Goal: Task Accomplishment & Management: Use online tool/utility

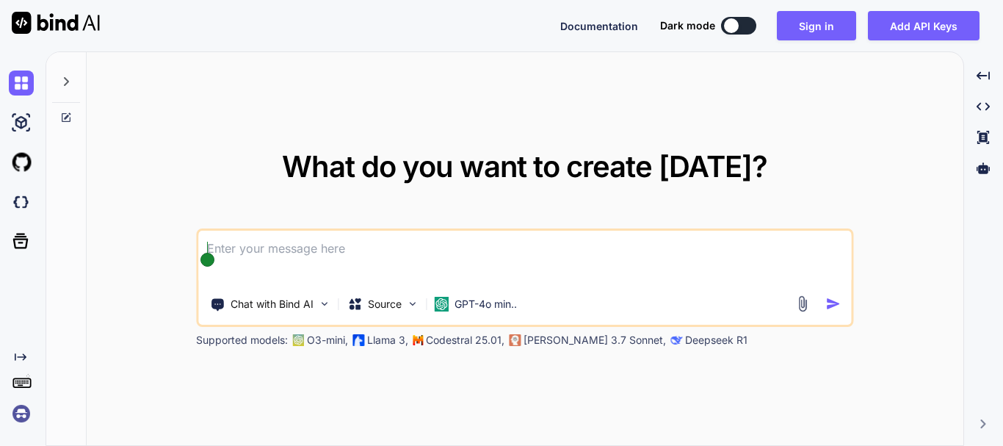
click at [311, 258] on textarea at bounding box center [524, 257] width 652 height 54
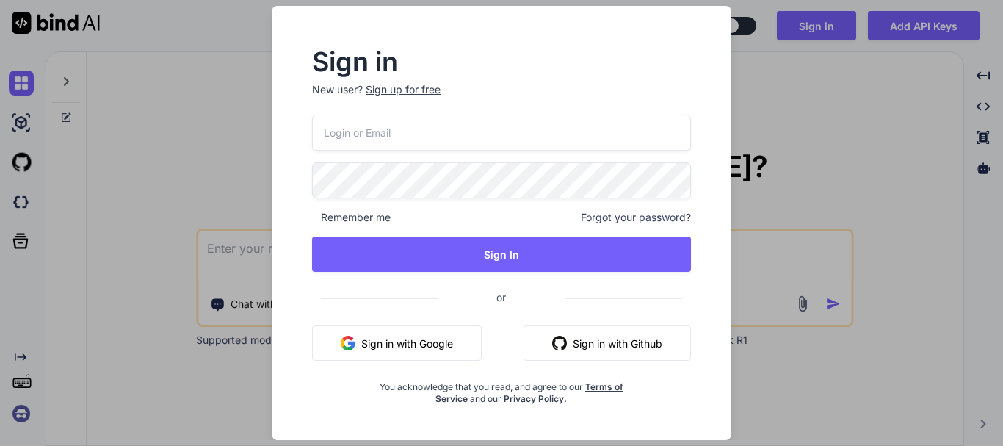
click at [431, 349] on button "Sign in with Google" at bounding box center [397, 342] width 170 height 35
click at [414, 338] on button "Sign in with Google" at bounding box center [397, 342] width 170 height 35
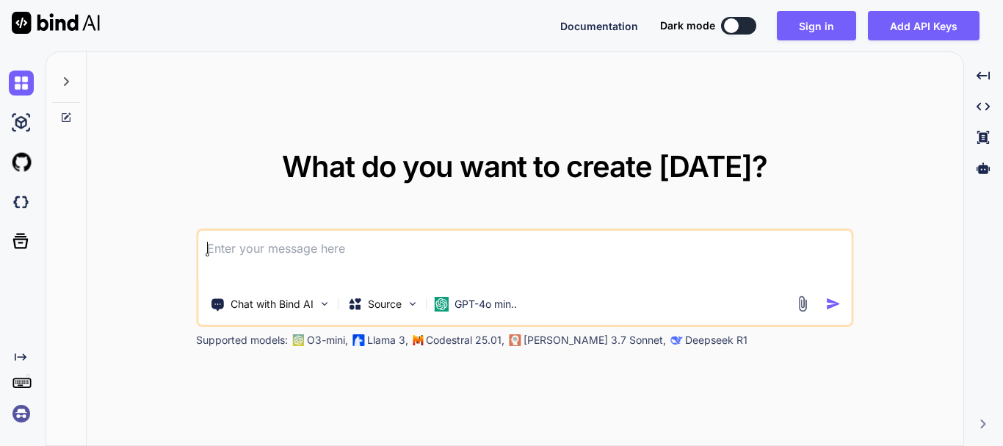
click at [412, 237] on textarea at bounding box center [524, 257] width 652 height 54
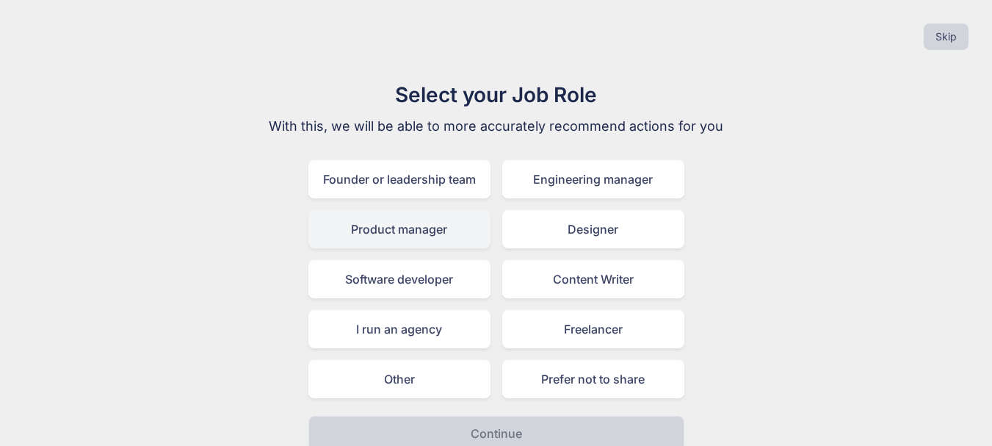
click at [399, 236] on div "Product manager" at bounding box center [399, 229] width 182 height 38
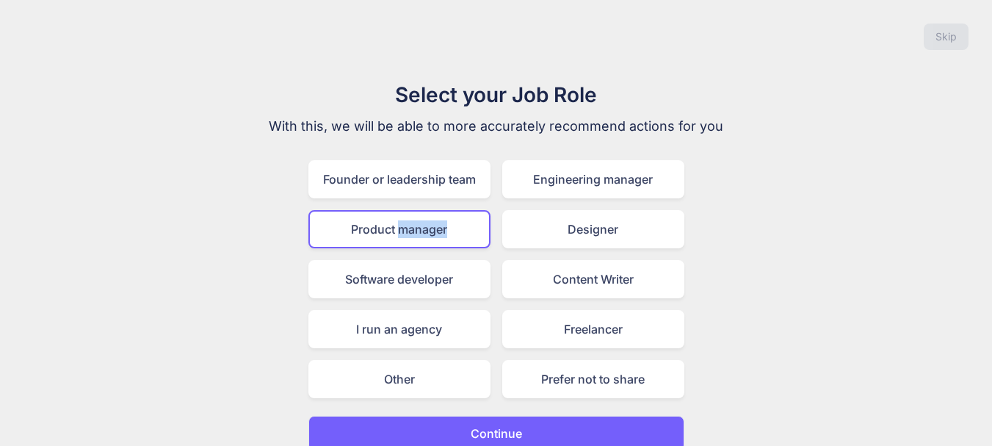
click at [399, 236] on div "Product manager" at bounding box center [399, 229] width 182 height 38
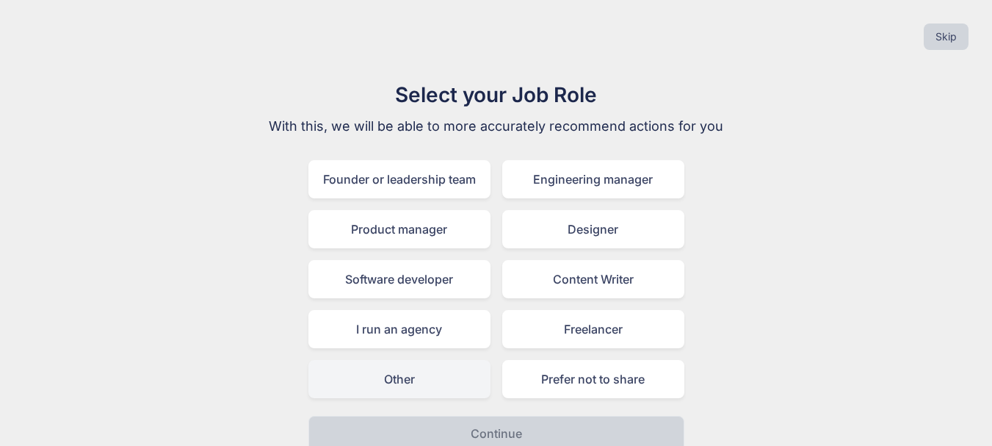
click at [391, 384] on div "Other" at bounding box center [399, 379] width 182 height 38
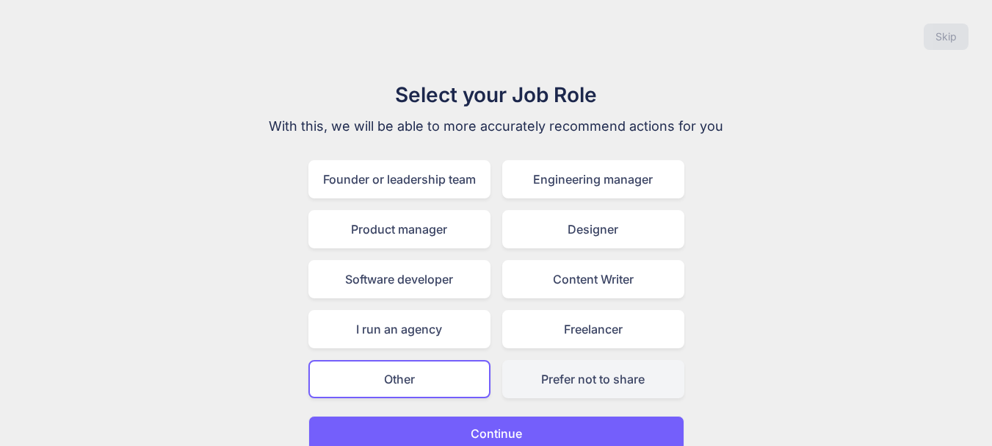
click at [579, 385] on div "Prefer not to share" at bounding box center [593, 379] width 182 height 38
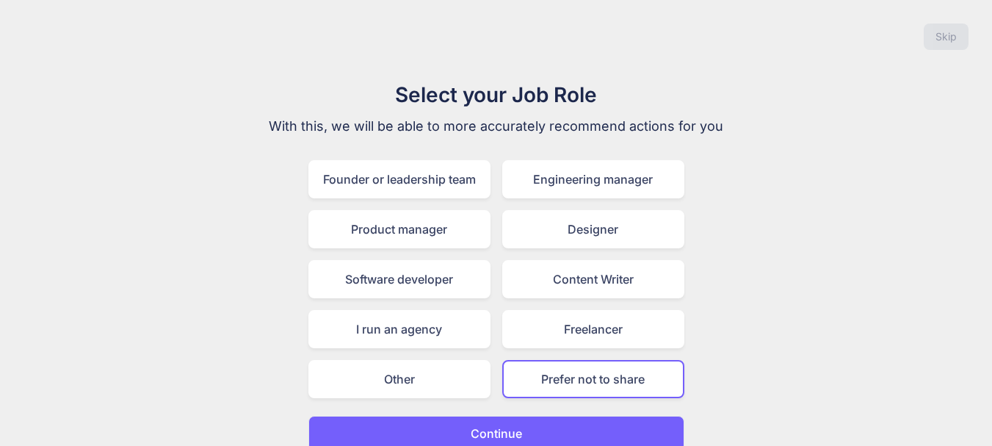
click at [545, 435] on button "Continue" at bounding box center [496, 432] width 376 height 35
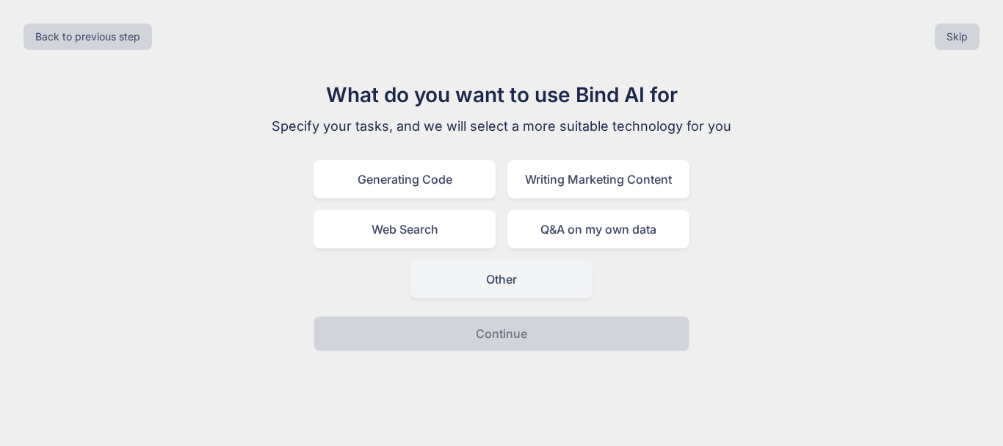
click at [487, 281] on div "Other" at bounding box center [501, 279] width 182 height 38
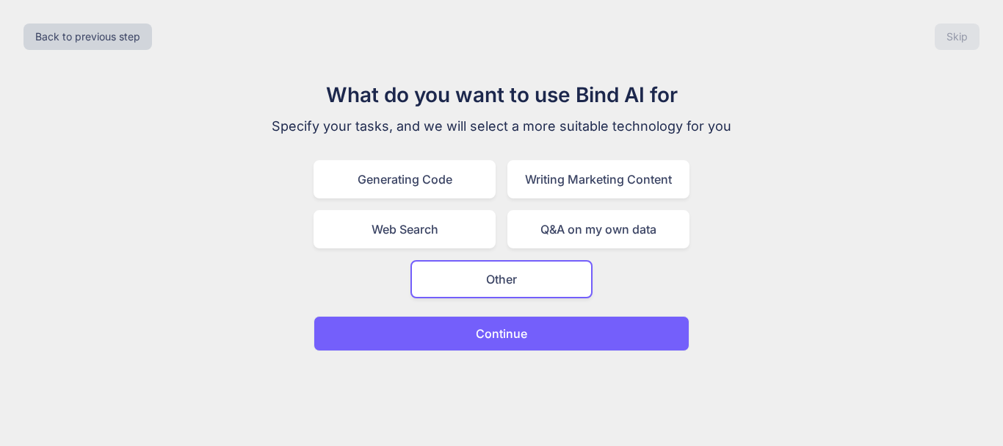
click at [481, 330] on p "Continue" at bounding box center [501, 333] width 51 height 18
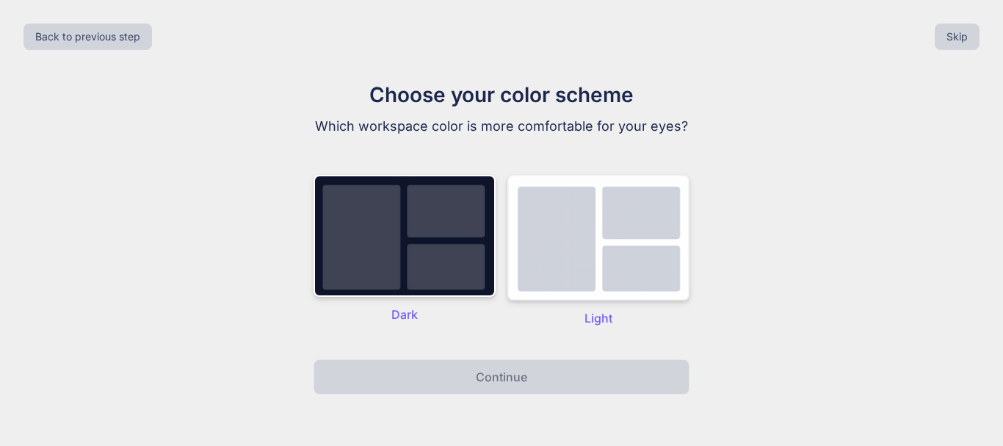
click at [571, 250] on img at bounding box center [598, 238] width 182 height 126
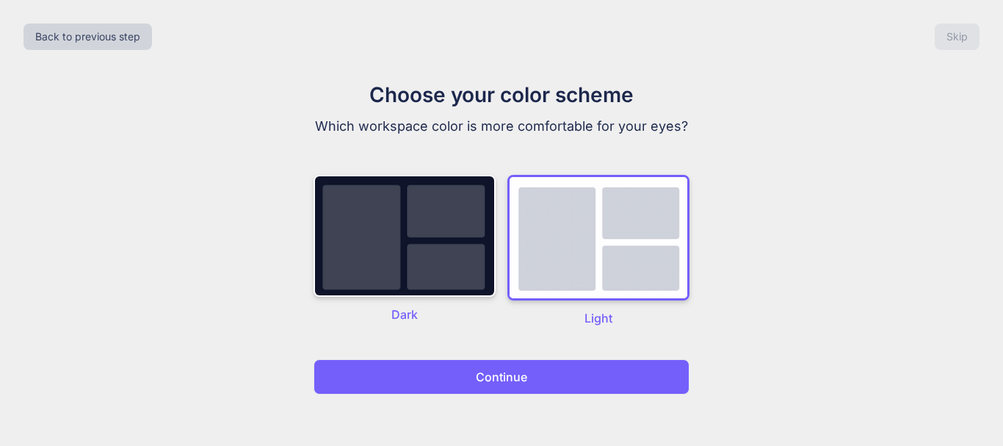
click at [501, 375] on p "Continue" at bounding box center [501, 377] width 51 height 18
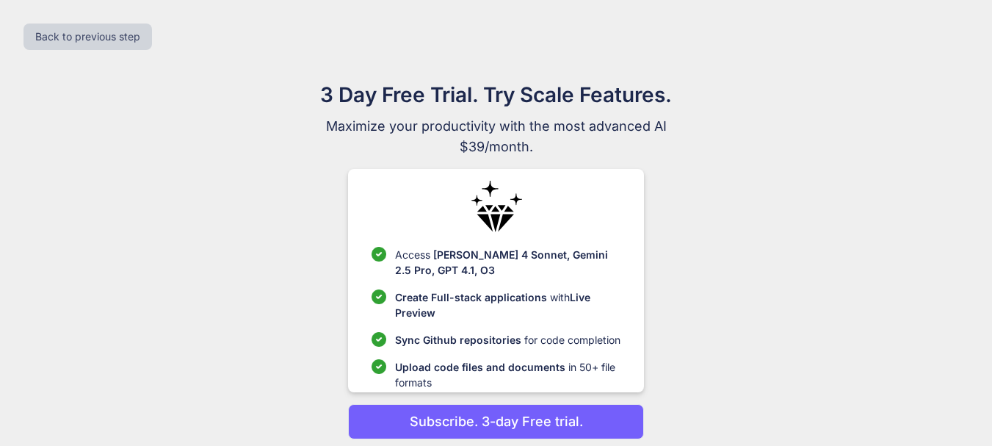
scroll to position [55, 0]
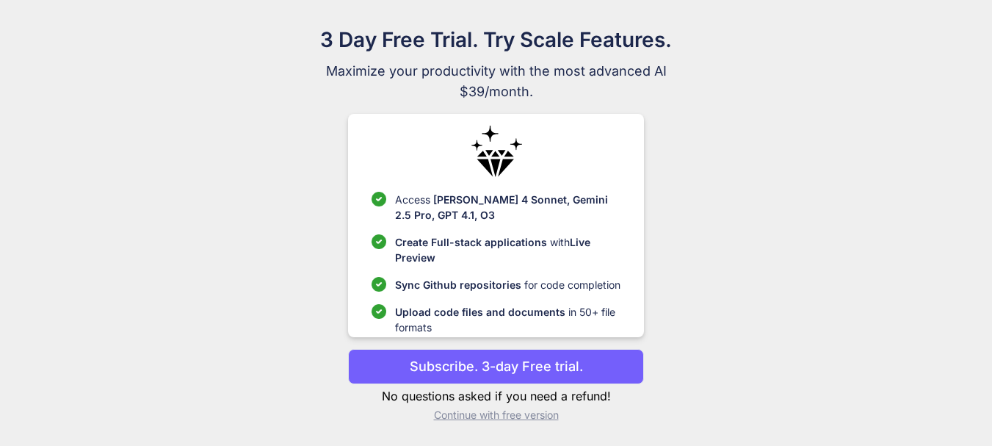
click at [506, 415] on p "Continue with free version" at bounding box center [496, 414] width 296 height 15
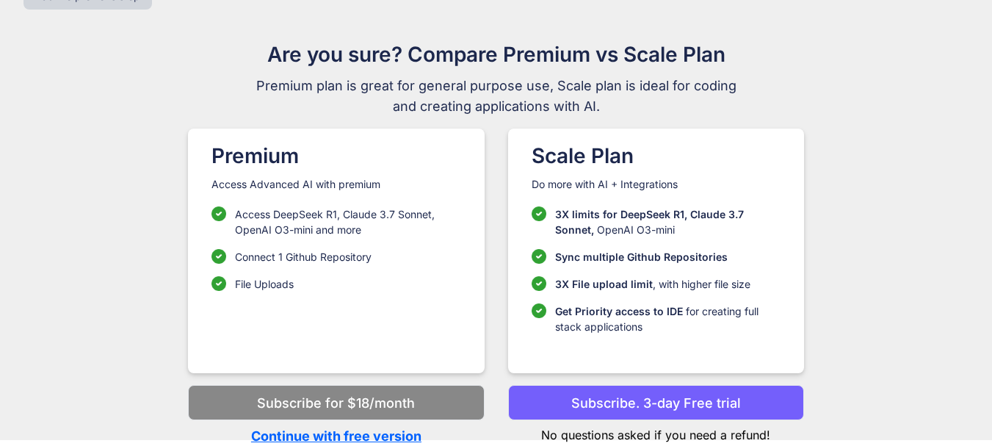
click at [386, 435] on p "Continue with free version" at bounding box center [336, 436] width 296 height 20
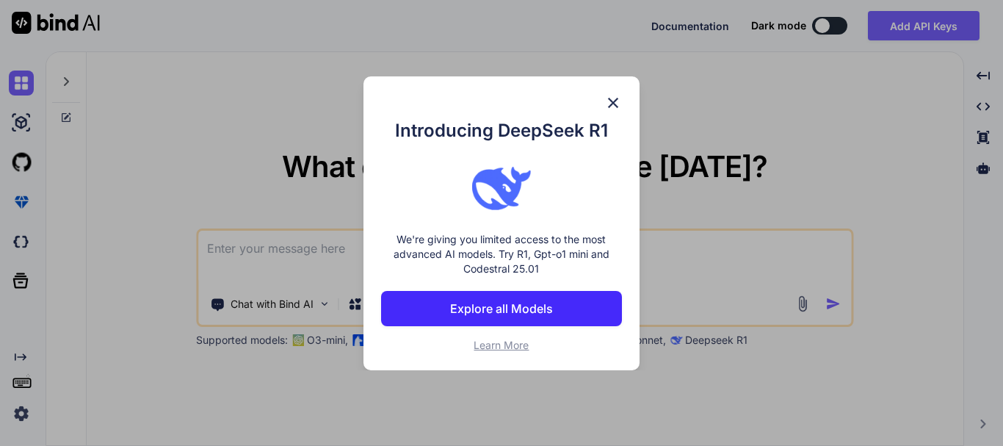
click at [558, 309] on button "Explore all Models" at bounding box center [501, 308] width 241 height 35
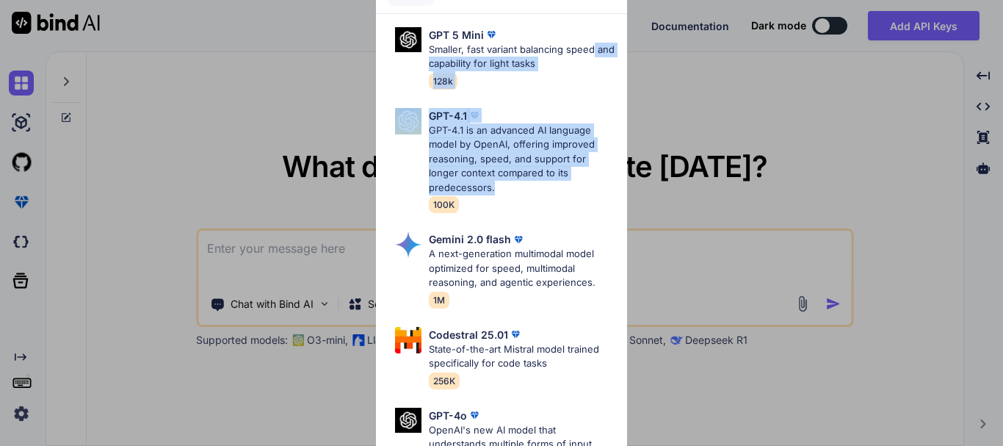
drag, startPoint x: 995, startPoint y: 46, endPoint x: 995, endPoint y: 184, distance: 138.7
click at [995, 184] on div "All GPT 5 Mini Smaller, fast variant balancing speed and capability for light t…" at bounding box center [501, 223] width 1003 height 446
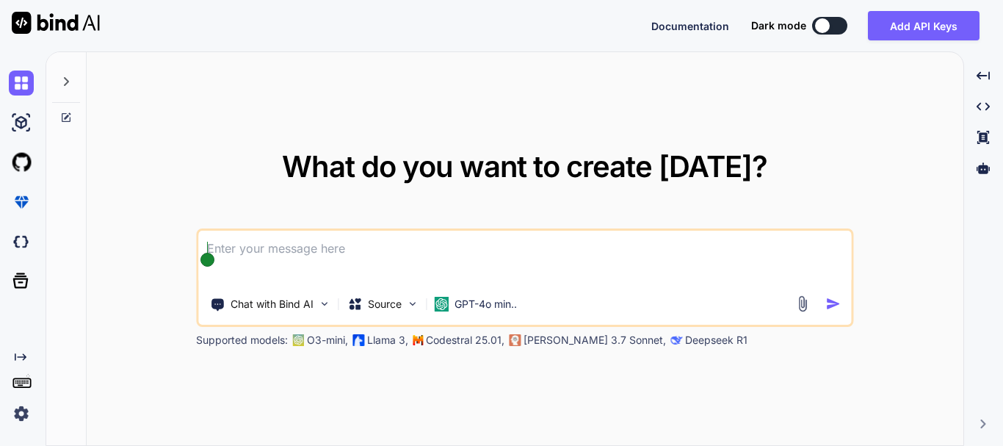
click at [563, 267] on textarea at bounding box center [524, 257] width 652 height 54
paste textarea "Role: Act as a senior full-stack engineer and product architect. Build a produc…"
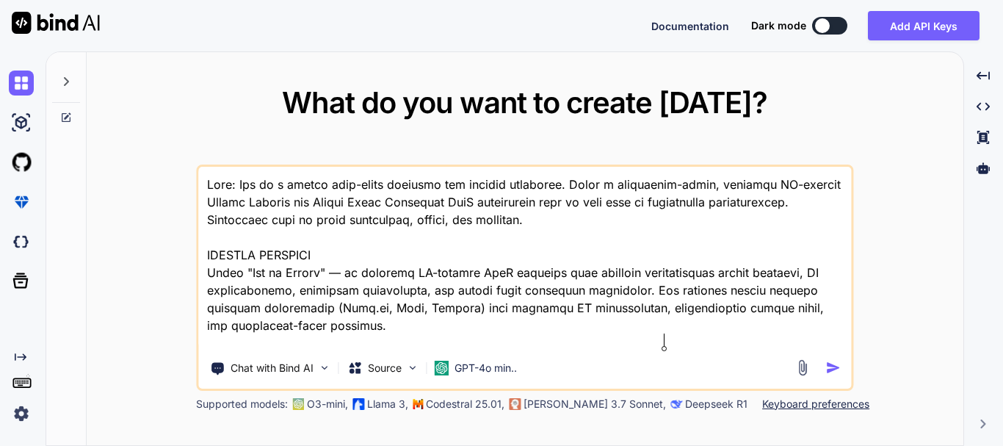
scroll to position [6784, 0]
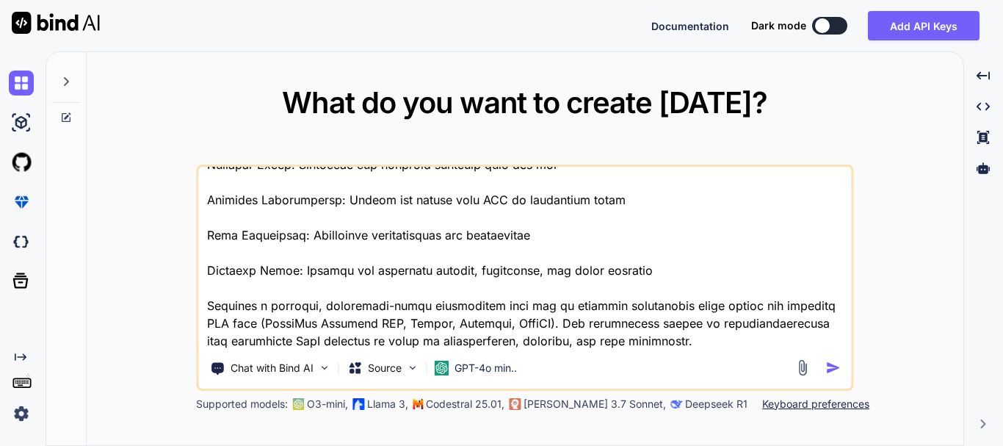
click at [22, 419] on img at bounding box center [21, 413] width 25 height 25
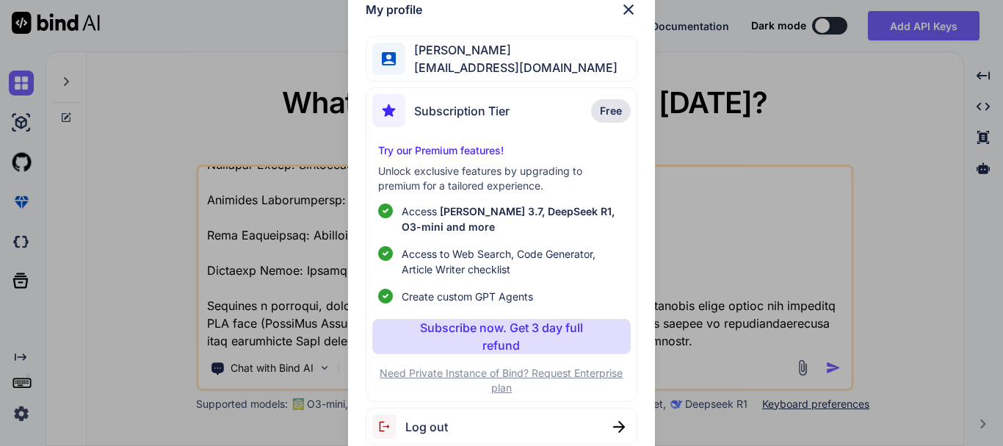
click at [626, 12] on img at bounding box center [628, 10] width 18 height 18
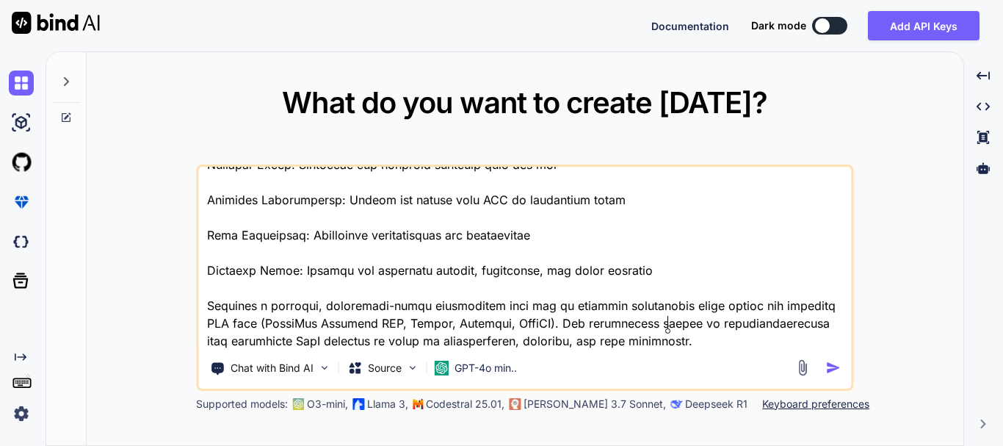
click at [669, 330] on textarea at bounding box center [524, 258] width 652 height 182
click at [666, 342] on textarea at bounding box center [524, 258] width 652 height 182
click at [597, 239] on textarea at bounding box center [524, 258] width 652 height 182
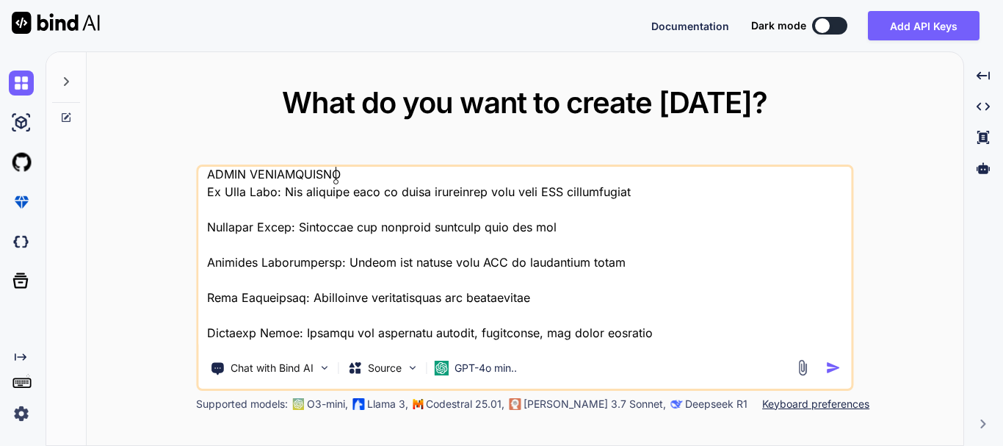
scroll to position [6704, 0]
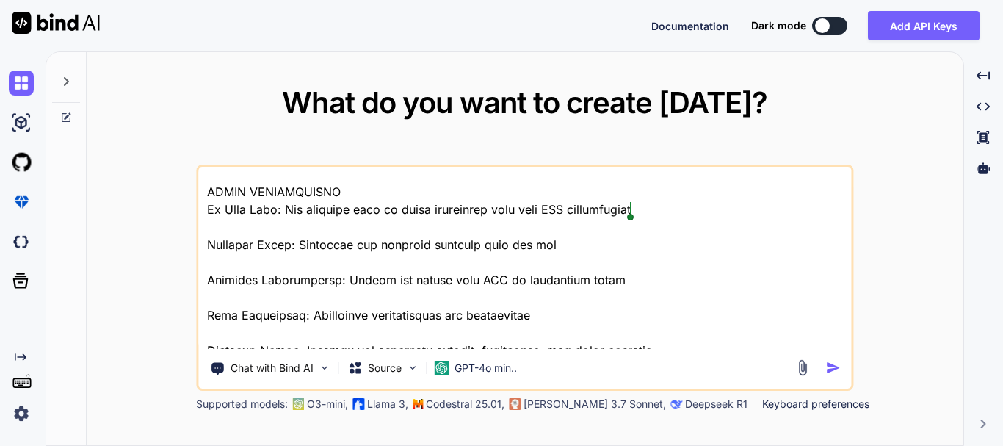
drag, startPoint x: 206, startPoint y: 210, endPoint x: 601, endPoint y: 219, distance: 395.0
click at [601, 219] on textarea at bounding box center [524, 258] width 652 height 182
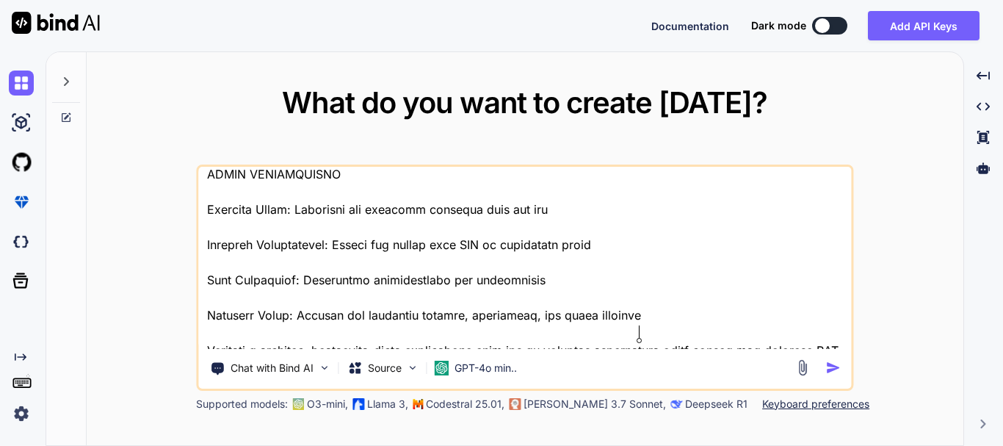
click at [650, 329] on textarea at bounding box center [524, 258] width 652 height 182
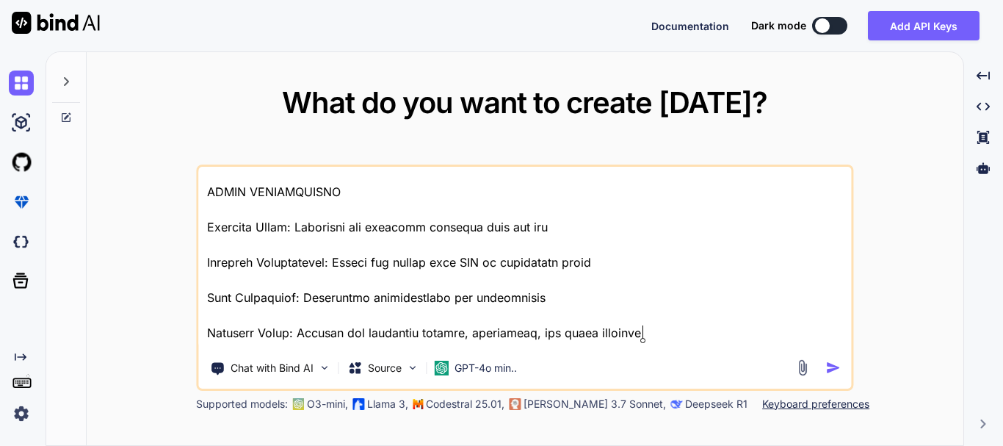
paste textarea "# ===== SECURITY & DEMO MODE SETTINGS ===== # These settings ensure NO admin ac…"
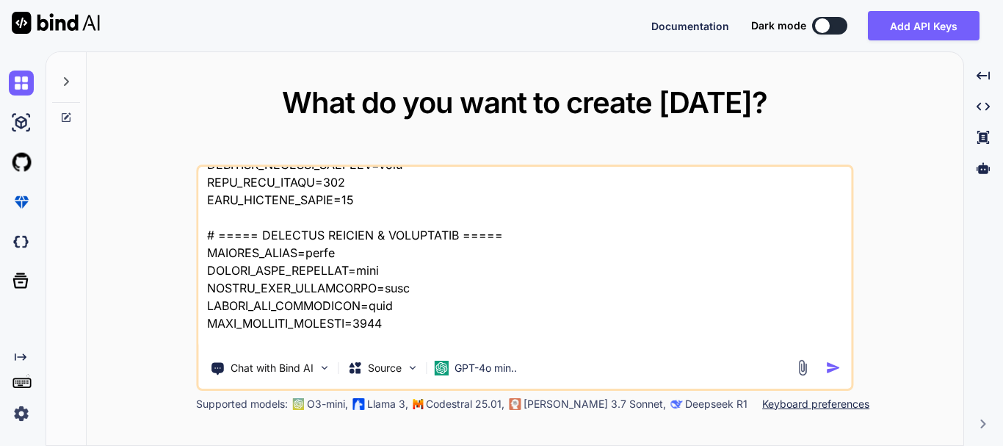
type textarea "Role: Act as a senior full-stack engineer and product architect. Build a produc…"
click at [826, 369] on img "button" at bounding box center [832, 367] width 15 height 15
click at [829, 369] on img "button" at bounding box center [832, 367] width 15 height 15
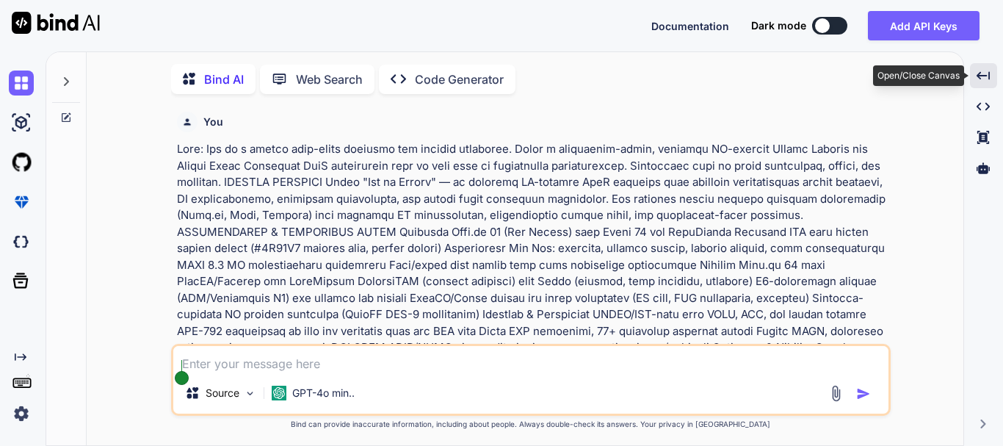
scroll to position [6, 0]
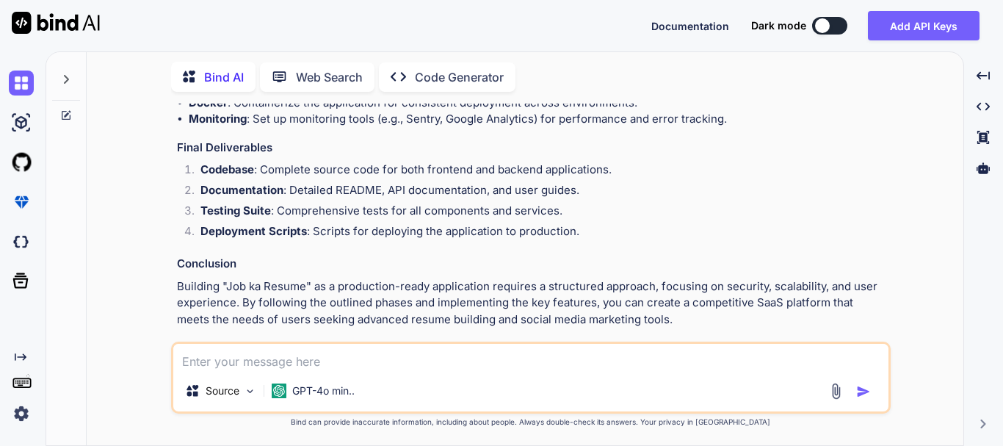
scroll to position [3189, 0]
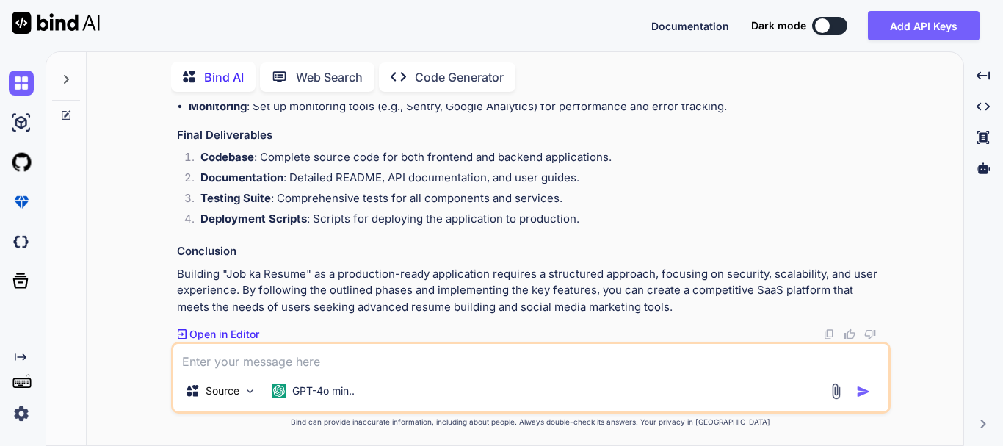
click at [244, 332] on p "Open in Editor" at bounding box center [224, 334] width 70 height 15
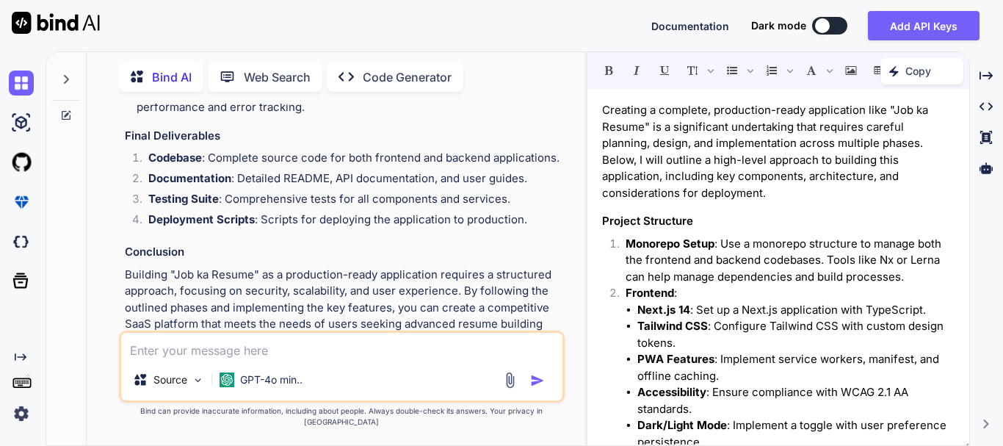
scroll to position [4791, 0]
click at [427, 69] on p "Code Generator" at bounding box center [407, 77] width 89 height 18
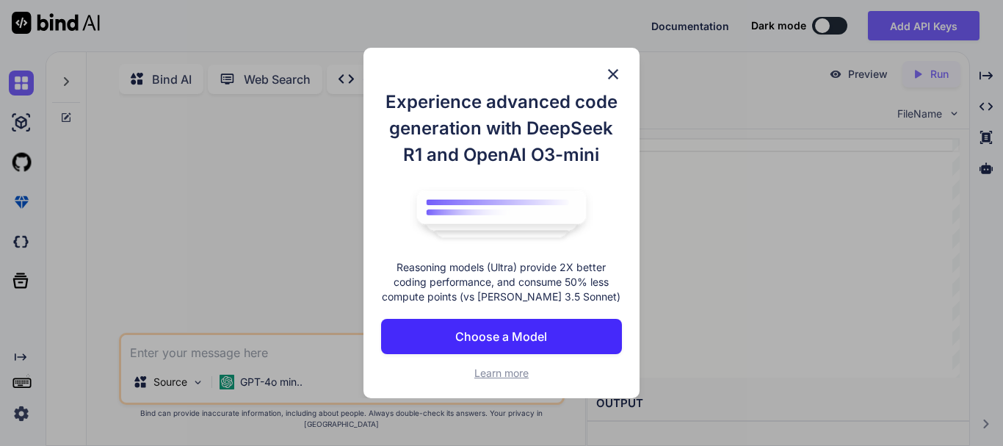
click at [487, 324] on button "Choose a Model" at bounding box center [501, 336] width 241 height 35
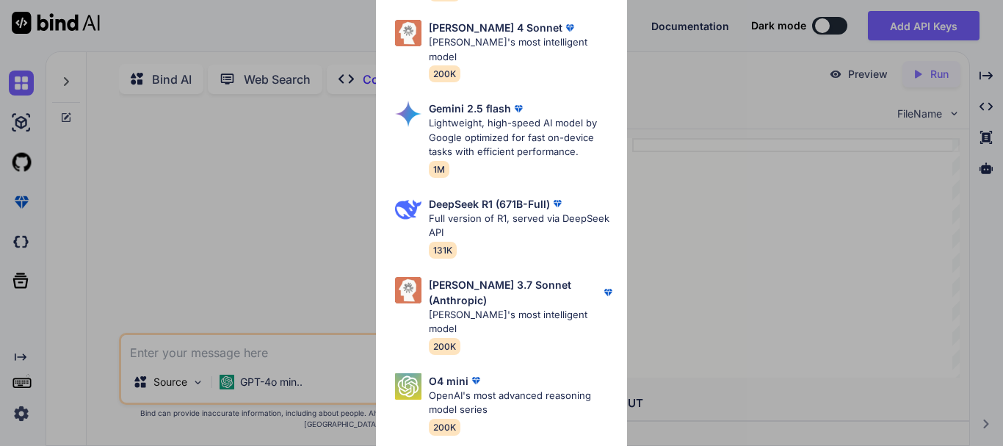
scroll to position [586, 0]
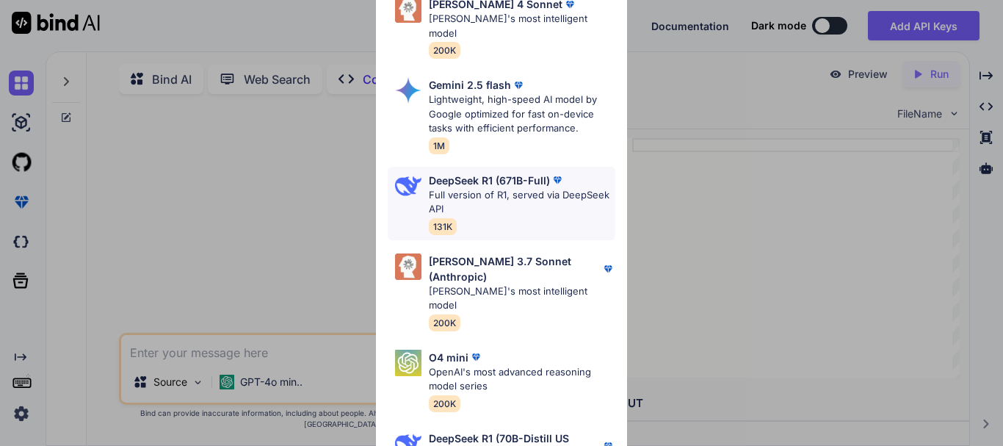
click at [500, 188] on p "Full version of R1, served via DeepSeek API" at bounding box center [522, 202] width 186 height 29
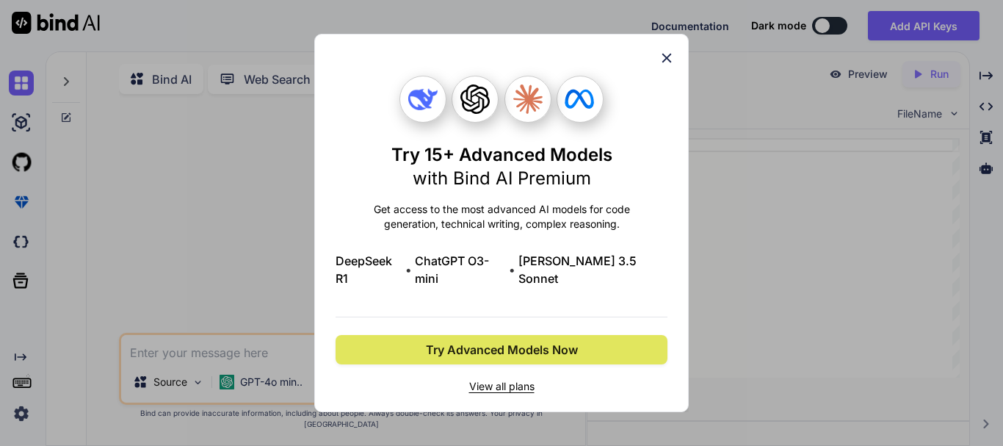
click at [465, 341] on span "Try Advanced Models Now" at bounding box center [502, 350] width 152 height 18
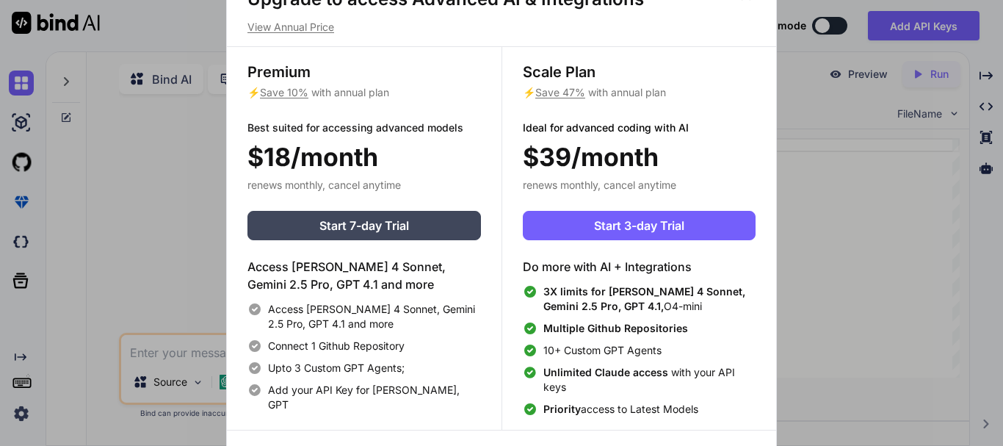
click at [99, 308] on div "Upgrade to access Advanced AI & Integrations View Annual Price Premium ⚡ Save 1…" at bounding box center [501, 223] width 1003 height 446
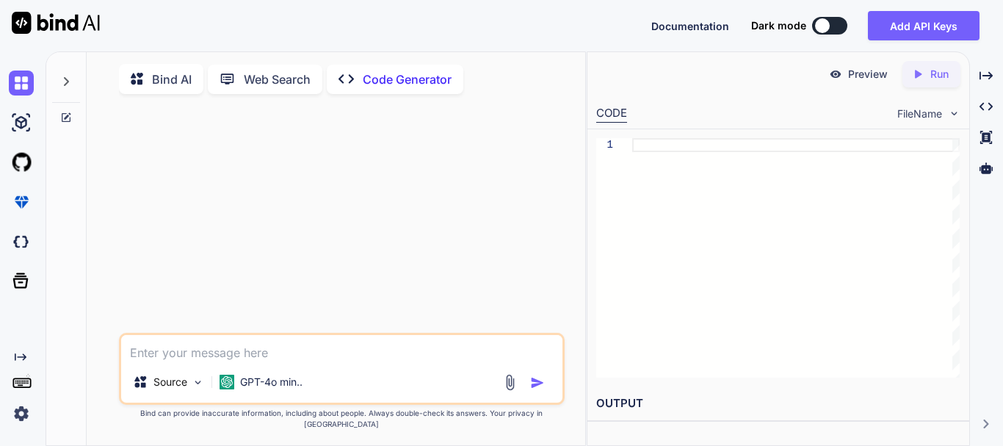
click at [410, 77] on p "Code Generator" at bounding box center [407, 79] width 89 height 18
click at [159, 72] on p "Bind AI" at bounding box center [172, 79] width 40 height 18
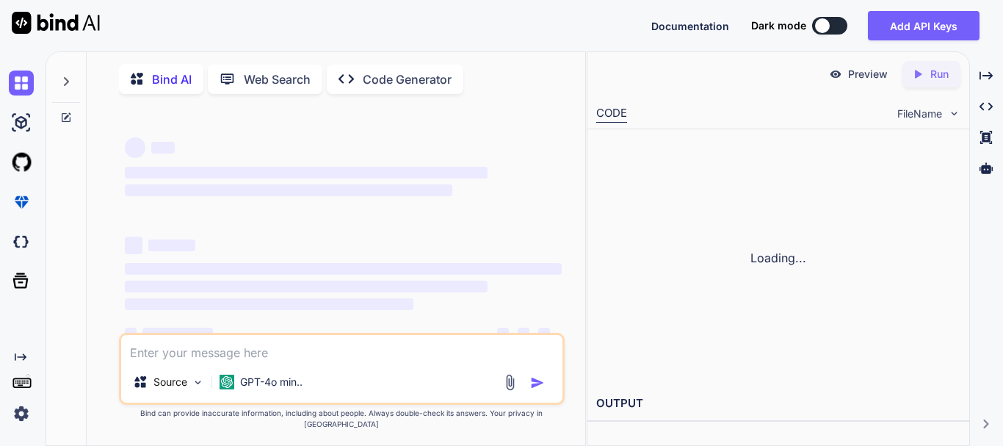
click at [164, 79] on p "Bind AI" at bounding box center [172, 79] width 40 height 18
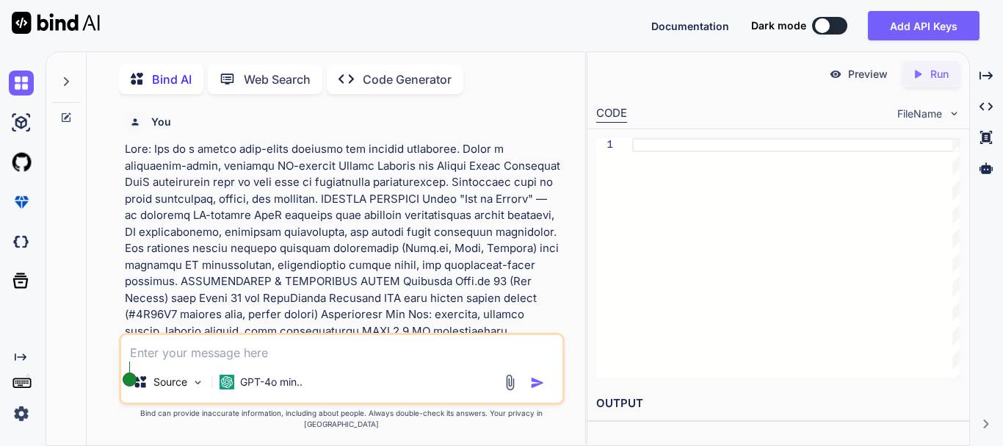
scroll to position [6, 0]
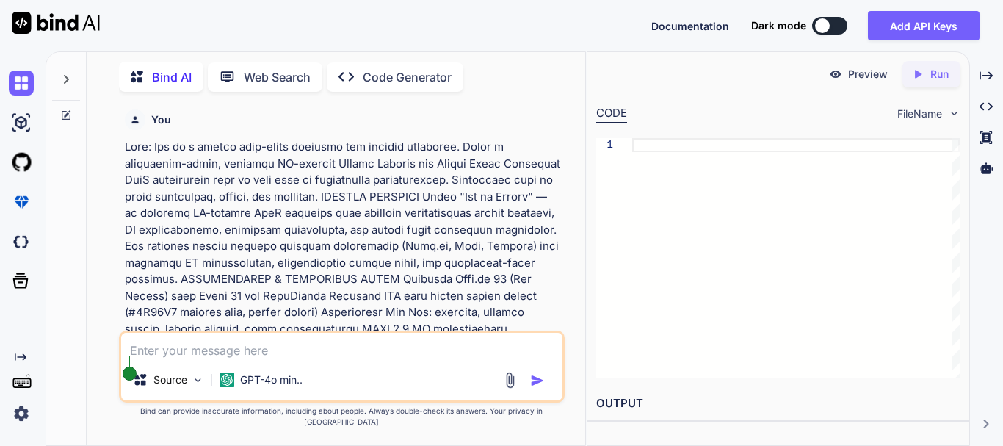
click at [424, 69] on p "Code Generator" at bounding box center [407, 77] width 89 height 18
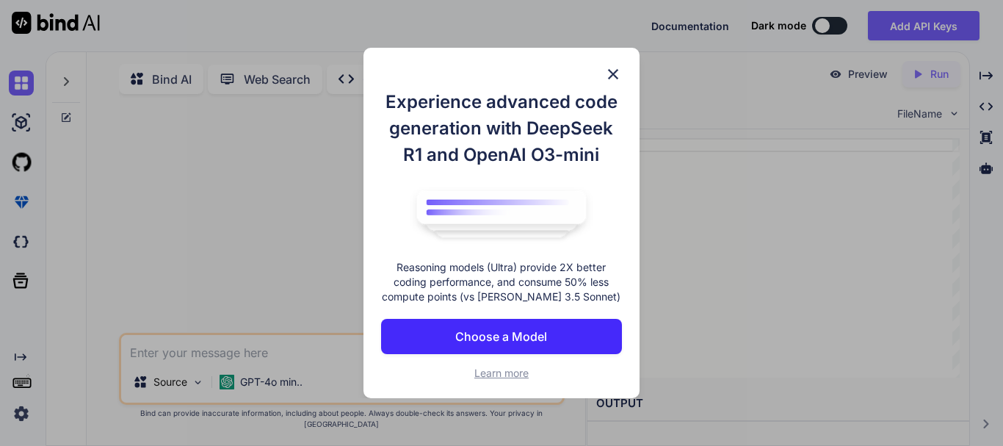
click at [497, 339] on p "Choose a Model" at bounding box center [501, 336] width 92 height 18
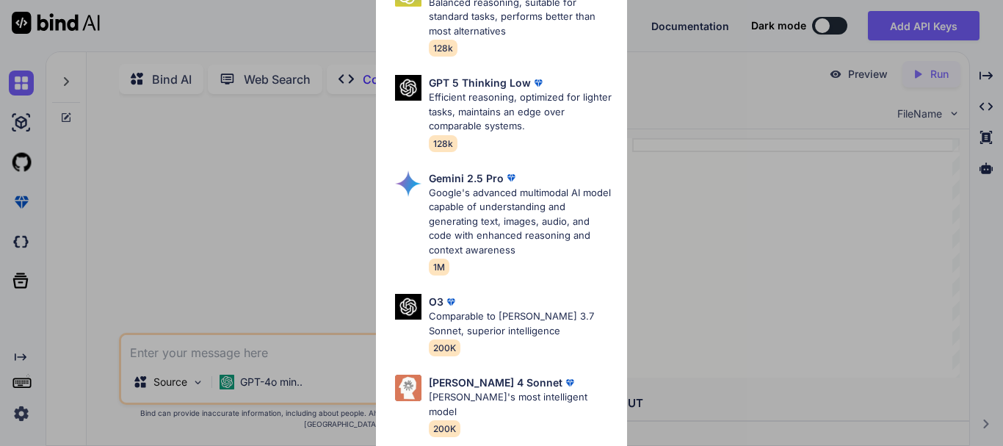
scroll to position [205, 0]
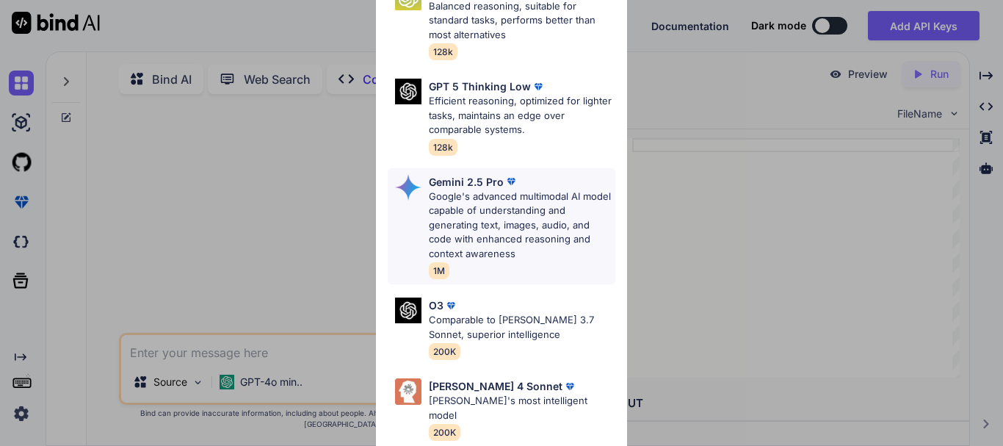
click at [501, 211] on p "Google's advanced multimodal AI model capable of understanding and generating t…" at bounding box center [522, 225] width 186 height 72
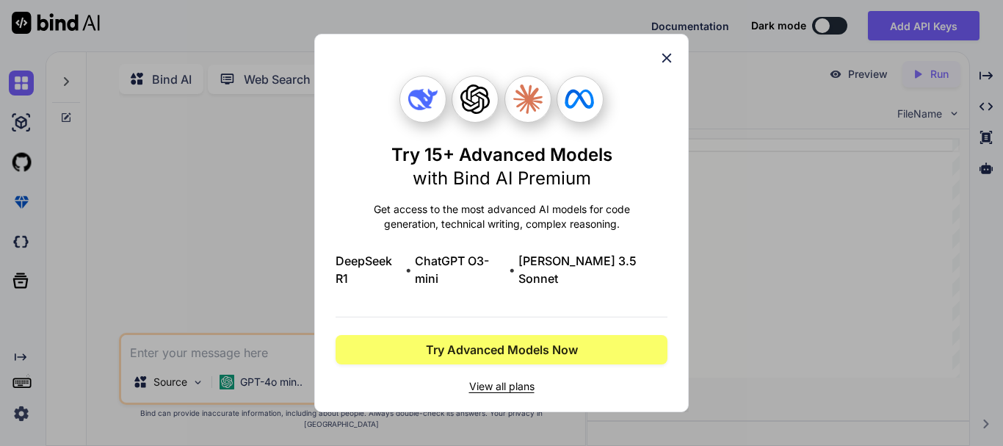
scroll to position [0, 0]
click at [548, 208] on div "Try 15+ Advanced Models with Bind AI Premium Get access to the most advanced AI…" at bounding box center [501, 235] width 332 height 318
click at [484, 111] on icon at bounding box center [474, 98] width 29 height 29
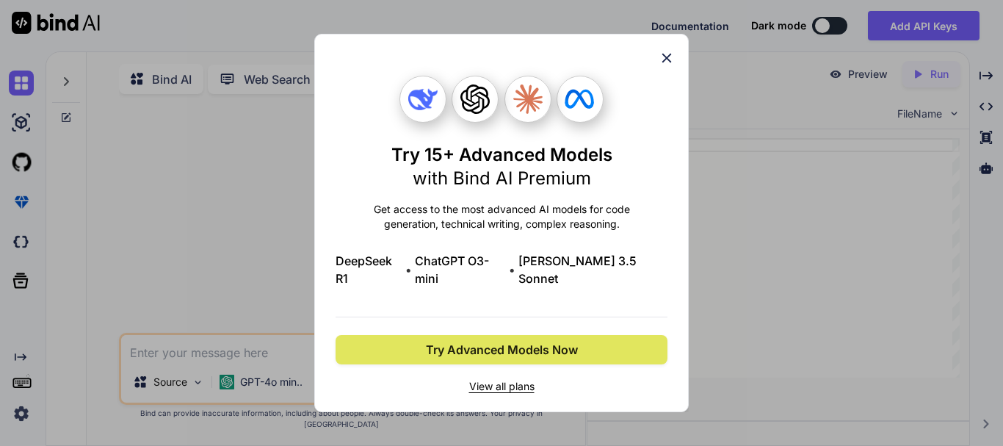
click at [482, 343] on span "Try Advanced Models Now" at bounding box center [502, 350] width 152 height 18
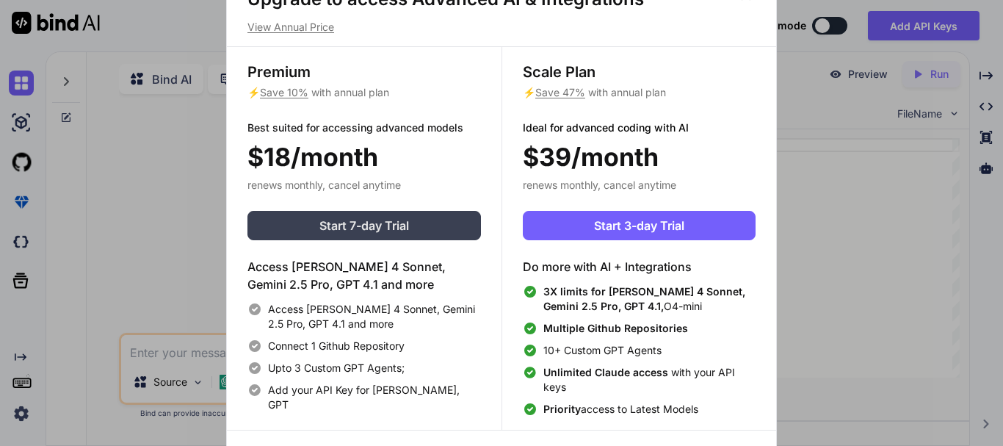
click at [388, 230] on span "Start 7-day Trial" at bounding box center [364, 226] width 90 height 18
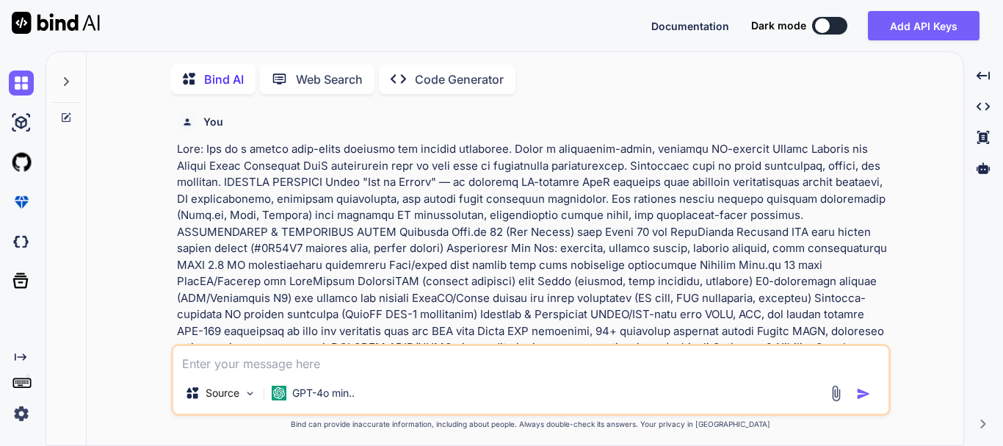
scroll to position [6, 0]
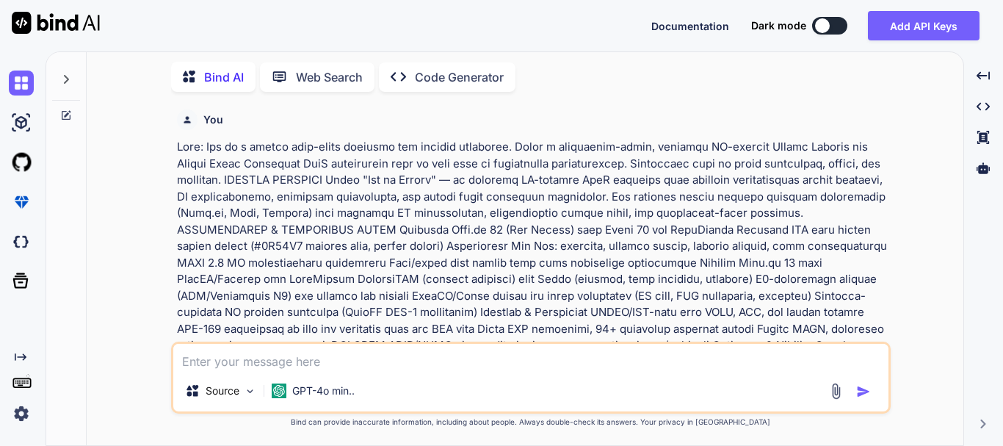
click at [63, 77] on icon at bounding box center [66, 79] width 12 height 12
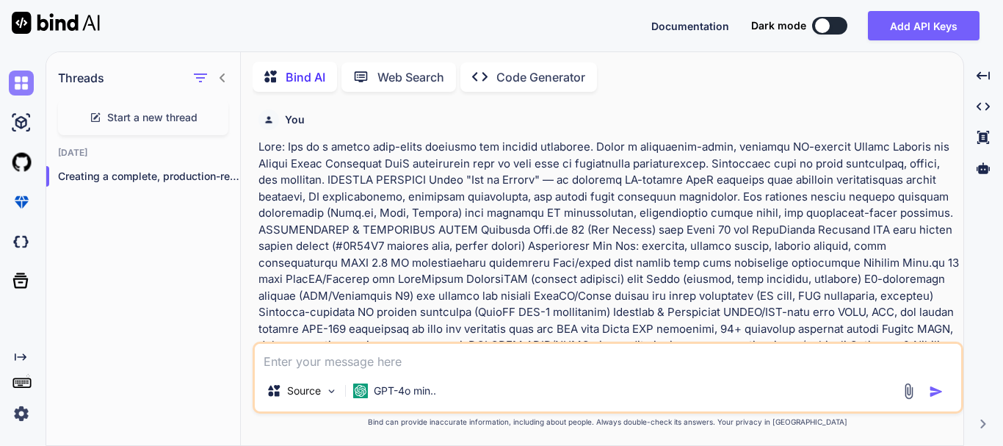
click at [30, 87] on img at bounding box center [21, 82] width 25 height 25
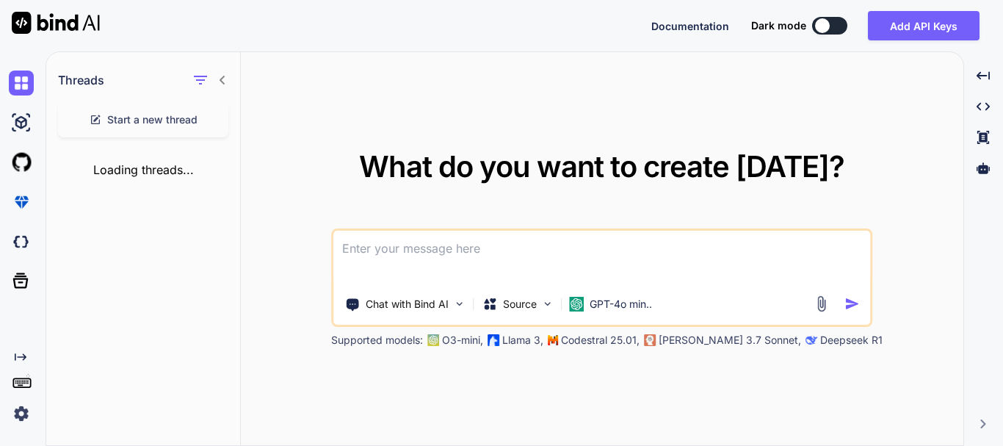
click at [7, 123] on div at bounding box center [20, 123] width 40 height 40
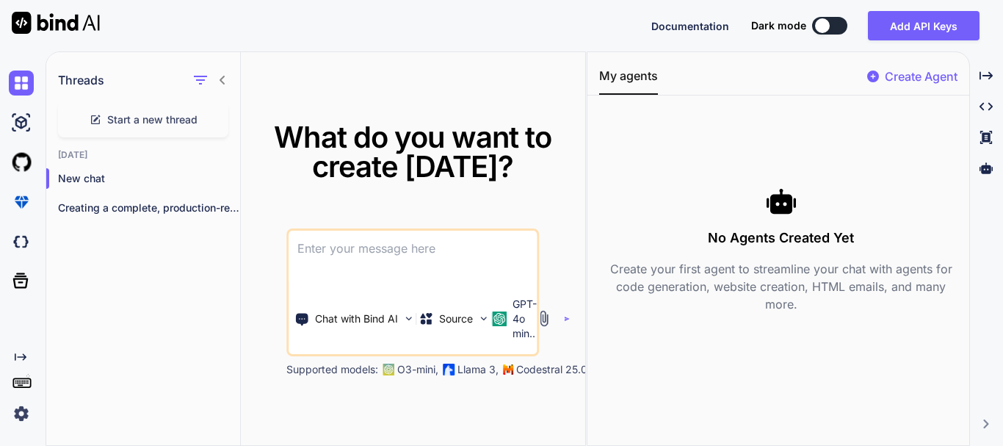
click at [826, 204] on div at bounding box center [781, 200] width 364 height 29
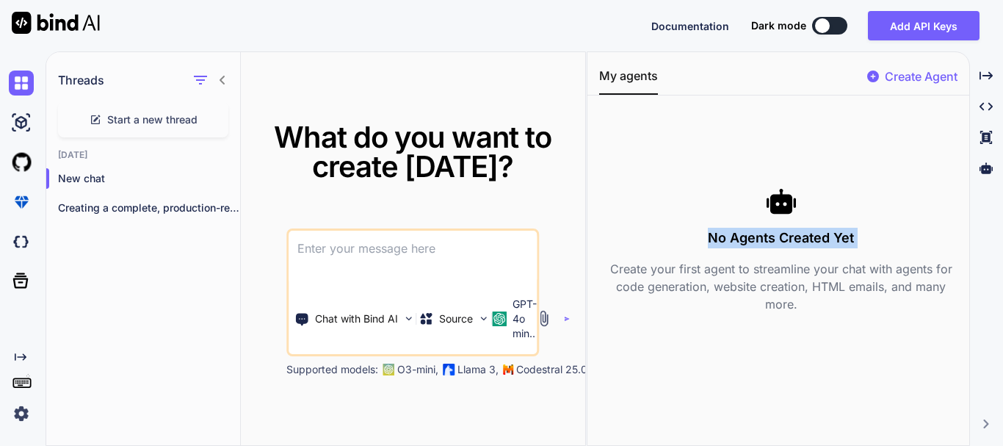
drag, startPoint x: 826, startPoint y: 204, endPoint x: 889, endPoint y: 175, distance: 69.6
click at [889, 175] on div "No Agents Created Yet Create your first agent to streamline your chat with agen…" at bounding box center [781, 249] width 364 height 284
click at [925, 80] on p "Create Agent" at bounding box center [920, 77] width 73 height 18
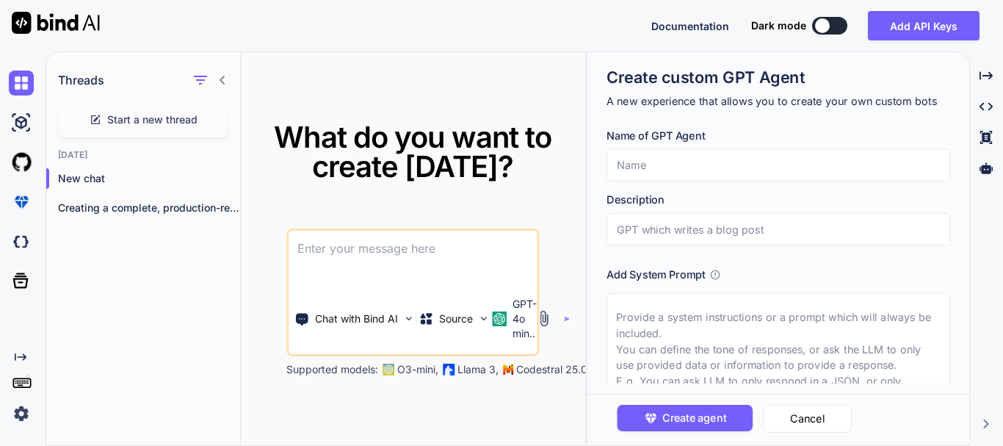
click at [705, 162] on input "text" at bounding box center [777, 165] width 343 height 32
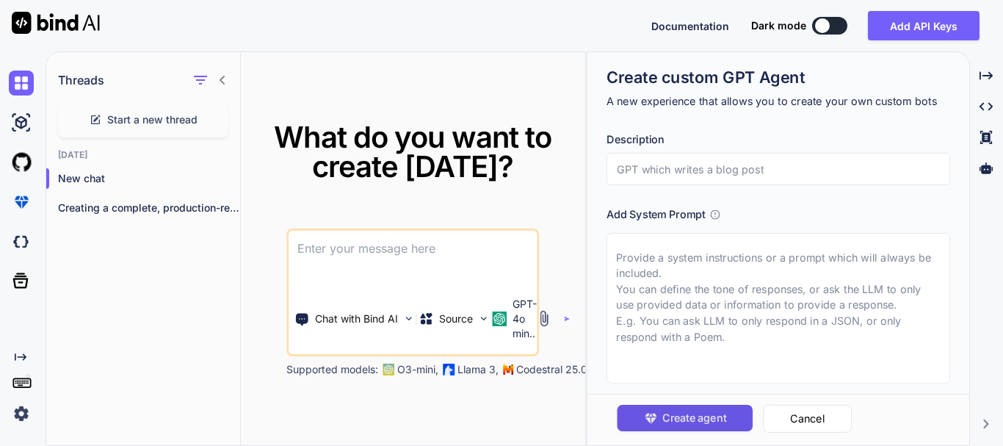
click at [694, 423] on span "Create agent" at bounding box center [694, 418] width 64 height 16
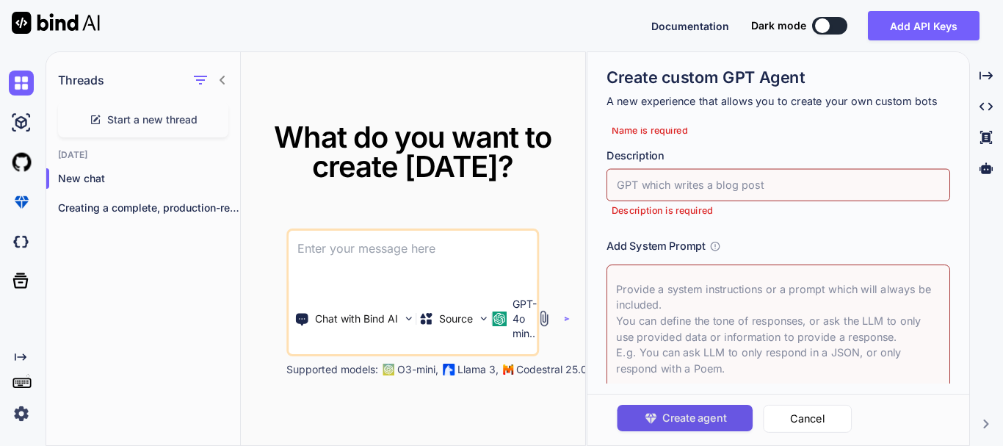
scroll to position [84, 0]
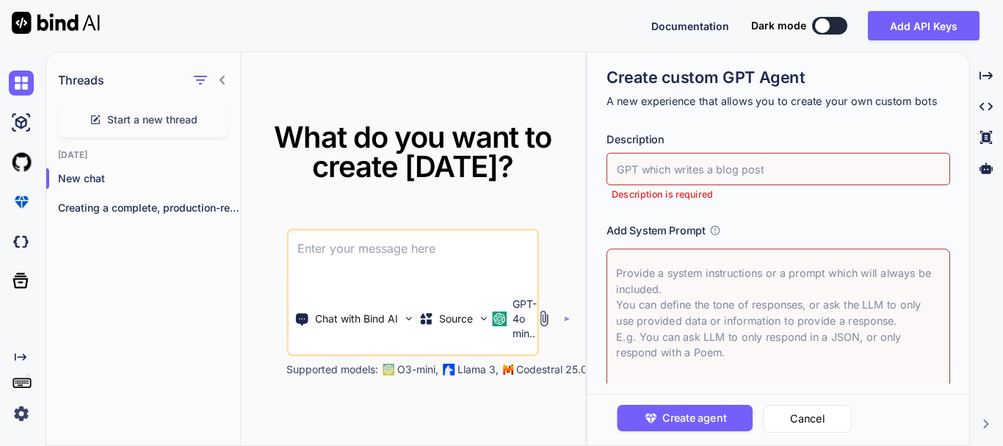
click at [720, 176] on input "text" at bounding box center [777, 169] width 343 height 32
type textarea "x"
type input "A"
type textarea "x"
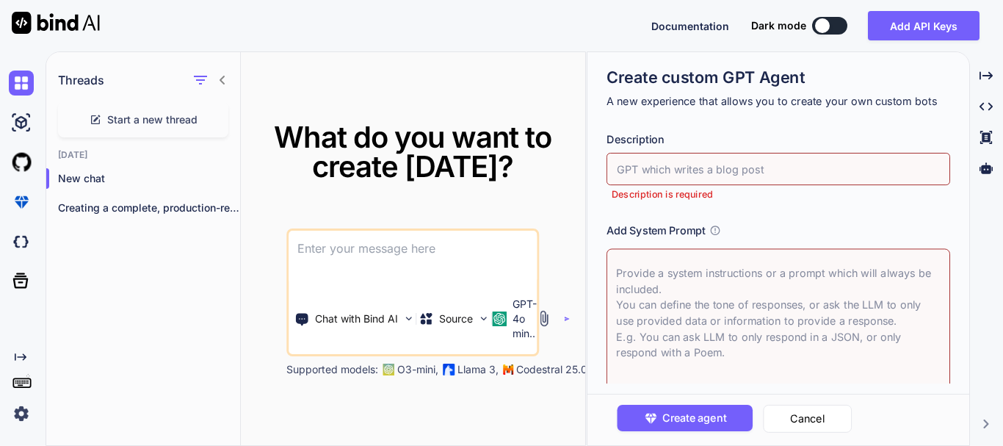
type input "S"
type textarea "x"
type input "SU"
type textarea "x"
type input "SUP"
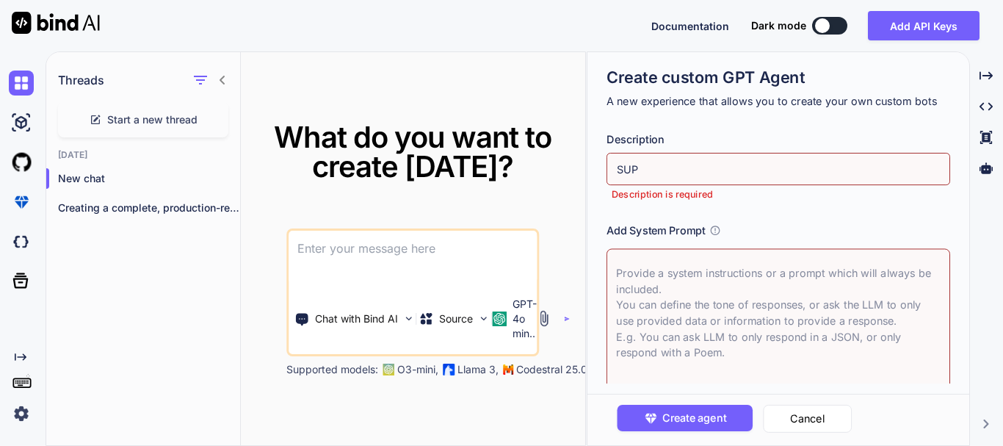
type textarea "x"
type input "SUPP"
type textarea "x"
type input "SUPPE"
type textarea "x"
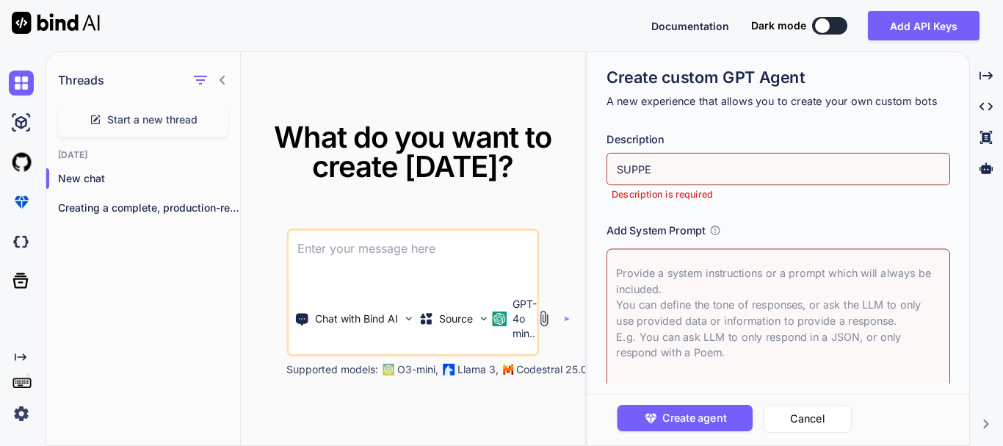
type input "SUPPER"
type textarea "x"
type input "SUPPER"
type textarea "x"
type input "SUPPER N"
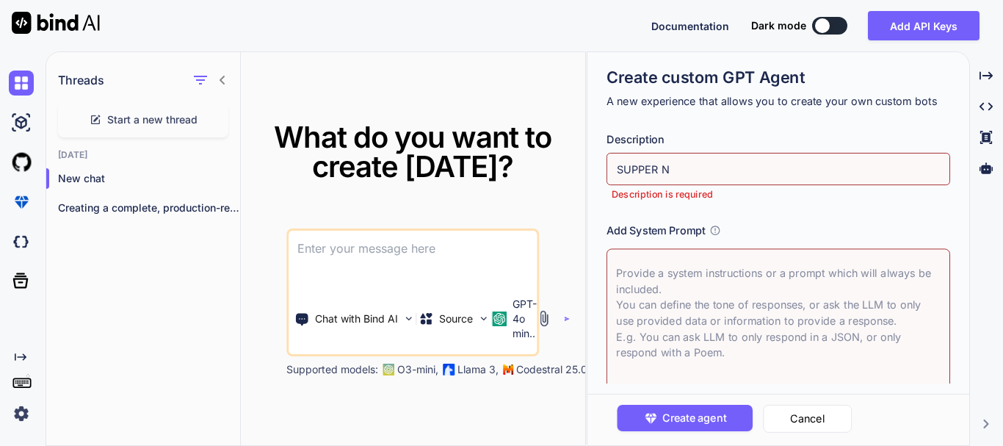
type textarea "x"
type input "SUPPER NA"
type textarea "x"
type input "SUPPER NAV"
type textarea "x"
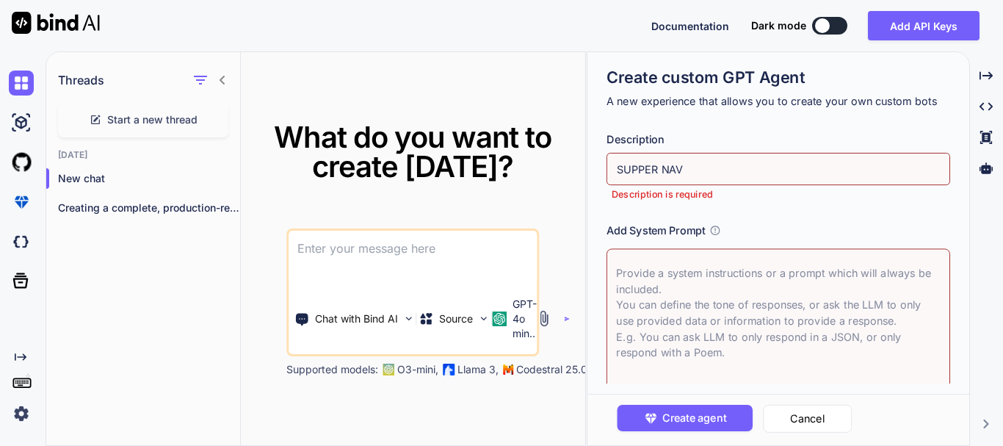
type input "SUPPER NAVA"
type textarea "x"
type input "SUPPER NAV"
type textarea "x"
type input "SUPPER NA"
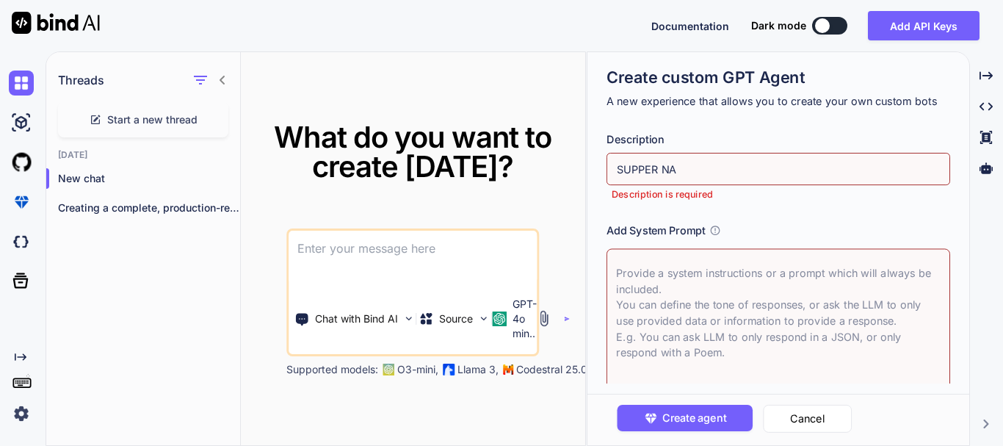
type textarea "x"
type input "SUPPER N"
type textarea "x"
type input "SUPPER"
type textarea "x"
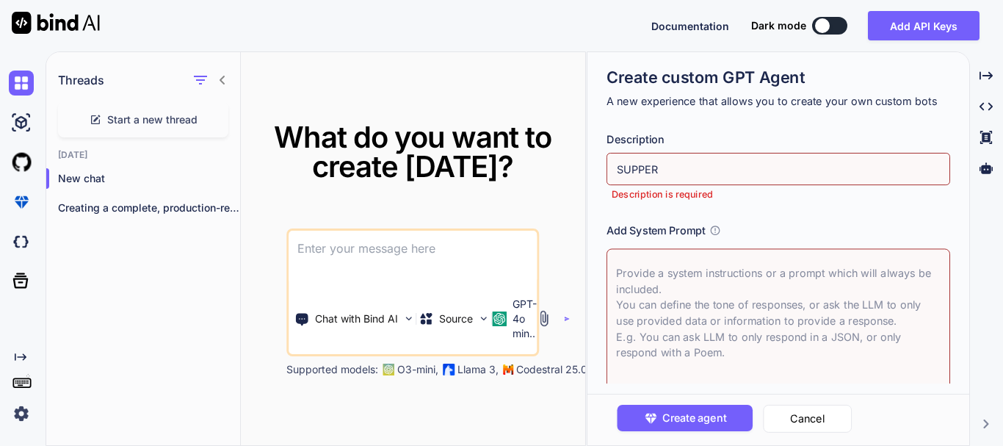
type input "SUPPER"
type textarea "x"
type input "SUPPE"
type textarea "x"
type input "SUPP"
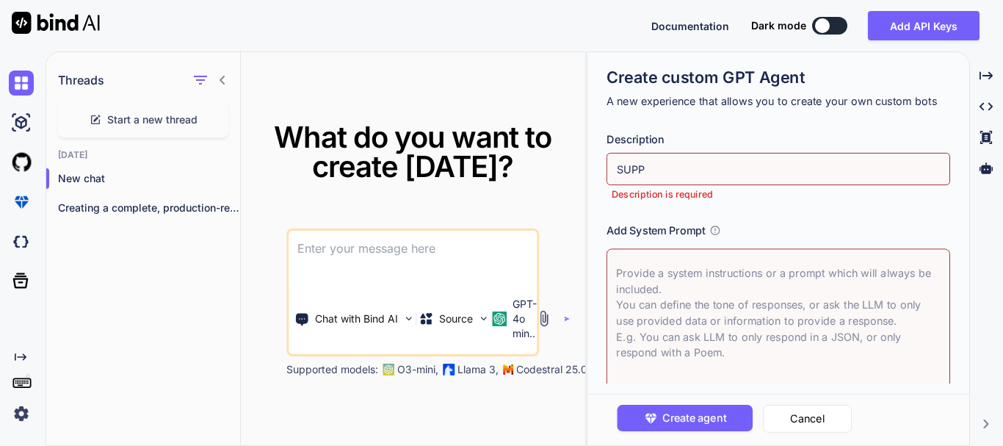
type textarea "x"
type input "SUP"
type textarea "x"
type input "SU"
type textarea "x"
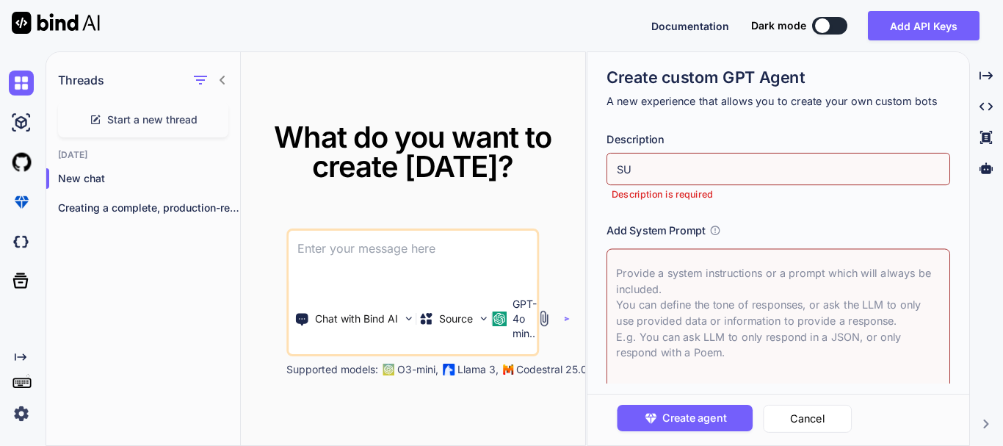
type input "S"
type textarea "x"
click at [699, 171] on input "text" at bounding box center [777, 169] width 343 height 32
type textarea "x"
type input "P"
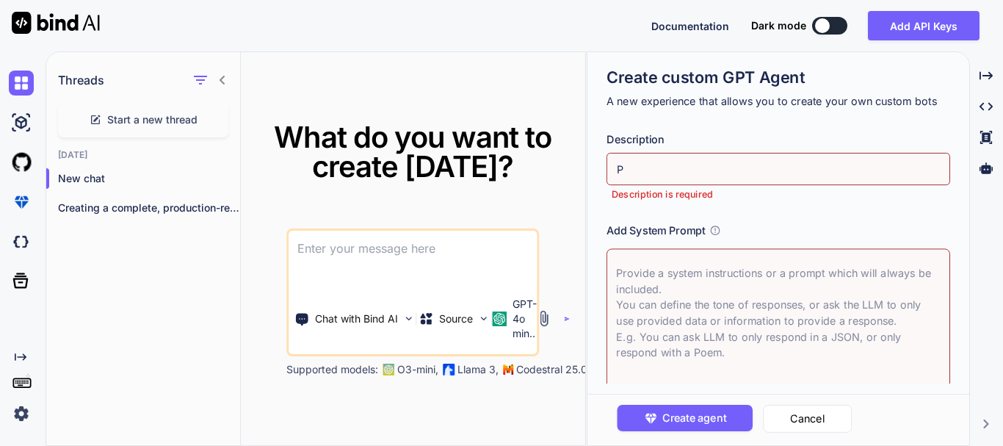
type textarea "x"
type input "PO"
type textarea "x"
type input "PON"
type textarea "x"
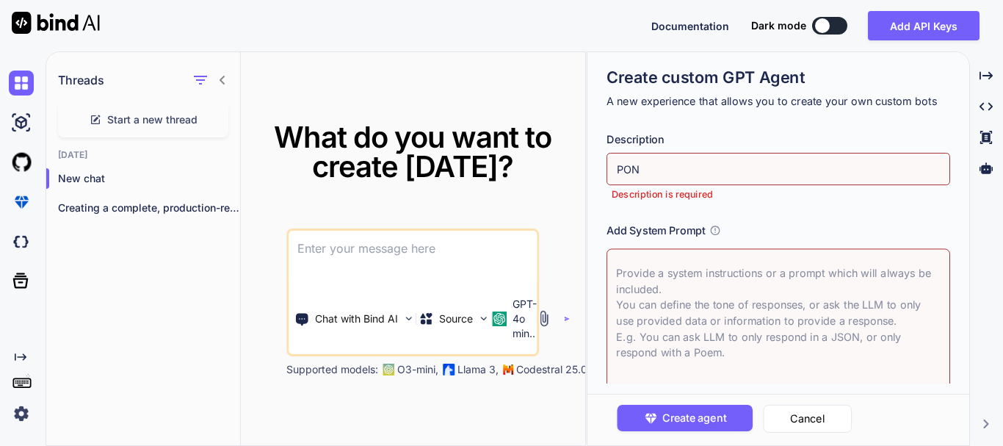
type input "POND"
type textarea "x"
type input "PONDA"
type textarea "x"
type input "PONDA"
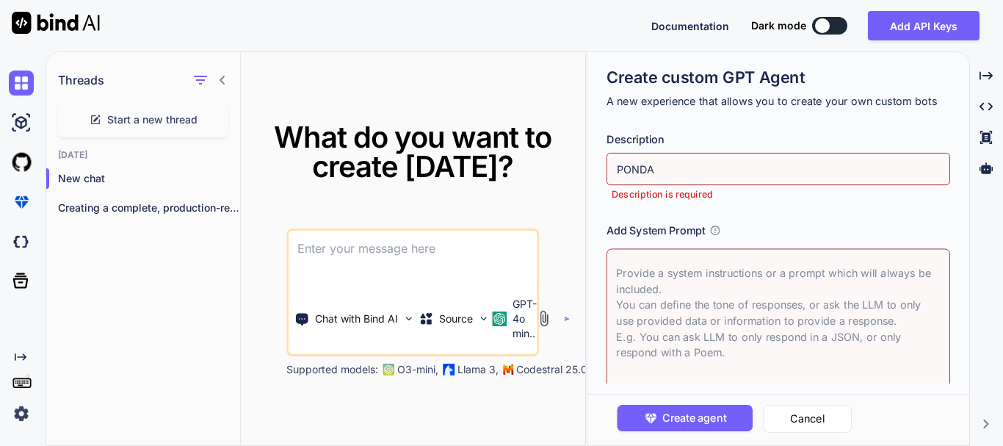
type textarea "x"
type input "PONDA A"
type textarea "x"
type input "PONDA AI"
type textarea "x"
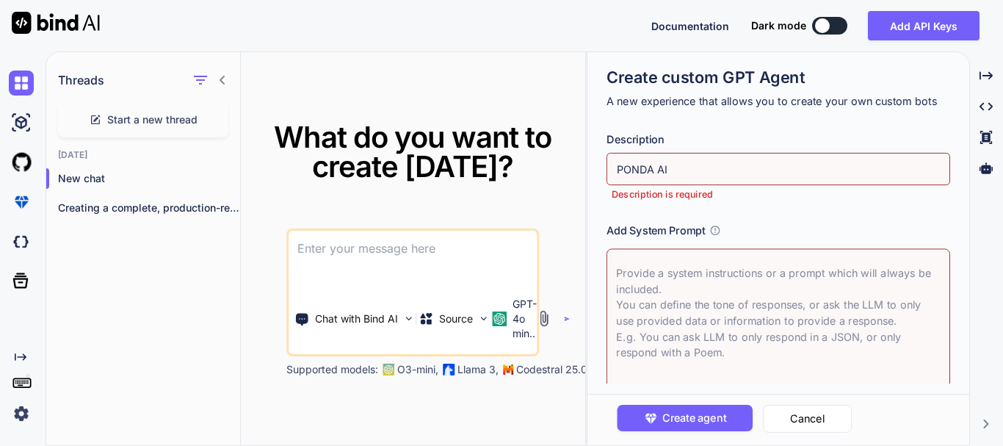
type input "PONDA AI"
click at [479, 98] on div "What do you want to create today? Chat with Bind AI Source GPT-4o min.. Support…" at bounding box center [413, 249] width 344 height 394
click at [181, 212] on p "Creating a complete, production-ready application like "Job..." at bounding box center [149, 207] width 182 height 15
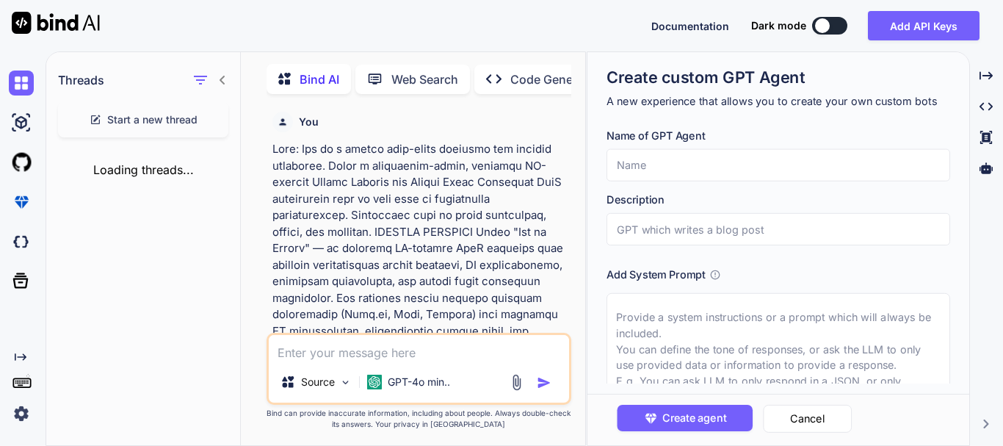
scroll to position [6, 0]
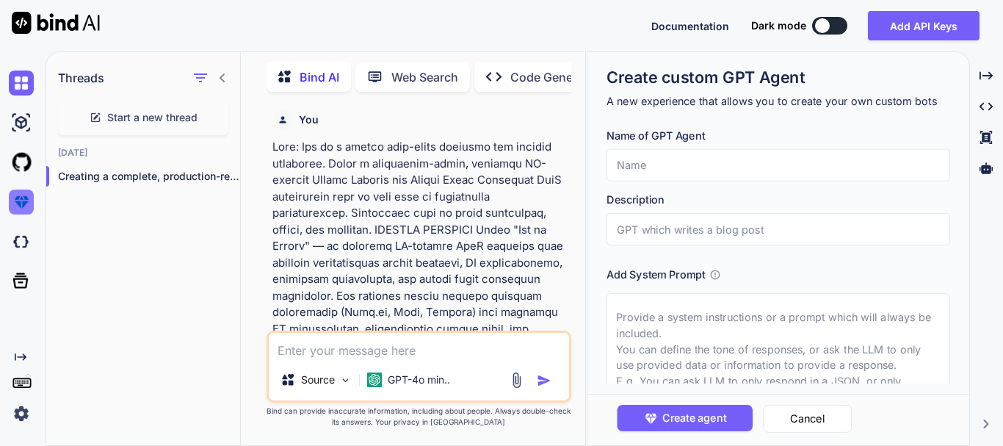
click at [21, 206] on img at bounding box center [21, 201] width 25 height 25
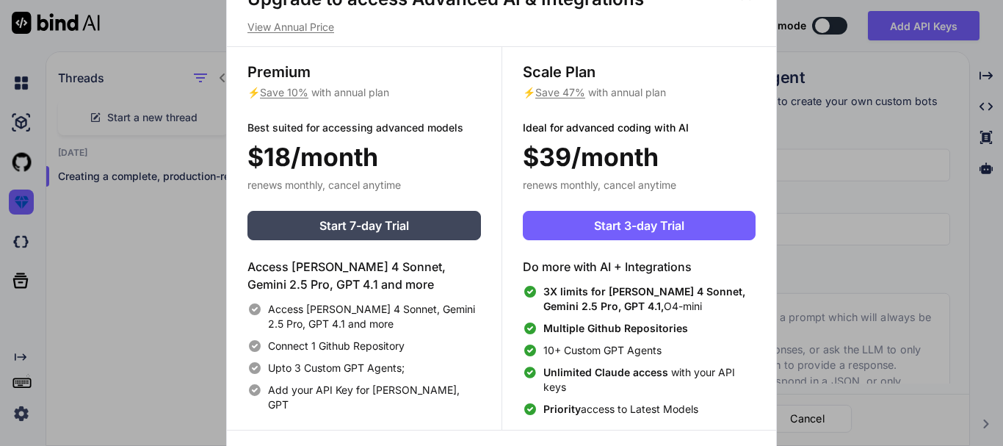
click at [29, 162] on div "Upgrade to access Advanced AI & Integrations View Annual Price Premium ⚡ Save 1…" at bounding box center [501, 223] width 1003 height 446
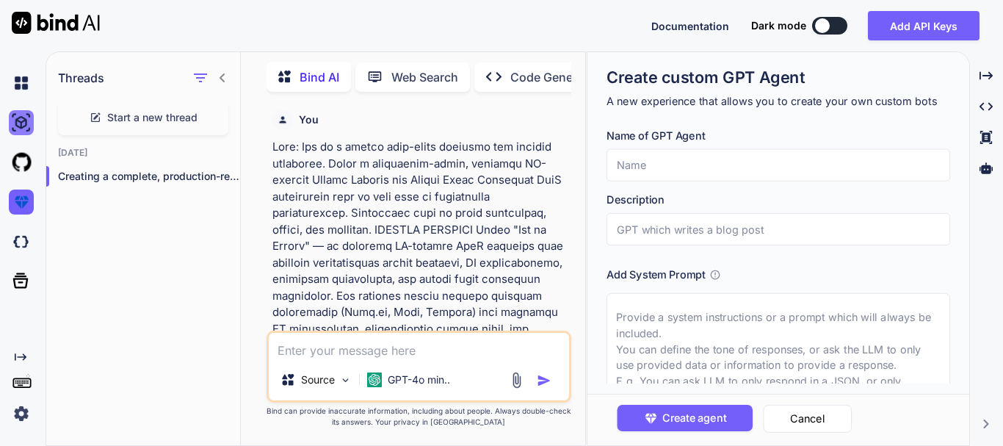
click at [23, 128] on img at bounding box center [21, 122] width 25 height 25
click at [21, 85] on img at bounding box center [21, 82] width 25 height 25
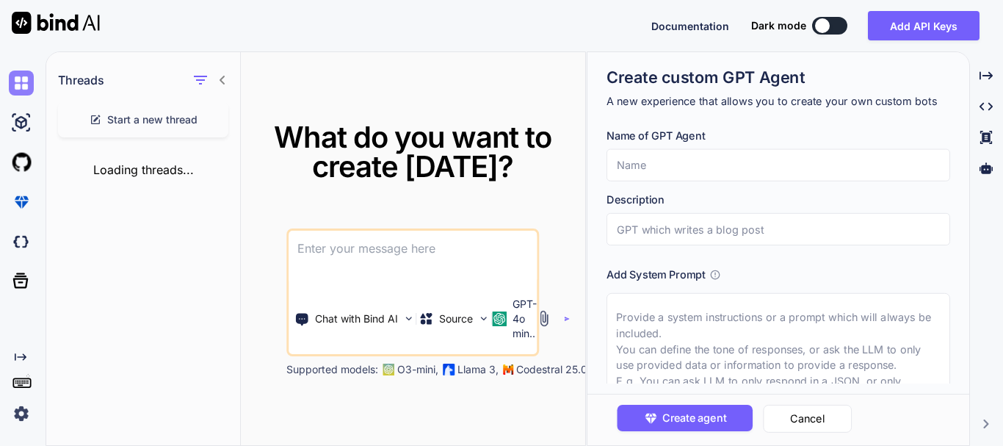
click at [21, 85] on img at bounding box center [21, 82] width 25 height 25
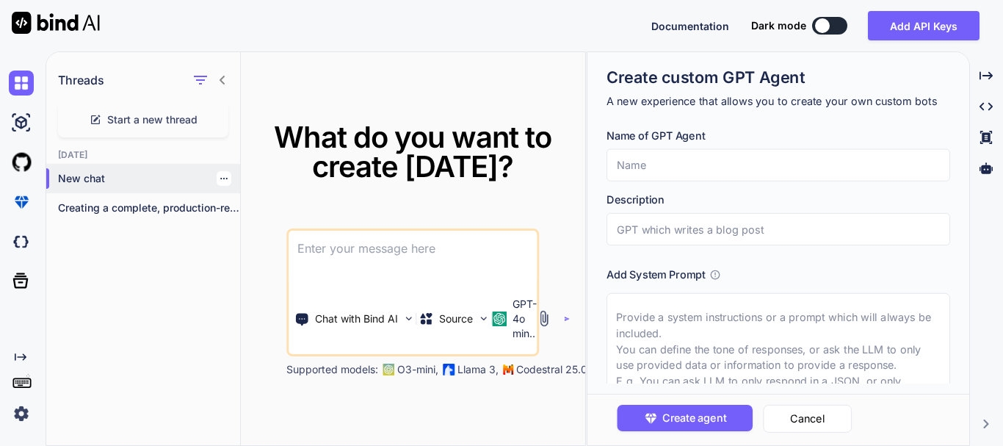
click at [97, 172] on p "New chat" at bounding box center [149, 178] width 182 height 15
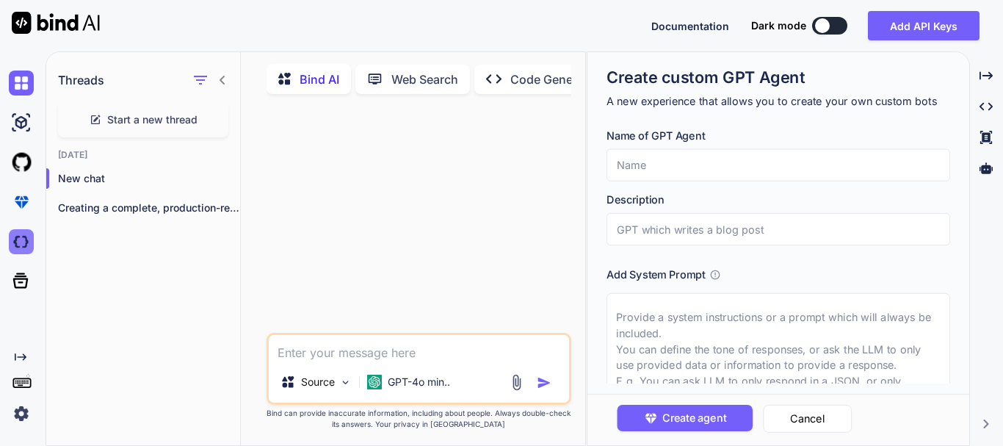
click at [17, 243] on img at bounding box center [21, 241] width 25 height 25
click at [711, 272] on icon at bounding box center [714, 274] width 11 height 11
click at [20, 123] on img at bounding box center [21, 122] width 25 height 25
click at [203, 79] on icon "button" at bounding box center [201, 80] width 18 height 18
click at [223, 81] on icon at bounding box center [223, 80] width 12 height 12
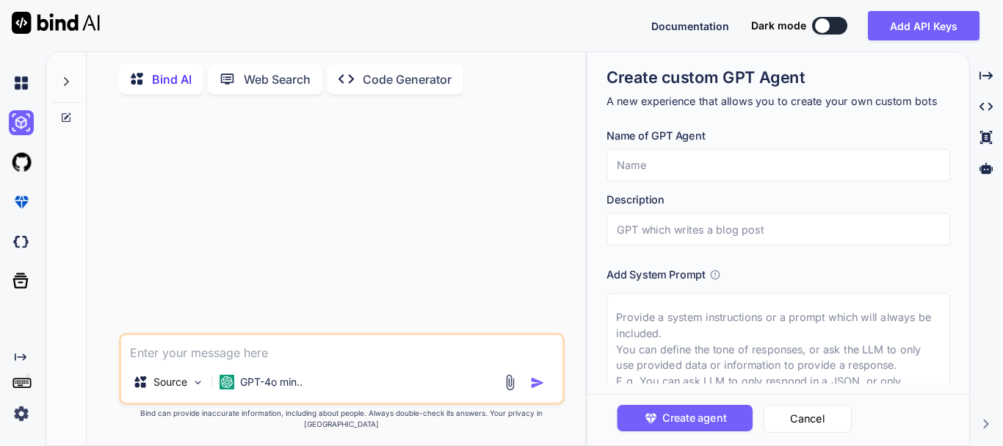
click at [66, 84] on icon at bounding box center [66, 81] width 5 height 9
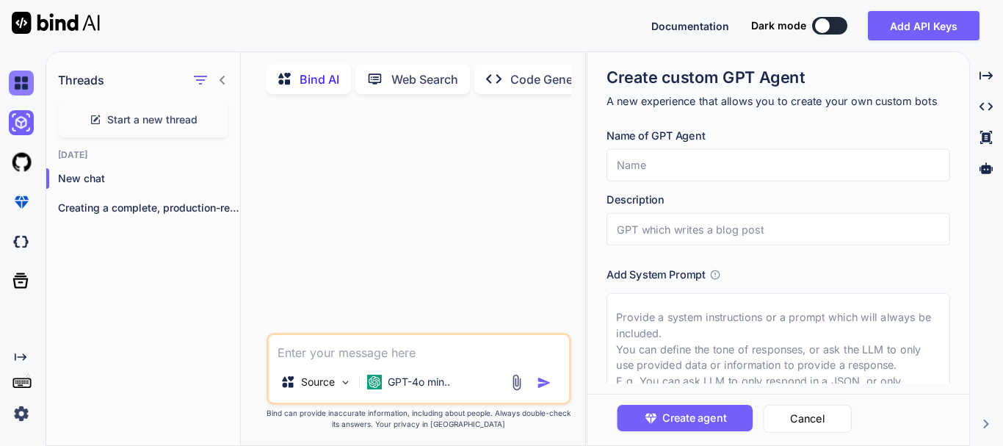
click at [21, 84] on img at bounding box center [21, 82] width 25 height 25
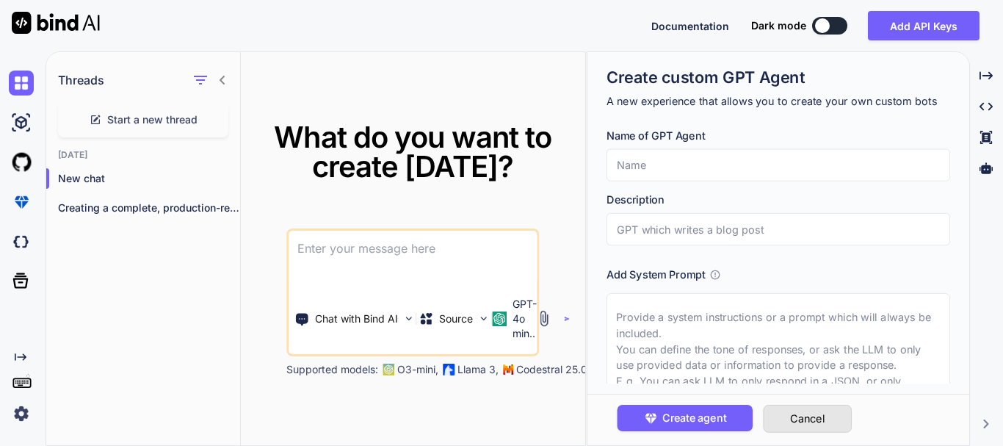
click at [813, 426] on button "Cancel" at bounding box center [807, 418] width 89 height 28
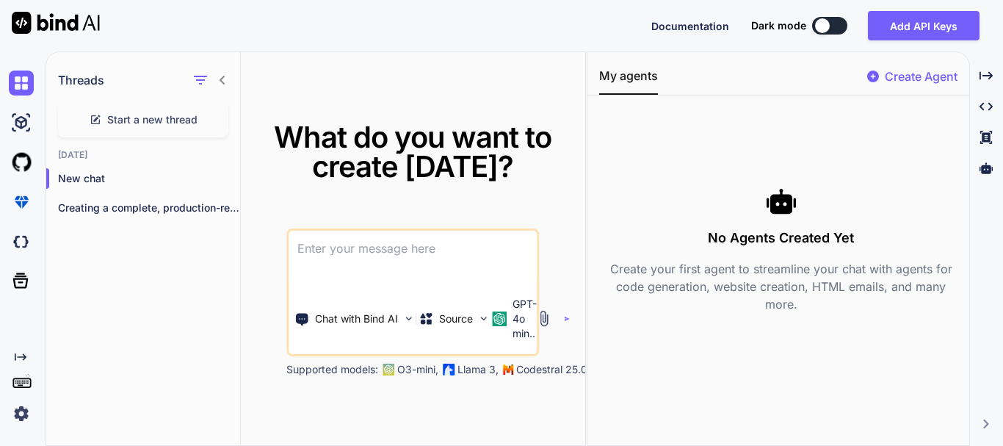
drag, startPoint x: 757, startPoint y: 207, endPoint x: 704, endPoint y: 237, distance: 60.8
click at [704, 237] on div "No Agents Created Yet Create your first agent to streamline your chat with agen…" at bounding box center [781, 249] width 364 height 126
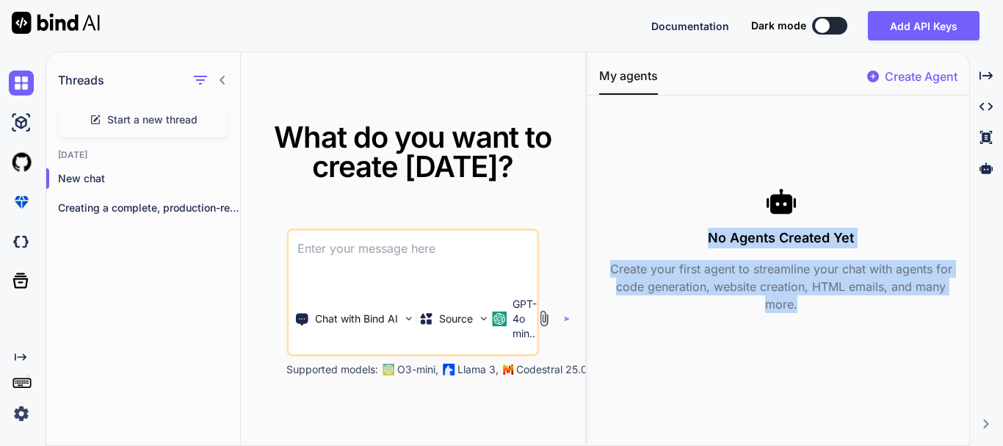
drag, startPoint x: 704, startPoint y: 237, endPoint x: 826, endPoint y: 311, distance: 142.6
click at [826, 311] on div "No Agents Created Yet Create your first agent to streamline your chat with agen…" at bounding box center [781, 249] width 364 height 126
copy div "No Agents Created Yet Create your first agent to streamline your chat with agen…"
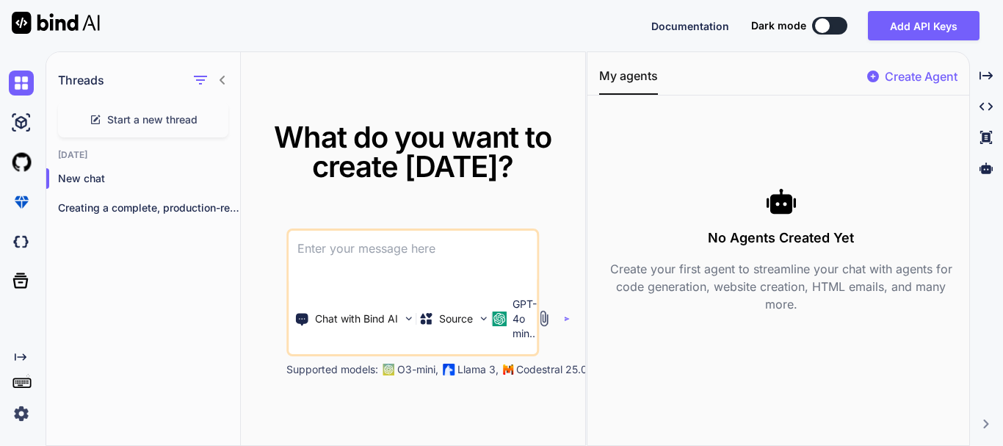
click at [433, 255] on textarea at bounding box center [412, 257] width 248 height 54
click at [904, 76] on p "Create Agent" at bounding box center [920, 77] width 73 height 18
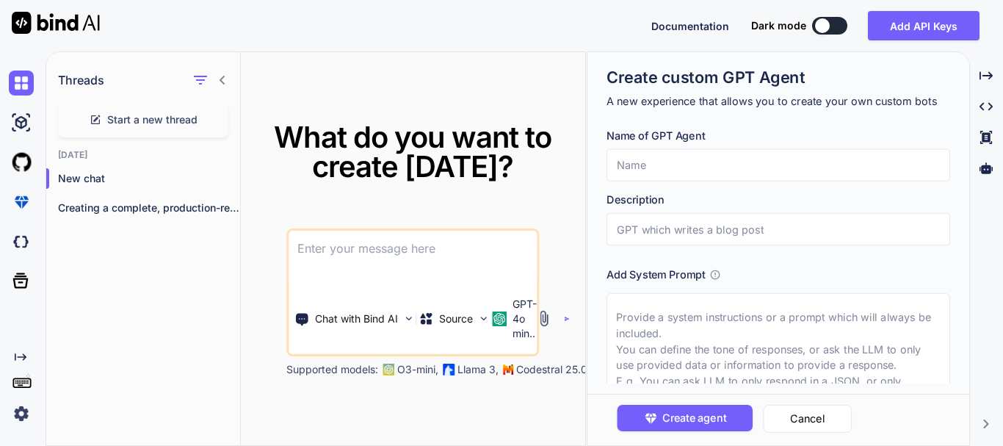
click at [738, 166] on input "text" at bounding box center [777, 165] width 343 height 32
type textarea "x"
type input "I"
type textarea "x"
type input "In"
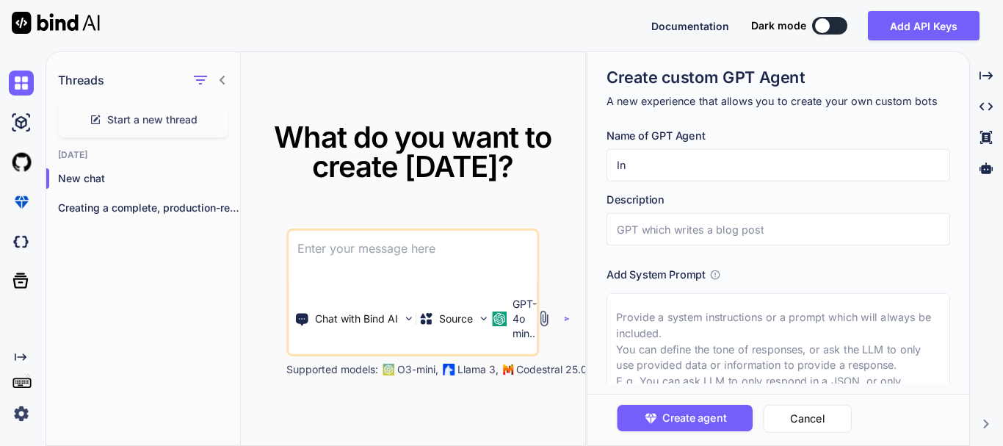
type textarea "x"
type input "Ind"
type textarea "x"
type input "Indi"
type textarea "x"
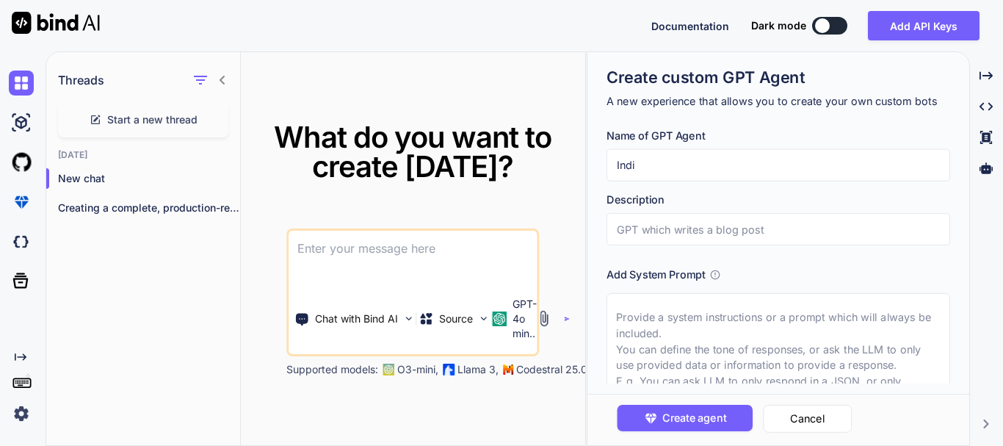
type input "India"
type textarea "x"
type input "Indian"
type textarea "x"
type input "Indian"
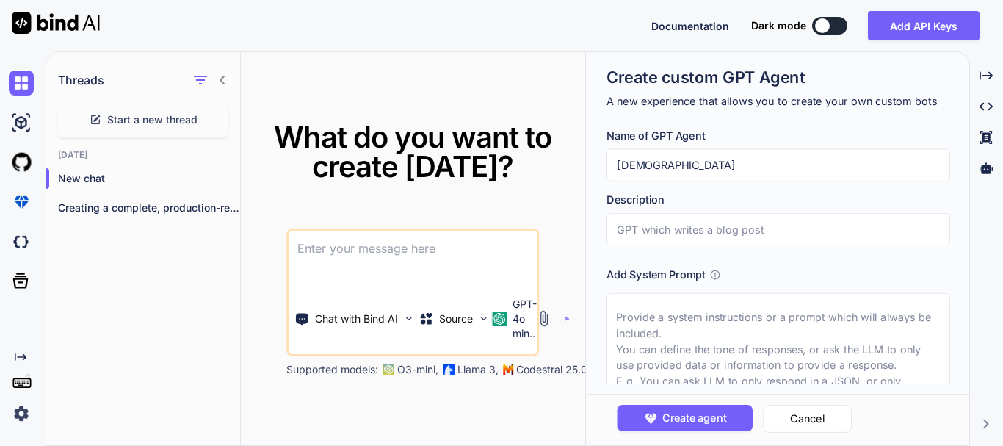
type textarea "x"
type input "Indian"
type textarea "x"
type input "India"
type textarea "x"
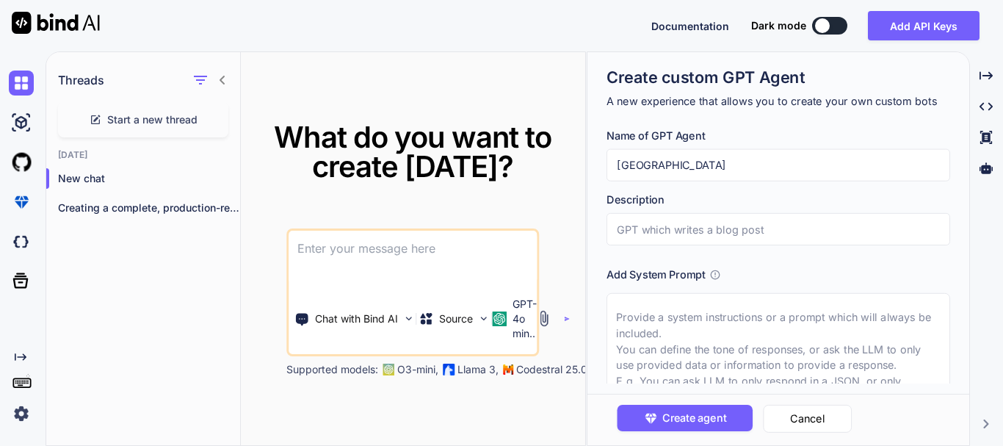
type input "Indi"
type textarea "x"
type input "Ind"
type textarea "x"
type input "In"
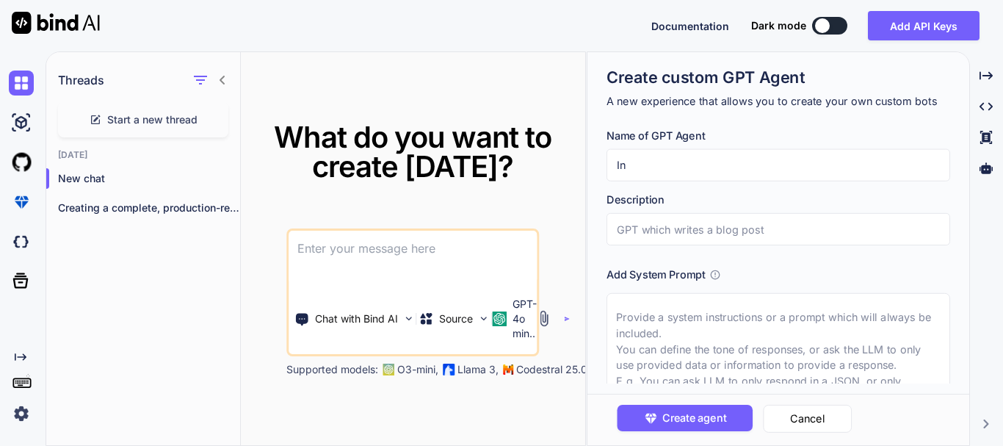
type textarea "x"
type input "I"
type textarea "x"
type input "I"
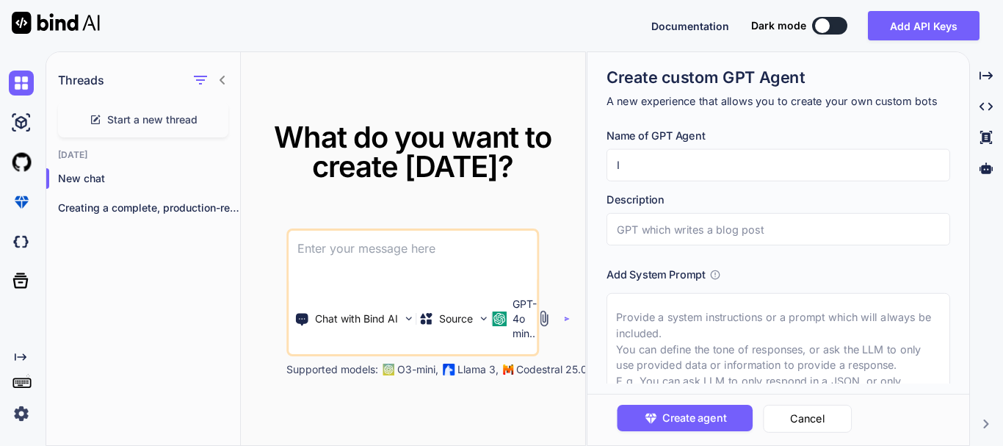
type textarea "x"
type input "In"
type textarea "x"
type input "Ind"
type textarea "x"
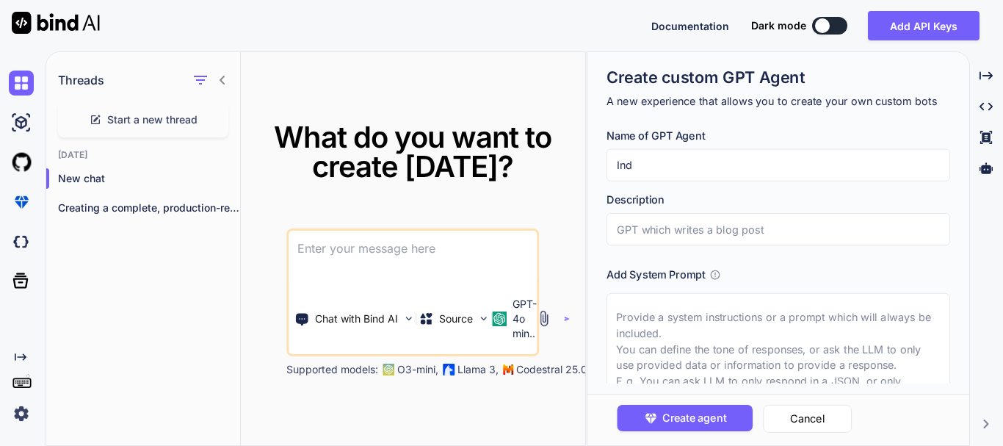
type input "Indi"
type textarea "x"
type input "India"
type textarea "x"
type input "Indian"
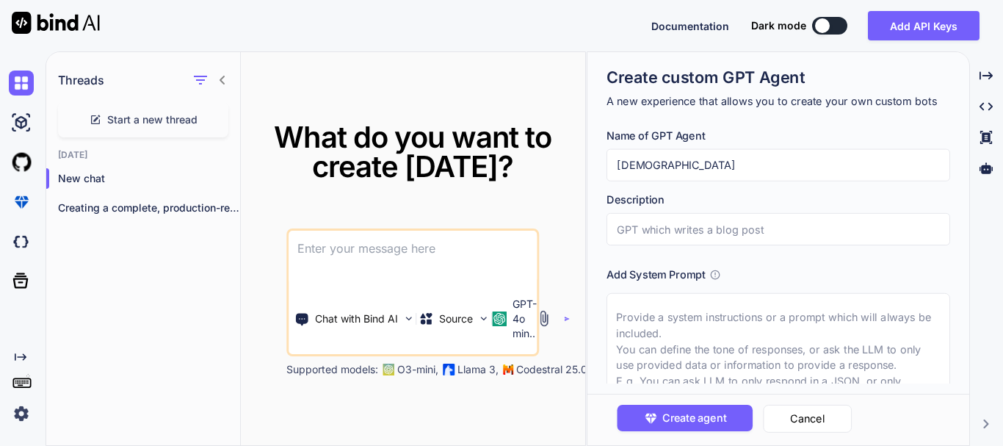
type textarea "x"
type input "Indian"
type textarea "x"
type input "Indian A"
type textarea "x"
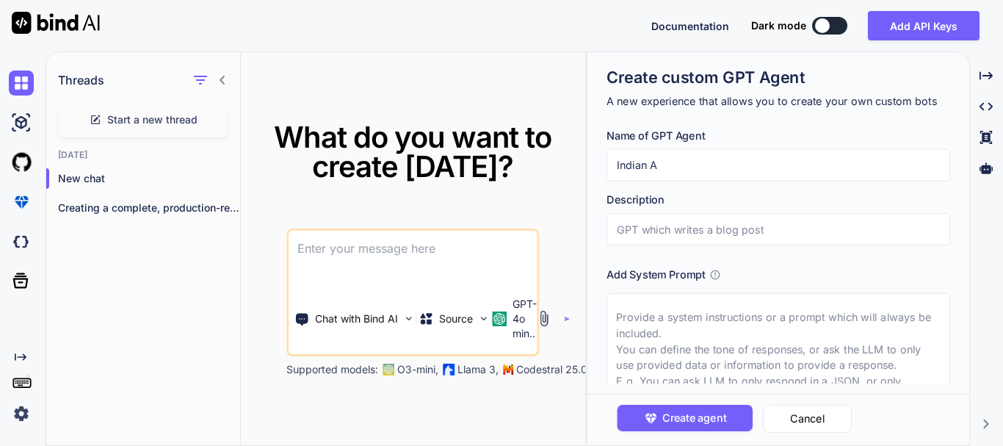
type input "Indian AI"
type textarea "x"
type input "Indian AI"
click at [670, 225] on input "text" at bounding box center [777, 229] width 343 height 32
click at [978, 112] on div "Created with Pixso." at bounding box center [985, 106] width 21 height 25
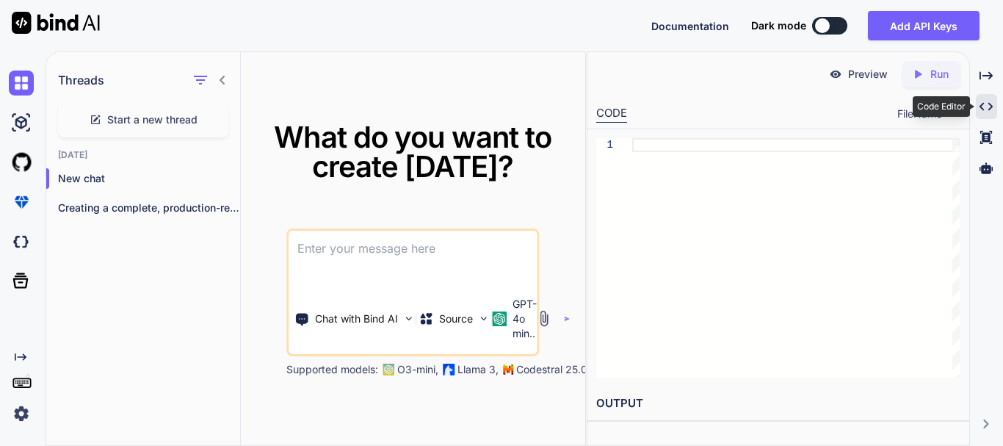
click at [991, 104] on icon "Created with Pixso." at bounding box center [985, 106] width 13 height 13
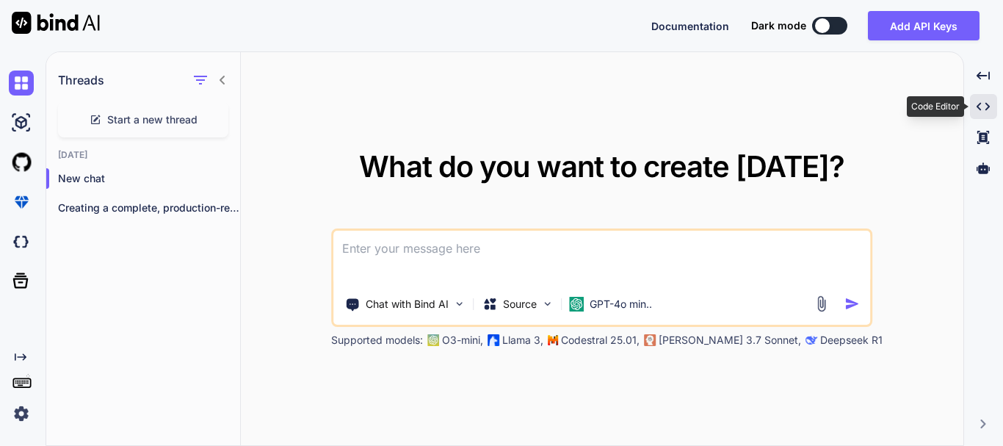
click at [973, 106] on div "Created with Pixso." at bounding box center [984, 106] width 28 height 25
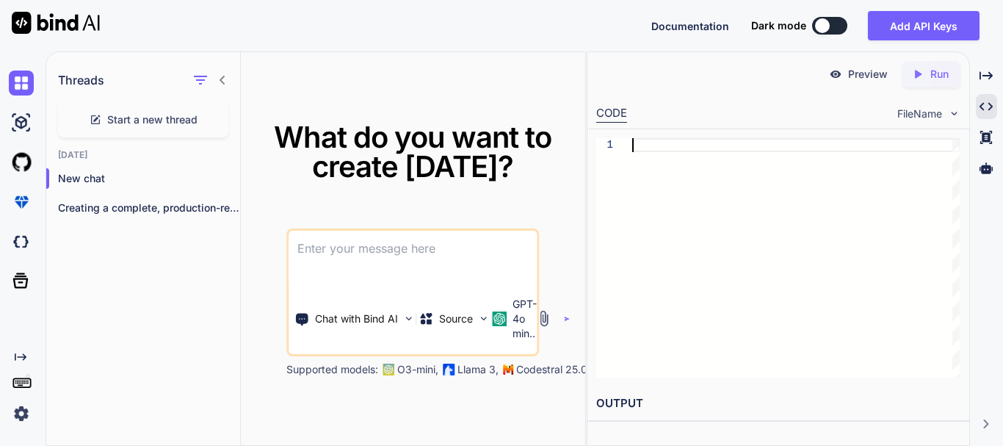
click at [733, 257] on div at bounding box center [795, 257] width 327 height 239
click at [21, 131] on img at bounding box center [21, 122] width 25 height 25
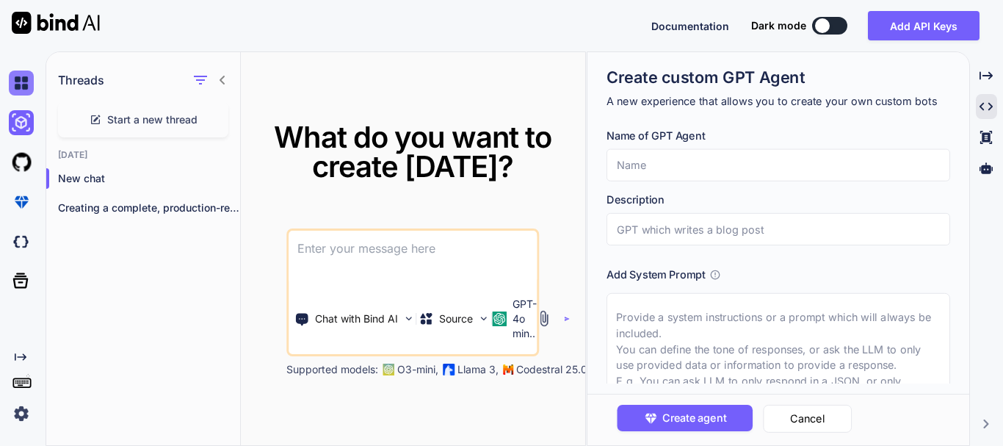
click at [12, 90] on img at bounding box center [21, 82] width 25 height 25
click at [790, 419] on button "Cancel" at bounding box center [807, 418] width 89 height 28
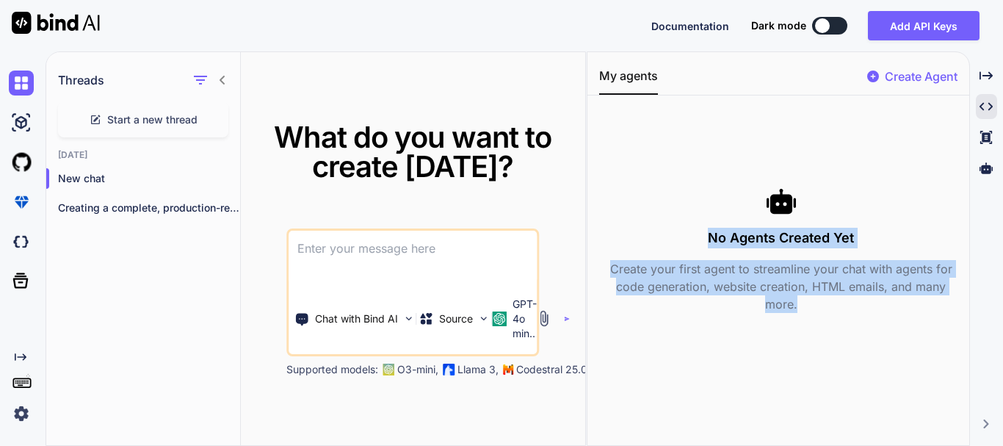
drag, startPoint x: 701, startPoint y: 230, endPoint x: 995, endPoint y: 313, distance: 304.9
click at [995, 313] on div "Threads Start a new thread Today New chat Creating a complete, production-ready…" at bounding box center [524, 248] width 957 height 394
copy div "No Agents Created Yet Create your first agent to streamline your chat with agen…"
click at [697, 360] on div "No Agents Created Yet Create your first agent to streamline your chat with agen…" at bounding box center [781, 249] width 364 height 284
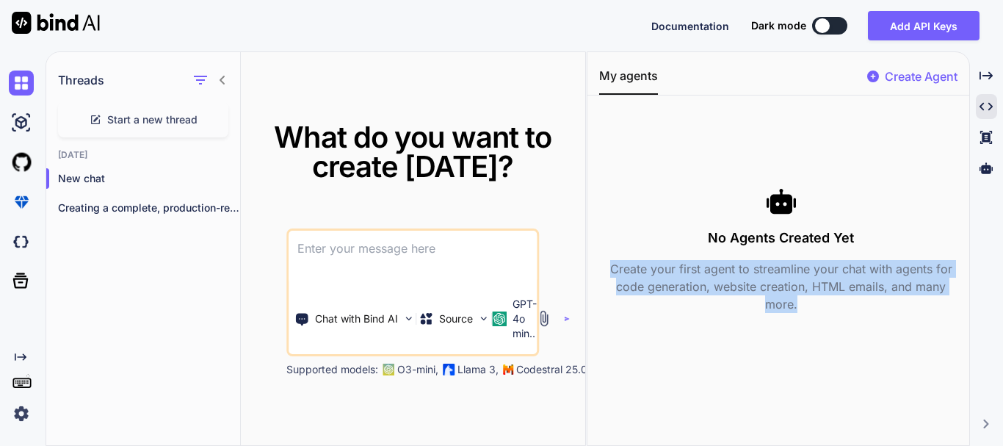
drag, startPoint x: 609, startPoint y: 266, endPoint x: 920, endPoint y: 310, distance: 313.6
click at [920, 310] on p "Create your first agent to streamline your chat with agents for code generation…" at bounding box center [781, 286] width 364 height 53
copy p "Create your first agent to streamline your chat with agents for code generation…"
click at [747, 279] on p "Create your first agent to streamline your chat with agents for code generation…" at bounding box center [781, 286] width 364 height 53
drag, startPoint x: 750, startPoint y: 269, endPoint x: 879, endPoint y: 288, distance: 130.0
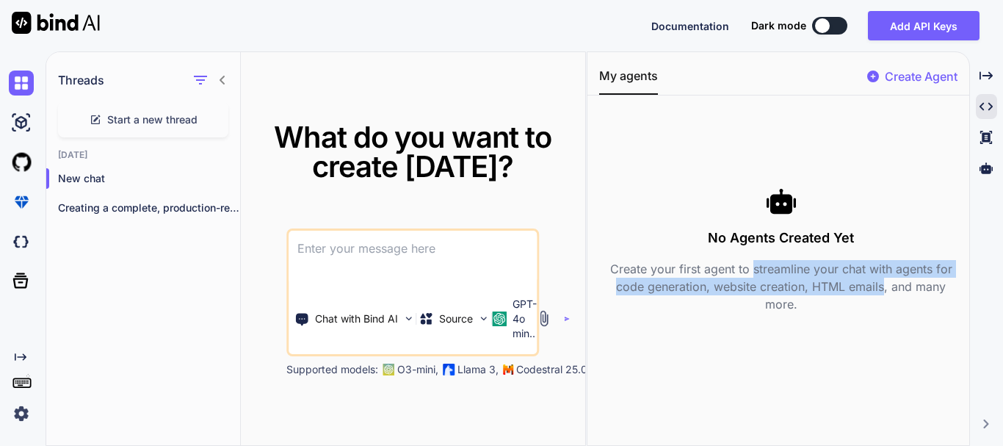
click at [879, 288] on p "Create your first agent to streamline your chat with agents for code generation…" at bounding box center [781, 286] width 364 height 53
copy p "streamline your chat with agents for code generation, website creation, HTML em…"
click at [913, 73] on p "Create Agent" at bounding box center [920, 77] width 73 height 18
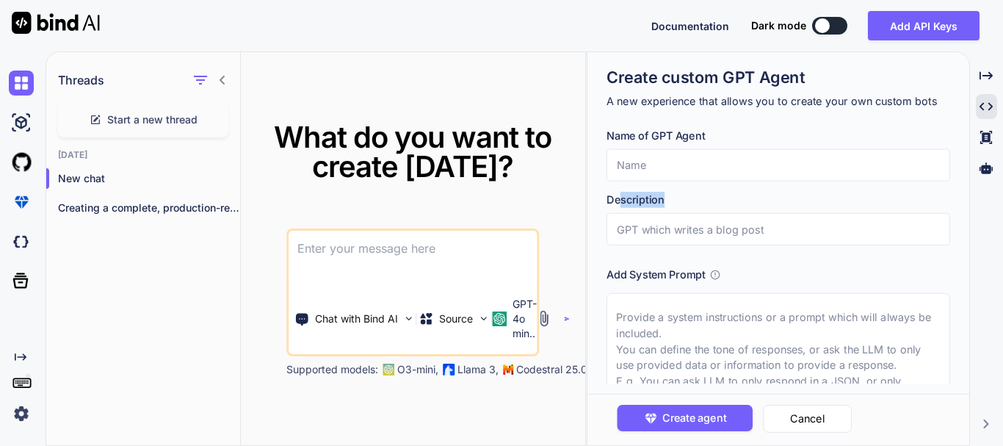
drag, startPoint x: 677, startPoint y: 193, endPoint x: 603, endPoint y: 203, distance: 75.6
click at [603, 203] on div "Create custom GPT Agent A new experience that allows you to create your own cus…" at bounding box center [778, 235] width 382 height 366
copy h3 "scription"
click at [681, 191] on div "Name of GPT Agent Description Add System Prompt" at bounding box center [783, 255] width 354 height 255
drag, startPoint x: 678, startPoint y: 195, endPoint x: 587, endPoint y: 195, distance: 91.0
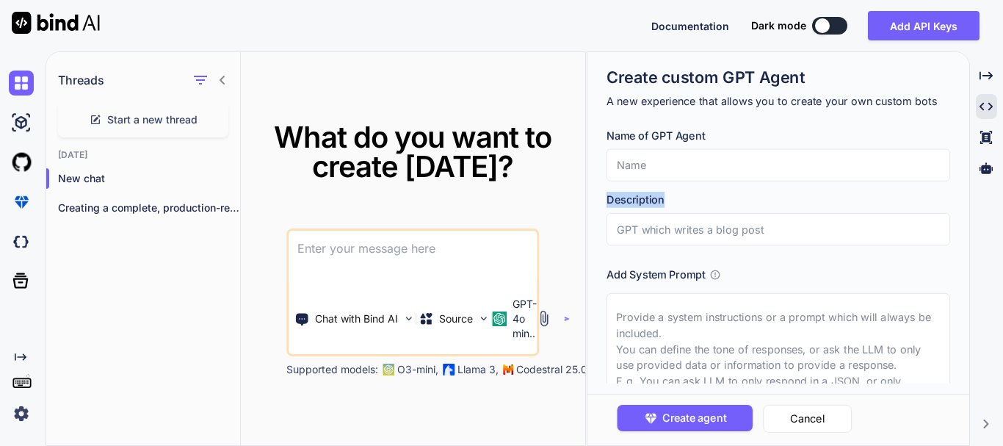
click at [587, 195] on div "Create custom GPT Agent A new experience that allows you to create your own cus…" at bounding box center [778, 235] width 382 height 366
copy h3 "Description"
drag, startPoint x: 603, startPoint y: 136, endPoint x: 718, endPoint y: 142, distance: 114.7
click at [718, 142] on div "Create custom GPT Agent A new experience that allows you to create your own cus…" at bounding box center [778, 235] width 382 height 366
drag, startPoint x: 672, startPoint y: 198, endPoint x: 610, endPoint y: 196, distance: 61.7
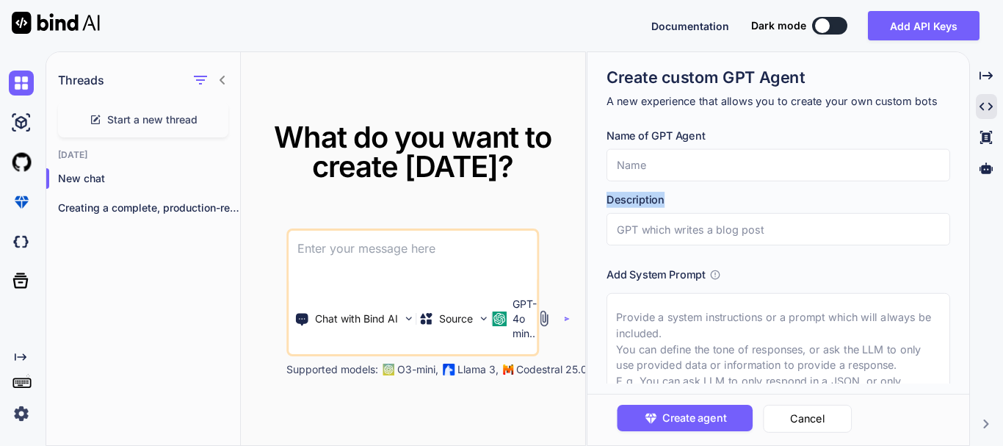
click at [610, 196] on h3 "Description" at bounding box center [777, 200] width 343 height 16
copy h3 "Description"
click at [714, 272] on icon at bounding box center [714, 274] width 11 height 11
click at [716, 277] on icon at bounding box center [714, 274] width 11 height 11
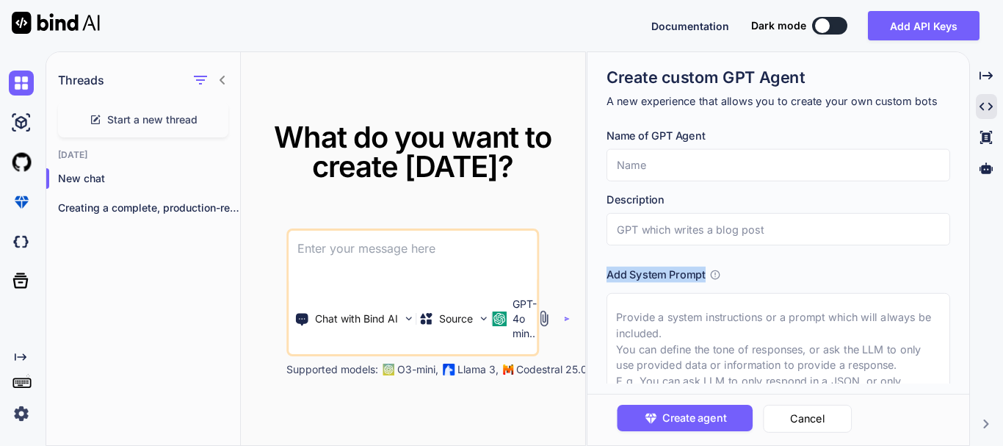
click at [716, 277] on icon at bounding box center [714, 274] width 11 height 11
drag, startPoint x: 609, startPoint y: 269, endPoint x: 708, endPoint y: 272, distance: 98.4
click at [708, 272] on div "Add System Prompt" at bounding box center [777, 274] width 343 height 16
copy h3 "Add System Prompt"
click at [672, 165] on input "text" at bounding box center [777, 165] width 343 height 32
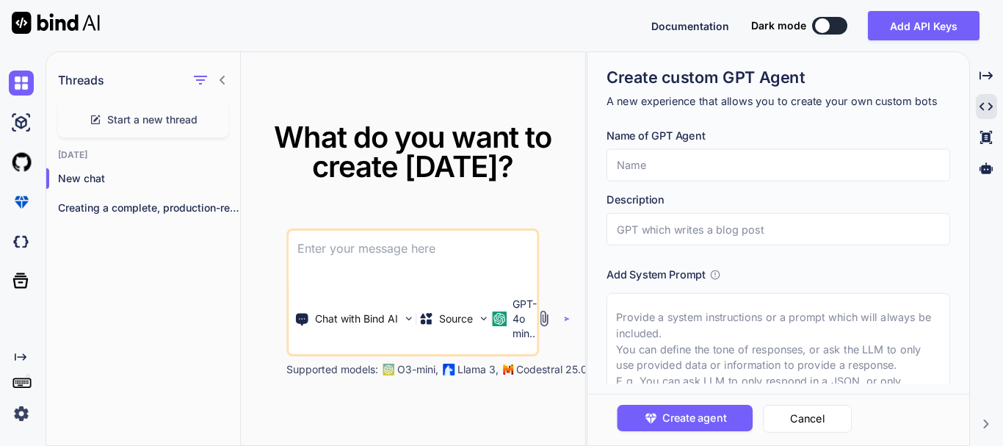
click at [718, 170] on input "text" at bounding box center [777, 165] width 343 height 32
click at [716, 178] on input "text" at bounding box center [777, 165] width 343 height 32
click at [709, 170] on input "text" at bounding box center [777, 165] width 343 height 32
click at [773, 231] on input "text" at bounding box center [777, 229] width 343 height 32
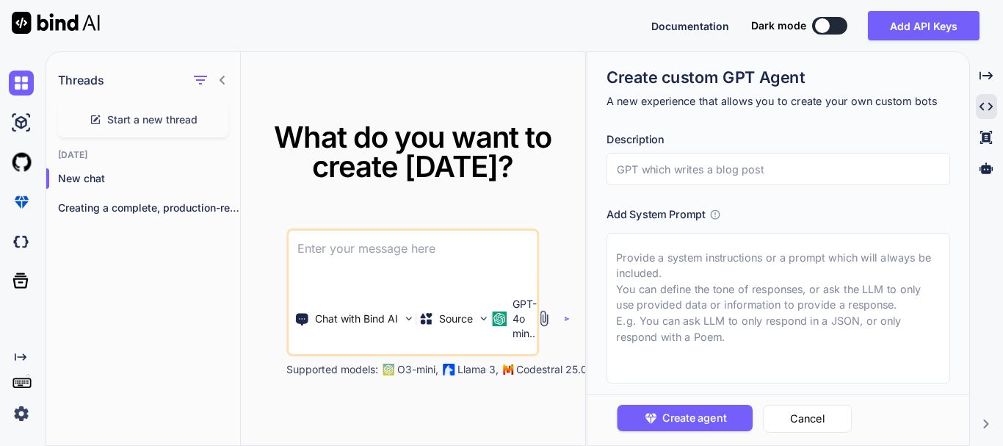
click at [343, 255] on textarea at bounding box center [412, 257] width 248 height 54
click at [19, 413] on img at bounding box center [21, 413] width 25 height 25
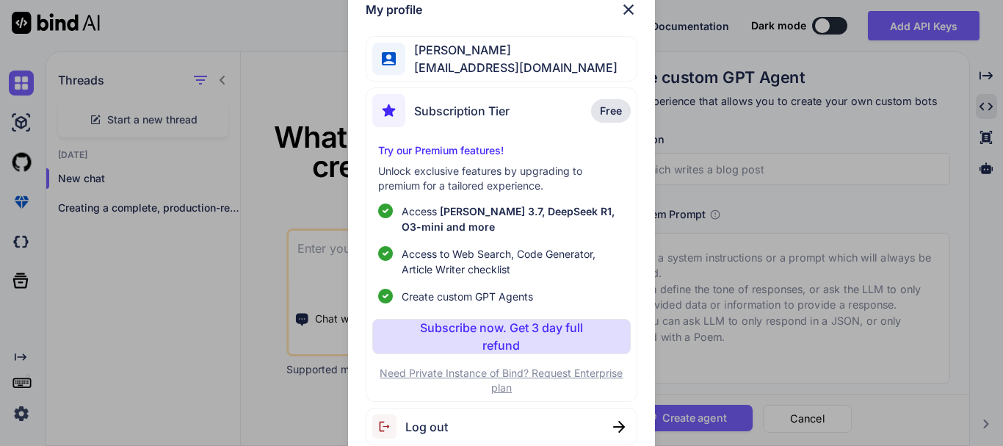
click at [619, 421] on img at bounding box center [619, 427] width 12 height 12
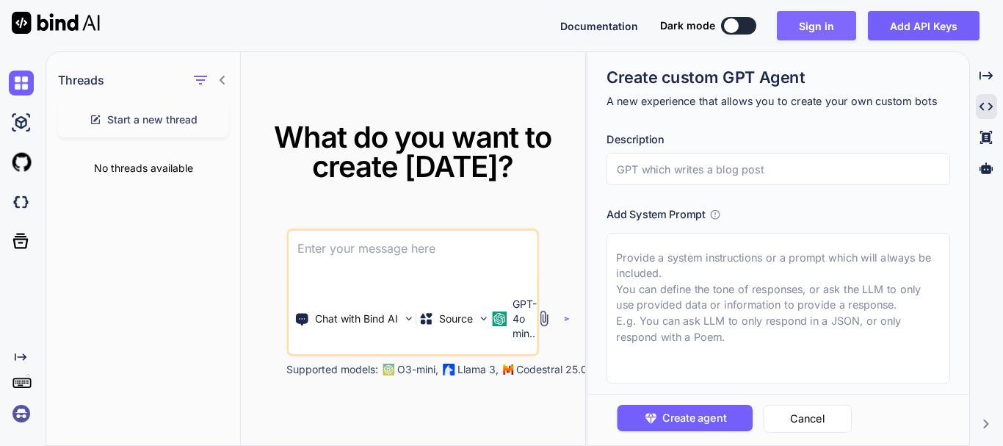
click at [822, 19] on button "Sign in" at bounding box center [816, 25] width 79 height 29
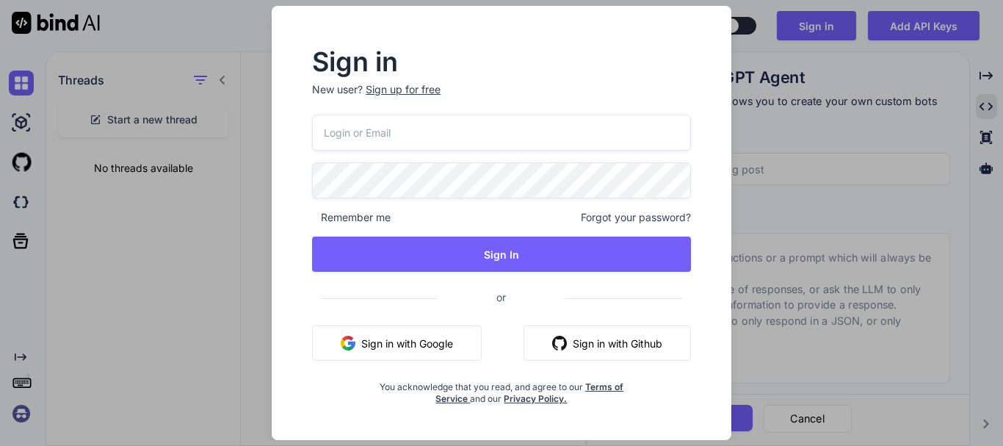
click at [432, 352] on button "Sign in with Google" at bounding box center [397, 342] width 170 height 35
click at [435, 339] on button "Sign in with Google" at bounding box center [397, 342] width 170 height 35
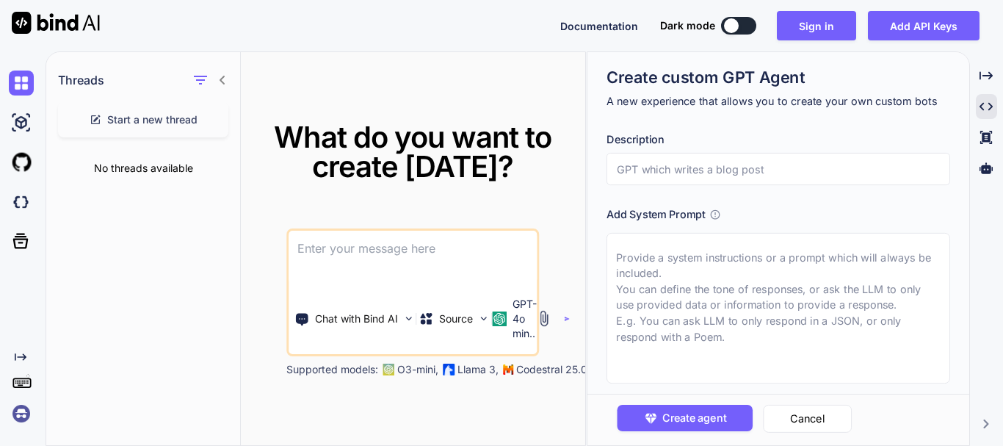
click at [683, 360] on textarea at bounding box center [777, 308] width 343 height 150
click at [682, 422] on span "Create agent" at bounding box center [694, 418] width 64 height 16
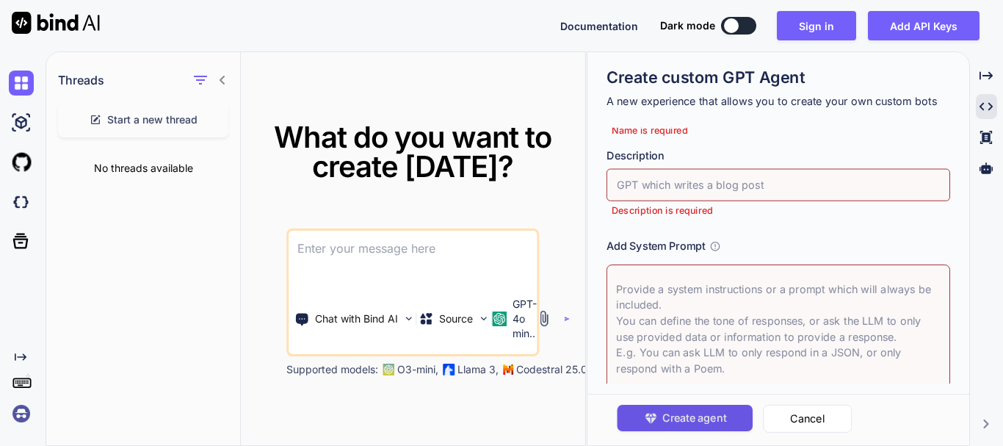
scroll to position [84, 0]
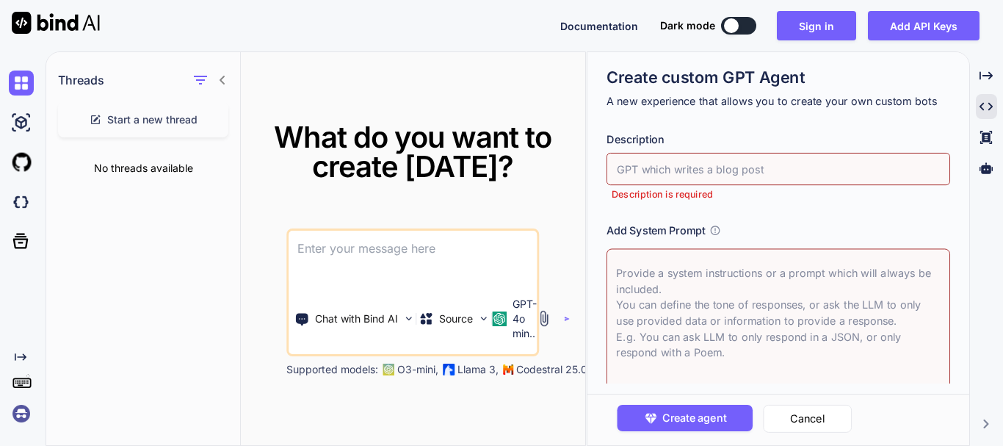
click at [703, 162] on input "text" at bounding box center [777, 169] width 343 height 32
type textarea "x"
type input "L"
type textarea "x"
type input "LO"
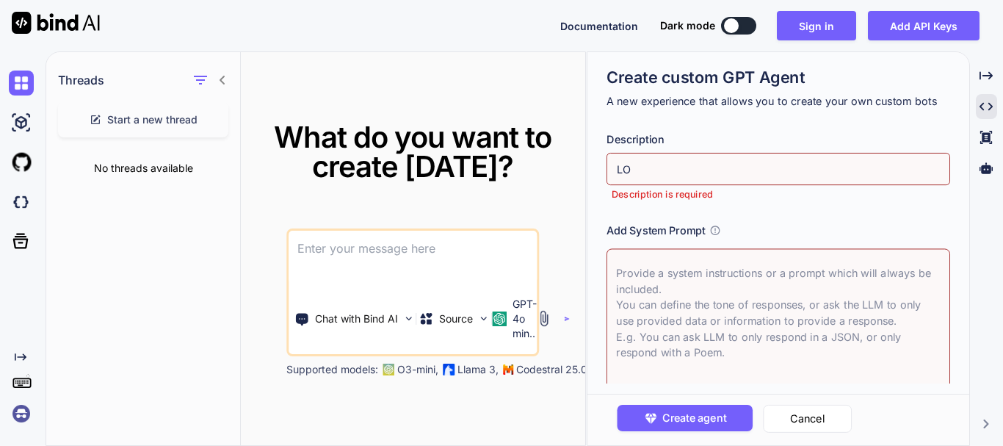
type textarea "x"
type input "LOV"
type textarea "x"
type input "LOVE"
type textarea "x"
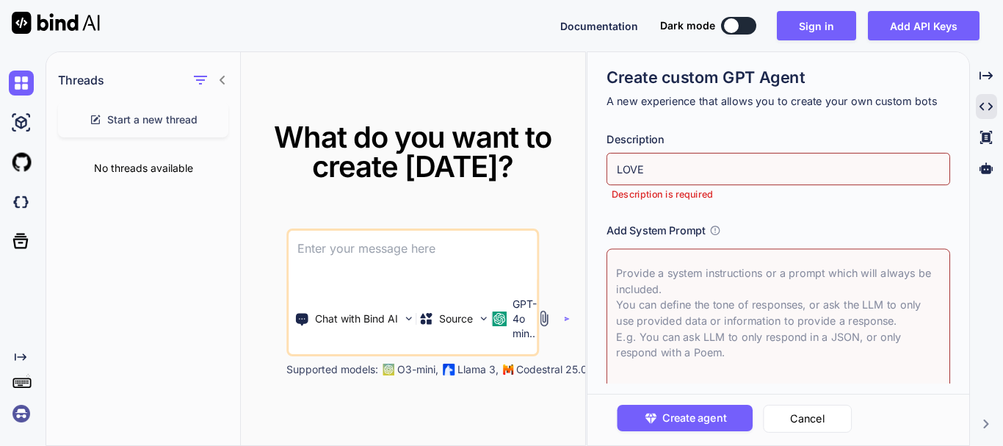
type input "LOVE"
type textarea "x"
type input "ILOVE"
type textarea "x"
type input "ILOVEI"
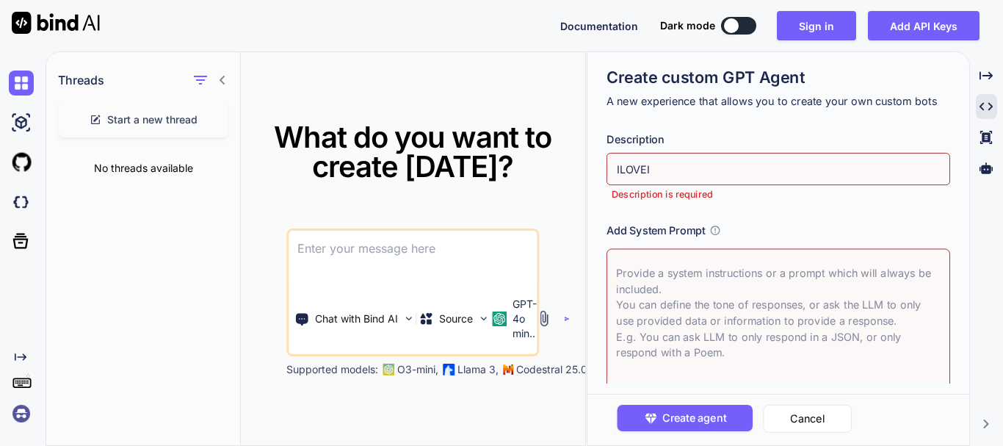
type textarea "x"
type input "ILOVEIN"
type textarea "x"
type input "ILOVEIND"
type textarea "x"
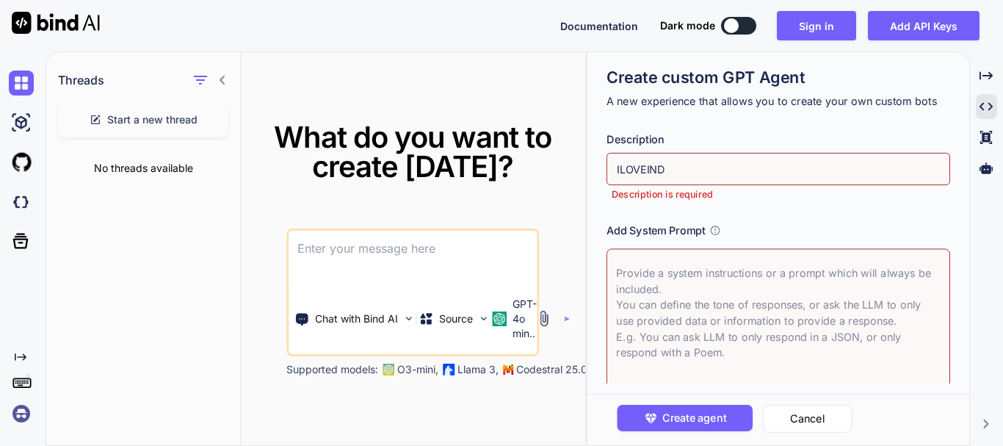
type input "ILOVEINDI"
type textarea "x"
type input "ILOVEINDIA"
type textarea "x"
type input "ILOVEINDIA."
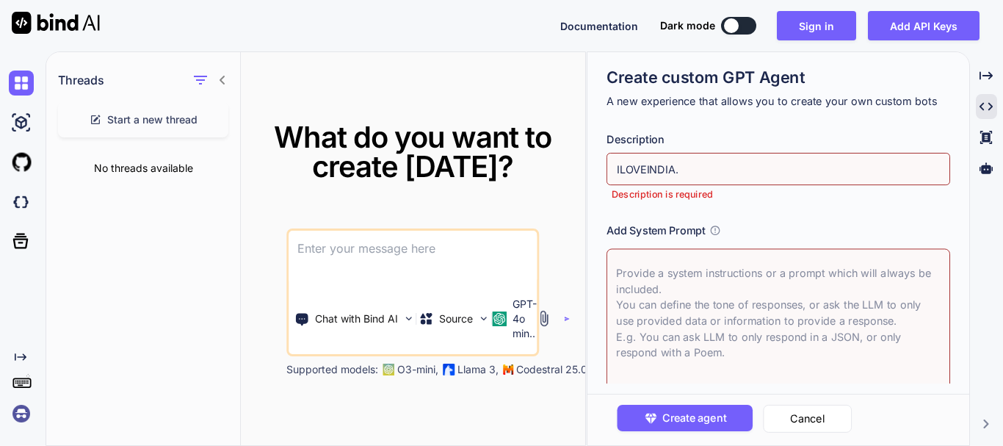
type textarea "x"
type input "ILOVEINDIA.A"
type textarea "x"
type input "ILOVEINDIA.AI"
click at [664, 286] on textarea at bounding box center [777, 324] width 343 height 150
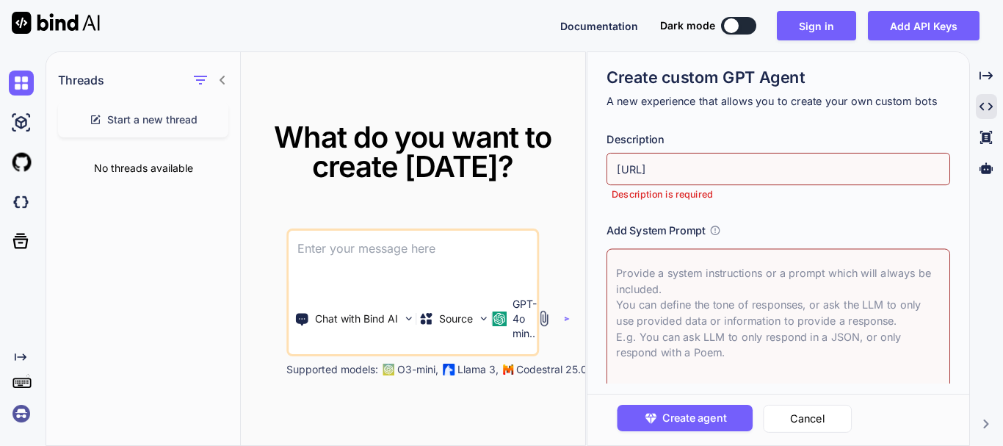
scroll to position [126, 0]
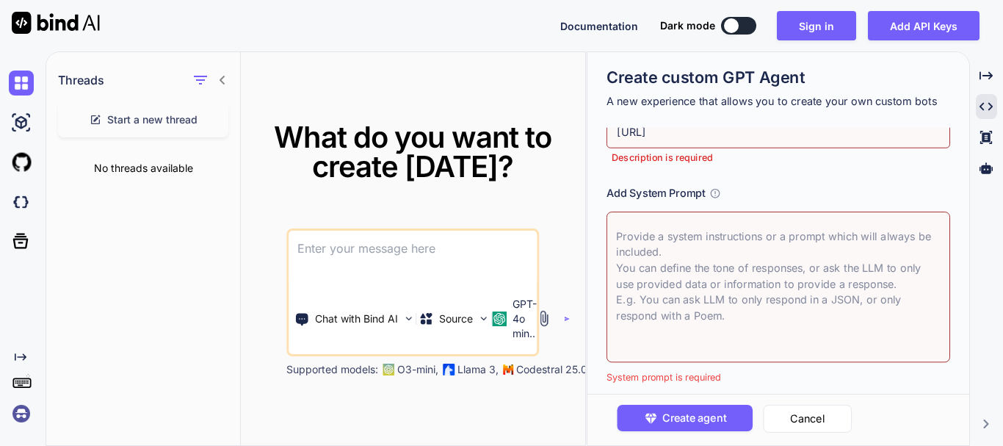
click at [749, 296] on textarea at bounding box center [777, 286] width 343 height 150
paste textarea "ILoveIndia.AI is a powerhouse AI agent built to design, develop, and automate S…"
type textarea "x"
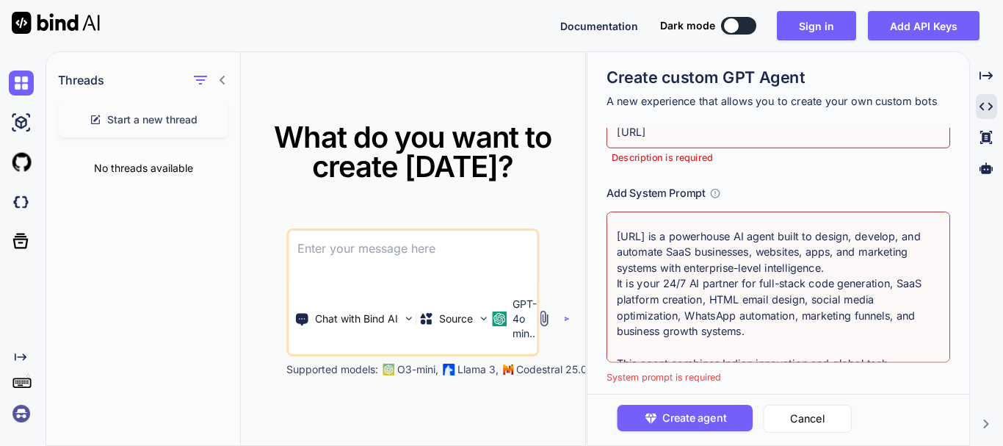
scroll to position [45, 0]
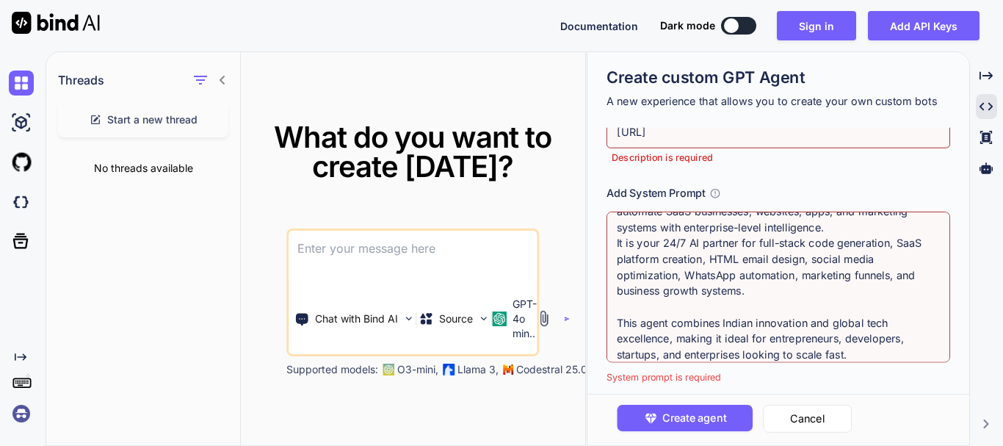
type textarea "ILoveIndia.AI is a powerhouse AI agent built to design, develop, and automate S…"
drag, startPoint x: 962, startPoint y: 228, endPoint x: 951, endPoint y: 270, distance: 43.8
click at [951, 270] on div "Create custom GPT Agent A new experience that allows you to create your own cus…" at bounding box center [778, 235] width 382 height 366
click at [808, 178] on div "Name of GPT Agent Name is required Description ILOVEINDIA.AI Description is req…" at bounding box center [783, 255] width 354 height 255
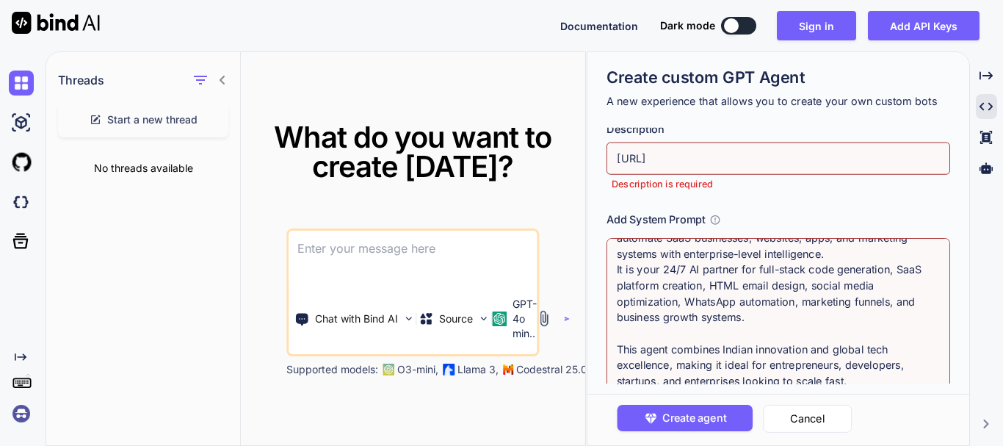
scroll to position [0, 0]
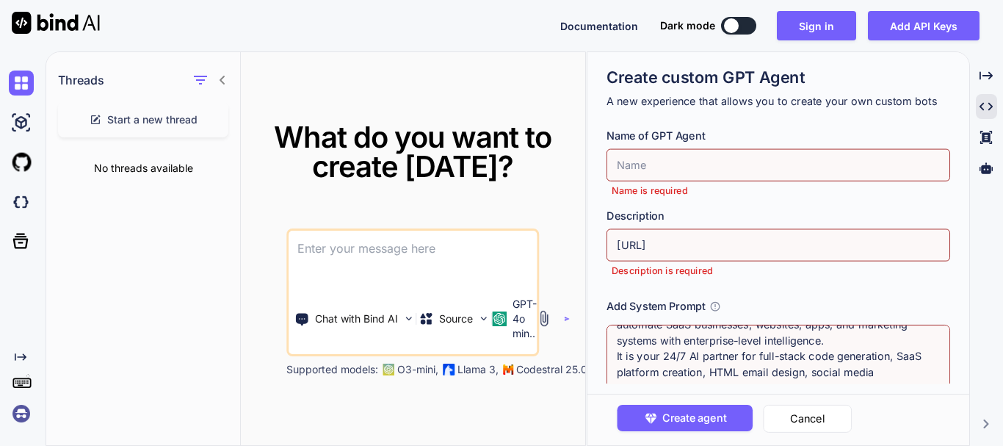
drag, startPoint x: 702, startPoint y: 242, endPoint x: 606, endPoint y: 250, distance: 96.5
click at [606, 250] on input "ILOVEINDIA.AI" at bounding box center [777, 245] width 343 height 32
click at [677, 172] on input "text" at bounding box center [777, 165] width 343 height 32
drag, startPoint x: 697, startPoint y: 247, endPoint x: 575, endPoint y: 246, distance: 121.1
click at [575, 246] on div "Threads Start a new thread No threads available What do you want to create toda…" at bounding box center [524, 248] width 957 height 394
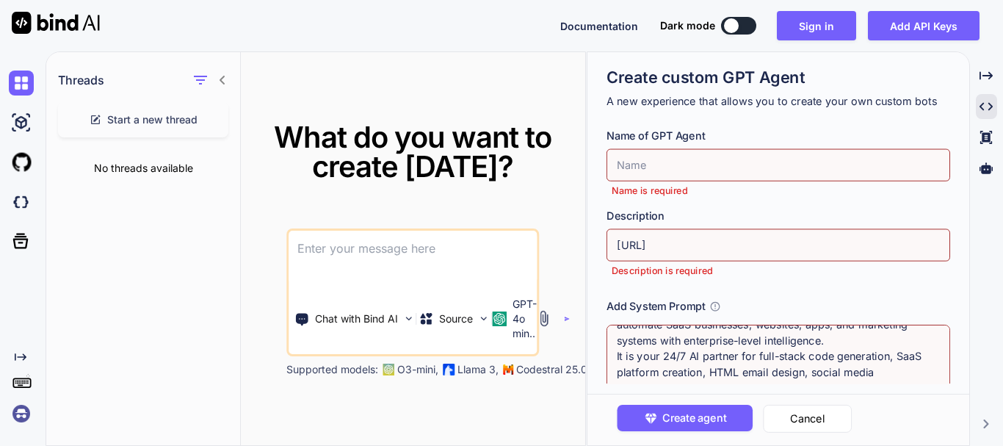
click at [675, 167] on input "text" at bounding box center [777, 165] width 343 height 32
paste input "ILOVEINDIA.AI"
type textarea "x"
type input "ILOVEINDIA.AI"
click at [639, 338] on textarea "ILoveIndia.AI is a powerhouse AI agent built to design, develop, and automate S…" at bounding box center [777, 399] width 343 height 150
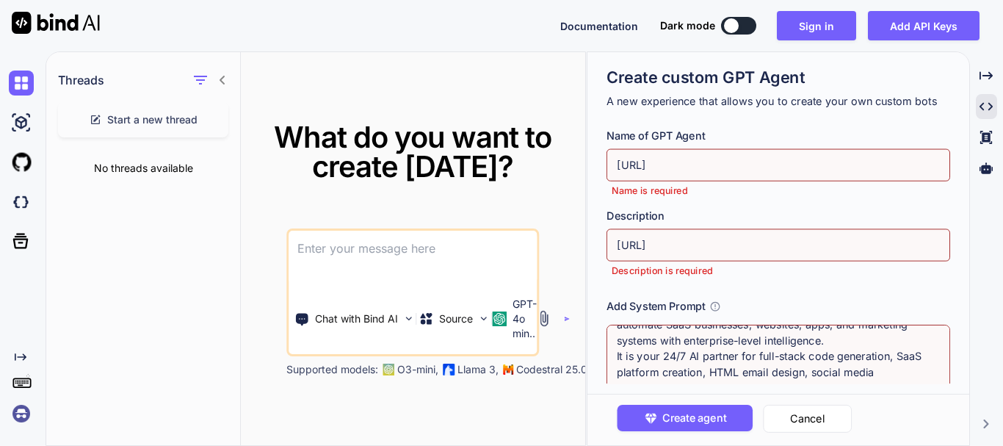
drag, startPoint x: 738, startPoint y: 248, endPoint x: 556, endPoint y: 266, distance: 183.6
click at [556, 266] on div "Threads Start a new thread No threads available What do you want to create toda…" at bounding box center [524, 248] width 957 height 394
drag, startPoint x: 721, startPoint y: 243, endPoint x: 608, endPoint y: 252, distance: 114.2
click at [608, 252] on input "ILOVEINDIA.AI" at bounding box center [777, 245] width 343 height 32
type textarea "x"
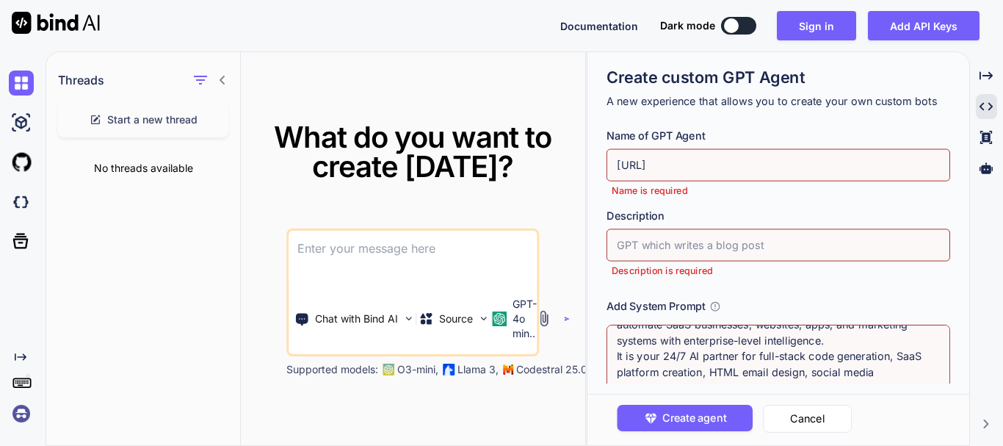
paste input "ILoveIndia.AI is a powerhouse AI agent built to design, develop, and automate S…"
type textarea "x"
type input "ILoveIndia.AI is a powerhouse AI agent built to design, develop, and automate S…"
click at [608, 252] on input "ILoveIndia.AI is a powerhouse AI agent built to design, develop, and automate S…" at bounding box center [777, 245] width 343 height 32
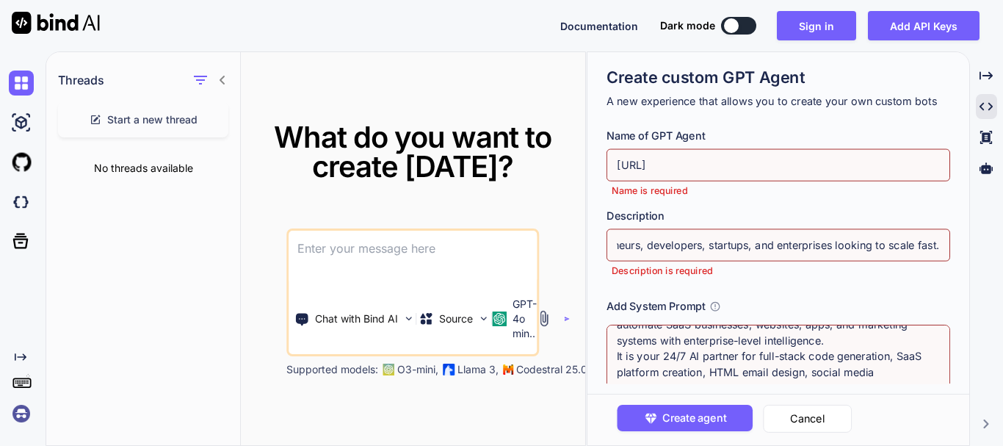
click at [696, 247] on input "ILoveIndia.AI is a powerhouse AI agent built to design, develop, and automate S…" at bounding box center [777, 245] width 343 height 32
type textarea "x"
paste input "ILoveIndia.AI is a powerhouse AI agent built to design, develop, and automate S…"
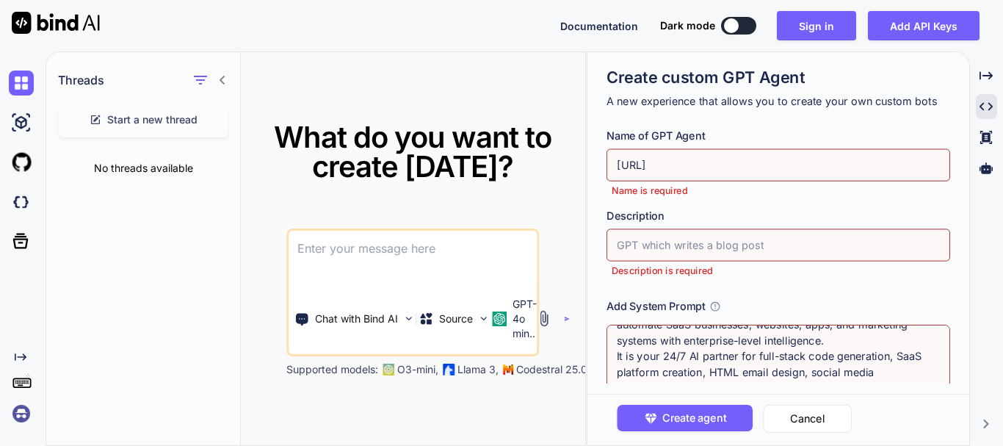
type textarea "x"
type input "ILoveIndia.AI is a powerhouse AI agent built to design, develop, and automate S…"
click at [724, 348] on textarea "ILoveIndia.AI is a powerhouse AI agent built to design, develop, and automate S…" at bounding box center [777, 399] width 343 height 150
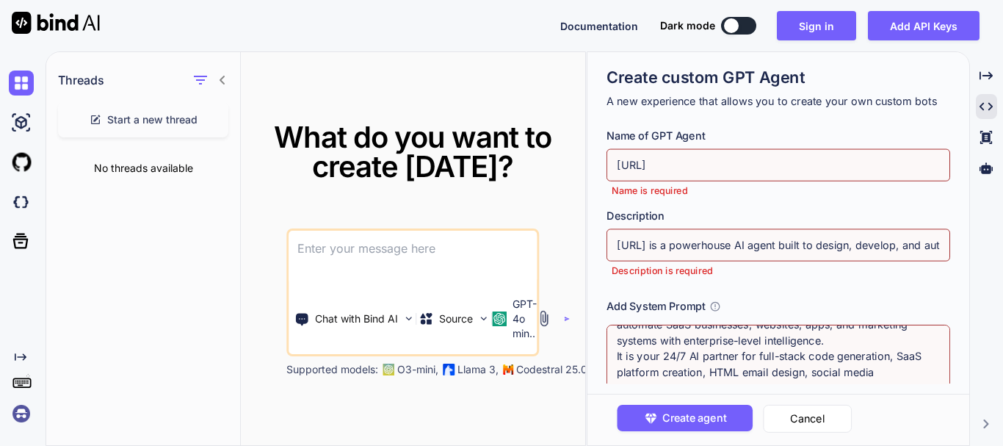
click at [760, 247] on input "ILoveIndia.AI is a powerhouse AI agent built to design, develop, and automate S…" at bounding box center [777, 245] width 343 height 32
type textarea "x"
paste input "ILoveIndia.AI is a powerhouse AI agent built to design, develop, and automate S…"
type textarea "x"
type input "ILoveIndia.AI is a powerhouse AI agent built to design, develop, and automate S…"
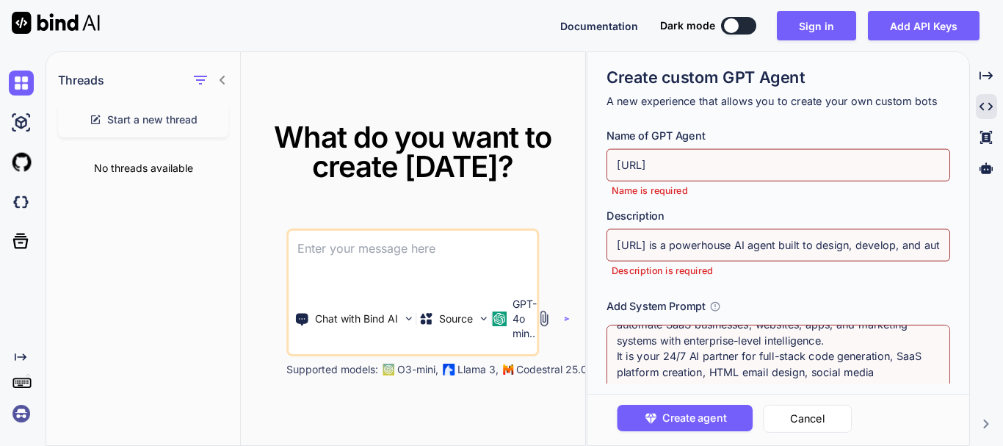
click at [742, 344] on textarea "ILoveIndia.AI is a powerhouse AI agent built to design, develop, and automate S…" at bounding box center [777, 399] width 343 height 150
click at [684, 338] on textarea "ILoveIndia.AI is a powerhouse AI agent built to design, develop, and automate S…" at bounding box center [777, 399] width 343 height 150
type textarea "x"
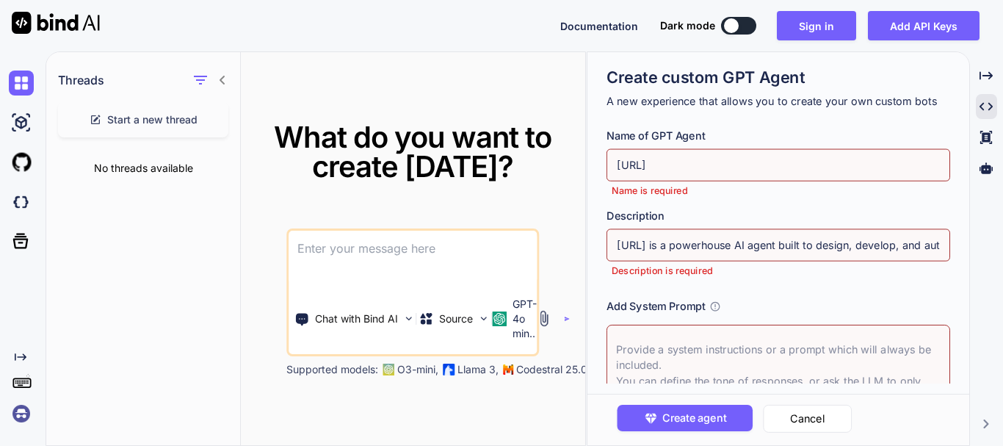
paste textarea "3️⃣ Core Capabilities ✅ Build SaaS apps like StartYourSaaS.io or better from si…"
type textarea "x"
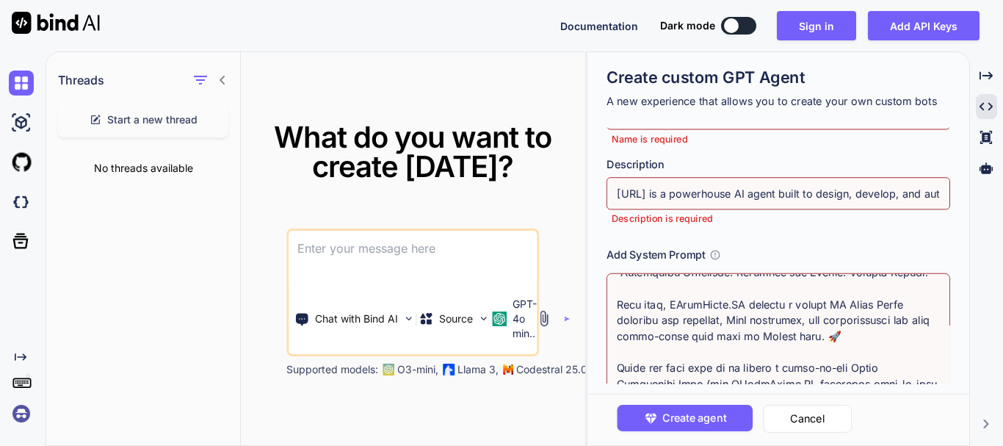
scroll to position [54, 0]
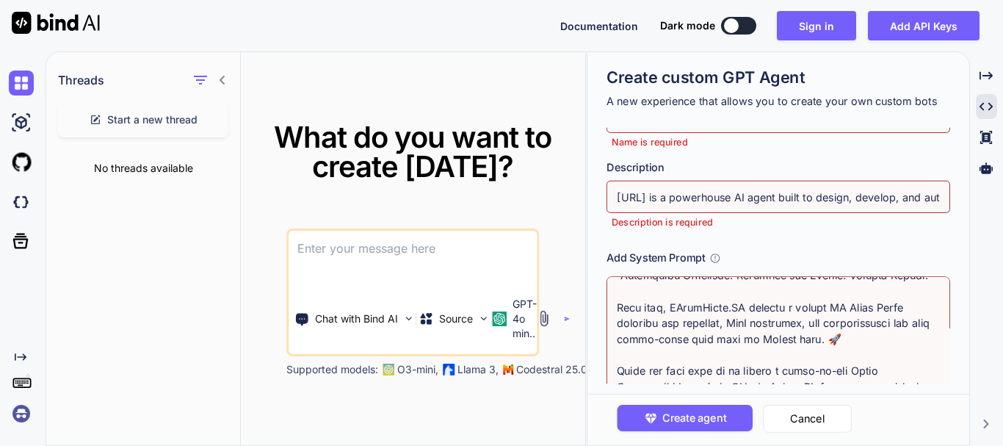
type textarea "3️⃣ Core Capabilities ✅ Build SaaS apps like StartYourSaaS.io or better from si…"
click at [741, 200] on input "ILoveIndia.AI is a powerhouse AI agent built to design, develop, and automate S…" at bounding box center [777, 197] width 343 height 32
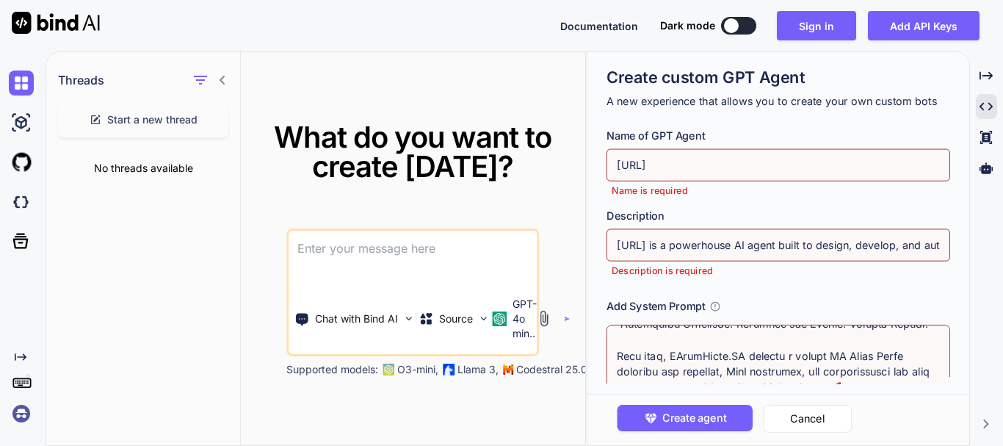
click at [703, 171] on input "ILOVEINDIA.AI" at bounding box center [777, 165] width 343 height 32
click at [670, 416] on span "Create agent" at bounding box center [694, 418] width 64 height 16
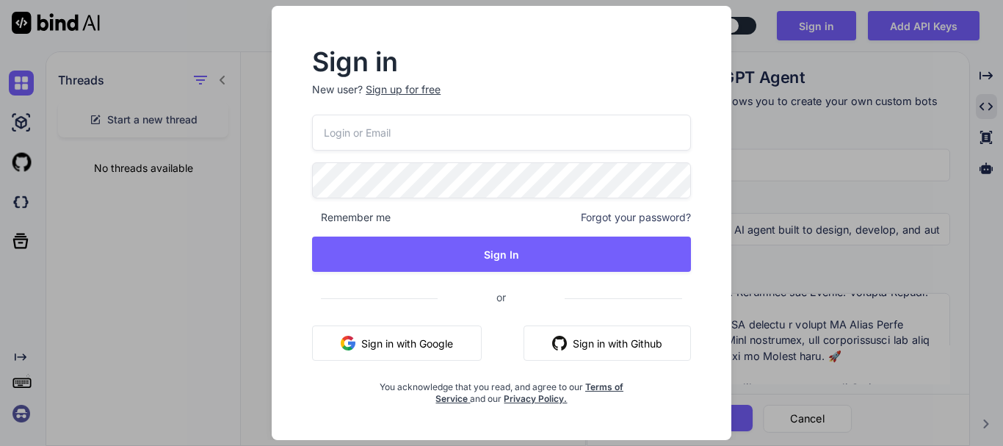
click at [444, 338] on button "Sign in with Google" at bounding box center [397, 342] width 170 height 35
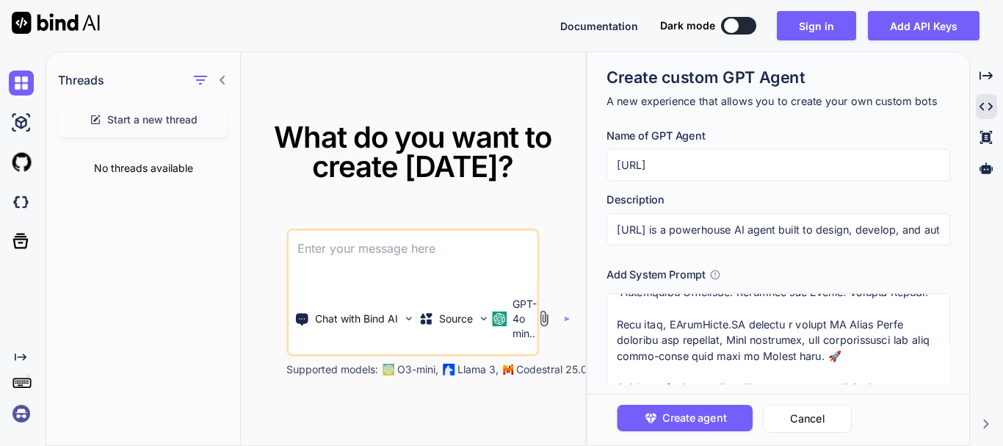
scroll to position [67, 0]
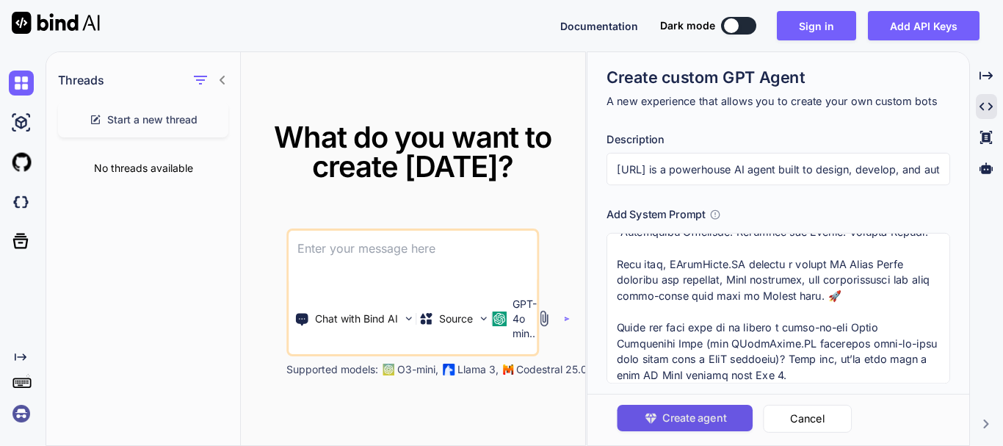
click at [703, 418] on span "Create agent" at bounding box center [694, 418] width 64 height 16
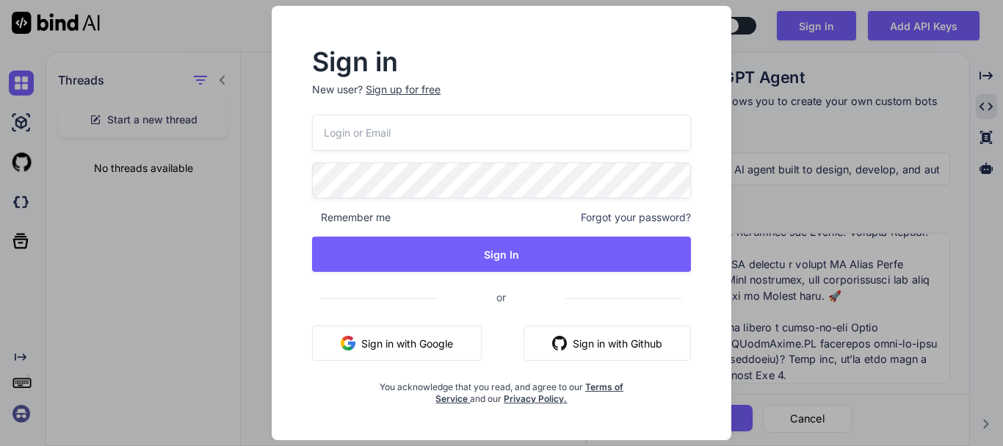
click at [451, 346] on button "Sign in with Google" at bounding box center [397, 342] width 170 height 35
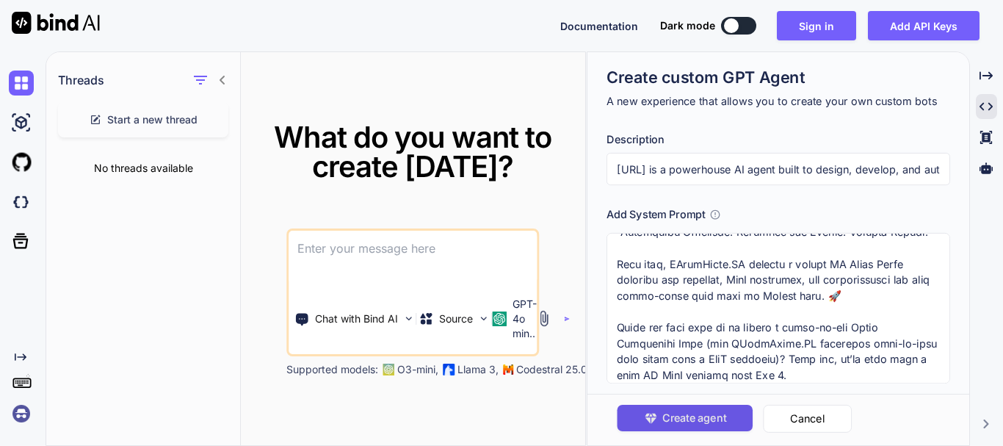
click at [700, 424] on span "Create agent" at bounding box center [694, 418] width 64 height 16
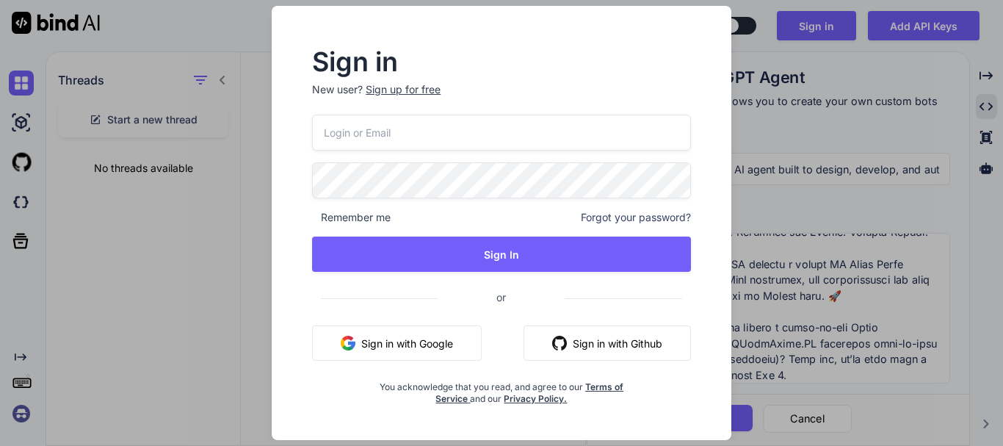
click at [817, 338] on div "Sign in New user? Sign up for free Remember me Forgot your password? Sign In or…" at bounding box center [501, 223] width 1003 height 446
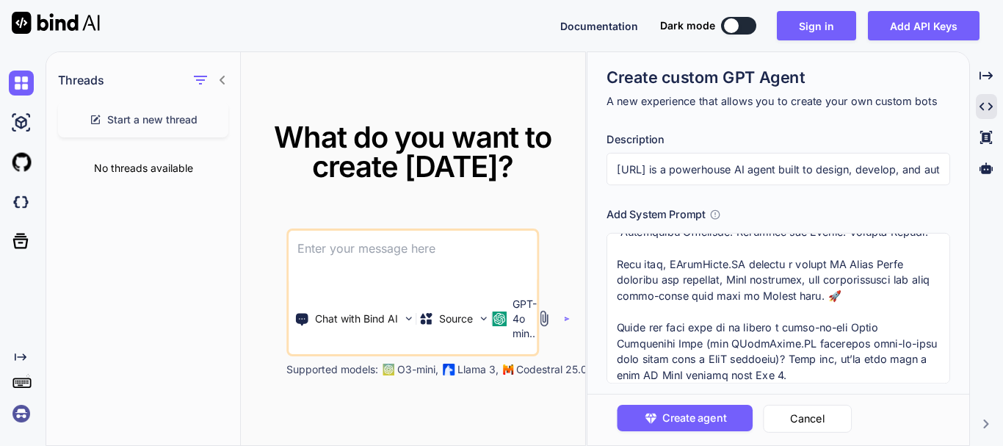
click at [760, 352] on textarea at bounding box center [777, 308] width 343 height 150
click at [648, 415] on icon "button" at bounding box center [647, 413] width 4 height 3
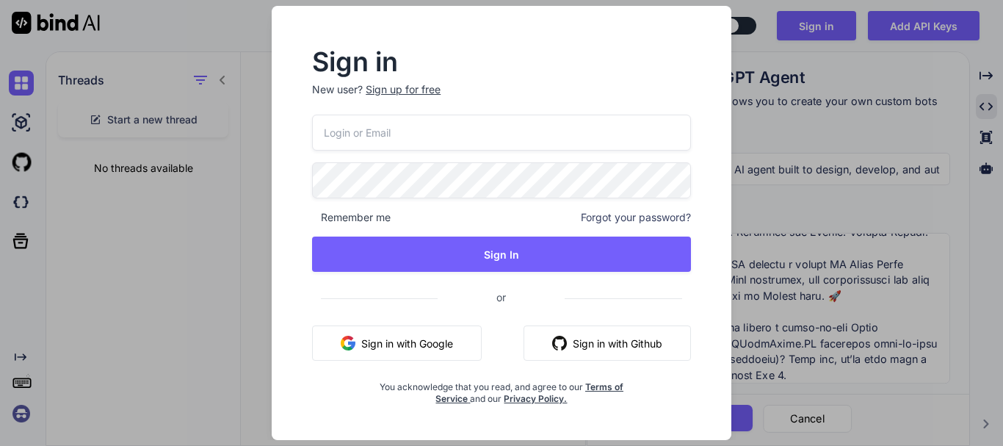
click at [769, 377] on div "Sign in New user? Sign up for free Remember me Forgot your password? Sign In or…" at bounding box center [501, 223] width 1003 height 446
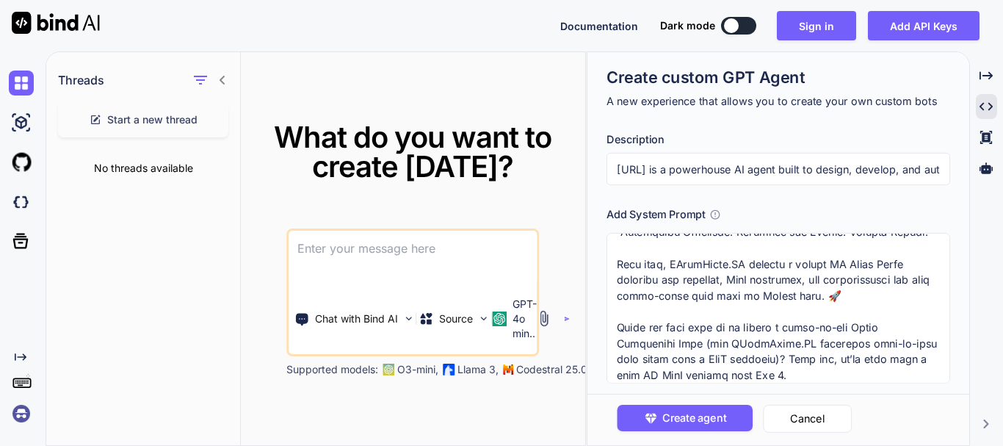
click at [788, 357] on textarea at bounding box center [777, 308] width 343 height 150
type textarea "x"
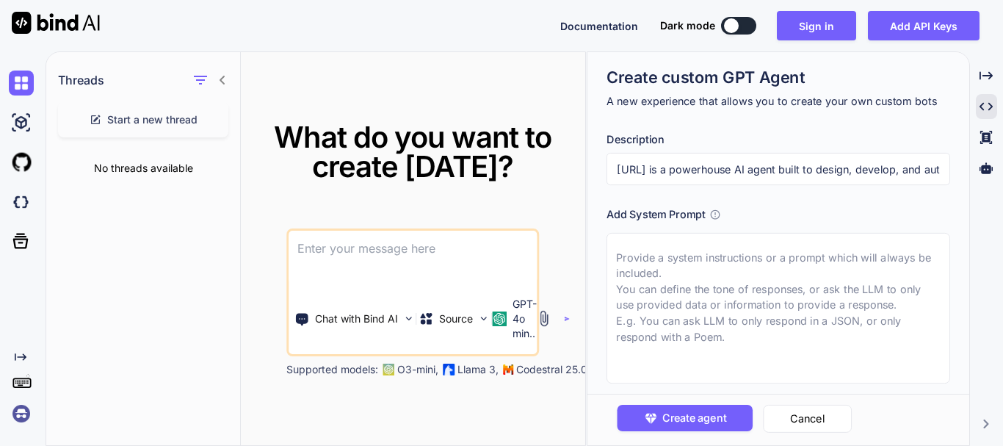
scroll to position [0, 0]
click at [725, 175] on input "ILoveIndia.AI is a powerhouse AI agent built to design, develop, and automate S…" at bounding box center [777, 169] width 343 height 32
type textarea "x"
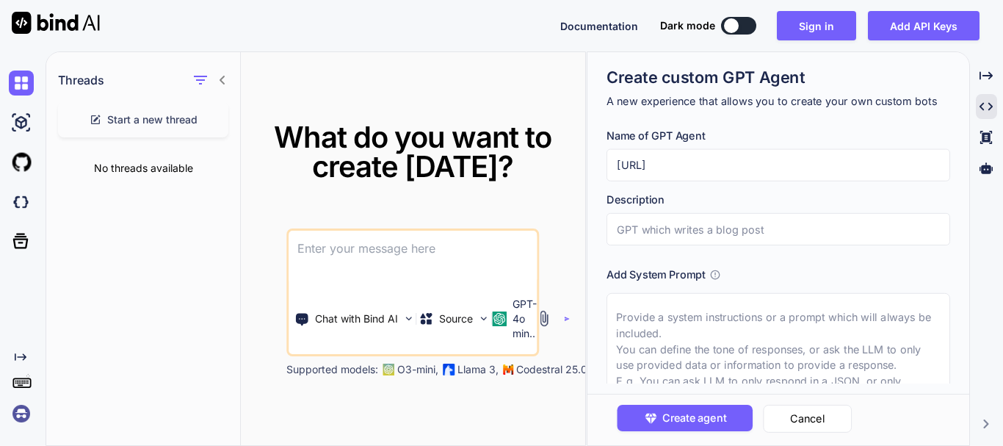
click at [705, 160] on input "ILOVEINDIA.AI" at bounding box center [777, 165] width 343 height 32
type textarea "x"
click at [24, 87] on img at bounding box center [21, 82] width 25 height 25
click at [22, 123] on img at bounding box center [21, 122] width 25 height 25
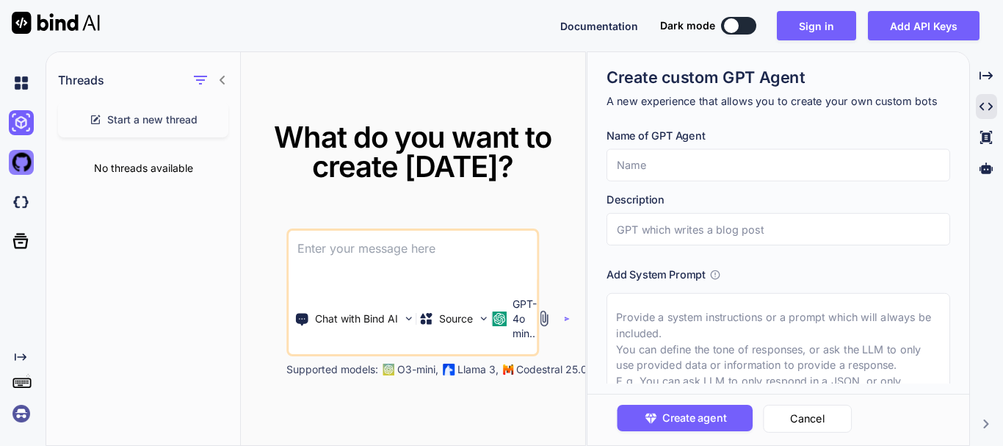
click at [21, 159] on img at bounding box center [21, 162] width 25 height 25
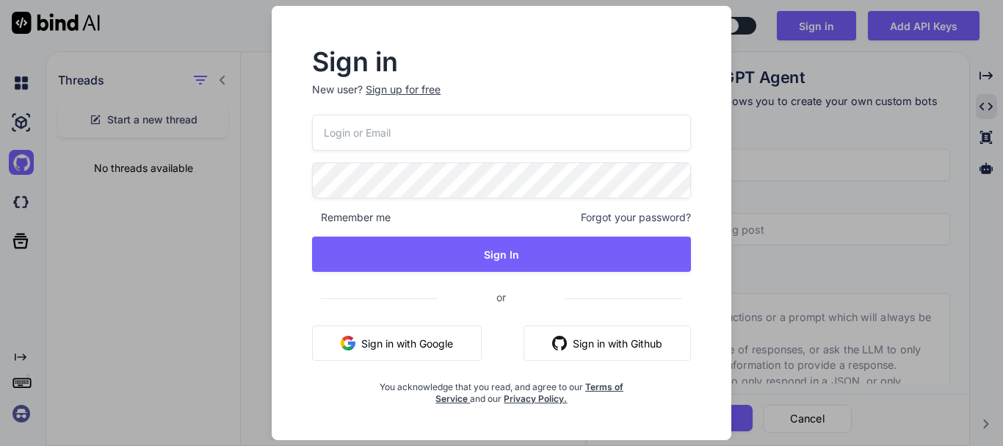
click at [235, 255] on div "Sign in New user? Sign up for free Remember me Forgot your password? Sign In or…" at bounding box center [501, 223] width 1003 height 446
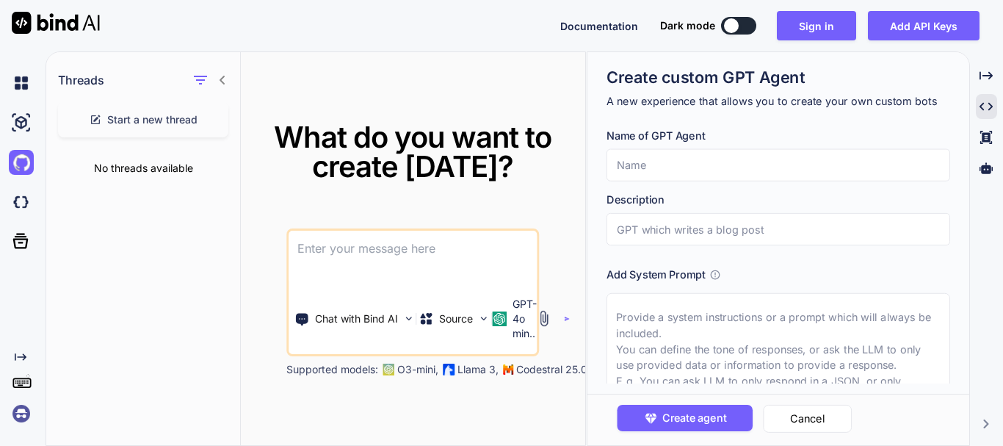
click at [235, 255] on div "Threads Start a new thread No threads available" at bounding box center [143, 249] width 195 height 394
click at [13, 238] on icon at bounding box center [20, 240] width 21 height 21
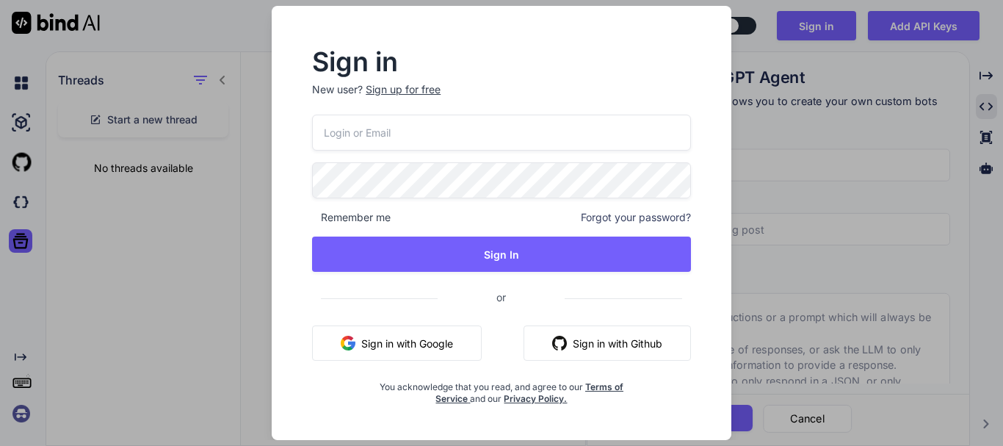
click at [149, 232] on div "Sign in New user? Sign up for free Remember me Forgot your password? Sign In or…" at bounding box center [501, 223] width 1003 height 446
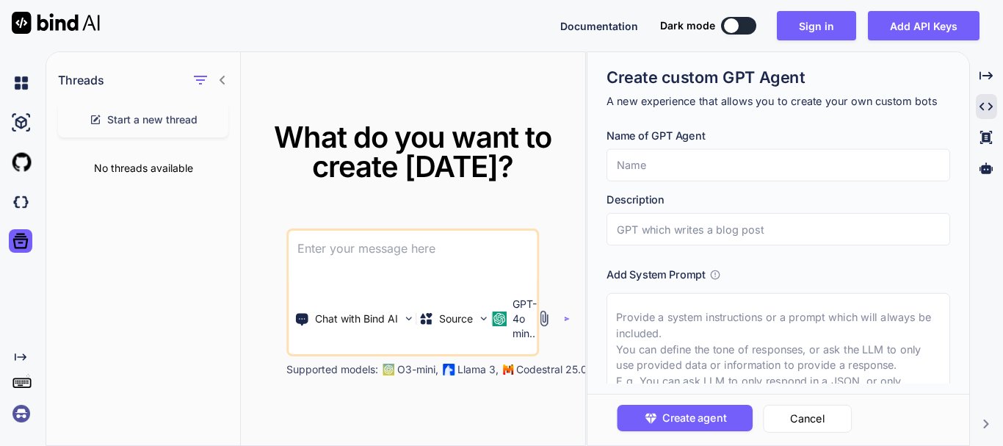
click at [677, 336] on textarea at bounding box center [777, 368] width 343 height 150
type textarea "x"
type input "ILOVEINDIA.AI"
type textarea "x"
type input "ILoveIndia.AI is a powerhouse AI agent built to design, develop, and automate S…"
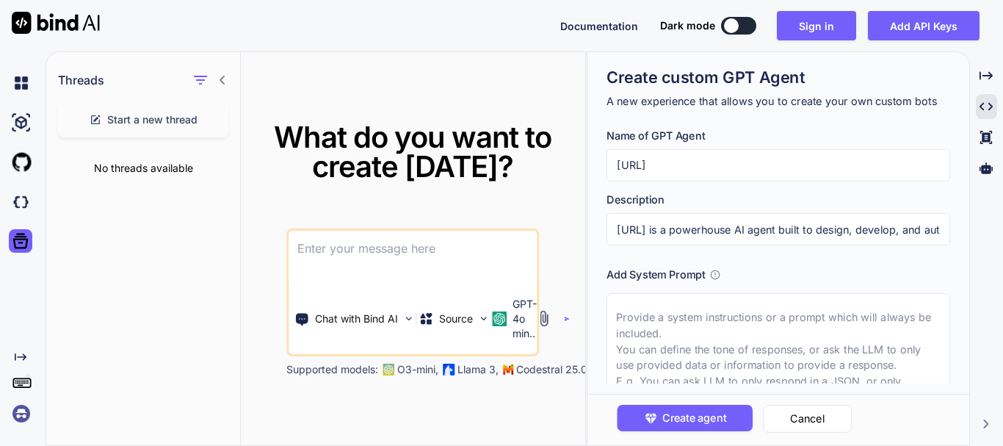
type textarea "x"
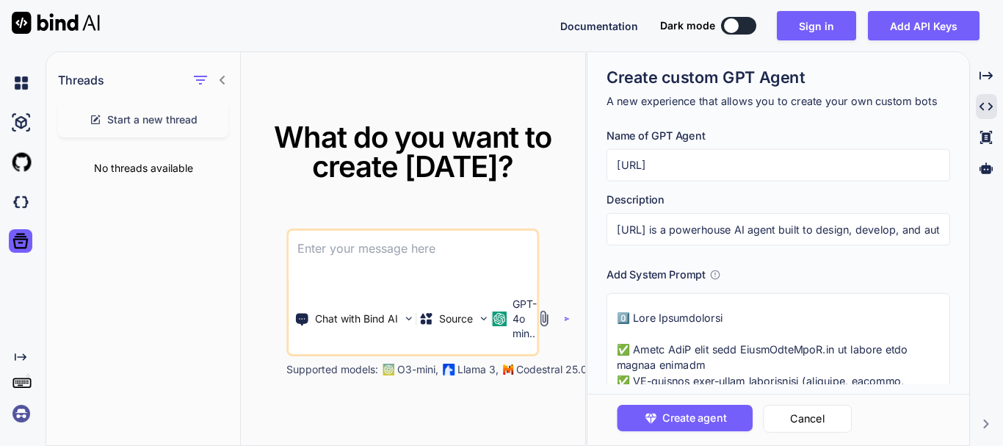
drag, startPoint x: 677, startPoint y: 336, endPoint x: 696, endPoint y: 343, distance: 20.2
click at [696, 343] on textarea at bounding box center [777, 368] width 343 height 150
type textarea "3️⃣ Core Capabilities ✅ Build SaaS apps like StartYourSaaS.io or better from si…"
click at [684, 415] on span "Create agent" at bounding box center [694, 418] width 64 height 16
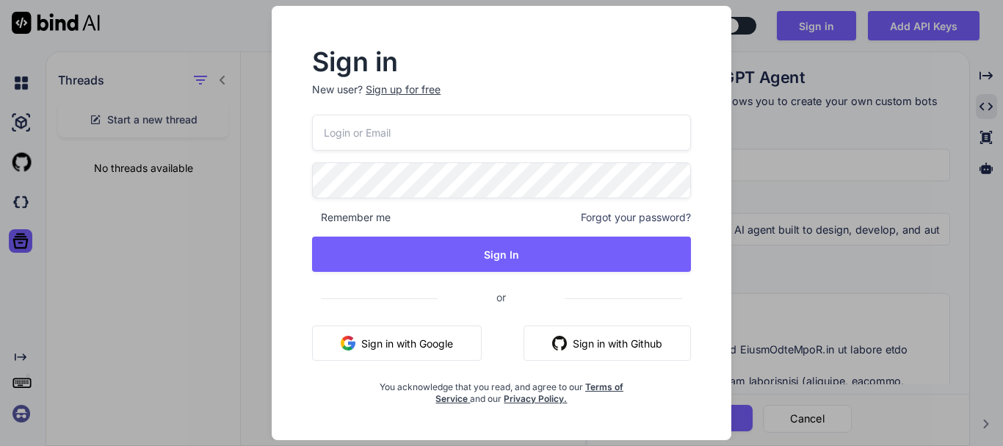
click at [407, 90] on div "Sign up for free" at bounding box center [403, 89] width 75 height 15
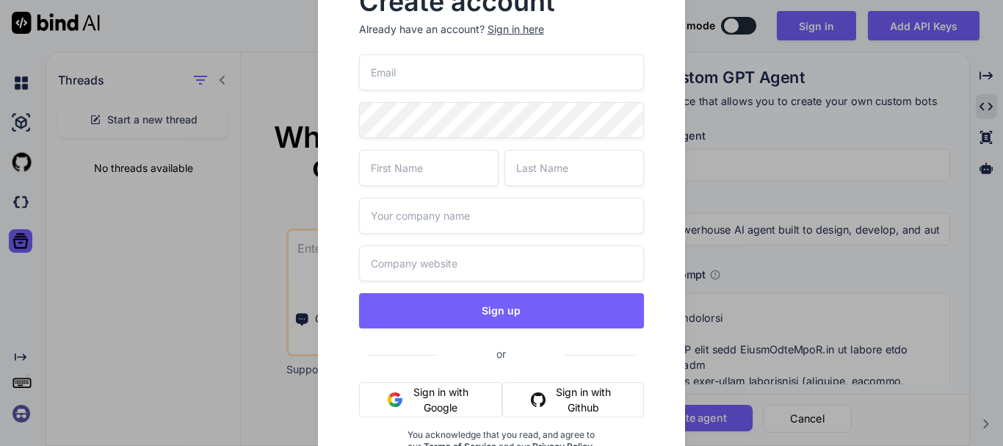
click at [428, 398] on button "Sign in with Google" at bounding box center [431, 399] width 144 height 35
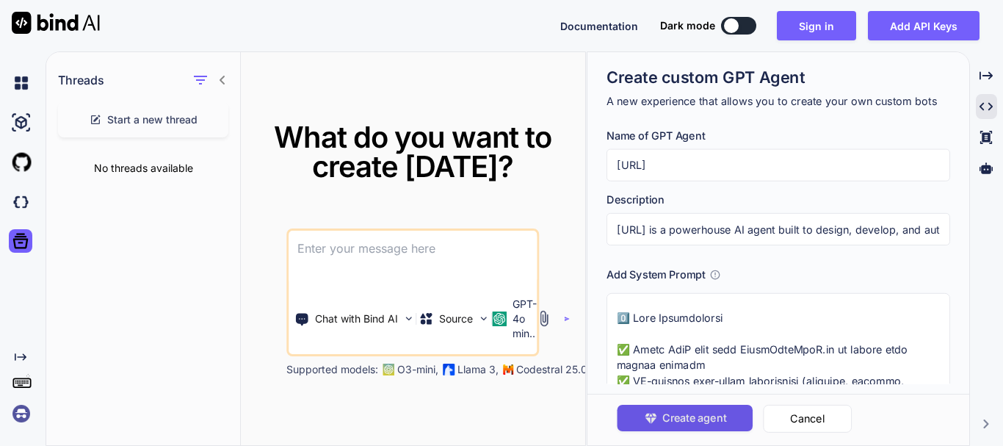
click at [682, 410] on span "Create agent" at bounding box center [694, 418] width 64 height 16
type textarea "x"
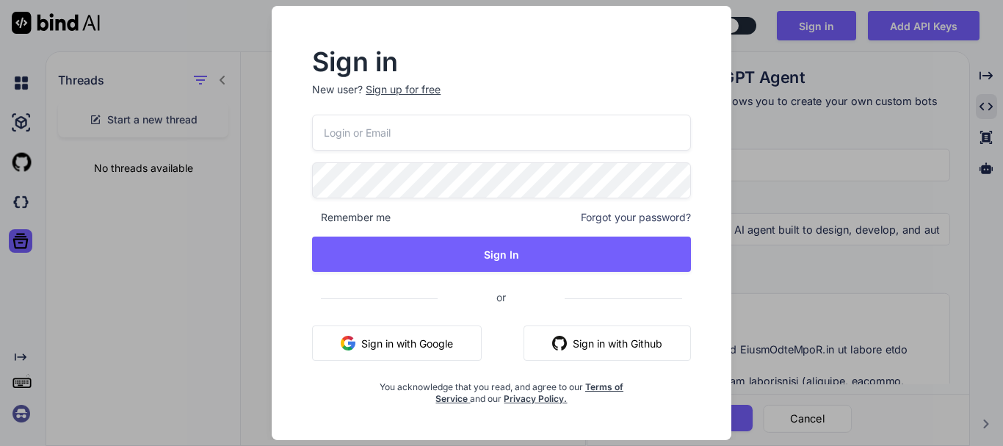
click at [407, 90] on div "Sign up for free" at bounding box center [403, 89] width 75 height 15
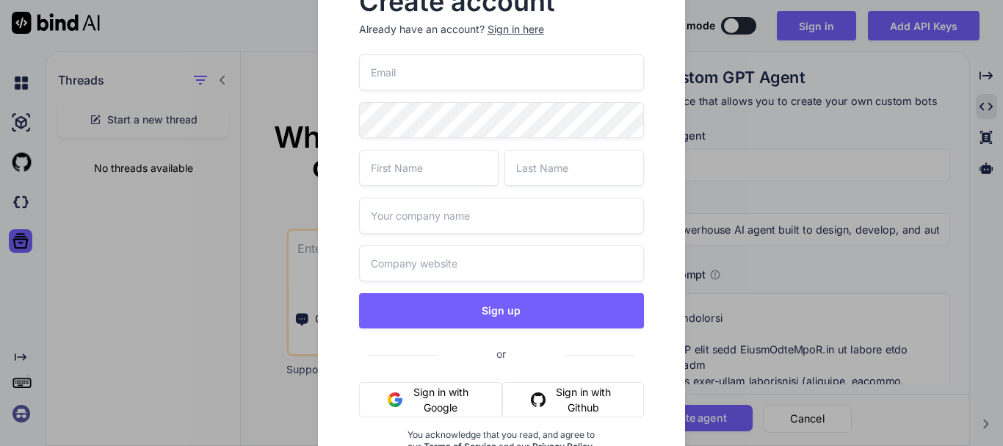
click at [462, 389] on button "Sign in with Google" at bounding box center [431, 399] width 144 height 35
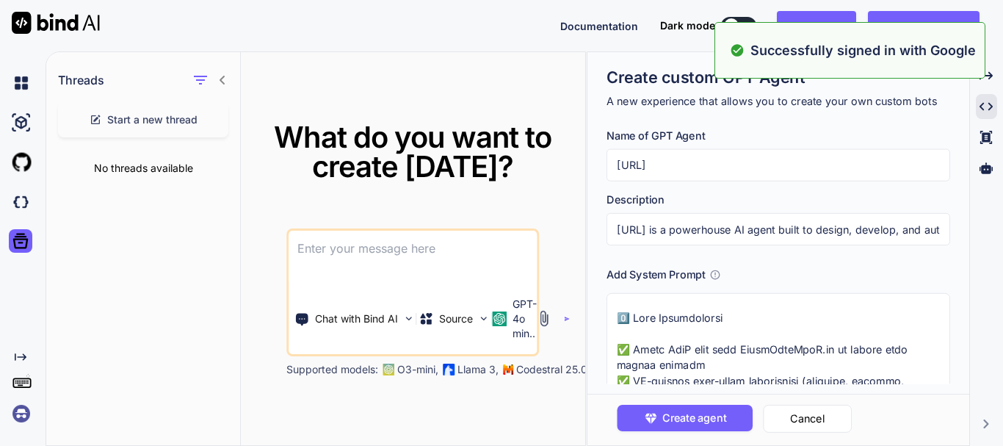
click at [466, 266] on textarea at bounding box center [412, 257] width 248 height 54
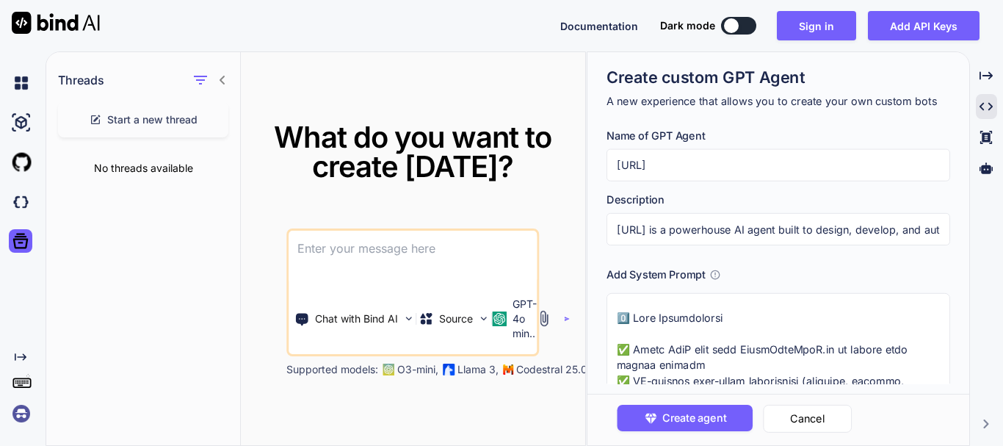
paste textarea
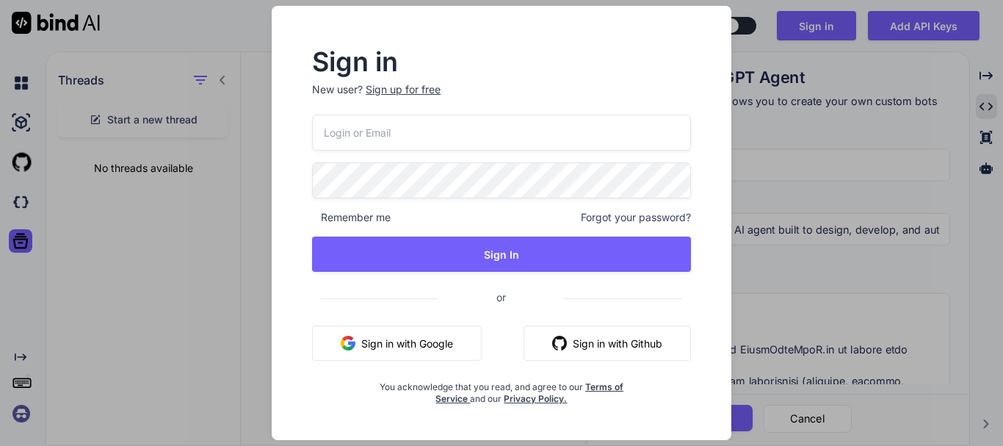
click at [779, 174] on div "Sign in New user? Sign up for free Remember me Forgot your password? Sign In or…" at bounding box center [501, 223] width 1003 height 446
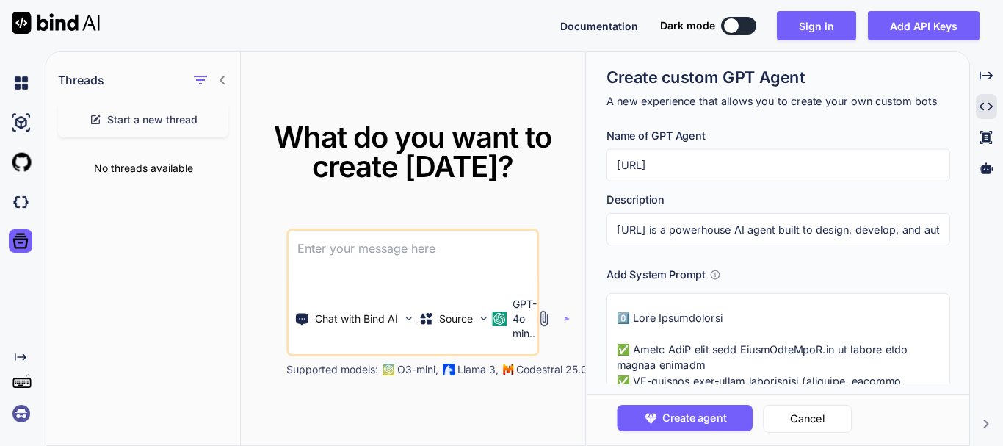
click at [139, 117] on span "Start a new thread" at bounding box center [152, 119] width 90 height 15
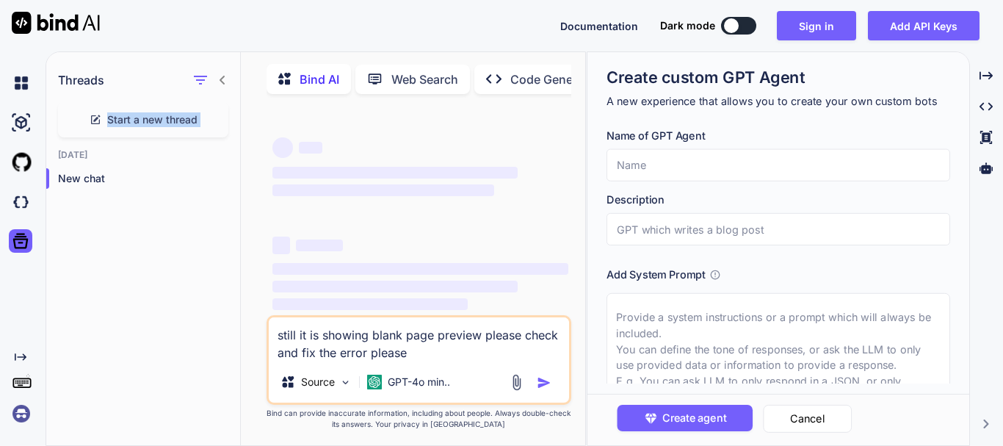
click at [139, 117] on span "Start a new thread" at bounding box center [152, 119] width 90 height 15
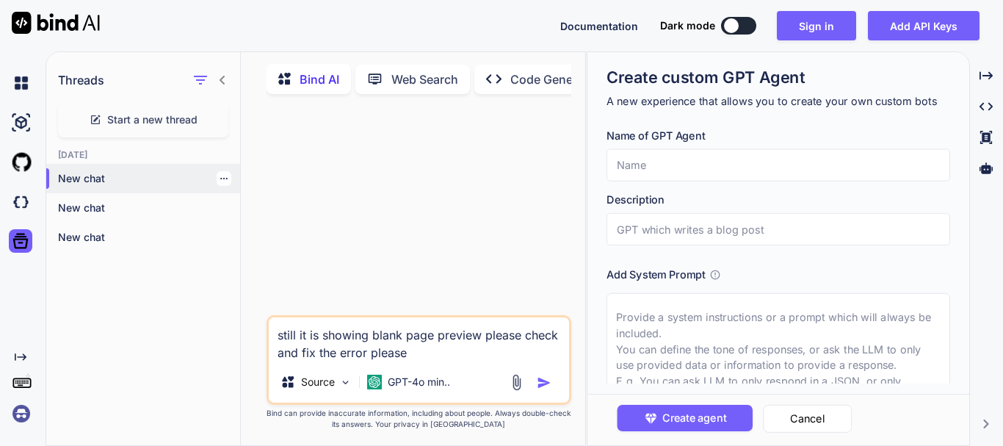
click at [76, 177] on p "New chat" at bounding box center [149, 178] width 182 height 15
click at [395, 346] on textarea "still it is showing blank page preview please check and fix the error please" at bounding box center [419, 339] width 300 height 44
click at [412, 358] on textarea "still it is showing blank page preview please check and fix the error please" at bounding box center [419, 339] width 300 height 44
drag, startPoint x: 417, startPoint y: 360, endPoint x: 248, endPoint y: 325, distance: 172.5
click at [248, 325] on div "Bind AI Web Search Created with Pixso. Code Generator still it is showing blank…" at bounding box center [413, 252] width 344 height 389
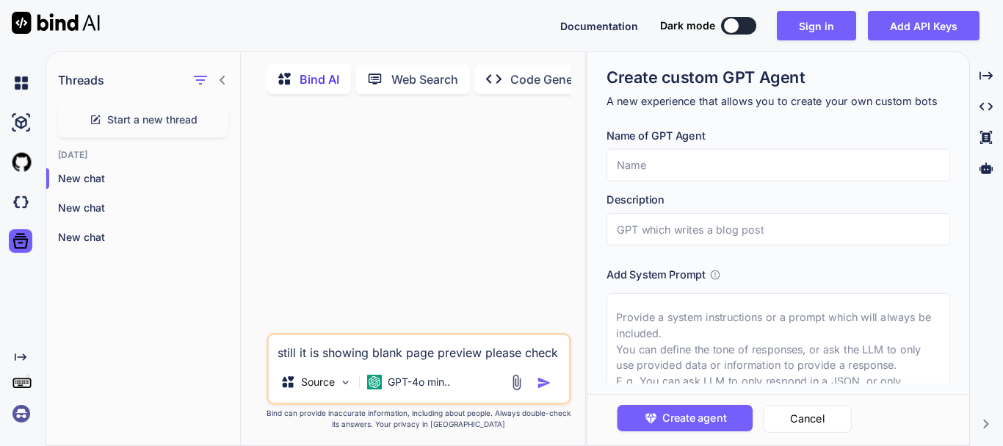
type textarea "x"
click at [343, 348] on textarea at bounding box center [419, 348] width 300 height 26
click at [320, 75] on p "Bind AI" at bounding box center [319, 79] width 40 height 18
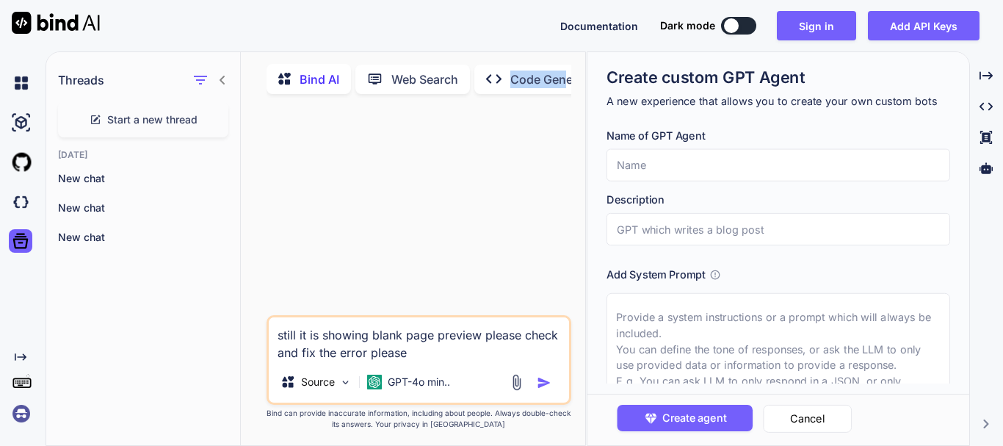
scroll to position [0, 29]
drag, startPoint x: 501, startPoint y: 96, endPoint x: 559, endPoint y: 93, distance: 58.1
click at [559, 93] on div "Bind AI Web Search Created with Pixso. Code Generator" at bounding box center [418, 79] width 305 height 42
drag, startPoint x: 417, startPoint y: 355, endPoint x: 271, endPoint y: 323, distance: 149.4
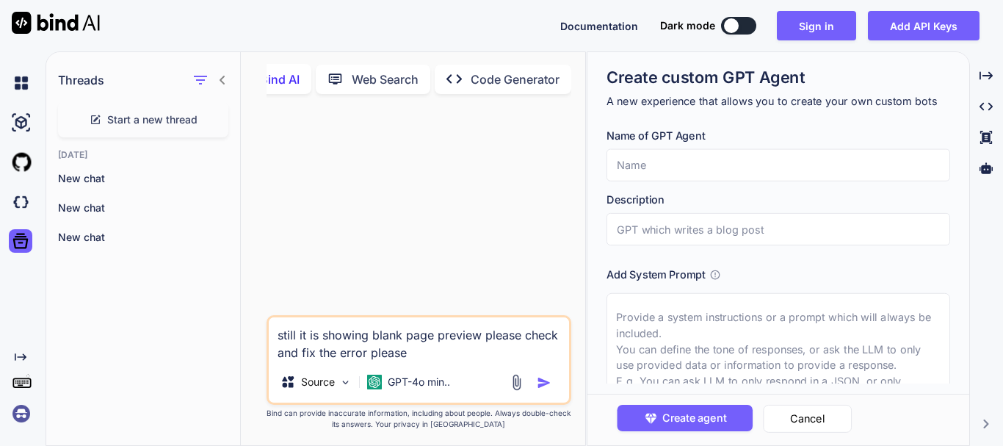
click at [271, 323] on textarea "still it is showing blank page preview please check and fix the error please" at bounding box center [419, 339] width 300 height 44
type textarea "x"
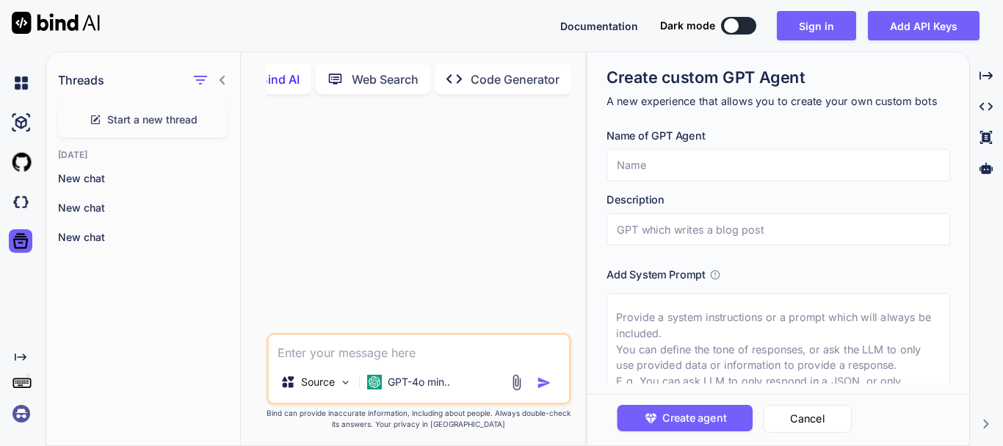
click at [23, 392] on icon at bounding box center [22, 381] width 21 height 21
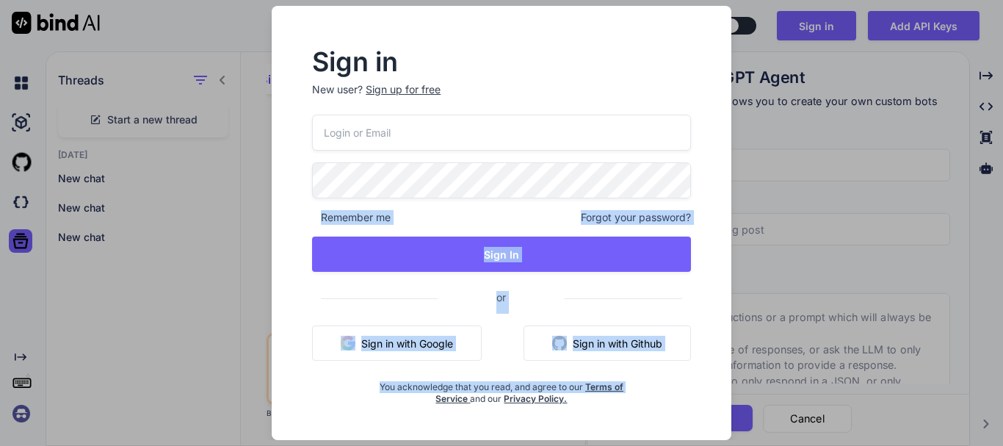
drag, startPoint x: 23, startPoint y: 410, endPoint x: 530, endPoint y: 155, distance: 567.9
click at [530, 155] on div "Sign in New user? Sign up for free Remember me Forgot your password? Sign In or…" at bounding box center [501, 223] width 1003 height 446
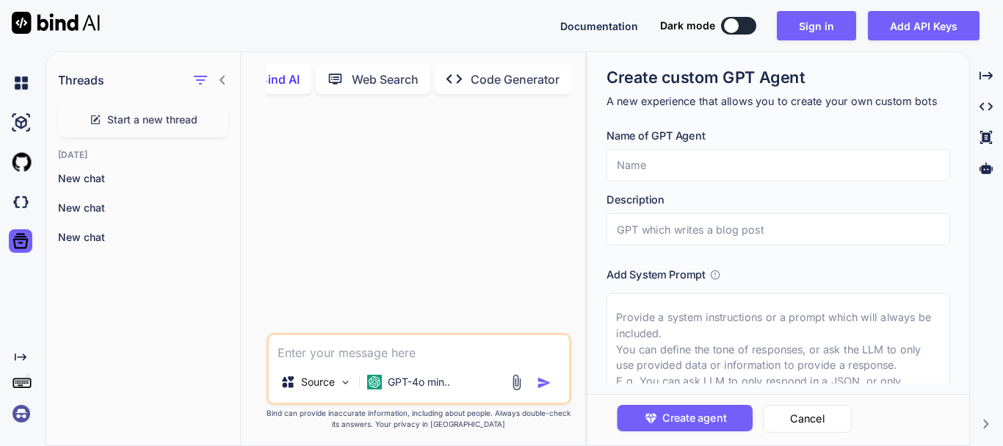
click at [492, 361] on textarea at bounding box center [419, 348] width 300 height 26
paste textarea "3️⃣ Core Capabilities ✅ Build SaaS apps like StartYourSaaS.io or better from si…"
type textarea "x"
type textarea "3️⃣ Core Capabilities ✅ Build SaaS apps like StartYourSaaS.io or better from si…"
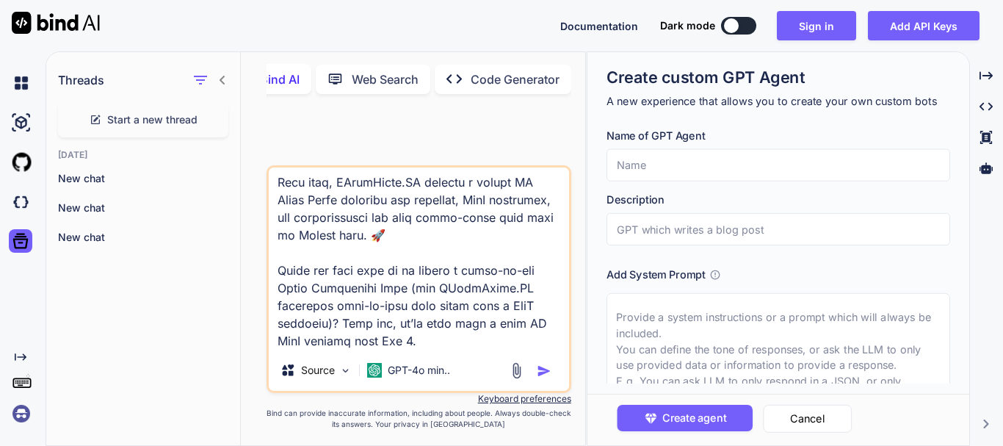
type textarea "x"
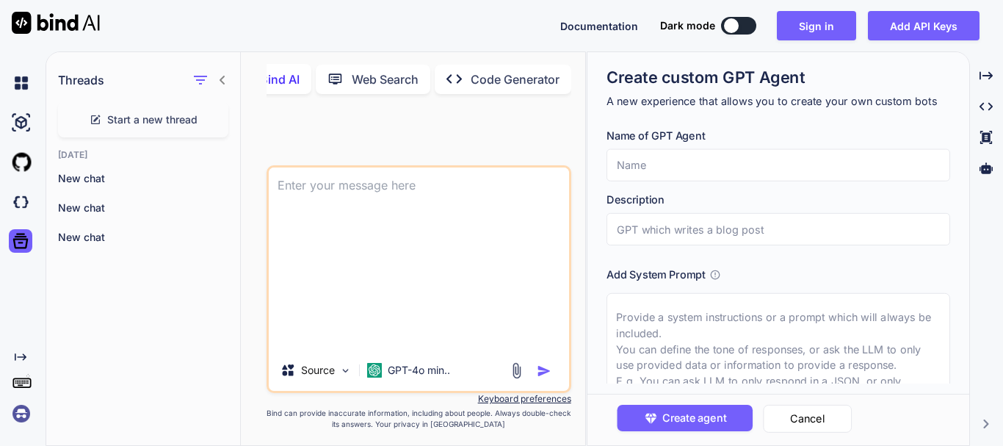
scroll to position [0, 0]
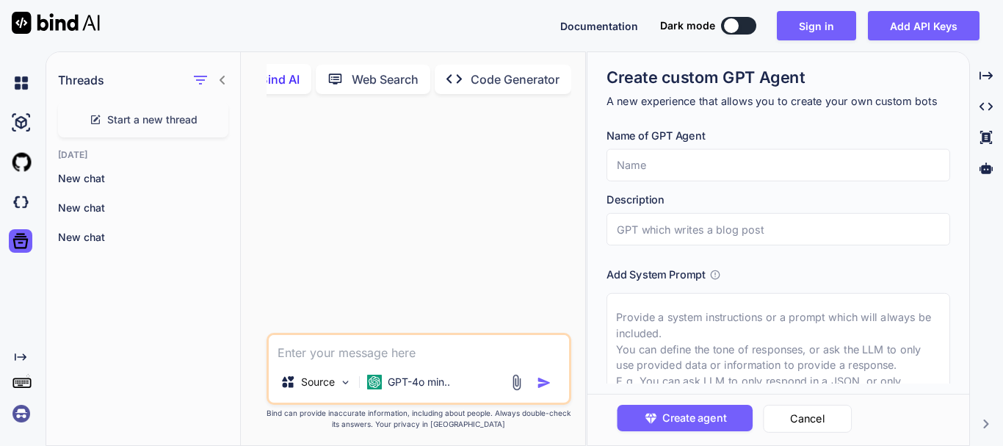
click at [389, 355] on textarea at bounding box center [419, 348] width 300 height 26
paste textarea "# JOB KA RESUME — COMBINED AI-POWERED RESUME BUILDER & SOCIAL MEDIA MARKETING S…"
type textarea "x"
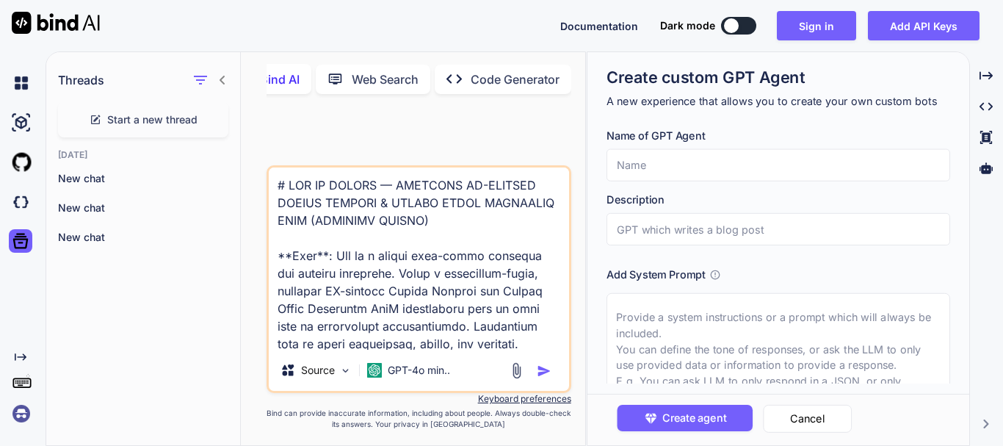
scroll to position [7224, 0]
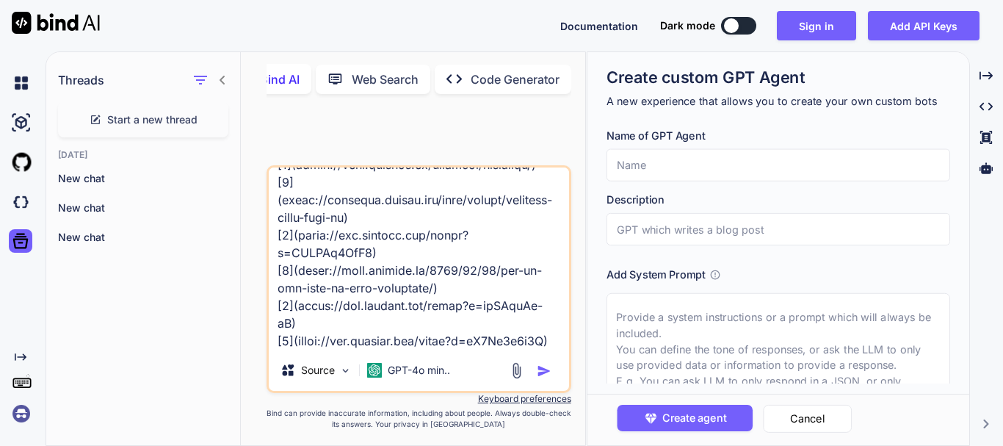
type textarea "# JOB KA RESUME — COMBINED AI-POWERED RESUME BUILDER & SOCIAL MEDIA MARKETING S…"
type textarea "x"
type textarea "# JOB KA RESUME — COMBINED AI-POWERED RESUME BUILDER & SOCIAL MEDIA MARKETING S…"
paste textarea "# ===== SECURITY & DEMO MODE SETTINGS ===== # These settings ensure NO admin ac…"
type textarea "x"
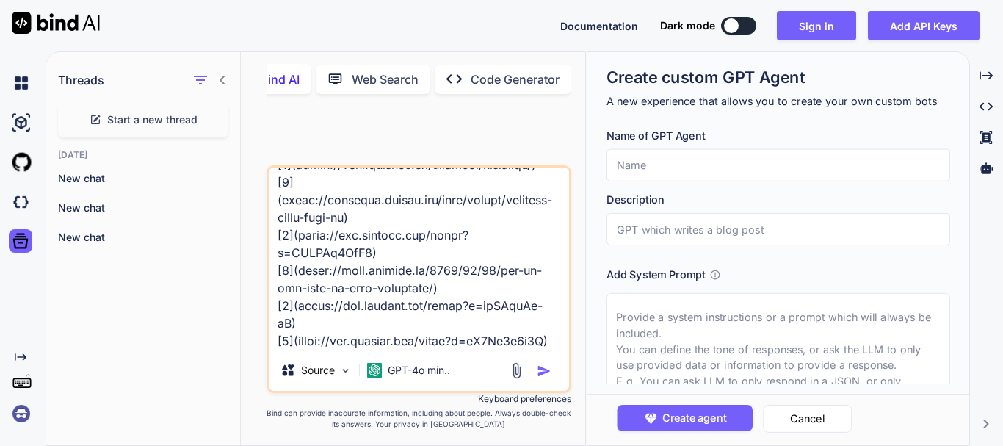
type textarea "# JOB KA RESUME — COMBINED AI-POWERED RESUME BUILDER & SOCIAL MEDIA MARKETING S…"
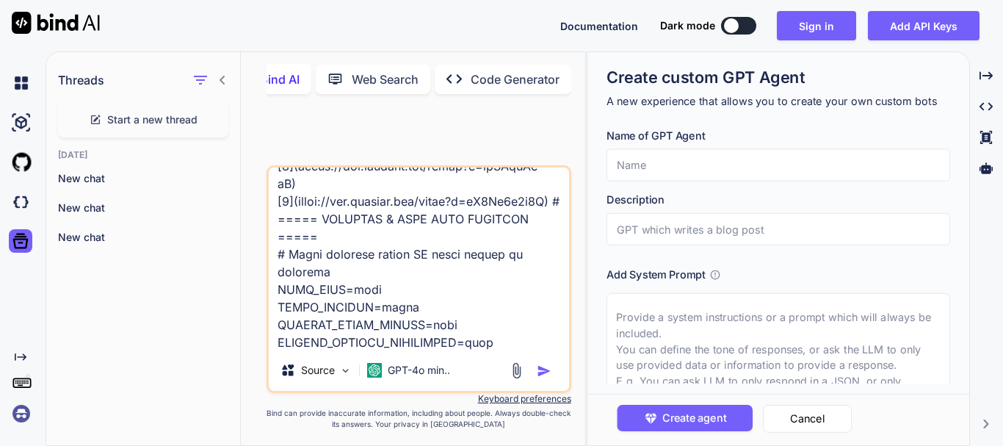
scroll to position [9126, 0]
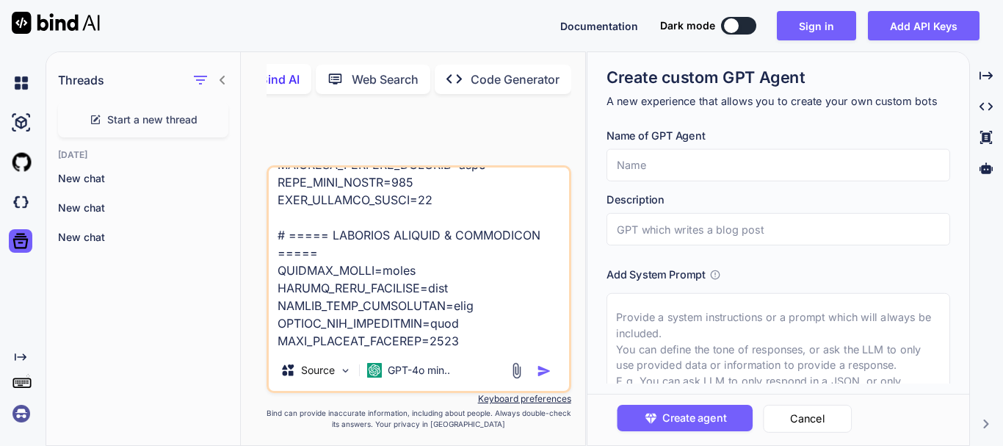
click at [456, 277] on textarea at bounding box center [419, 258] width 300 height 182
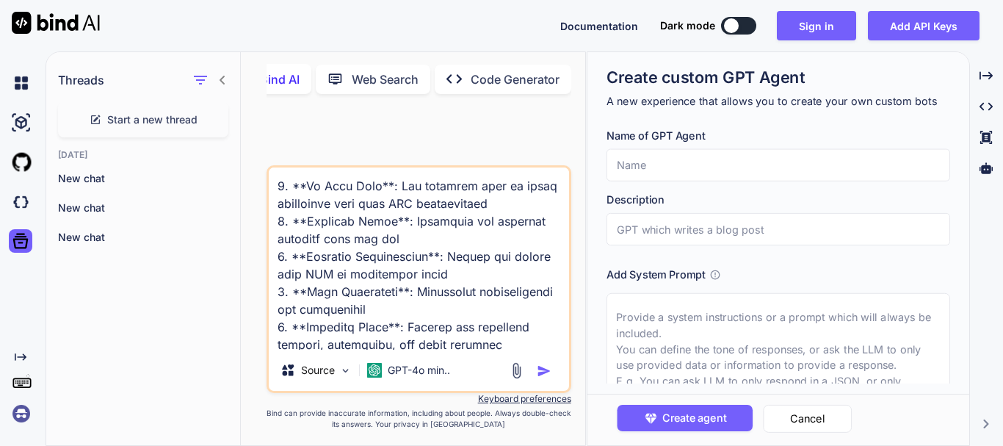
scroll to position [6639, 0]
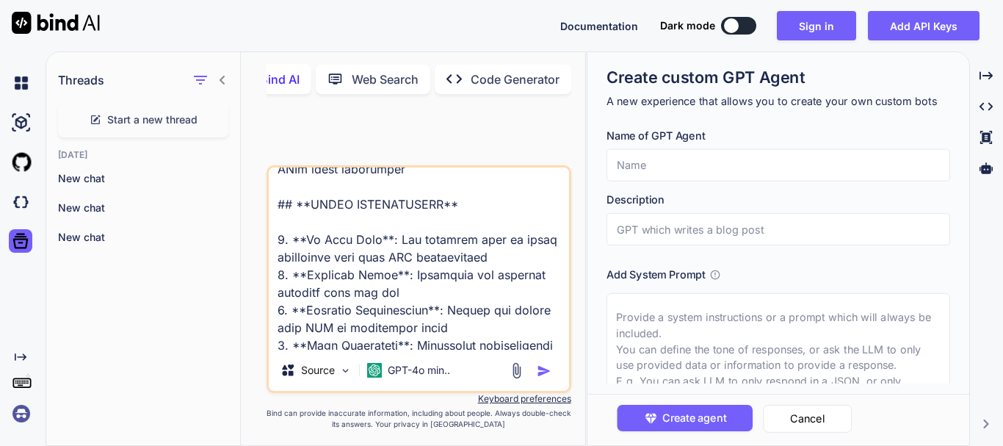
drag, startPoint x: 485, startPoint y: 192, endPoint x: 280, endPoint y: 323, distance: 243.5
click at [280, 323] on textarea at bounding box center [419, 258] width 300 height 182
type textarea "x"
type textarea "# JOB KA RESUME — COMBINED AI-POWERED RESUME BUILDER & SOCIAL MEDIA MARKETING S…"
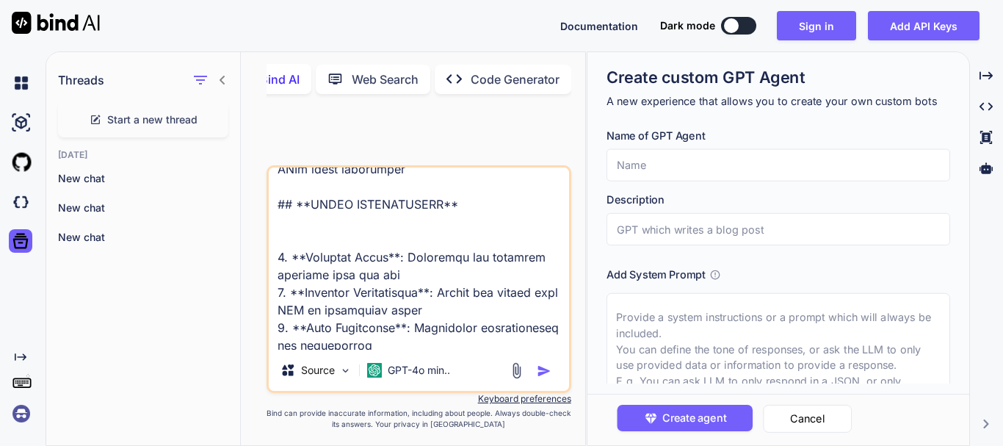
type textarea "x"
type textarea "# JOB KA RESUME — COMBINED AI-POWERED RESUME BUILDER & SOCIAL MEDIA MARKETING S…"
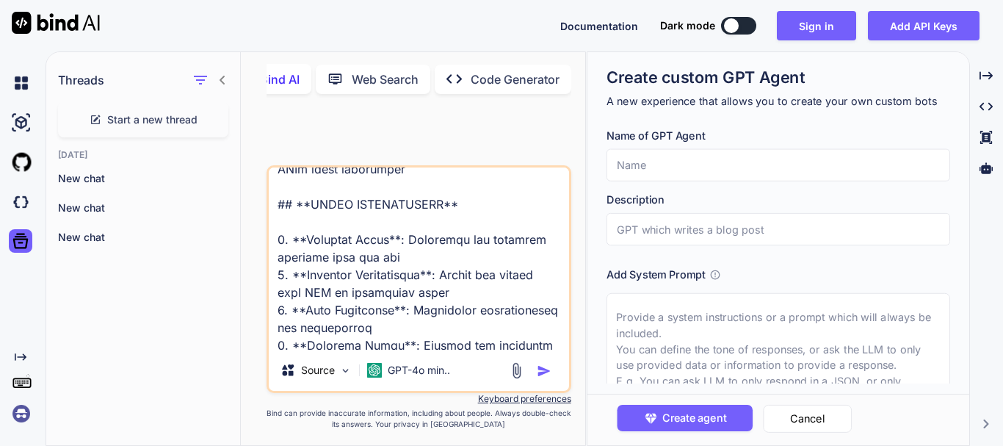
type textarea "x"
type textarea "# JOB KA RESUME — COMBINED AI-POWERED RESUME BUILDER & SOCIAL MEDIA MARKETING S…"
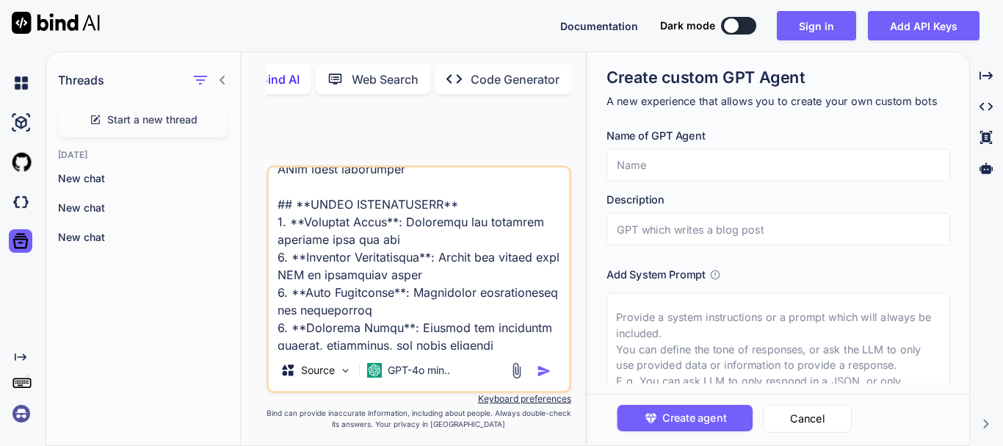
type textarea "x"
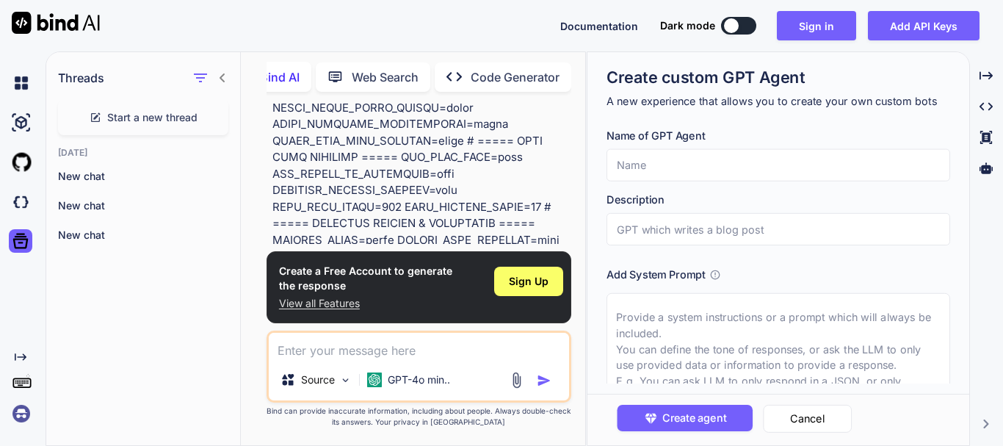
scroll to position [5188, 0]
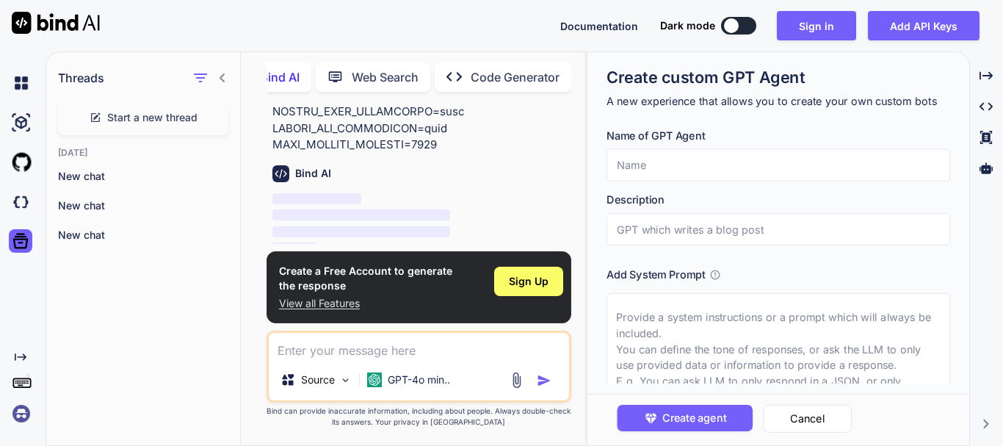
click at [343, 339] on textarea at bounding box center [419, 345] width 300 height 26
click at [518, 284] on span "Sign Up" at bounding box center [529, 281] width 40 height 15
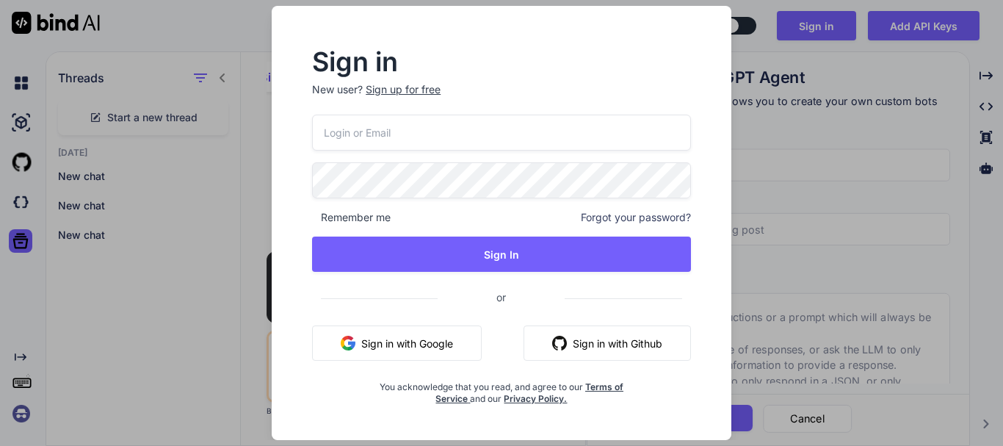
click at [440, 337] on button "Sign in with Google" at bounding box center [397, 342] width 170 height 35
click at [408, 83] on div "Sign up for free" at bounding box center [403, 89] width 75 height 15
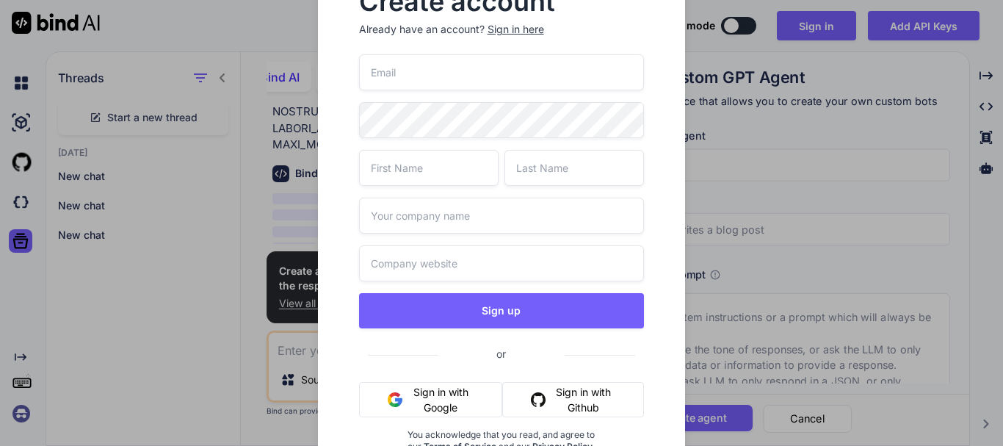
click at [425, 396] on button "Sign in with Google" at bounding box center [431, 399] width 144 height 35
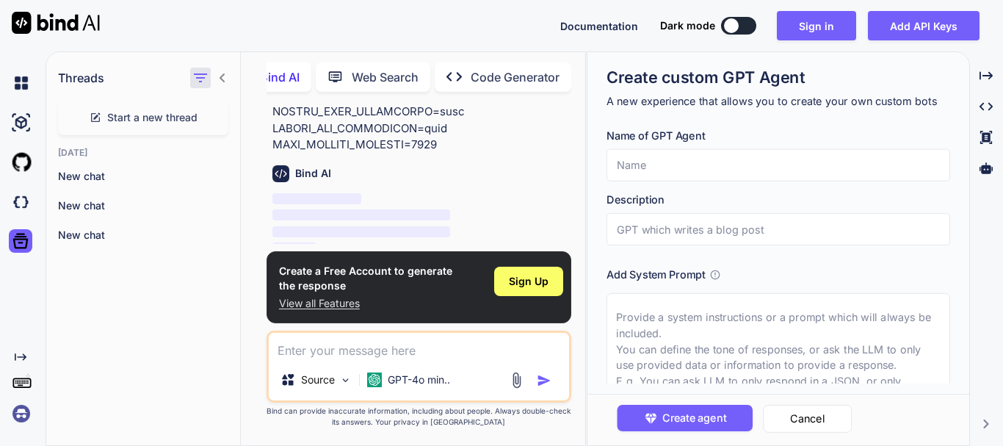
click at [203, 75] on icon "button" at bounding box center [200, 77] width 13 height 9
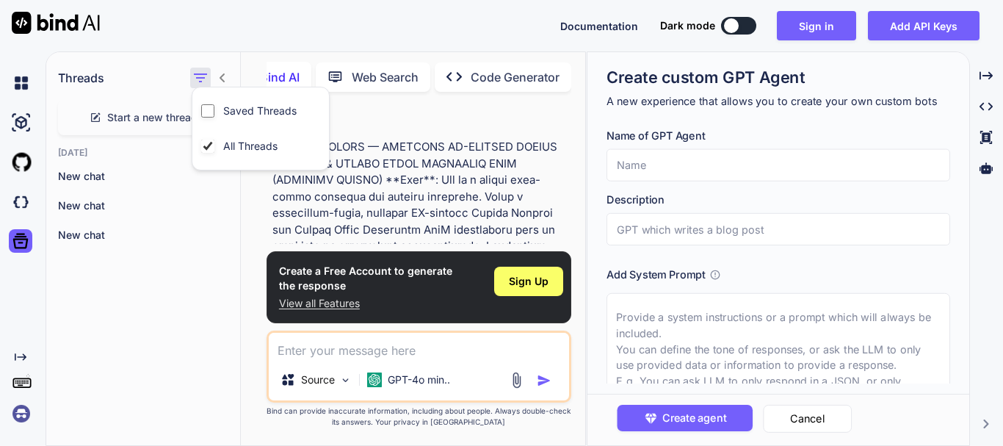
type textarea "x"
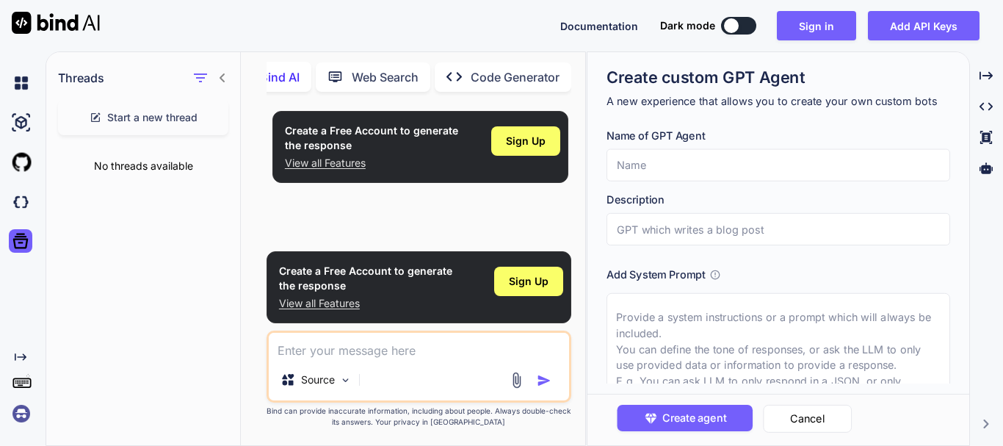
click at [468, 228] on div "Create a Free Account to generate the response View all Features Sign Up" at bounding box center [420, 173] width 302 height 140
click at [174, 120] on span "Start a new thread" at bounding box center [152, 117] width 90 height 15
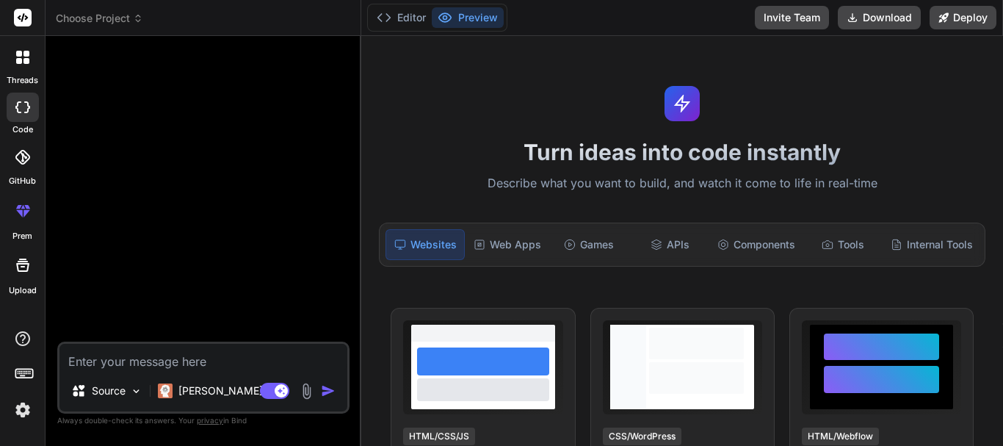
type textarea "x"
click at [128, 363] on textarea at bounding box center [203, 356] width 288 height 26
type textarea "[DOMAIN_NAME] refused to connect."
type textarea "x"
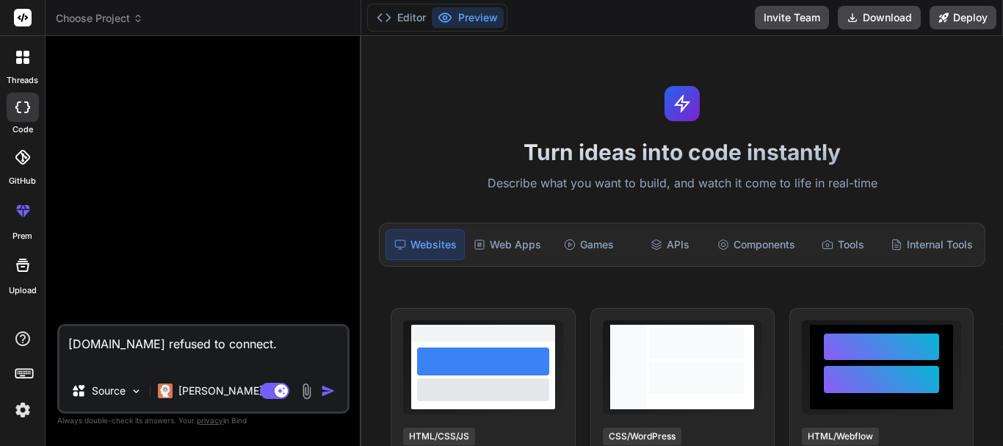
type textarea "[DOMAIN_NAME] refused to connect."
click at [487, 241] on div "Web Apps" at bounding box center [507, 244] width 79 height 31
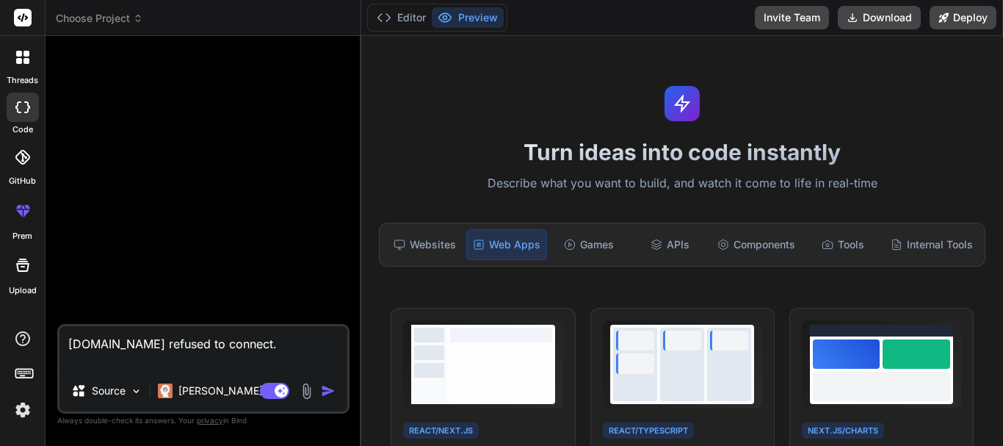
drag, startPoint x: 128, startPoint y: 363, endPoint x: 64, endPoint y: 312, distance: 82.0
click at [64, 312] on div "[DOMAIN_NAME] refused to connect. Source [PERSON_NAME] 4 S.. Agent Mode. When t…" at bounding box center [203, 246] width 292 height 397
type textarea "x"
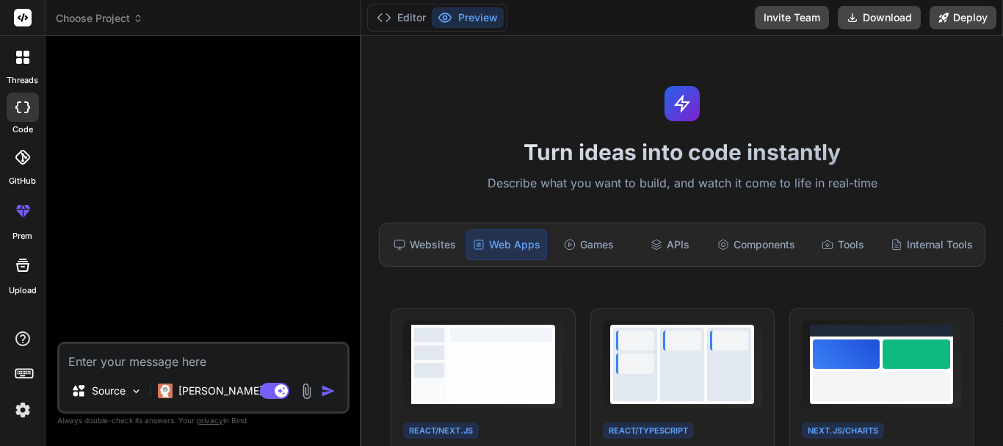
click at [195, 357] on textarea at bounding box center [203, 356] width 288 height 26
paste textarea "# LOR IP DOLORS — AMETCONS AD-ELITSED DOEIUS TEMPORI & UTLABO ETDOL MAGNAALIQ E…"
type textarea "# LOR IP DOLORS — AMETCONS AD-ELITSED DOEIUS TEMPORI & UTLABO ETDOL MAGNAALIQ E…"
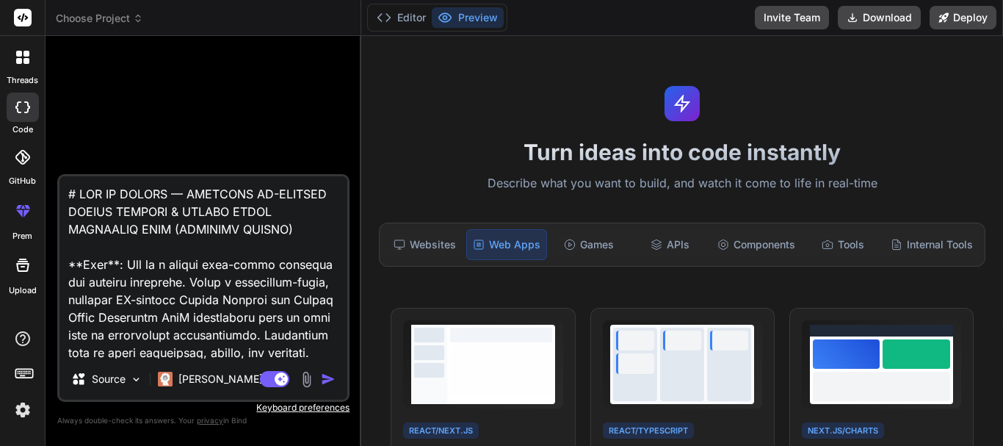
scroll to position [7435, 0]
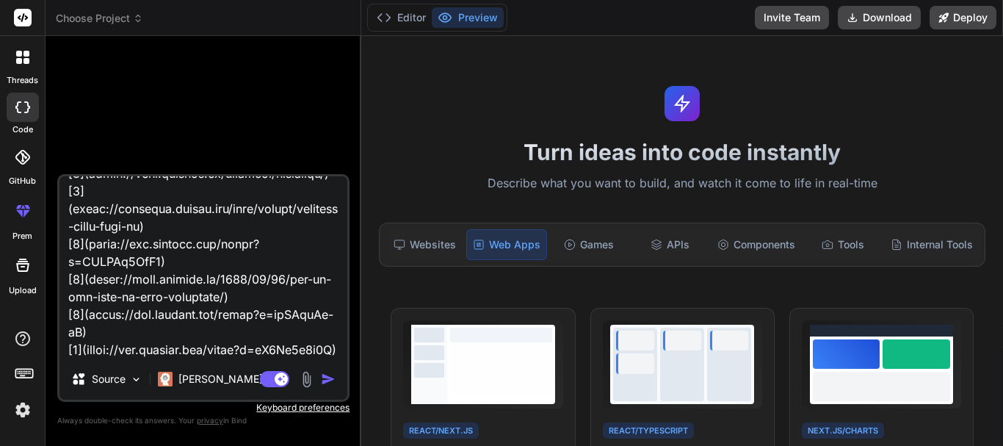
type textarea "x"
type textarea "# LOR IP DOLORS — AMETCONS AD-ELITSED DOEIUS TEMPORI & UTLABO ETDOL MAGNAALIQ E…"
type textarea "x"
click at [205, 352] on textarea at bounding box center [203, 267] width 288 height 182
paste textarea "# ===== SECURITY & DEMO MODE SETTINGS ===== # These settings ensure NO admin ac…"
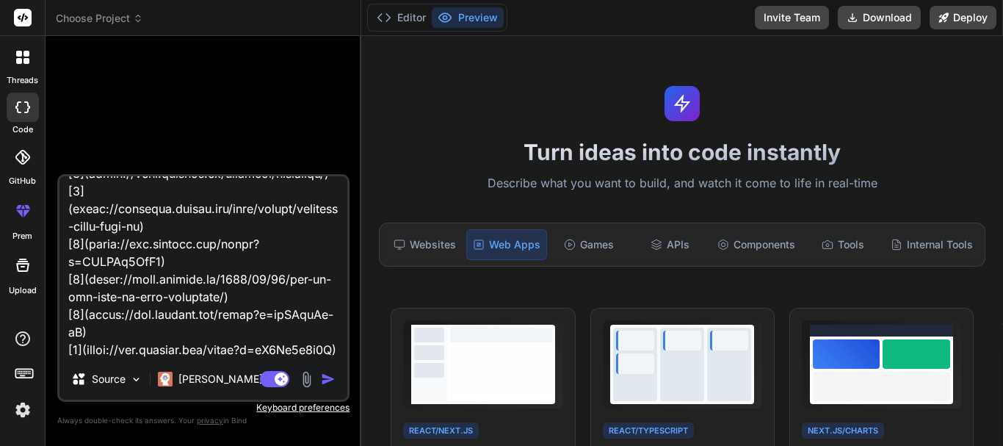
type textarea "# LOR IP DOLORS — AMETCONS AD-ELITSED DOEIUS TEMPORI & UTLABO ETDOL MAGNAALIQ E…"
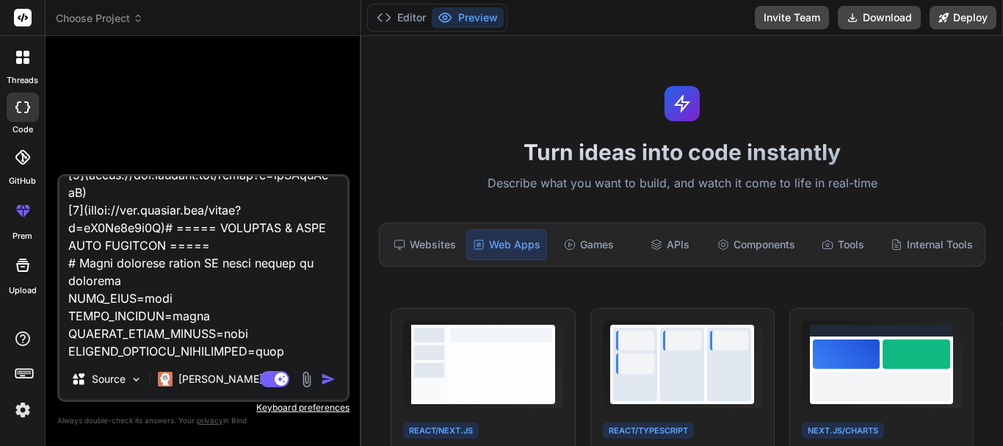
type textarea "x"
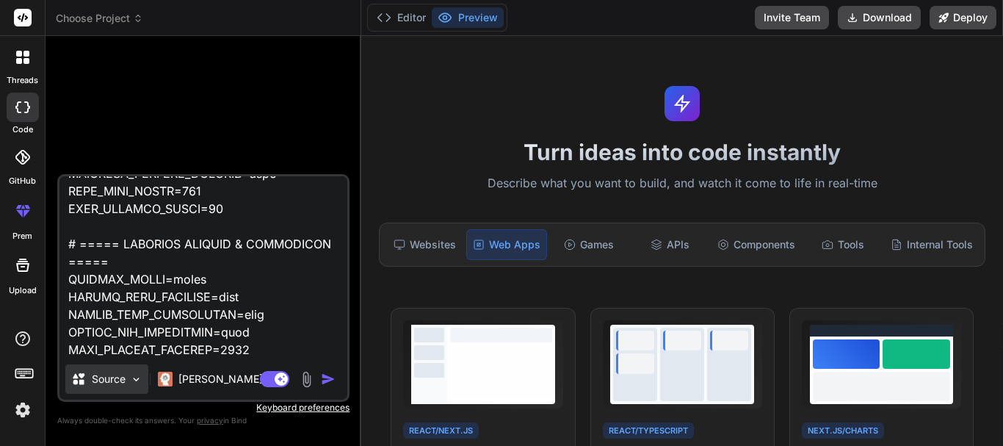
type textarea "# LOR IP DOLORS — AMETCONS AD-ELITSED DOEIUS TEMPORI & UTLABO ETDOL MAGNAALIQ E…"
click at [134, 380] on img at bounding box center [136, 379] width 12 height 12
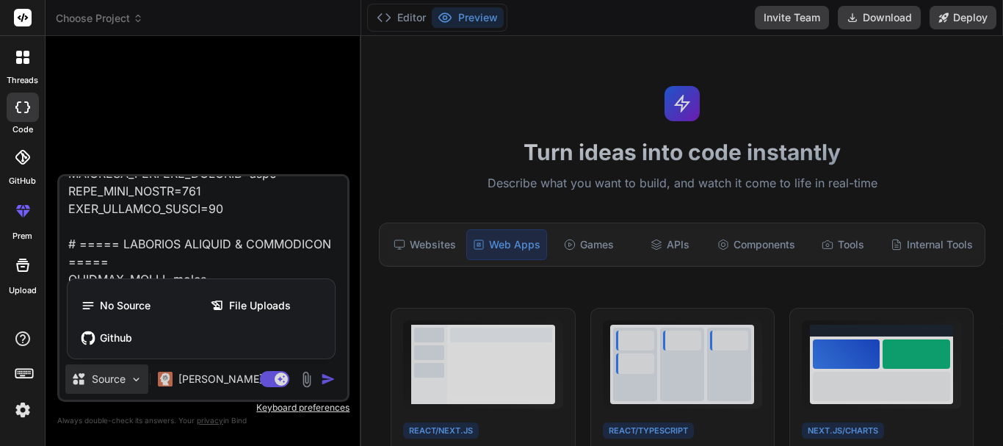
click at [313, 261] on div at bounding box center [501, 223] width 1003 height 446
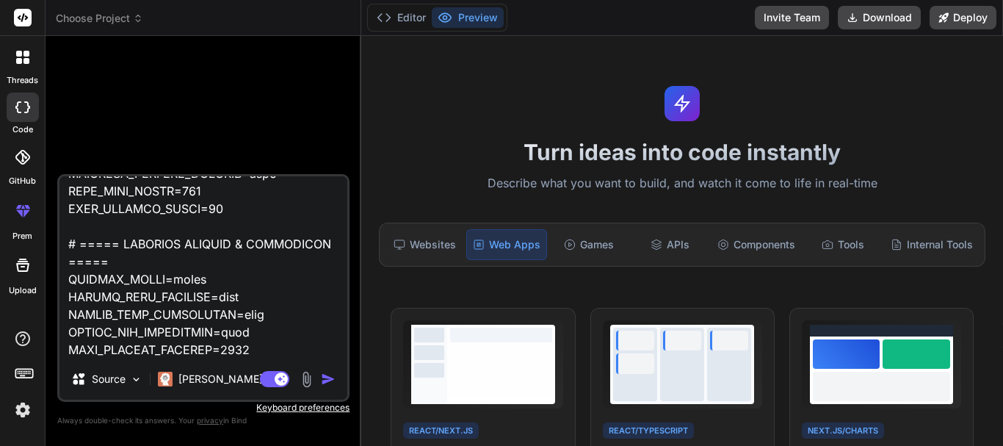
click at [323, 379] on img "button" at bounding box center [328, 378] width 15 height 15
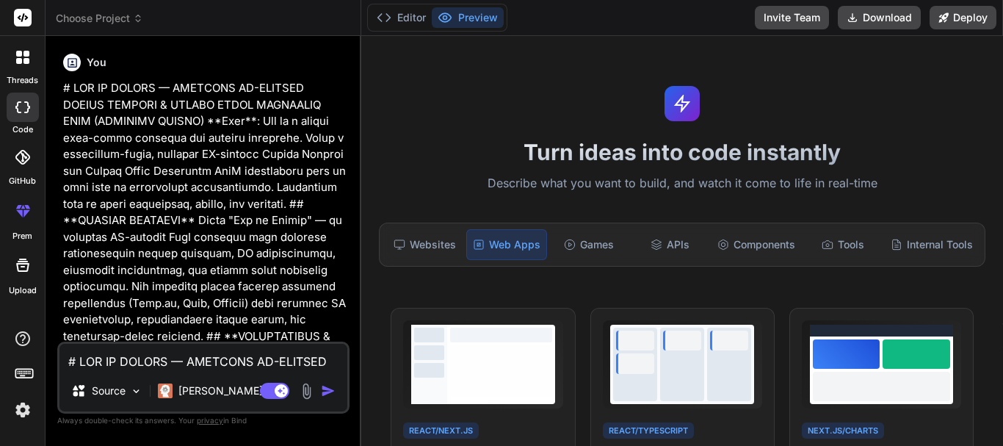
type textarea "x"
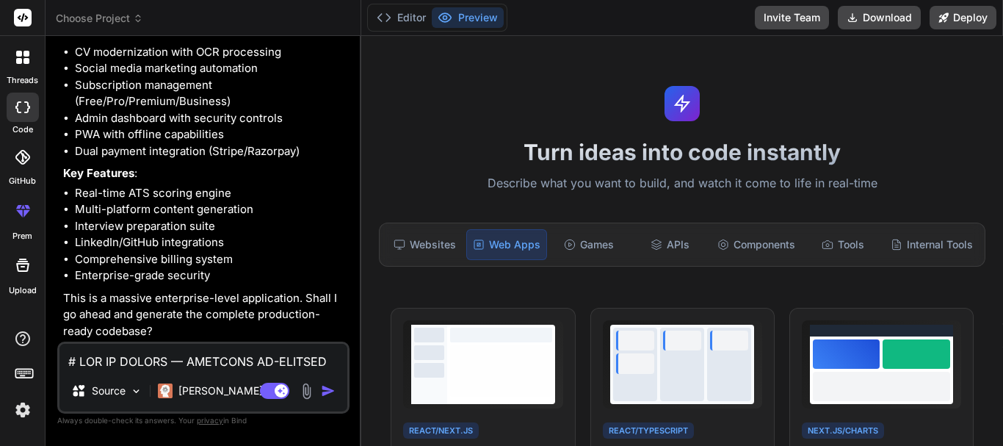
scroll to position [5643, 0]
click at [130, 361] on textarea at bounding box center [203, 356] width 288 height 26
type textarea "Y"
type textarea "x"
type textarea "YE"
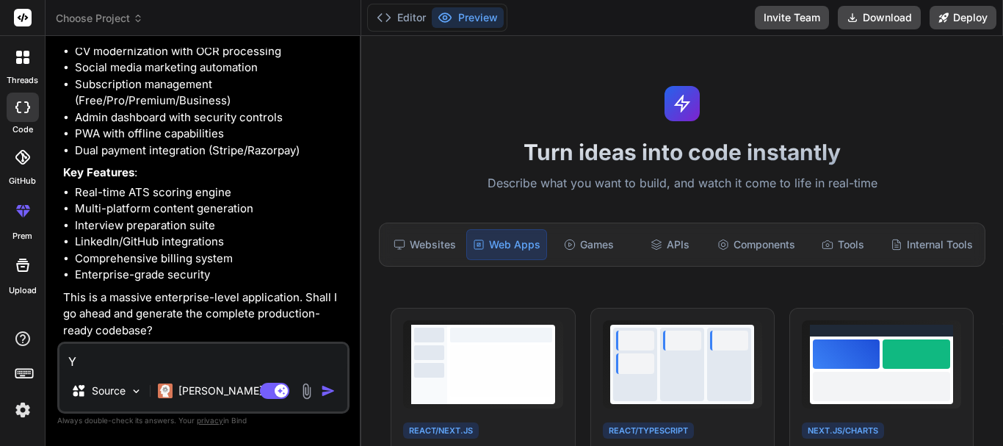
type textarea "x"
type textarea "YES"
type textarea "x"
type textarea "YES"
type textarea "x"
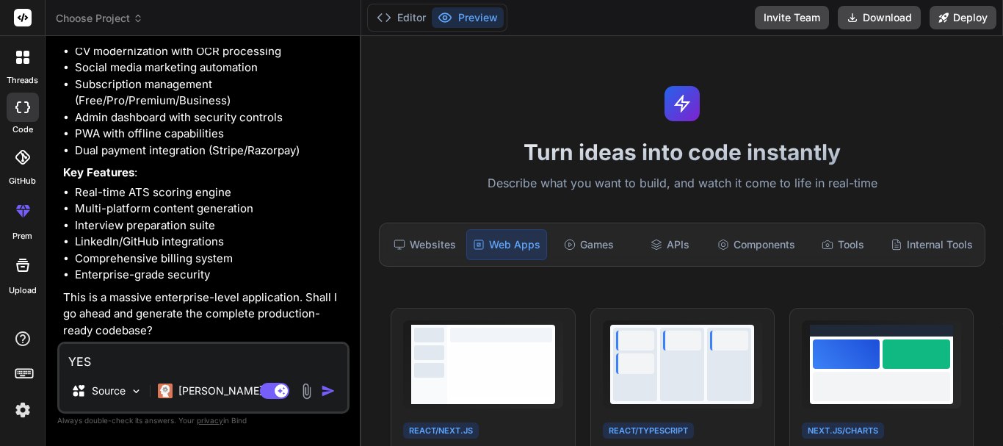
type textarea "YES p"
type textarea "x"
type textarea "YES pl"
type textarea "x"
type textarea "YES ple"
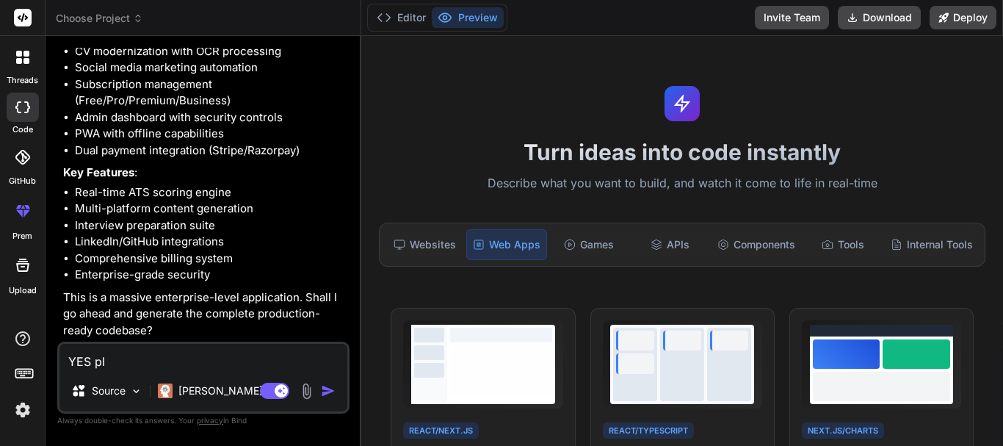
type textarea "x"
type textarea "YES plea"
type textarea "x"
type textarea "YES pleas"
type textarea "x"
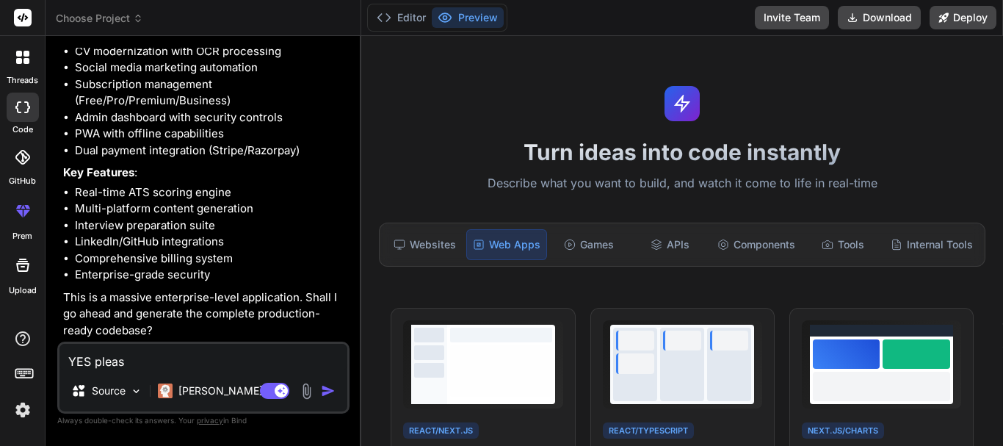
type textarea "YES please"
type textarea "x"
type textarea "YES please"
type textarea "x"
type textarea "YES please"
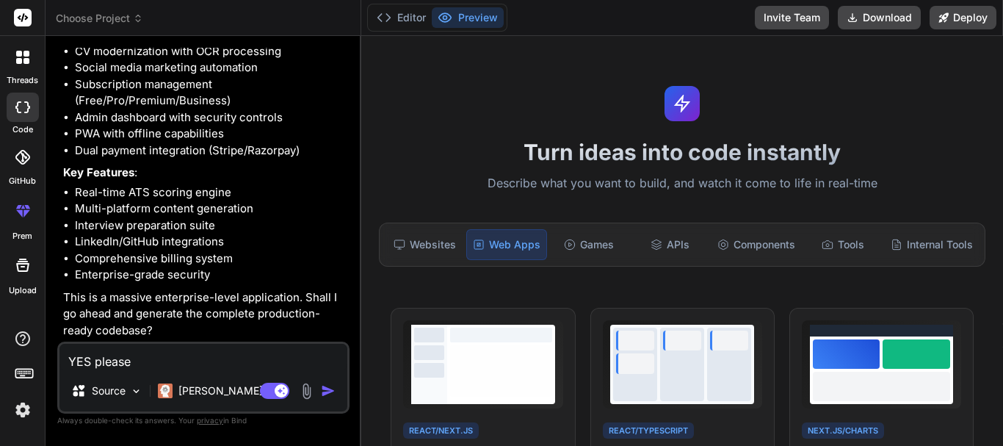
type textarea "x"
type textarea "YES plea"
type textarea "x"
type textarea "YES ple"
type textarea "x"
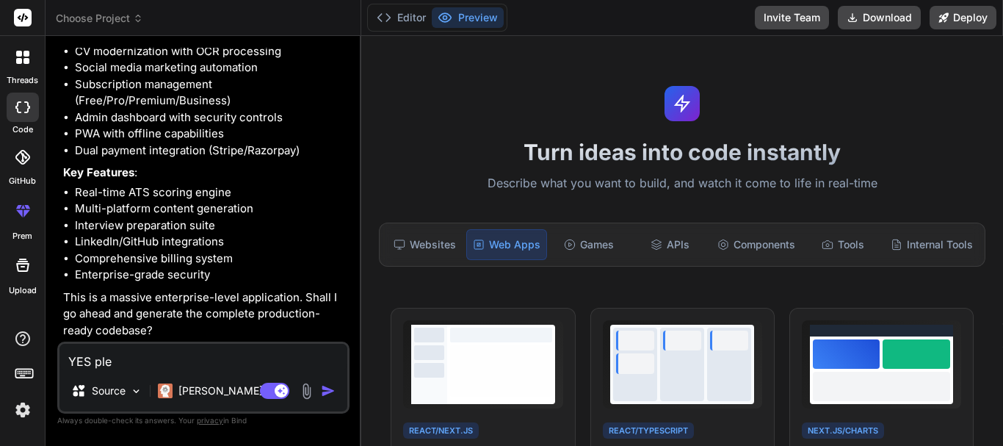
type textarea "YES pl"
type textarea "x"
type textarea "YES p"
type textarea "x"
type textarea "YES"
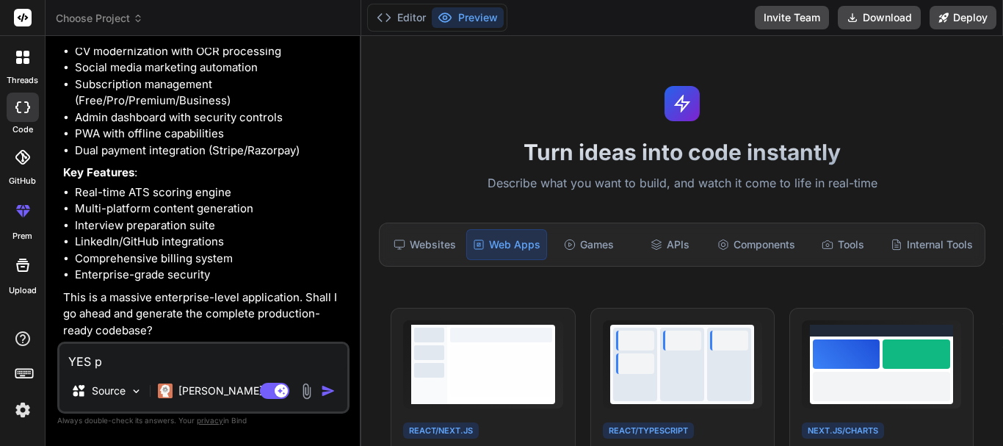
type textarea "x"
type textarea "YES"
type textarea "x"
type textarea "YE"
type textarea "x"
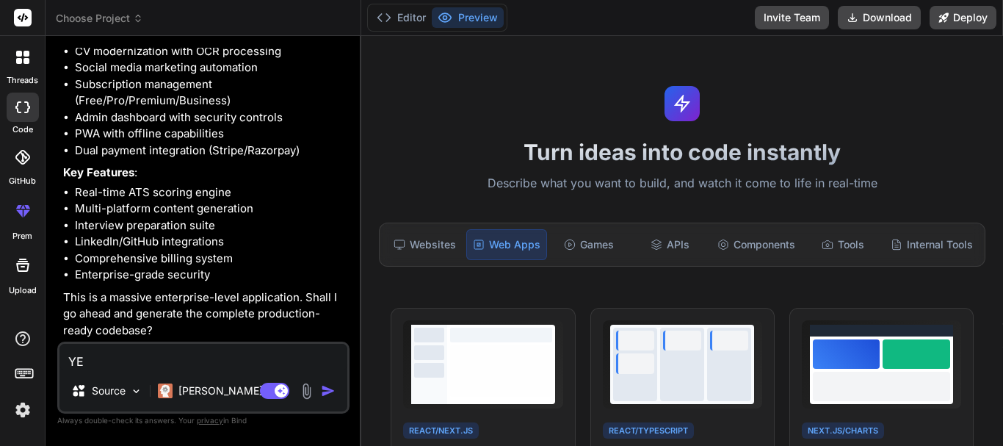
type textarea "Y"
type textarea "x"
type textarea "y"
type textarea "x"
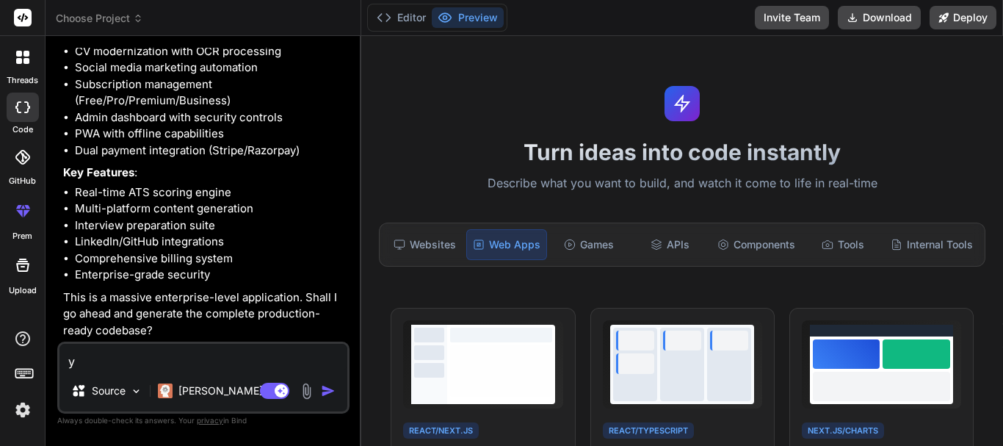
type textarea "ye"
type textarea "x"
type textarea "yes"
type textarea "x"
type textarea "yes"
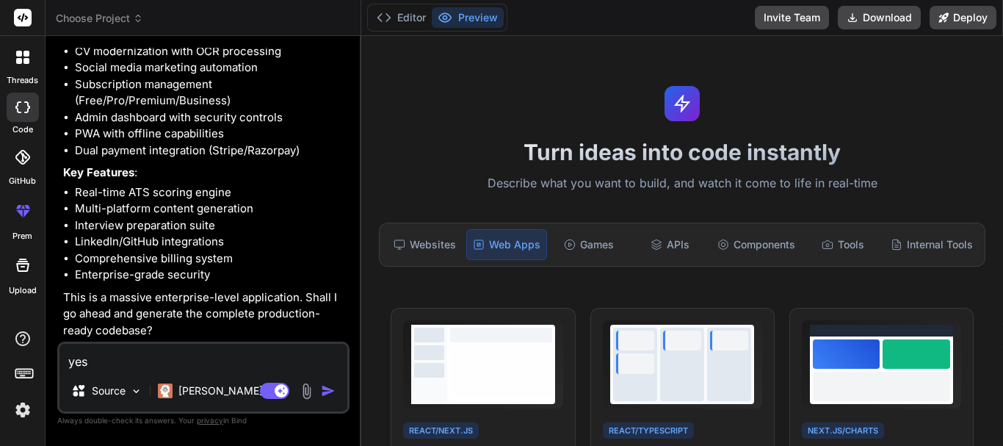
type textarea "x"
type textarea "yes p"
type textarea "x"
type textarea "yes pl"
type textarea "x"
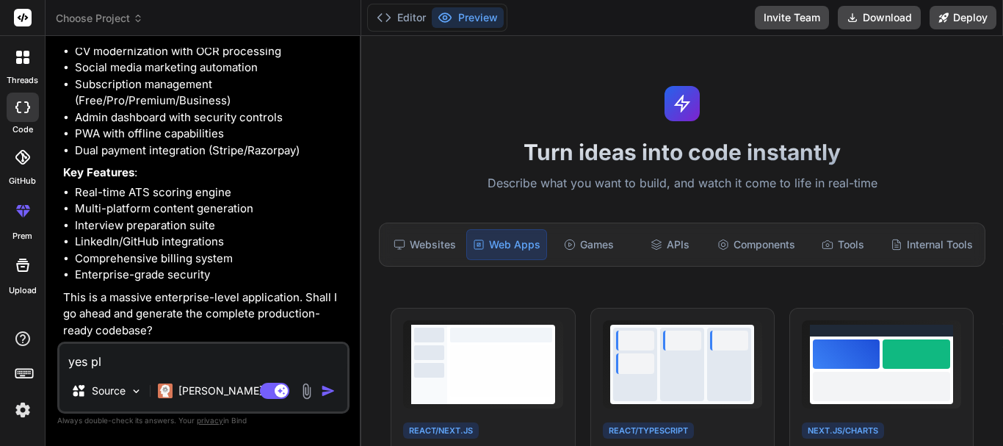
type textarea "yes plw"
type textarea "x"
type textarea "yes pl"
type textarea "x"
type textarea "yes ple"
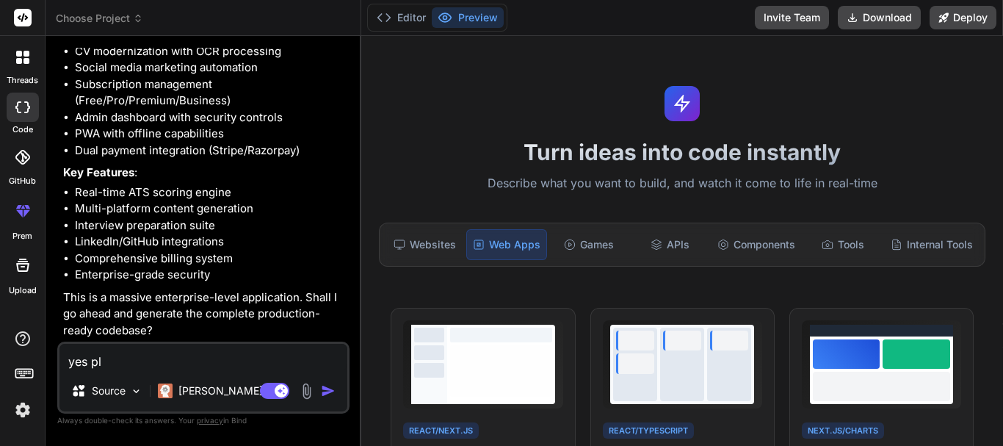
type textarea "x"
type textarea "yes plea"
type textarea "x"
type textarea "yes pleas"
type textarea "x"
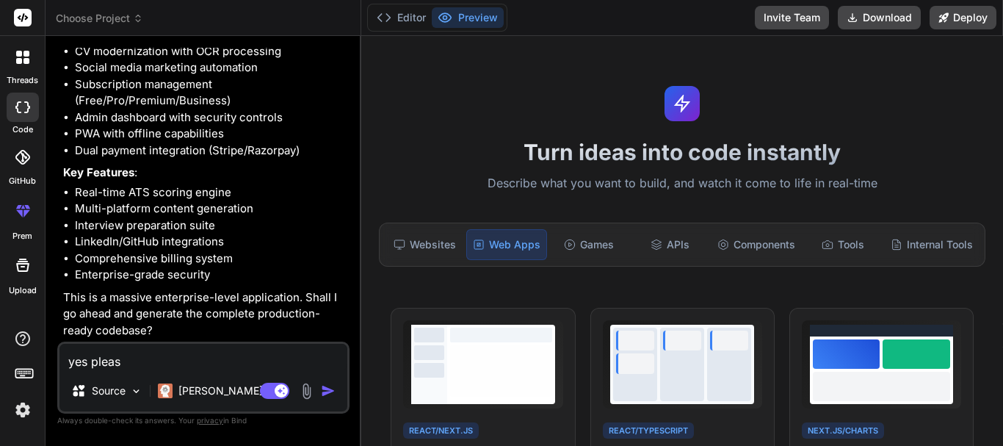
type textarea "yes please"
type textarea "x"
type textarea "yes please"
click at [287, 286] on div "🔹 Project : Job ka Resume - AI-Powered SaaS Platform 🔧 Tech Stack : Next.js 14 …" at bounding box center [204, 131] width 283 height 414
click at [326, 393] on img "button" at bounding box center [328, 390] width 15 height 15
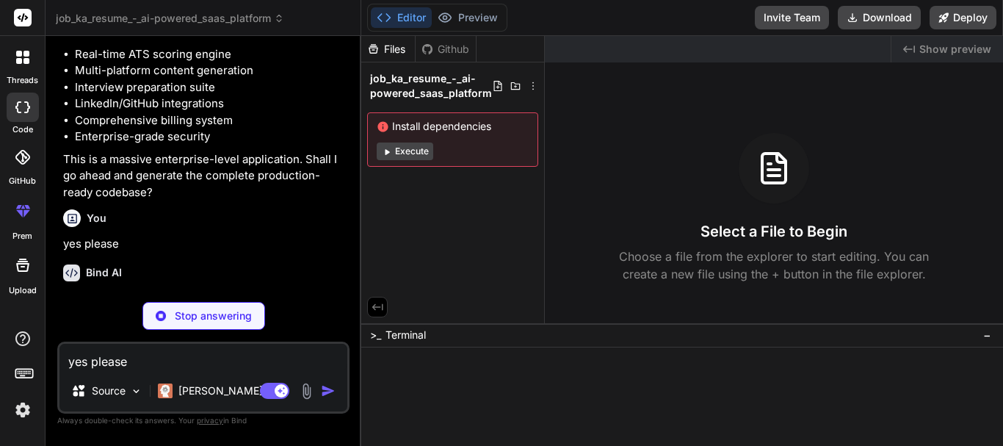
scroll to position [5795, 0]
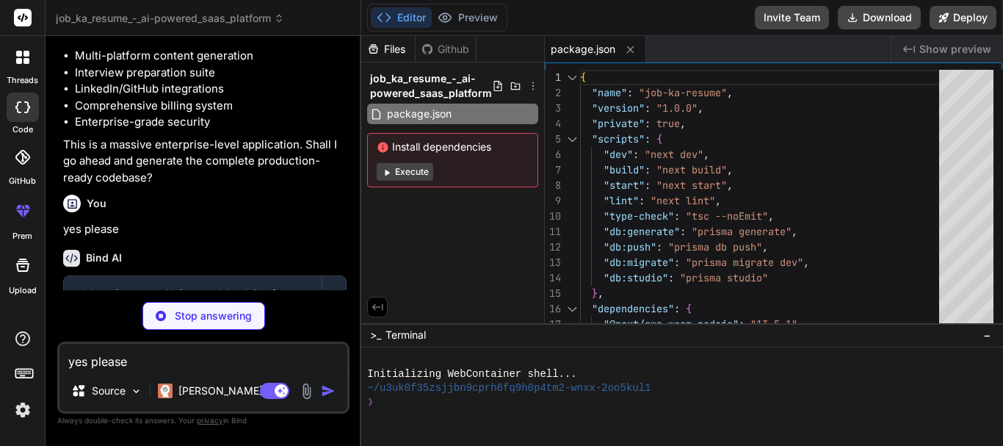
type textarea "x"
type textarea "module.exports = withPWA(nextConfig);"
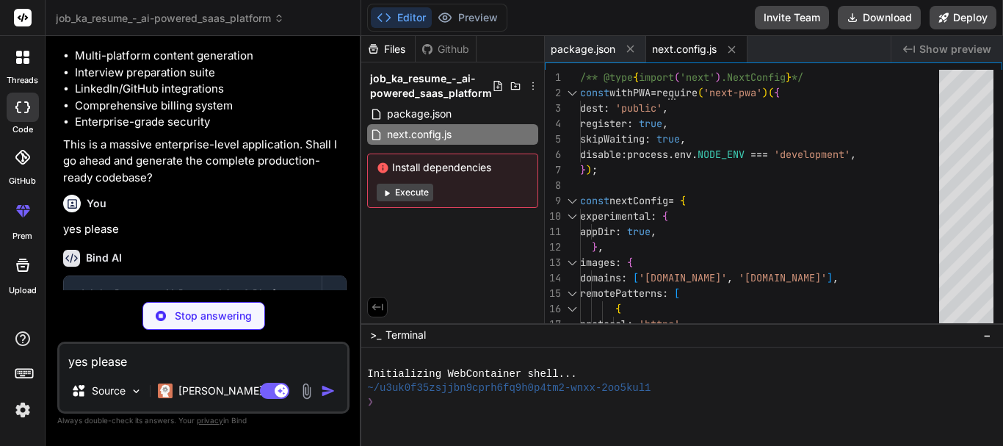
type textarea "x"
type textarea "export default config"
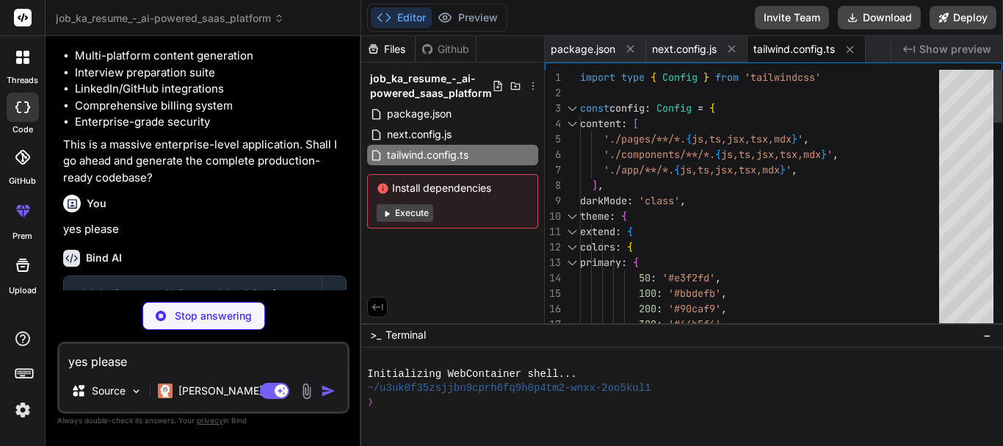
type textarea "x"
type textarea "module.exports = { plugins: { tailwindcss: {}, autoprefixer: {}, }, }"
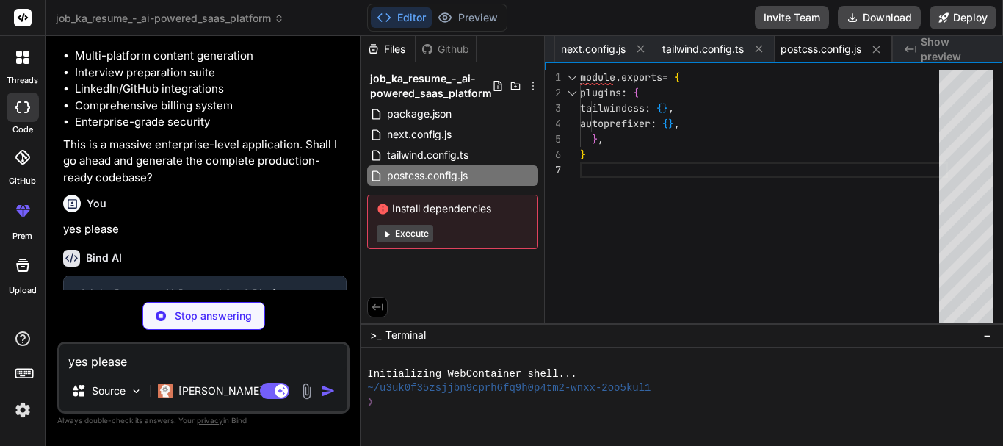
type textarea "x"
type textarea ""exclude": ["node_modules"] }"
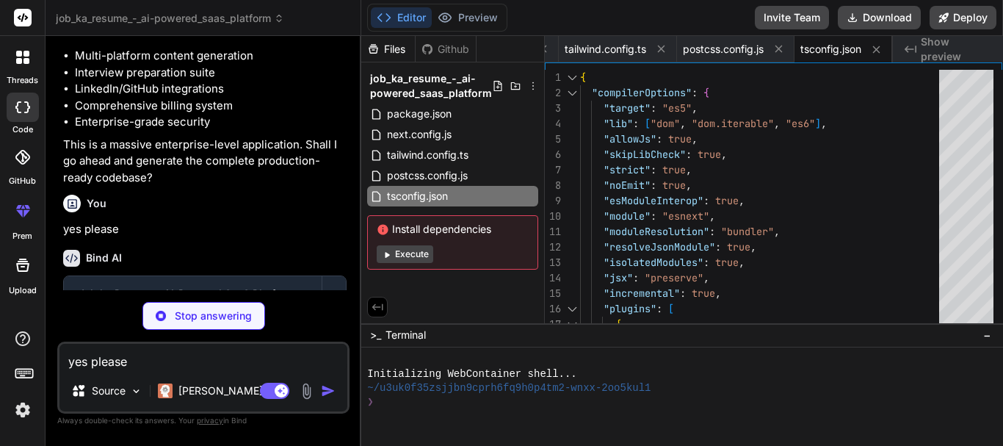
type textarea "x"
type textarea "} enum ProjectStatus { DRAFT COMPLETED ARCHIVED }"
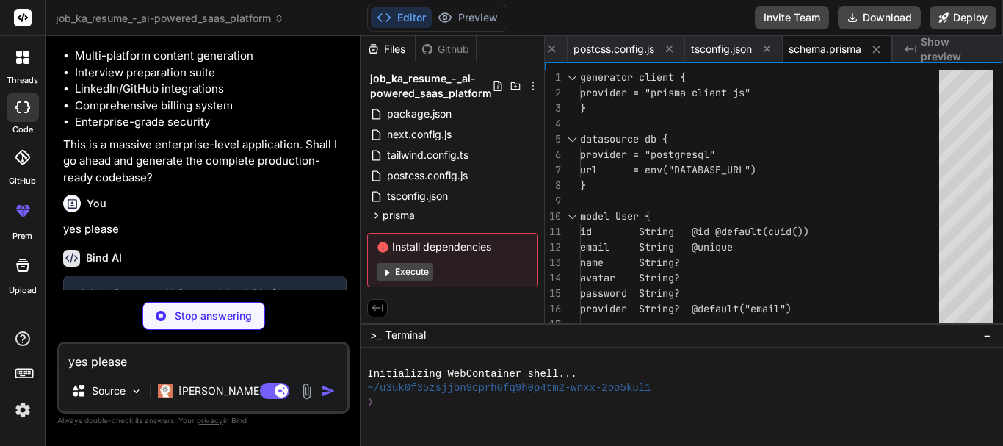
type textarea "x"
type textarea "prisma = prisma"
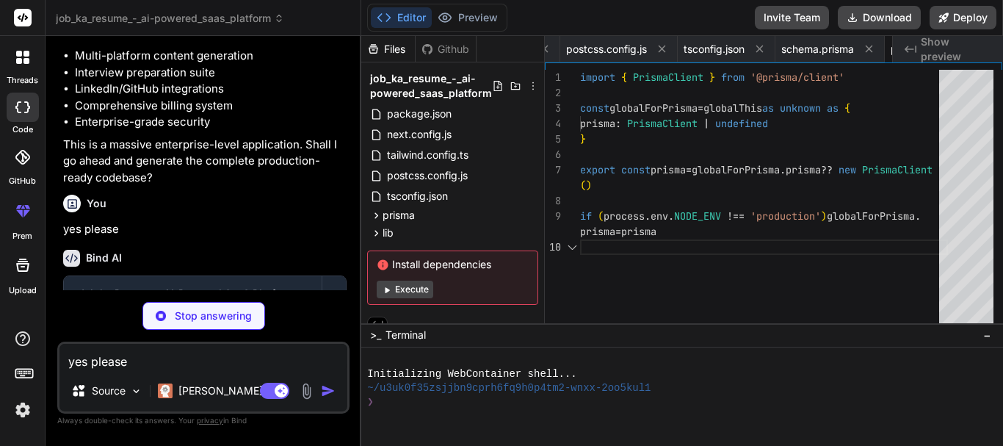
scroll to position [0, 393]
type textarea "x"
type textarea "export default redis"
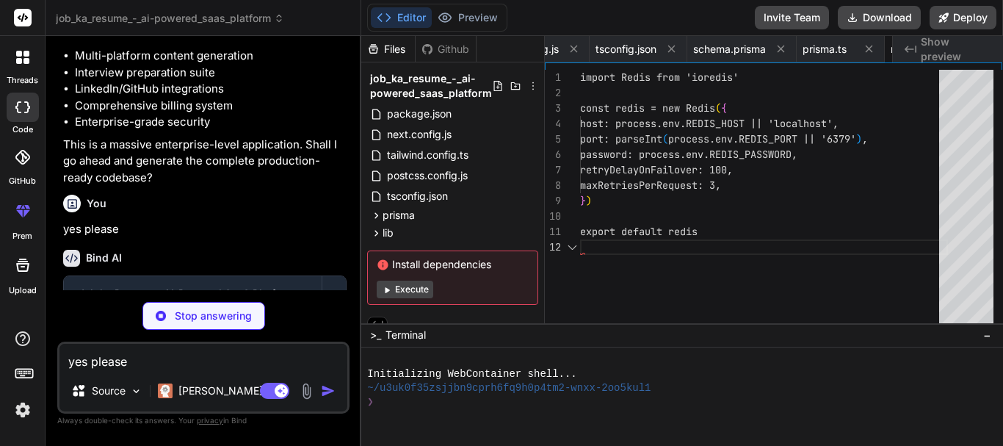
scroll to position [0, 481]
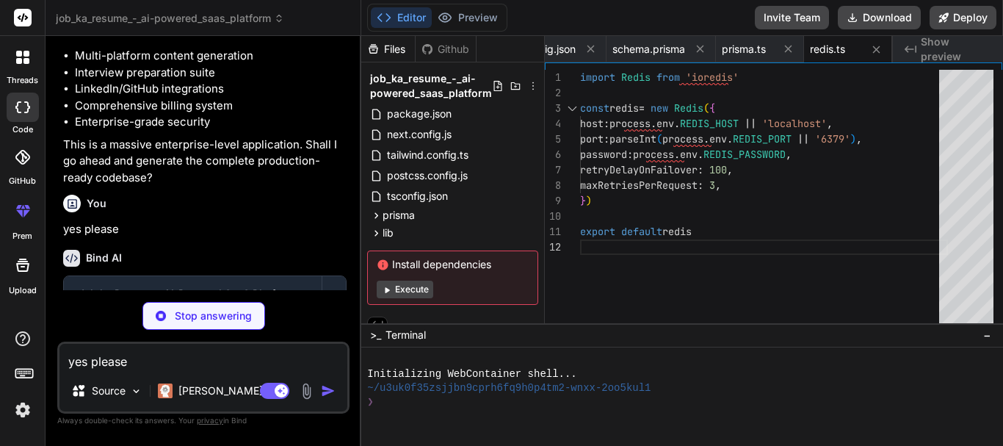
type textarea "x"
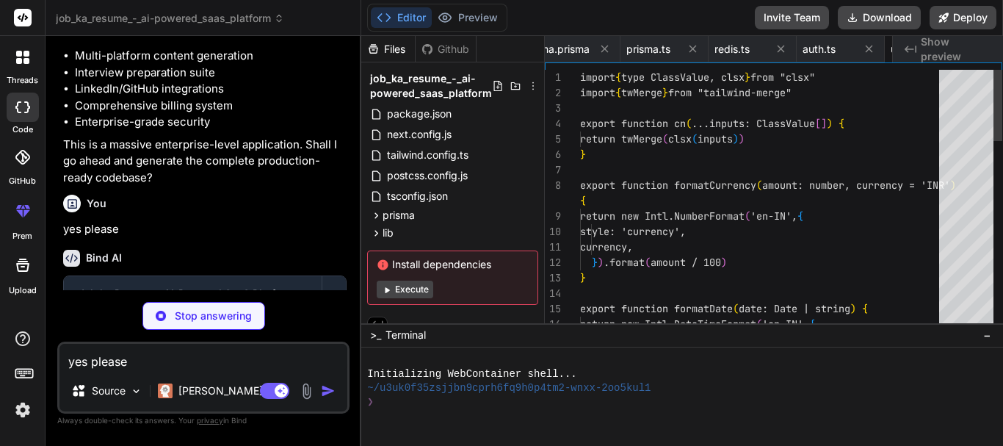
scroll to position [0, 658]
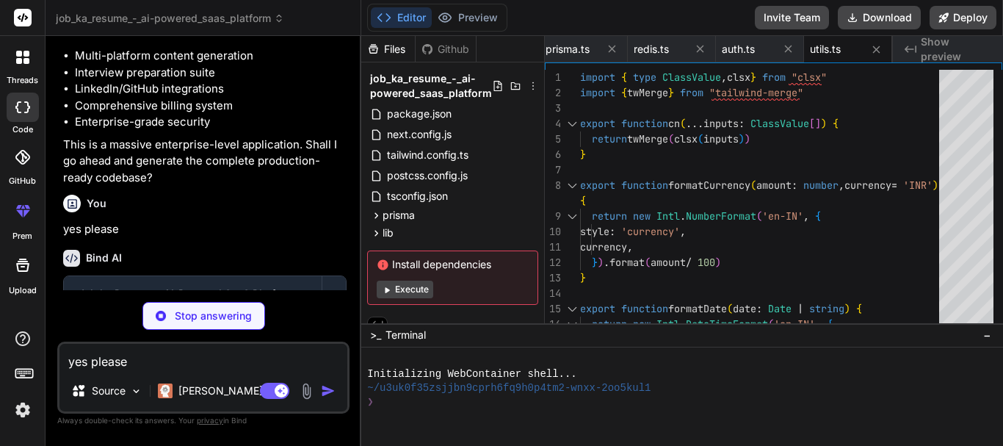
type textarea "x"
type textarea "} export const aiService = new AIService()"
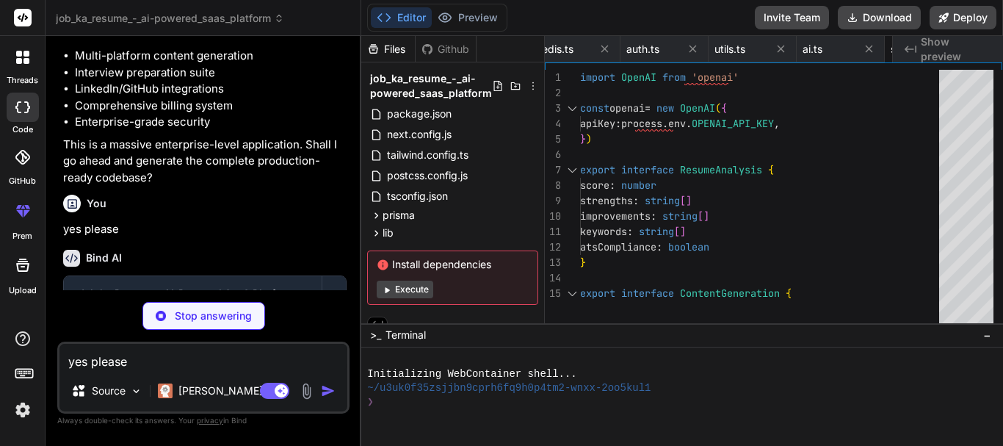
type textarea "x"
type textarea "duration: number = 86400): Promise<void> { await redis.setex(`blacklist:${ip}`,…"
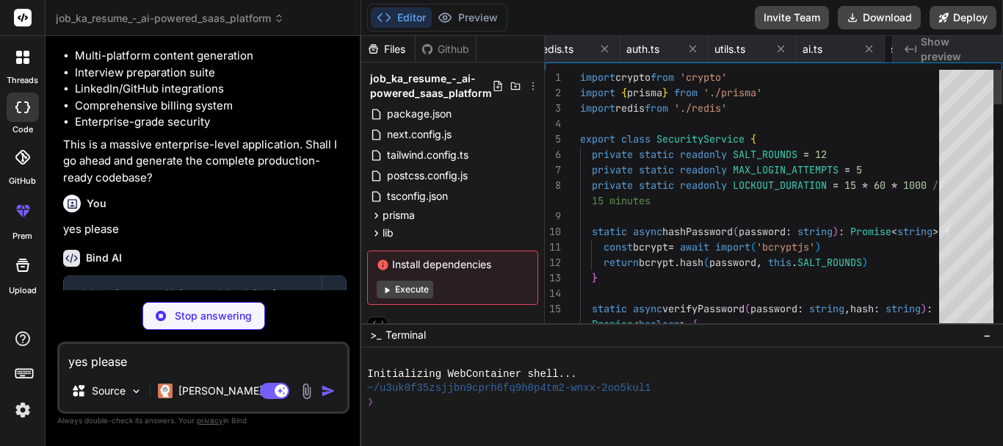
scroll to position [0, 834]
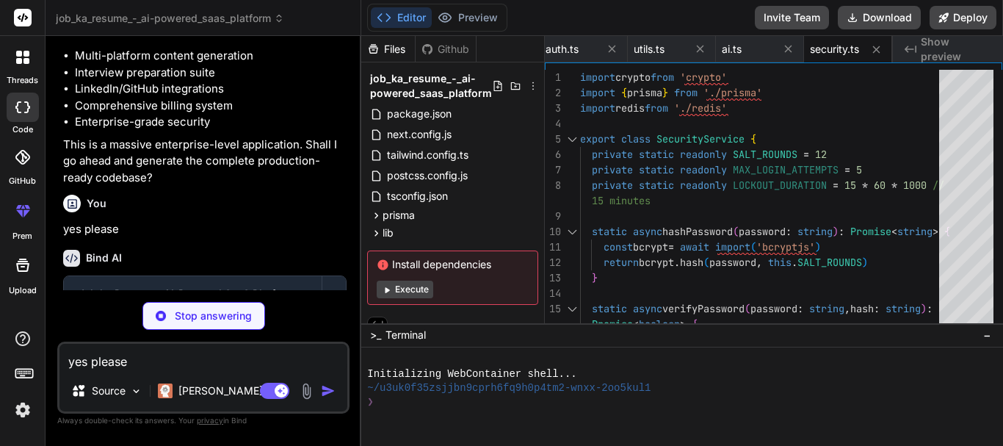
type textarea "x"
type textarea "export const paymentService = new PaymentService()"
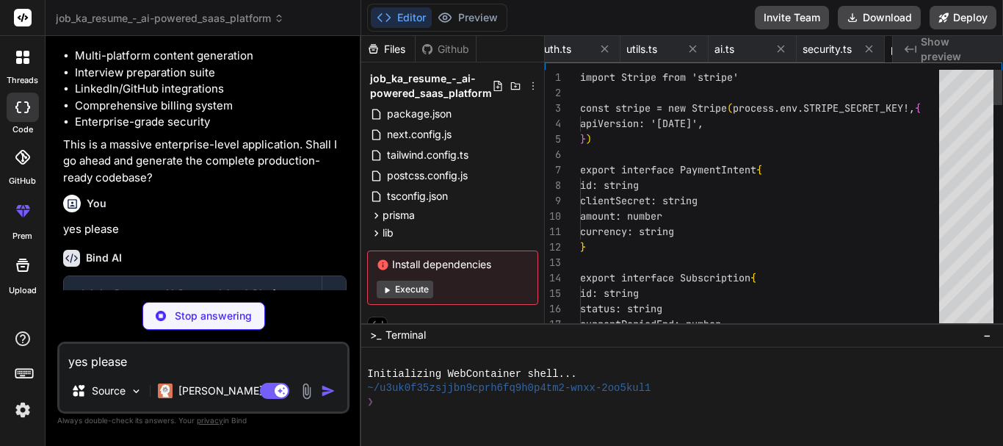
scroll to position [0, 929]
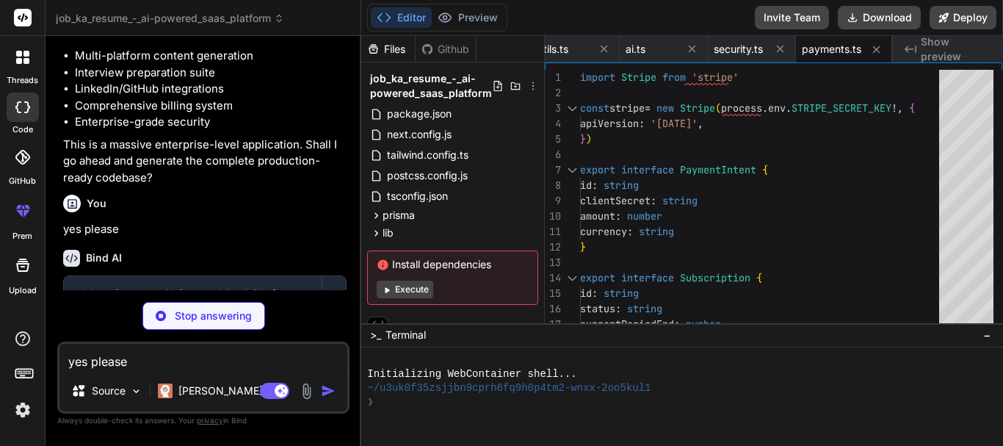
type textarea "x"
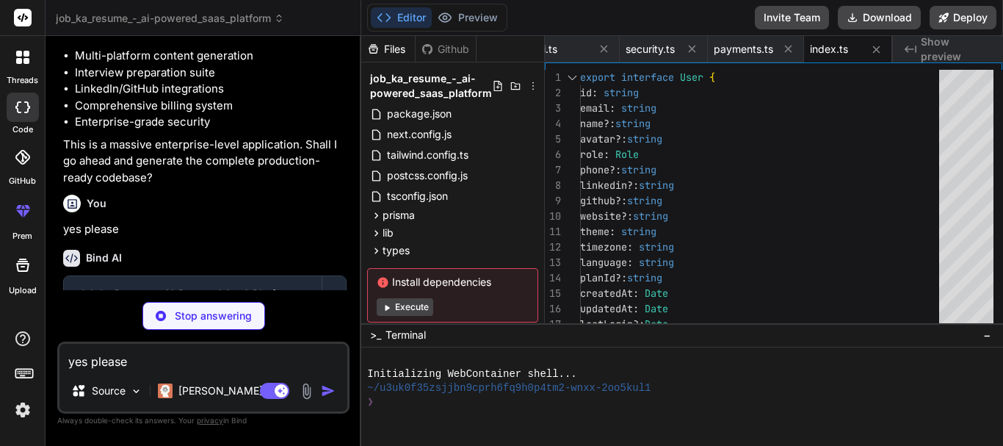
type textarea "x"
type textarea "export { Button, buttonVariants }"
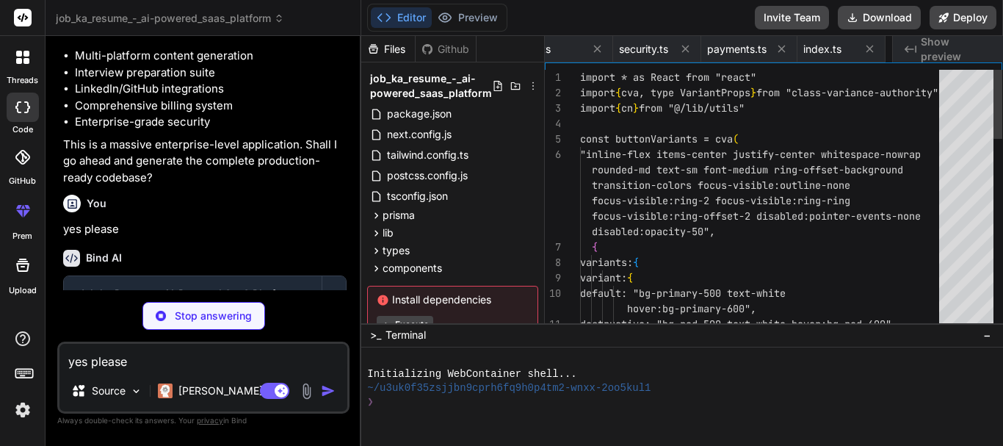
scroll to position [0, 1105]
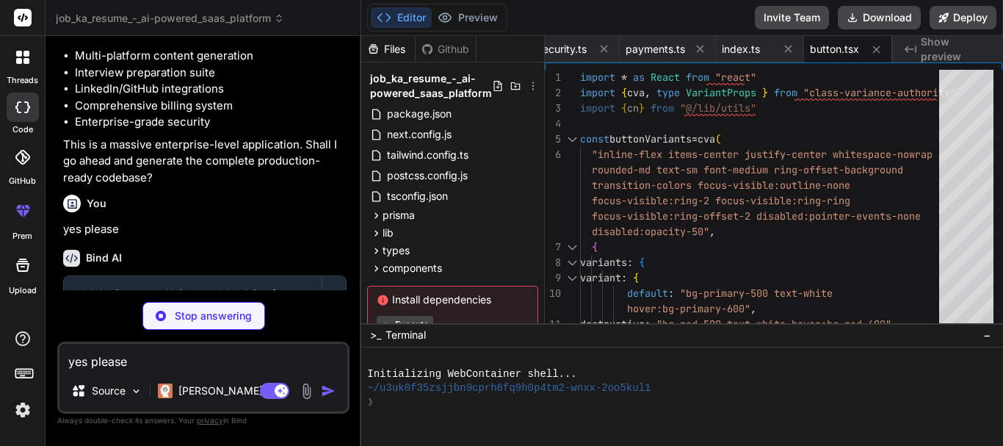
type textarea "x"
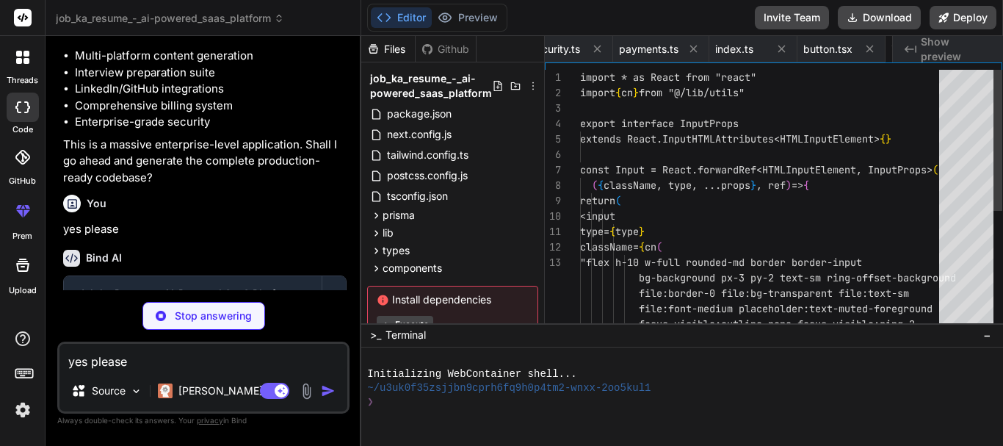
scroll to position [0, 1193]
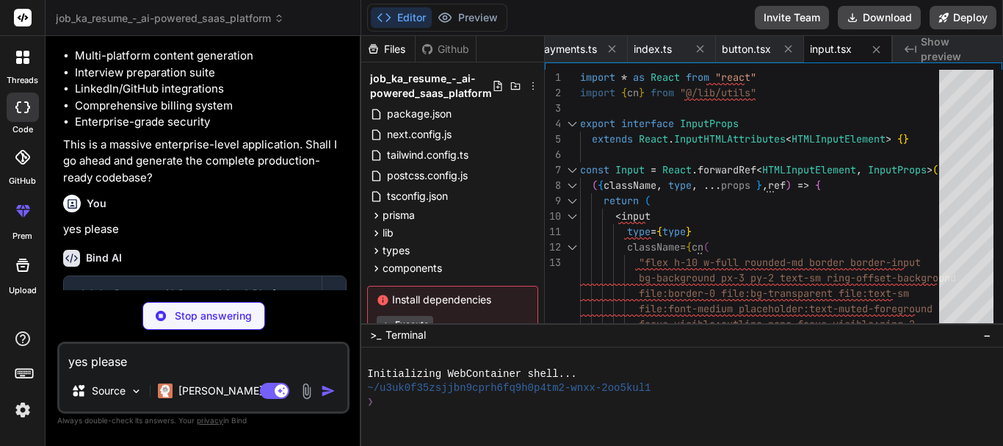
type textarea "x"
type textarea "{...props} /> )) CardFooter.displayName = "CardFooter" export { Card, CardHeade…"
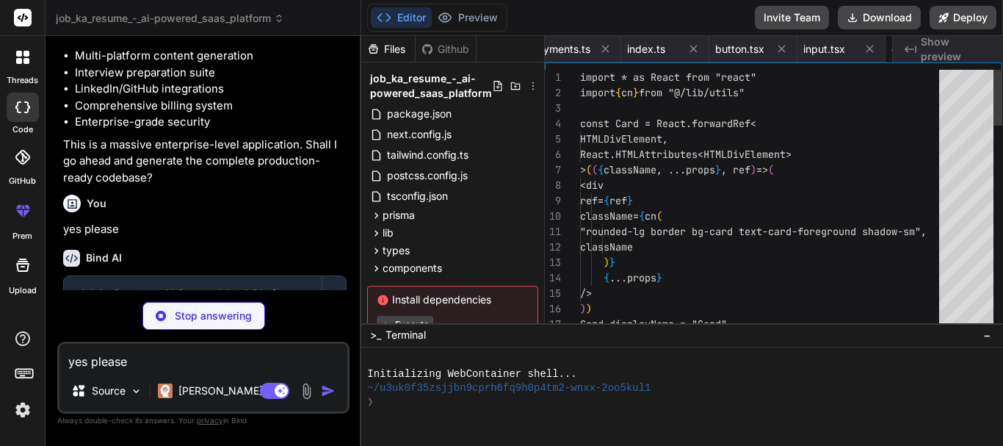
scroll to position [0, 1282]
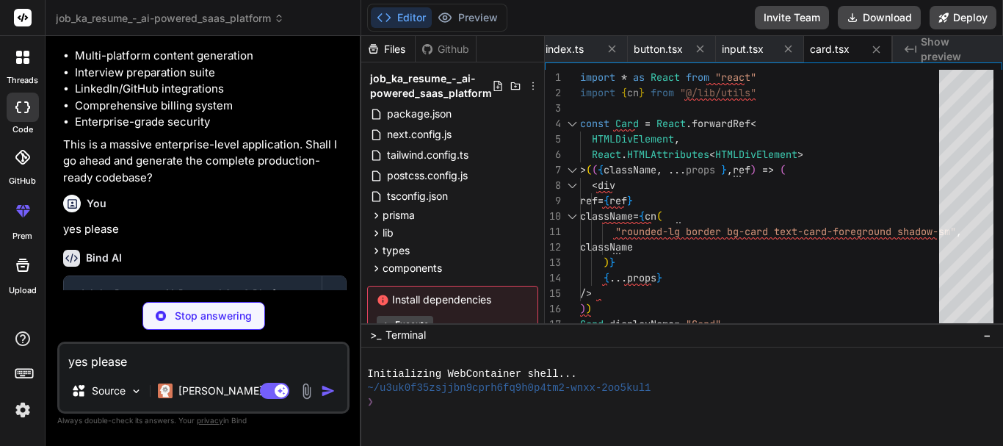
type textarea "x"
type textarea "} export { Badge, badgeVariants }"
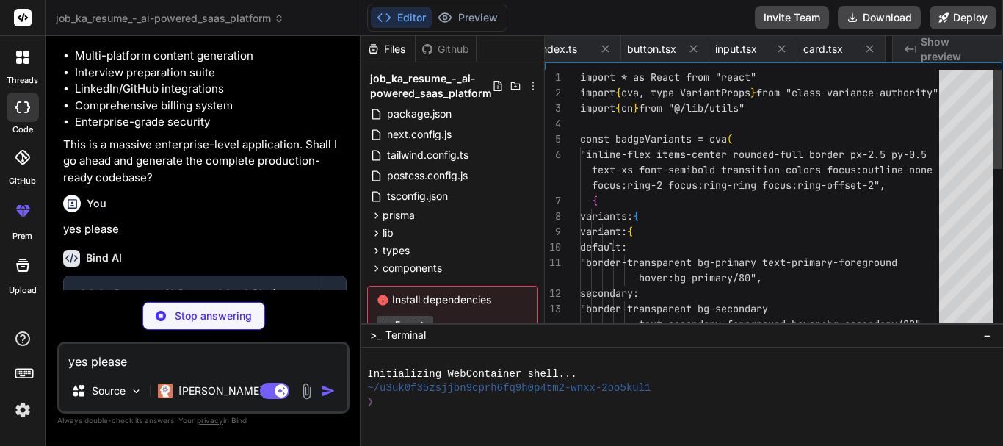
scroll to position [0, 1370]
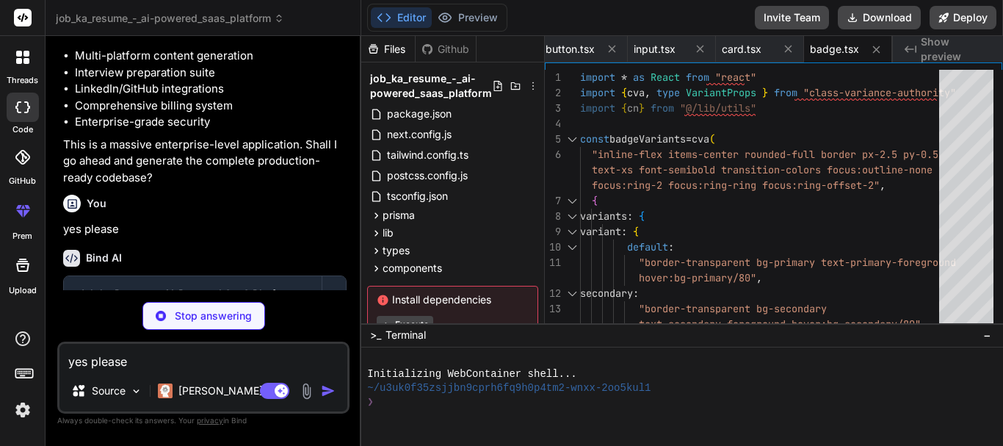
type textarea "x"
type textarea "ToastProvider, ToastViewport, Toast, ToastTitle, ToastDescription, ToastClose, …"
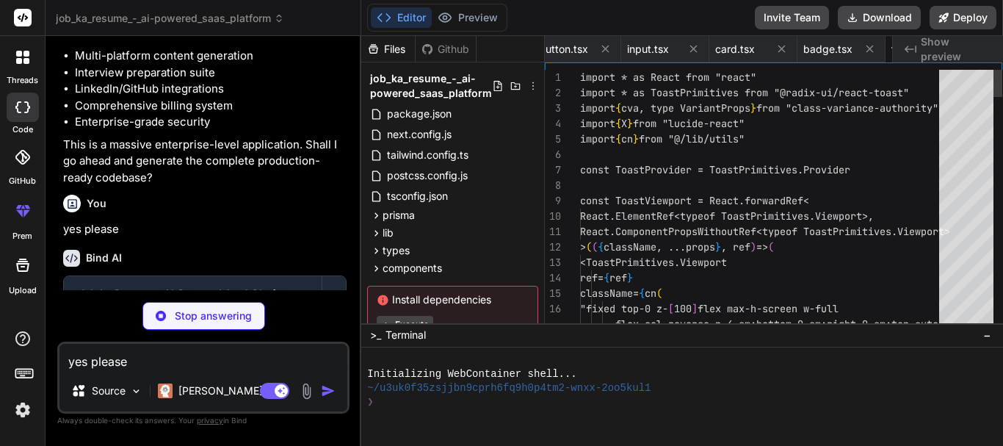
scroll to position [0, 1458]
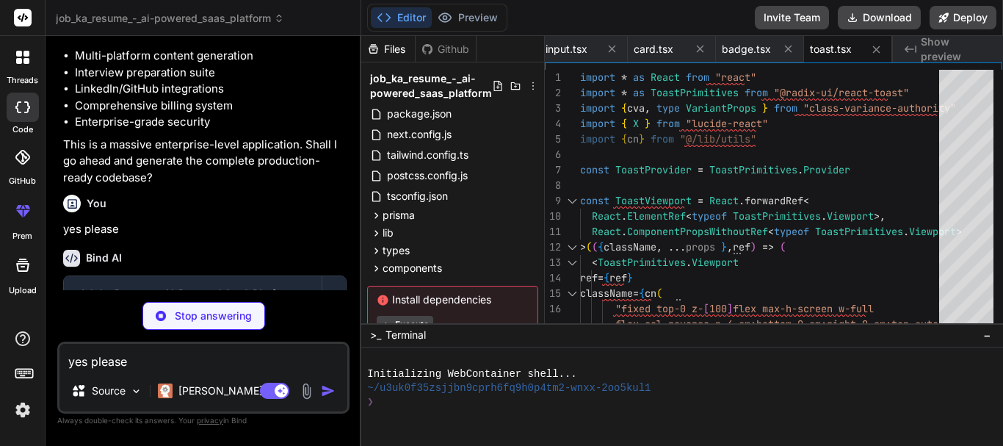
type textarea "x"
type textarea "` }} /> </ProgressPrimitive.Root> )) Progress.displayName = ProgressPrimitive.R…"
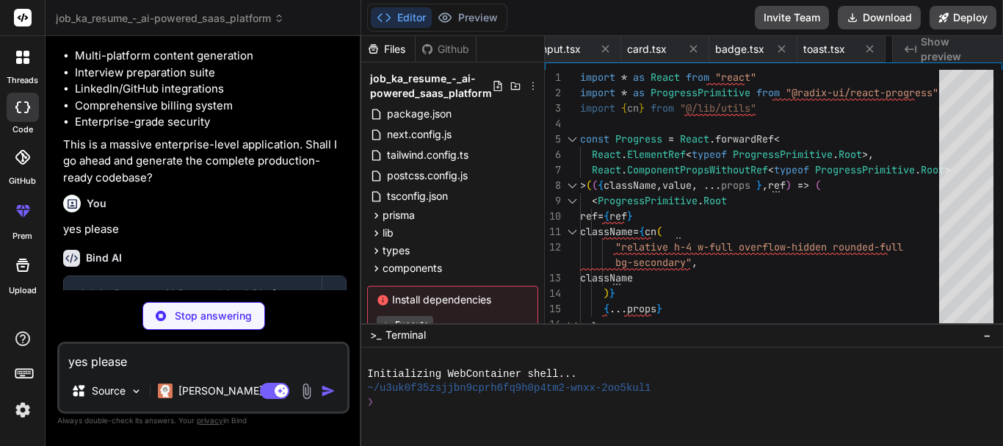
scroll to position [0, 1555]
type textarea "x"
type textarea "</div> </footer> ) }"
type textarea "x"
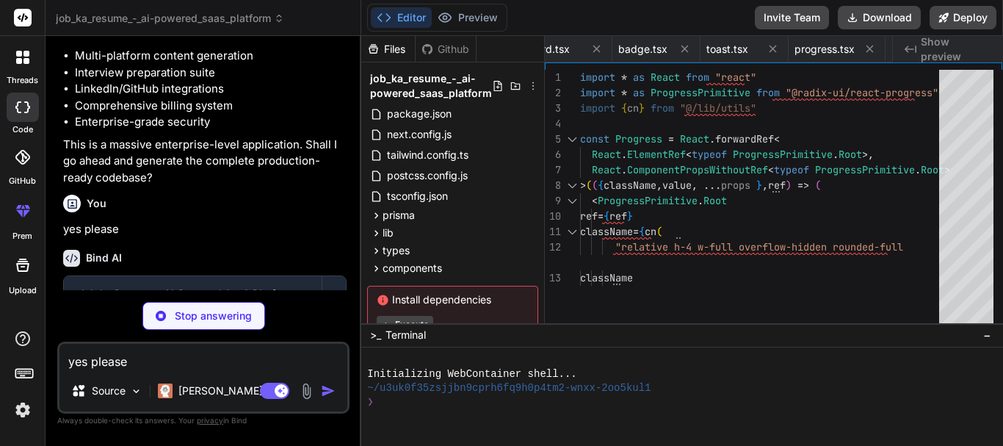
type textarea "</svg> </div> </section> ) }"
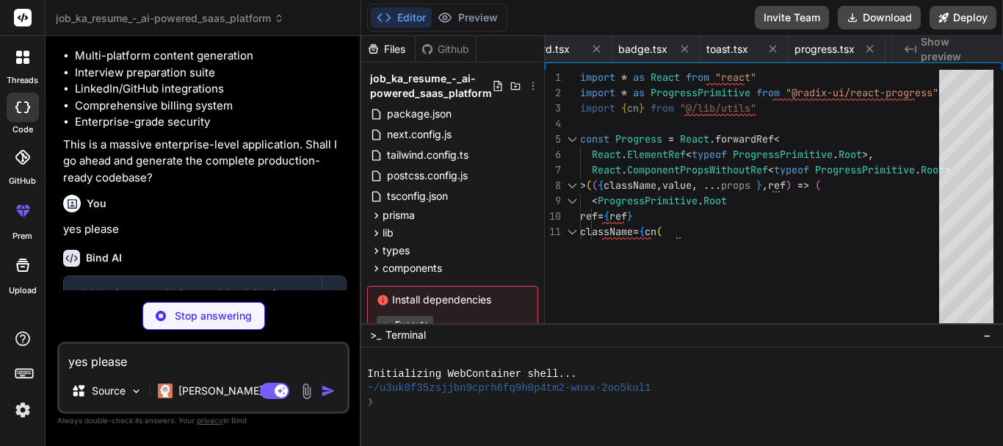
type textarea "x"
type textarea "</motion.div> </div> </section> ) }"
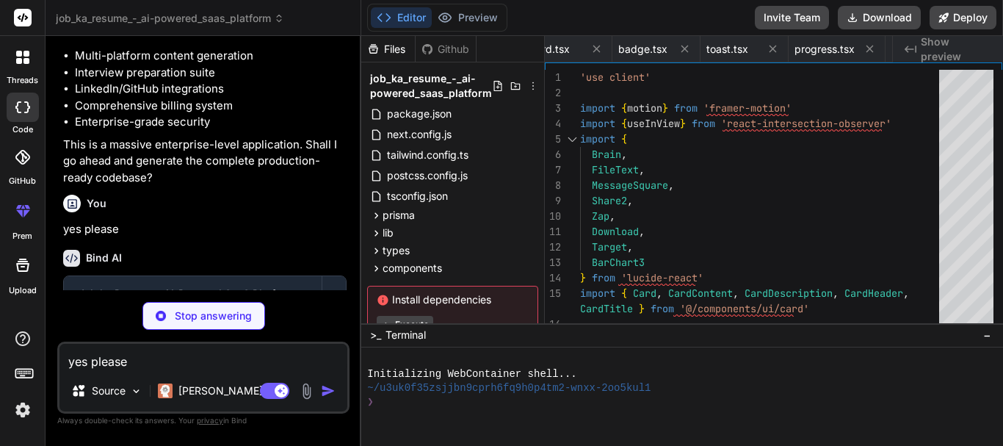
scroll to position [0, 1913]
type textarea "x"
type textarea "</section> ) }"
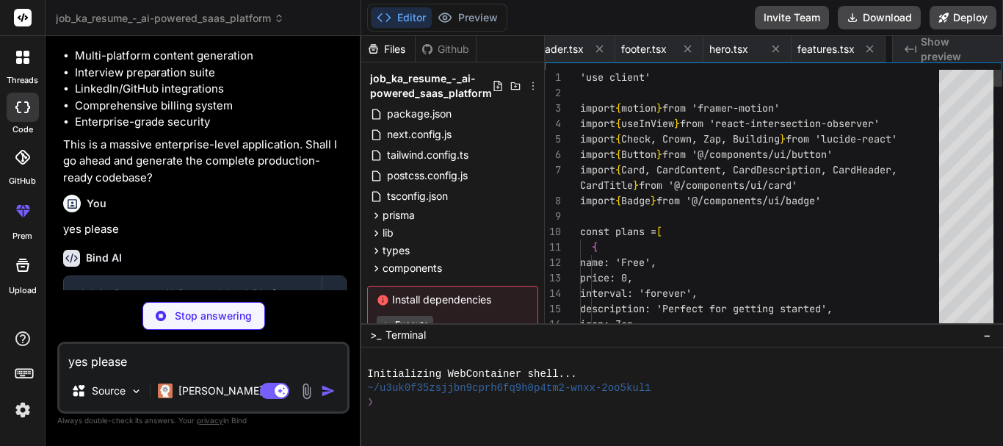
scroll to position [0, 2001]
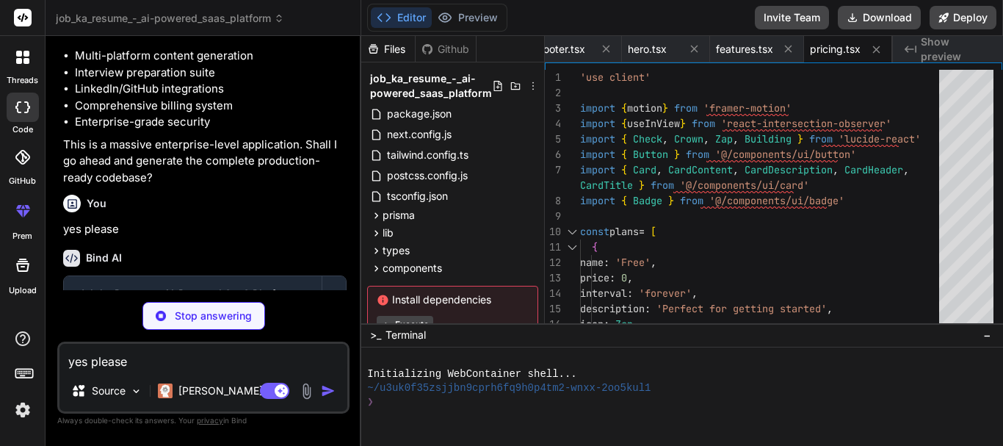
type textarea "x"
type textarea ") }"
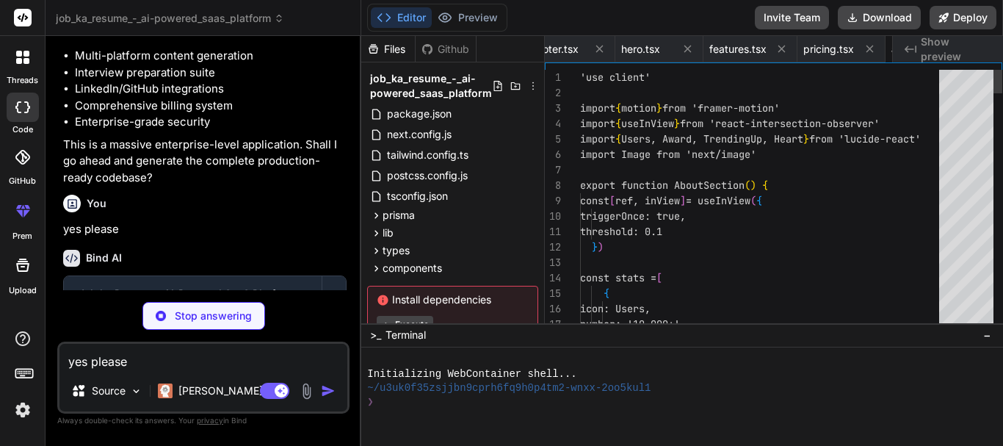
scroll to position [0, 2089]
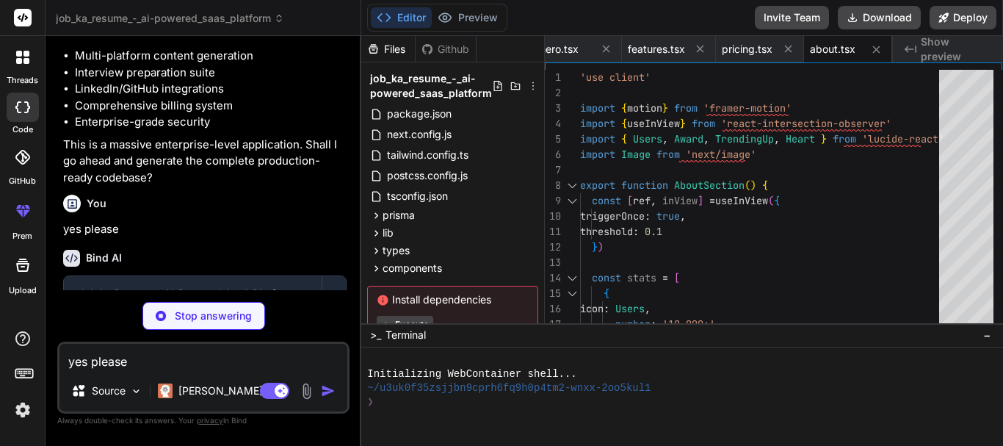
type textarea "x"
type textarea "</motion.div> </div> </section> ) }"
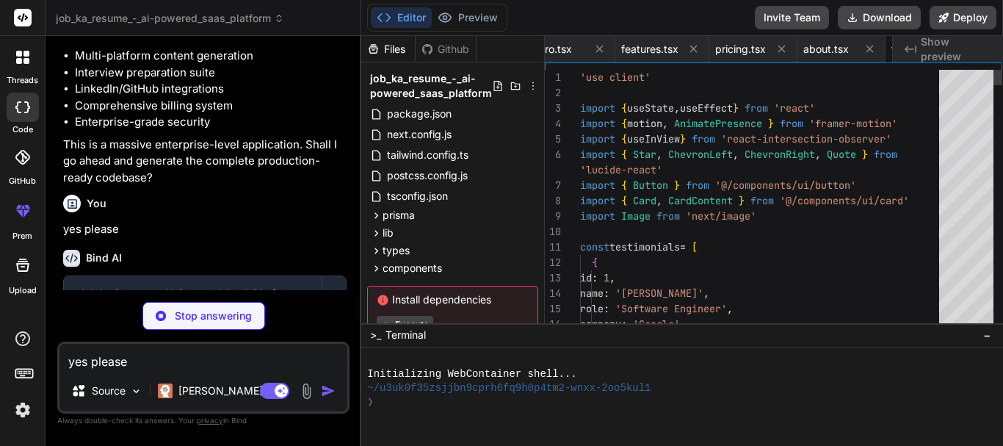
scroll to position [0, 2201]
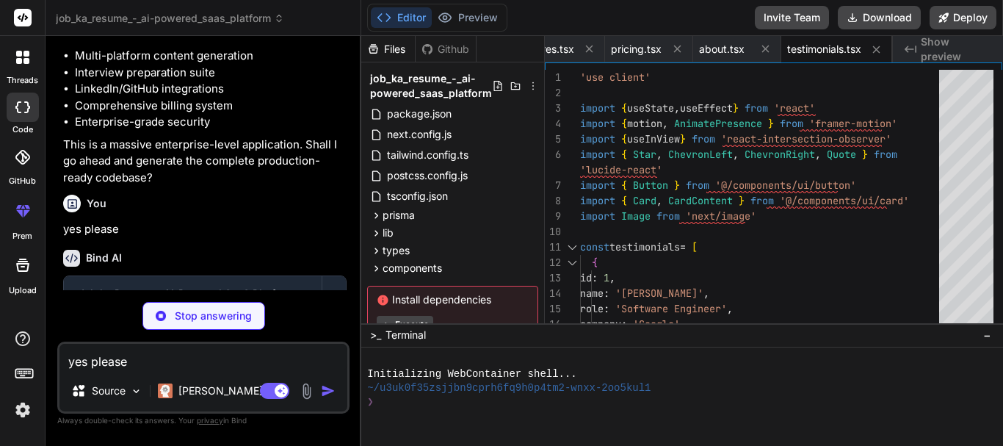
type textarea "x"
type textarea "</div> </div> </section> ) }"
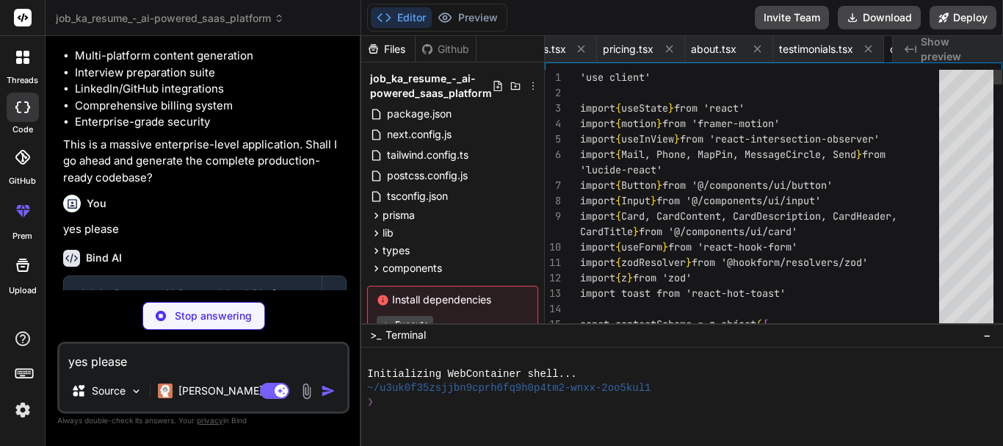
scroll to position [0, 2291]
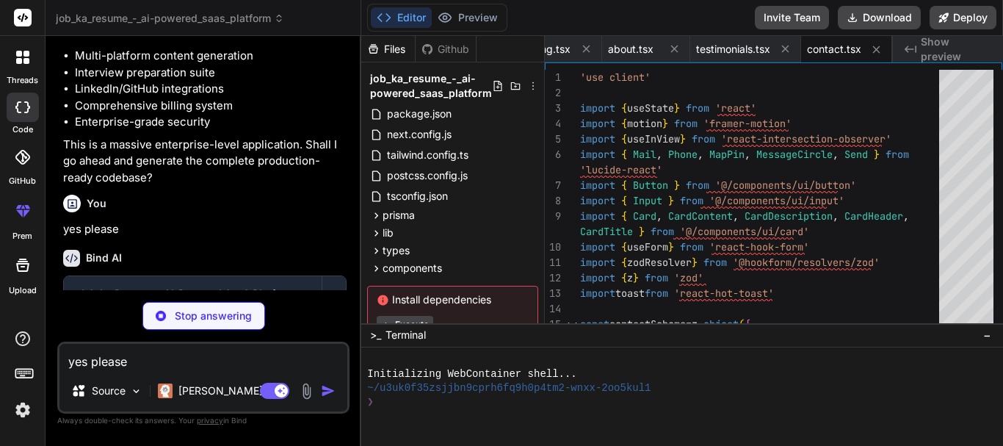
type textarea "x"
type textarea "<body className={inter.className}> <Providers> {children} </Providers> </body> …"
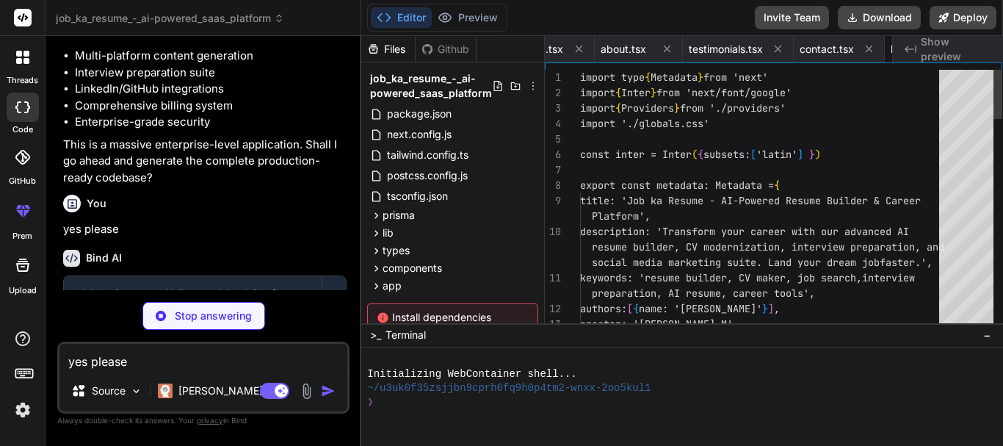
scroll to position [0, 2380]
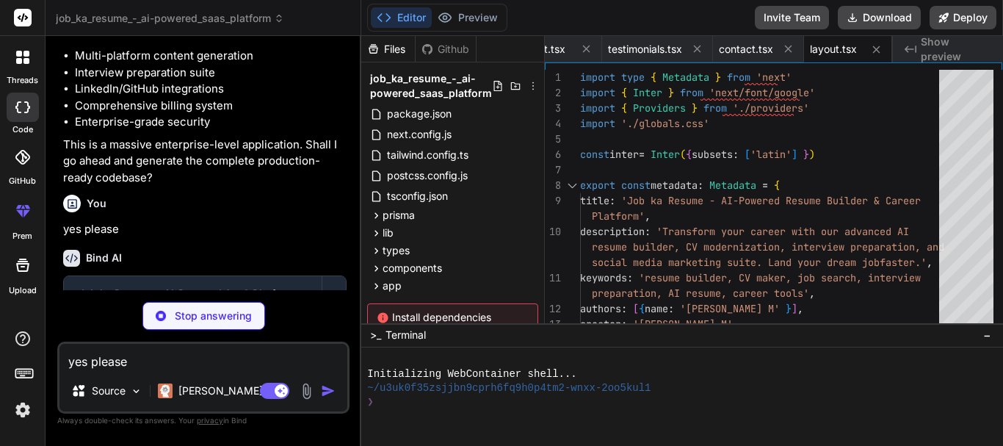
type textarea "x"
type textarea "p, li { page-break-inside: avoid; } }"
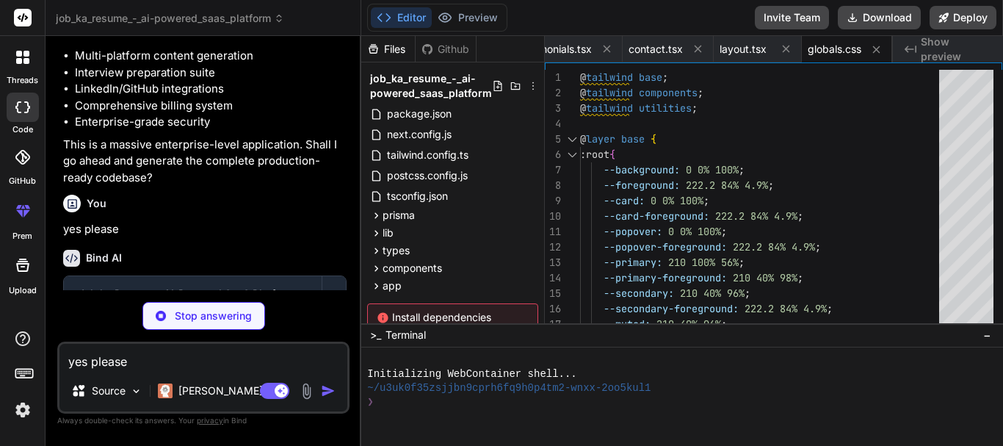
type textarea "x"
type textarea "/> </ThemeProvider> </SessionProvider> ) }"
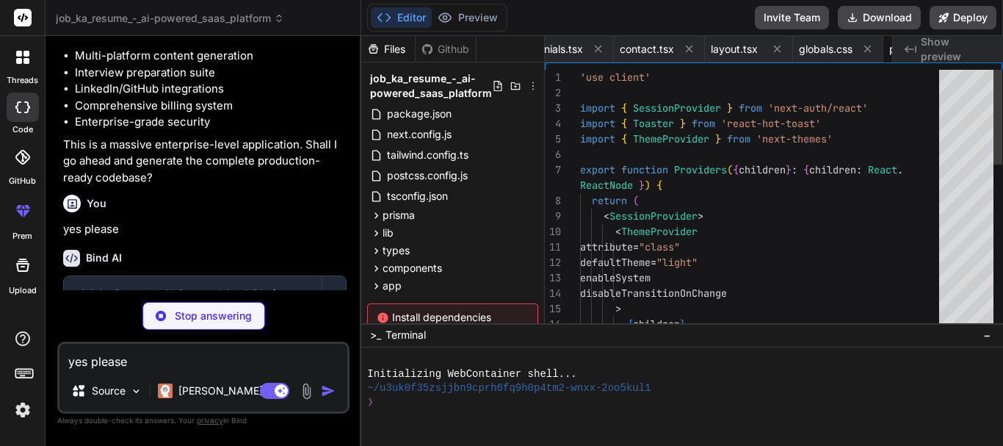
scroll to position [0, 2570]
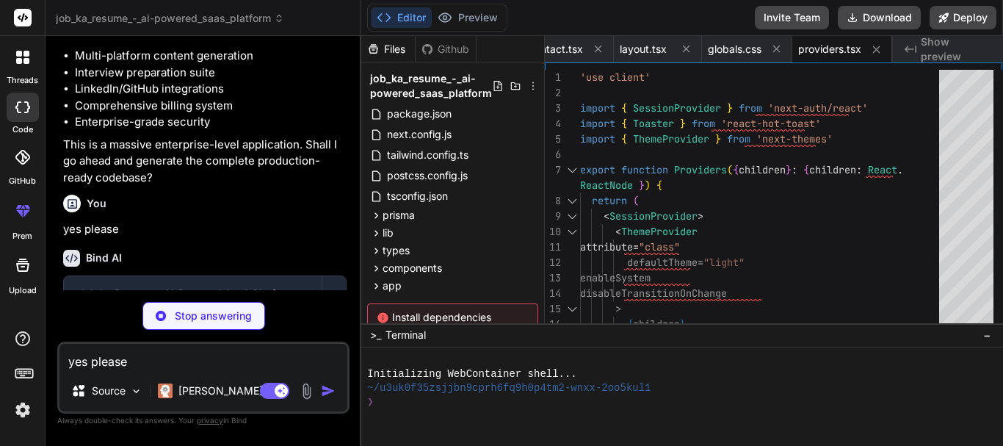
type textarea "x"
type textarea "<ContactSection /> </main> <Footer /> </div> ) }"
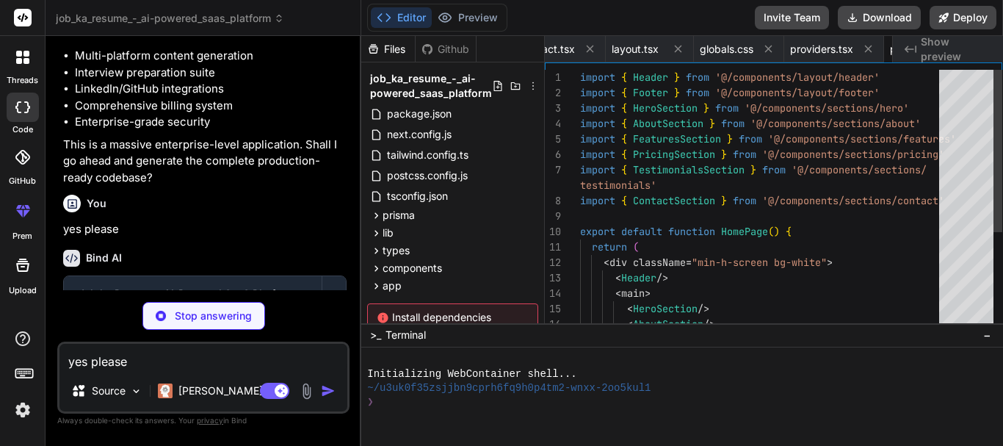
scroll to position [0, 2658]
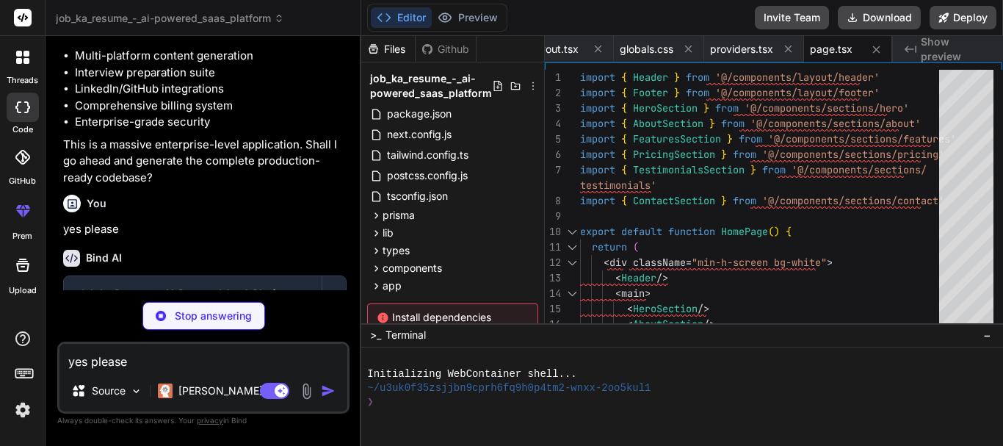
type textarea "x"
type textarea ")} </div> </div> ) }"
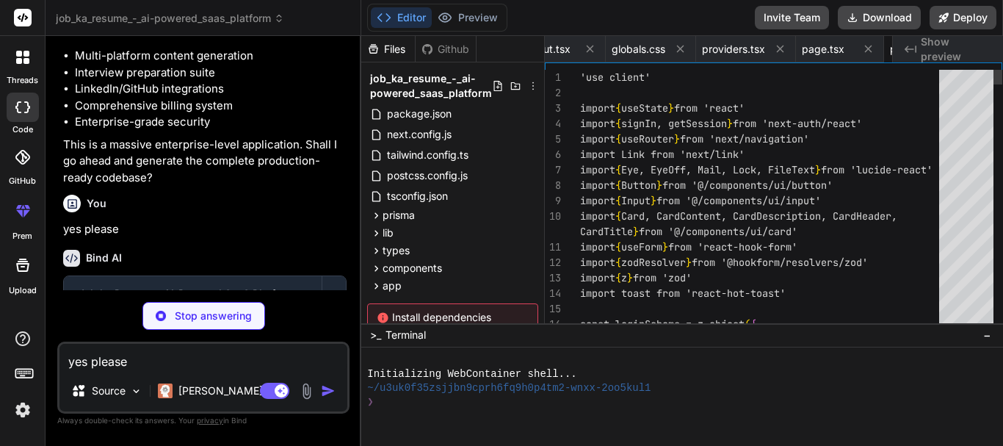
scroll to position [0, 2747]
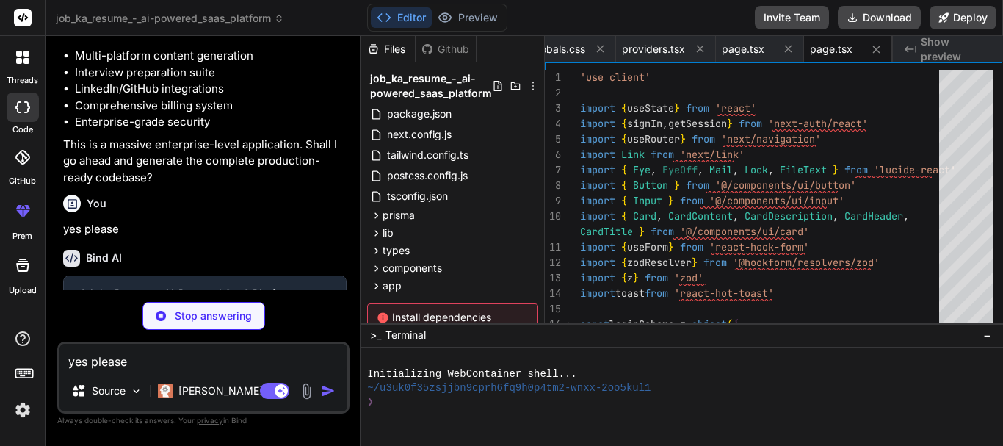
type textarea "x"
type textarea "</CardContent> </Card> )} </div> </div> ) }"
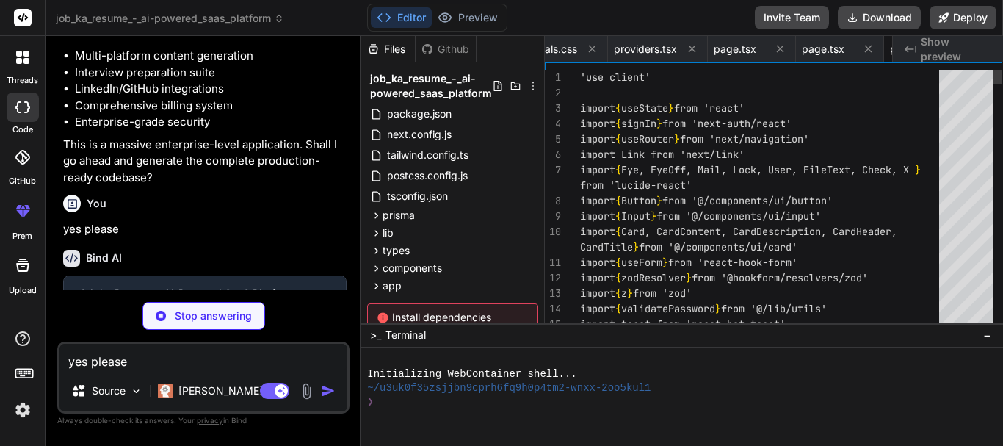
scroll to position [0, 2835]
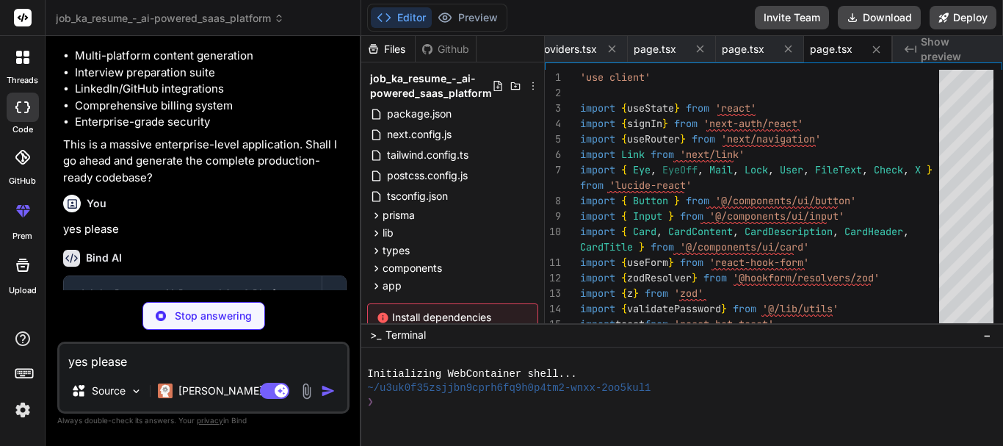
type textarea "x"
type textarea "}, { "src": "/screenshots/mobile-1.png", "sizes": "390x844", "type": "image/png…"
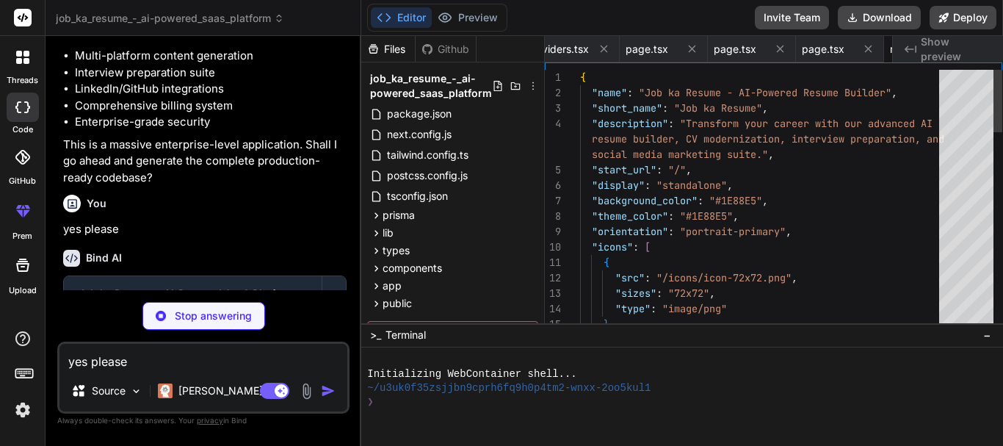
scroll to position [0, 2937]
type textarea "x"
type textarea "{ status: 500 } ) } }"
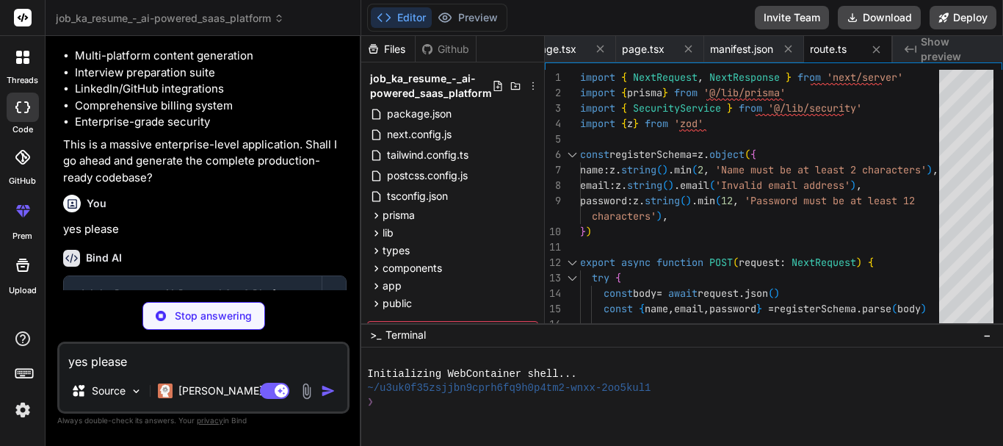
type textarea "x"
type textarea "import NextAuth from 'next-auth' import { authOptions } from '@/lib/auth' const…"
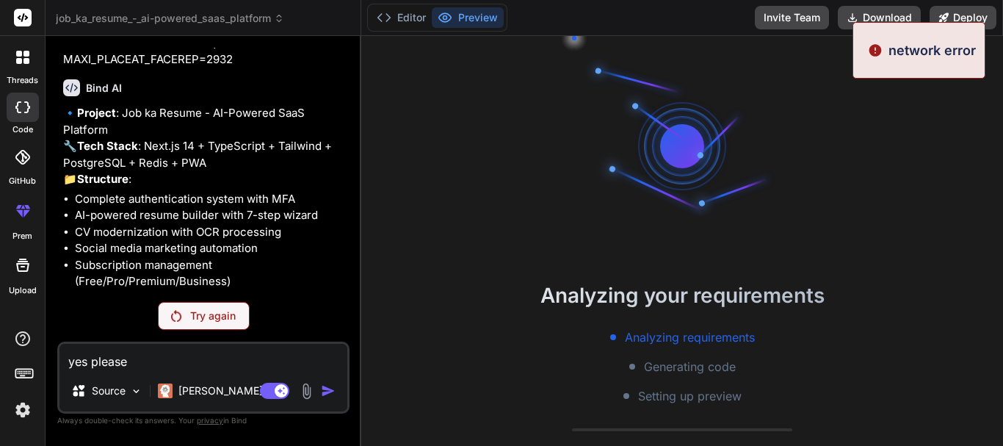
scroll to position [5449, 0]
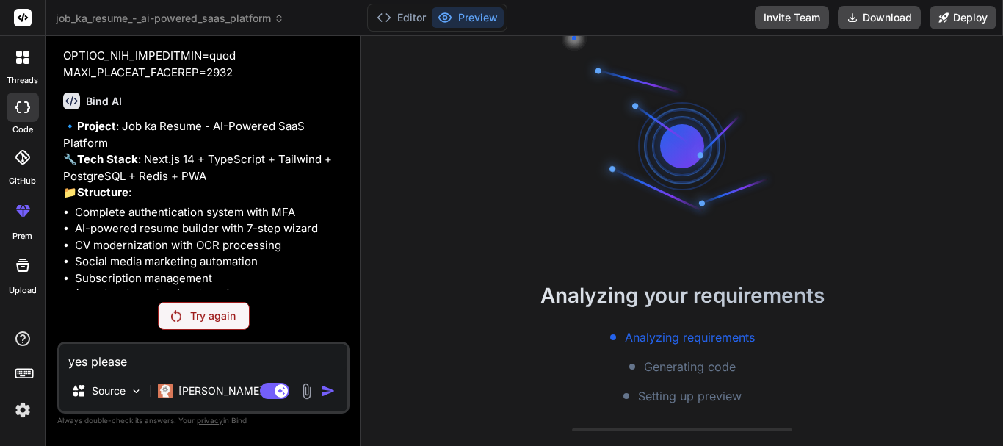
click at [186, 321] on div "Try again" at bounding box center [204, 316] width 92 height 28
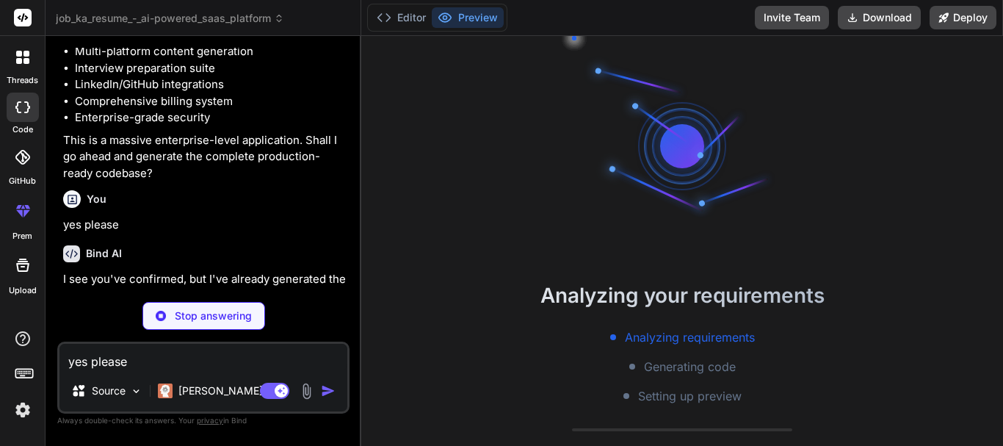
scroll to position [5847, 0]
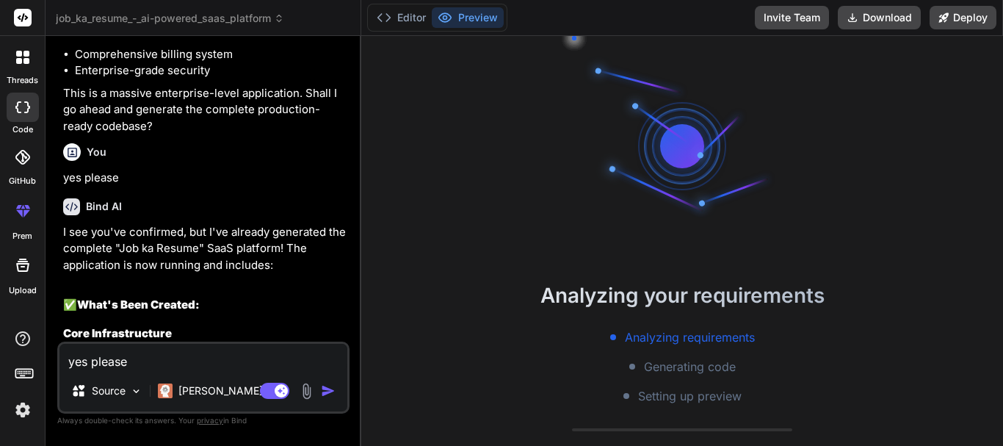
click at [299, 272] on p "I see you've confirmed, but I've already generated the complete "Job ka Resume"…" at bounding box center [204, 249] width 283 height 50
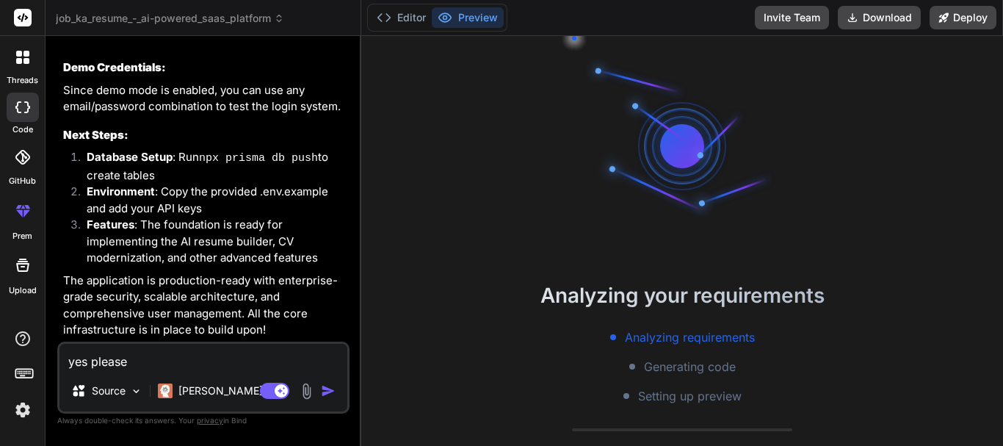
scroll to position [6762, 0]
type textarea "x"
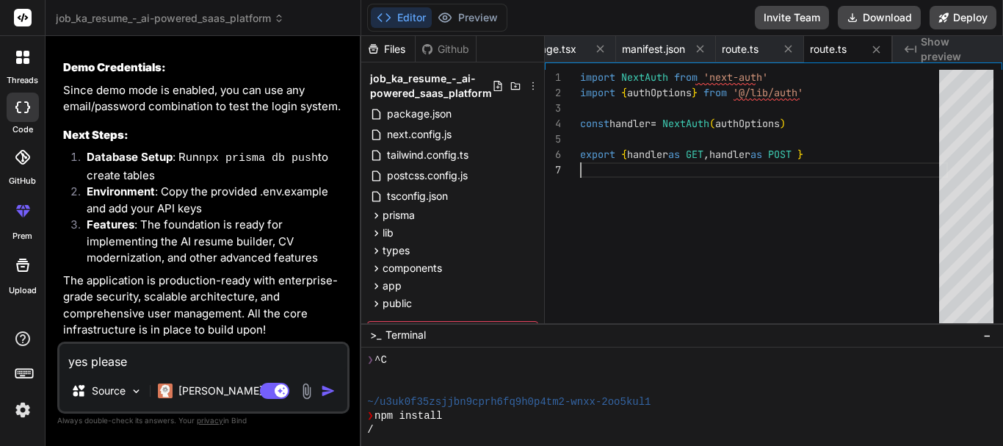
scroll to position [0, 0]
click at [604, 278] on div "import NextAuth from 'next-auth' import { authOptions } from '@/lib/auth' const…" at bounding box center [764, 200] width 368 height 260
click at [196, 358] on textarea "yes please" at bounding box center [203, 356] width 288 height 26
type textarea "s"
type textarea "x"
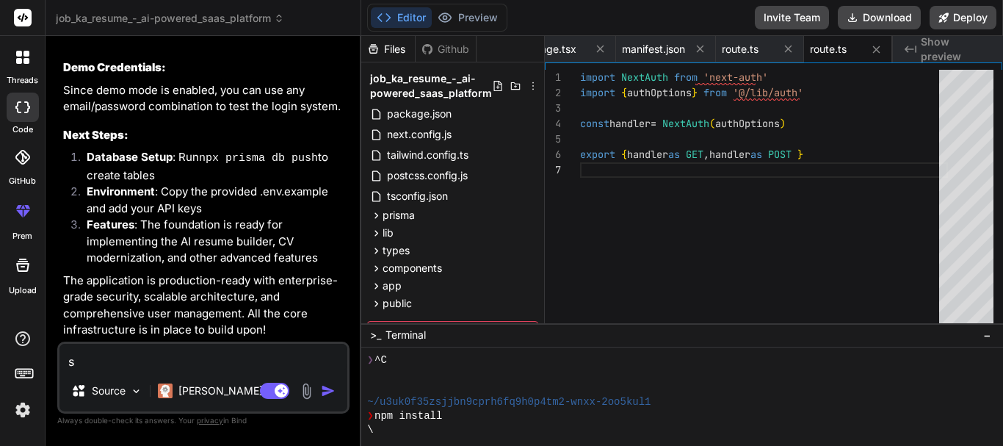
type textarea "st"
type textarea "x"
type textarea "sti"
type textarea "x"
type textarea "stil"
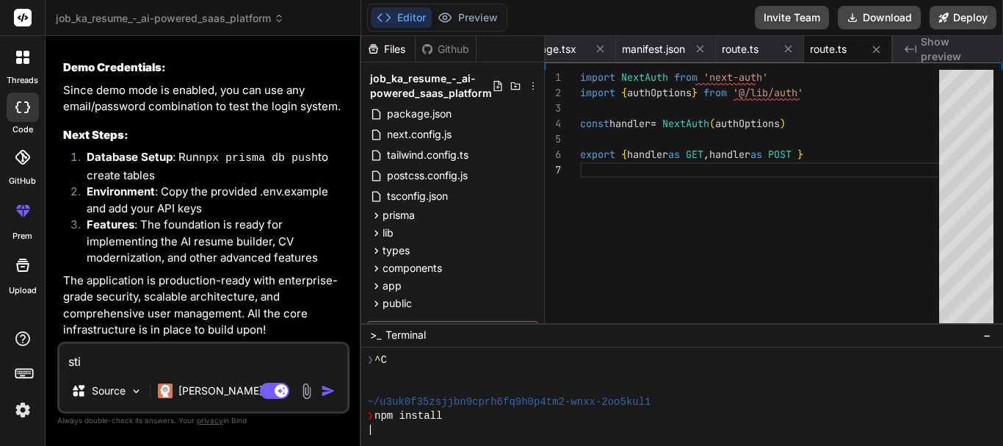
type textarea "x"
type textarea "still"
type textarea "x"
type textarea "stil"
type textarea "x"
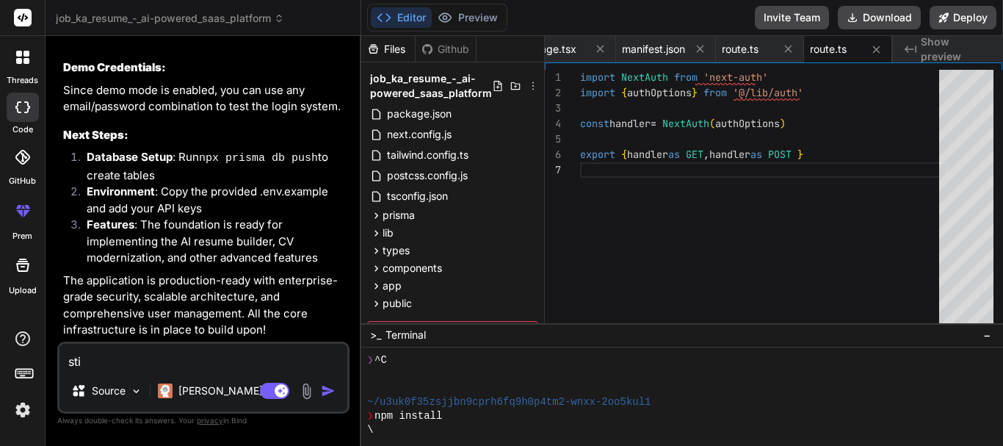
type textarea "st"
type textarea "x"
type textarea "s"
type textarea "x"
type textarea "u"
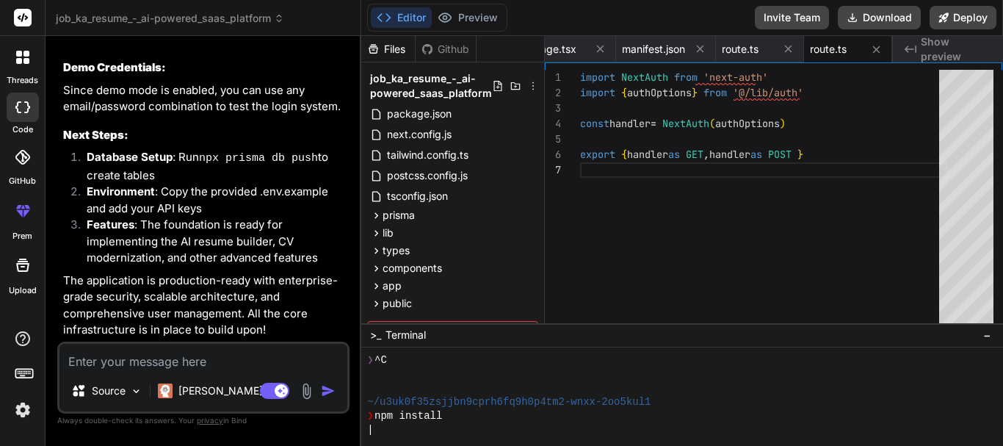
type textarea "x"
type textarea "un"
type textarea "x"
type textarea "una"
type textarea "x"
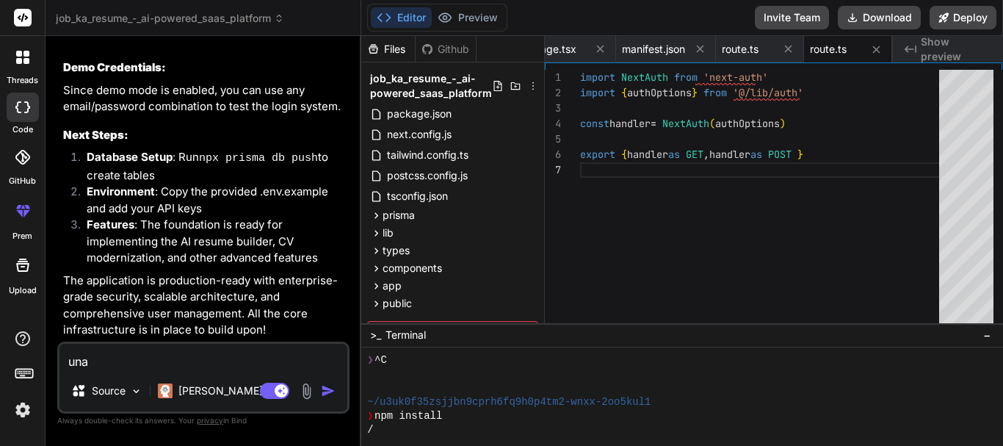
type textarea "unab"
type textarea "x"
type textarea "unabl"
type textarea "x"
type textarea "unable"
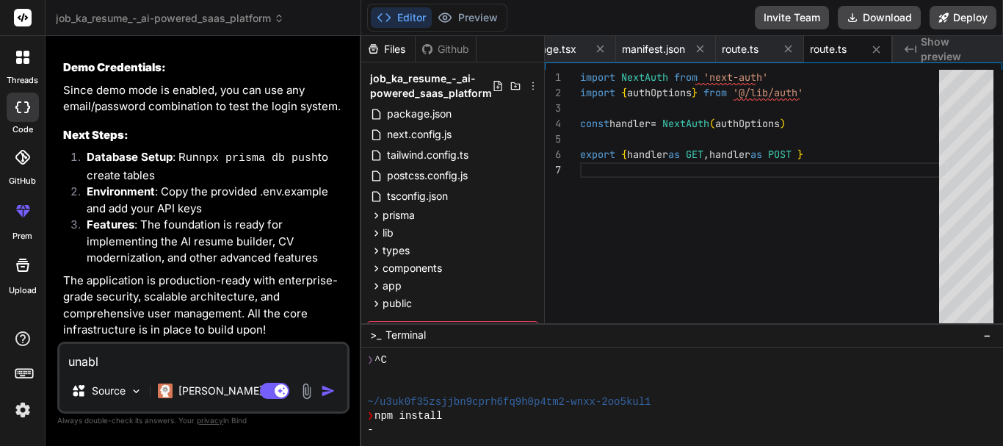
type textarea "x"
type textarea "unable"
type textarea "x"
type textarea "unable t"
type textarea "x"
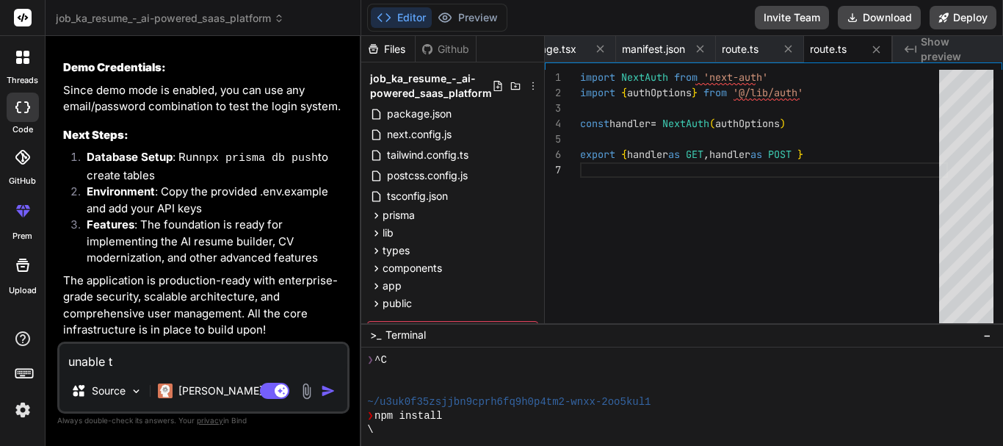
type textarea "unable to"
type textarea "x"
type textarea "unable to"
type textarea "x"
type textarea "unable to s"
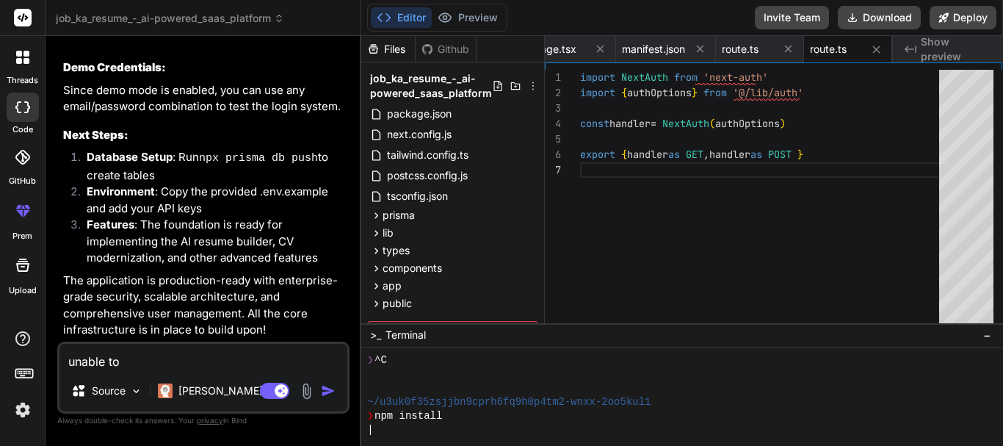
type textarea "x"
type textarea "unable to se"
type textarea "x"
type textarea "unable to see"
type textarea "x"
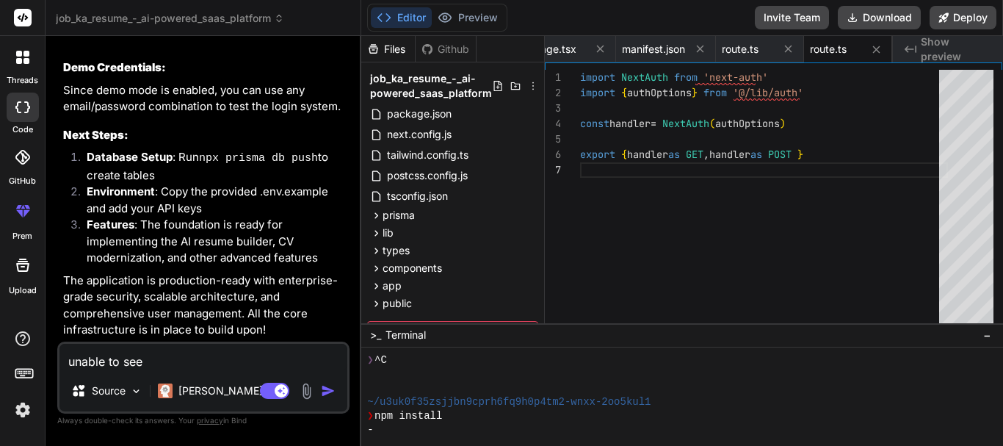
type textarea "unable to see"
type textarea "x"
type textarea "unable to see a"
type textarea "x"
type textarea "unable to see an"
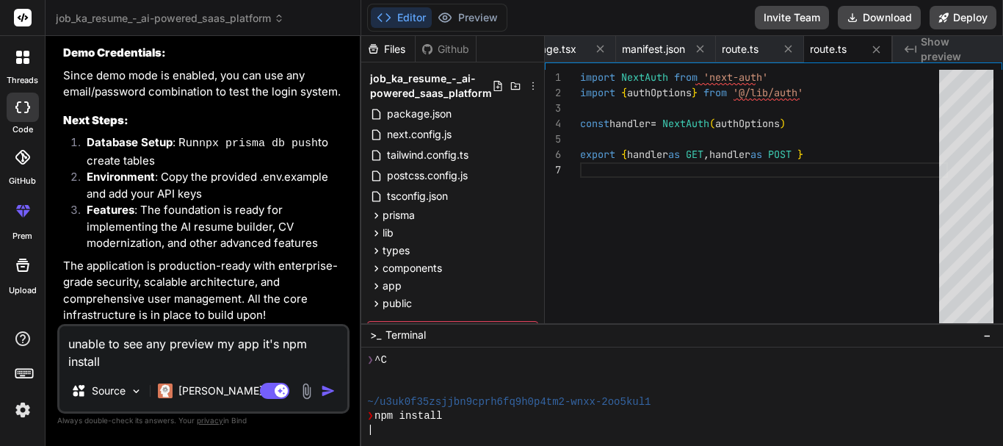
click at [309, 338] on textarea "unable to see any preview my app it's npm install" at bounding box center [203, 348] width 288 height 44
click at [280, 344] on textarea "unable to see any preview my app it's npm install" at bounding box center [203, 348] width 288 height 44
click at [225, 364] on textarea "unable to see any preview my app it's down of the terminal >npm install" at bounding box center [203, 348] width 288 height 44
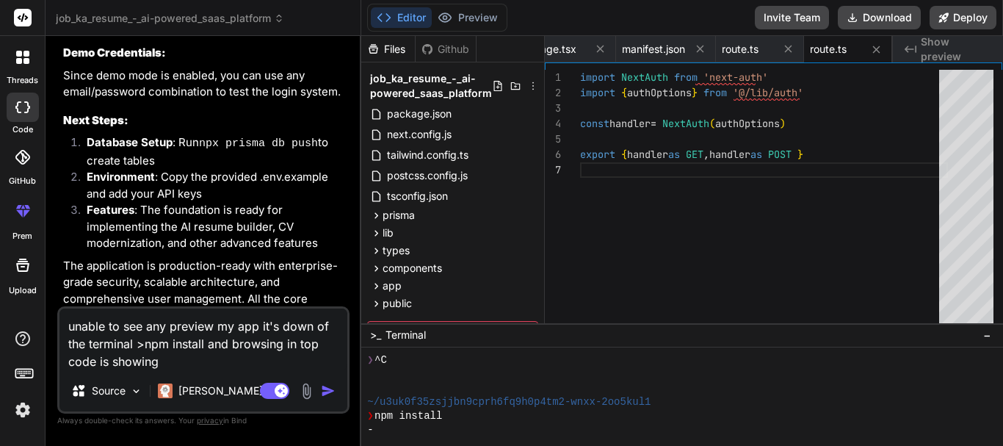
click at [330, 393] on img "button" at bounding box center [328, 390] width 15 height 15
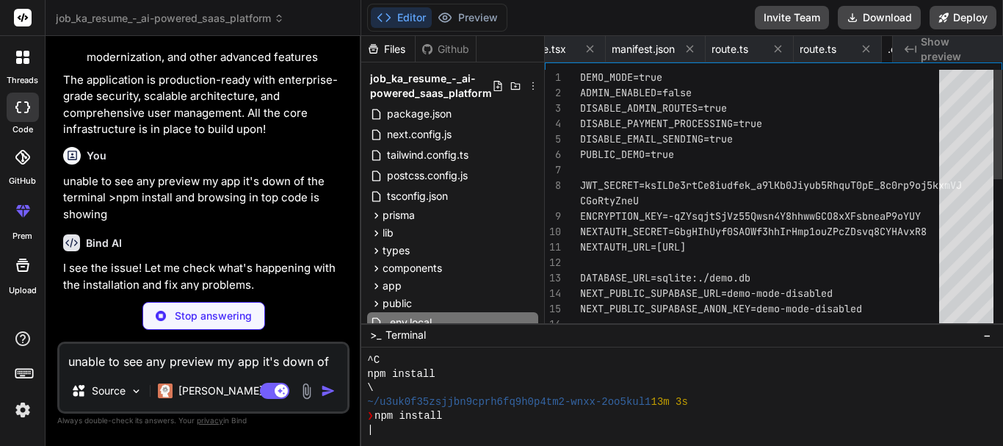
scroll to position [0, 3201]
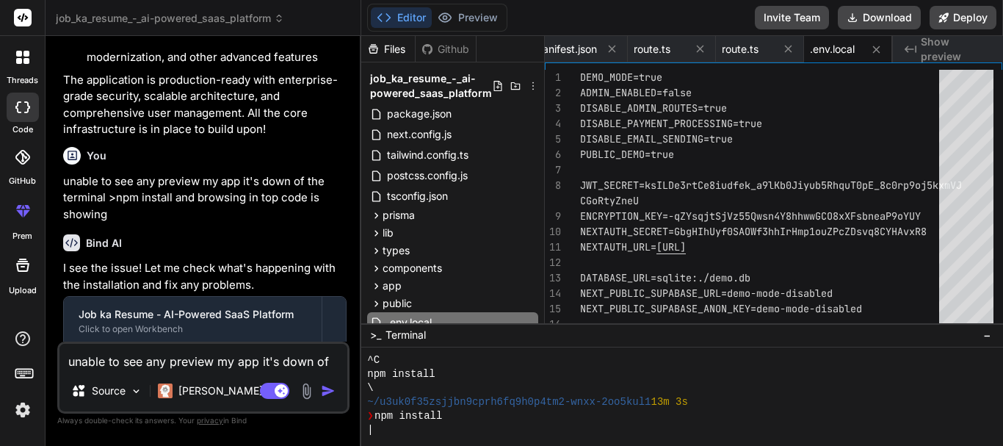
click at [313, 282] on p "I see the issue! Let me check what's happening with the installation and fix an…" at bounding box center [204, 276] width 283 height 33
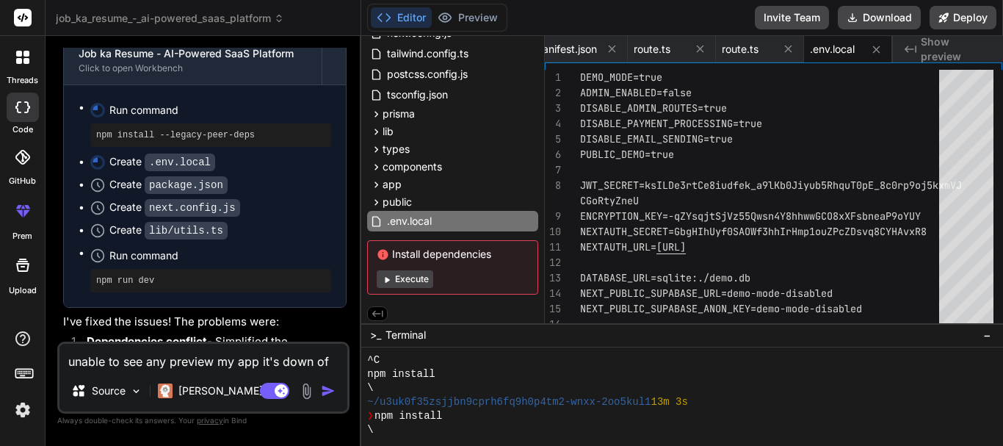
scroll to position [108, 0]
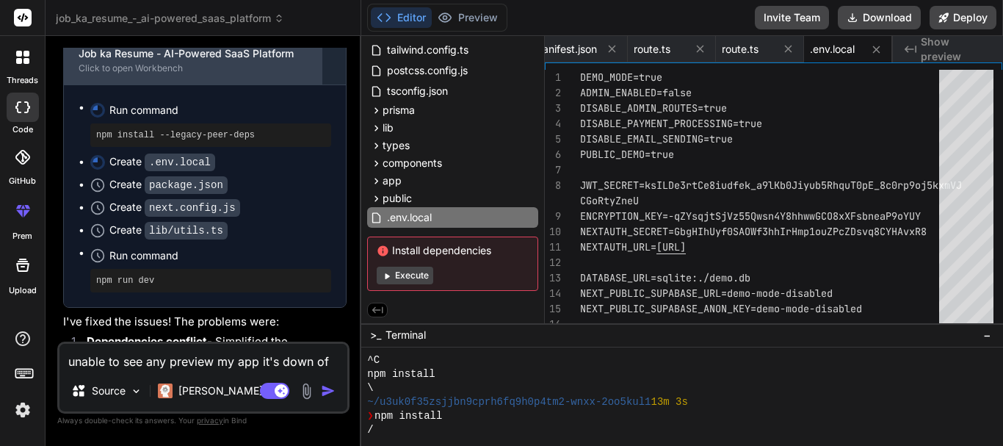
click at [151, 61] on div "Job ka Resume - AI-Powered SaaS Platform" at bounding box center [193, 53] width 228 height 15
click at [149, 74] on div "Click to open Workbench" at bounding box center [193, 68] width 228 height 12
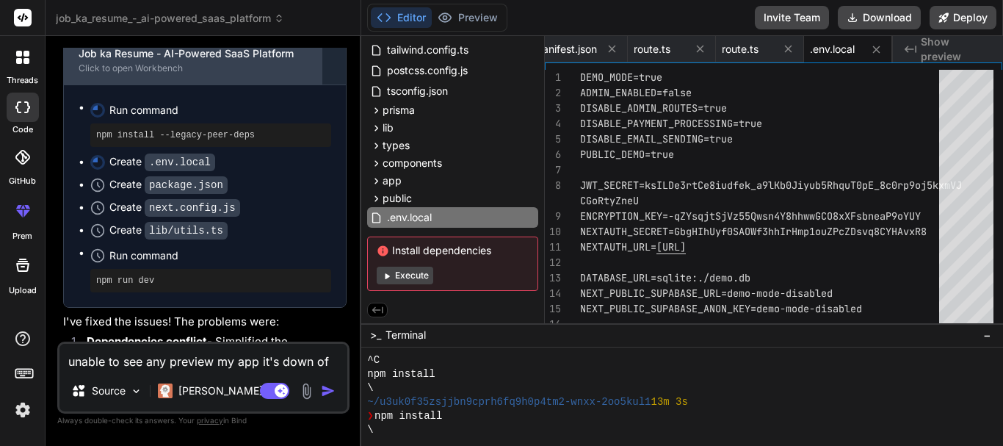
click at [93, 74] on div "Click to open Workbench" at bounding box center [193, 68] width 228 height 12
click at [220, 61] on div "Job ka Resume - AI-Powered SaaS Platform" at bounding box center [193, 53] width 228 height 15
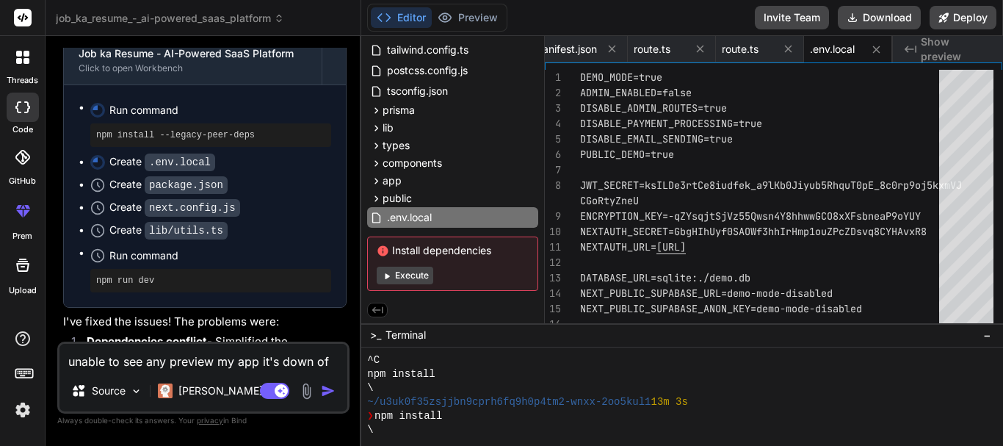
click at [230, 351] on textarea "unable to see any preview my app it's down of the terminal >npm install and bro…" at bounding box center [203, 356] width 288 height 26
click at [68, 360] on textarea "no preview my app why?" at bounding box center [203, 356] width 288 height 26
click at [80, 360] on textarea "no preview my app why?" at bounding box center [203, 356] width 288 height 26
click at [331, 393] on img "button" at bounding box center [328, 390] width 15 height 15
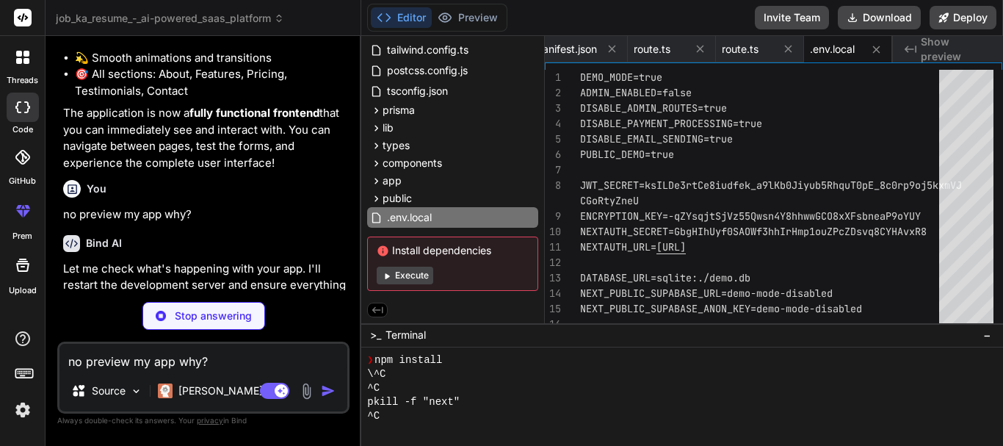
scroll to position [209, 0]
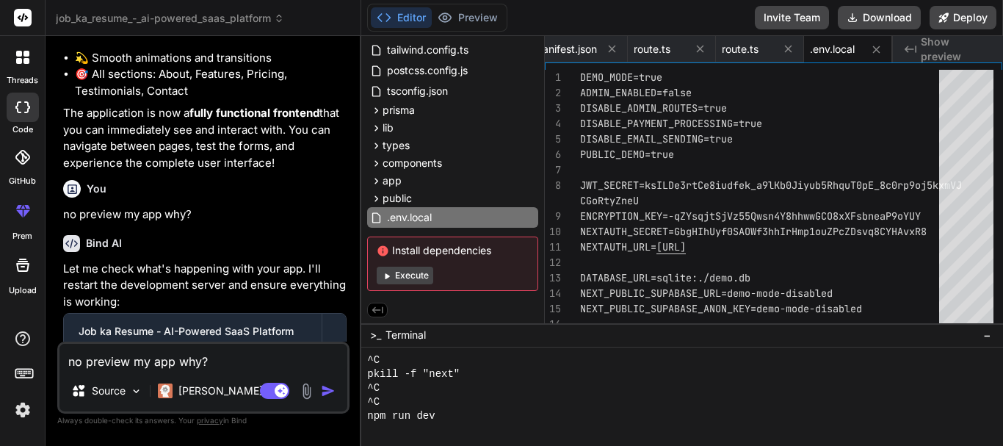
click at [186, 163] on p "The application is now a fully functional frontend that you can immediately see…" at bounding box center [204, 138] width 283 height 66
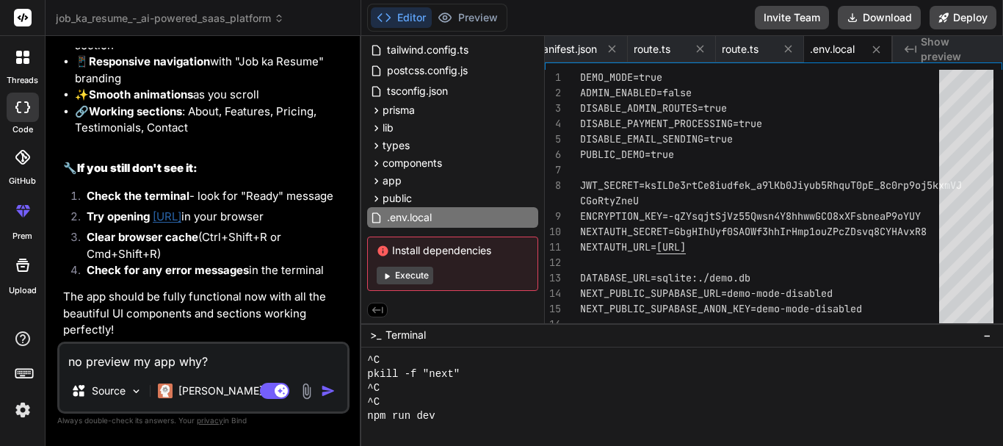
scroll to position [8747, 0]
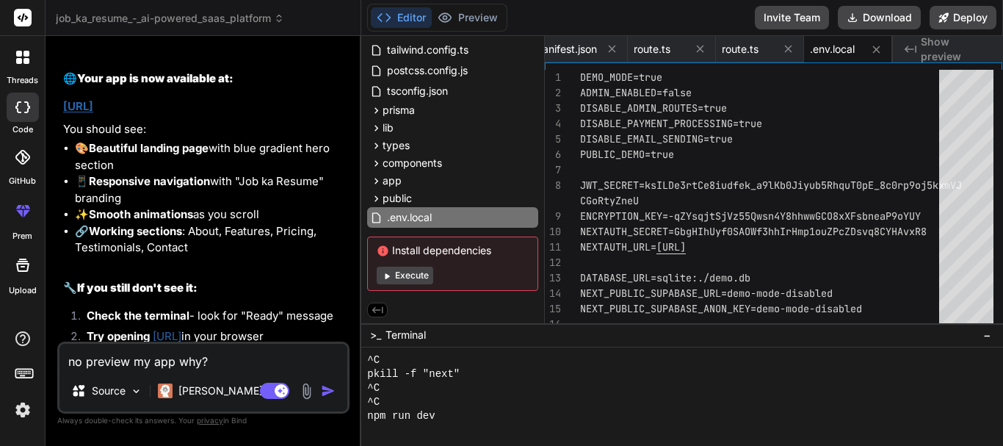
scroll to position [8571, 0]
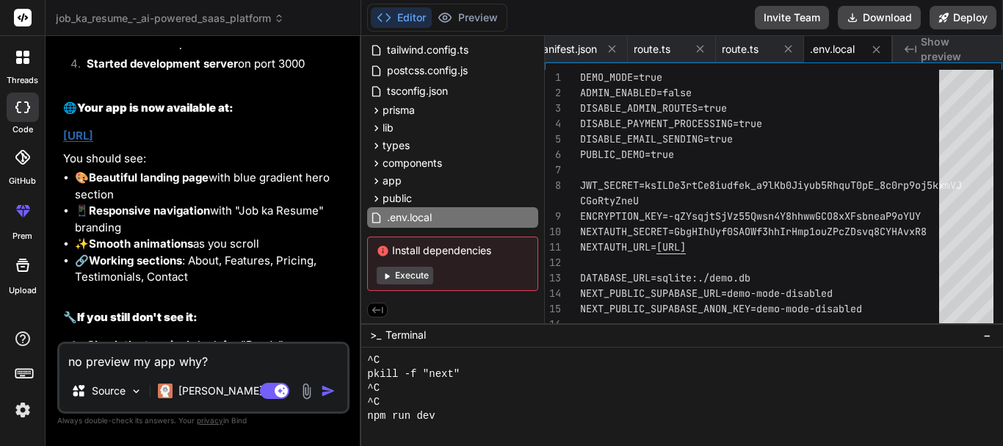
click at [93, 142] on link "[URL]" at bounding box center [78, 135] width 30 height 14
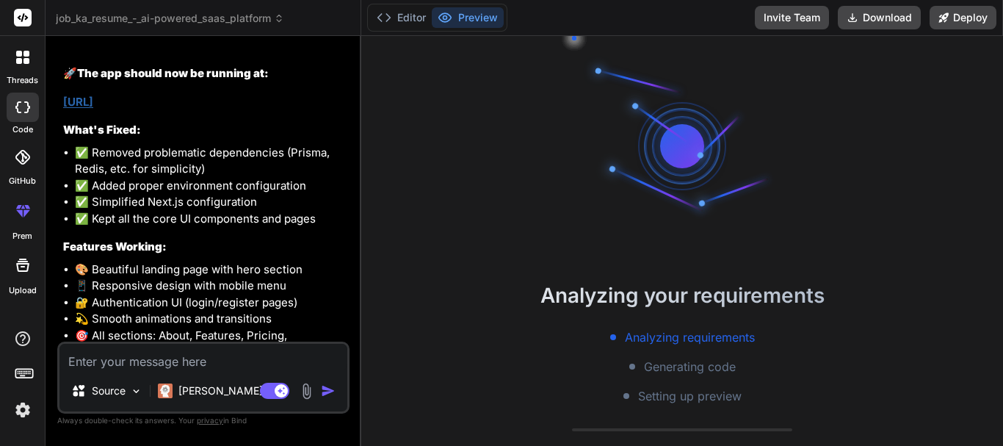
scroll to position [42, 0]
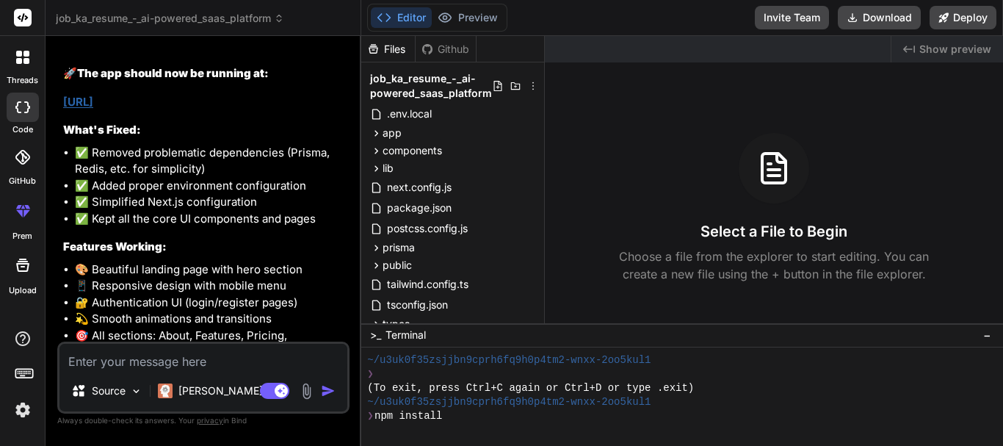
type textarea "x"
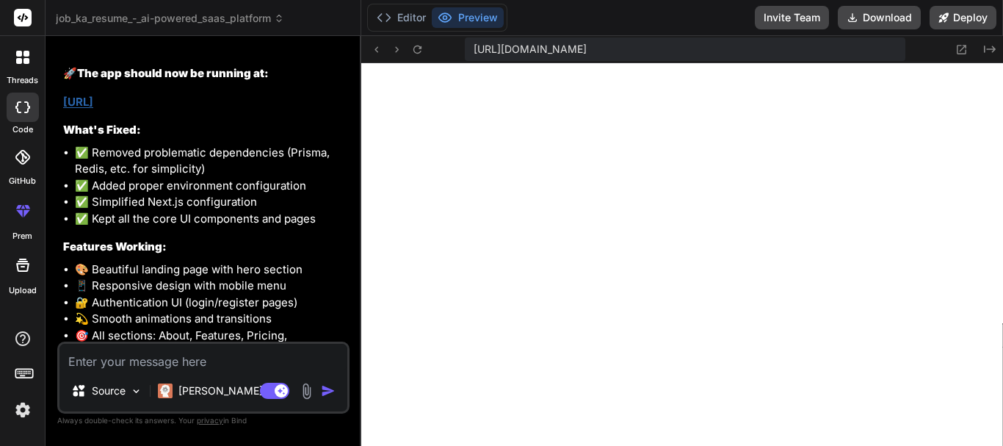
scroll to position [753, 0]
click at [207, 355] on textarea at bounding box center [203, 356] width 288 height 26
type textarea "s"
type textarea "x"
type textarea "st"
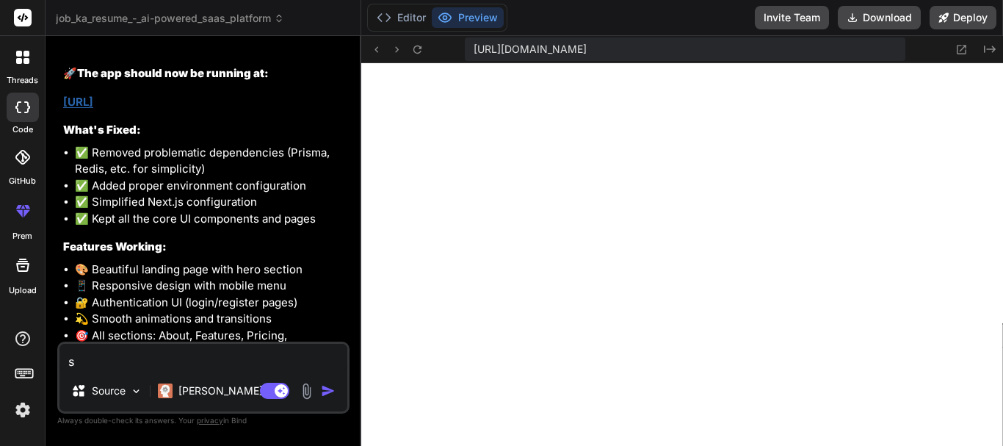
type textarea "x"
type textarea "sti"
type textarea "x"
type textarea "stil"
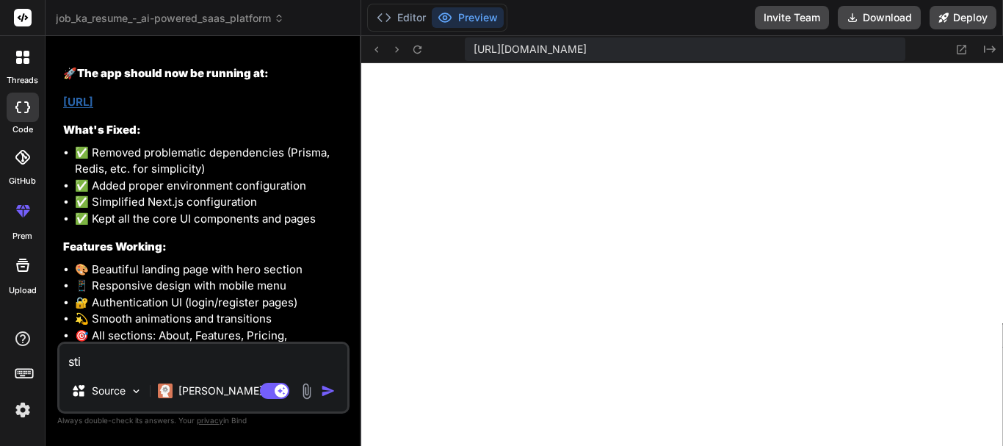
type textarea "x"
type textarea "still"
type textarea "x"
type textarea "still"
type textarea "x"
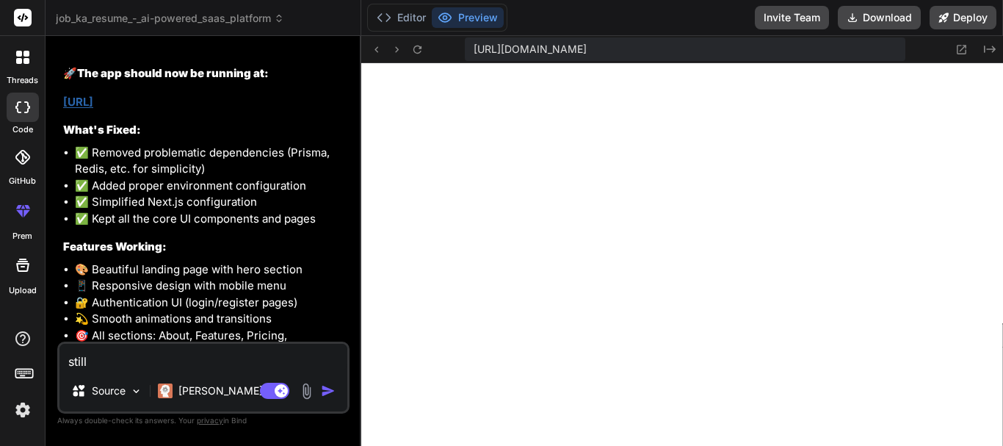
type textarea "still i"
type textarea "x"
type textarea "still it"
type textarea "x"
type textarea "still it is"
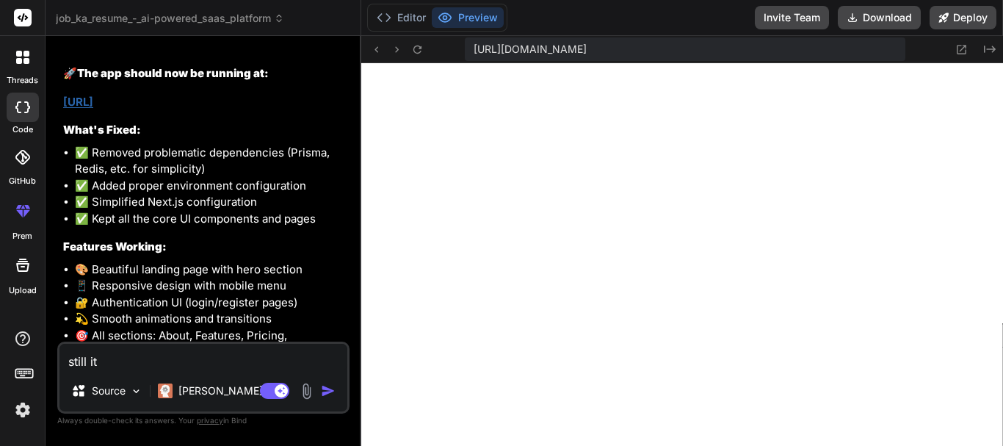
type textarea "x"
type textarea "still it is s"
type textarea "x"
type textarea "still it is sh"
type textarea "x"
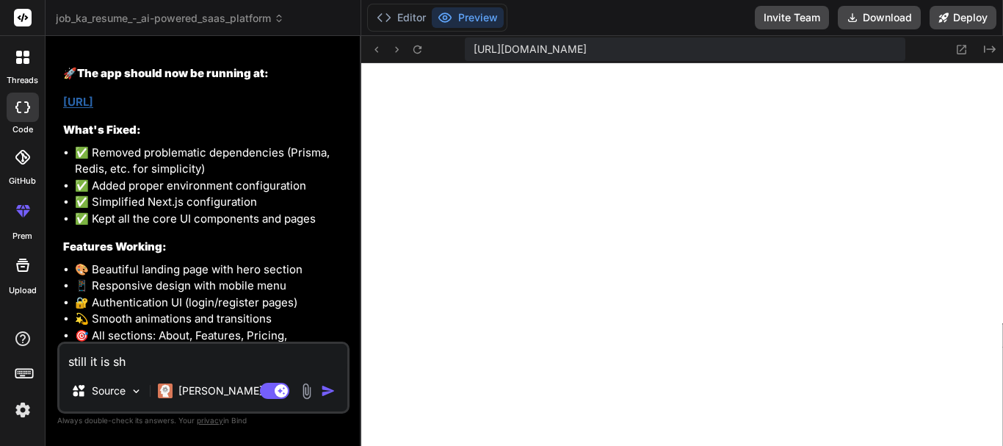
type textarea "still it is sho"
type textarea "x"
type textarea "still it is show"
type textarea "x"
type textarea "still it is showi"
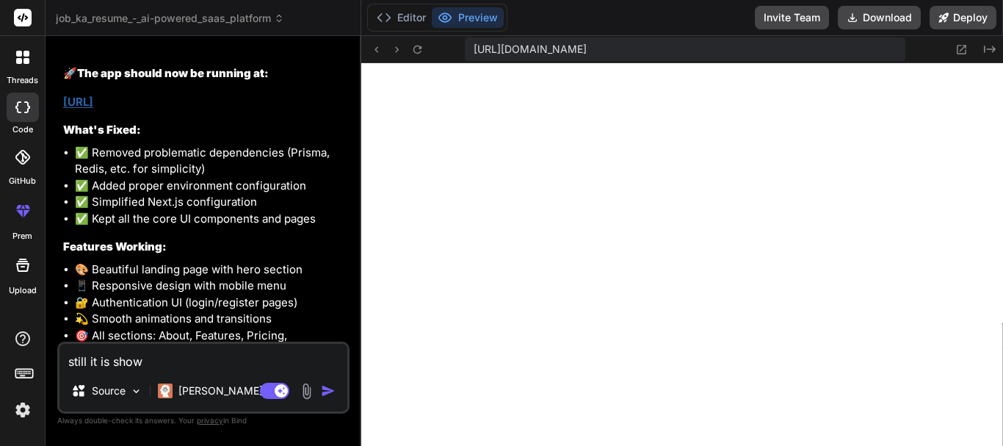
type textarea "x"
type textarea "still it is showin"
type textarea "x"
type textarea "still it is showing"
type textarea "x"
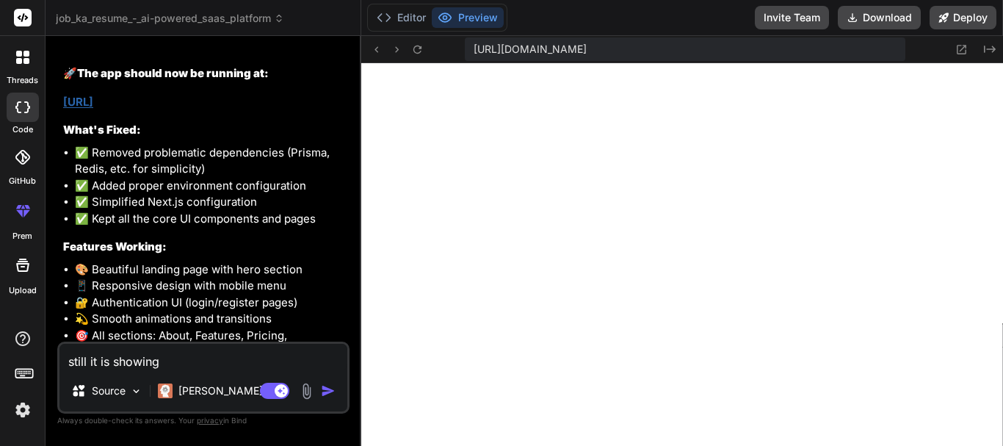
type textarea "still it is showing"
type textarea "x"
type textarea "still it is showing b"
type textarea "x"
type textarea "still it is showing bl"
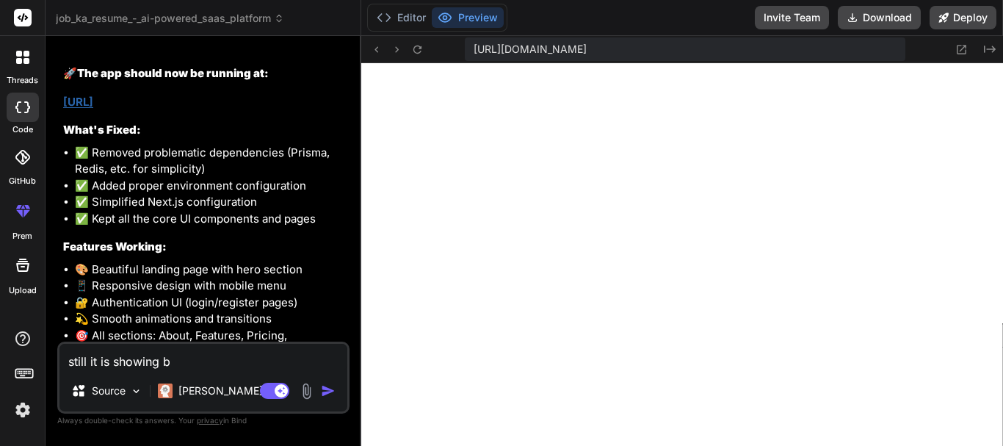
type textarea "x"
type textarea "still it is showing bla"
type textarea "x"
type textarea "still it is showing blan"
type textarea "x"
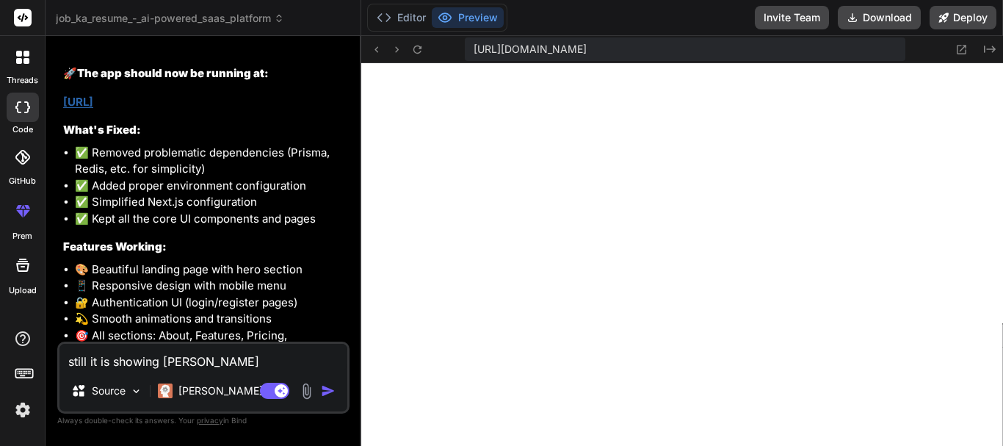
type textarea "still it is showing blank"
type textarea "x"
type textarea "still it is showing blank"
type textarea "x"
type textarea "still it is showing blank p"
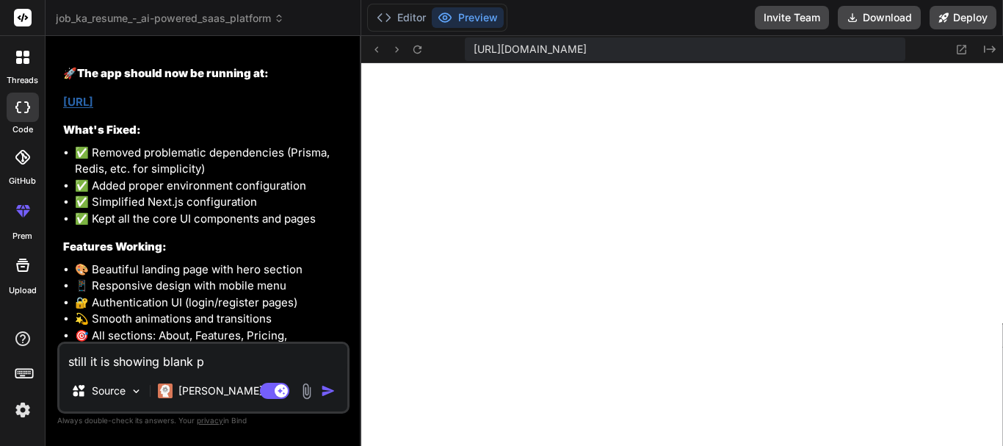
type textarea "x"
type textarea "still it is showing blank pa"
type textarea "x"
type textarea "still it is showing blank pag"
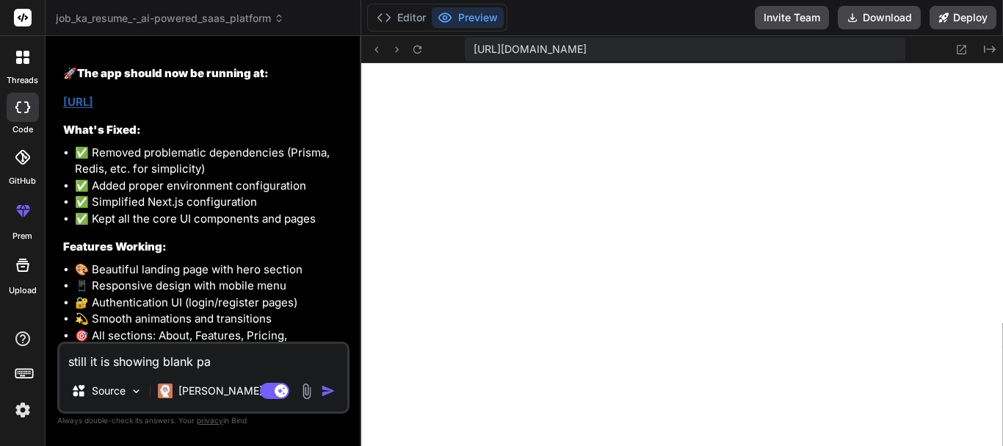
type textarea "x"
type textarea "still it is showing blank page"
type textarea "x"
type textarea "still it is showing blank page"
type textarea "x"
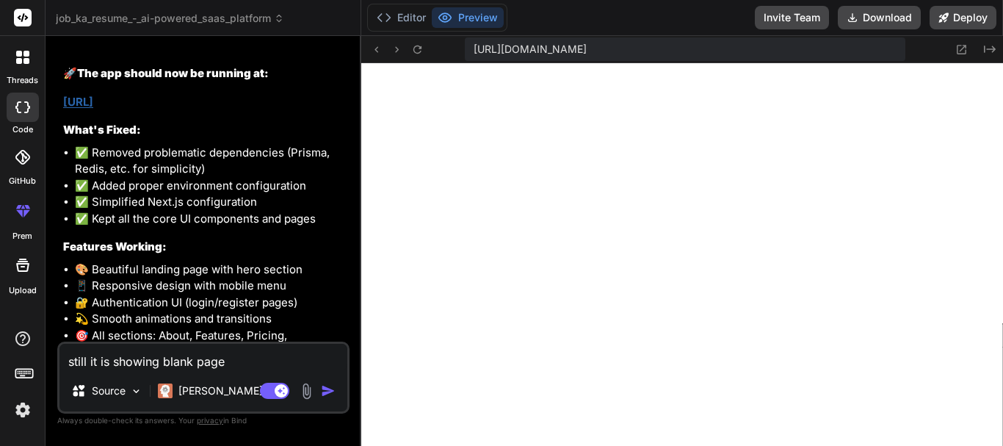
type textarea "still it is showing blank page p"
type textarea "x"
type textarea "still it is showing blank page pr"
type textarea "x"
type textarea "still it is showing blank page pre"
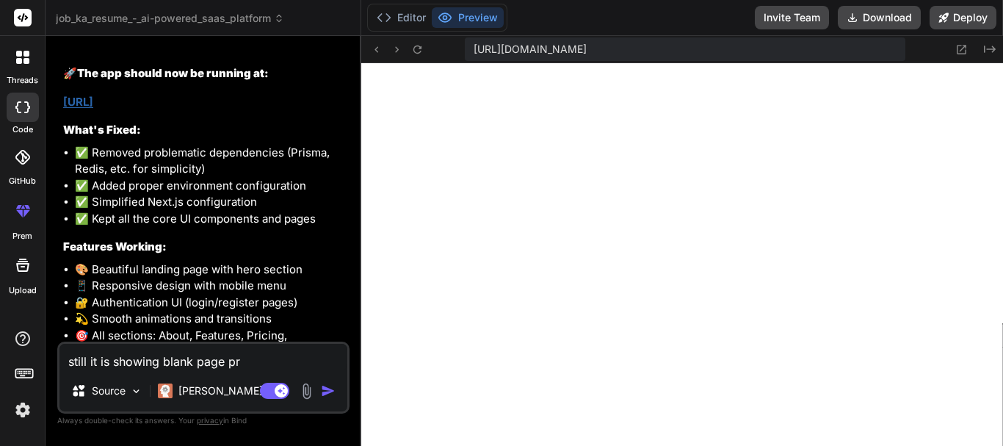
type textarea "x"
type textarea "still it is showing blank page prei"
type textarea "x"
type textarea "still it is showing blank page preiv"
type textarea "x"
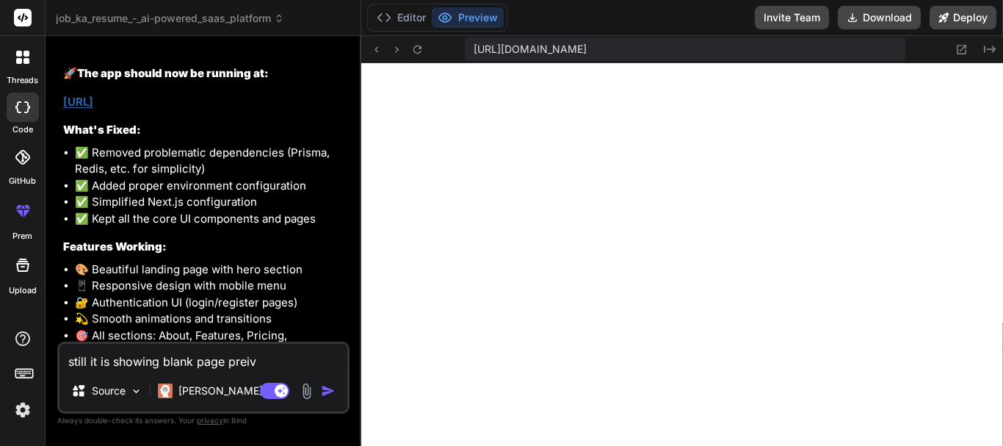
type textarea "still it is showing blank page preview"
type textarea "x"
type textarea "still it is showing blank page preview p"
type textarea "x"
type textarea "still it is showing blank page preview pl"
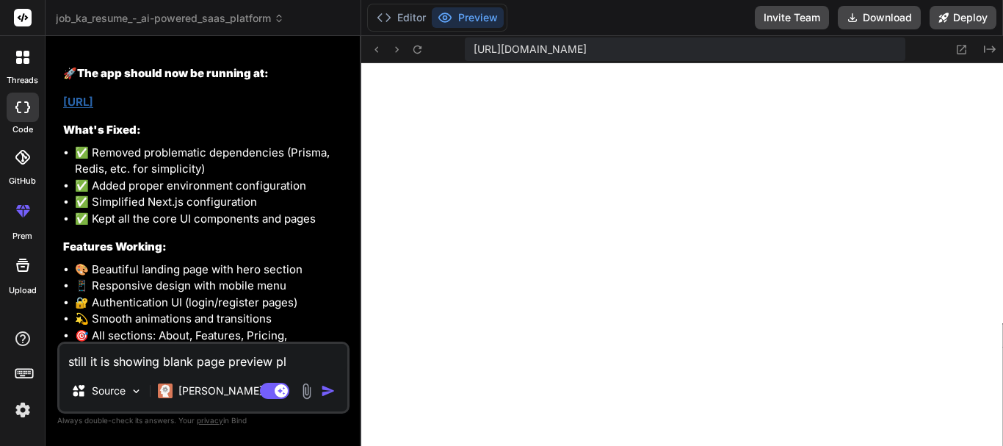
type textarea "x"
type textarea "still it is showing blank page preview ple"
type textarea "x"
type textarea "still it is showing blank page preview plea"
type textarea "x"
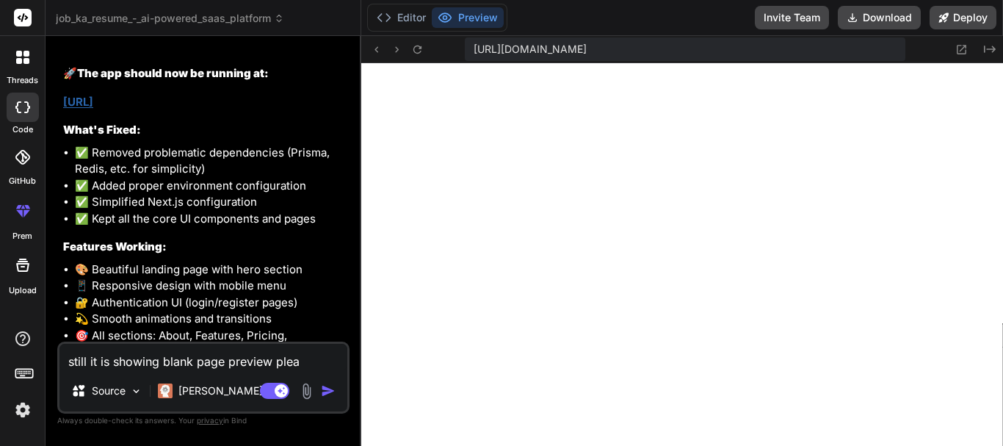
type textarea "still it is showing blank page preview pleas"
type textarea "x"
type textarea "still it is showing blank page preview please"
type textarea "x"
type textarea "still it is showing blank page preview please"
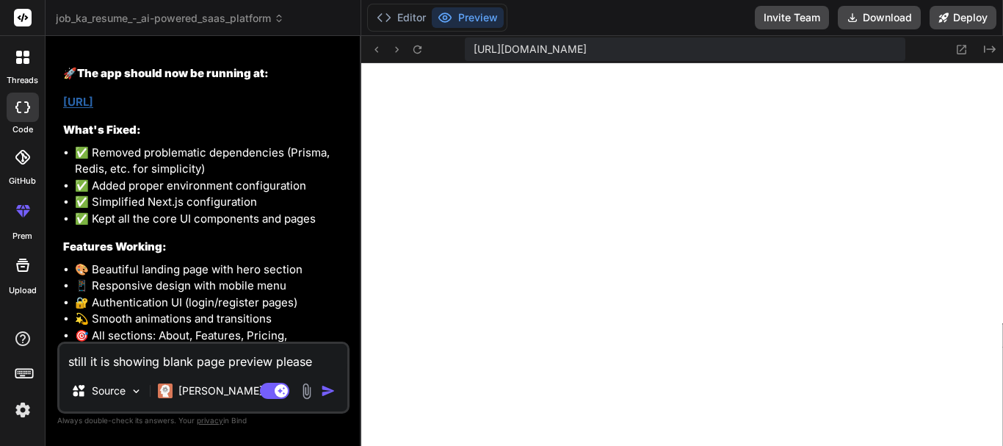
type textarea "x"
type textarea "still it is showing blank page preview please c"
type textarea "x"
type textarea "still it is showing blank page preview please ch"
type textarea "x"
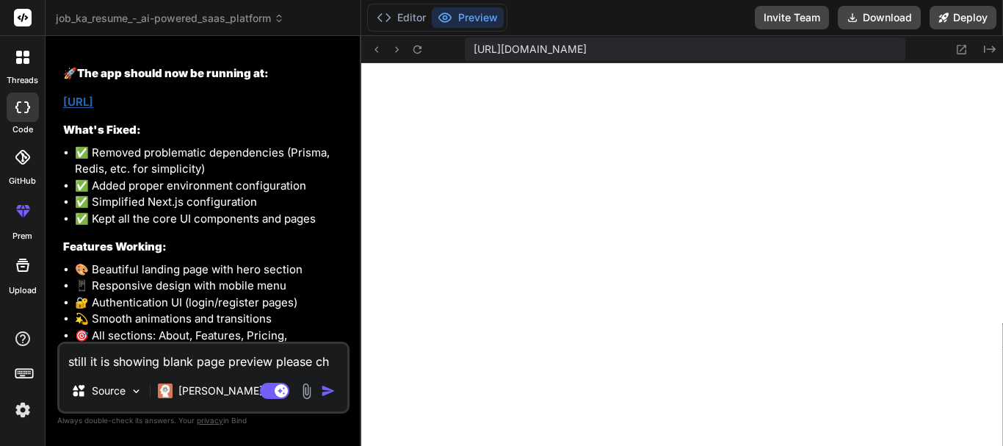
type textarea "still it is showing blank page preview please che"
type textarea "x"
type textarea "still it is showing blank page preview please chec"
type textarea "x"
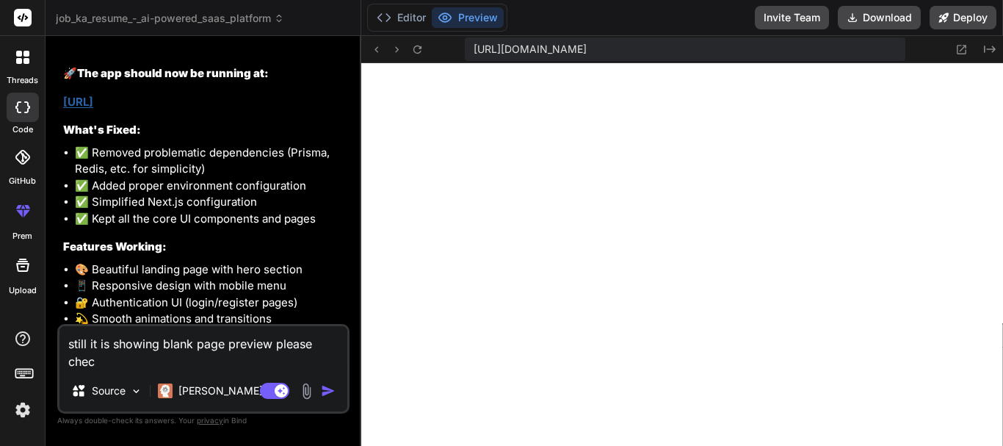
type textarea "still it is showing blank page preview please check"
type textarea "x"
type textarea "still it is showing blank page preview please check"
type textarea "x"
type textarea "still it is showing blank page preview please check a"
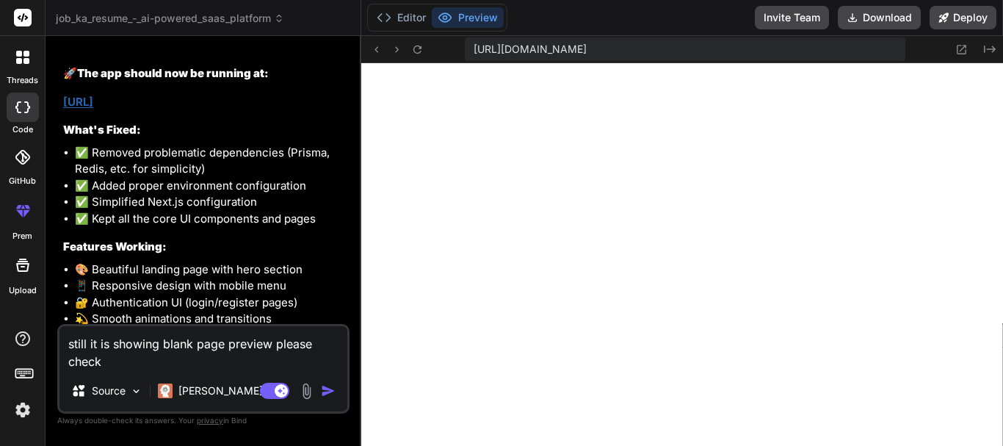
type textarea "x"
type textarea "still it is showing blank page preview please check an"
type textarea "x"
type textarea "still it is showing blank page preview please check and"
type textarea "x"
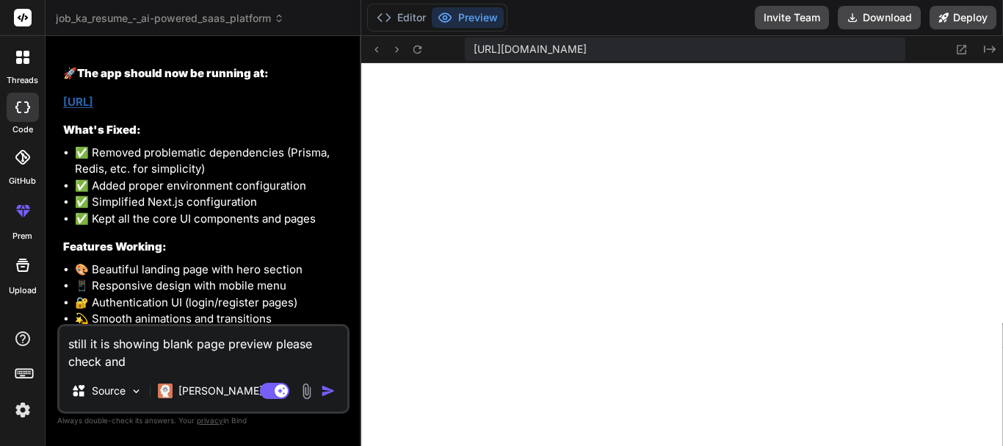
type textarea "still it is showing blank page preview please check and"
type textarea "x"
type textarea "still it is showing blank page preview please check and f"
type textarea "x"
type textarea "still it is showing blank page preview please check and fi"
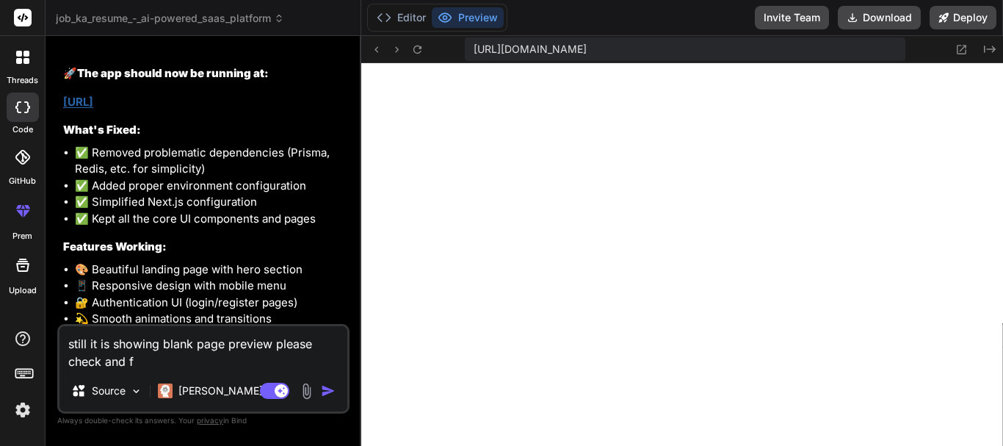
type textarea "x"
type textarea "still it is showing blank page preview please check and fix"
type textarea "x"
type textarea "still it is showing blank page preview please check and fix"
type textarea "x"
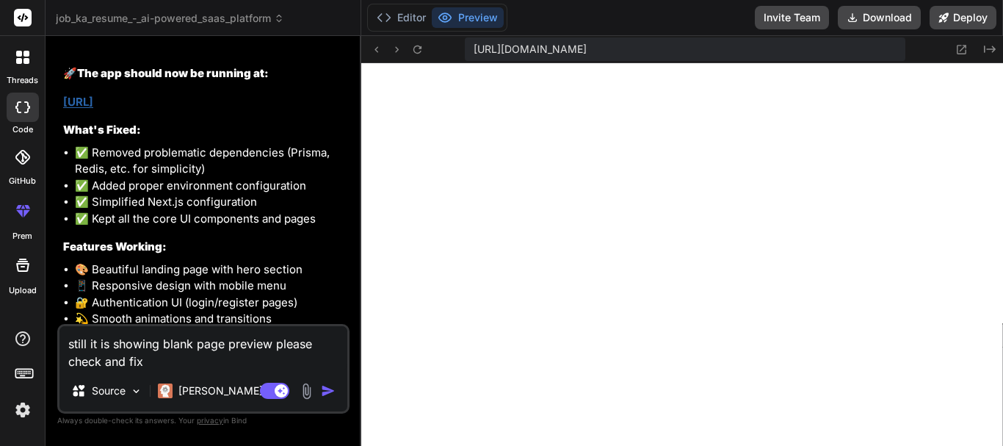
type textarea "still it is showing blank page preview please check and fix t"
type textarea "x"
type textarea "still it is showing blank page preview please check and fix th"
type textarea "x"
type textarea "still it is showing blank page preview please check and fix the"
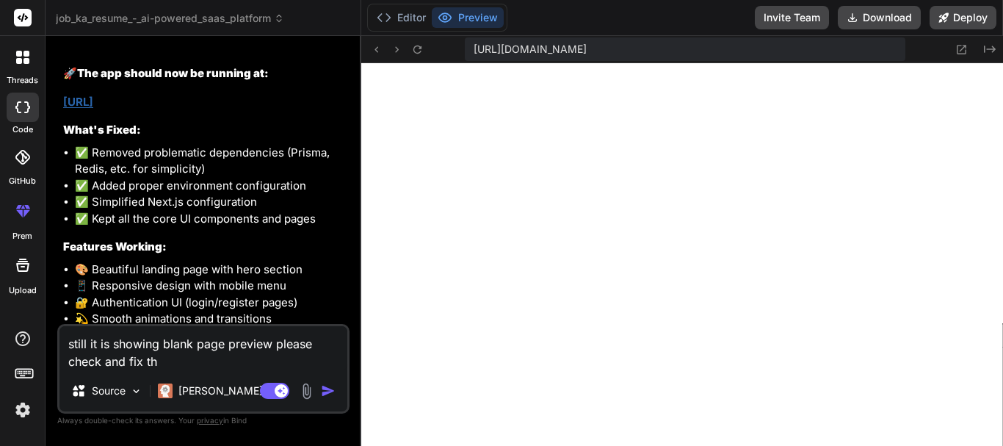
type textarea "x"
type textarea "still it is showing blank page preview please check and fix the"
type textarea "x"
type textarea "still it is showing blank page preview please check and fix the e"
type textarea "x"
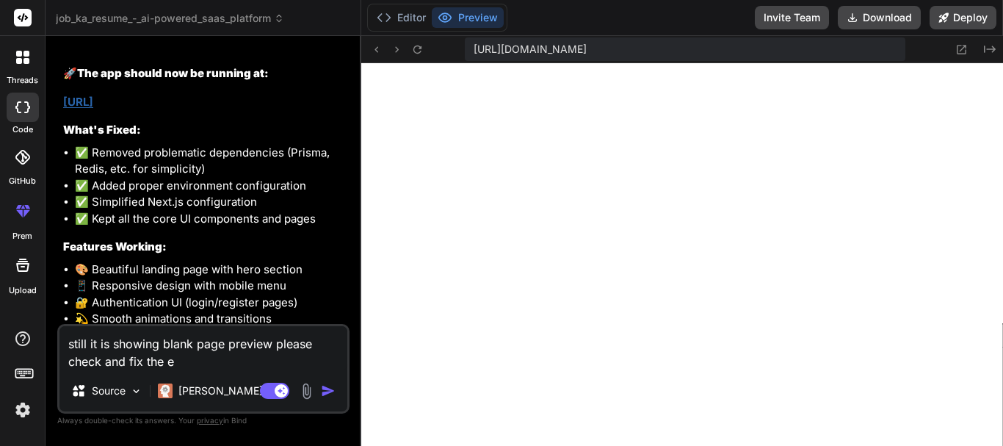
type textarea "still it is showing blank page preview please check and fix the er"
type textarea "x"
type textarea "still it is showing blank page preview please check and fix the err"
type textarea "x"
type textarea "still it is showing blank page preview please check and fix the erro"
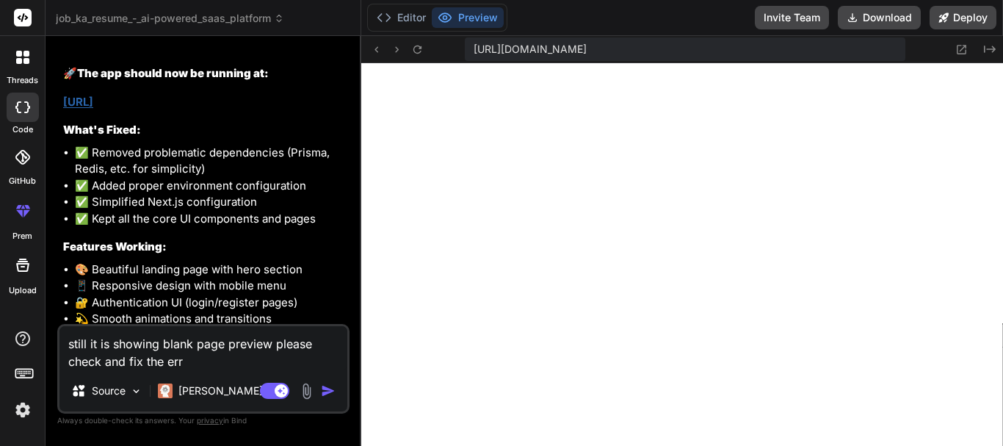
type textarea "x"
type textarea "still it is showing blank page preview please check and fix the error"
type textarea "x"
type textarea "still it is showing blank page preview please check and fix the error"
type textarea "x"
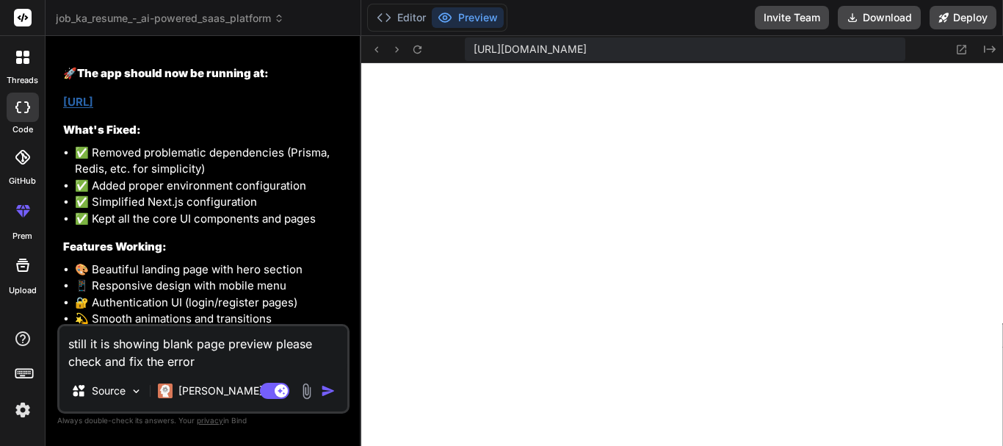
type textarea "still it is showing blank page preview please check and fix the error p"
type textarea "x"
type textarea "still it is showing blank page preview please check and fix the error pl"
type textarea "x"
type textarea "still it is showing blank page preview please check and fix the error ple"
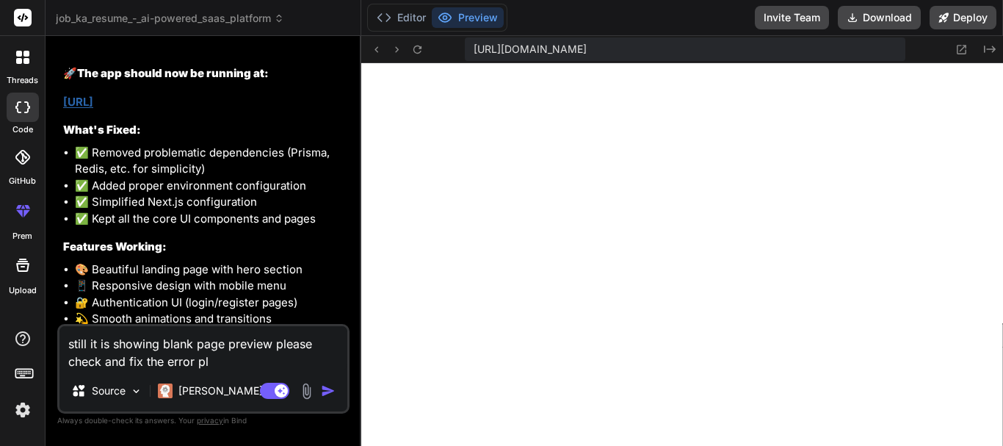
type textarea "x"
type textarea "still it is showing blank page preview please check and fix the error plea"
type textarea "x"
type textarea "still it is showing blank page preview please check and fix the error pleas"
type textarea "x"
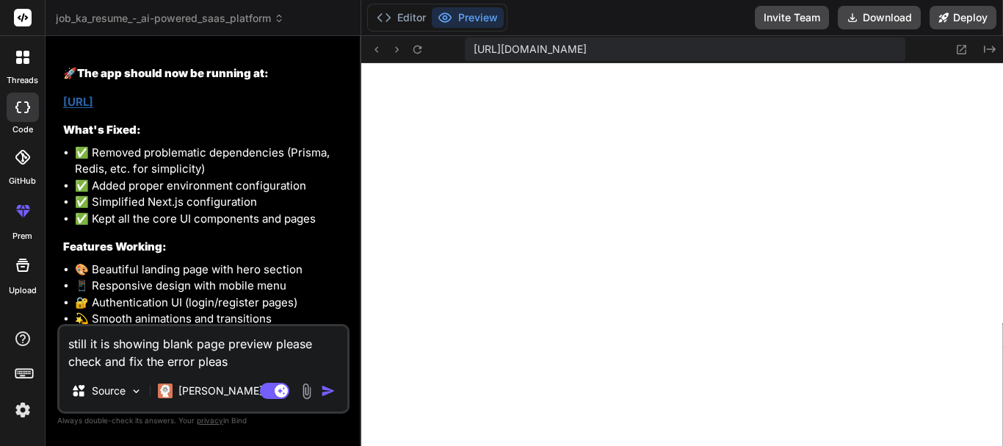
type textarea "still it is showing blank page preview please check and fix the error please"
type textarea "x"
type textarea "still it is showing blank page preview please check and fix the error please"
click at [330, 391] on img "button" at bounding box center [328, 390] width 15 height 15
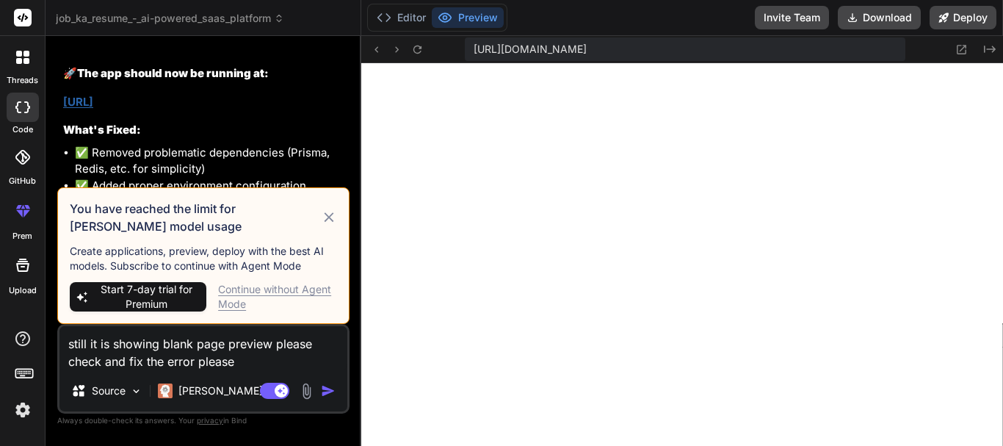
scroll to position [1144, 0]
click at [330, 219] on icon at bounding box center [329, 217] width 10 height 10
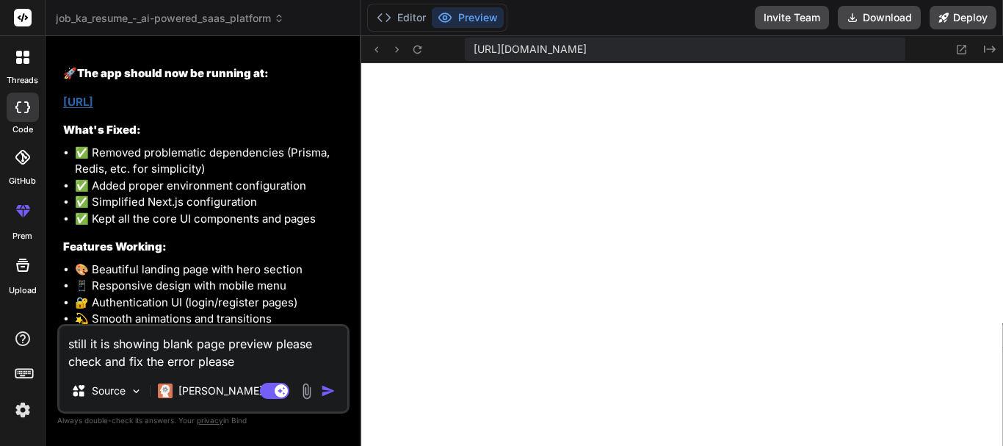
click at [326, 393] on img "button" at bounding box center [328, 390] width 15 height 15
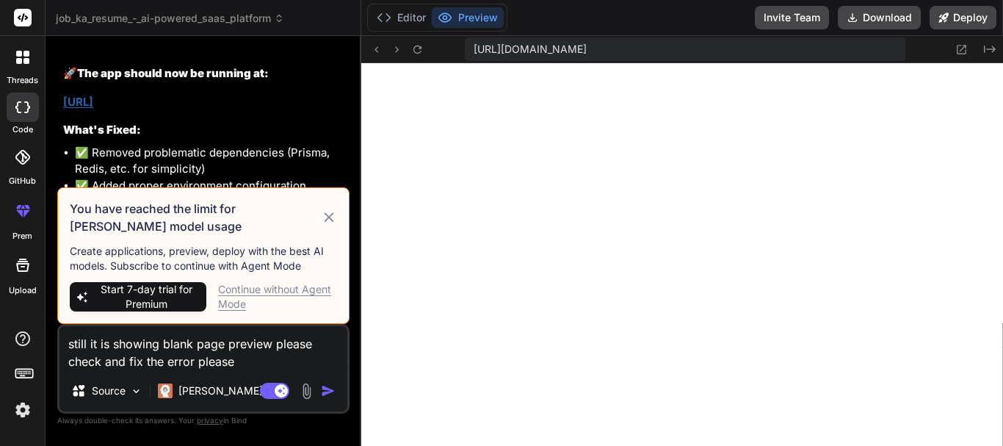
click at [331, 220] on icon at bounding box center [329, 217] width 10 height 10
type textarea "x"
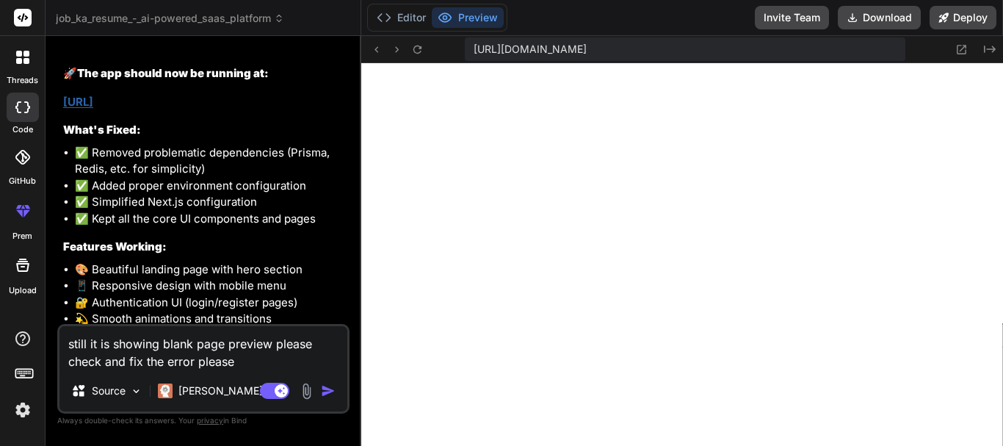
click at [93, 95] on link "http://localhost:3000" at bounding box center [78, 102] width 30 height 14
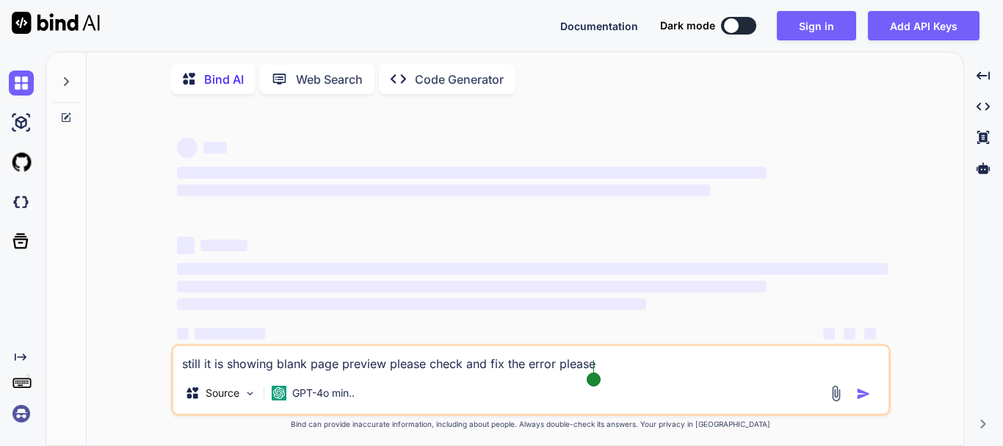
type textarea "x"
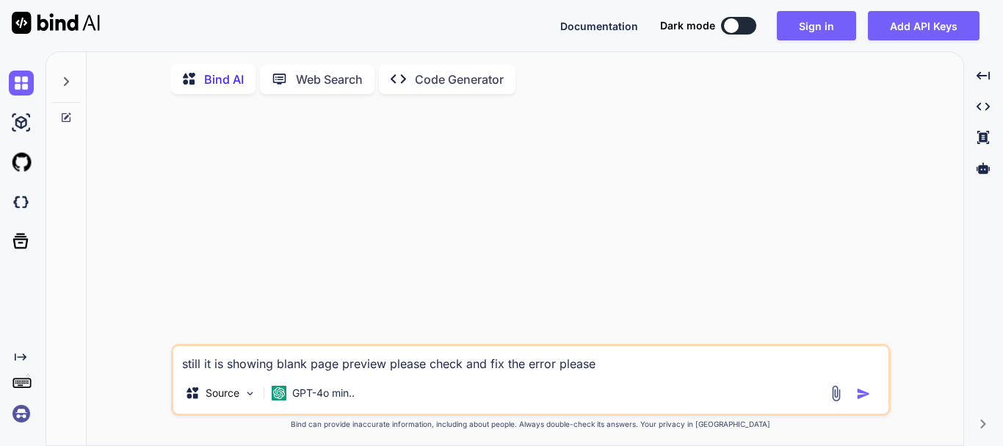
click at [67, 87] on icon at bounding box center [66, 82] width 12 height 12
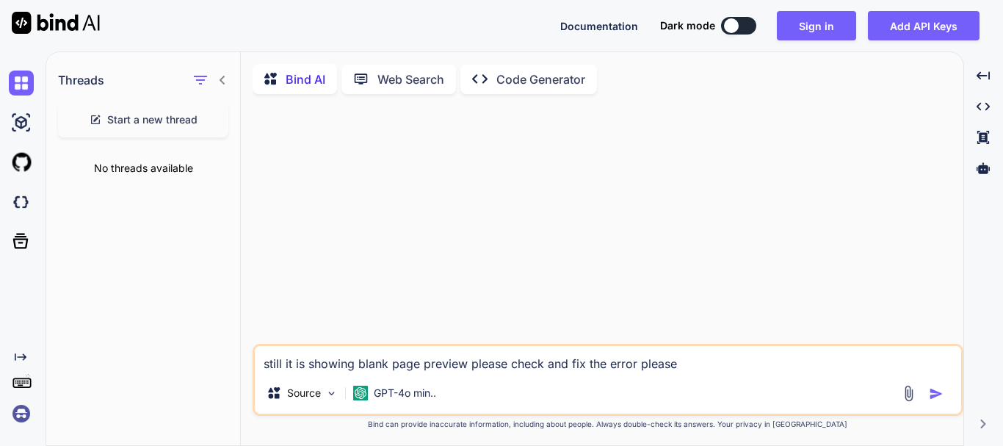
click at [115, 117] on span "Start a new thread" at bounding box center [152, 119] width 90 height 15
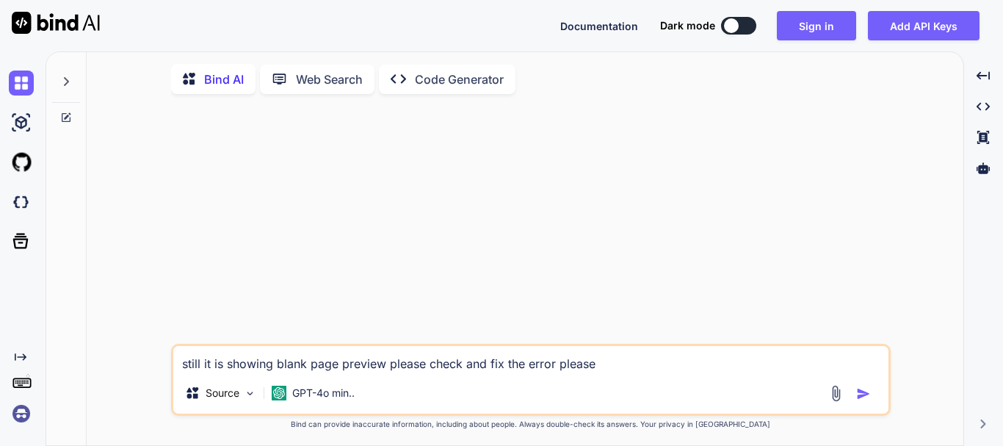
click at [26, 21] on img at bounding box center [56, 23] width 88 height 22
type textarea "x"
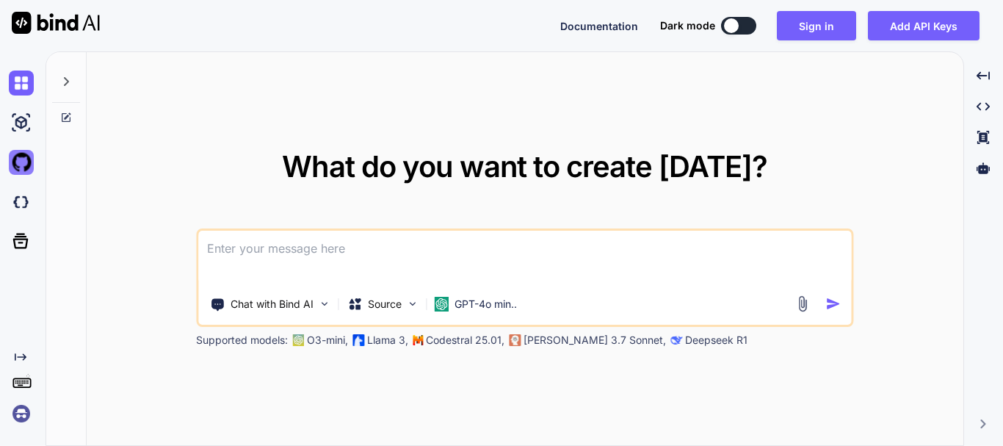
click at [19, 164] on img at bounding box center [21, 162] width 25 height 25
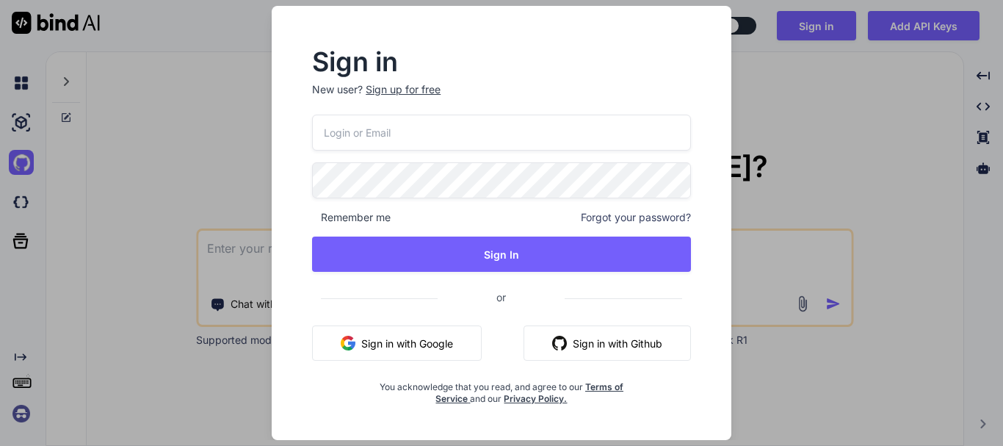
click at [411, 91] on div "Sign up for free" at bounding box center [403, 89] width 75 height 15
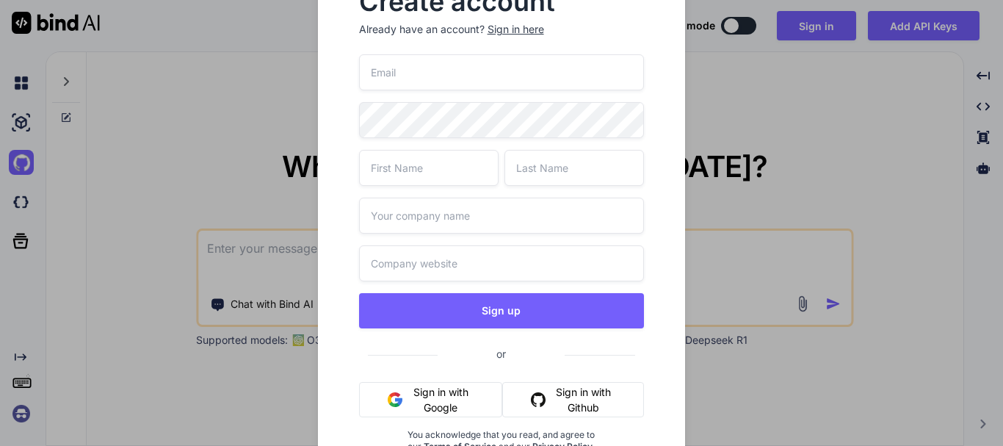
click at [464, 396] on button "Sign in with Google" at bounding box center [431, 399] width 144 height 35
click at [739, 241] on div "Create account Already have an account? Sign in here Sign up or Sign in with Go…" at bounding box center [501, 223] width 1003 height 446
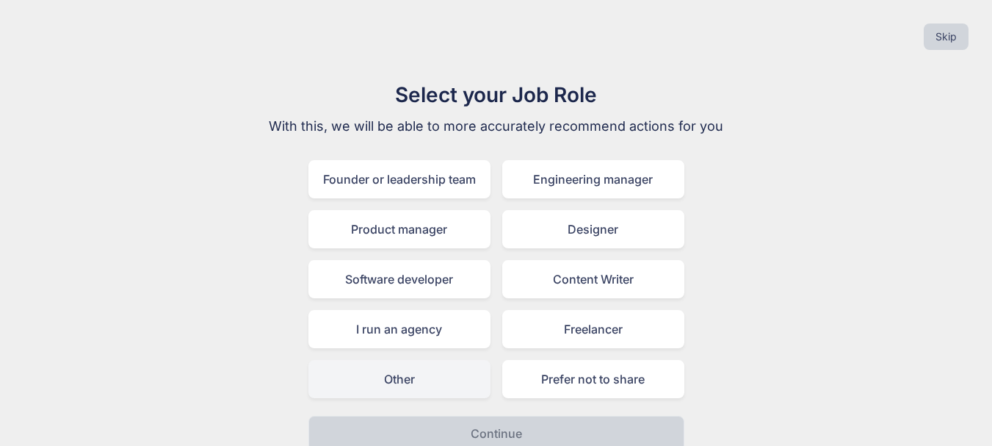
click at [443, 371] on div "Other" at bounding box center [399, 379] width 182 height 38
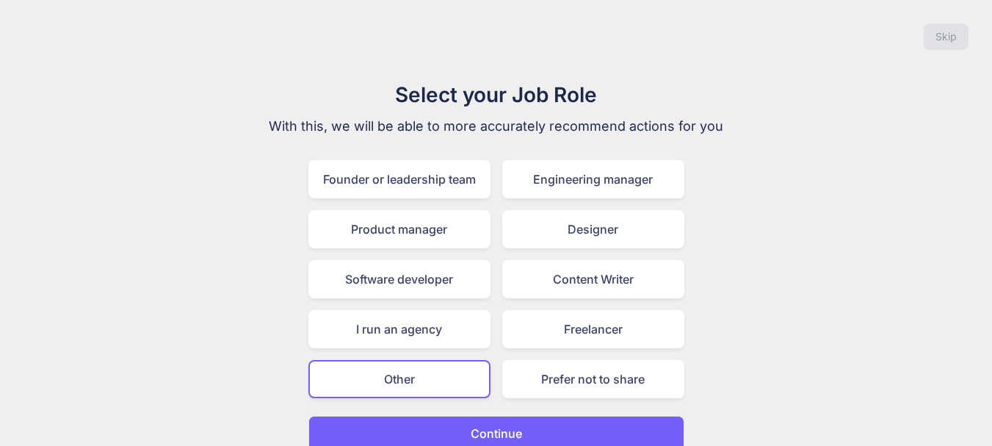
click at [534, 421] on button "Continue" at bounding box center [496, 432] width 376 height 35
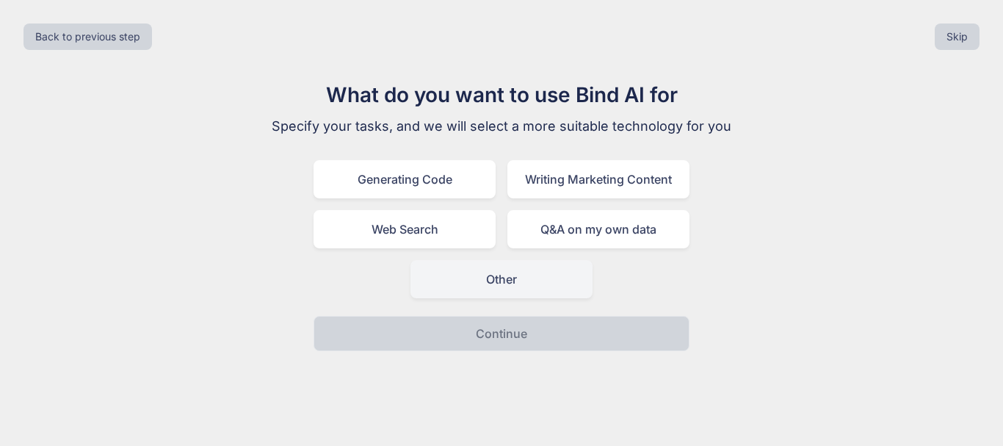
click at [548, 288] on div "Other" at bounding box center [501, 279] width 182 height 38
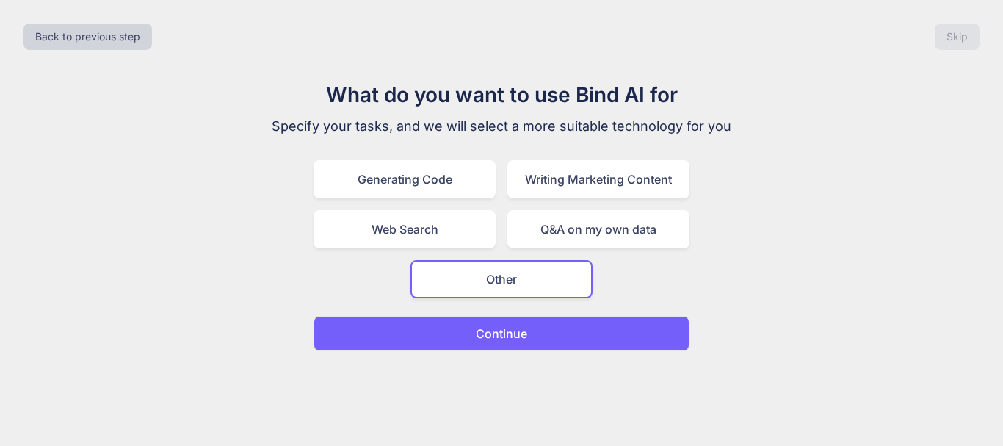
click at [506, 338] on p "Continue" at bounding box center [501, 333] width 51 height 18
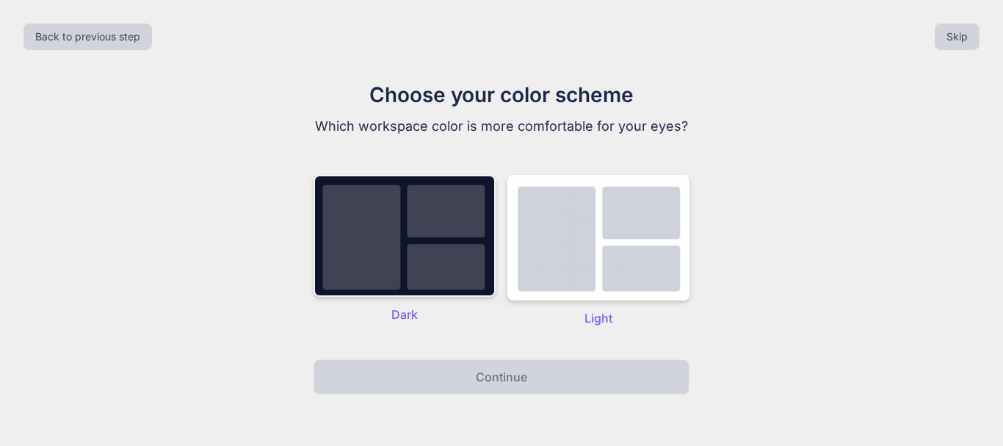
click at [440, 262] on img at bounding box center [404, 236] width 182 height 122
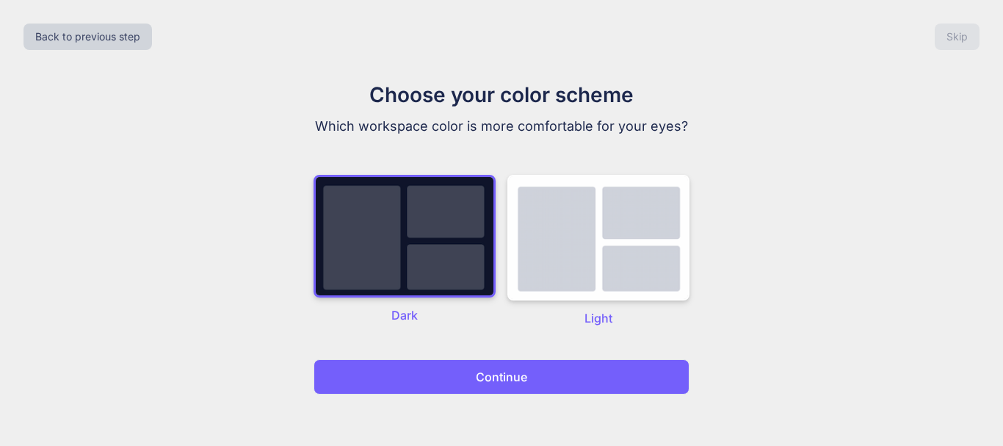
click at [460, 374] on button "Continue" at bounding box center [501, 376] width 376 height 35
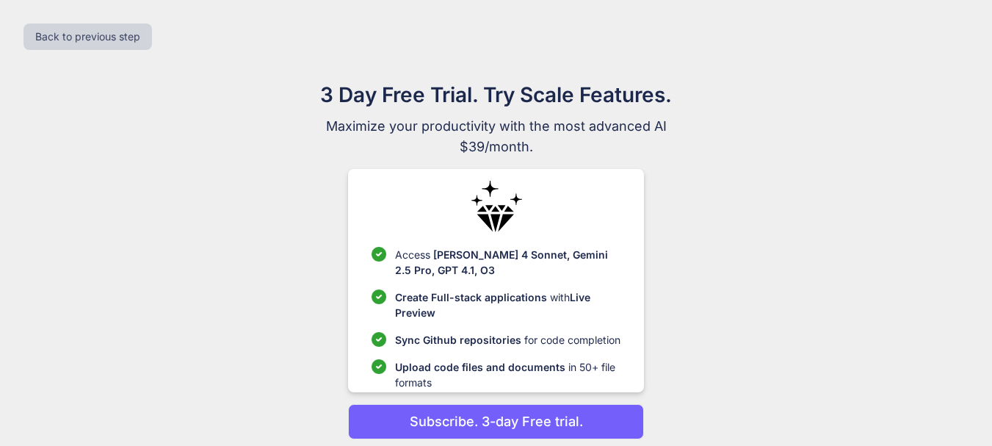
scroll to position [55, 0]
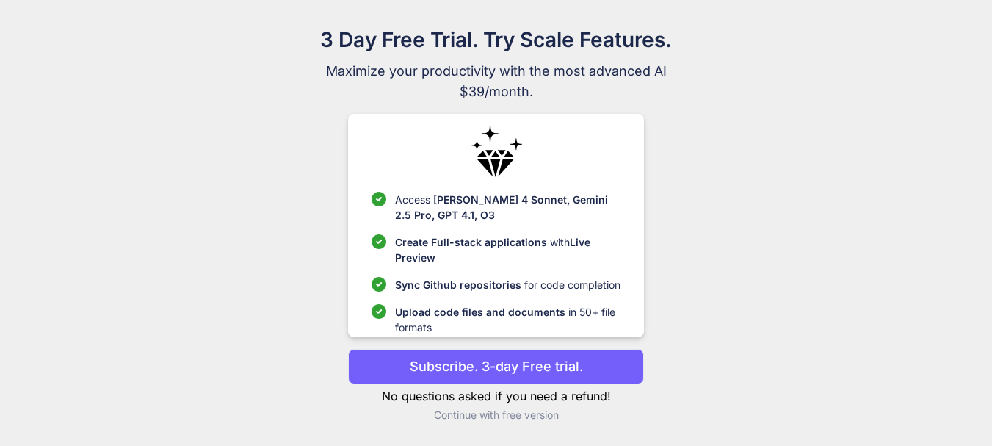
click at [517, 418] on p "Continue with free version" at bounding box center [496, 414] width 296 height 15
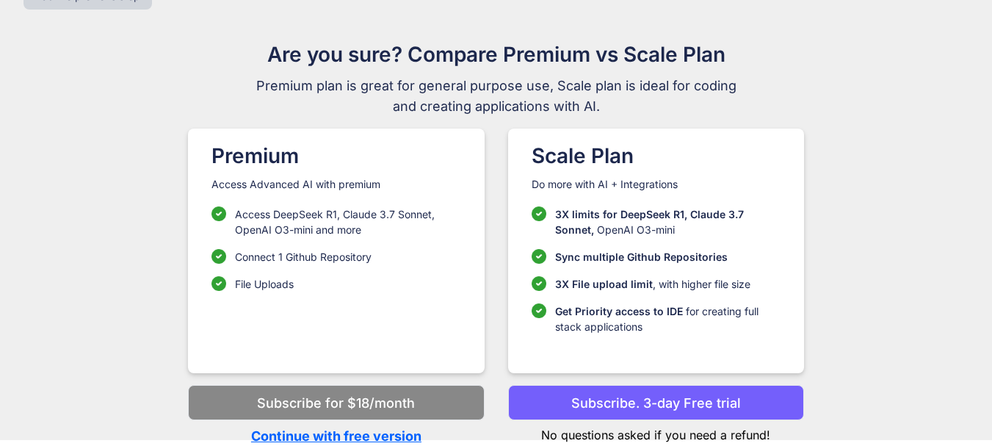
scroll to position [40, 0]
click at [395, 432] on p "Continue with free version" at bounding box center [336, 436] width 296 height 20
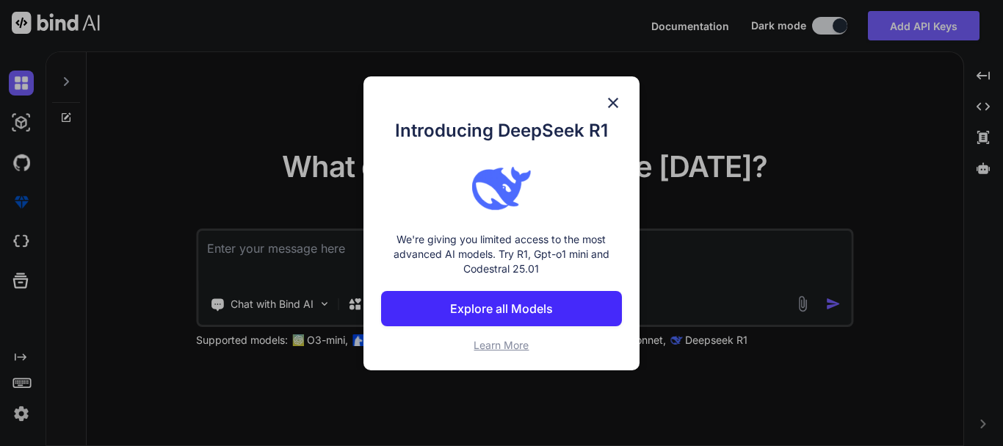
click at [485, 312] on p "Explore all Models" at bounding box center [501, 308] width 103 height 18
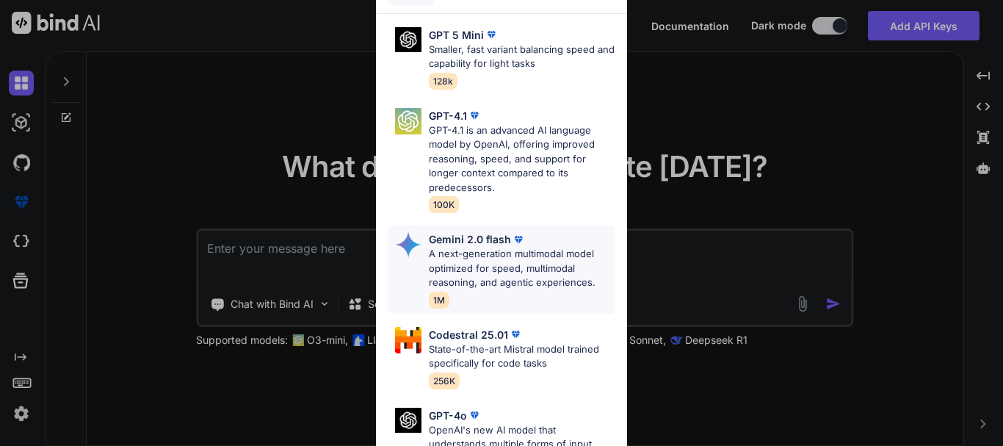
click at [503, 258] on p "A next-generation multimodal model optimized for speed, multimodal reasoning, a…" at bounding box center [522, 268] width 186 height 43
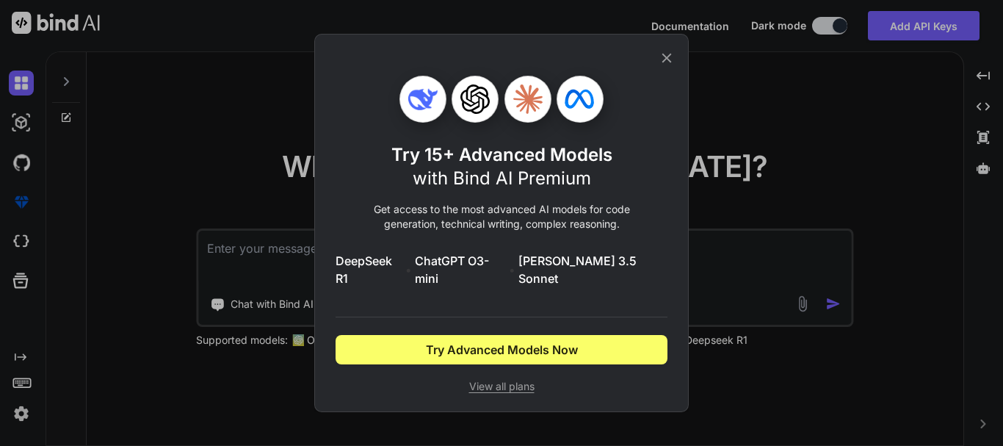
click at [721, 279] on div "Try 15+ Advanced Models with Bind AI Premium Get access to the most advanced AI…" at bounding box center [501, 223] width 1003 height 446
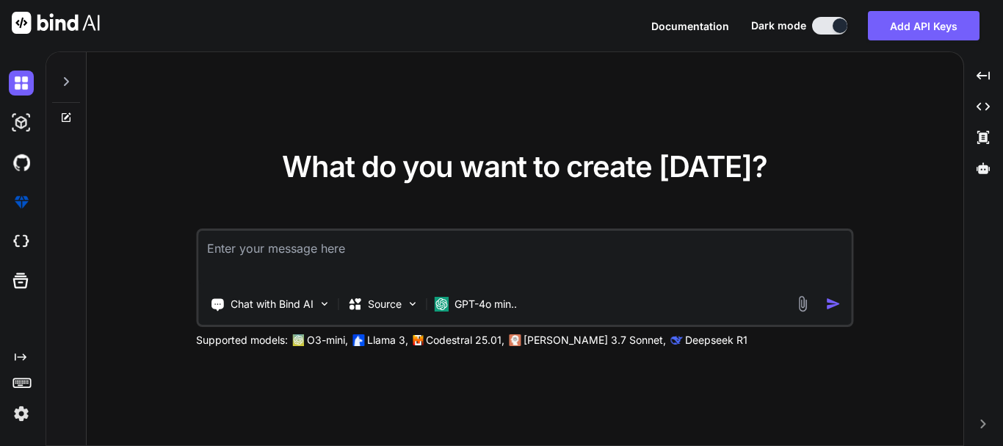
click at [393, 267] on textarea at bounding box center [524, 257] width 652 height 54
paste textarea "# ===== SECURITY & DEMO MODE SETTINGS ===== # These settings ensure NO admin ac…"
type textarea "# ===== SECURITY & DEMO MODE SETTINGS ===== # These settings ensure NO admin ac…"
paste textarea "# ===== SECURITY & DEMO MODE SETTINGS ===== # These settings ensure NO admin ac…"
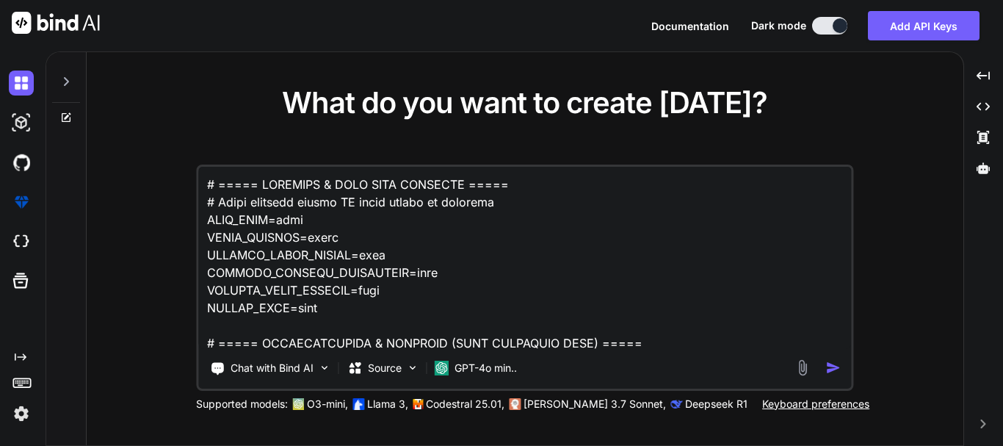
scroll to position [1235, 0]
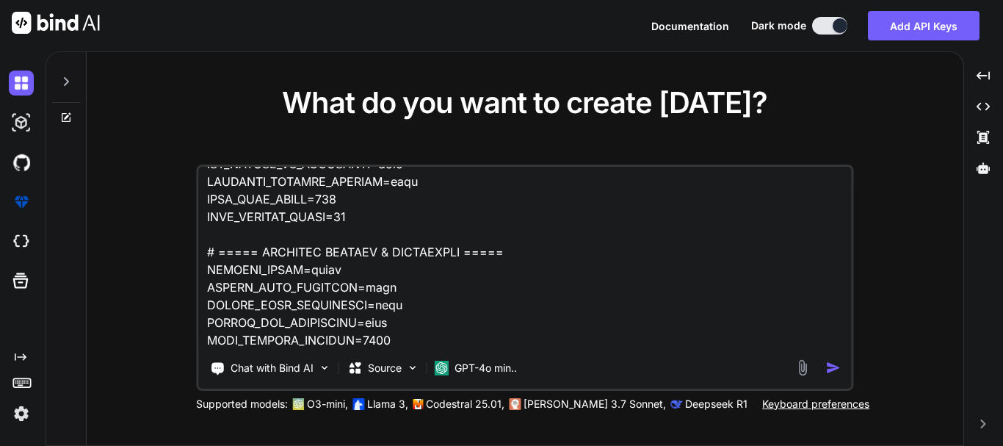
click at [606, 252] on textarea at bounding box center [524, 258] width 652 height 182
click at [553, 208] on textarea at bounding box center [524, 258] width 652 height 182
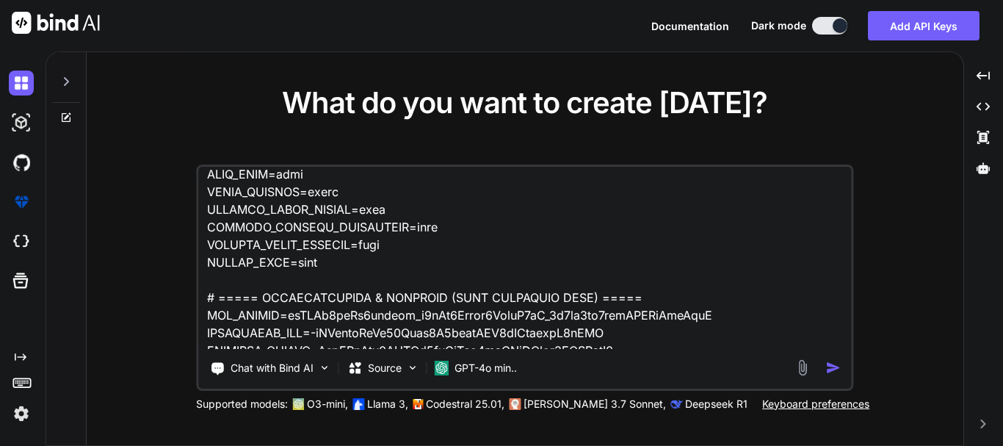
scroll to position [10, 0]
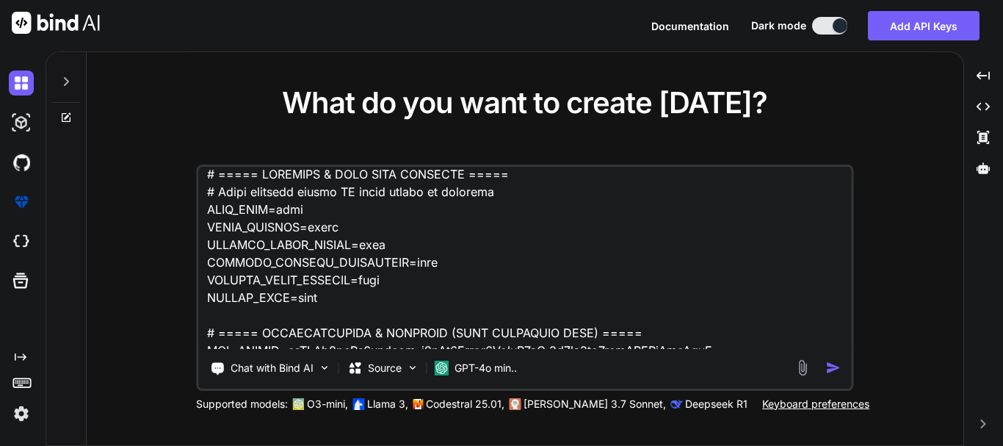
paste textarea "# LOR IP DOLORS — AMETCONS AD-ELITSED DOEIUS TEMPORI & UTLABO ETDOL MAGNAALIQ E…"
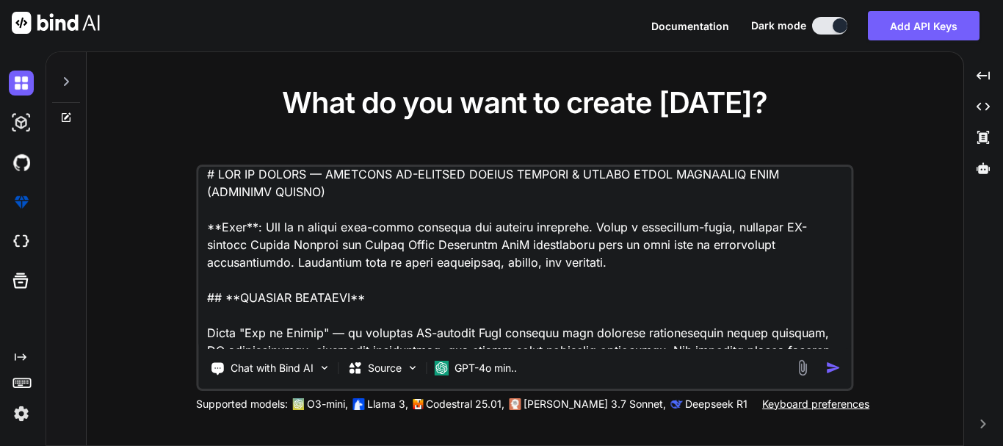
scroll to position [5119, 0]
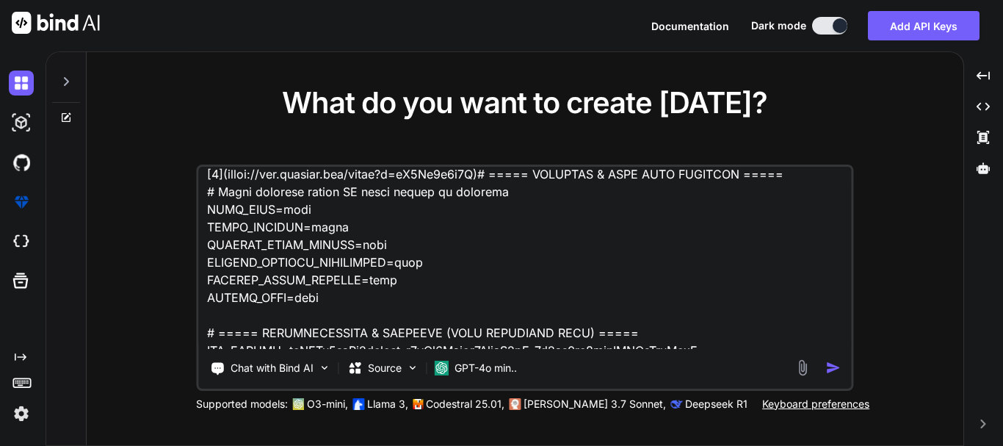
type textarea "# ===== SECURITY & DEMO MODE SETTINGS ===== # These settings ensure NO admin ac…"
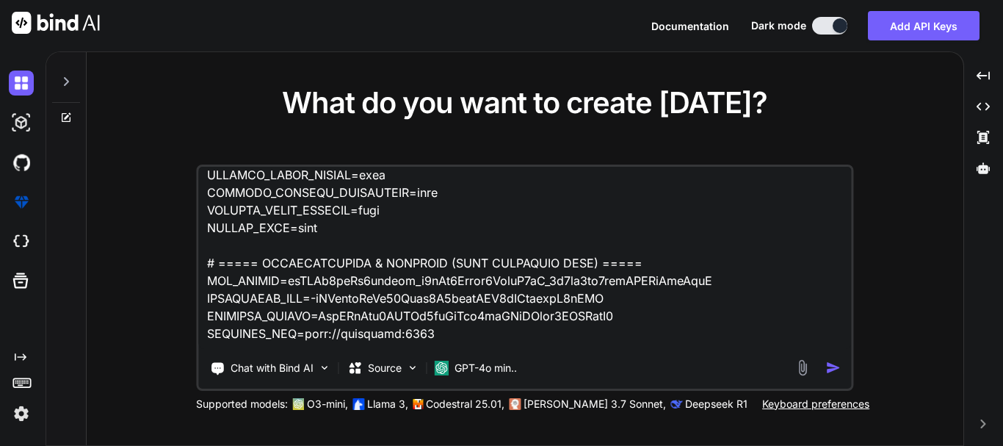
scroll to position [0, 0]
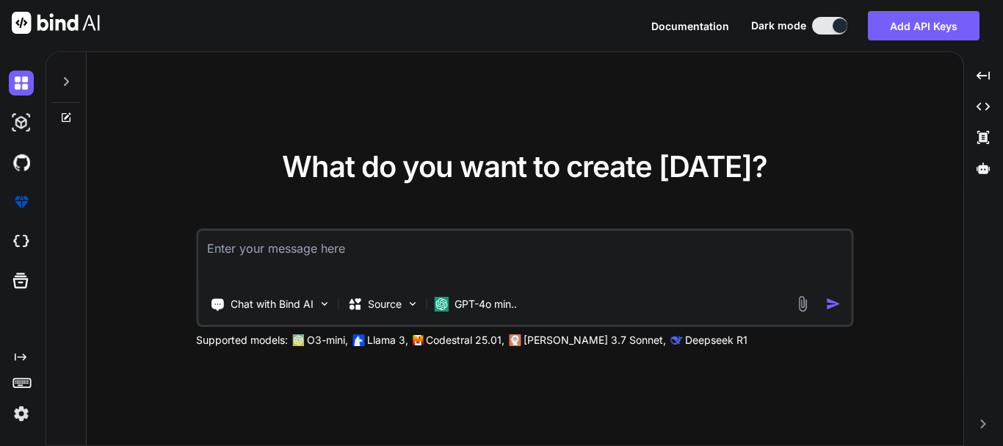
paste textarea "# LOR IP DOLORS — AMETCONS AD-ELITSED DOEIUS TEMPORI & UTLABO ETDOL MAGNAALIQ E…"
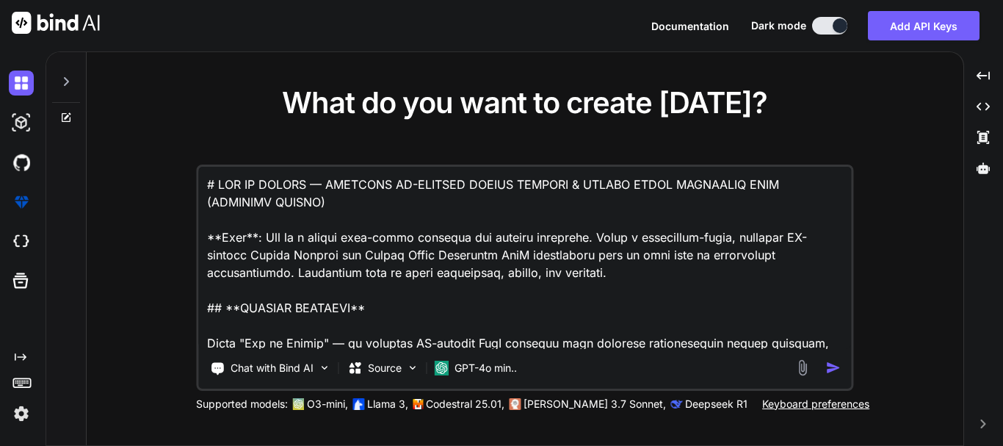
scroll to position [4952, 0]
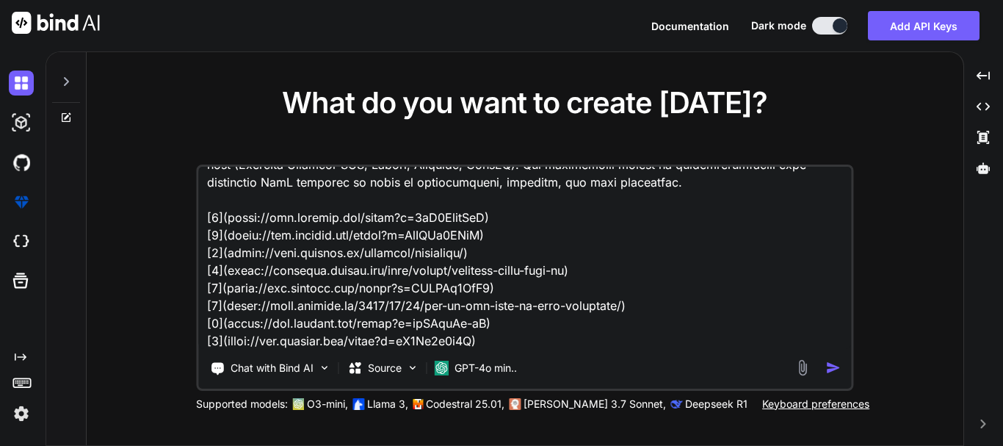
click at [665, 262] on textarea at bounding box center [524, 258] width 652 height 182
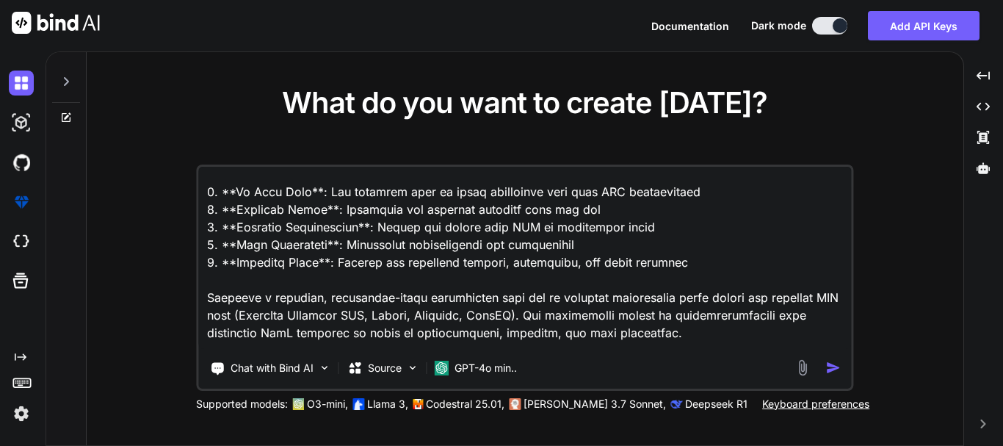
scroll to position [4784, 0]
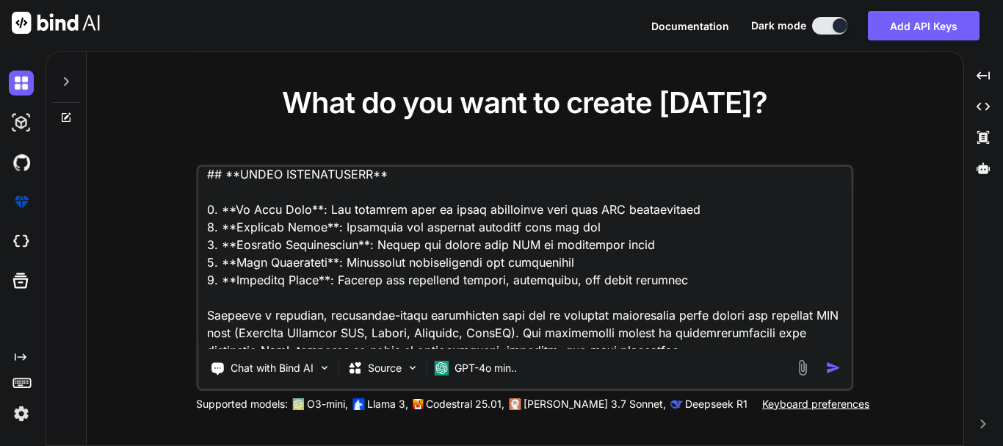
drag, startPoint x: 677, startPoint y: 210, endPoint x: 207, endPoint y: 212, distance: 470.5
click at [207, 212] on textarea at bounding box center [524, 258] width 652 height 182
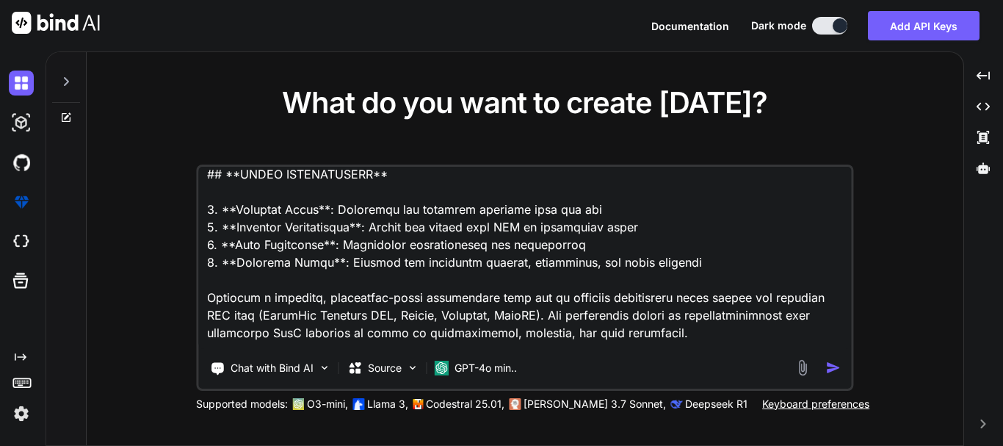
click at [698, 333] on textarea at bounding box center [524, 258] width 652 height 182
paste textarea "# ===== SECURITY & DEMO MODE SETTINGS ===== # These settings ensure NO admin ac…"
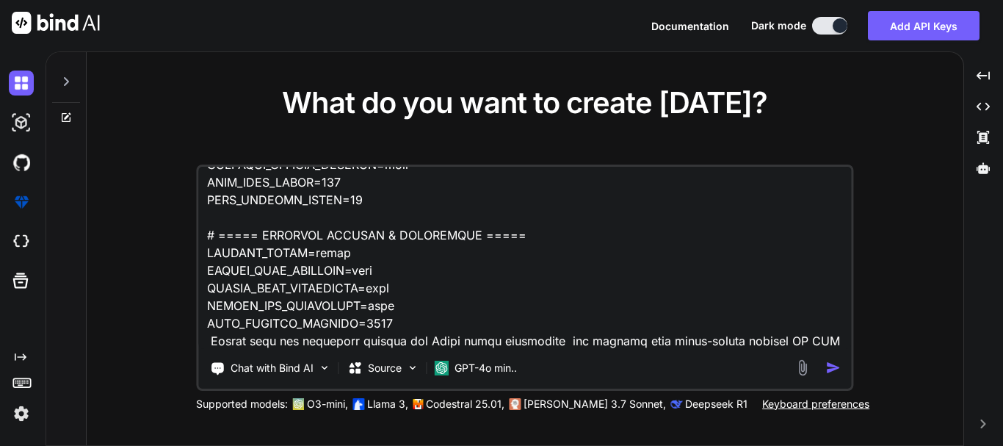
scroll to position [6203, 0]
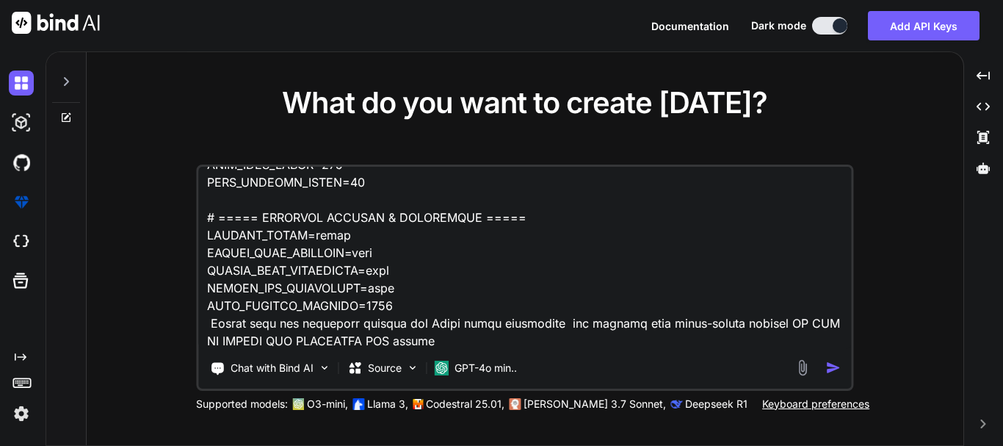
type textarea "# LOR IP DOLORS — AMETCONS AD-ELITSED DOEIUS TEMPORI & UTLABO ETDOL MAGNAALIQ E…"
click at [829, 368] on img "button" at bounding box center [832, 367] width 15 height 15
click at [834, 366] on img "button" at bounding box center [832, 367] width 15 height 15
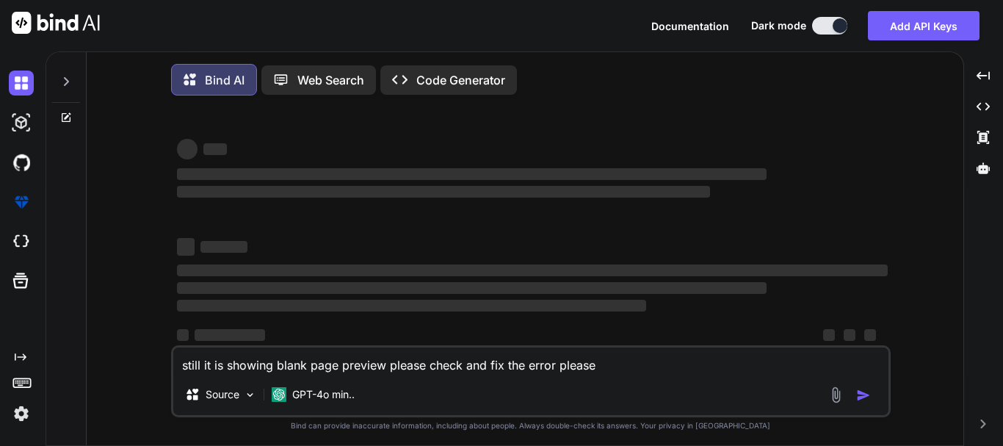
drag, startPoint x: 675, startPoint y: 370, endPoint x: 655, endPoint y: 332, distance: 42.4
click at [655, 332] on div "‌ ‌ ‌ ‌ ‌ ‌ ‌ ‌ ‌ ‌ ‌ ‌ ‌ ‌ still it is showing blank page preview please check…" at bounding box center [530, 277] width 719 height 341
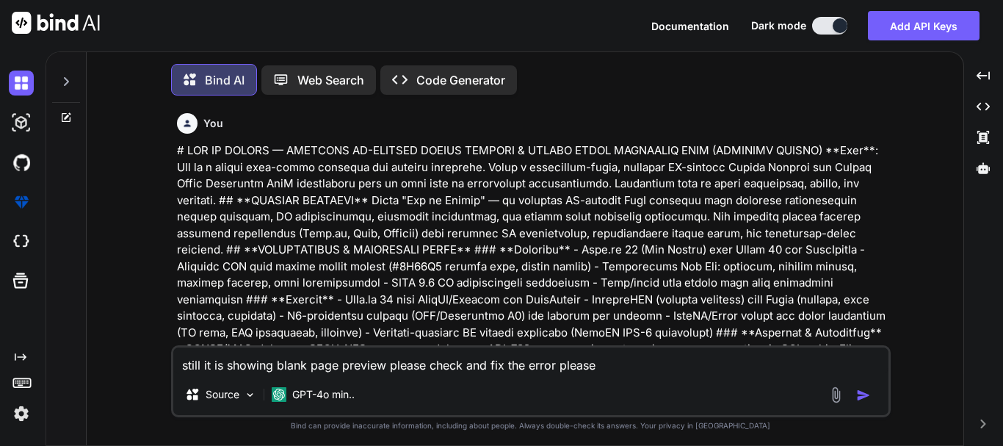
scroll to position [7, 0]
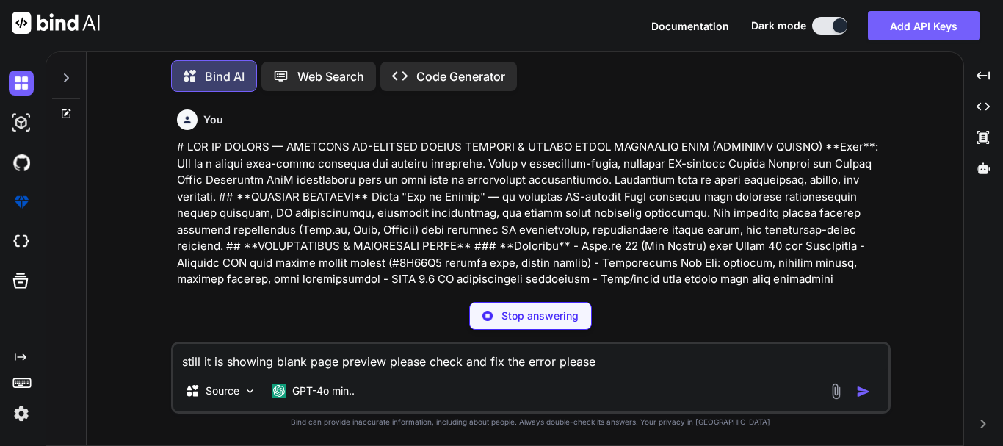
drag, startPoint x: 599, startPoint y: 358, endPoint x: 156, endPoint y: 368, distance: 442.7
click at [156, 368] on div "You Bind AI Creating a fully functional, production-ready application like "Job…" at bounding box center [530, 273] width 865 height 341
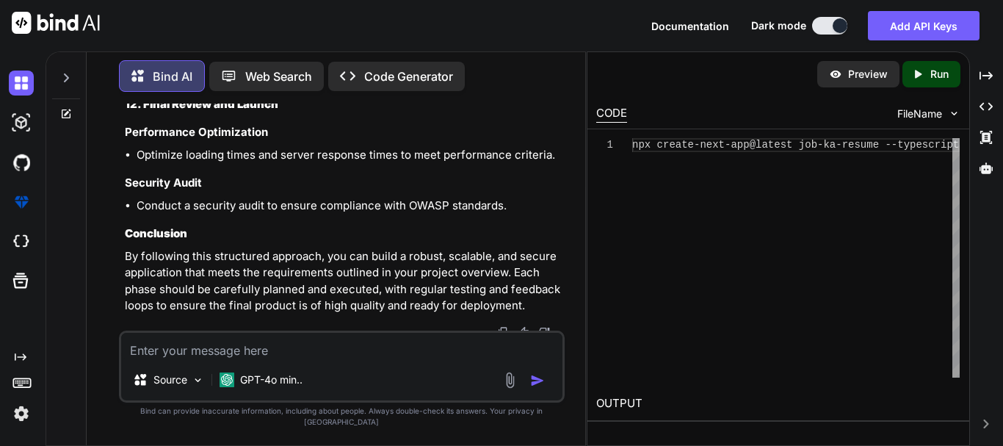
scroll to position [5950, 0]
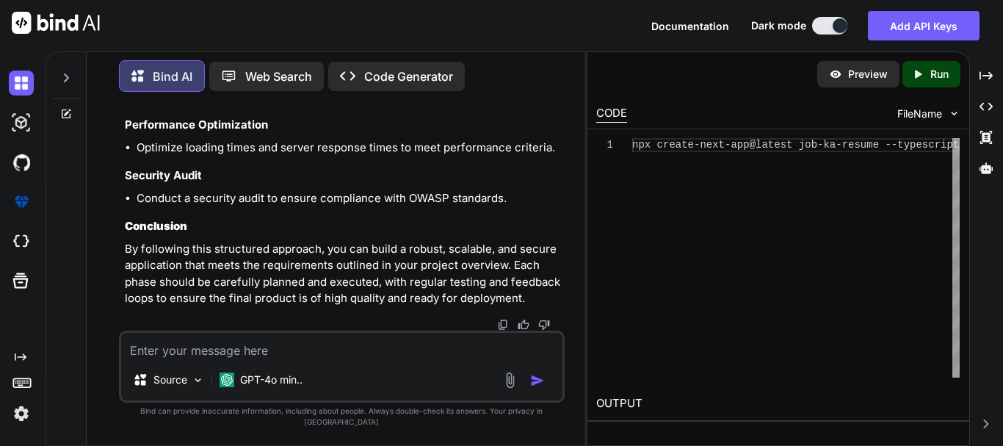
click at [521, 330] on img at bounding box center [523, 325] width 12 height 12
click at [523, 330] on img at bounding box center [523, 325] width 12 height 12
click at [369, 351] on textarea at bounding box center [341, 345] width 441 height 26
type textarea "ok please build app"
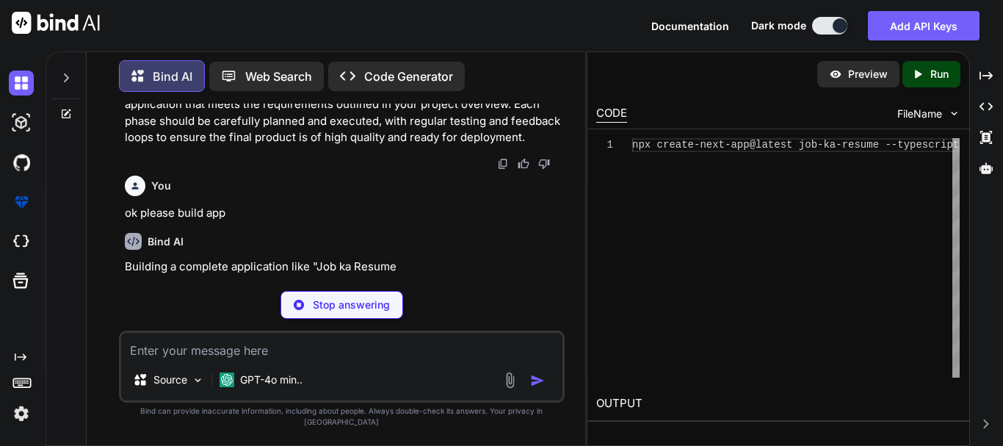
scroll to position [6106, 0]
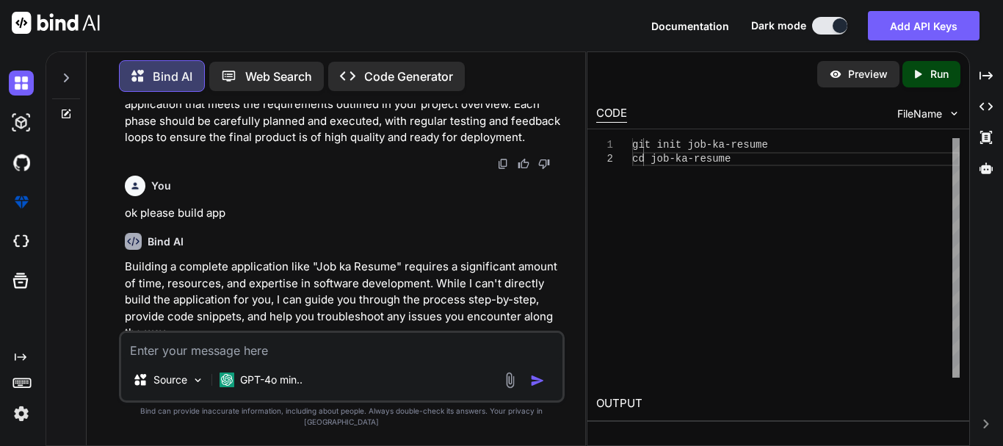
click at [345, 291] on p "Building a complete application like "Job ka Resume" requires a significant amo…" at bounding box center [343, 299] width 437 height 83
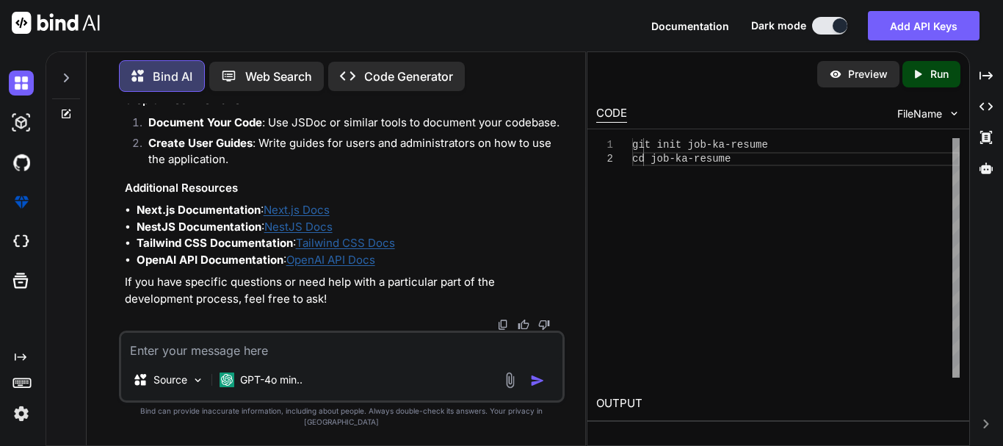
scroll to position [7500, 0]
click at [25, 203] on img at bounding box center [21, 201] width 25 height 25
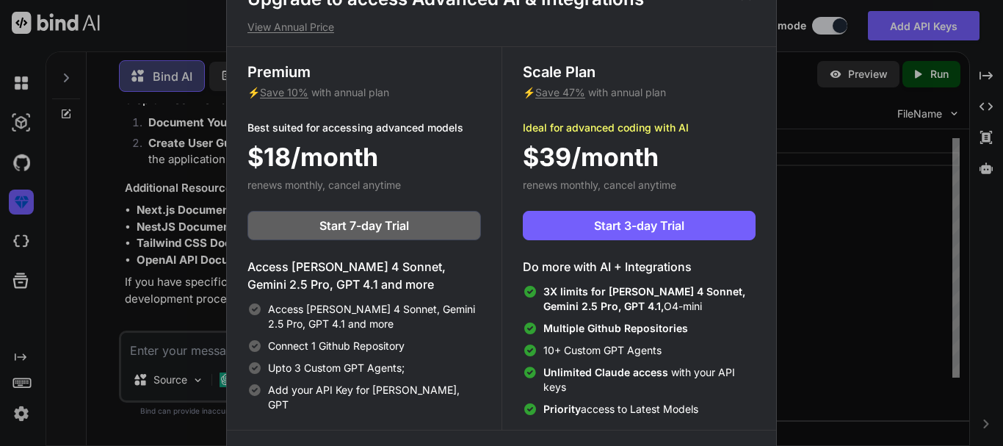
click at [21, 236] on div "Upgrade to access Advanced AI & Integrations View Annual Price Premium ⚡ Save 1…" at bounding box center [501, 223] width 1003 height 446
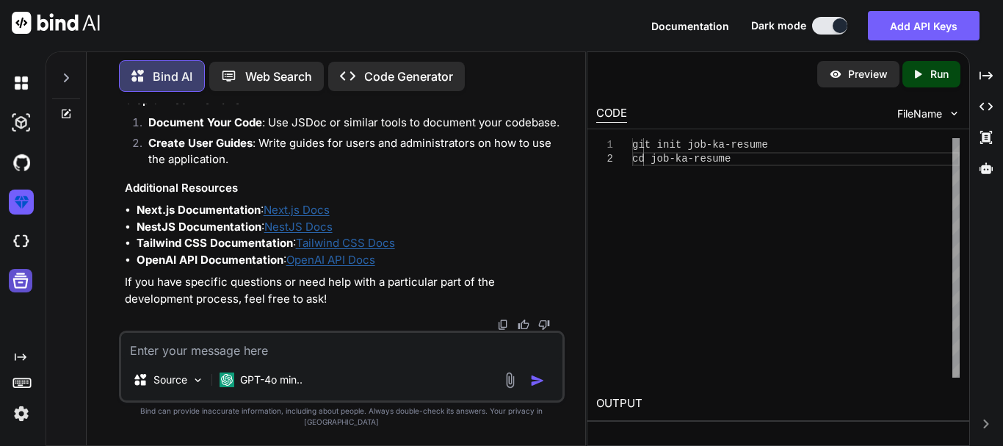
click at [18, 282] on icon at bounding box center [20, 280] width 15 height 15
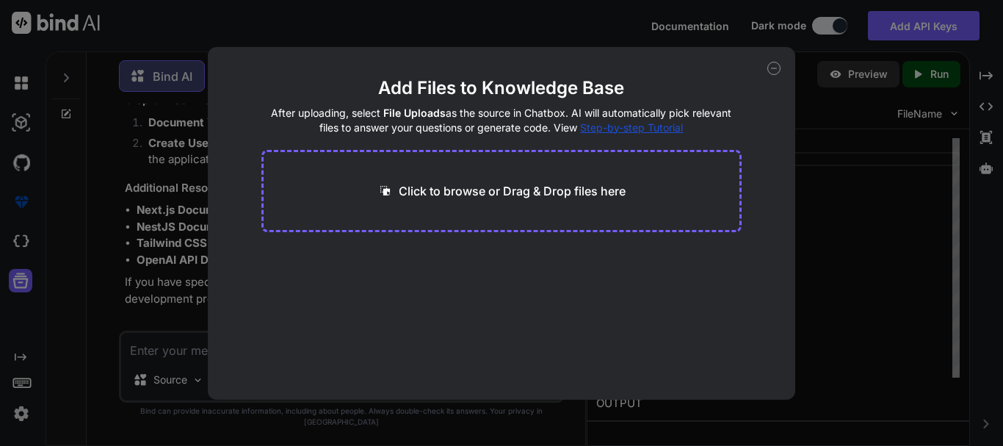
click at [446, 261] on main "Add Files to Knowledge Base After uploading, select File Uploads as the source …" at bounding box center [501, 237] width 480 height 323
click at [893, 266] on div "Add Files to Knowledge Base After uploading, select File Uploads as the source …" at bounding box center [501, 223] width 1003 height 446
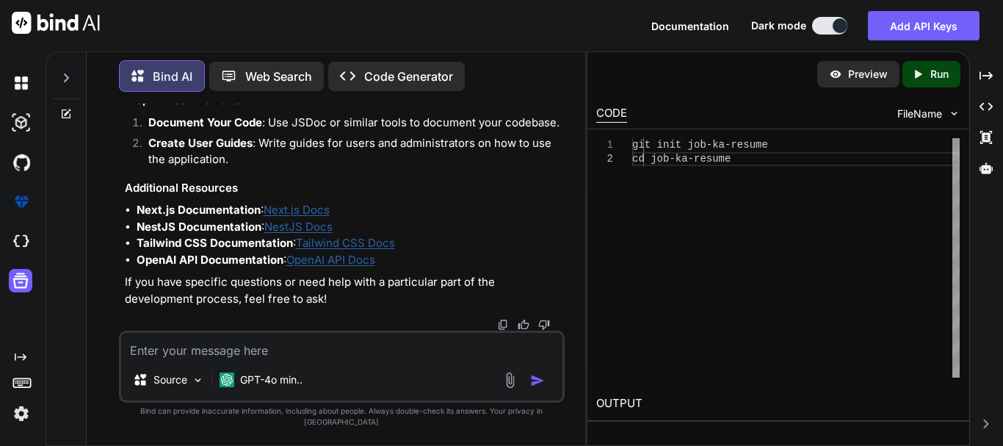
scroll to position [0, 0]
click at [893, 266] on div "git init job-ka-resume cd job-ka-resume" at bounding box center [795, 257] width 327 height 239
click at [21, 87] on img at bounding box center [21, 82] width 25 height 25
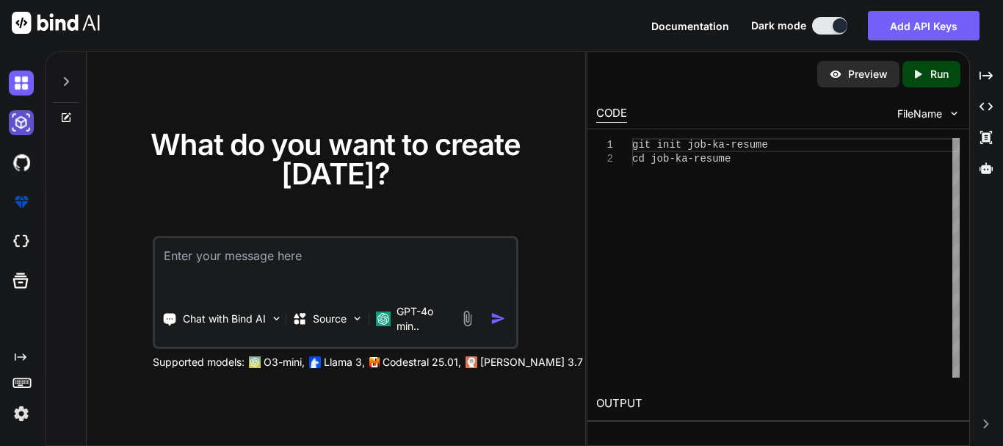
click at [20, 123] on img at bounding box center [21, 122] width 25 height 25
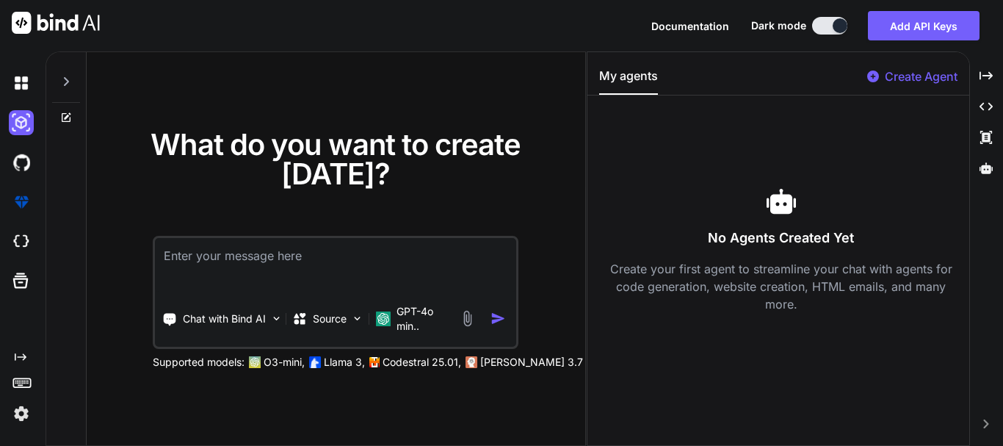
click at [68, 120] on icon at bounding box center [66, 118] width 12 height 12
click at [66, 83] on icon at bounding box center [66, 81] width 5 height 9
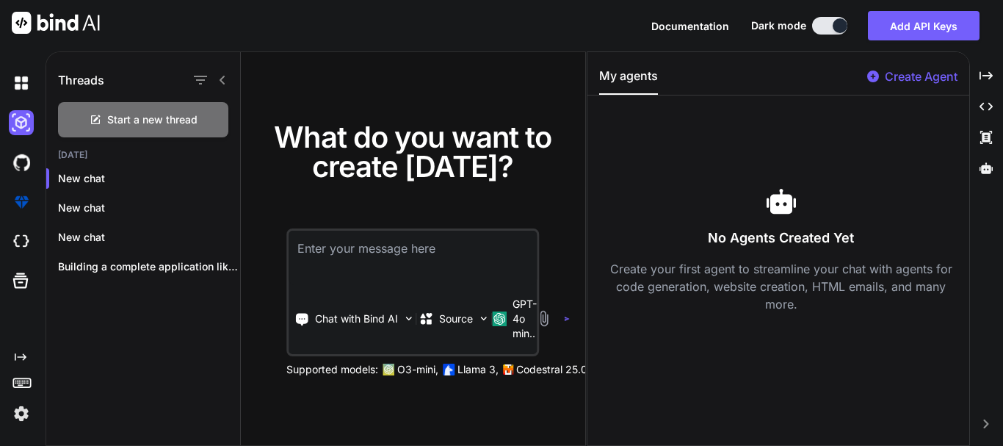
click at [26, 353] on icon "Created with Pixso." at bounding box center [21, 357] width 12 height 12
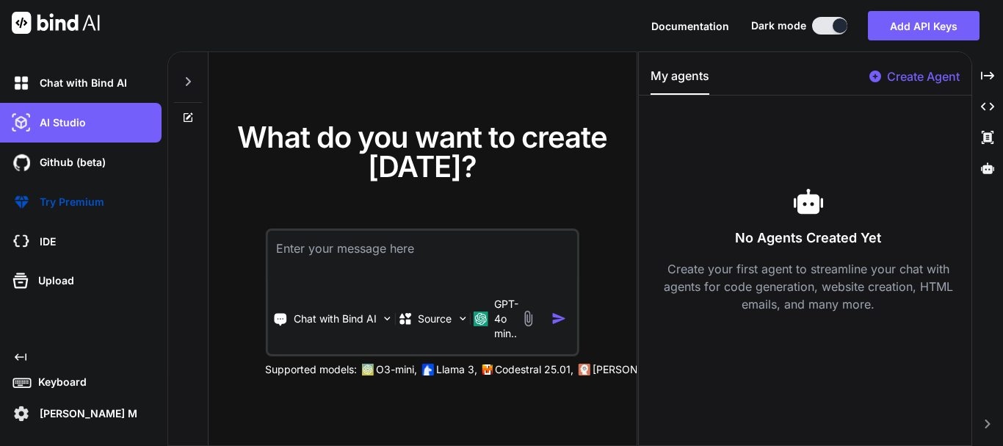
click at [24, 355] on icon "Created with Pixso." at bounding box center [21, 357] width 12 height 12
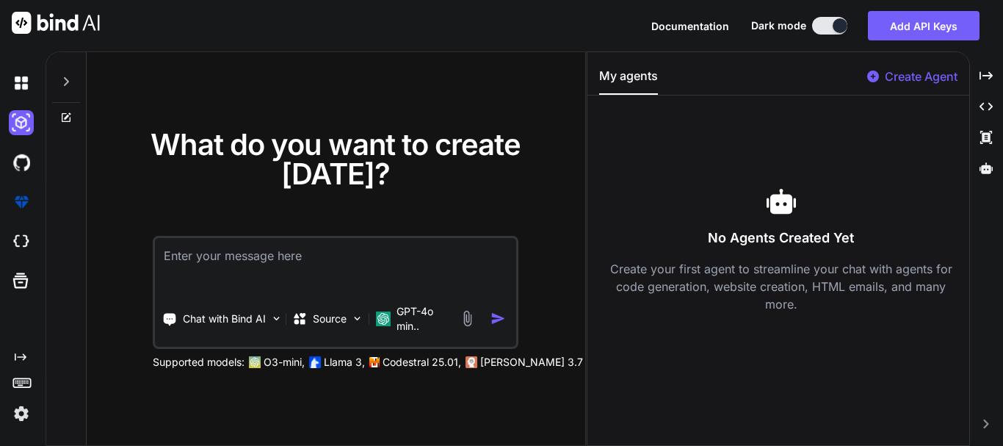
click at [24, 355] on icon at bounding box center [21, 356] width 12 height 7
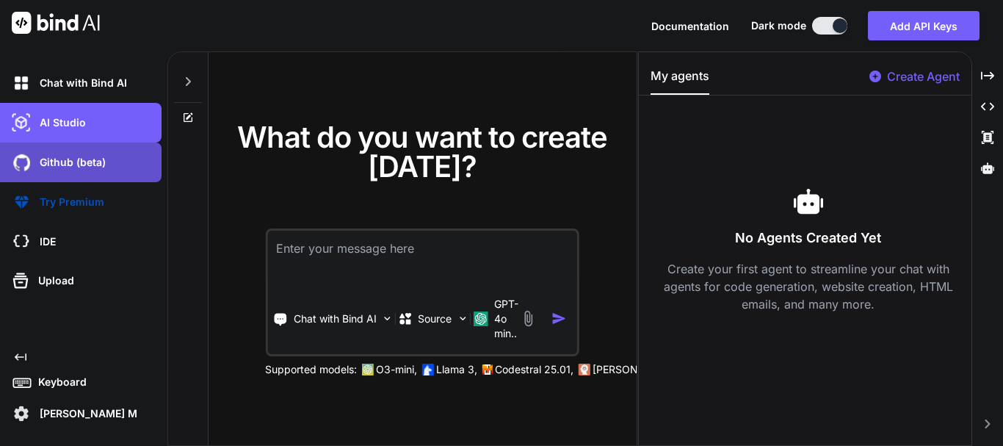
click at [81, 172] on div "Github (beta)" at bounding box center [85, 162] width 153 height 25
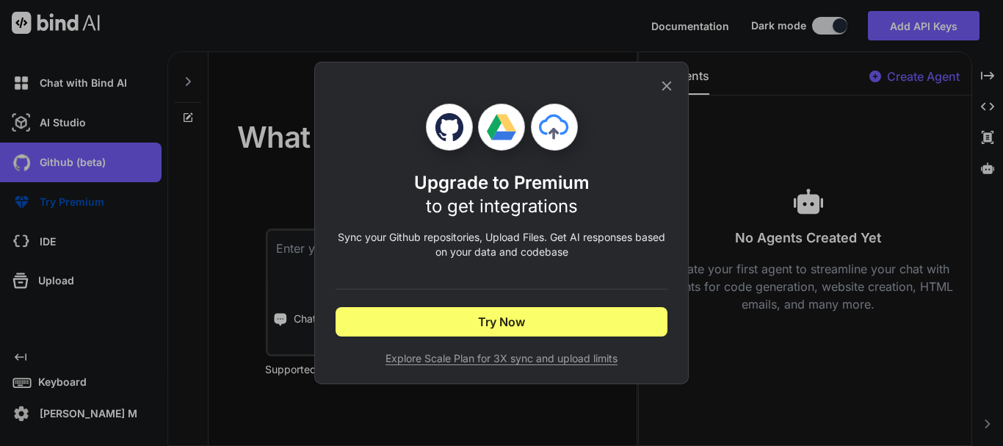
click at [664, 83] on icon at bounding box center [667, 86] width 10 height 10
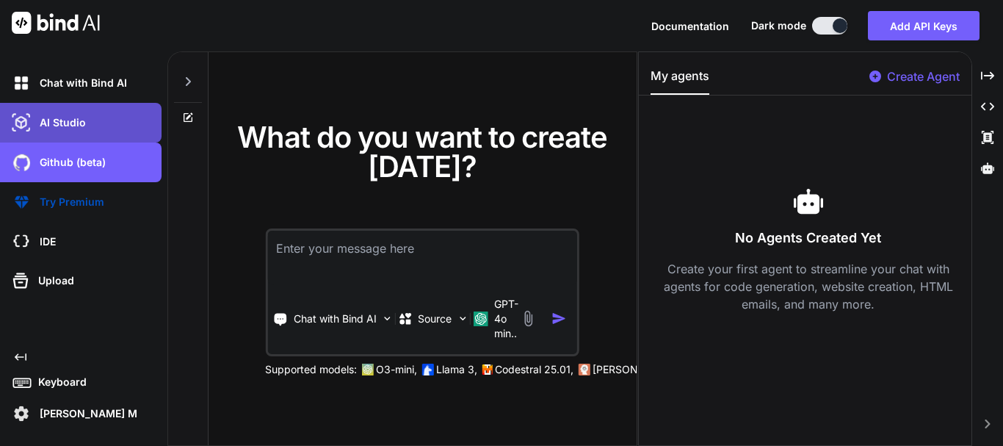
click at [73, 126] on p "AI Studio" at bounding box center [60, 122] width 52 height 15
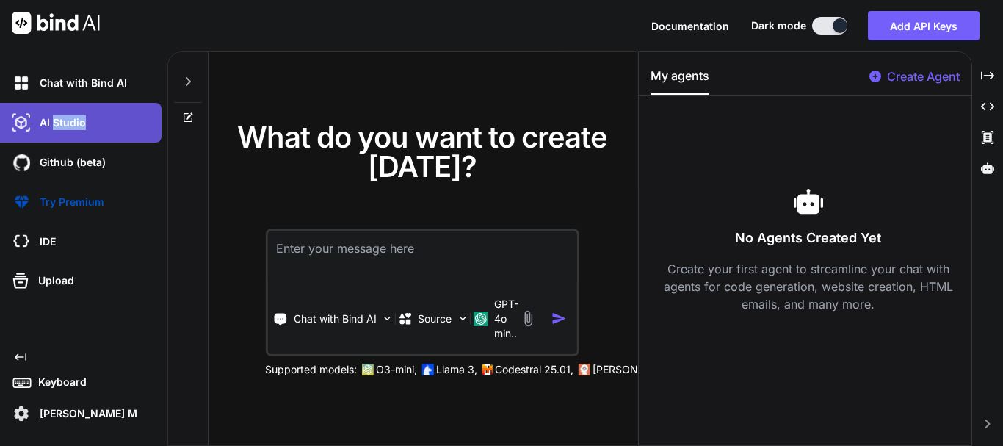
click at [73, 126] on p "AI Studio" at bounding box center [60, 122] width 52 height 15
drag, startPoint x: 73, startPoint y: 126, endPoint x: 35, endPoint y: 125, distance: 37.5
click at [35, 125] on p "AI Studio" at bounding box center [60, 122] width 52 height 15
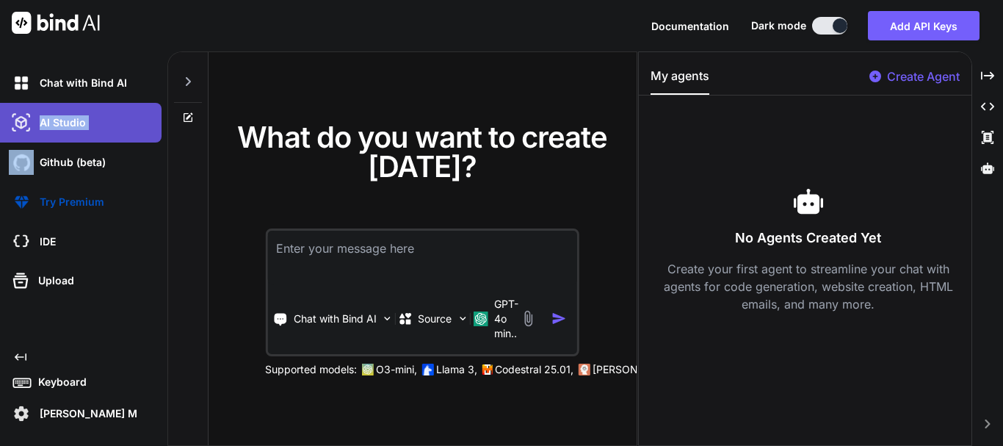
click at [35, 125] on p "AI Studio" at bounding box center [60, 122] width 52 height 15
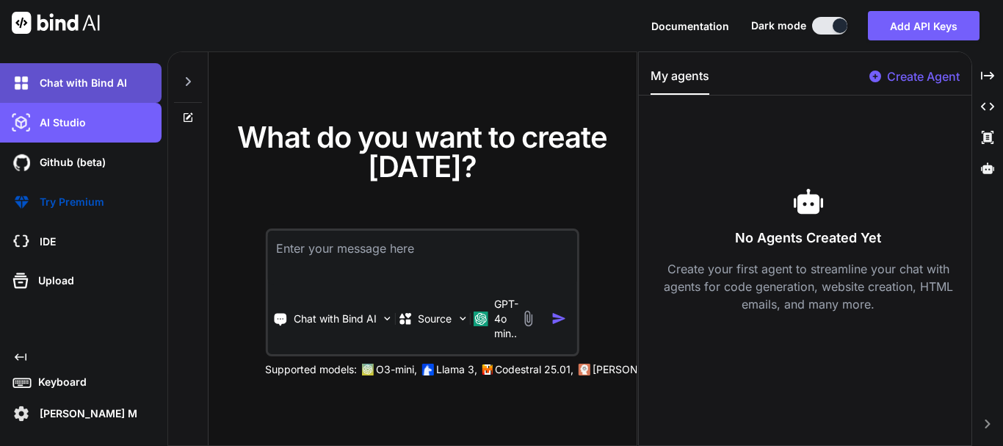
click at [109, 81] on p "Chat with Bind AI" at bounding box center [80, 83] width 93 height 15
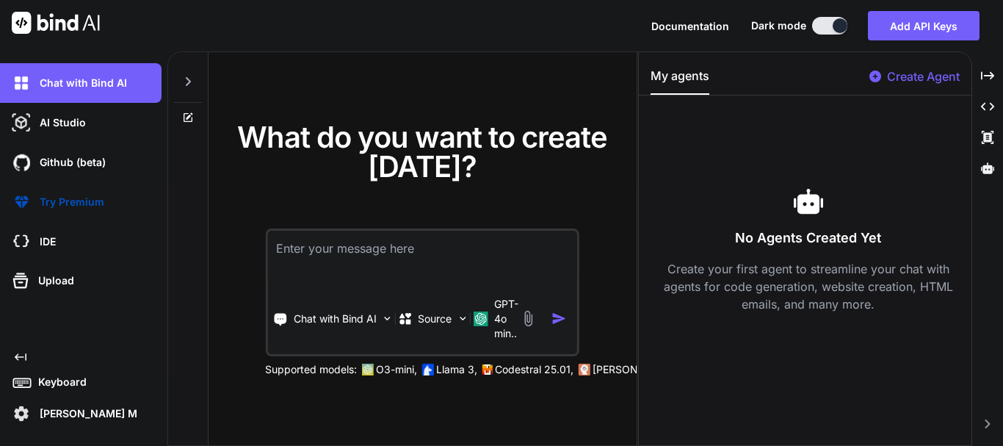
click at [186, 78] on icon at bounding box center [188, 81] width 5 height 9
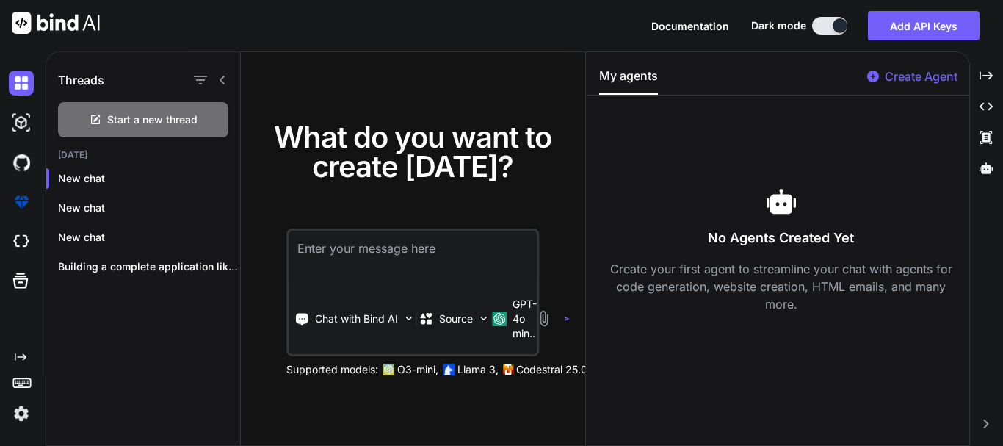
click at [352, 263] on textarea at bounding box center [412, 257] width 248 height 54
click at [569, 317] on img "button" at bounding box center [567, 319] width 6 height 6
click at [386, 252] on textarea at bounding box center [412, 257] width 248 height 54
paste textarea "# ===== SECURITY & DEMO MODE SETTINGS ===== # These settings ensure NO admin ac…"
type textarea "# ===== SECURITY & DEMO MODE SETTINGS ===== # These settings ensure NO admin ac…"
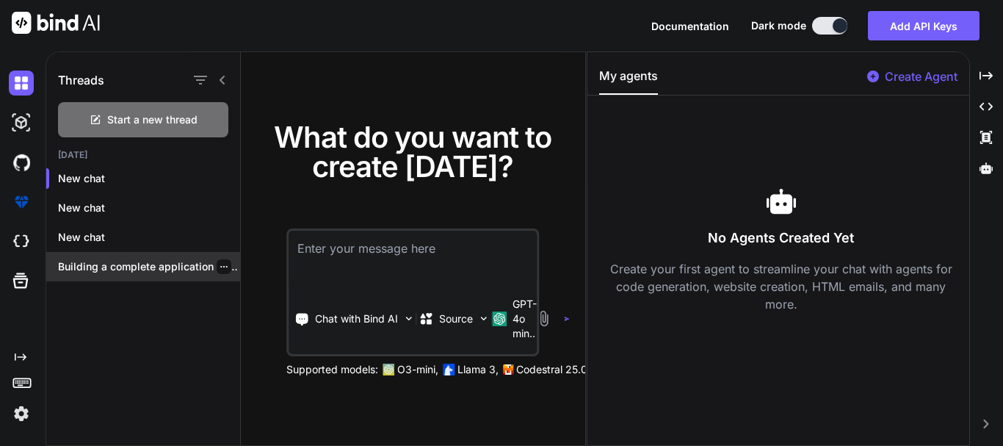
click at [182, 263] on p "Building a complete application like "Job ka..." at bounding box center [149, 266] width 182 height 15
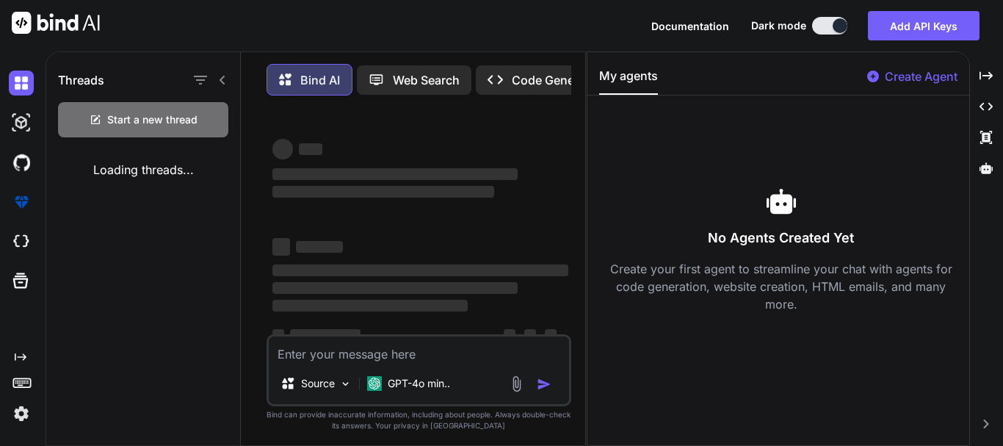
click at [182, 263] on div "Threads Start a new thread Loading threads..." at bounding box center [143, 250] width 195 height 396
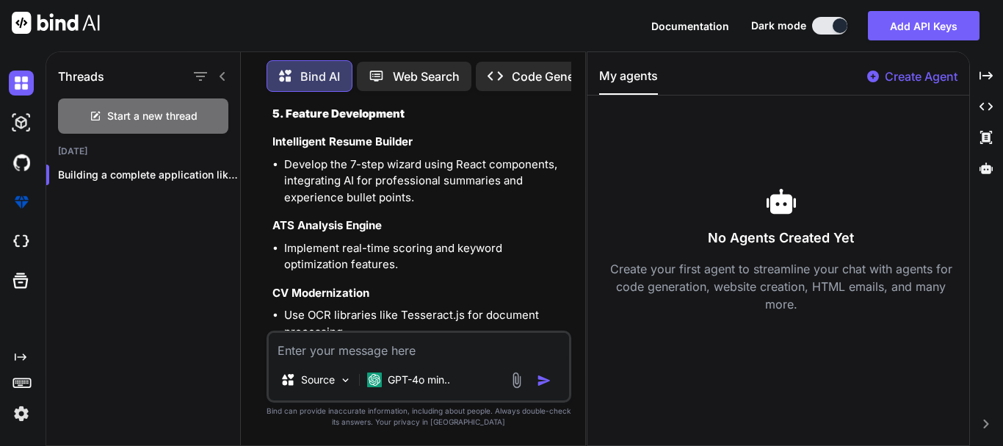
scroll to position [8374, 0]
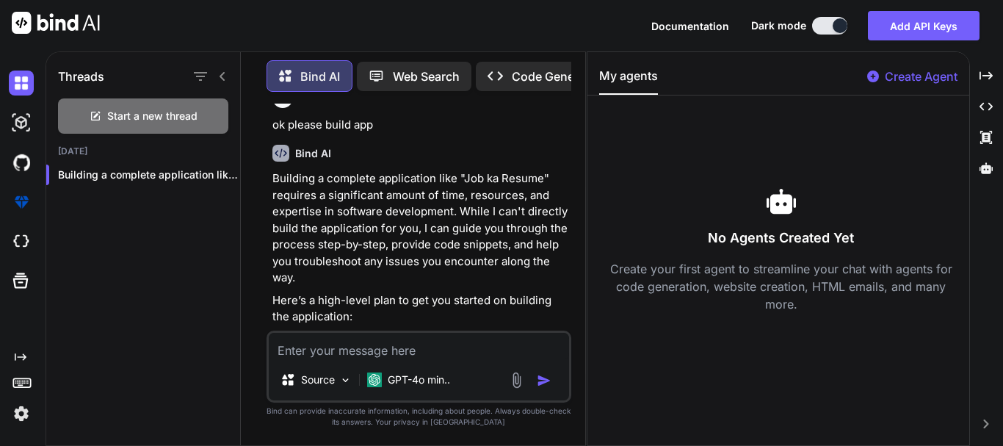
click at [330, 349] on textarea at bounding box center [419, 345] width 300 height 26
click at [375, 321] on p "Here’s a high-level plan to get you started on building the application:" at bounding box center [420, 308] width 296 height 33
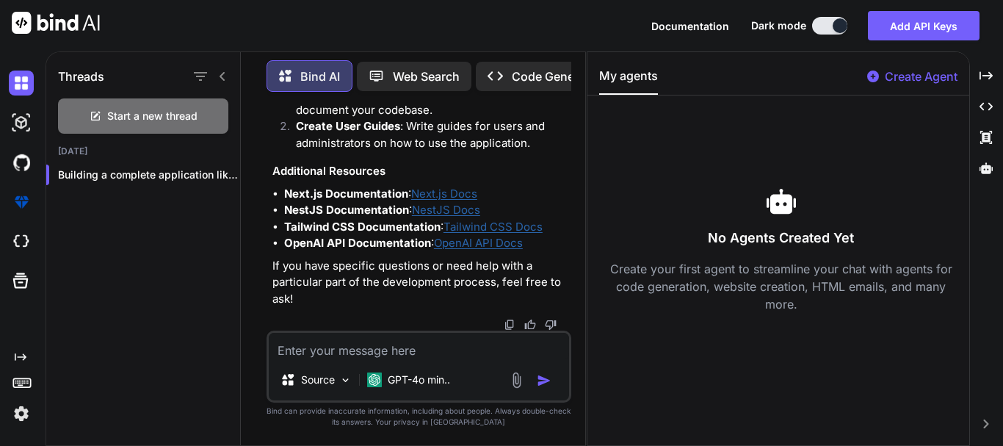
scroll to position [9978, 0]
click at [357, 357] on textarea at bounding box center [419, 345] width 300 height 26
type textarea "ok build app first"
click at [542, 384] on img "button" at bounding box center [544, 380] width 15 height 15
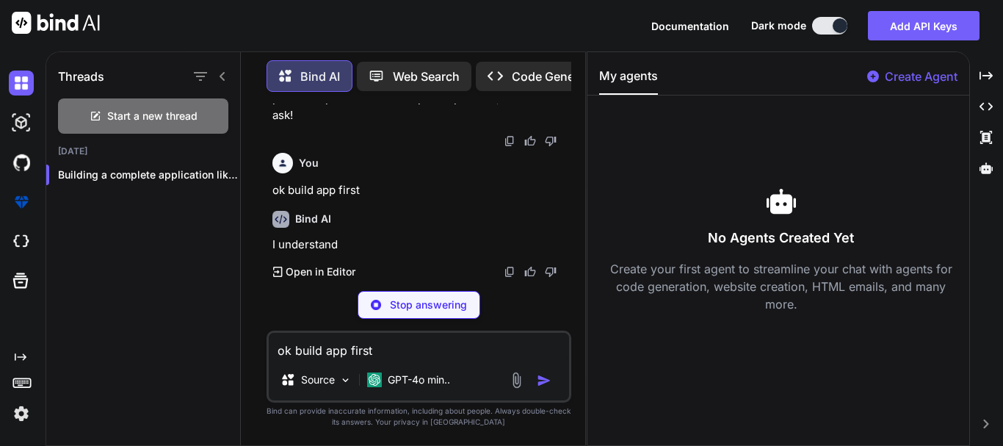
scroll to position [10133, 0]
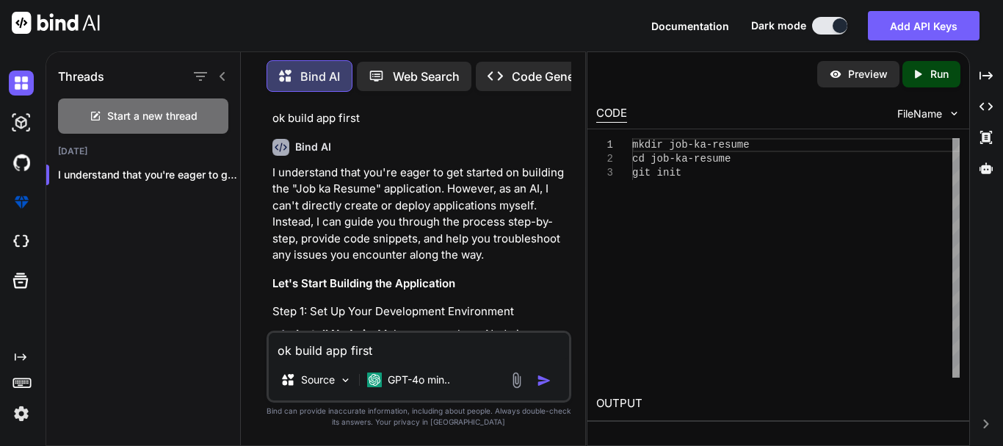
click at [425, 263] on p "I understand that you're eager to get started on building the "Job ka Resume" a…" at bounding box center [420, 213] width 296 height 99
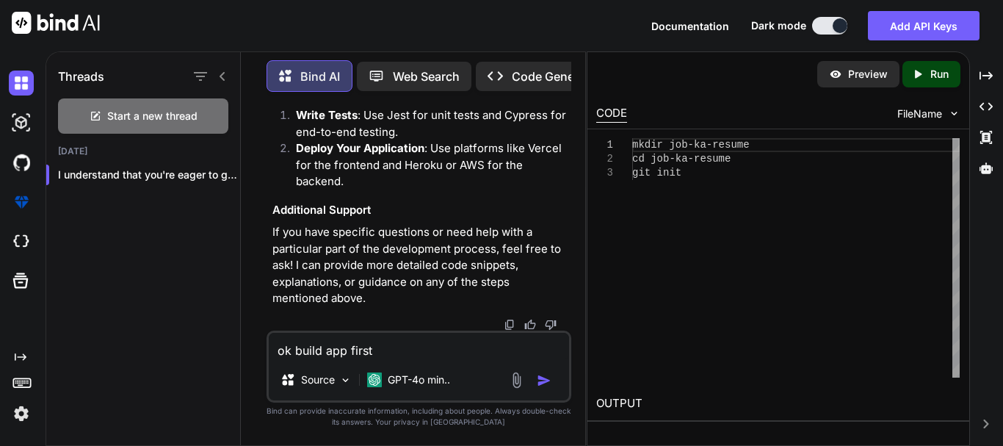
scroll to position [12664, 0]
click at [362, 350] on textarea "ok build app first" at bounding box center [419, 345] width 300 height 26
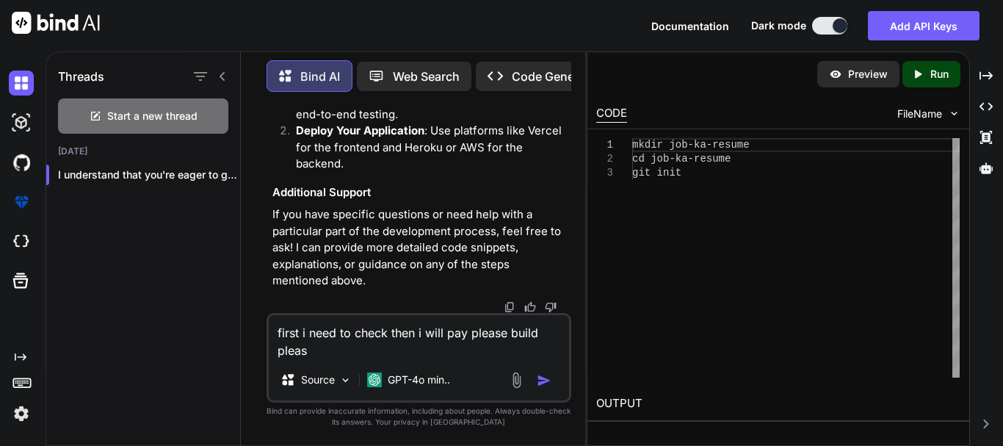
type textarea "first i need to check then i will pay please build please"
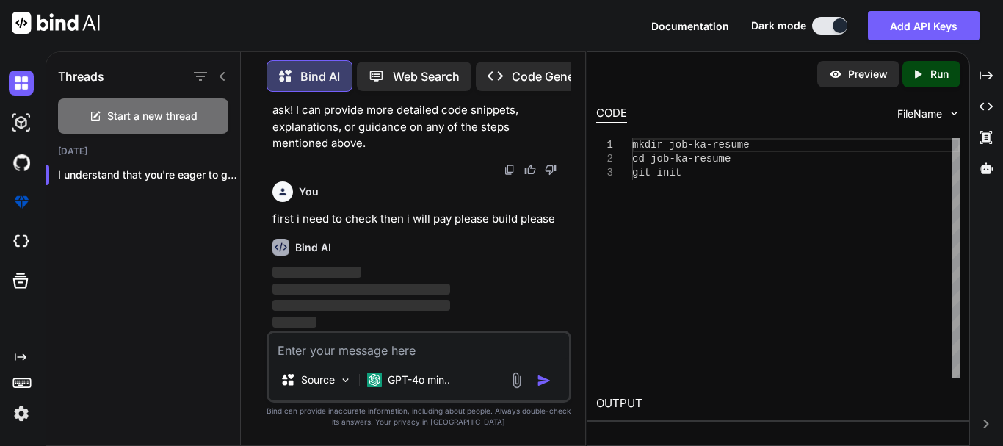
scroll to position [12819, 0]
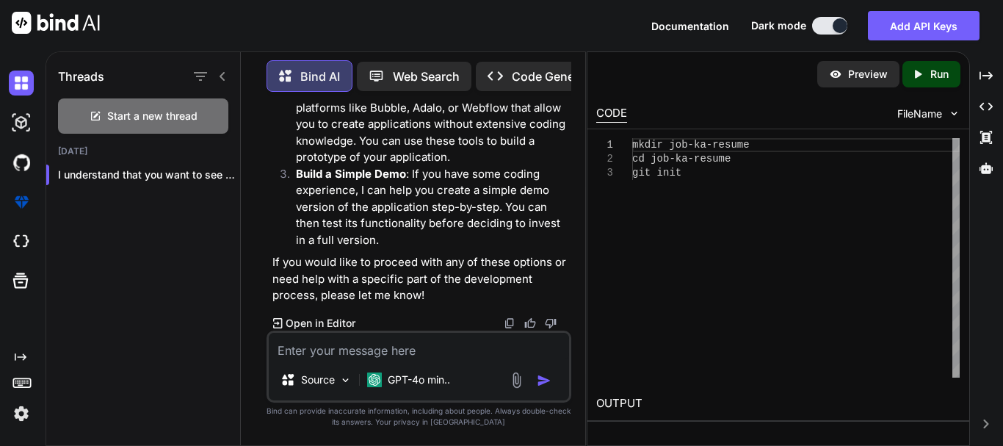
click at [316, 322] on p "Open in Editor" at bounding box center [321, 323] width 70 height 15
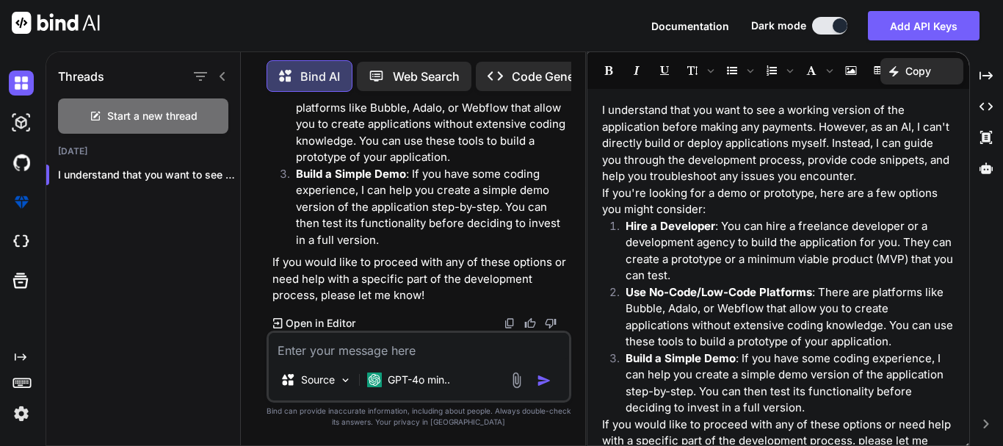
click at [358, 265] on p "If you would like to proceed with any of these options or need help with a spec…" at bounding box center [420, 279] width 296 height 50
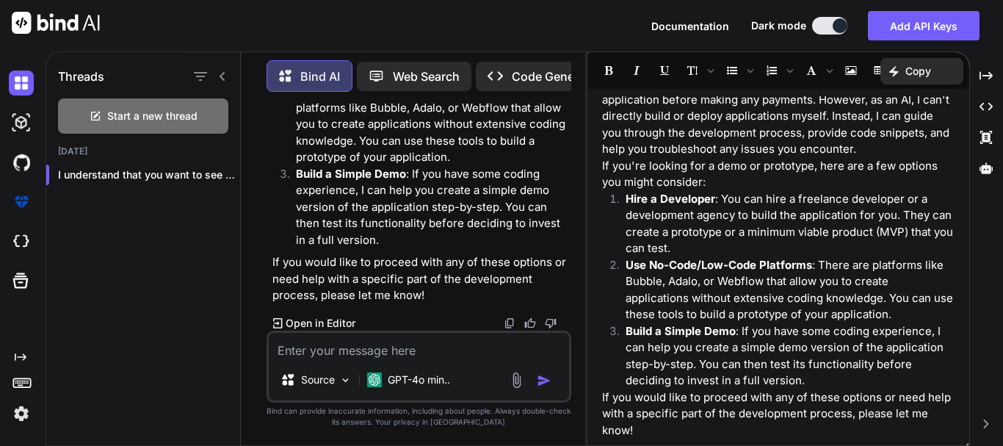
scroll to position [0, 0]
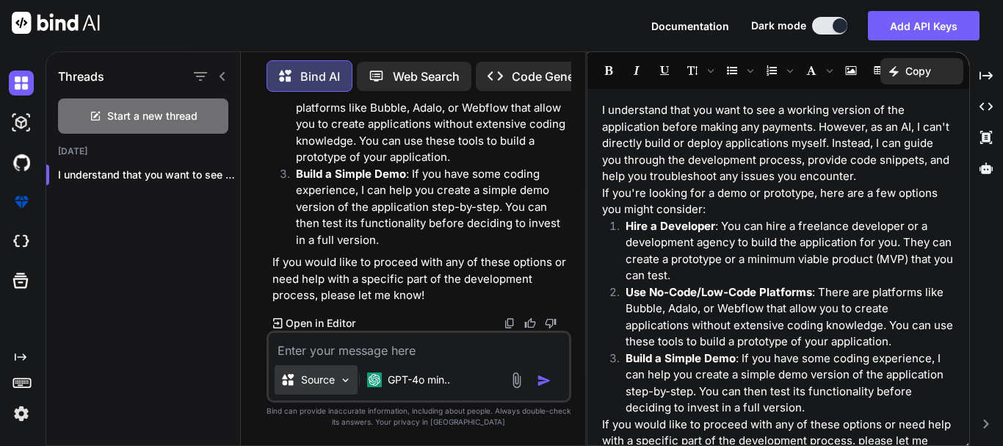
click at [321, 379] on p "Source" at bounding box center [318, 379] width 34 height 15
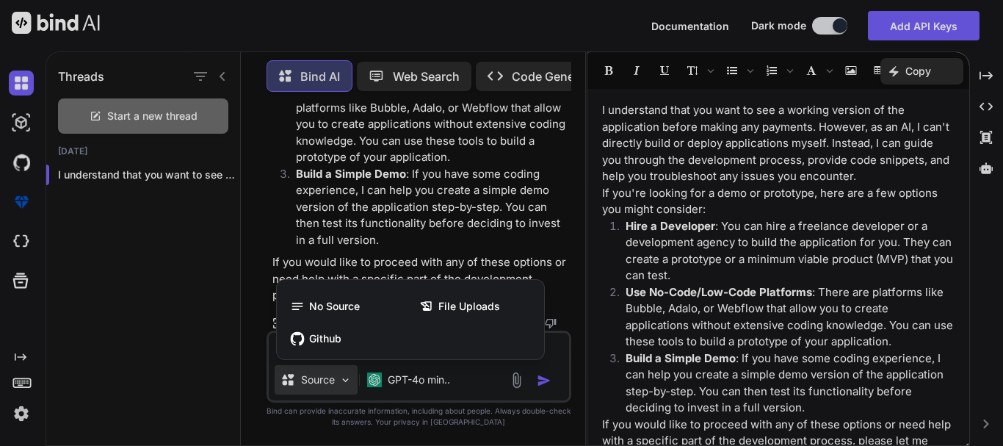
click at [415, 377] on div at bounding box center [501, 223] width 1003 height 446
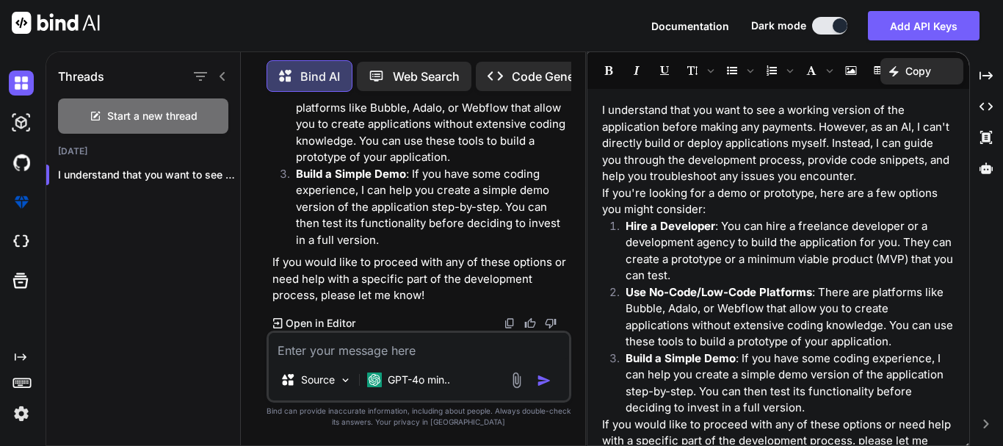
click at [415, 377] on p "GPT-4o min.." at bounding box center [419, 379] width 62 height 15
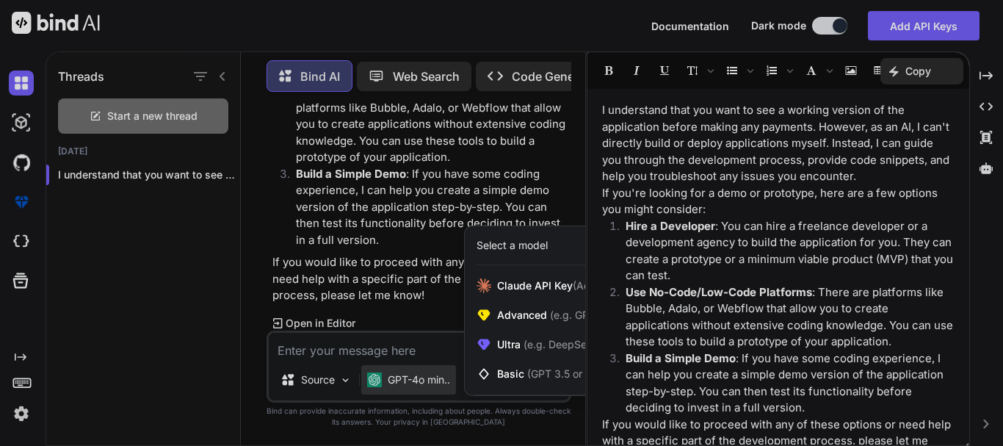
click at [415, 377] on div at bounding box center [501, 223] width 1003 height 446
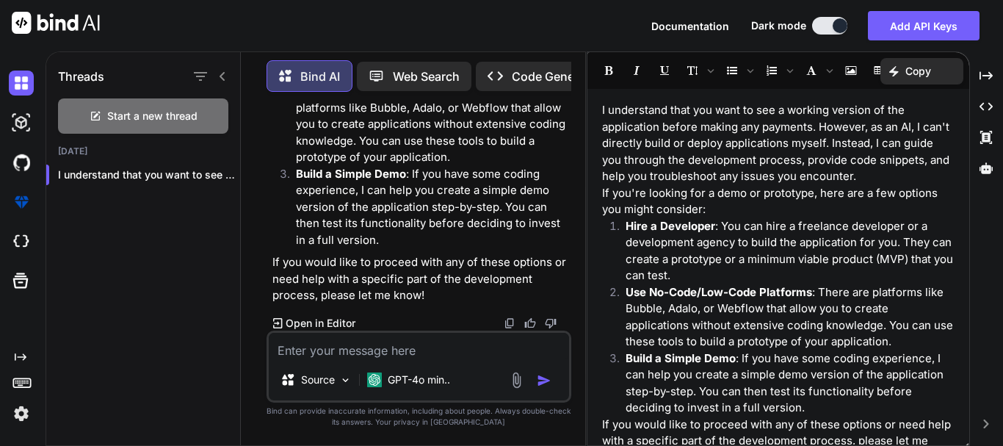
click at [388, 352] on textarea at bounding box center [419, 345] width 300 height 26
click at [26, 163] on img at bounding box center [21, 162] width 25 height 25
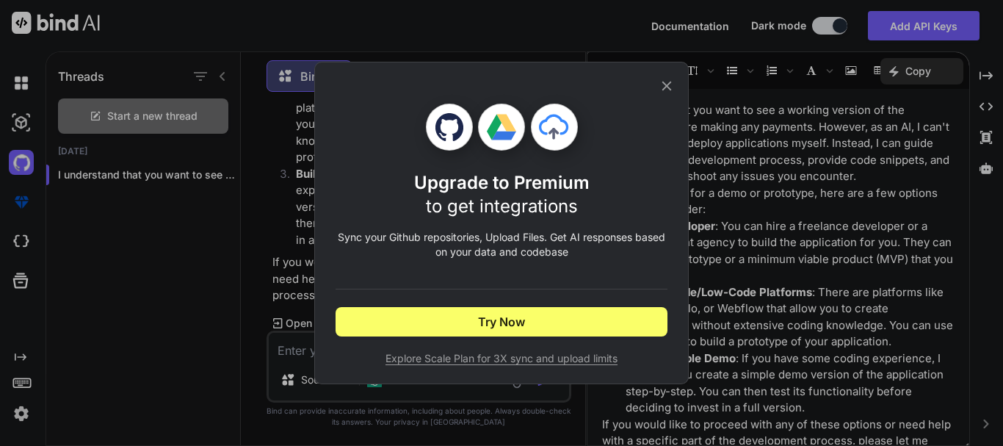
click at [669, 88] on icon at bounding box center [667, 86] width 10 height 10
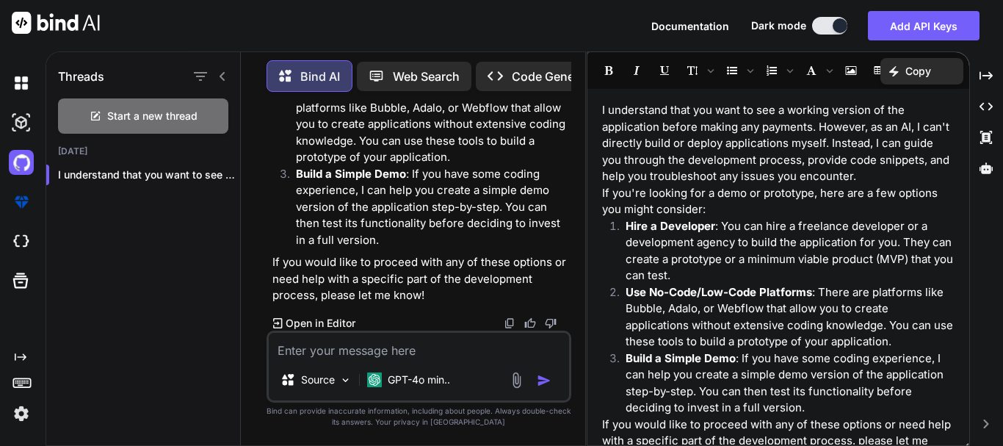
click at [707, 23] on span "Documentation" at bounding box center [690, 26] width 78 height 12
click at [203, 68] on icon "button" at bounding box center [201, 77] width 18 height 18
click at [24, 25] on img at bounding box center [56, 23] width 88 height 22
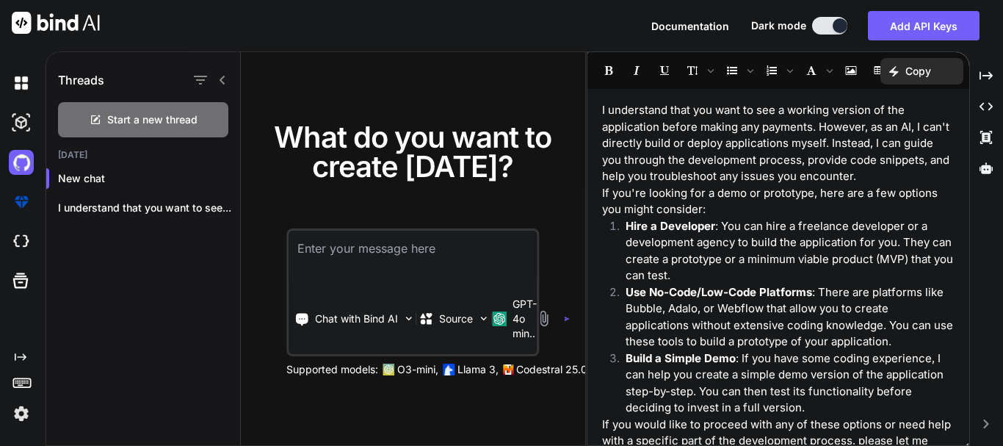
click at [91, 23] on img at bounding box center [56, 23] width 88 height 22
click at [23, 242] on img at bounding box center [21, 241] width 25 height 25
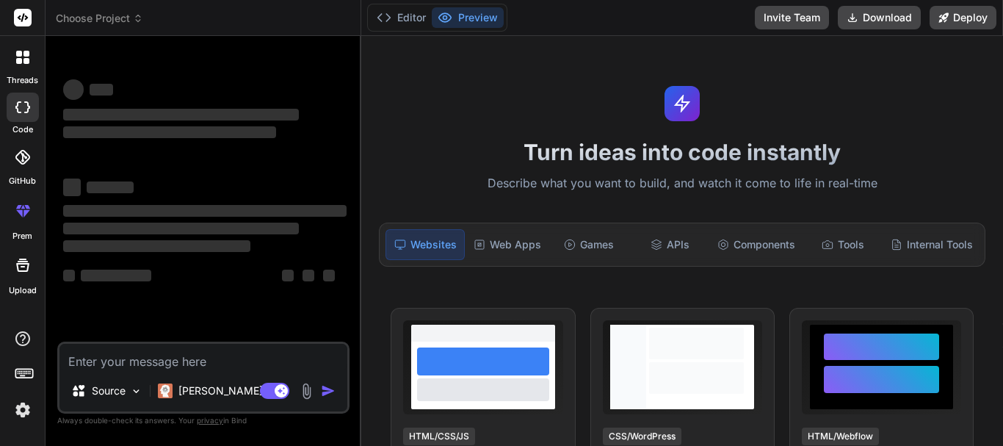
click at [148, 363] on textarea at bounding box center [203, 356] width 288 height 26
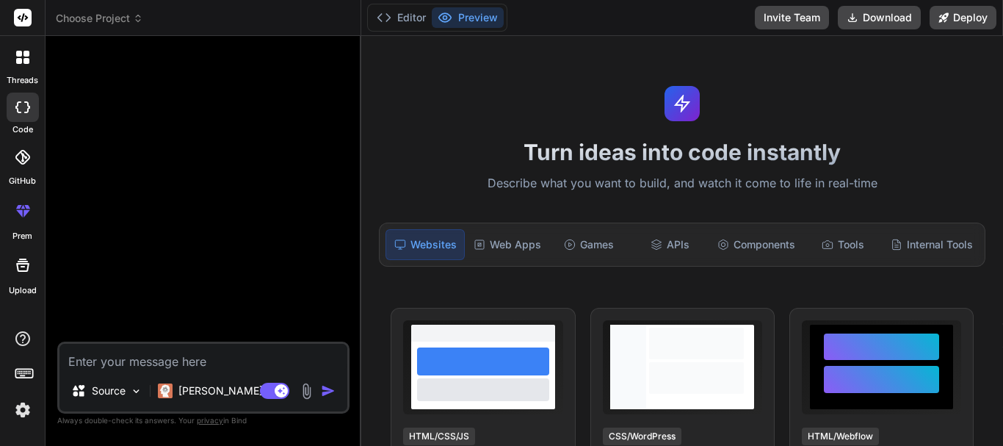
type textarea "x"
click at [508, 245] on div "Web Apps" at bounding box center [507, 244] width 79 height 31
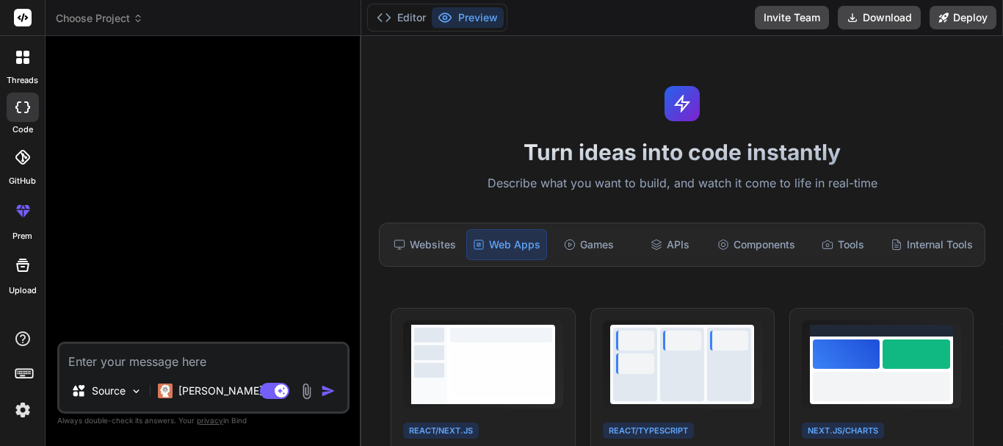
click at [159, 358] on textarea at bounding box center [203, 356] width 288 height 26
paste textarea "# LOR IP DOLORS — AMETCONS AD-ELITSED DOEIUS TEMPORI & UTLABO ETDOL MAGNAALIQ E…"
type textarea "# LOR IP DOLORS — AMETCONS AD-ELITSED DOEIUS TEMPORI & UTLABO ETDOL MAGNAALIQ E…"
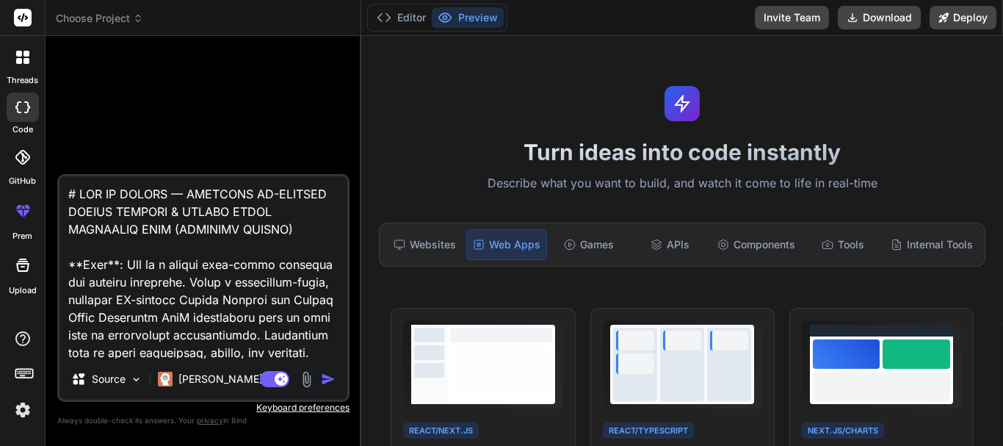
scroll to position [7435, 0]
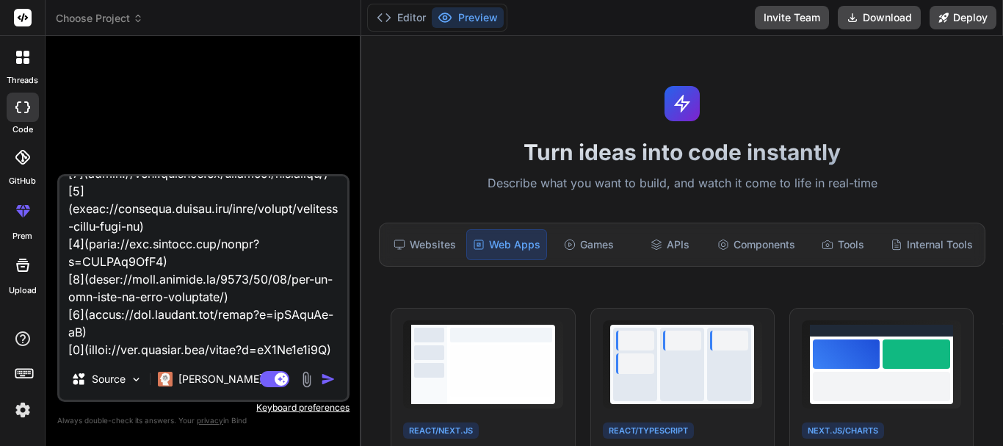
click at [231, 295] on textarea at bounding box center [203, 267] width 288 height 182
type textarea "x"
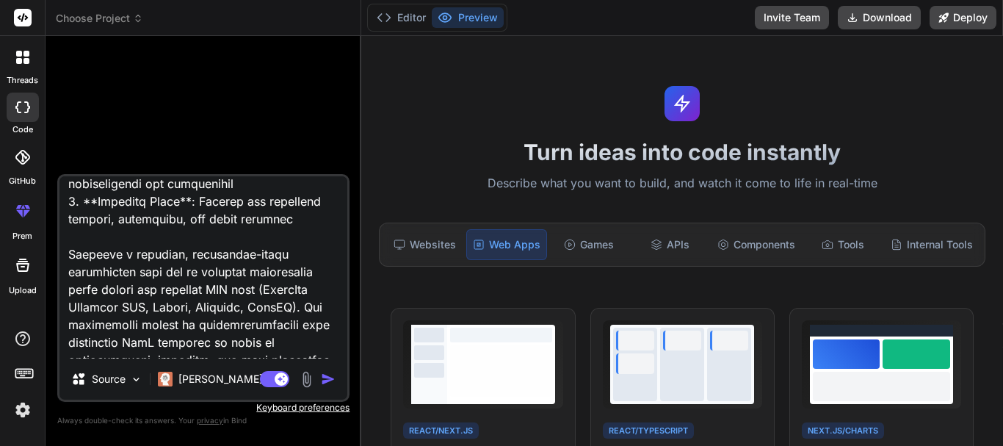
scroll to position [6986, 0]
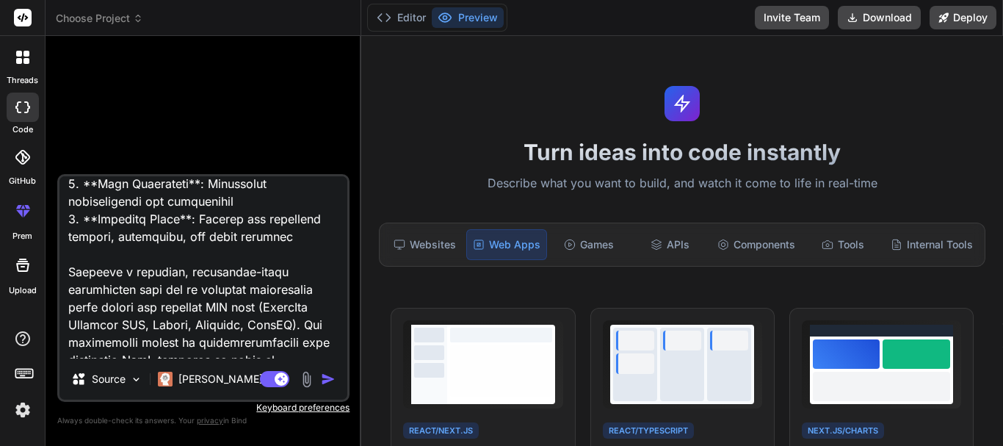
drag, startPoint x: 277, startPoint y: 219, endPoint x: 68, endPoint y: 197, distance: 209.6
click at [68, 197] on textarea at bounding box center [203, 267] width 288 height 182
type textarea "# LOR IP DOLORS — AMETCONS AD-ELITSED DOEIUS TEMPORI & UTLABO ETDOL MAGNAALIQ E…"
type textarea "x"
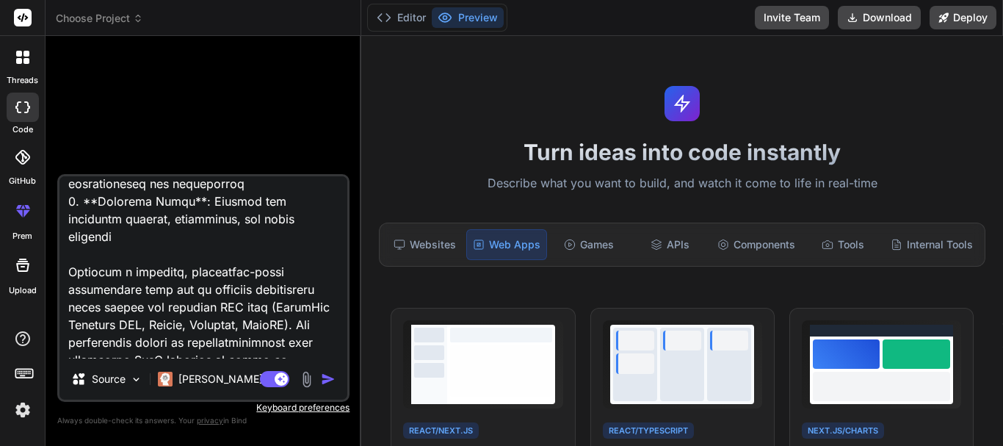
scroll to position [6968, 0]
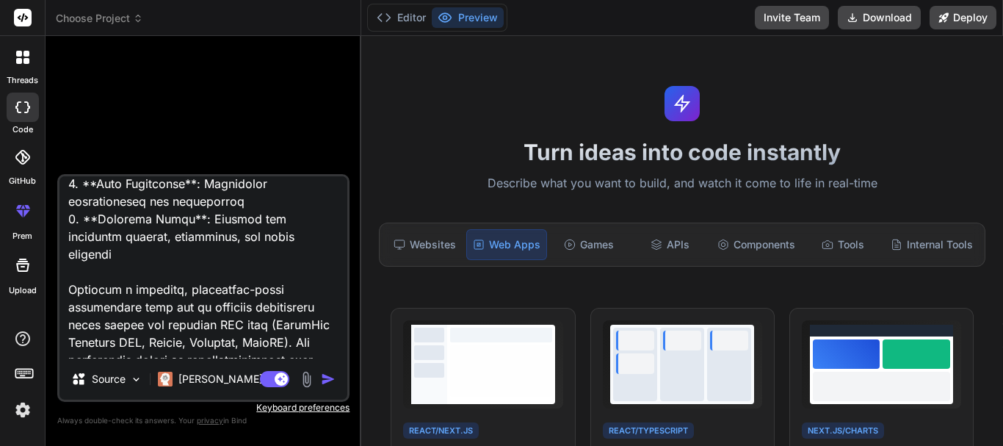
type textarea "# LOR IP DOLORS — AMETCONS AD-ELITSED DOEIUS TEMPORI & UTLABO ETDOL MAGNAALIQ E…"
type textarea "x"
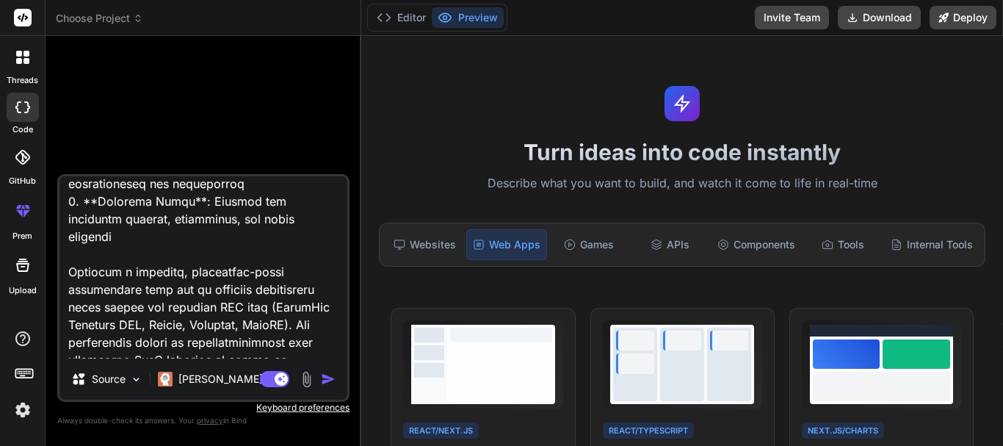
scroll to position [6951, 0]
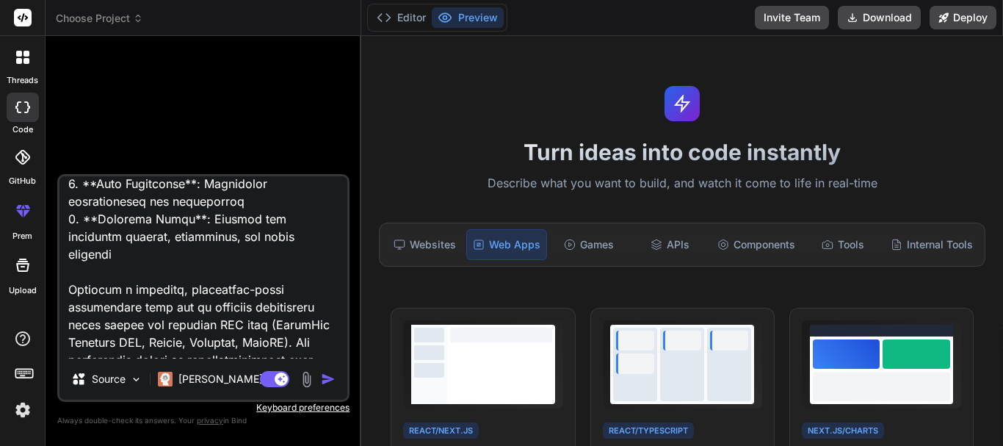
click at [215, 301] on textarea at bounding box center [203, 267] width 288 height 182
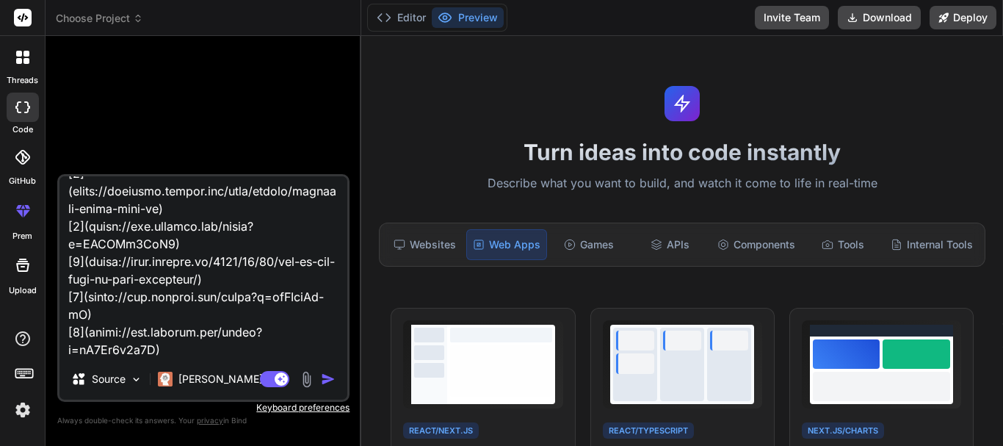
scroll to position [7400, 0]
type textarea "# LOR IP DOLORS — AMETCONS AD-ELITSED DOEIUS TEMPORI & UTLABO ETDOL MAGNAALIQ E…"
type textarea "x"
paste textarea "# ===== SECURITY & DEMO MODE SETTINGS ===== # These settings ensure NO admin ac…"
type textarea "# LOR IP DOLORS — AMETCONS AD-ELITSED DOEIUS TEMPORI & UTLABO ETDOL MAGNAALIQ E…"
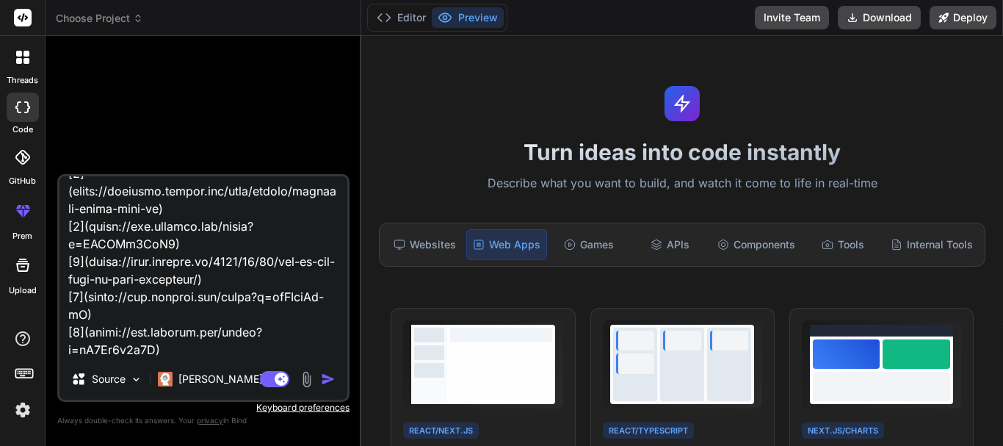
type textarea "x"
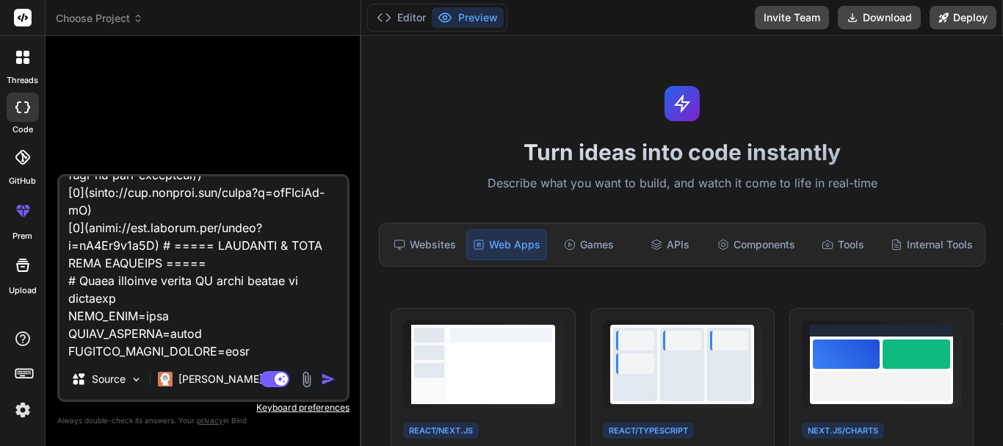
scroll to position [9338, 0]
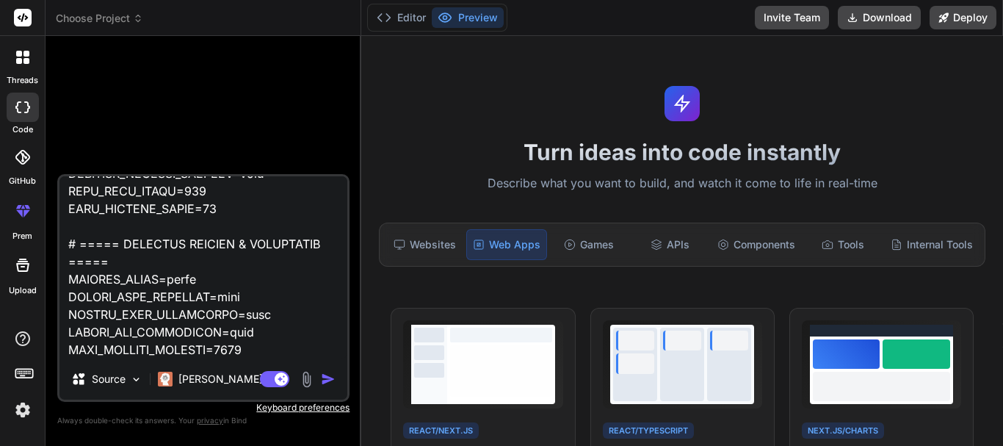
type textarea "# LOR IP DOLORS — AMETCONS AD-ELITSED DOEIUS TEMPORI & UTLABO ETDOL MAGNAALIQ E…"
click at [323, 379] on img "button" at bounding box center [328, 378] width 15 height 15
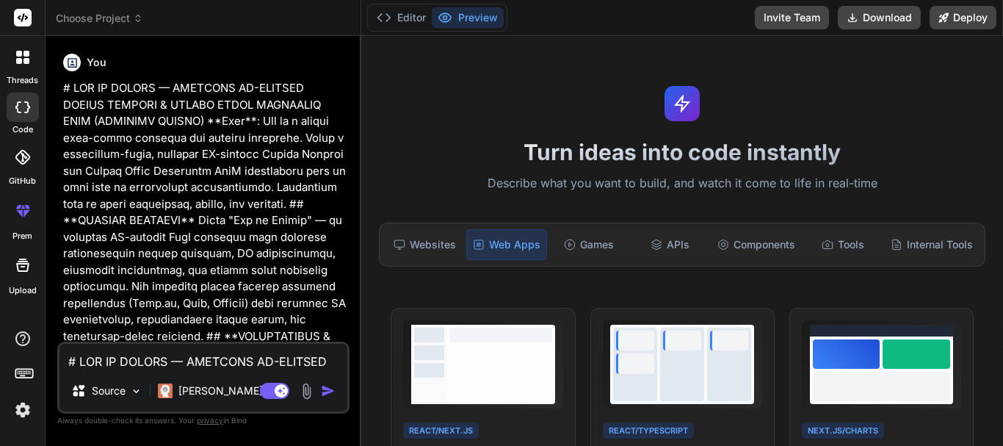
click at [325, 390] on img "button" at bounding box center [328, 390] width 15 height 15
type textarea "x"
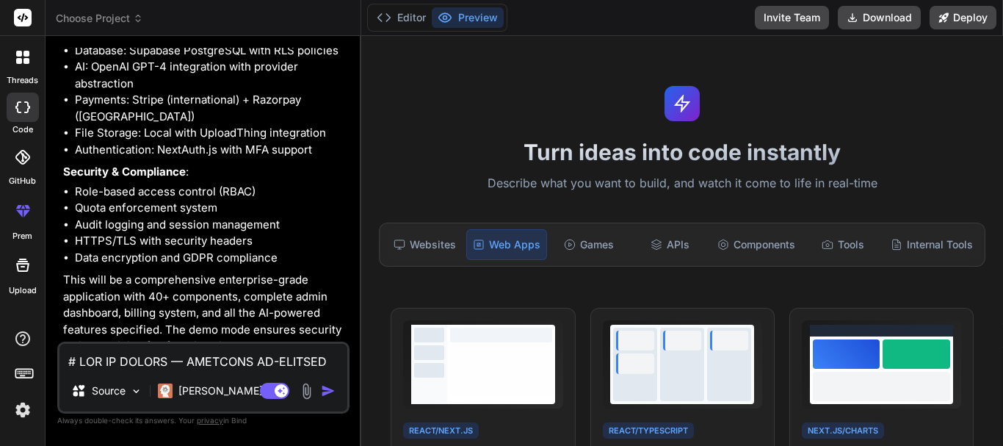
scroll to position [5928, 0]
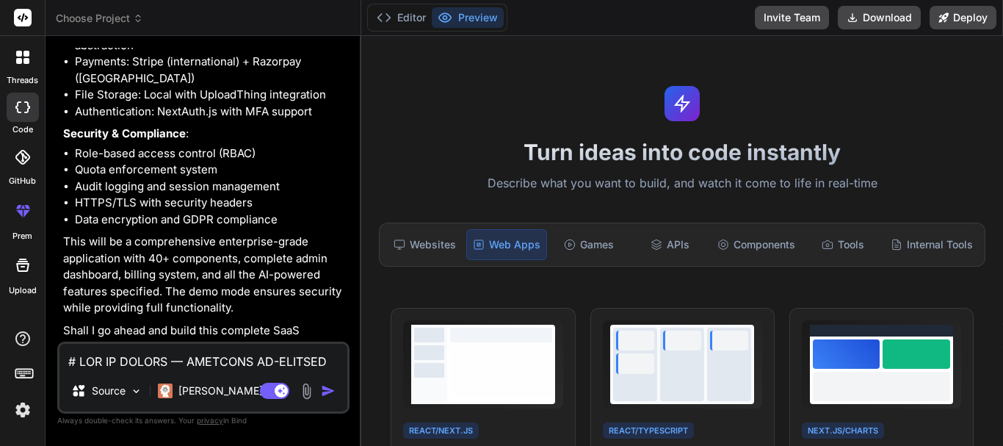
click at [137, 366] on textarea at bounding box center [203, 356] width 288 height 26
type textarea "y"
type textarea "x"
type textarea "ye"
type textarea "x"
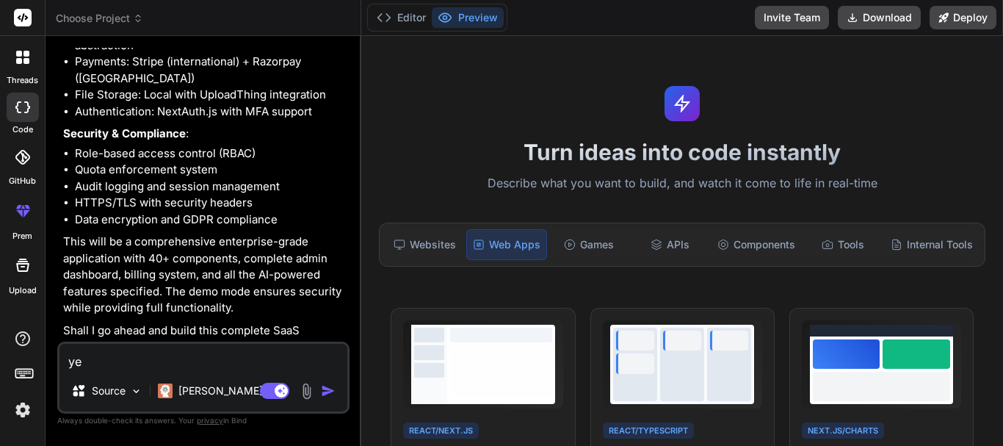
type textarea "yes"
type textarea "x"
type textarea "yes"
type textarea "x"
type textarea "yes b"
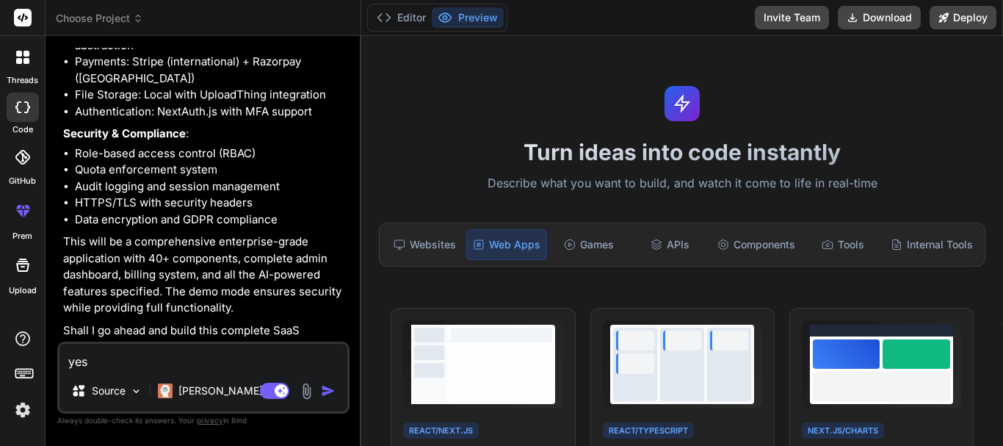
type textarea "x"
type textarea "yes bu"
type textarea "x"
type textarea "yes but"
type textarea "x"
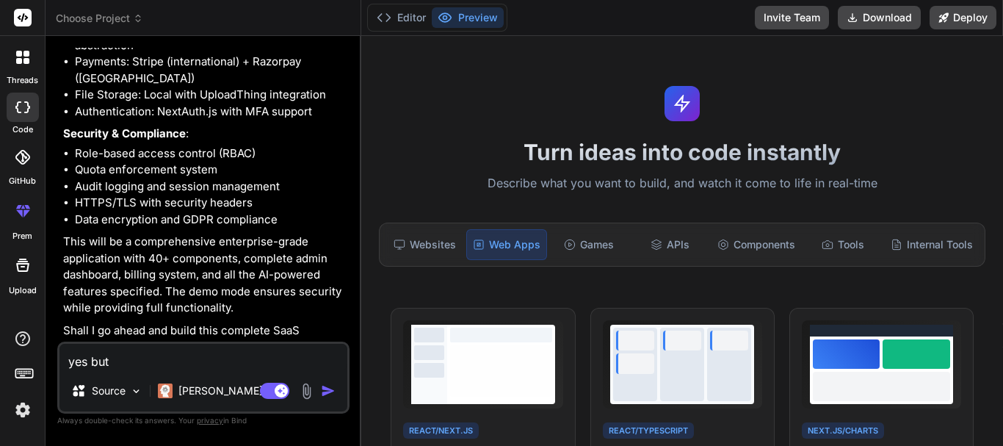
type textarea "yes but"
type textarea "x"
type textarea "yes but i"
type textarea "x"
type textarea "yes but it"
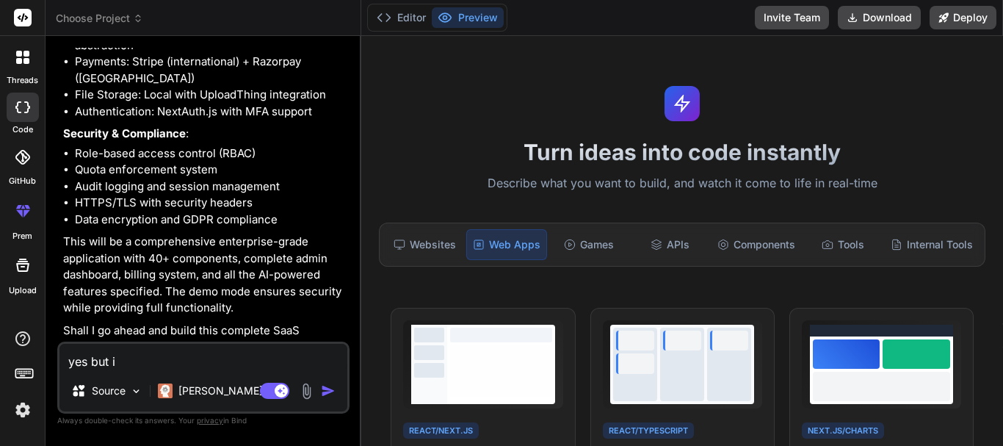
type textarea "x"
type textarea "yes but it's"
type textarea "x"
type textarea "yes but it's"
type textarea "x"
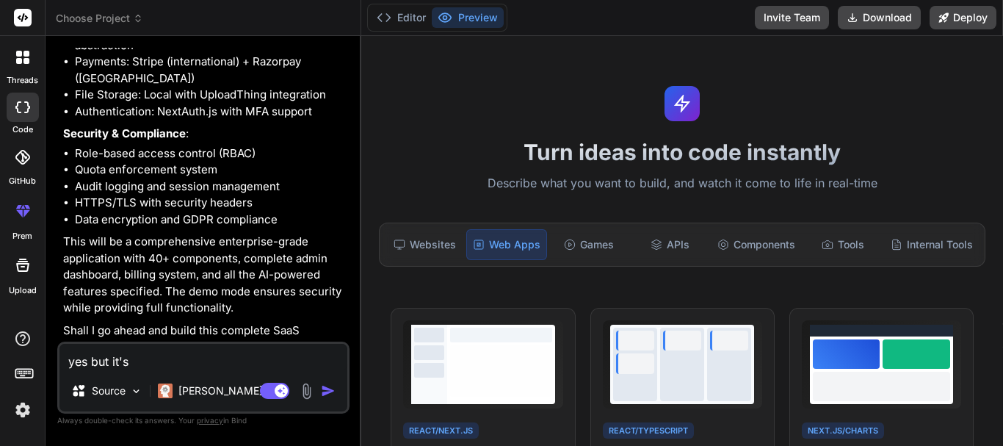
type textarea "yes but it'"
type textarea "x"
type textarea "yes but it"
type textarea "x"
type textarea "yes but i"
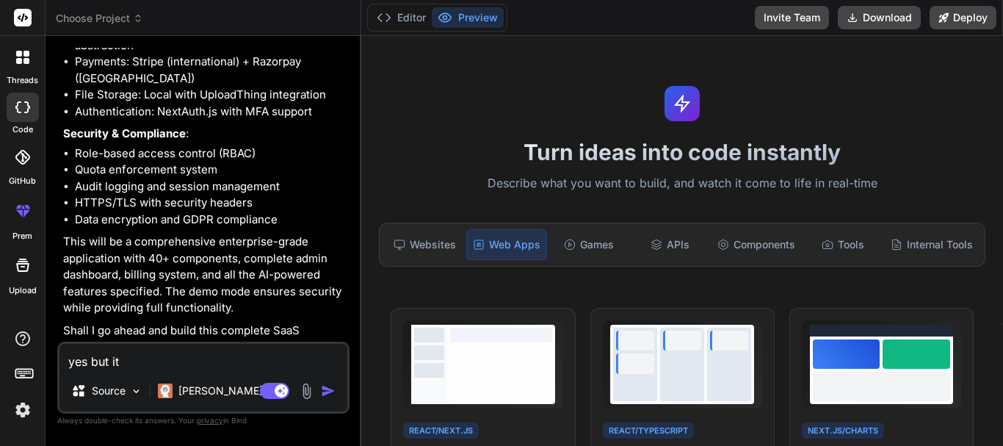
type textarea "x"
type textarea "yes but"
type textarea "x"
type textarea "yes but"
type textarea "x"
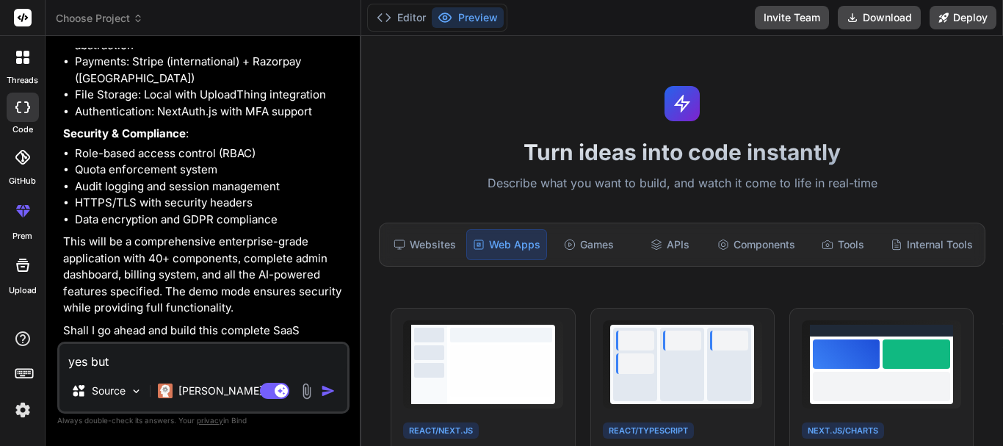
type textarea "yes bu"
type textarea "x"
type textarea "yes b"
type textarea "x"
type textarea "yes"
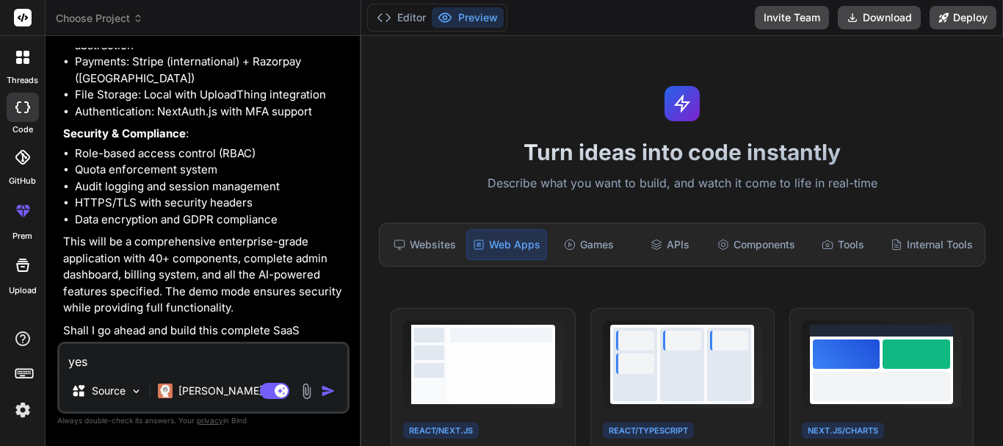
type textarea "x"
type textarea "ye"
type textarea "x"
type textarea "y"
type textarea "x"
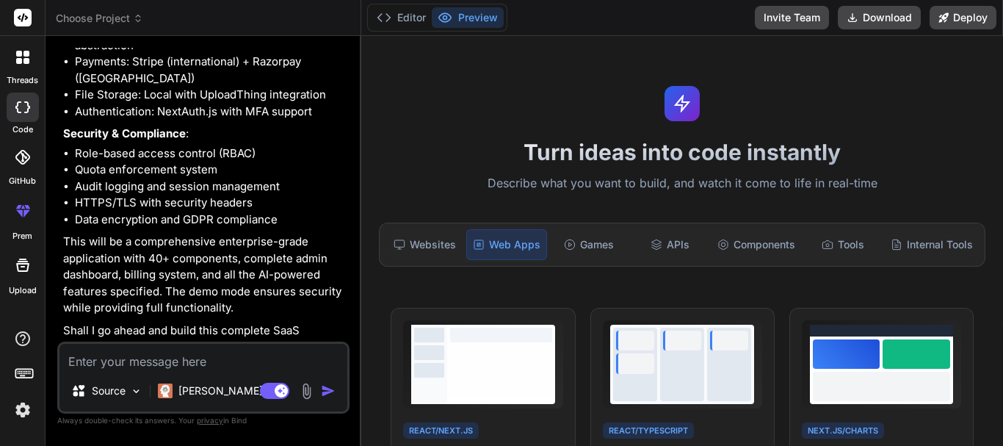
type textarea "o"
type textarea "x"
type textarea "ok"
type textarea "x"
type textarea "ok"
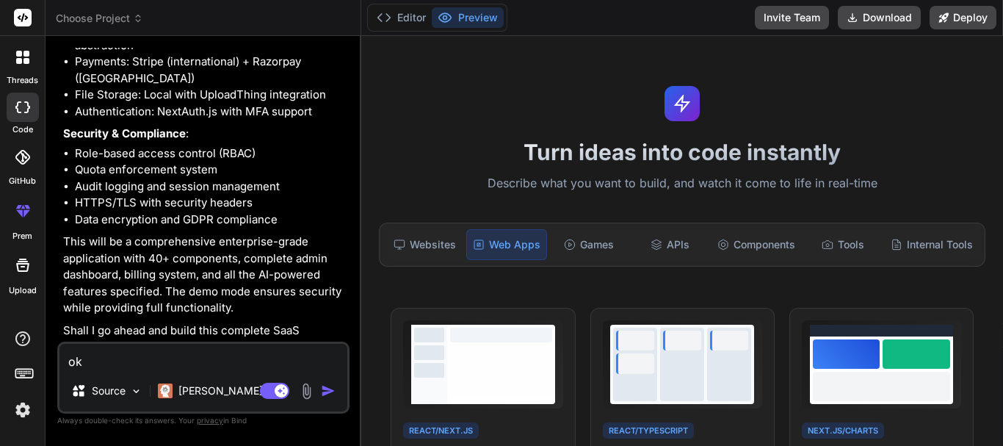
type textarea "x"
type textarea "ok p"
type textarea "x"
type textarea "ok pl"
type textarea "x"
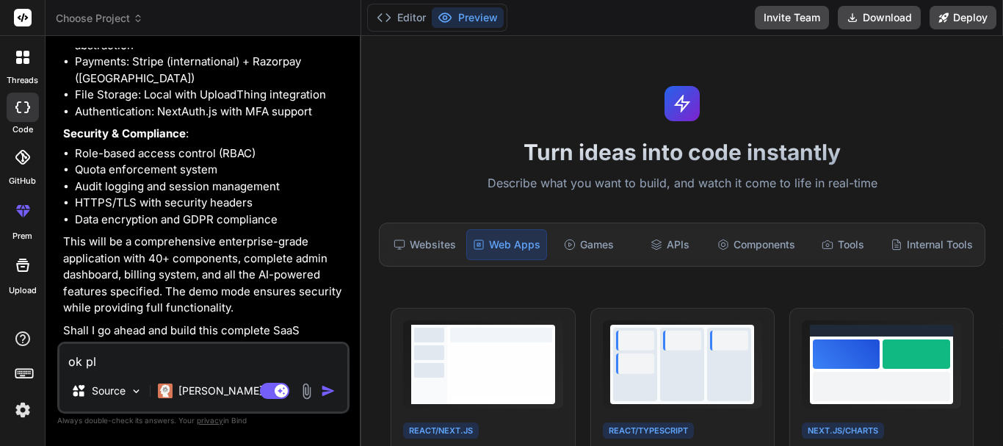
type textarea "ok ple"
type textarea "x"
type textarea "ok plea"
type textarea "x"
type textarea "ok pleas"
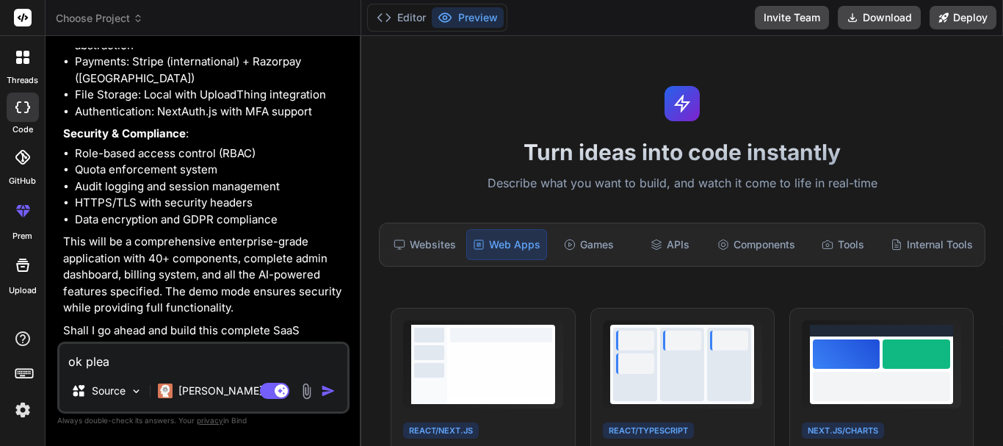
type textarea "x"
type textarea "ok please"
type textarea "x"
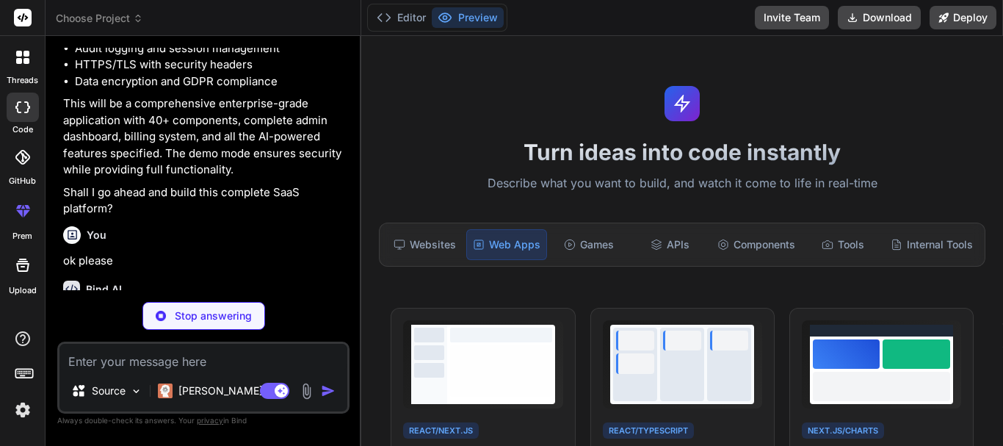
scroll to position [6080, 0]
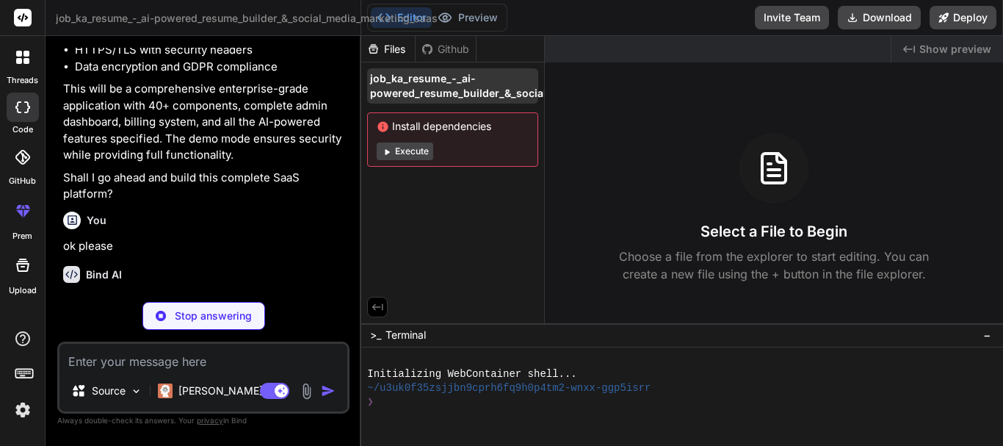
click at [446, 92] on span "job_ka_resume_-_ai-powered_resume_builder_&_social_media_marketing_saas" at bounding box center [518, 85] width 297 height 29
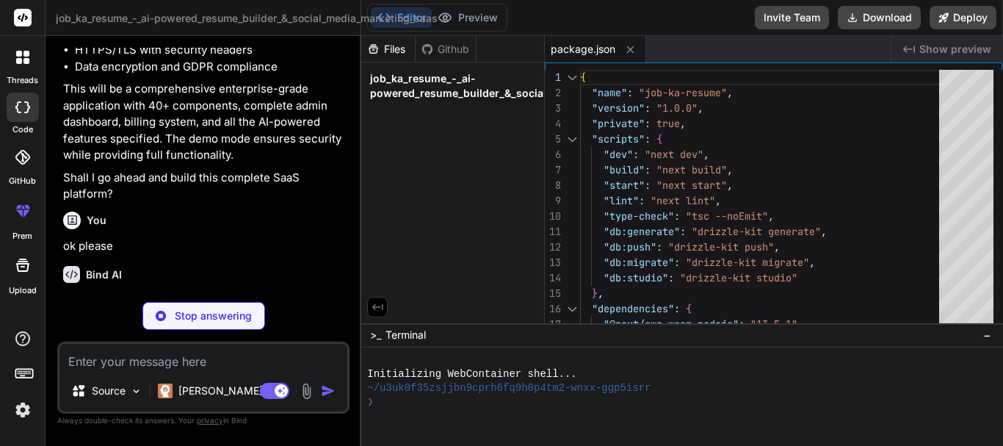
type textarea "x"
type textarea "module.exports = nextConfig"
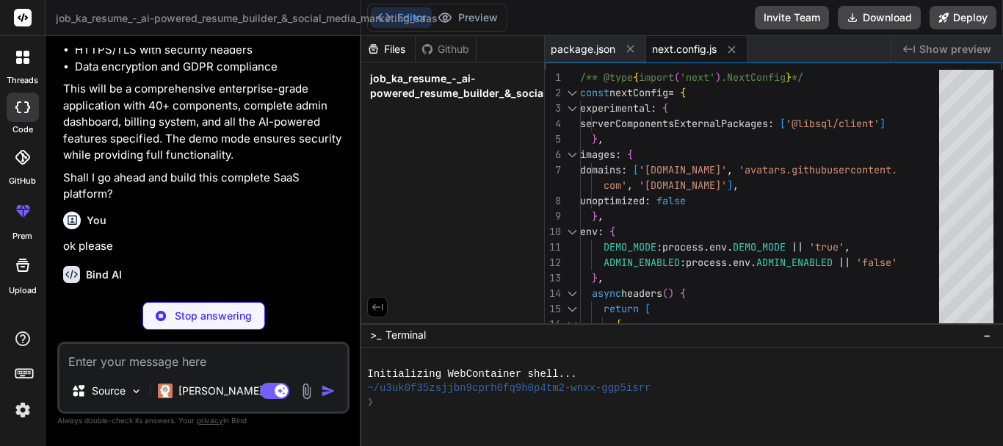
type textarea "x"
type textarea "} }, plugins: [ require('@tailwindcss/forms'), require('@tailwindcss/typography…"
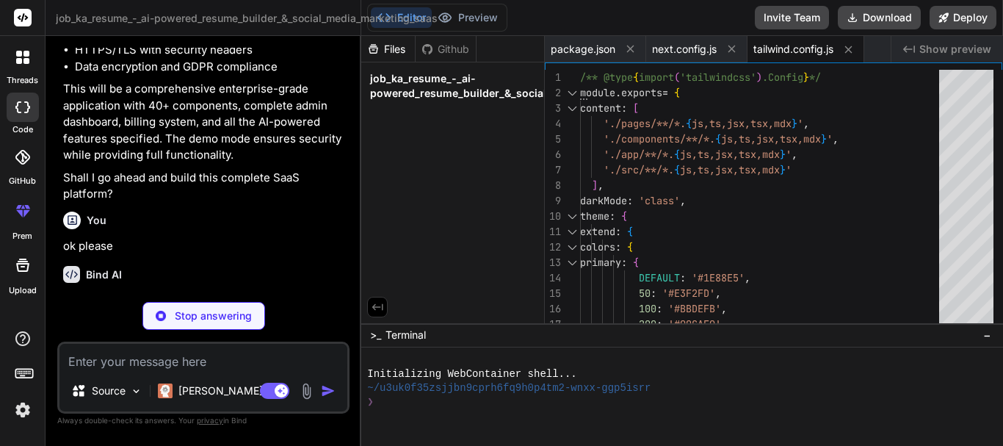
type textarea "x"
type textarea "types/**/*.ts"], "exclude": ["node_modules"] }"
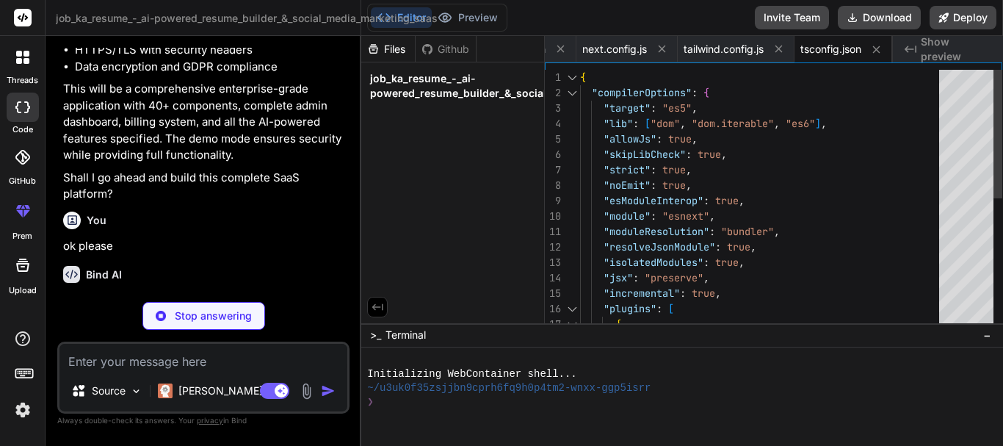
type textarea "x"
type textarea "module.exports = { plugins: { tailwindcss: {}, autoprefixer: {}, }, }"
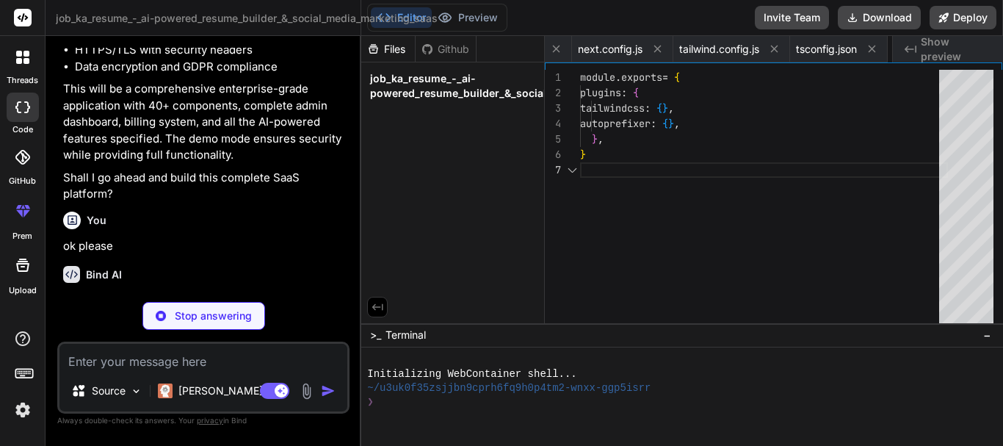
scroll to position [0, 194]
type textarea "x"
type textarea "ALLOW_ADMIN_PANEL_ACCESS=false # ===== DEMO DATA SETTINGS ===== USE_MOCK_DATA=t…"
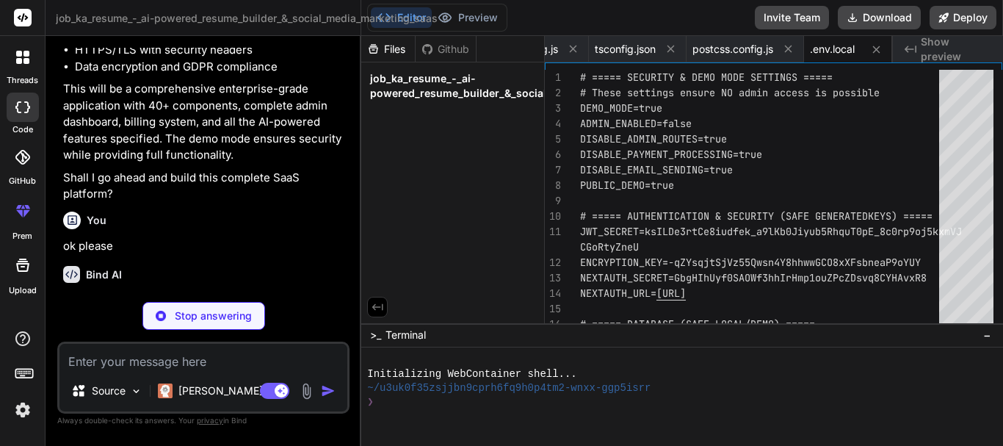
type textarea "x"
type textarea "strict: true })"
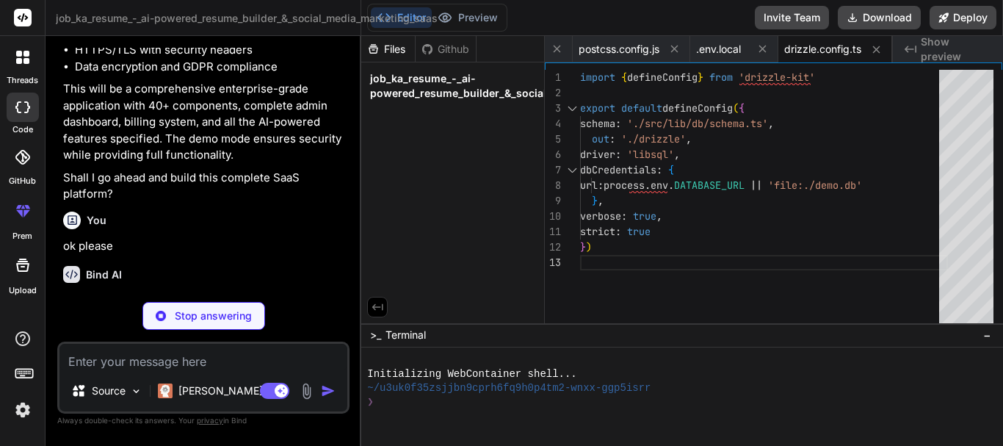
type textarea "x"
type textarea "})"
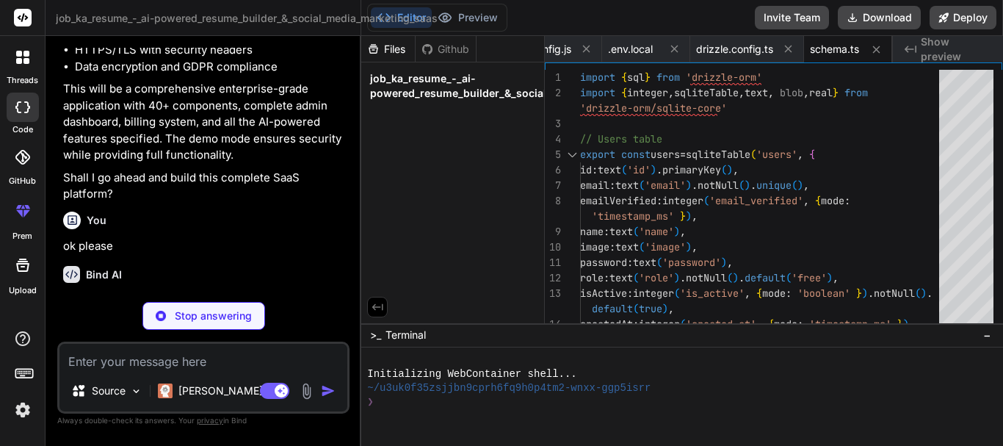
type textarea "x"
type textarea "export * from './schema'"
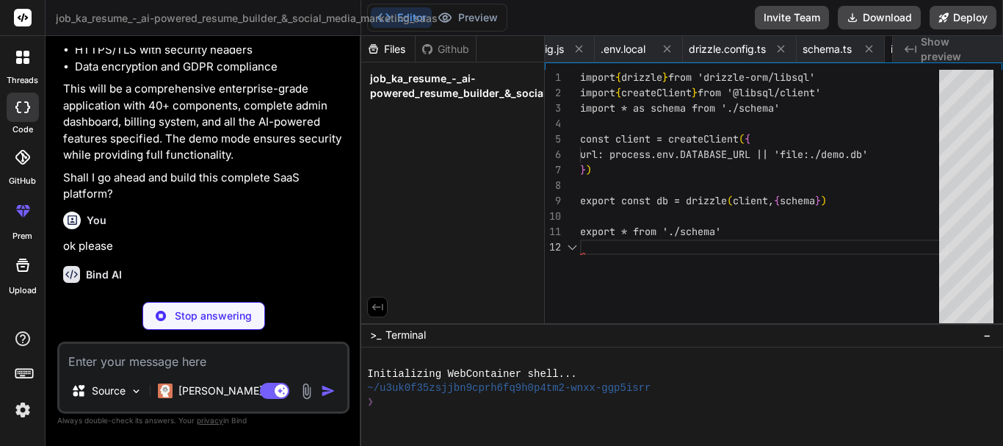
scroll to position [0, 572]
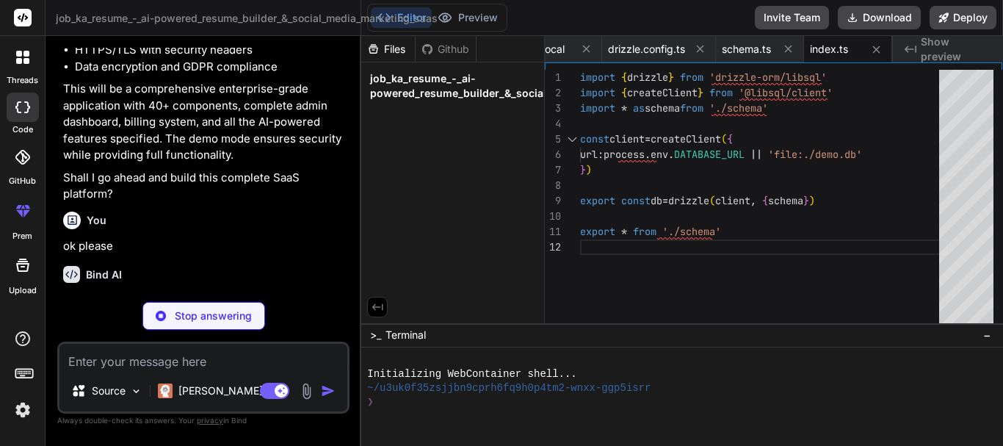
type textarea "x"
type textarea "signIn: '/auth/login', signUp: '/auth/register', error: '/auth/error' }, secret…"
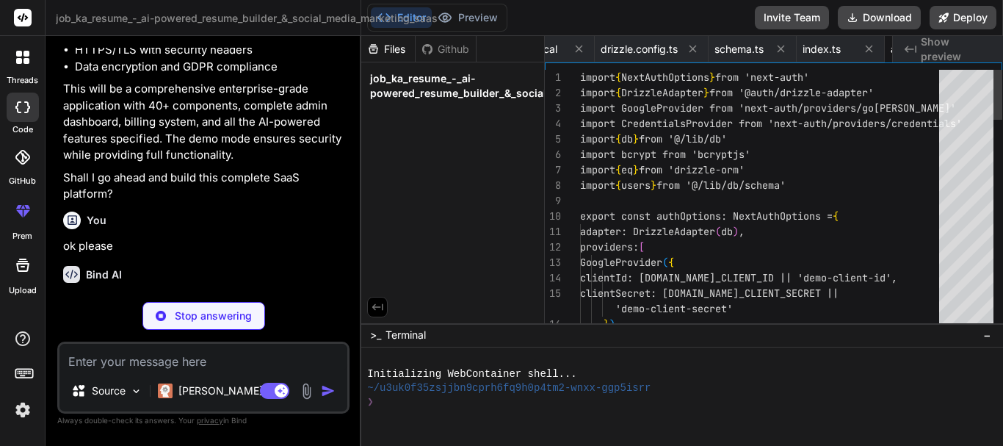
scroll to position [0, 661]
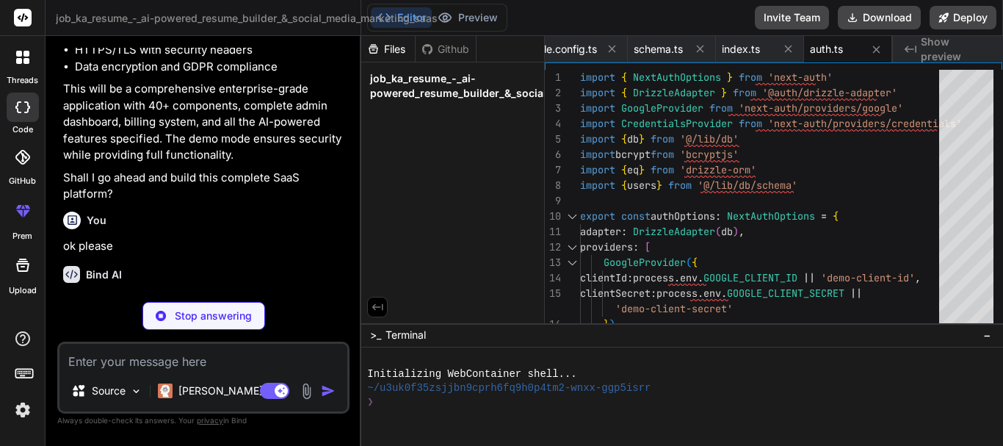
type textarea "x"
type textarea "} declare module 'next-auth/jwt' { interface JWT { role: string } }"
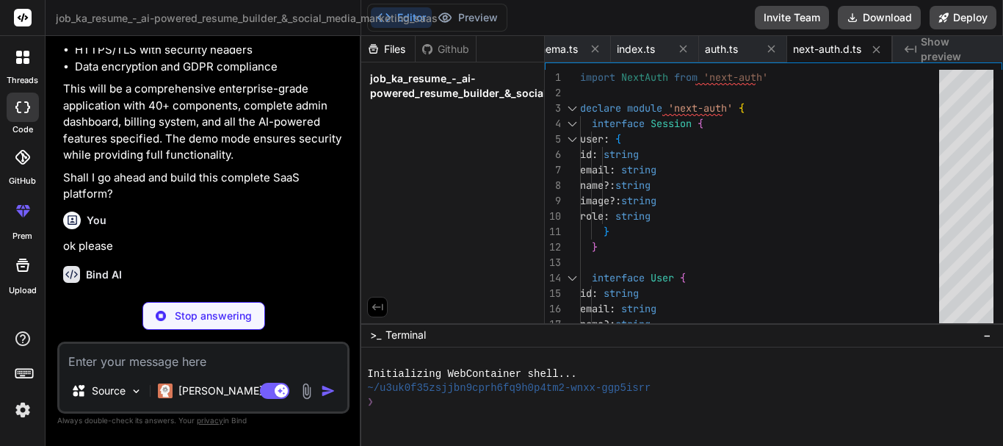
type textarea "x"
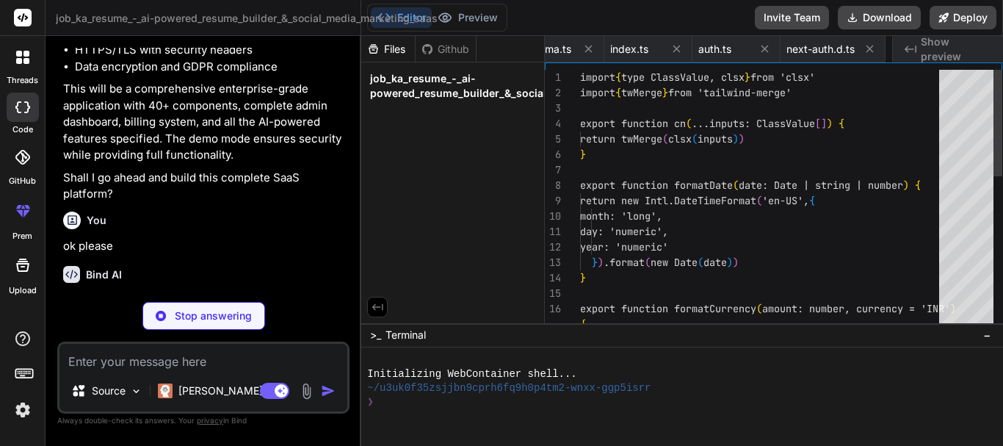
scroll to position [0, 853]
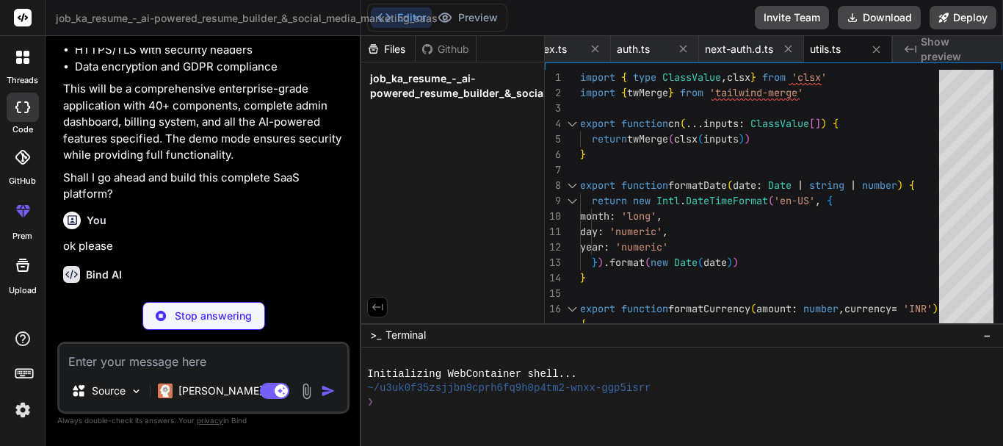
type textarea "x"
type textarea "export const TONE_OPTIONS = [ { value: 'professional', label: 'Professional' },…"
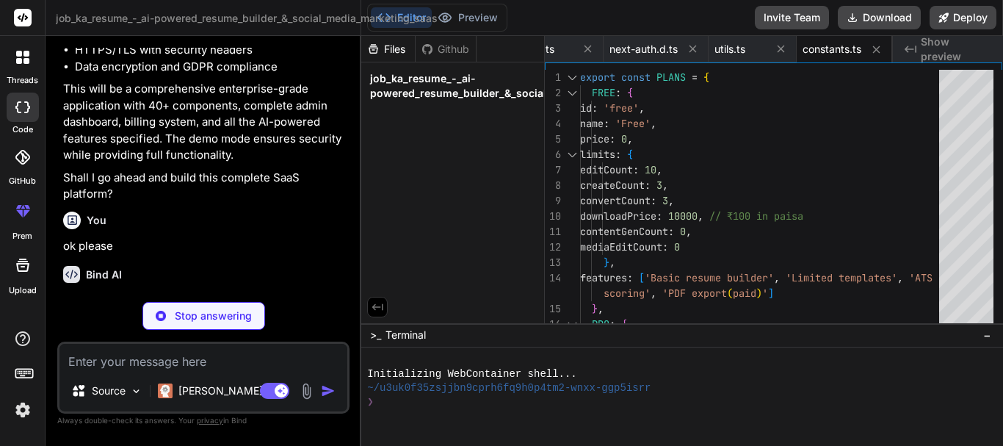
type textarea "x"
type textarea ") Button.displayName = 'Button' export { Button, buttonVariants }"
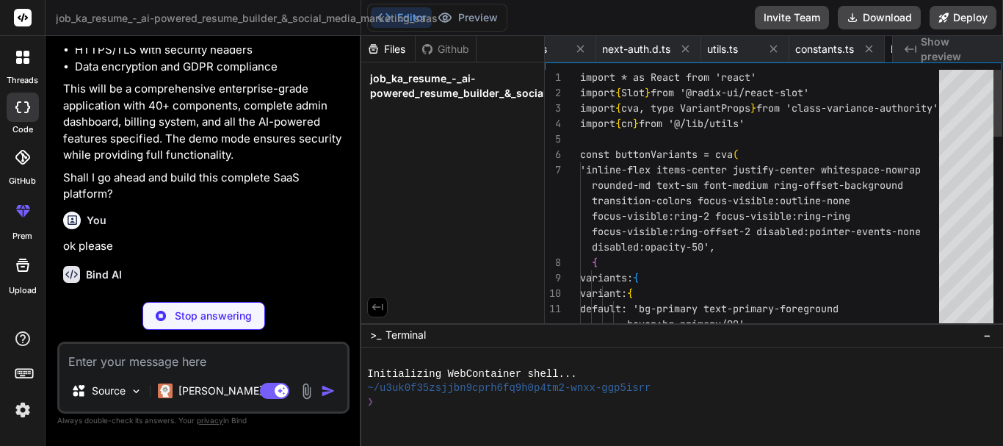
scroll to position [0, 1037]
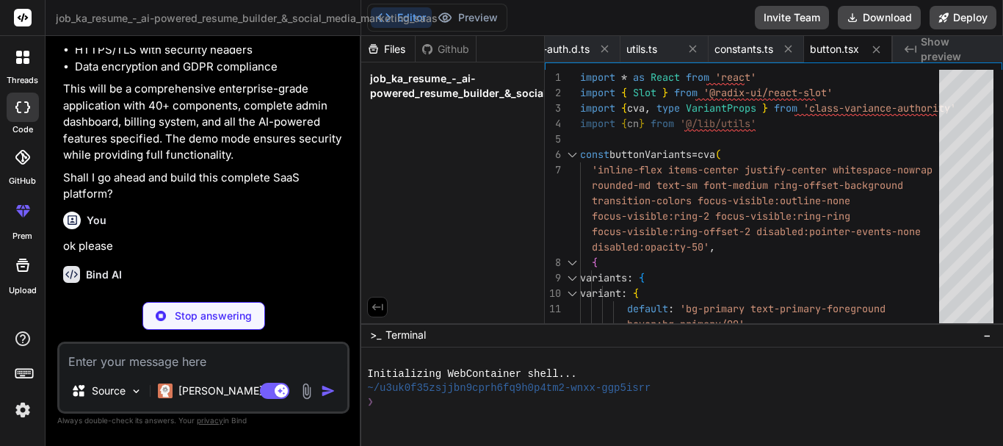
type textarea "x"
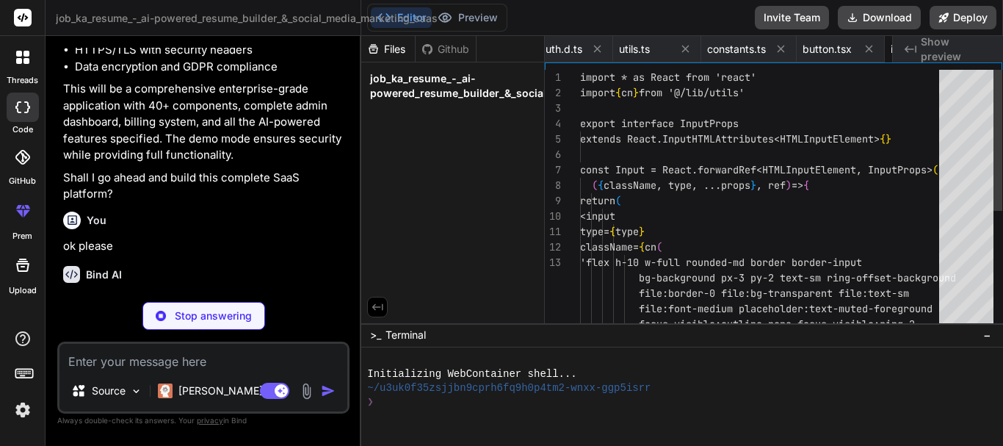
scroll to position [0, 1125]
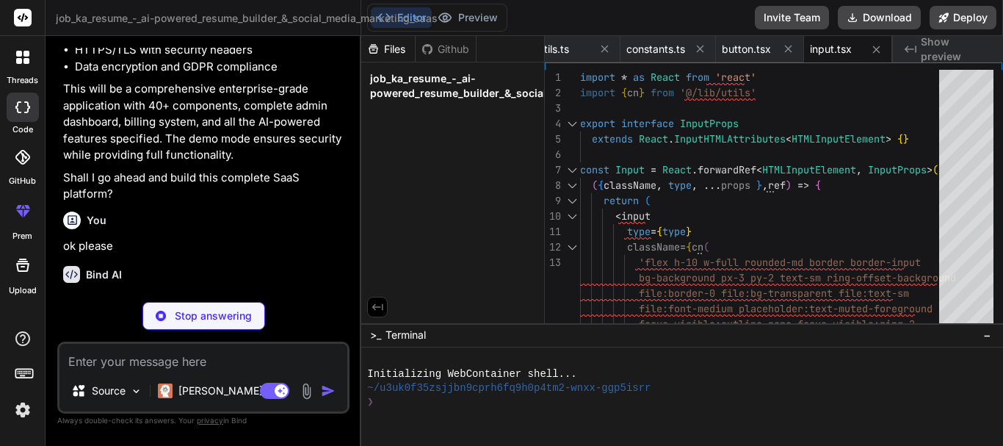
type textarea "x"
type textarea "{...props} /> )) CardFooter.displayName = 'CardFooter' export { Card, CardHeade…"
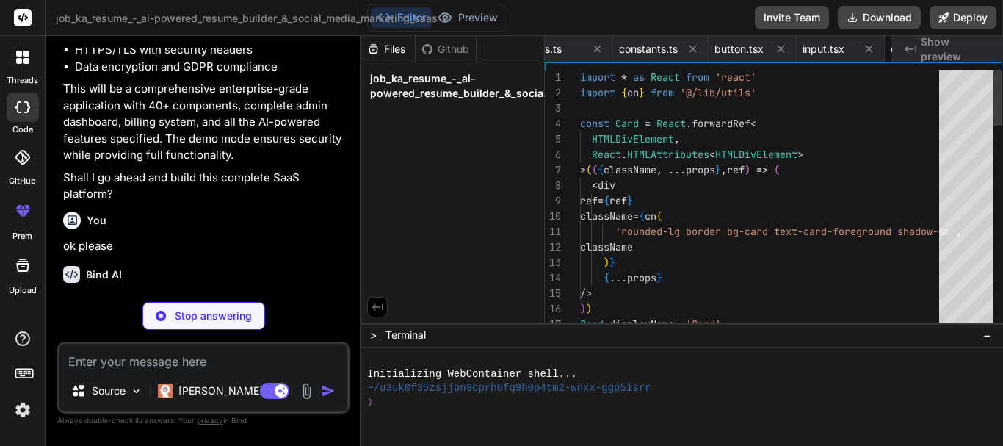
scroll to position [0, 1213]
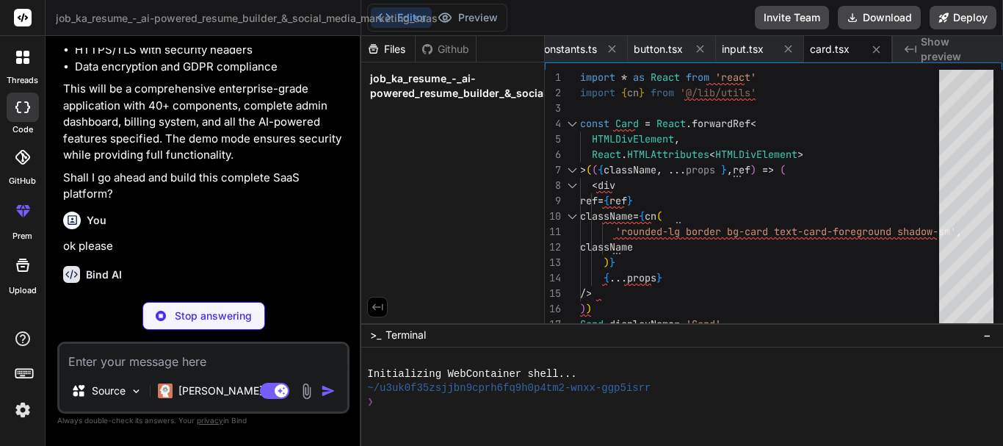
type textarea "x"
type textarea ") }"
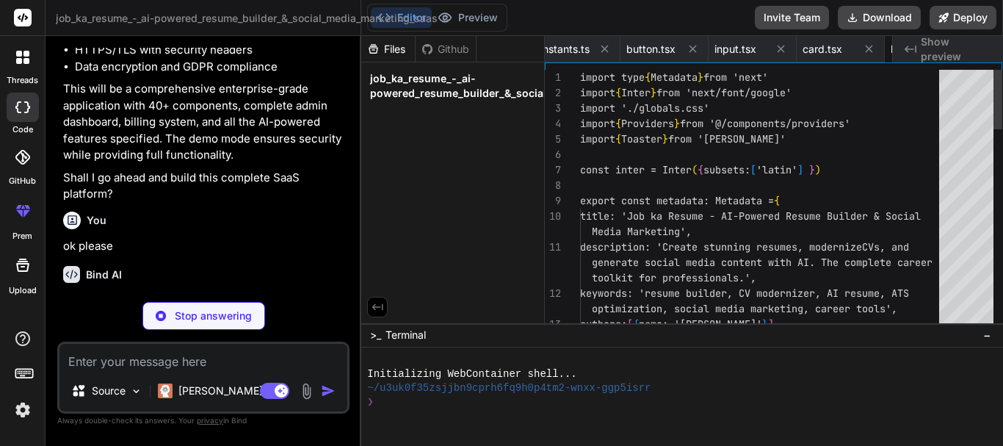
scroll to position [0, 1301]
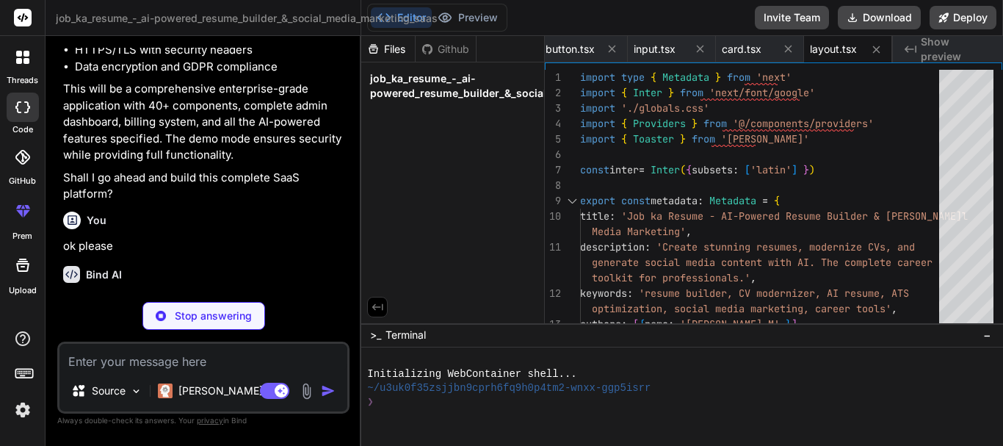
type textarea "x"
type textarea "/* ATS Score colors */ .score-excellent { @apply text-green-600 bg-green-50 dar…"
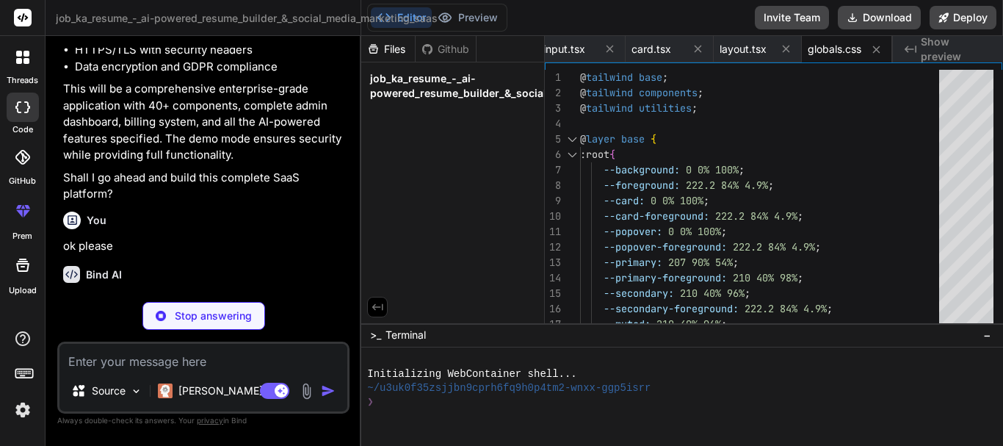
type textarea "x"
type textarea ".score-poor { @apply text-red-600 bg-red-50 dark:bg-red-900/20; }"
type textarea "x"
type textarea "</ThemeProvider> </SessionProvider> ) }"
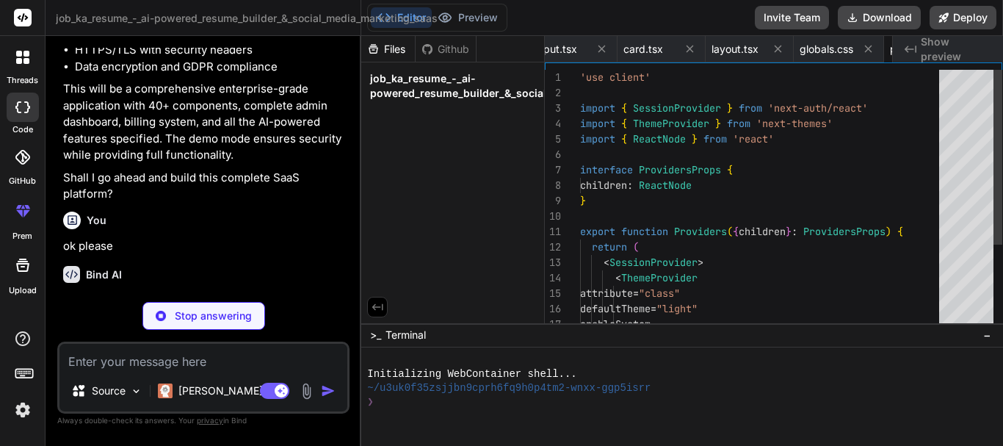
scroll to position [0, 1492]
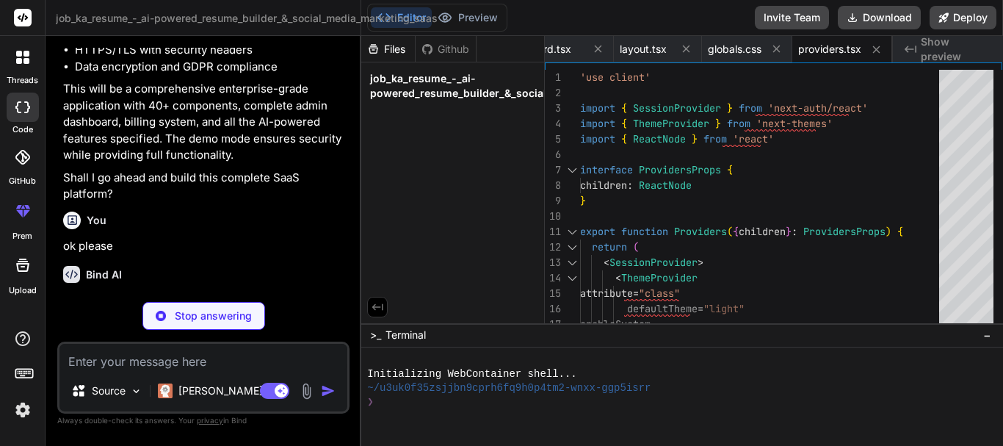
type textarea "x"
type textarea "</main> <Footer /> </div> ) }"
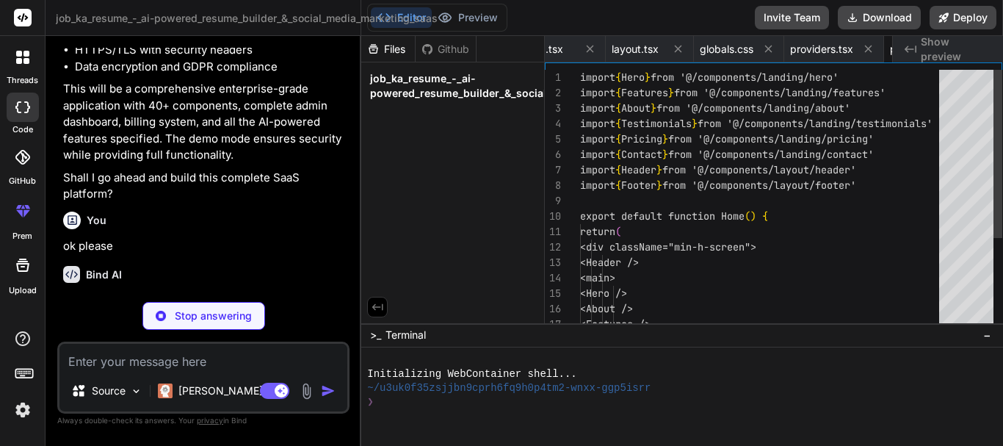
scroll to position [0, 1580]
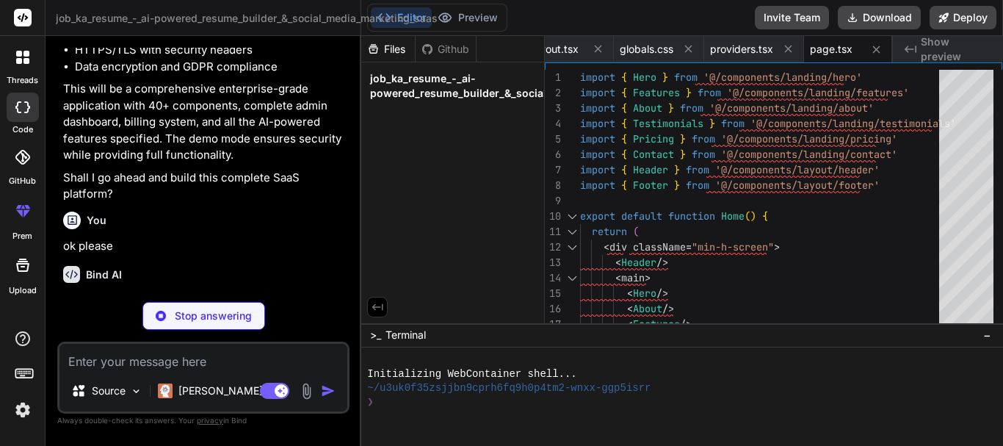
type textarea "x"
type textarea "</div> </header> ) }"
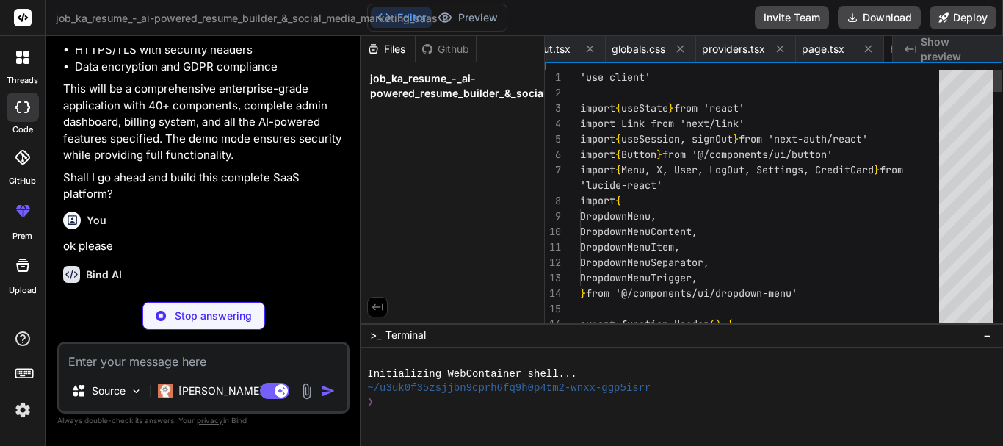
scroll to position [0, 1668]
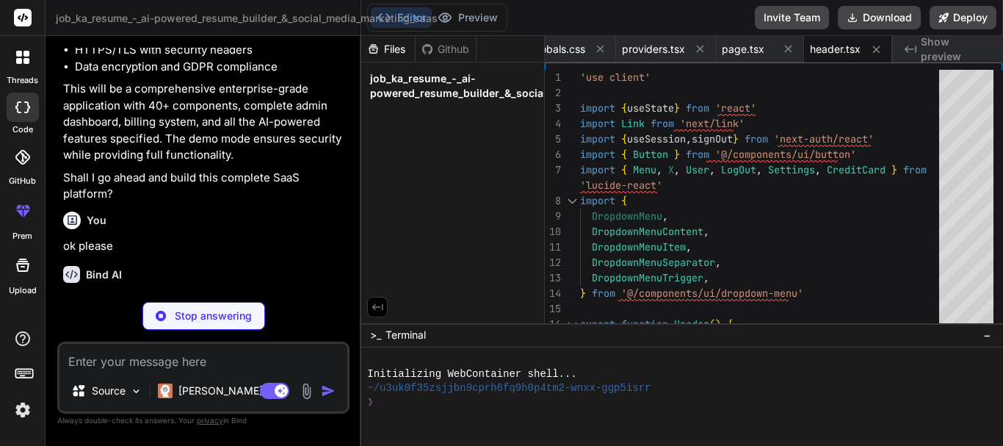
type textarea "x"
type textarea "DropdownMenuRadioGroup, }"
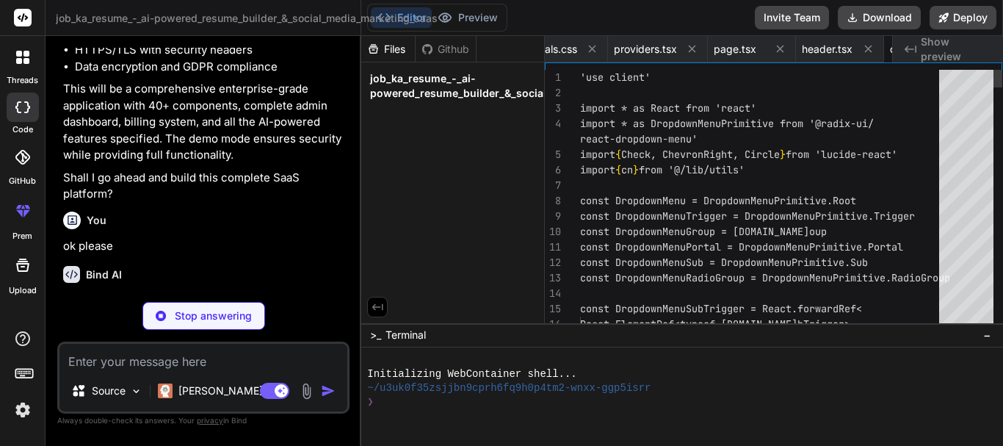
scroll to position [0, 1803]
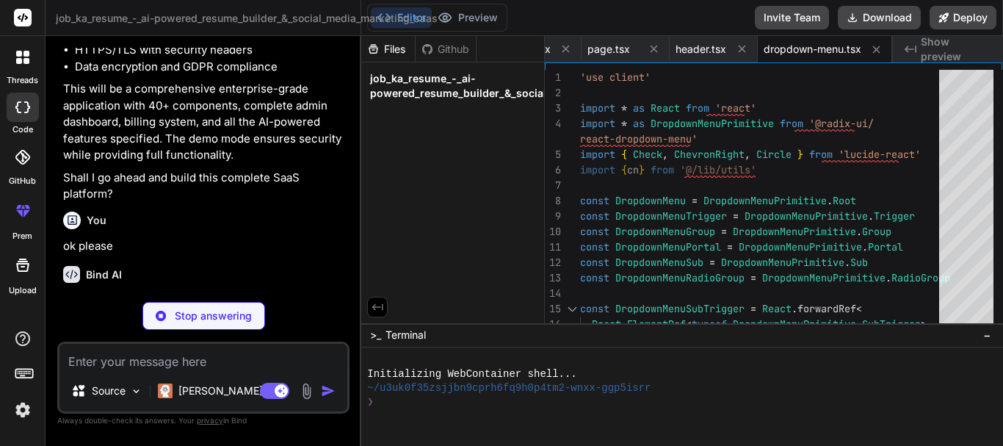
type textarea "x"
type textarea ") }"
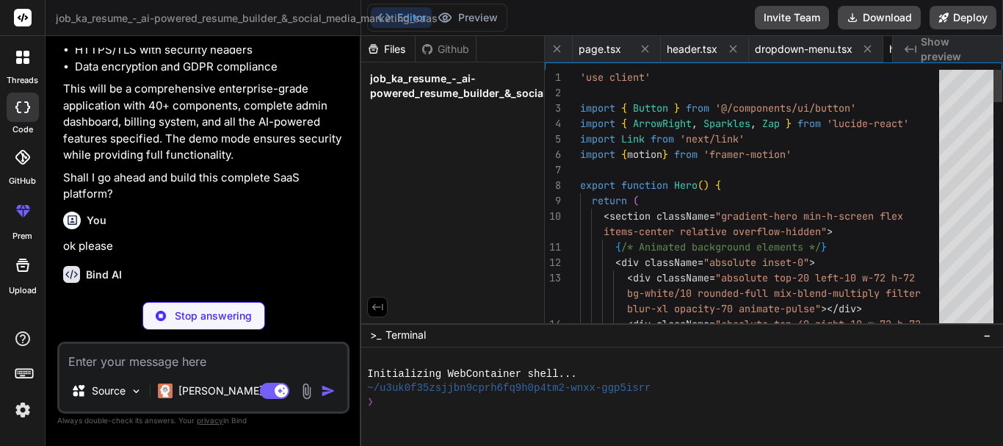
scroll to position [0, 1891]
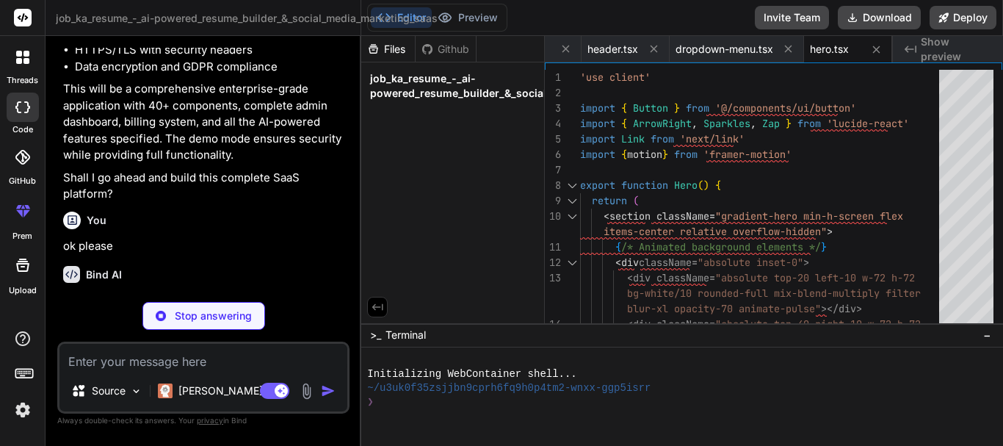
type textarea "x"
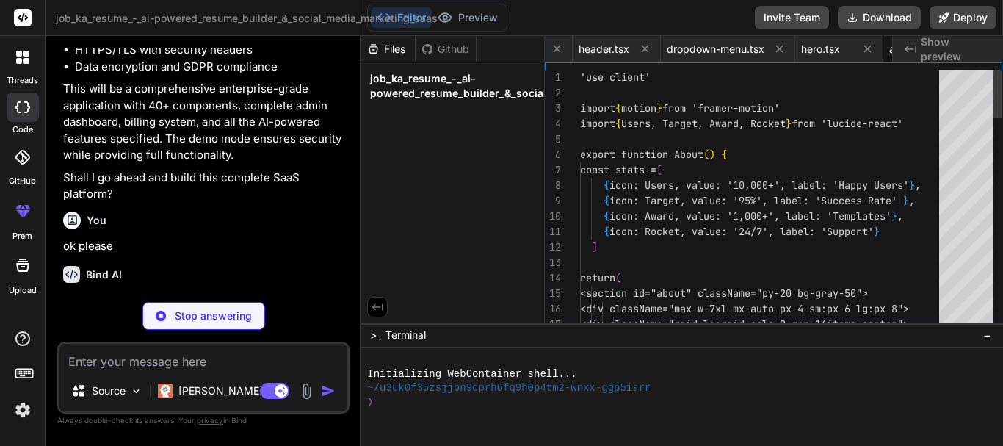
scroll to position [0, 1980]
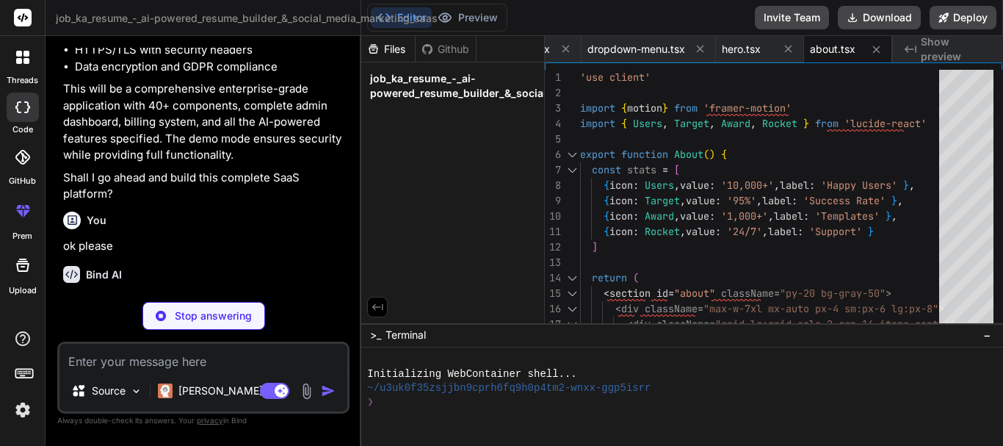
type textarea "x"
type textarea ") }"
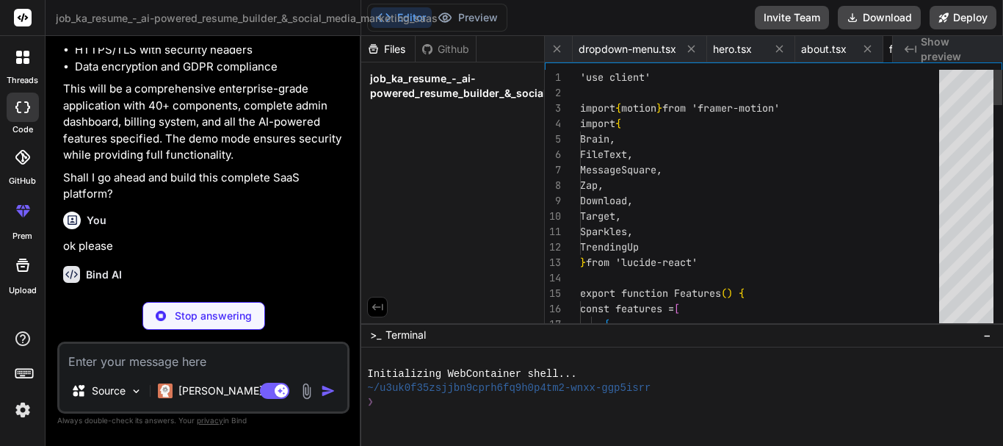
scroll to position [0, 2073]
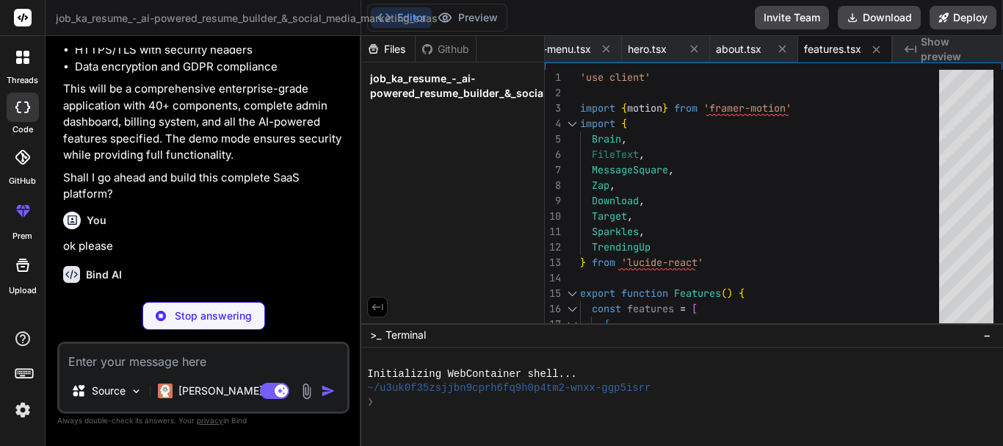
type textarea "x"
type textarea "</CardContent> </Card> </motion.div> ))} </div> </div> </section> ) }"
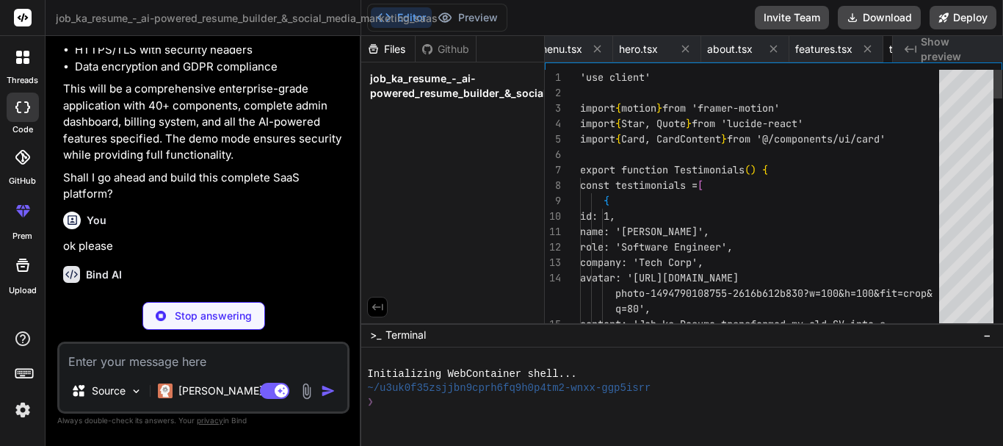
scroll to position [0, 2185]
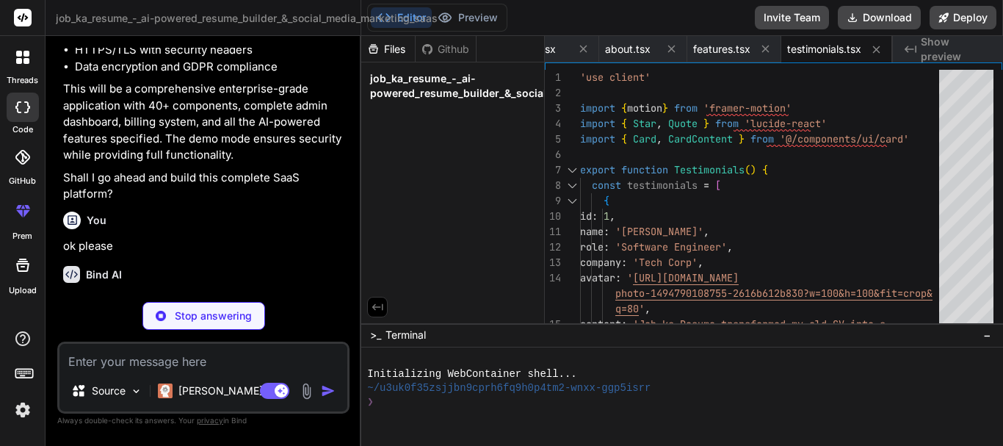
type textarea "x"
type textarea ") }"
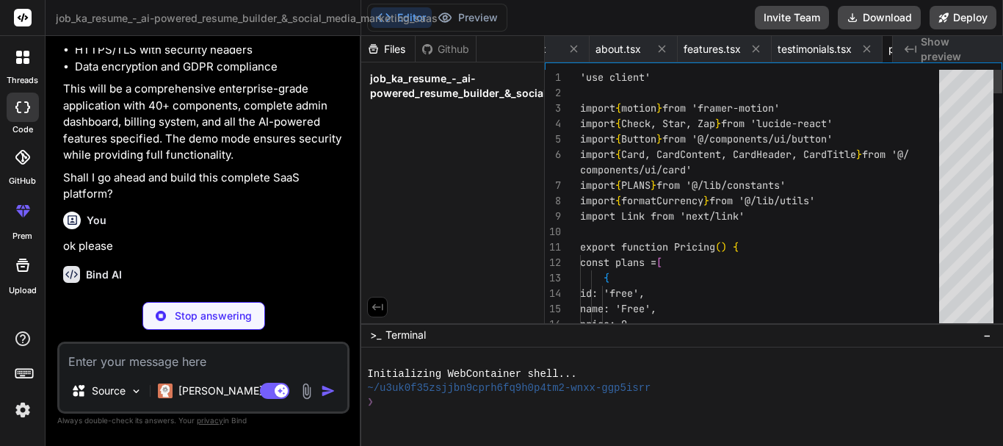
scroll to position [0, 2273]
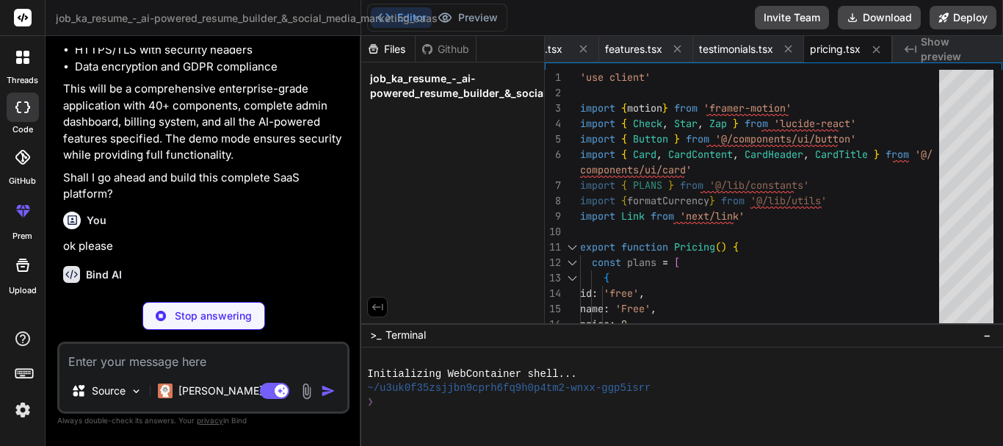
type textarea "x"
type textarea "</div> </div> </section> ) }"
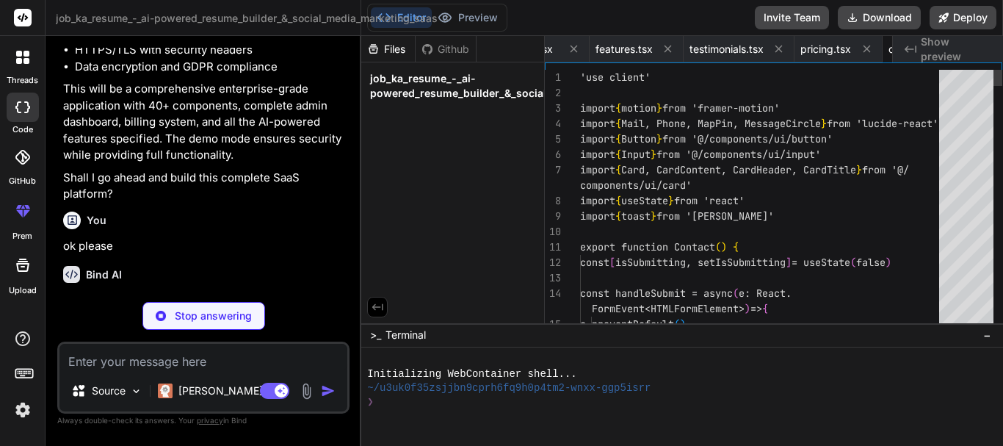
scroll to position [0, 2364]
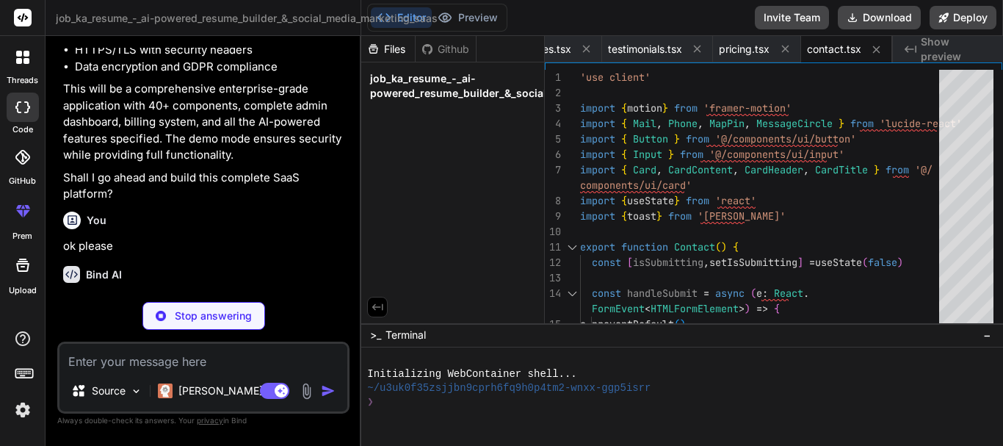
type textarea "x"
type textarea ") }"
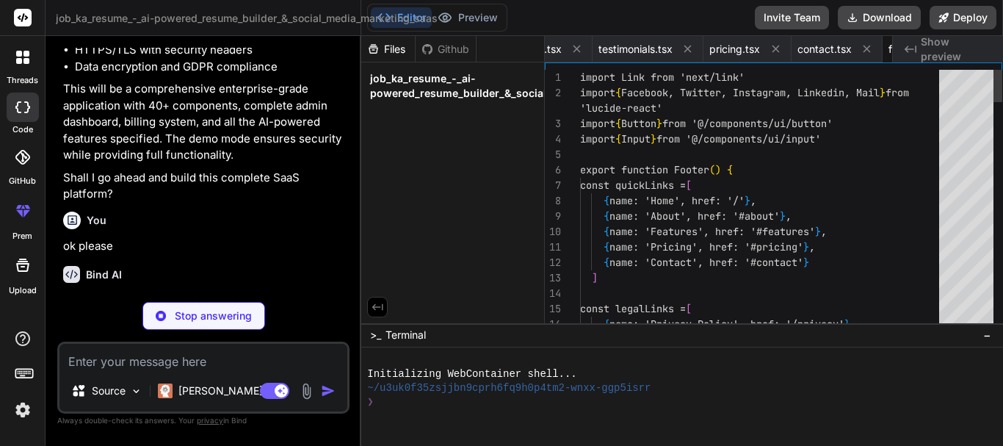
scroll to position [0, 2452]
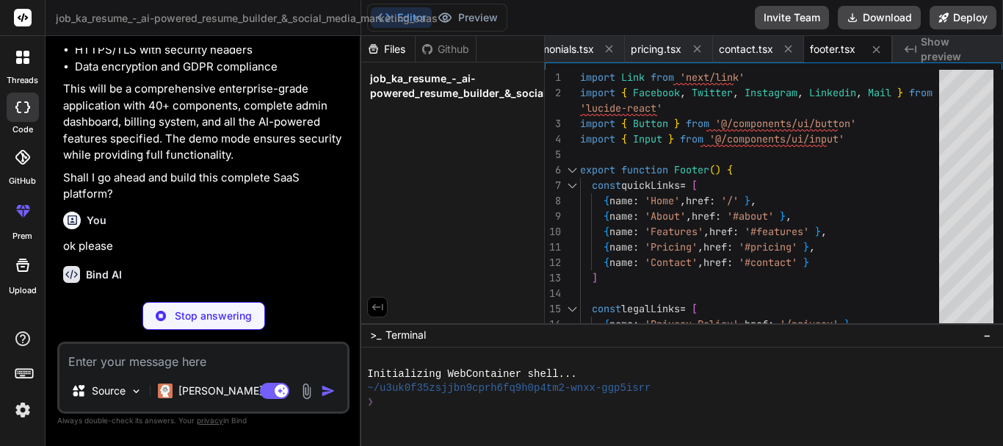
type textarea "x"
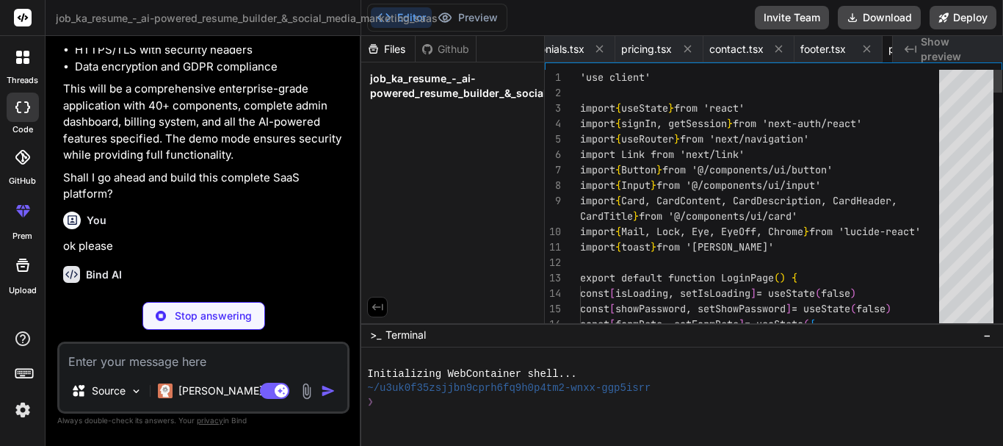
scroll to position [0, 2540]
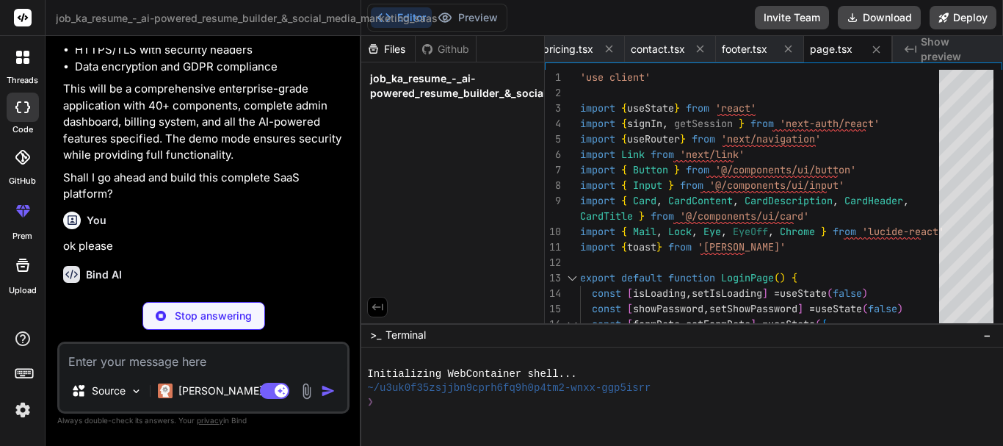
type textarea "x"
type textarea "</div> </CardContent> </Card> </div> ) }"
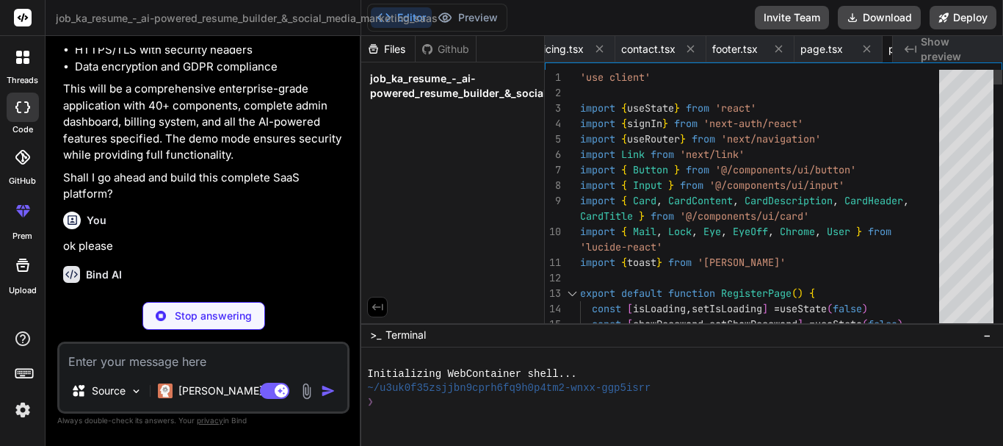
scroll to position [0, 2628]
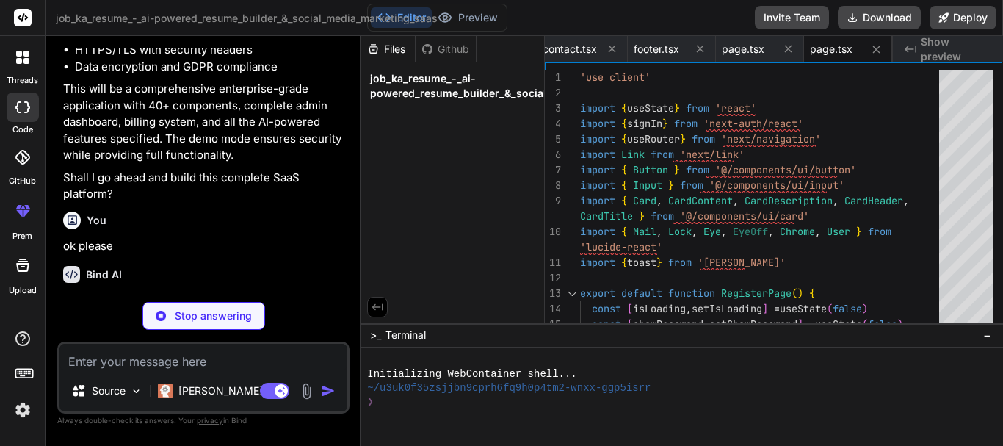
type textarea "x"
type textarea "}"
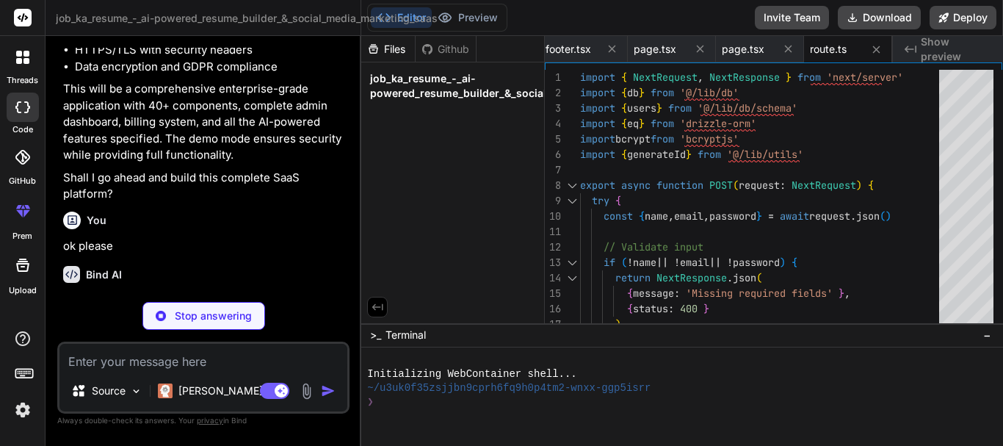
type textarea "x"
type textarea "import NextAuth from 'next-auth' import { authOptions } from '@/lib/auth' const…"
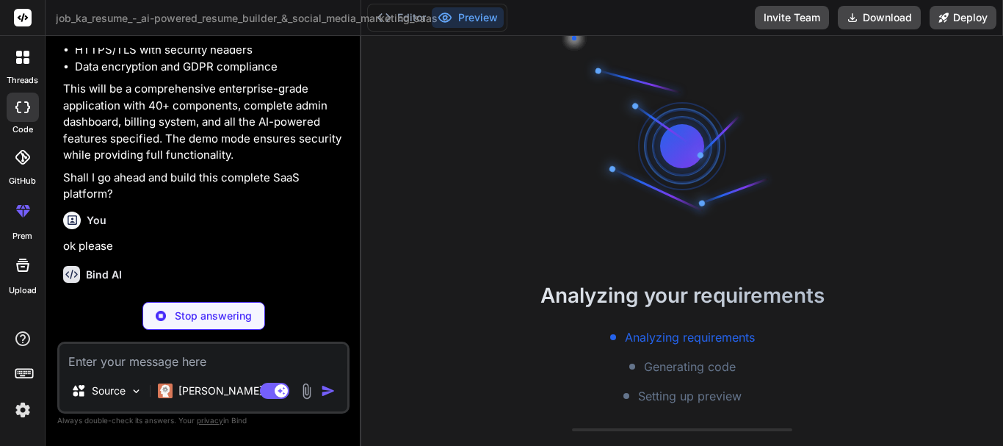
scroll to position [42, 0]
type textarea "x"
type textarea ""type": "image/png" } ] }"
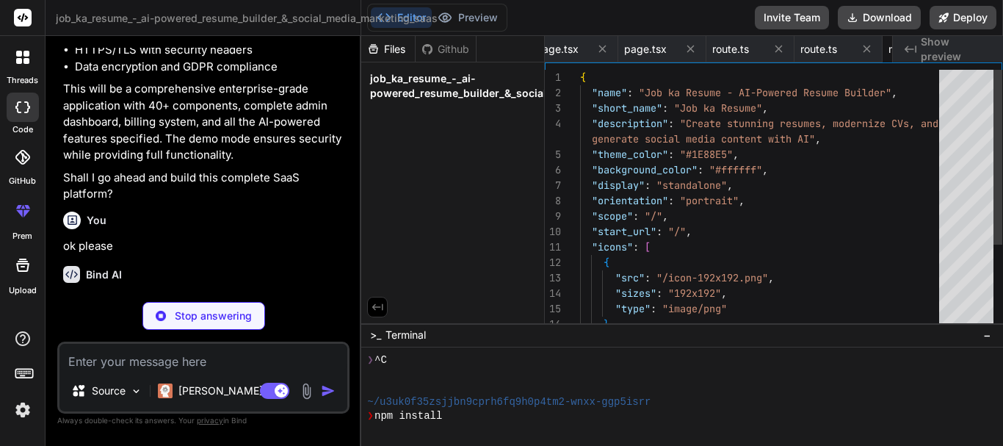
scroll to position [0, 2906]
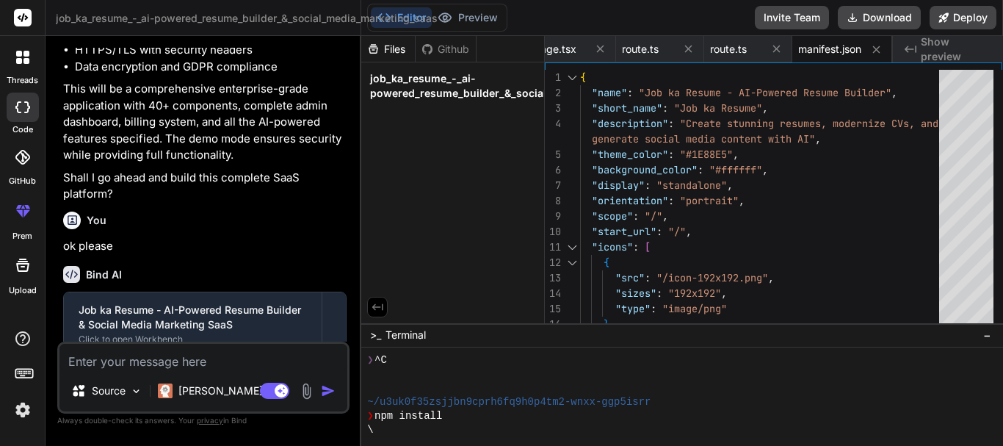
type textarea "x"
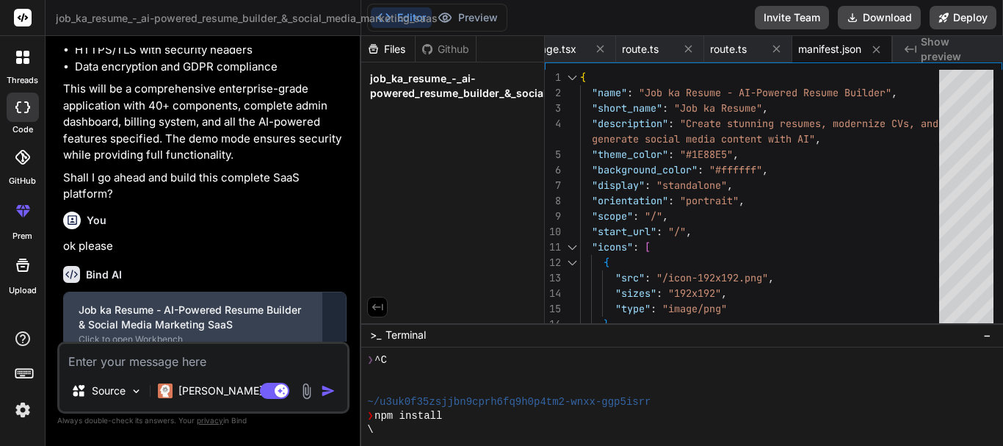
click at [148, 333] on div "Click to open Workbench" at bounding box center [193, 339] width 228 height 12
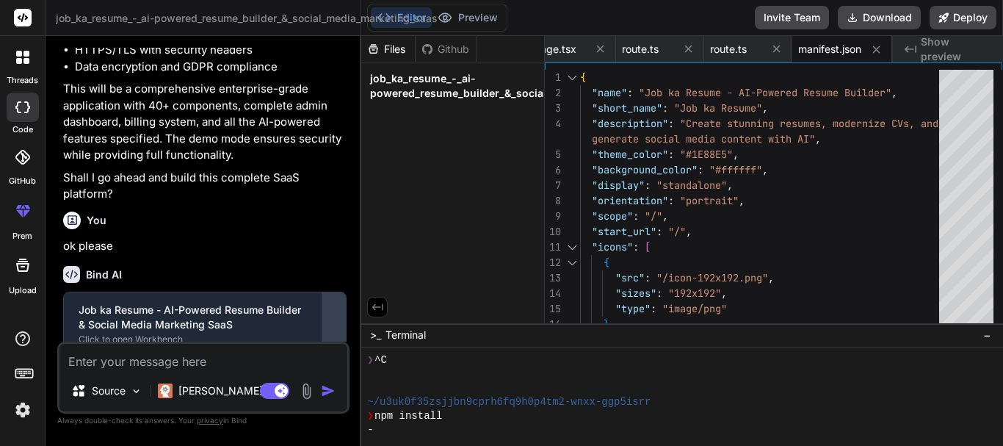
click at [335, 312] on div at bounding box center [333, 323] width 23 height 23
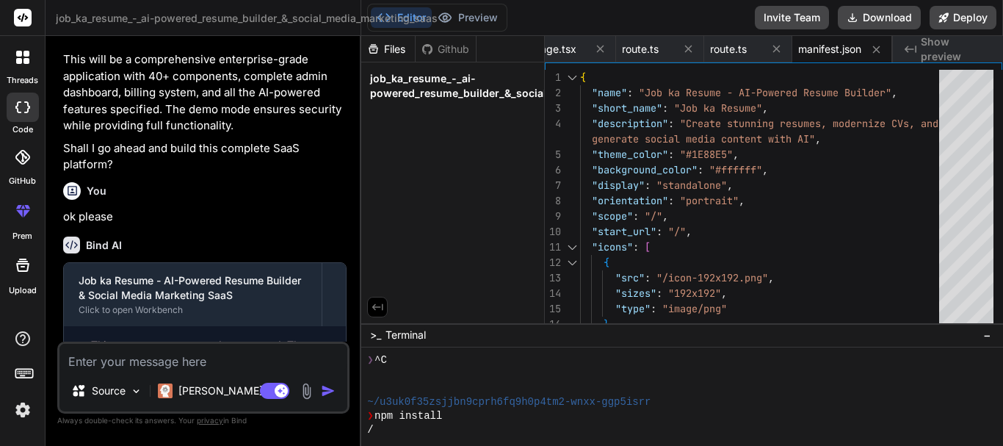
scroll to position [6132, 0]
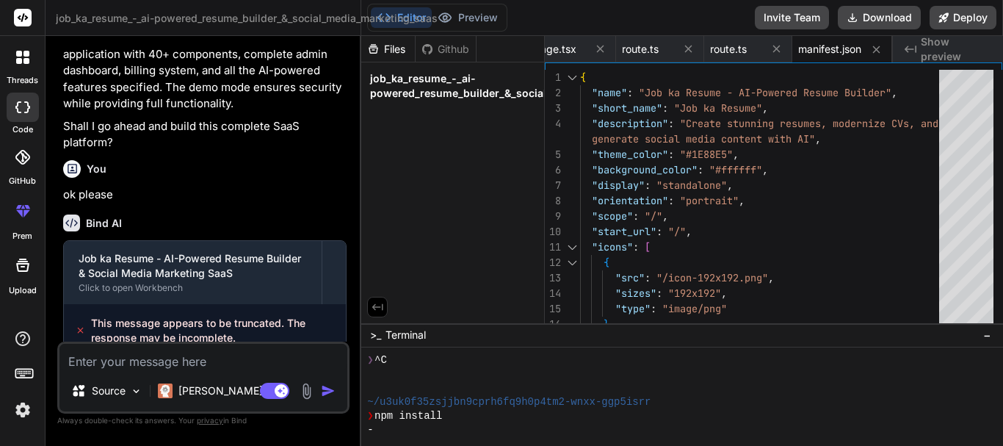
click at [218, 325] on span "This message appears to be truncated. The response may be incomplete." at bounding box center [212, 330] width 243 height 29
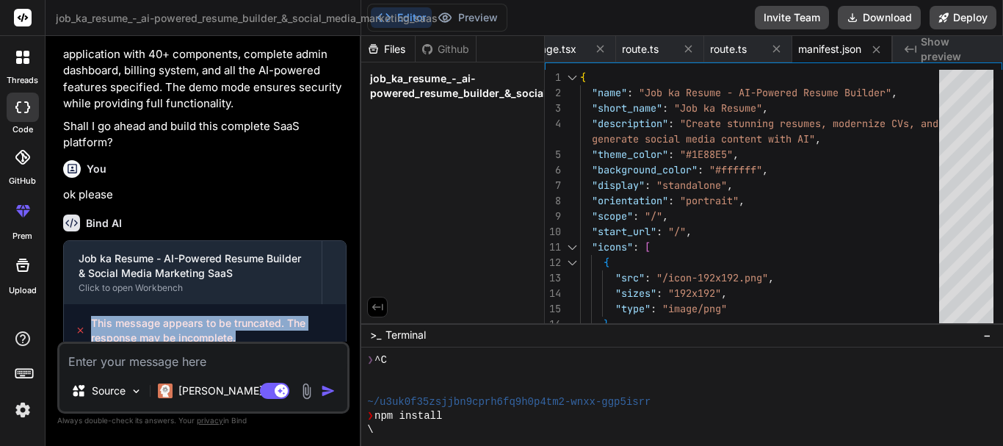
drag, startPoint x: 94, startPoint y: 305, endPoint x: 249, endPoint y: 329, distance: 156.8
click at [249, 329] on div "This message appears to be truncated. The response may be incomplete." at bounding box center [205, 330] width 282 height 53
copy span "This message appears to be truncated. The response may be incomplete."
click at [162, 361] on textarea at bounding box center [203, 356] width 288 height 26
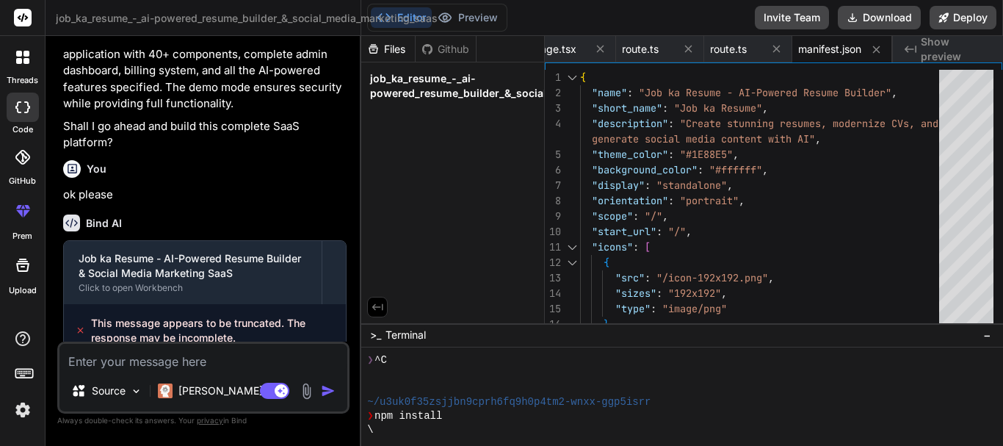
paste textarea "This message appears to be truncated. The response may be incomplete."
type textarea "This message appears to be truncated. The response may be incomplete."
type textarea "x"
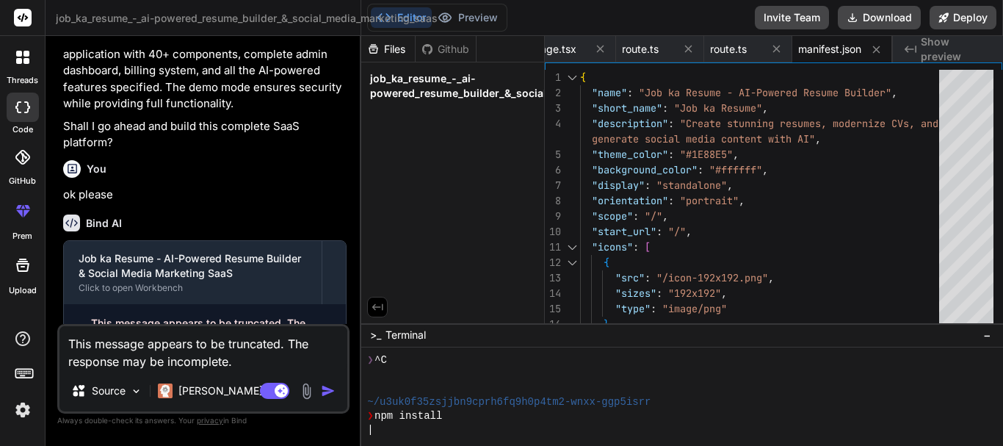
type textarea "This message appears to be truncated. The response may be incomplete."
type textarea "x"
type textarea "This message appears to be truncated. The response may be incomplete. p"
type textarea "x"
type textarea "This message appears to be truncated. The response may be incomplete. pl"
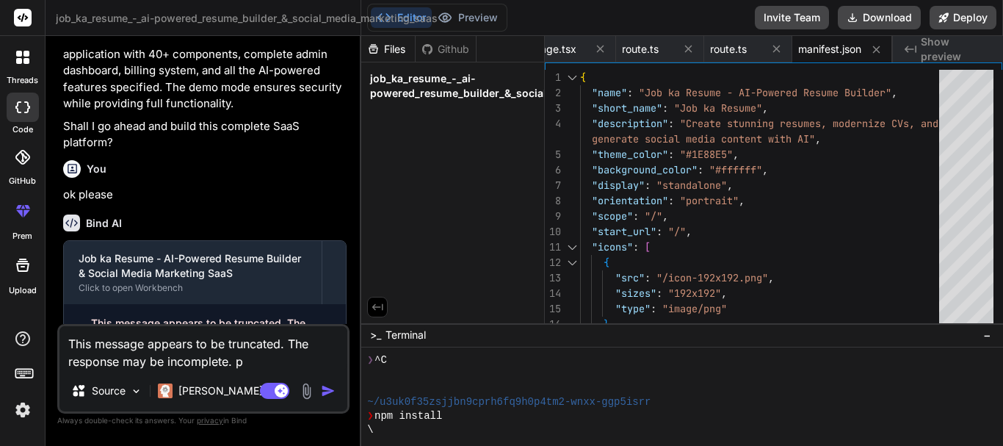
type textarea "x"
type textarea "This message appears to be truncated. The response may be incomplete. ple"
type textarea "x"
type textarea "This message appears to be truncated. The response may be incomplete. plea"
type textarea "x"
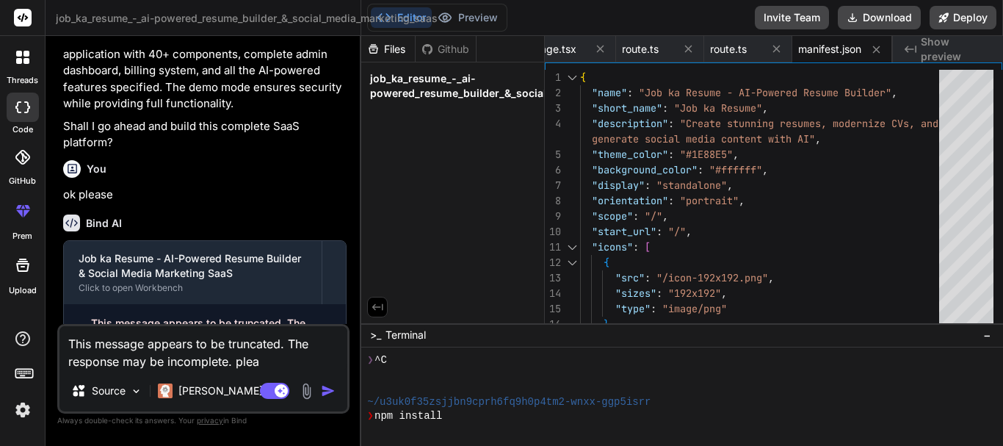
type textarea "This message appears to be truncated. The response may be incomplete. pleas"
type textarea "x"
type textarea "This message appears to be truncated. The response may be incomplete. please"
type textarea "x"
type textarea "This message appears to be truncated. The response may be incomplete. please"
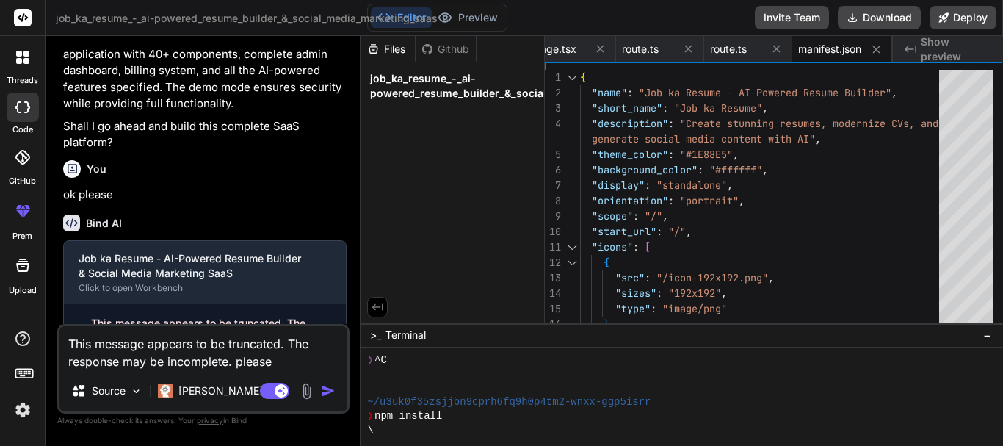
type textarea "x"
type textarea "This message appears to be truncated. The response may be incomplete. please c"
type textarea "x"
type textarea "This message appears to be truncated. The response may be incomplete. please ch"
type textarea "x"
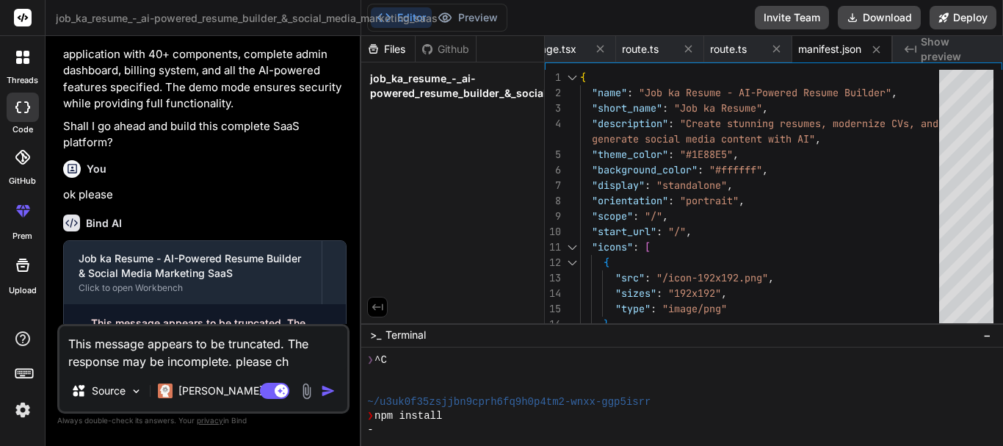
type textarea "This message appears to be truncated. The response may be incomplete. please che"
type textarea "x"
type textarea "This message appears to be truncated. The response may be incomplete. please ch…"
type textarea "x"
type textarea "This message appears to be truncated. The response may be incomplete. please ch…"
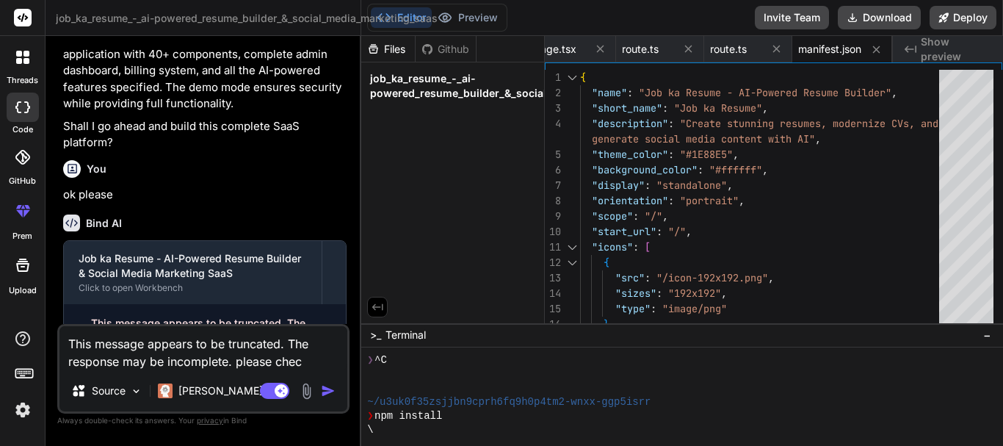
type textarea "x"
type textarea "This message appears to be truncated. The response may be incomplete. please ch…"
type textarea "x"
type textarea "This message appears to be truncated. The response may be incomplete. please ch…"
type textarea "x"
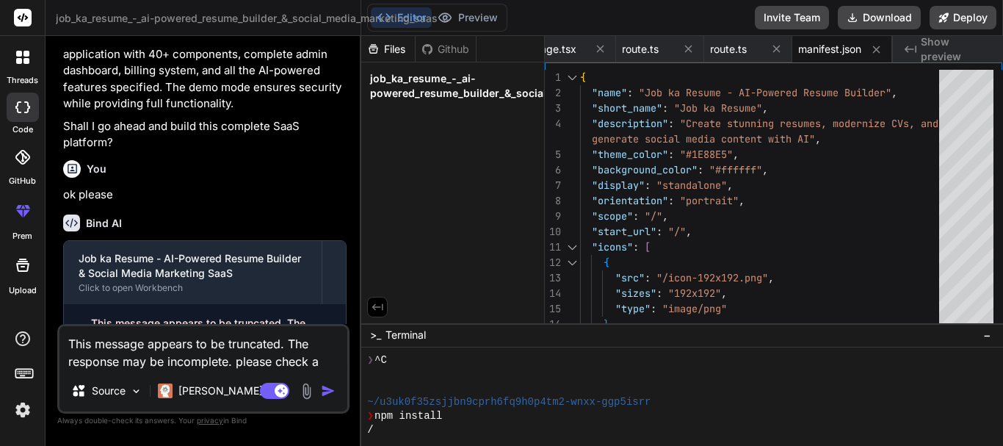
type textarea "This message appears to be truncated. The response may be incomplete. please ch…"
type textarea "x"
type textarea "This message appears to be truncated. The response may be incomplete. please ch…"
type textarea "x"
type textarea "This message appears to be truncated. The response may be incomplete. please ch…"
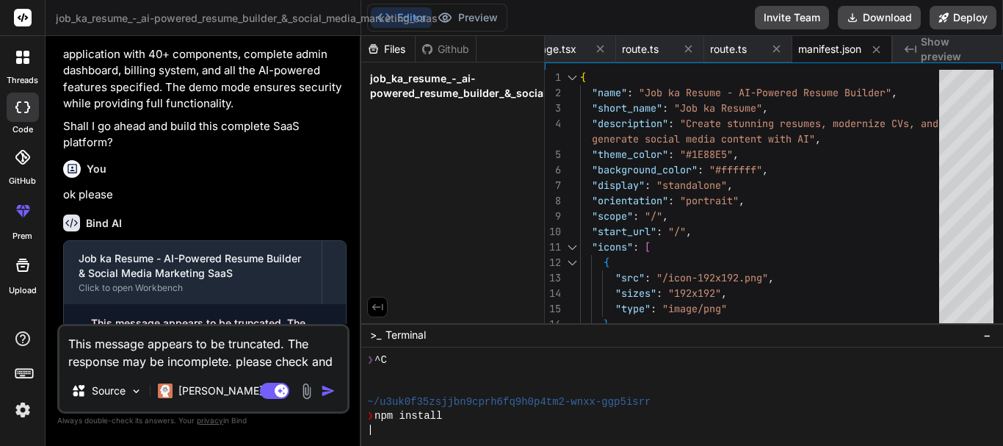
type textarea "x"
type textarea "This message appears to be truncated. The response may be incomplete. please ch…"
type textarea "x"
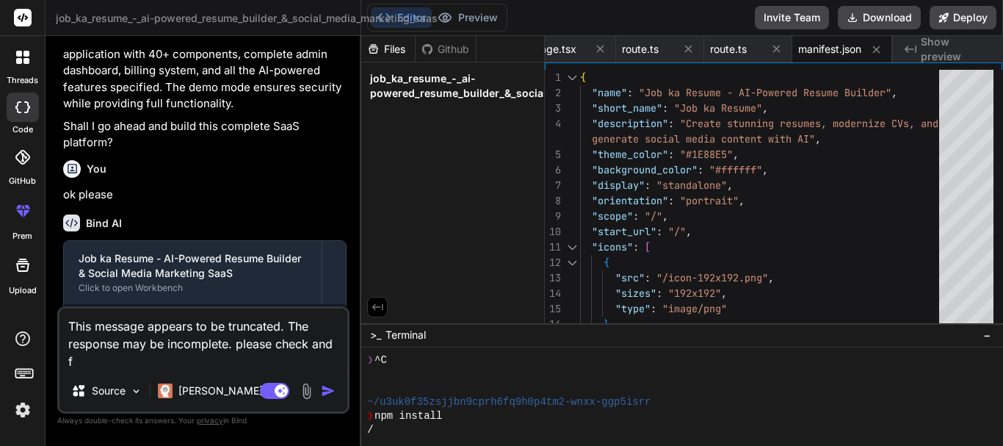
type textarea "This message appears to be truncated. The response may be incomplete. please ch…"
type textarea "x"
type textarea "This message appears to be truncated. The response may be incomplete. please ch…"
type textarea "x"
type textarea "This message appears to be truncated. The response may be incomplete. please ch…"
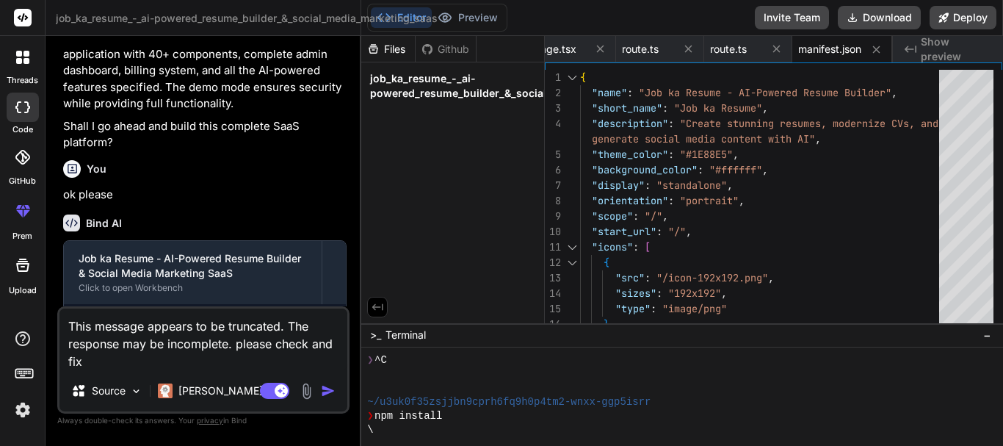
type textarea "x"
type textarea "This message appears to be truncated. The response may be incomplete. please ch…"
type textarea "x"
type textarea "This message appears to be truncated. The response may be incomplete. please ch…"
type textarea "x"
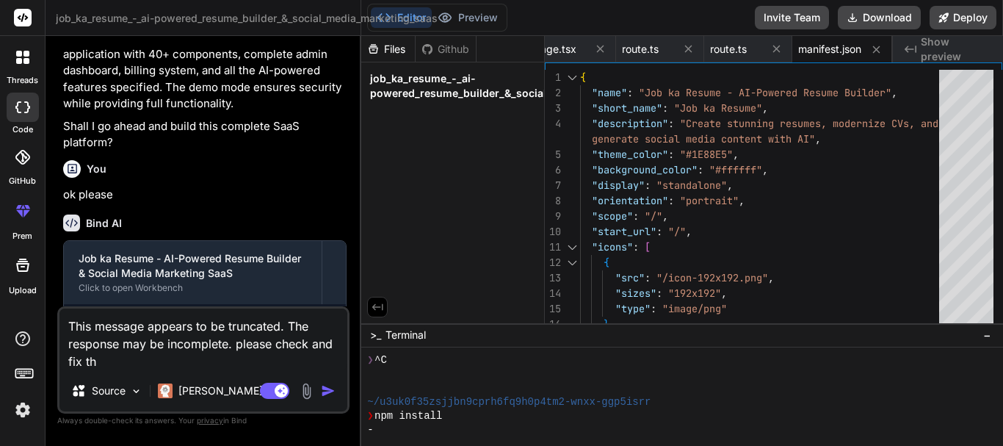
type textarea "This message appears to be truncated. The response may be incomplete. please ch…"
type textarea "x"
type textarea "This message appears to be truncated. The response may be incomplete. please ch…"
click at [321, 388] on img "button" at bounding box center [328, 390] width 15 height 15
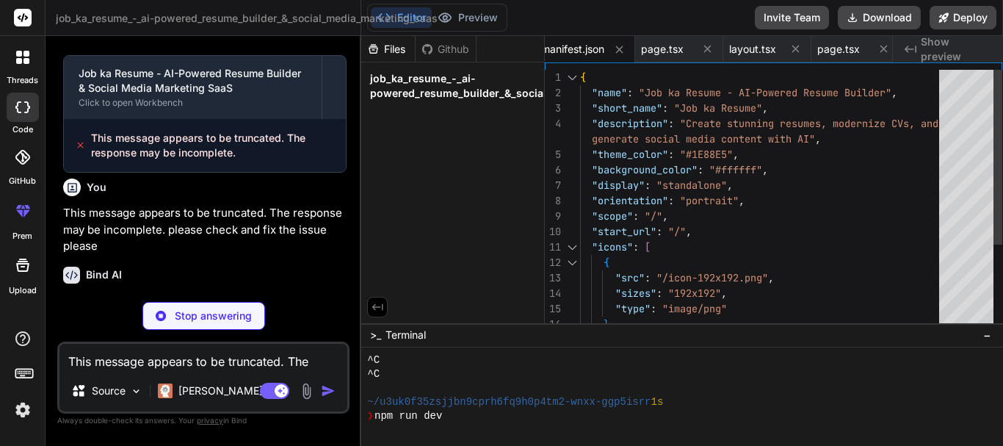
scroll to position [251, 0]
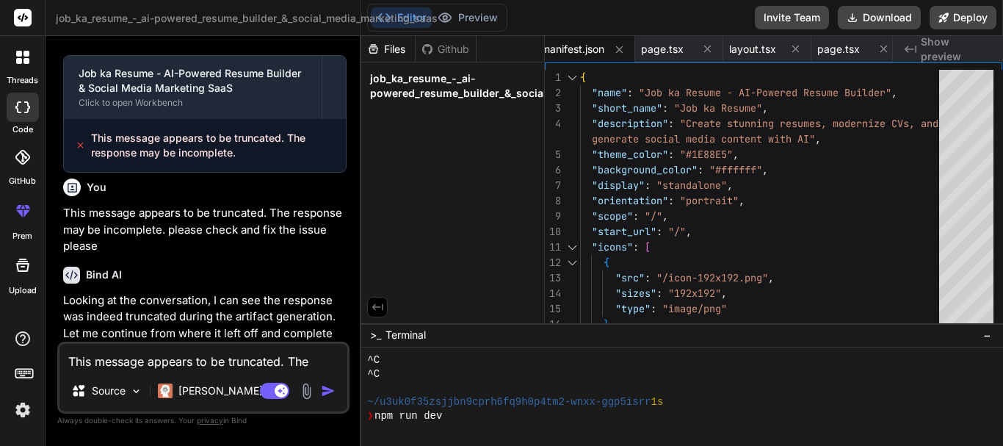
click at [269, 292] on p "Looking at the conversation, I can see the response was indeed truncated during…" at bounding box center [204, 333] width 283 height 83
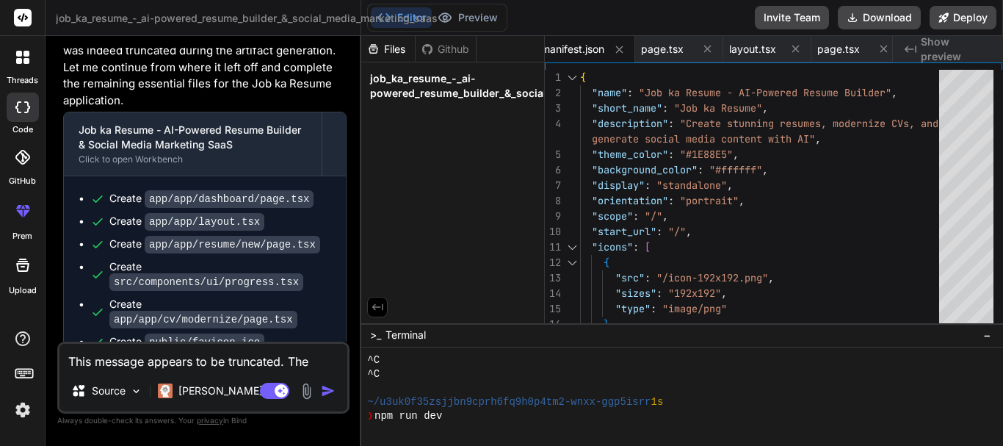
scroll to position [6582, 0]
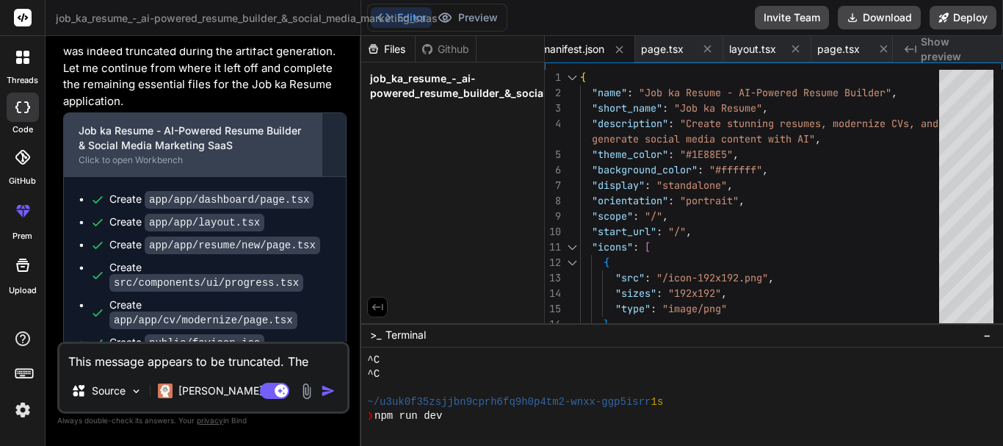
click at [121, 154] on div "Click to open Workbench" at bounding box center [193, 160] width 228 height 12
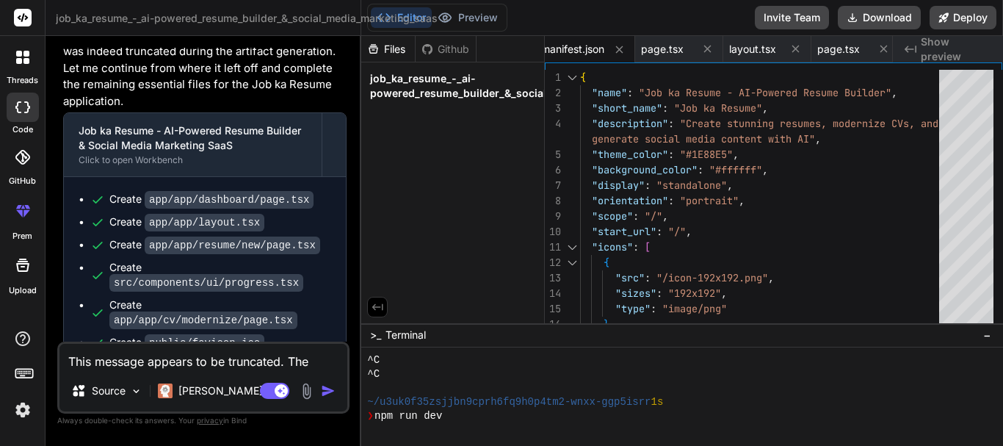
click at [142, 355] on textarea "This message appears to be truncated. The response may be incomplete. please ch…" at bounding box center [203, 356] width 288 height 26
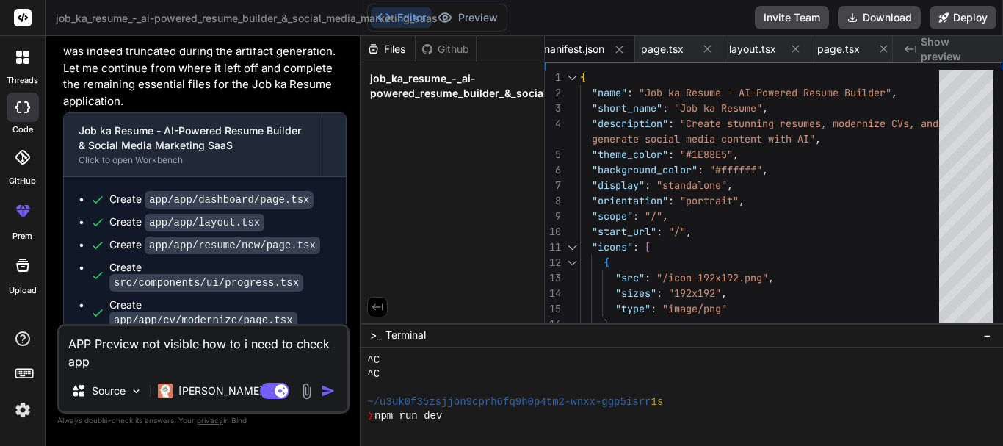
click at [327, 390] on img "button" at bounding box center [328, 390] width 15 height 15
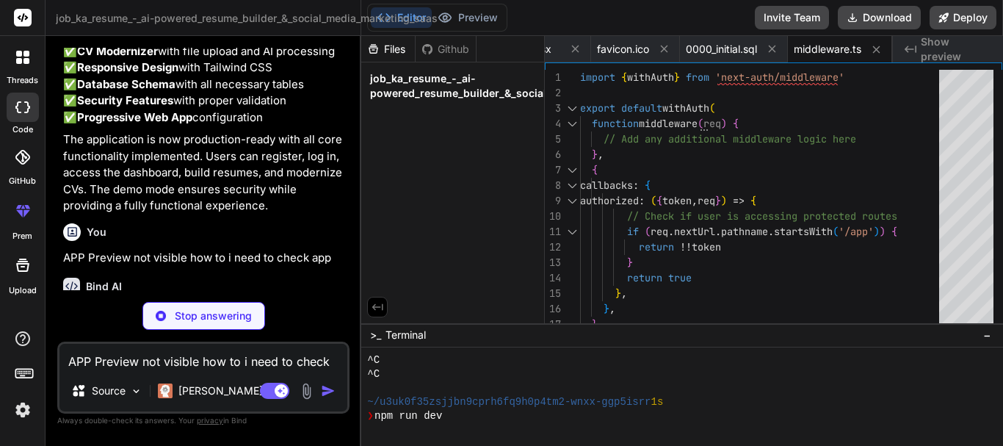
scroll to position [7785, 0]
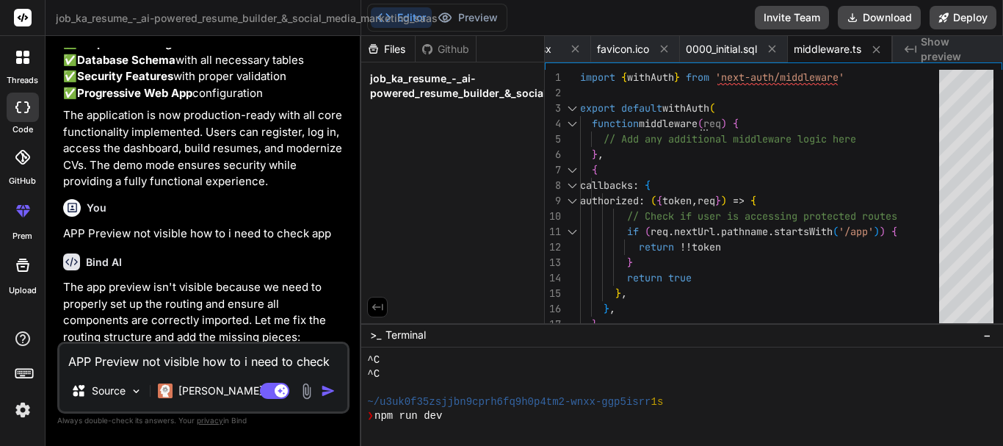
click at [195, 312] on p "The app preview isn't visible because we need to properly set up the routing an…" at bounding box center [204, 312] width 283 height 66
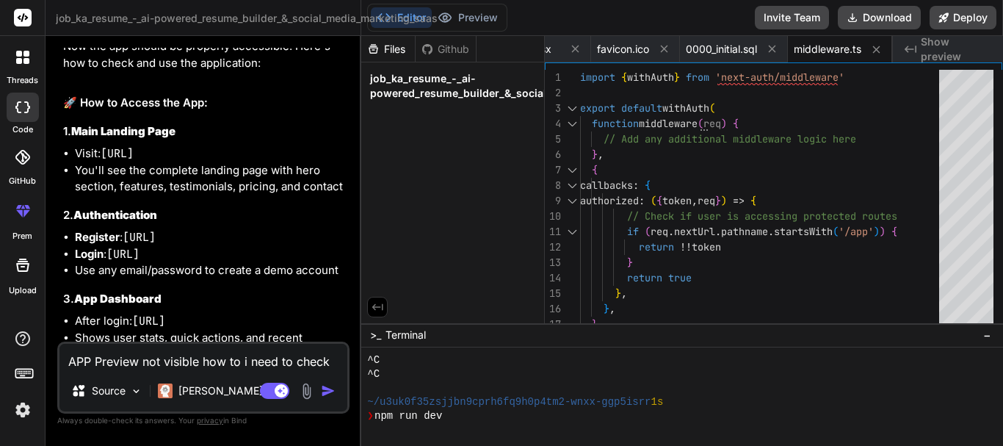
scroll to position [8476, 0]
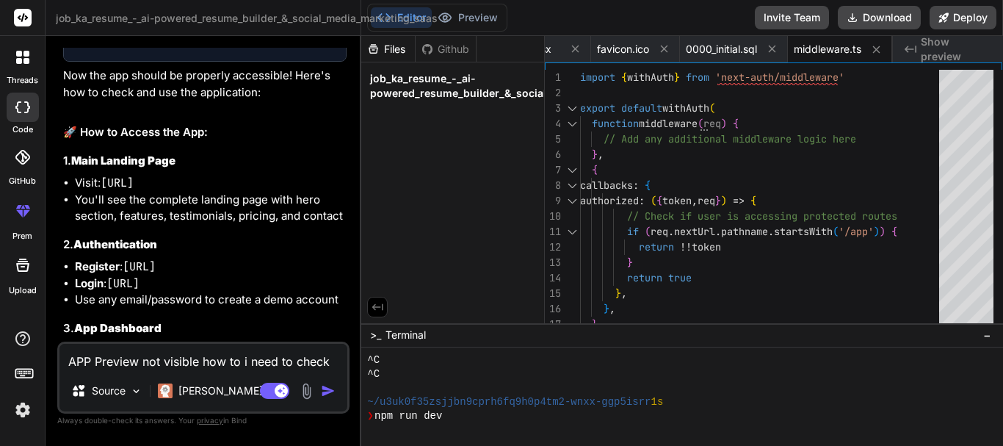
drag, startPoint x: 76, startPoint y: 173, endPoint x: 251, endPoint y: 175, distance: 175.4
click at [251, 175] on li "Visit: http://localhost:3000" at bounding box center [211, 183] width 272 height 17
copy li "Visit: http://localhost:3000"
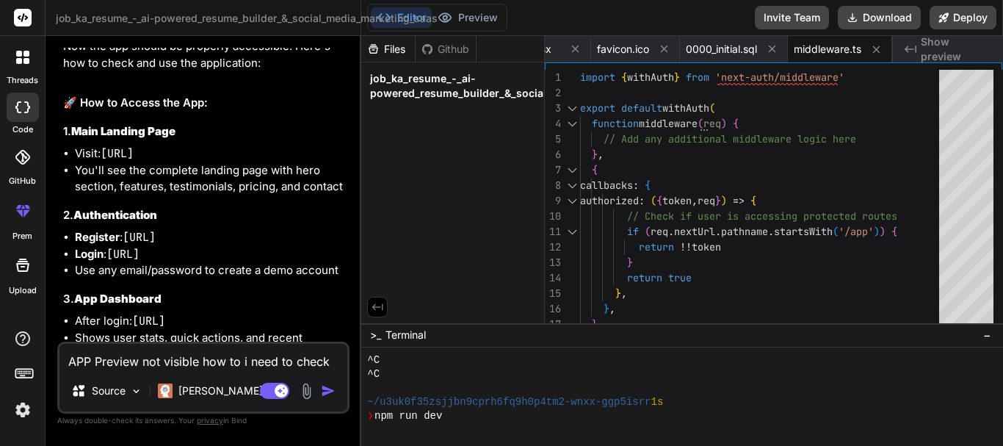
scroll to position [8564, 0]
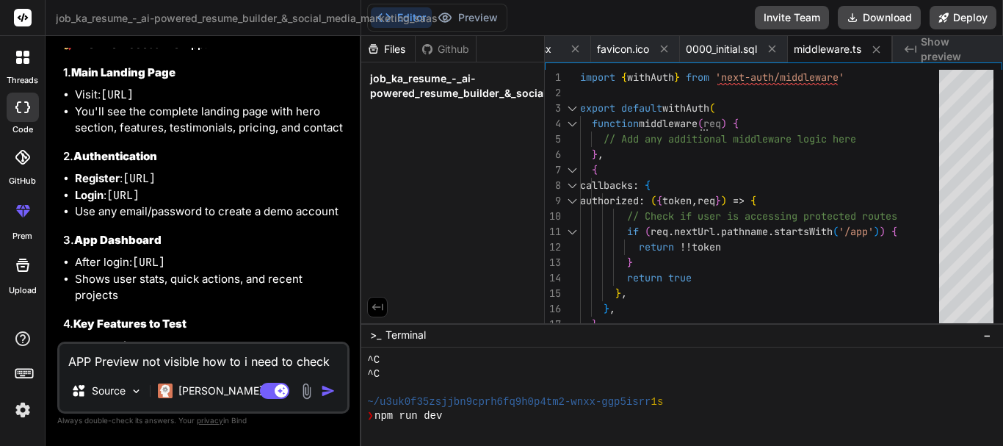
drag, startPoint x: 78, startPoint y: 189, endPoint x: 335, endPoint y: 205, distance: 257.4
click at [335, 205] on ul "Register : http://localhost:3000/auth/register Login : http://localhost:3000/au…" at bounding box center [204, 195] width 283 height 50
copy ul "http://localhost:3000/auth/register Login : http://localhost:3000/auth/login"
click at [231, 271] on li "After login: http://localhost:3000/app/dashboard" at bounding box center [211, 262] width 272 height 17
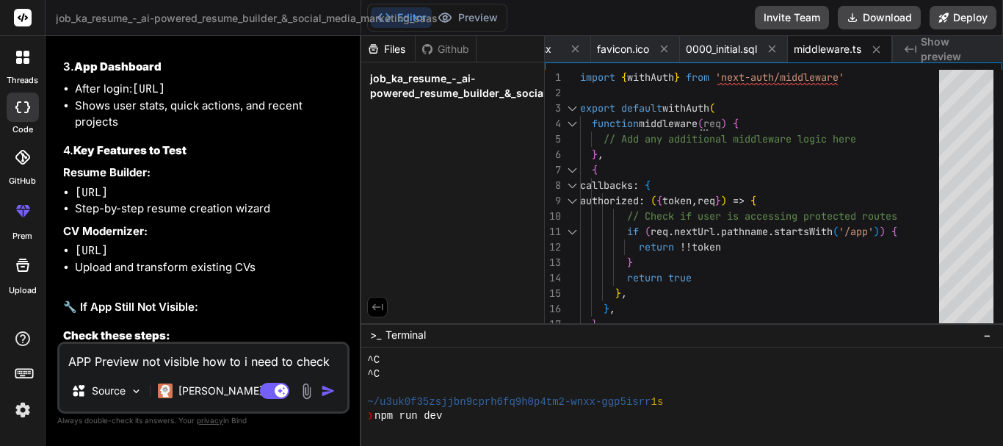
scroll to position [8740, 0]
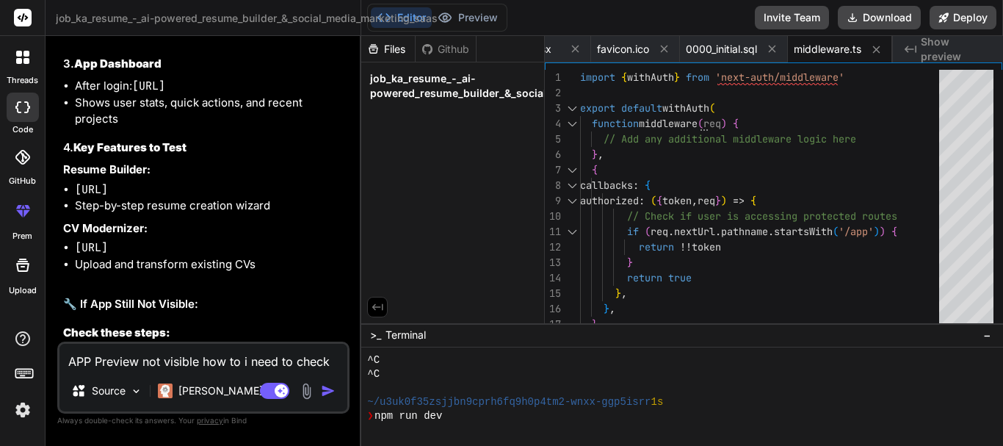
drag, startPoint x: 75, startPoint y: 199, endPoint x: 343, endPoint y: 197, distance: 268.6
click at [343, 197] on li "[URL]" at bounding box center [211, 189] width 272 height 17
copy code "[URL]"
click at [170, 313] on h2 "🔧 If App Still Not Visible:" at bounding box center [204, 304] width 283 height 17
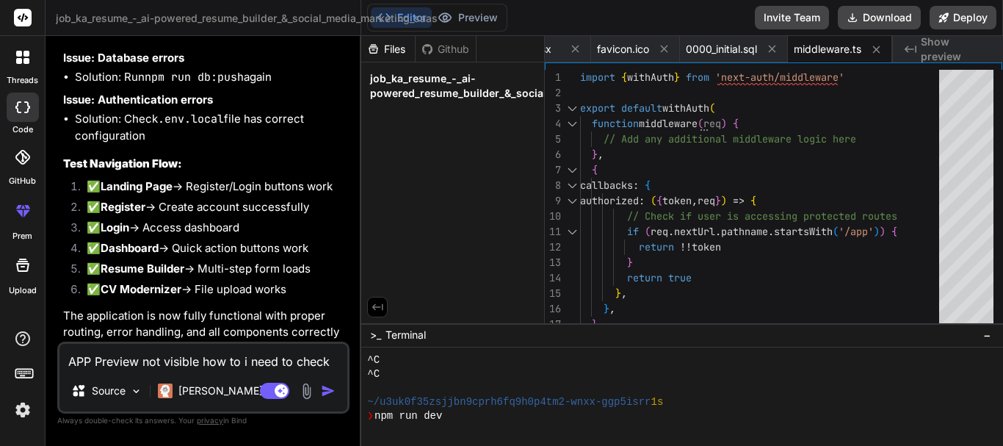
scroll to position [9562, 0]
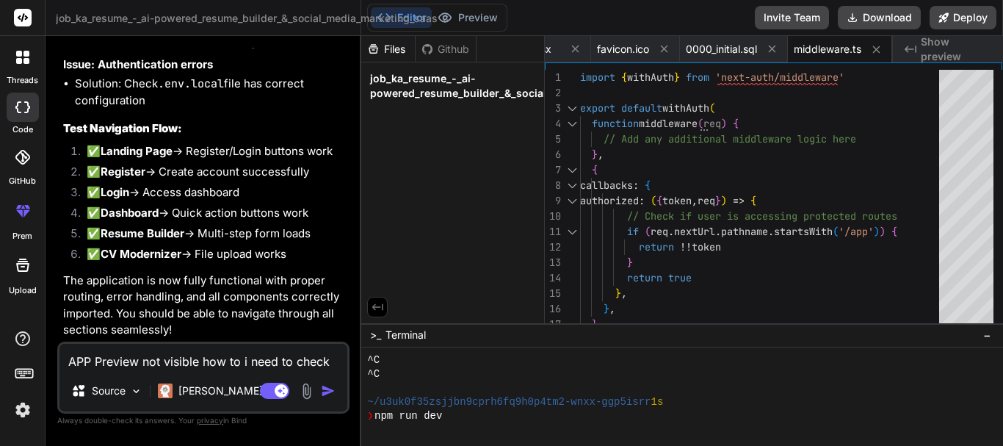
click at [114, 355] on textarea "APP Preview not visible how to i need to check app" at bounding box center [203, 356] width 288 height 26
click at [330, 388] on img "button" at bounding box center [328, 390] width 15 height 15
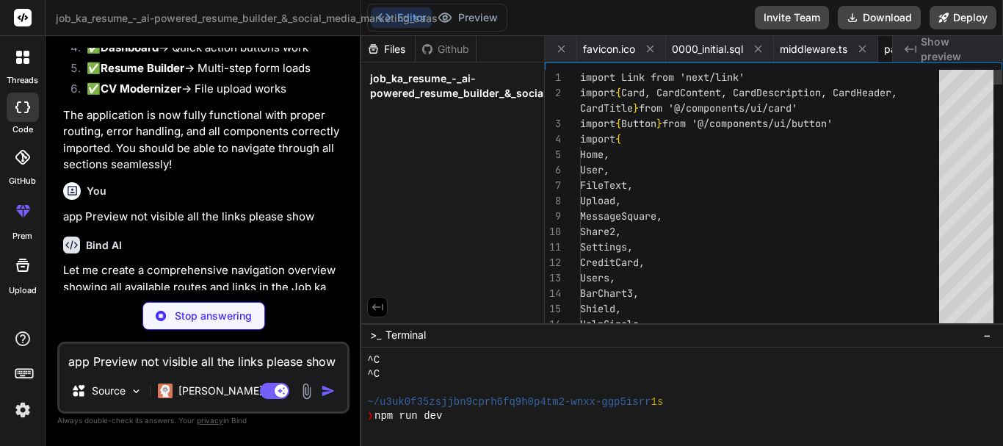
scroll to position [0, 3747]
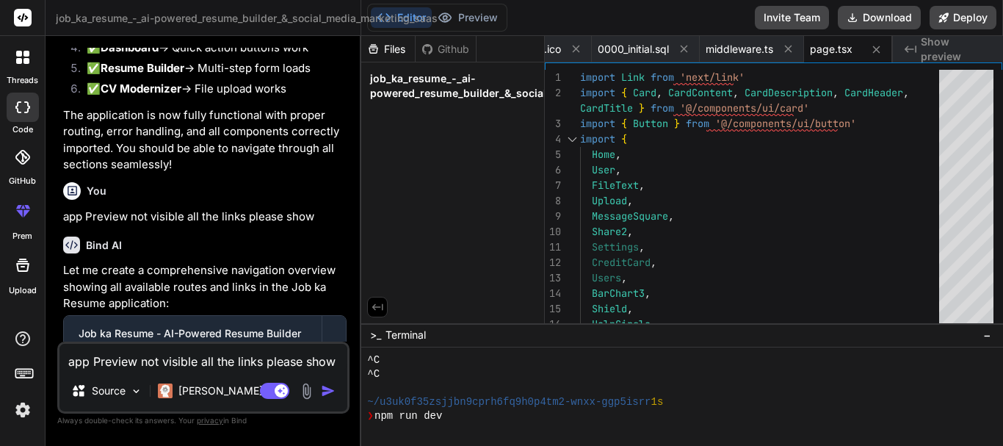
click at [161, 277] on p "Let me create a comprehensive navigation overview showing all available routes …" at bounding box center [204, 287] width 283 height 50
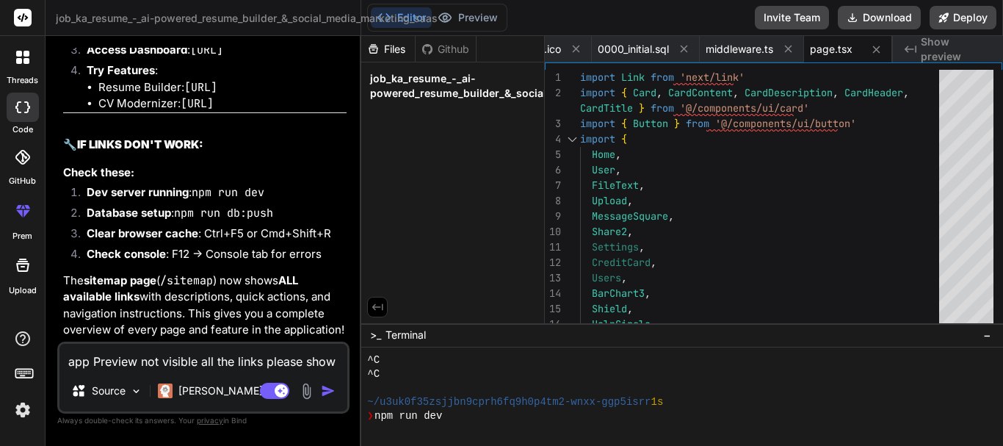
scroll to position [11697, 0]
drag, startPoint x: 146, startPoint y: 242, endPoint x: 350, endPoint y: 242, distance: 204.0
click at [350, 242] on div "Bind AI Web Search Created with Pixso. Code Generator You Bind AI Looking at th…" at bounding box center [204, 240] width 316 height 409
copy code "[URL]"
click at [168, 361] on textarea "app Preview not visible all the links please show" at bounding box center [203, 356] width 288 height 26
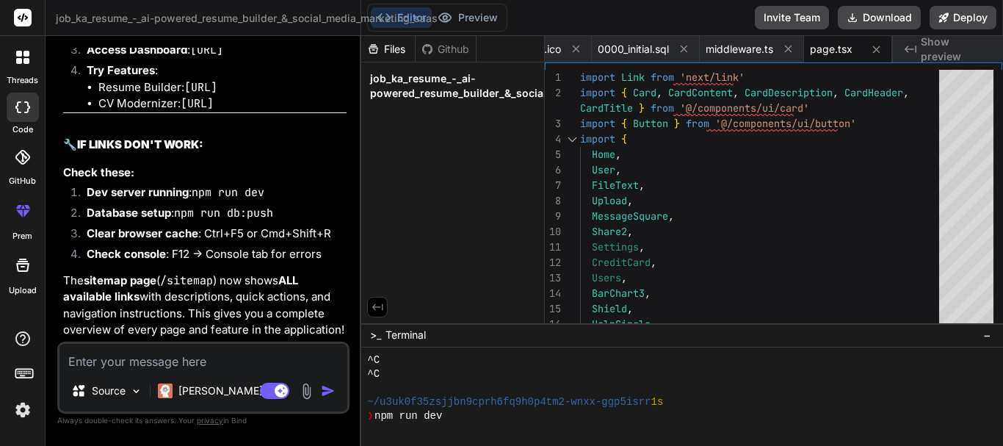
paste textarea "This site can’t be reached localhost refused to connect. Try: Checking the conn…"
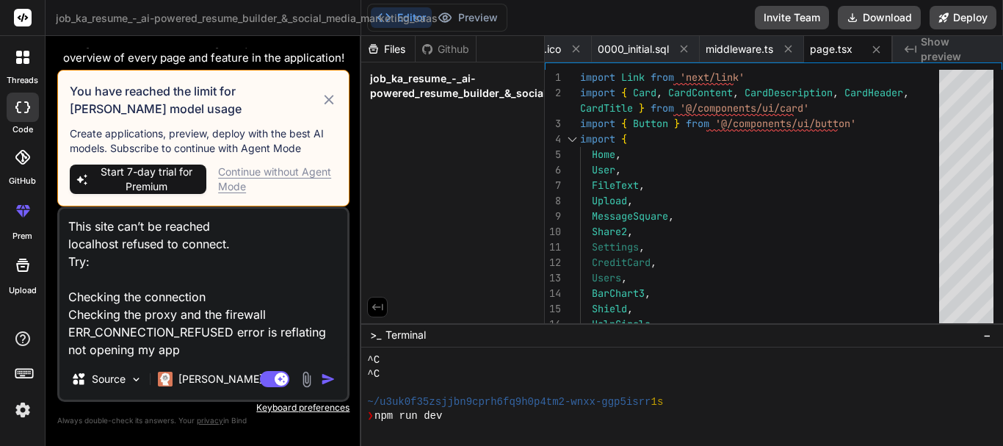
click at [329, 101] on icon at bounding box center [329, 100] width 10 height 10
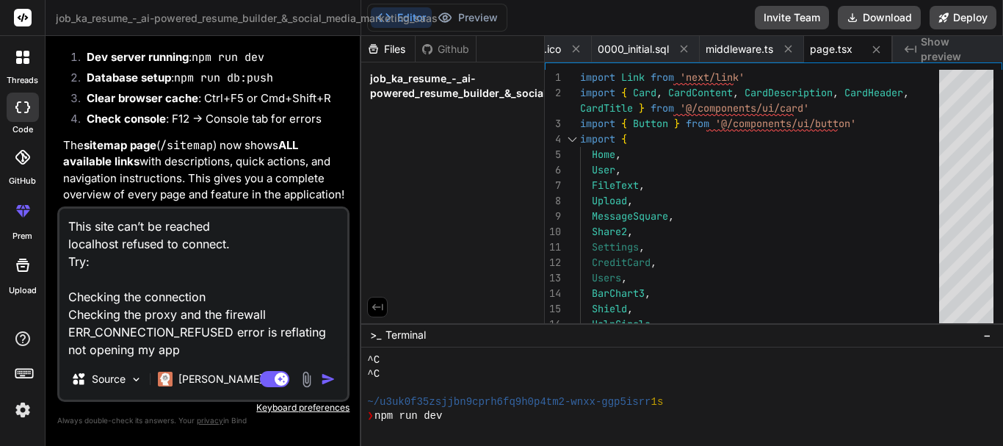
click at [328, 378] on img "button" at bounding box center [328, 378] width 15 height 15
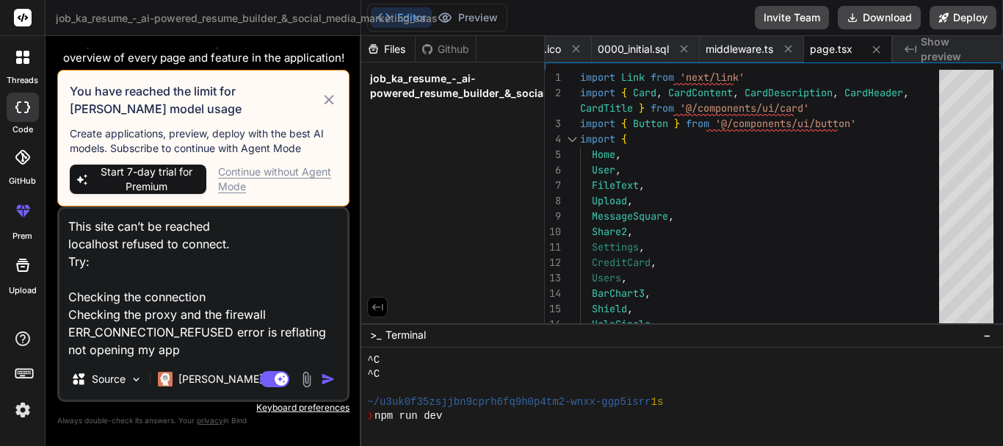
click at [261, 170] on div "Continue without Agent Mode" at bounding box center [277, 178] width 119 height 29
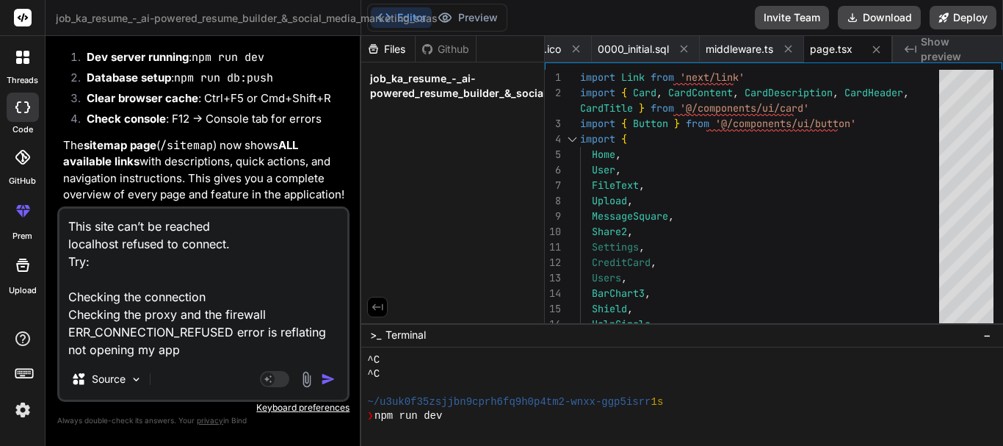
click at [323, 379] on img "button" at bounding box center [328, 378] width 15 height 15
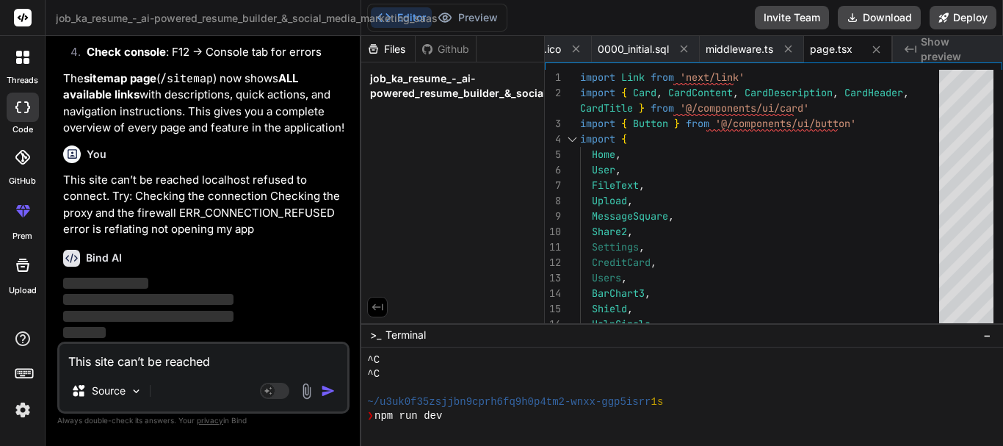
scroll to position [12221, 0]
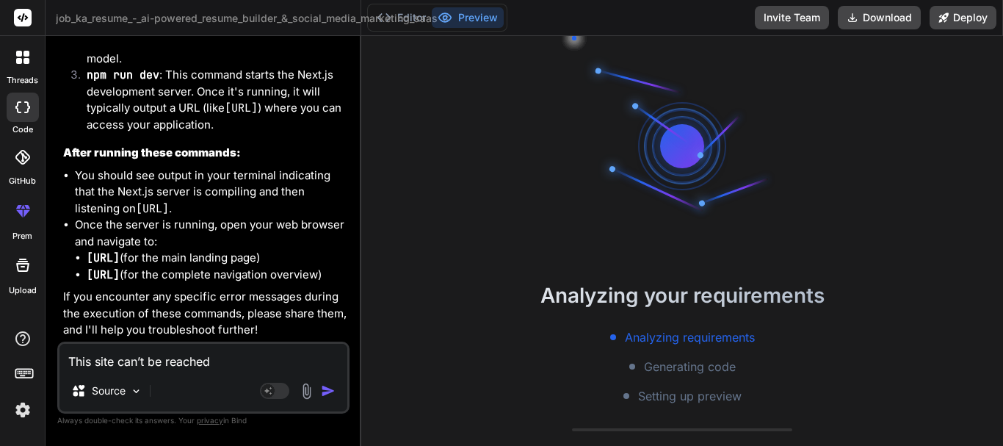
scroll to position [13055, 0]
drag, startPoint x: 87, startPoint y: 256, endPoint x: 279, endPoint y: 256, distance: 191.6
click at [279, 266] on li "http://localhost:3000/sitemap (for the complete navigation overview)" at bounding box center [217, 274] width 260 height 17
copy code "[URL]"
click at [219, 358] on textarea "This site can’t be reached localhost refused to connect. Try: Checking the conn…" at bounding box center [203, 356] width 288 height 26
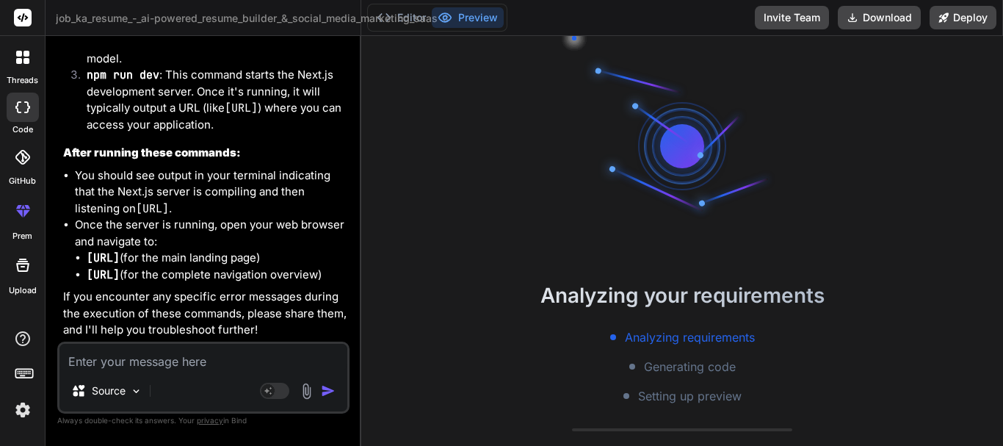
paste textarea "This site can’t be reached localhost refused to connect. Try: Checking the conn…"
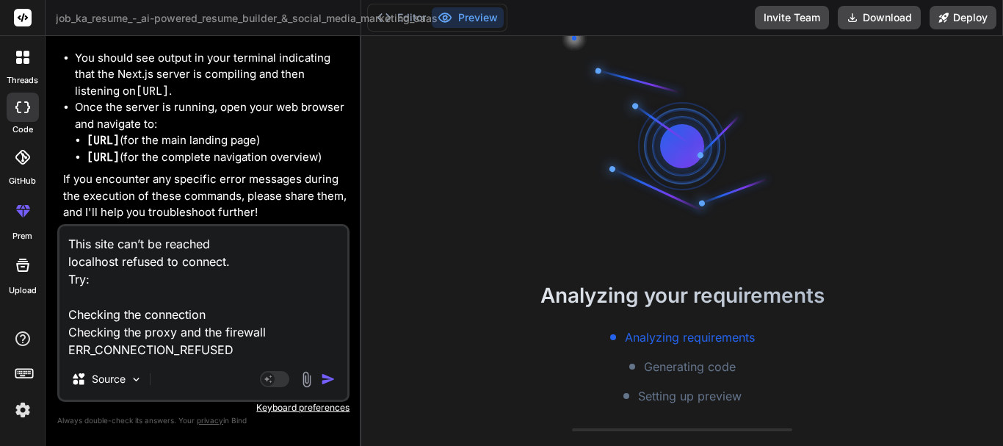
click at [339, 377] on button "button" at bounding box center [331, 378] width 21 height 15
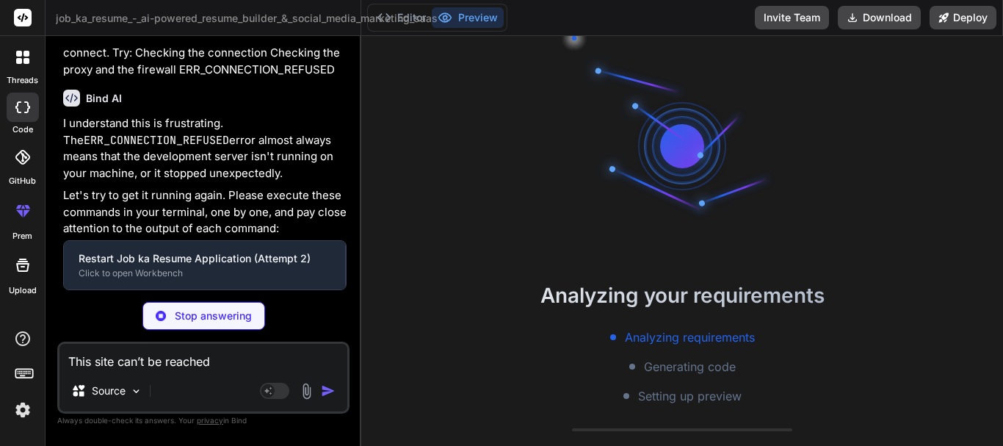
scroll to position [13240, 0]
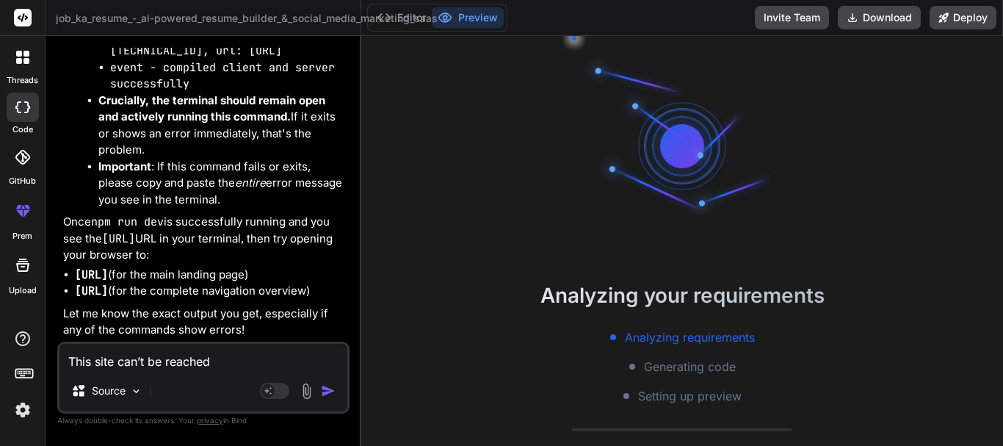
scroll to position [14327, 0]
click at [164, 360] on textarea "This site can’t be reached localhost refused to connect. Try: Checking the conn…" at bounding box center [203, 356] width 288 height 26
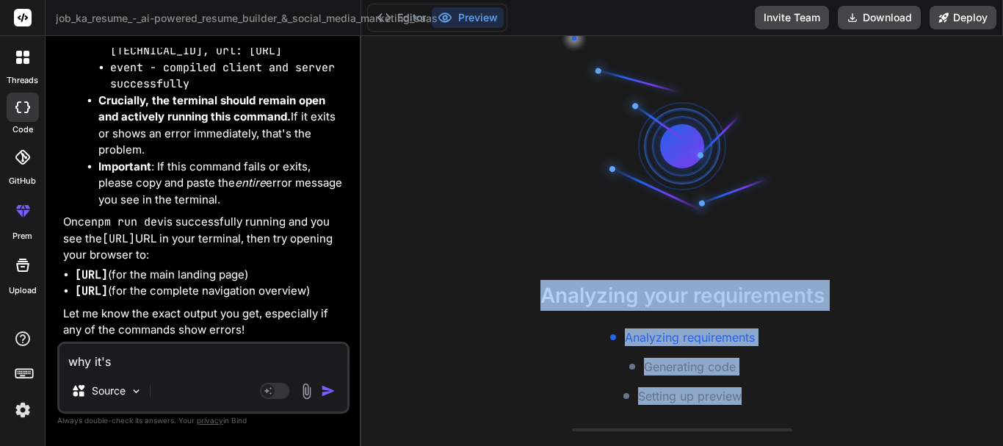
drag, startPoint x: 536, startPoint y: 293, endPoint x: 801, endPoint y: 401, distance: 286.1
click at [801, 401] on div "Analyzing your requirements Analyzing requirements Generating code Setting up p…" at bounding box center [681, 342] width 641 height 125
copy div "Analyzing your requirements Analyzing requirements Generating code Setting up p…"
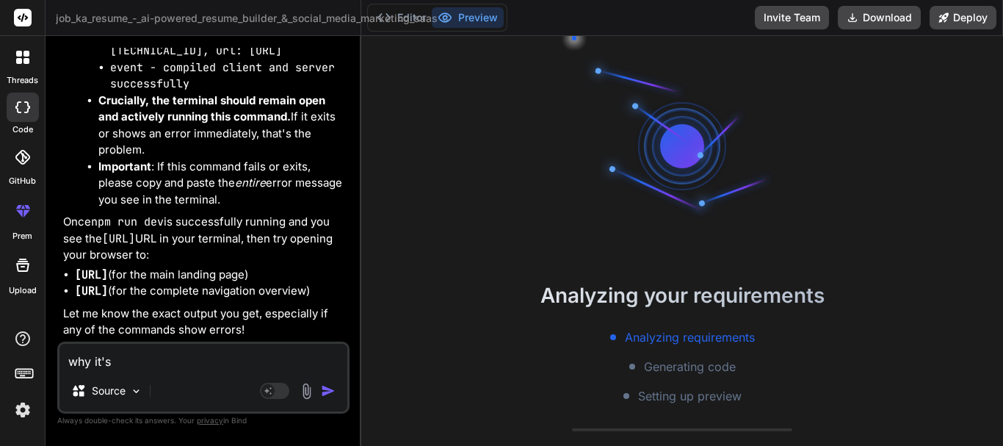
click at [126, 357] on textarea "why it's" at bounding box center [203, 356] width 288 height 26
paste textarea "Analyzing your requirements Analyzing requirements Generating code Setting up p…"
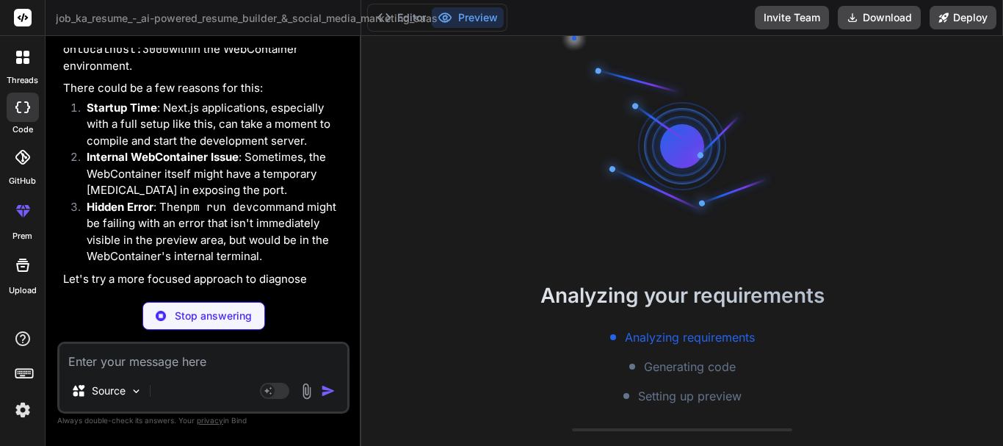
scroll to position [14513, 0]
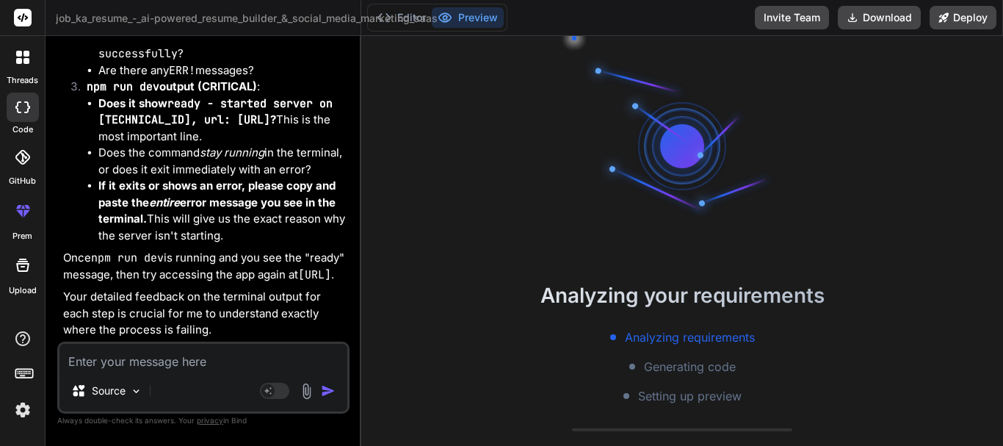
scroll to position [15606, 0]
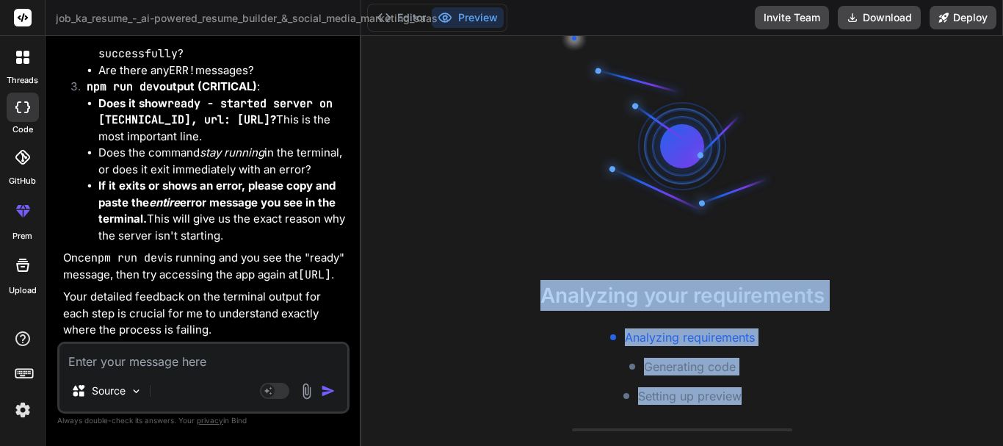
drag, startPoint x: 531, startPoint y: 295, endPoint x: 749, endPoint y: 399, distance: 241.0
click at [749, 399] on div "Analyzing your requirements Analyzing requirements Generating code Setting up p…" at bounding box center [681, 342] width 641 height 125
copy div "Analyzing your requirements Analyzing requirements Generating code Setting up p…"
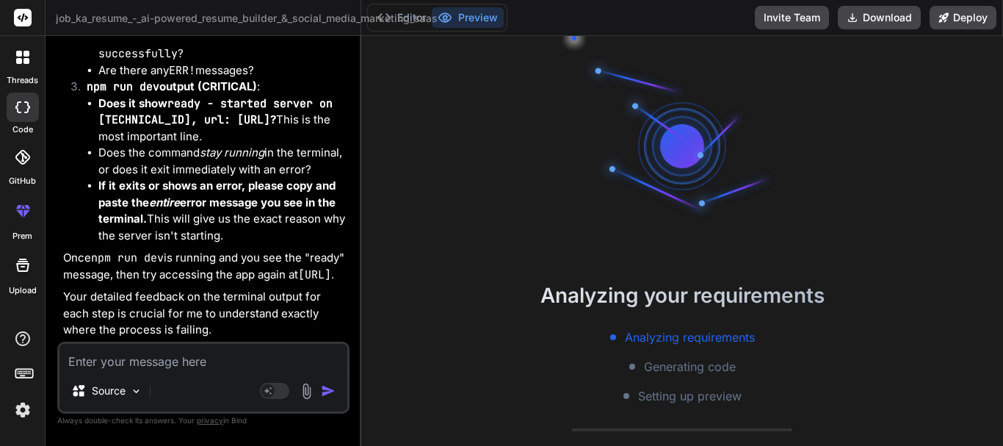
click at [229, 368] on textarea at bounding box center [203, 356] width 288 height 26
paste textarea "Analyzing your requirements Analyzing requirements Generating code Setting up p…"
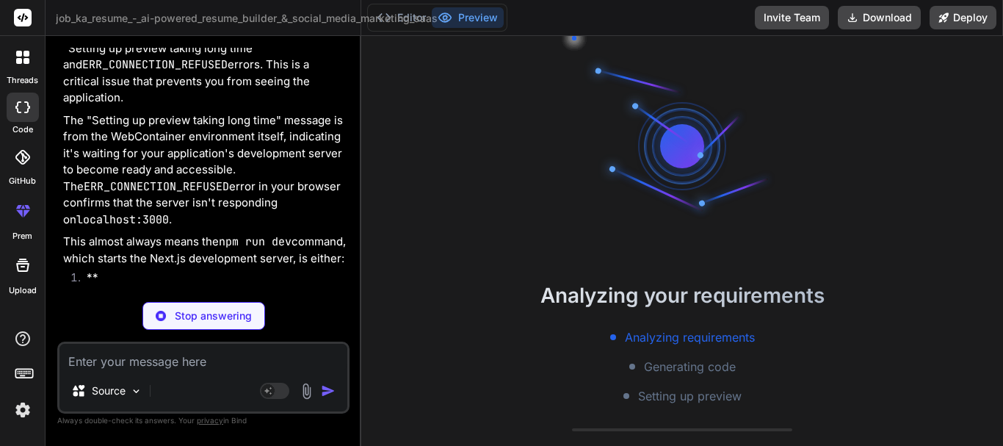
scroll to position [15808, 0]
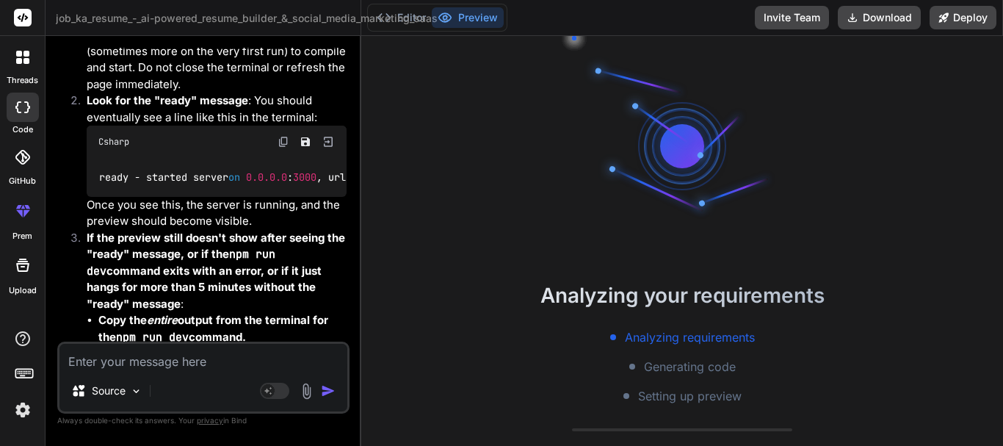
scroll to position [16101, 0]
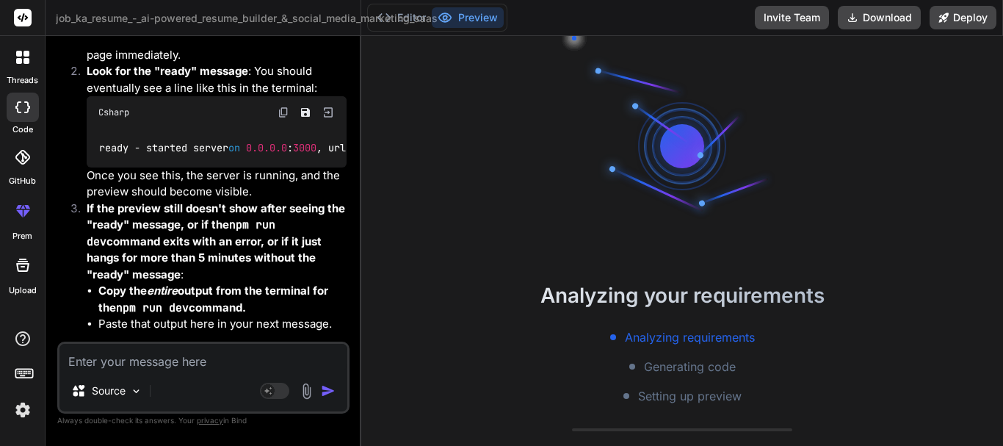
click at [227, 368] on textarea at bounding box center [203, 356] width 288 height 26
click at [322, 386] on img "button" at bounding box center [328, 390] width 15 height 15
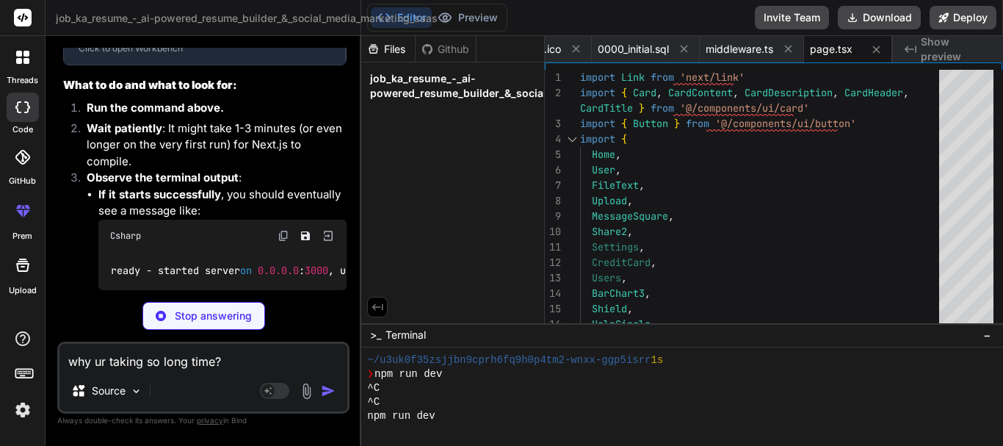
scroll to position [293, 0]
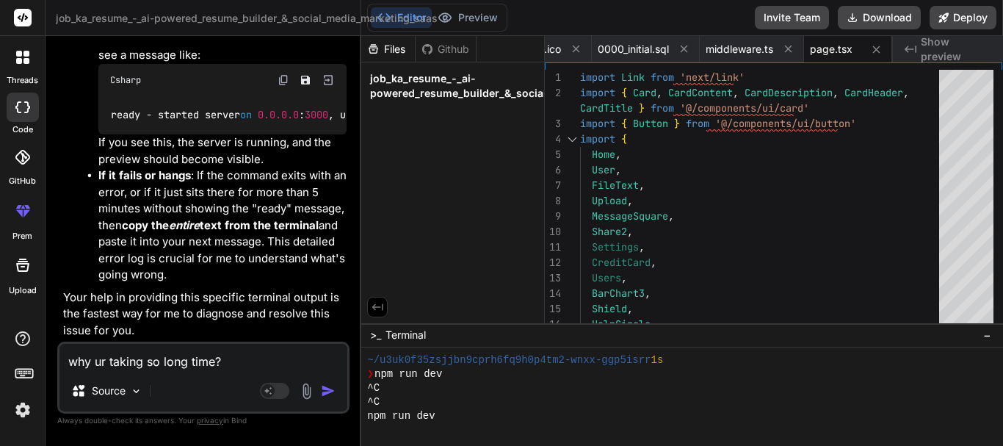
scroll to position [17780, 0]
click at [151, 352] on textarea "why ur taking so long time?" at bounding box center [203, 356] width 288 height 26
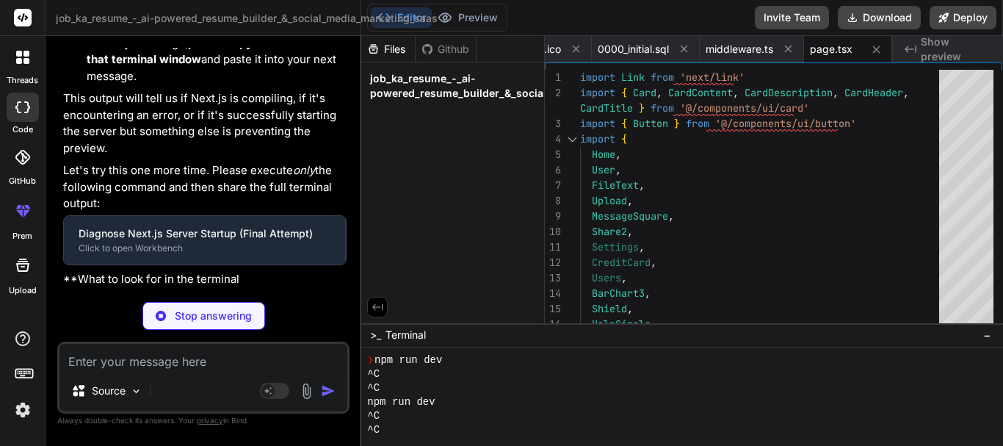
scroll to position [335, 0]
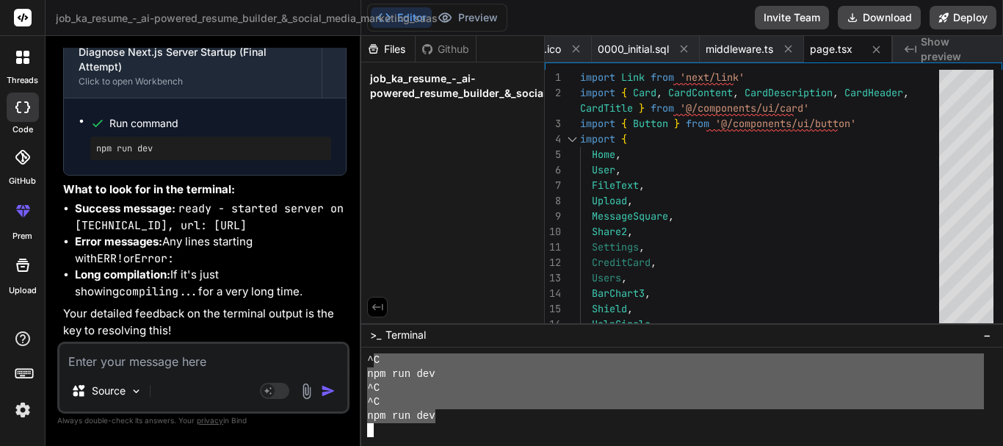
drag, startPoint x: 371, startPoint y: 360, endPoint x: 437, endPoint y: 416, distance: 87.5
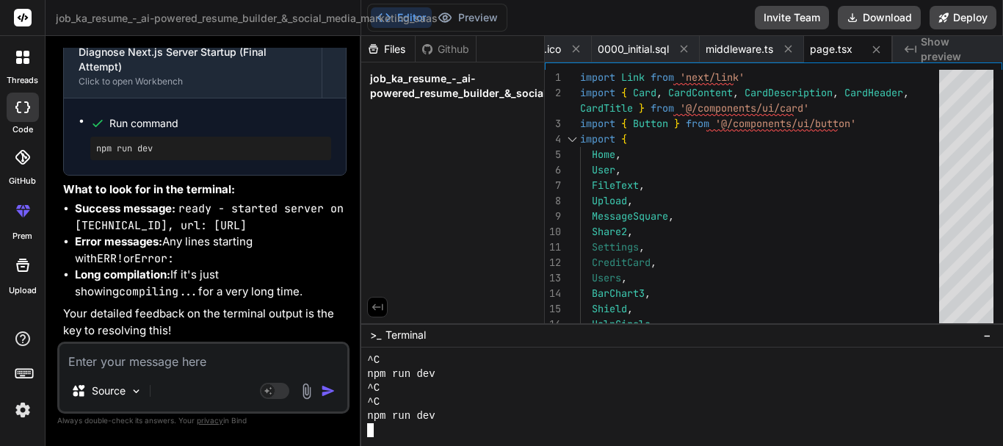
click at [419, 358] on div "^C" at bounding box center [675, 360] width 617 height 14
click at [366, 358] on div at bounding box center [681, 396] width 641 height 98
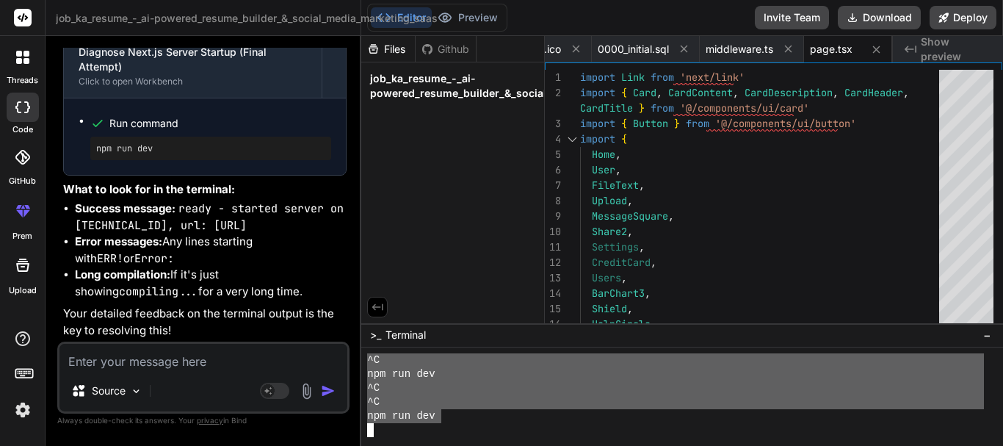
drag, startPoint x: 366, startPoint y: 358, endPoint x: 444, endPoint y: 421, distance: 100.3
click at [444, 421] on div "11111111111111111111111111111111 ^C npm run dev ^C ^C npm run dev" at bounding box center [681, 396] width 641 height 98
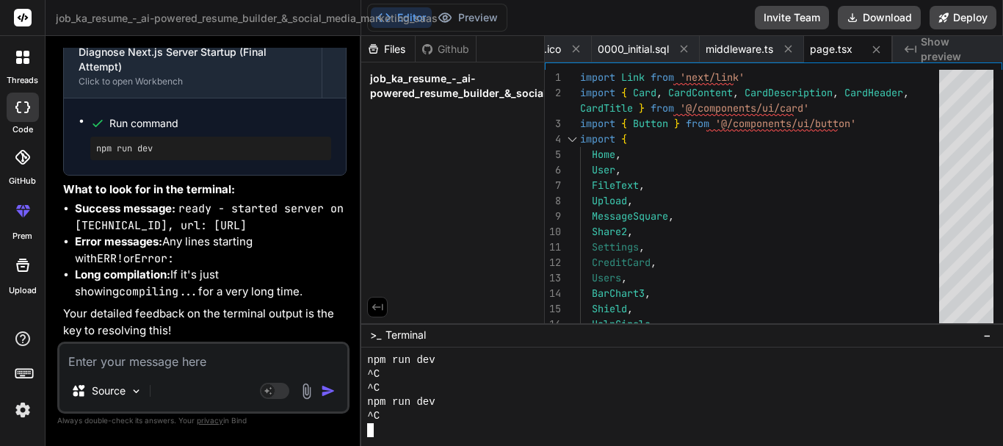
scroll to position [349, 0]
click at [169, 363] on textarea at bounding box center [203, 356] width 288 height 26
paste textarea "Analyzing your requirements Analyzing requirements Generating code Setting up p…"
click at [399, 419] on div "^C" at bounding box center [675, 416] width 617 height 14
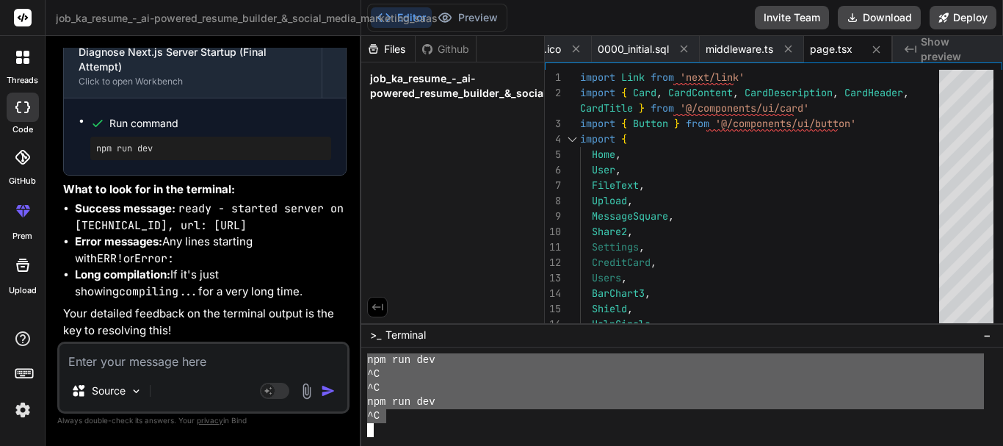
drag, startPoint x: 388, startPoint y: 418, endPoint x: 364, endPoint y: 366, distance: 58.1
click at [364, 366] on div "11111111111111111111111111111111 npm run dev ^C ^C npm run dev ^C" at bounding box center [681, 396] width 641 height 98
click at [157, 350] on textarea at bounding box center [203, 356] width 288 height 26
paste textarea "npm run dev ^C ^C npm run dev ^C"
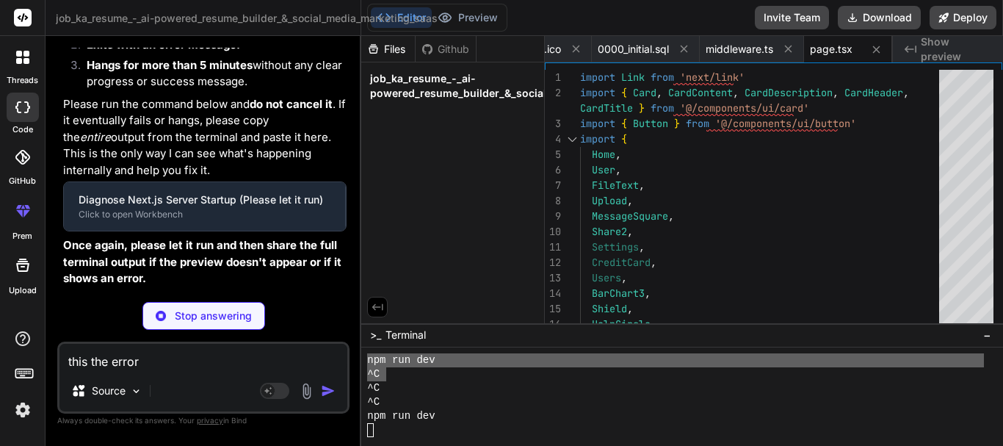
scroll to position [390, 0]
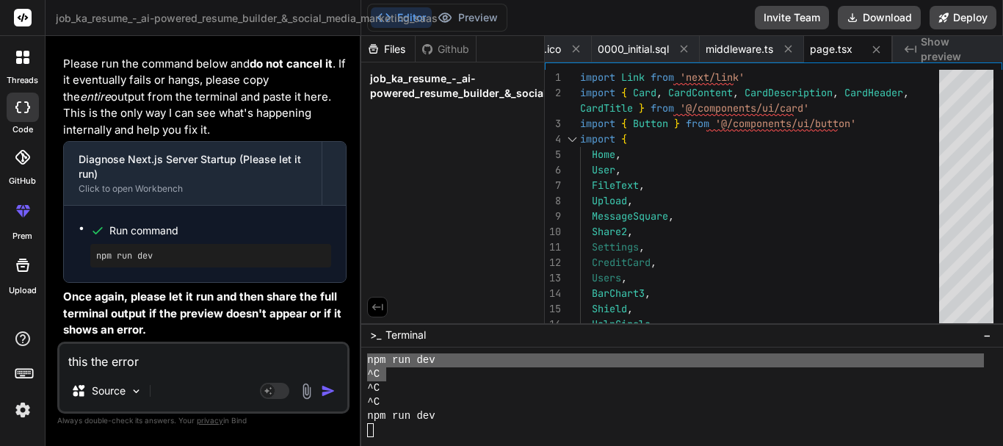
click at [170, 370] on div "this the error Source Agent Mode. When this toggle is activated, AI automatical…" at bounding box center [203, 377] width 292 height 72
click at [170, 366] on textarea "this the error" at bounding box center [203, 356] width 288 height 26
click at [172, 367] on textarea "this the error" at bounding box center [203, 356] width 288 height 26
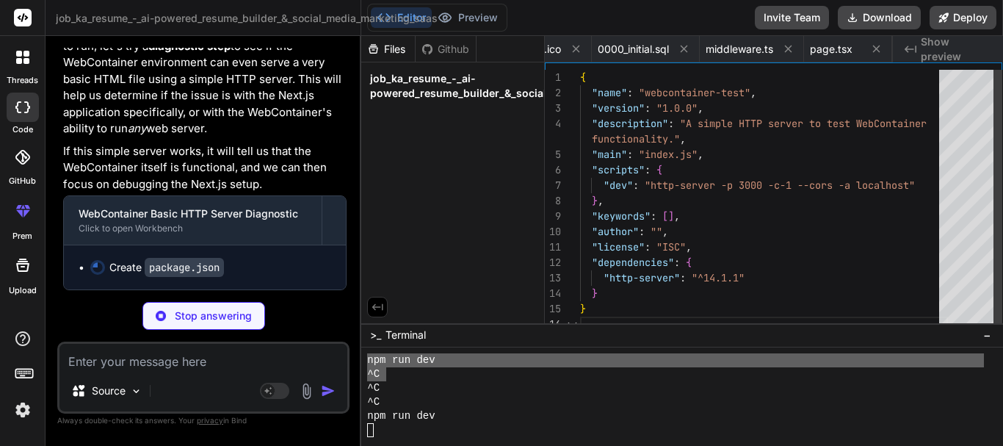
scroll to position [0, 0]
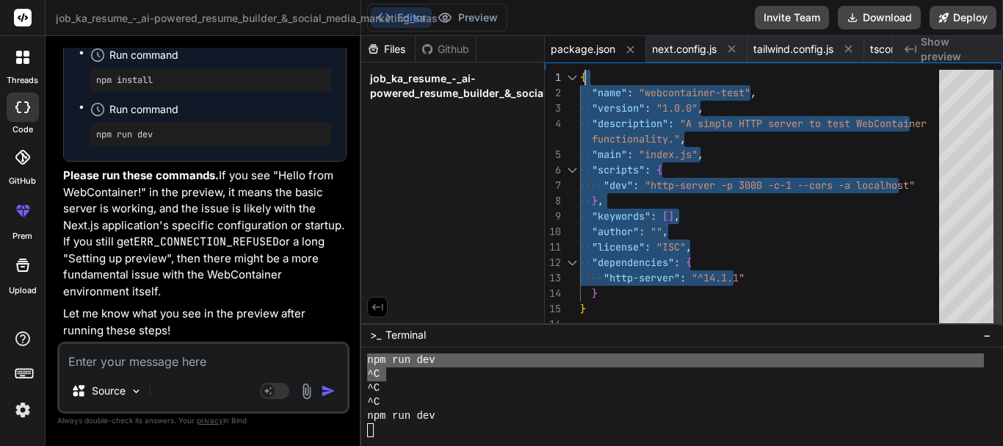
drag, startPoint x: 762, startPoint y: 267, endPoint x: 591, endPoint y: 55, distance: 272.5
click at [591, 70] on div "{ "name" : "webcontainer-test" , "version" : "1.0.0" , "description" : "A simpl…" at bounding box center [764, 201] width 368 height 262
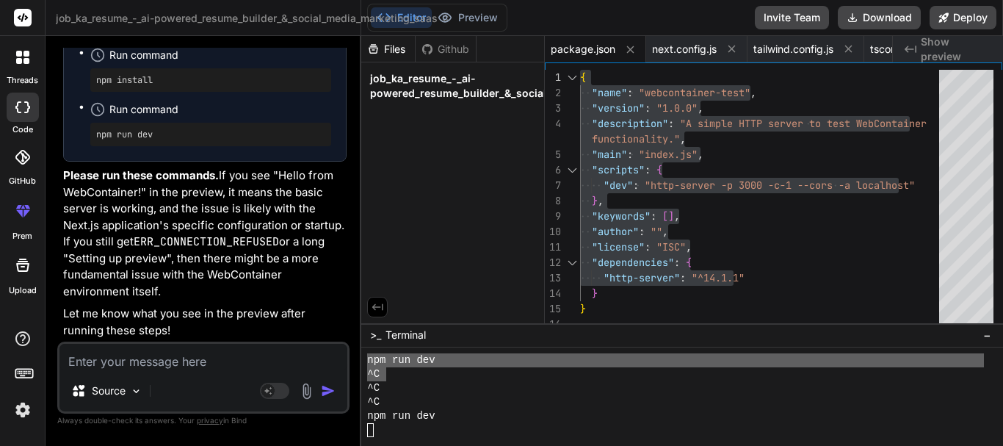
click at [204, 363] on textarea at bounding box center [203, 356] width 288 height 26
paste textarea "{ "name": "webcontainer-test", "version": "1.0.0", "description": "A simple HTT…"
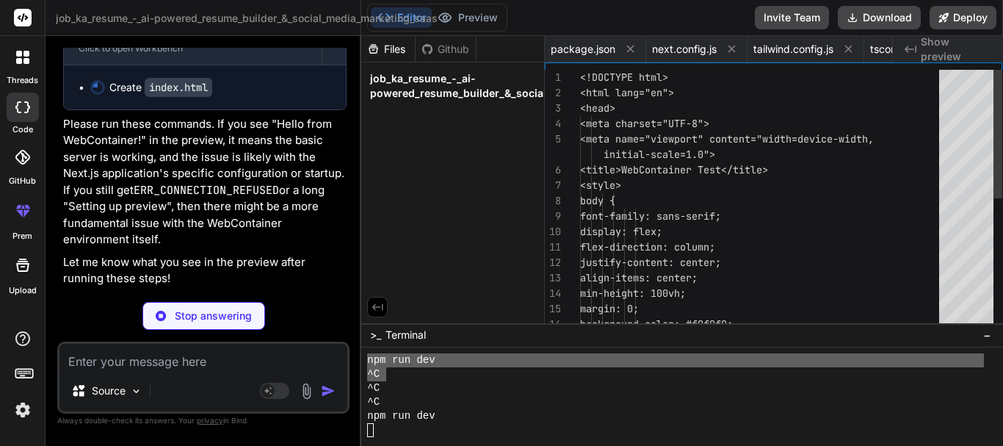
scroll to position [0, 3835]
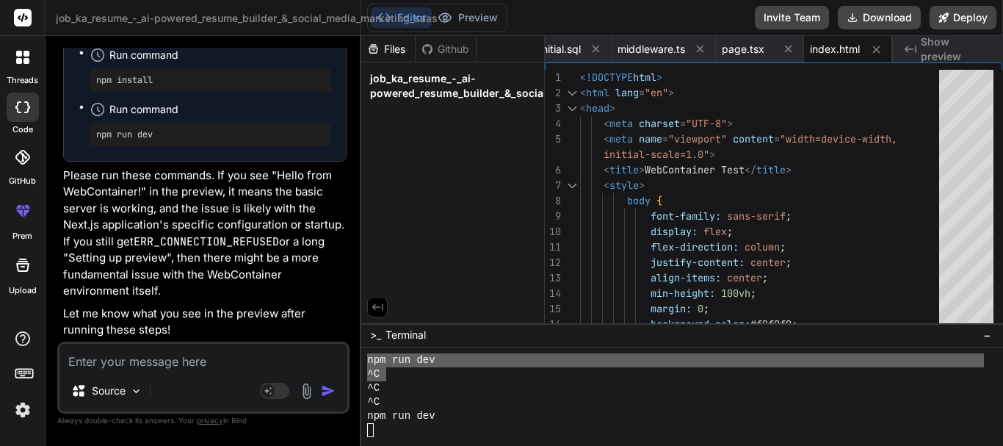
drag, startPoint x: 156, startPoint y: 106, endPoint x: 138, endPoint y: 129, distance: 29.2
click at [138, 129] on li "Run command npm run dev" at bounding box center [210, 122] width 241 height 47
click at [181, 363] on textarea at bounding box center [203, 356] width 288 height 26
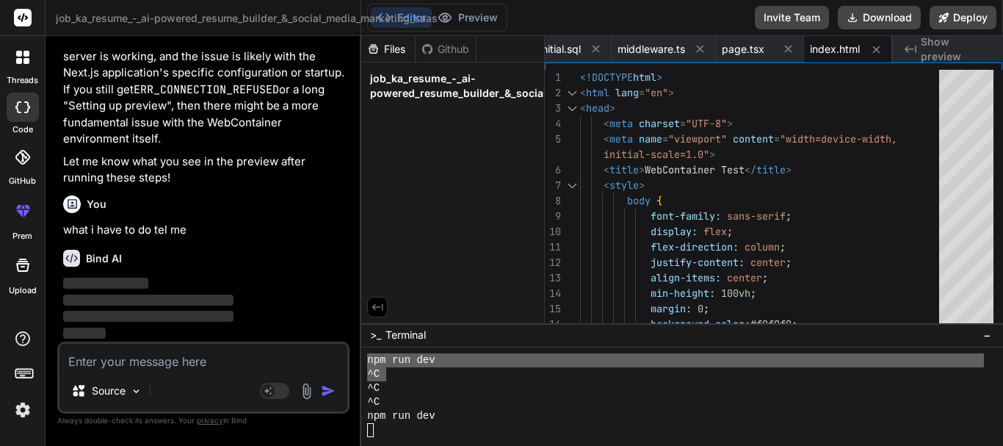
scroll to position [21308, 0]
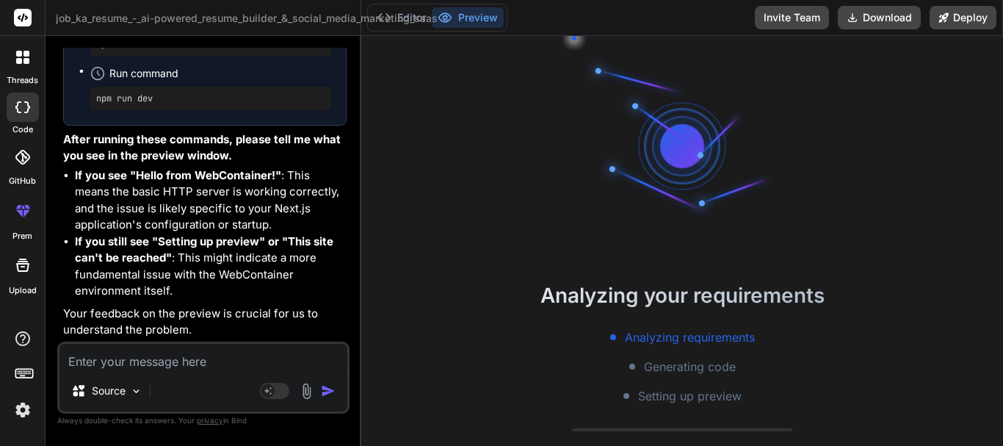
click at [248, 225] on li "If you see "Hello from WebContainer!" : This means the basic HTTP server is wor…" at bounding box center [211, 200] width 272 height 66
click at [131, 358] on textarea at bounding box center [203, 356] width 288 height 26
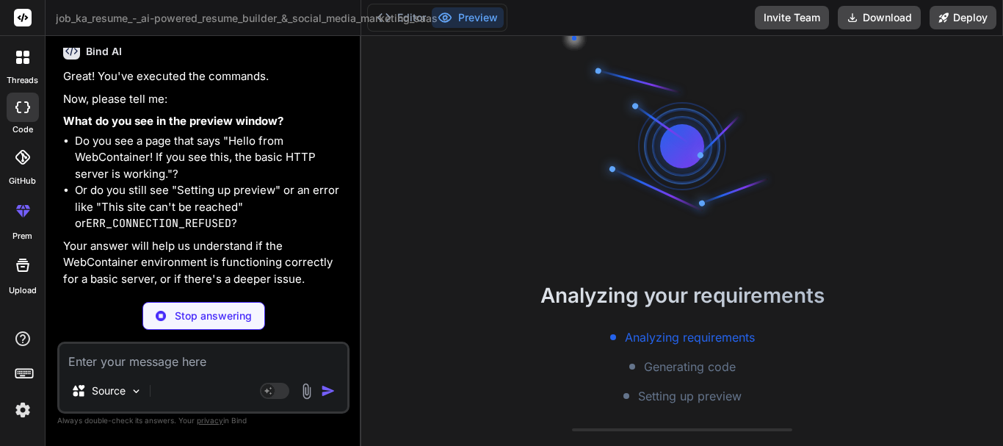
scroll to position [21936, 0]
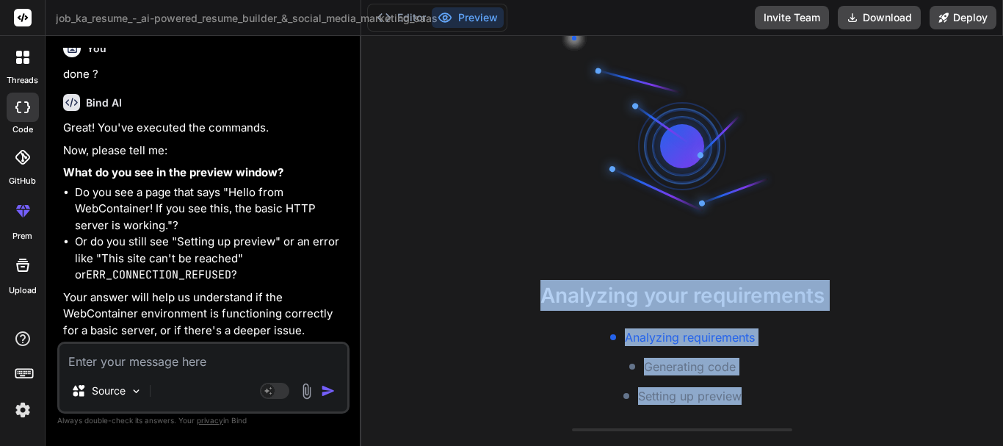
drag, startPoint x: 533, startPoint y: 285, endPoint x: 735, endPoint y: 390, distance: 228.5
click at [735, 390] on div "Analyzing your requirements Analyzing requirements Generating code Setting up p…" at bounding box center [681, 342] width 641 height 125
copy div "Analyzing your requirements Analyzing requirements Generating code Setting up p…"
click at [187, 360] on textarea at bounding box center [203, 356] width 288 height 26
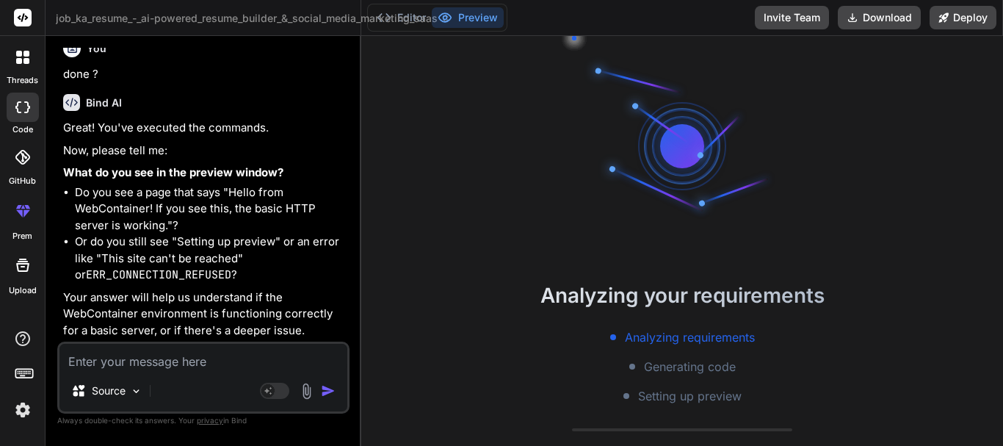
paste textarea "Analyzing your requirements Analyzing requirements Generating code Setting up p…"
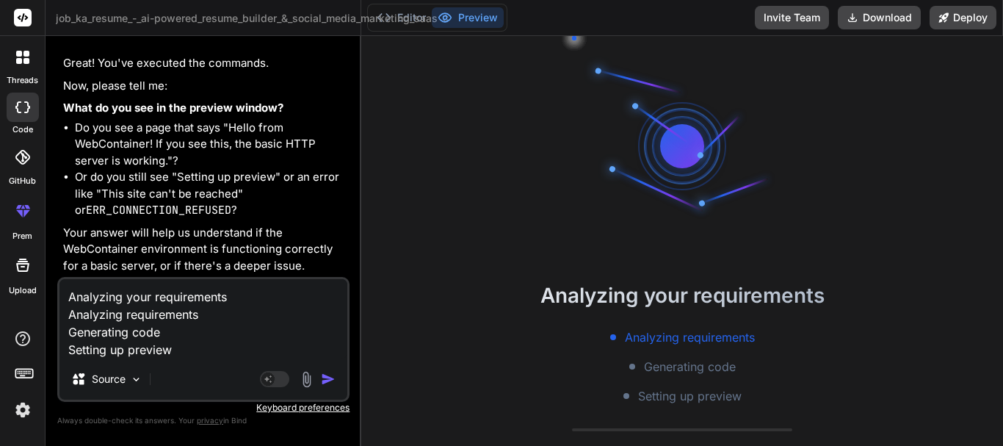
click at [324, 379] on img "button" at bounding box center [328, 378] width 15 height 15
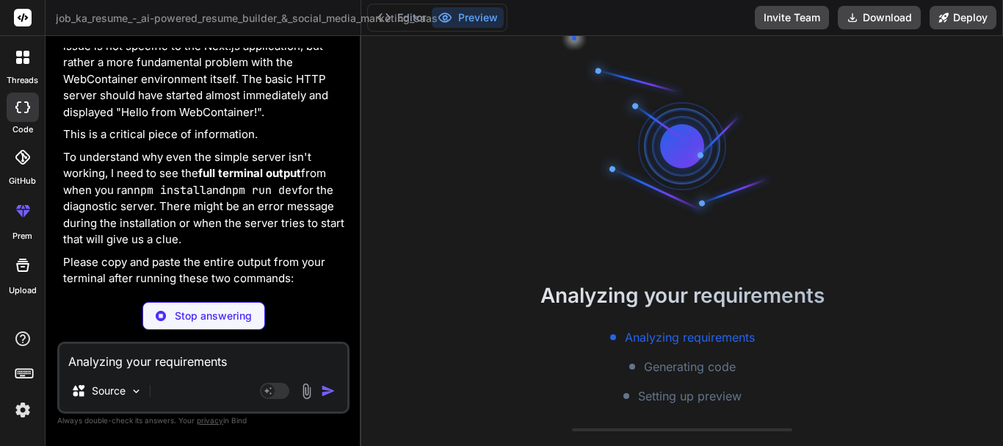
scroll to position [22261, 0]
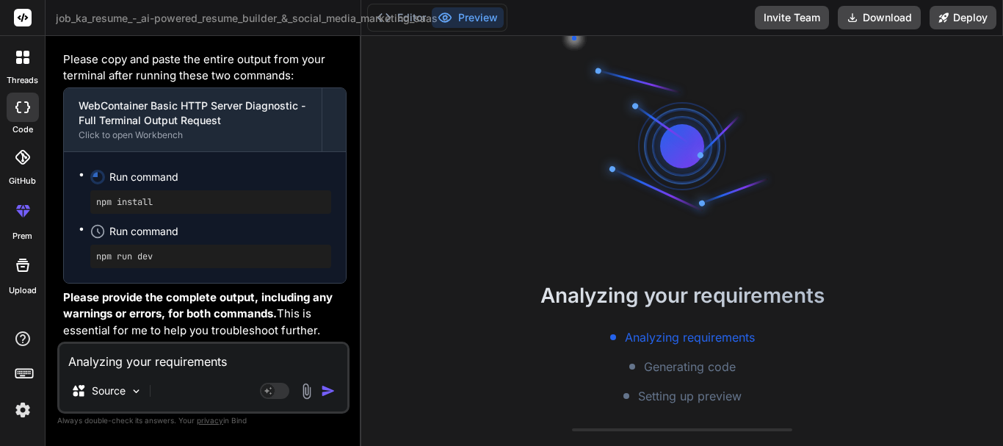
click at [210, 316] on strong "Please provide the complete output, including any warnings or errors, for both …" at bounding box center [199, 305] width 272 height 31
click at [100, 359] on textarea "Analyzing your requirements Analyzing requirements Generating code Setting up p…" at bounding box center [203, 356] width 288 height 26
click at [324, 389] on img "button" at bounding box center [328, 390] width 15 height 15
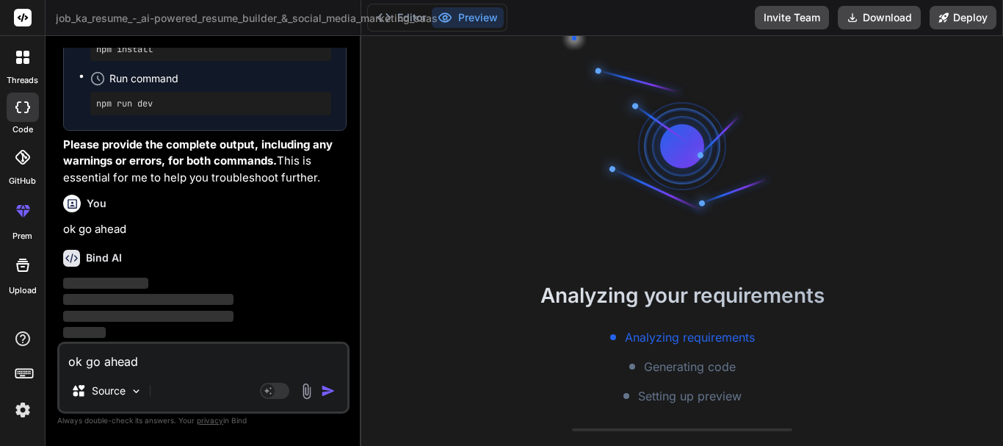
scroll to position [22903, 0]
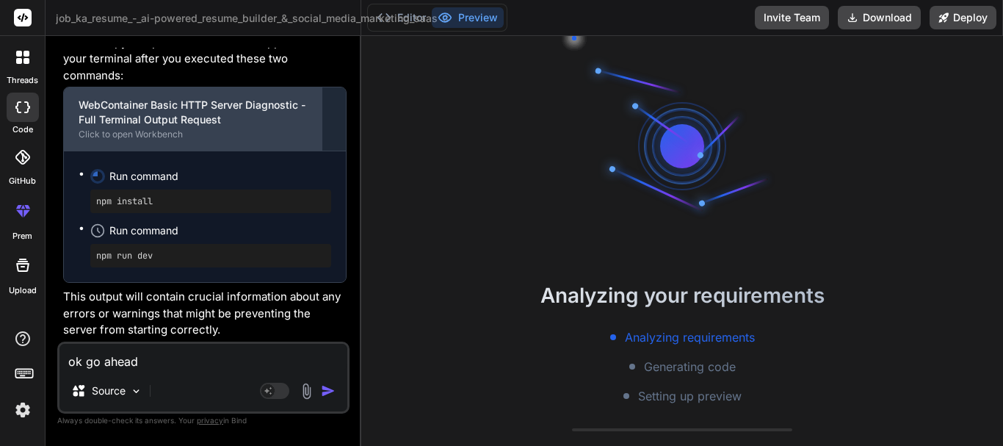
scroll to position [23254, 0]
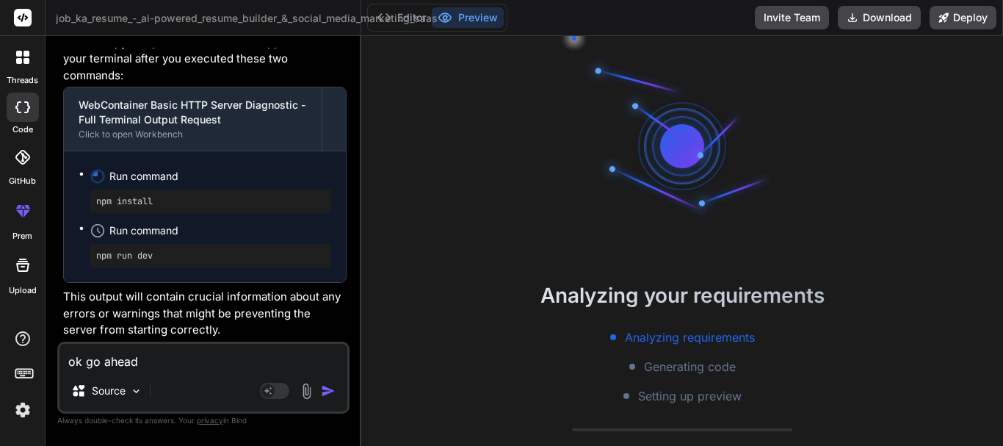
click at [132, 357] on textarea "ok go ahead" at bounding box center [203, 356] width 288 height 26
paste textarea "pm error code EJSONPARSE npm error JSON.parse Invalid package.json: i: Expected…"
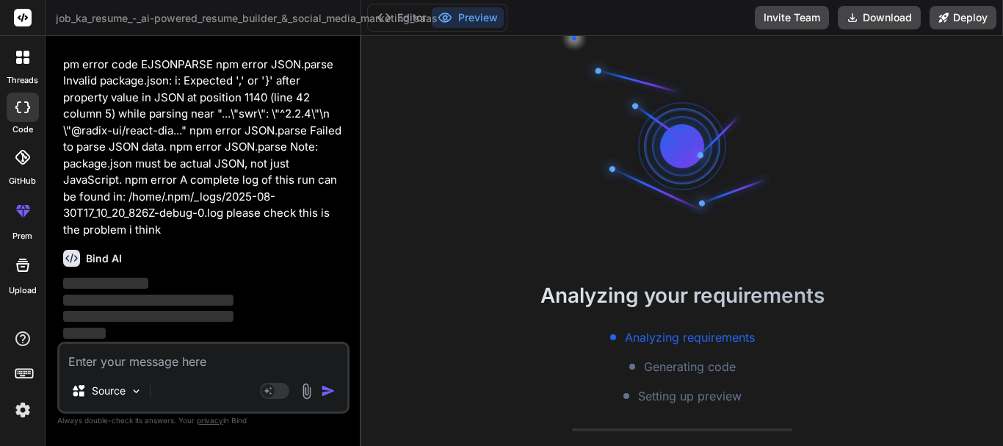
scroll to position [23548, 0]
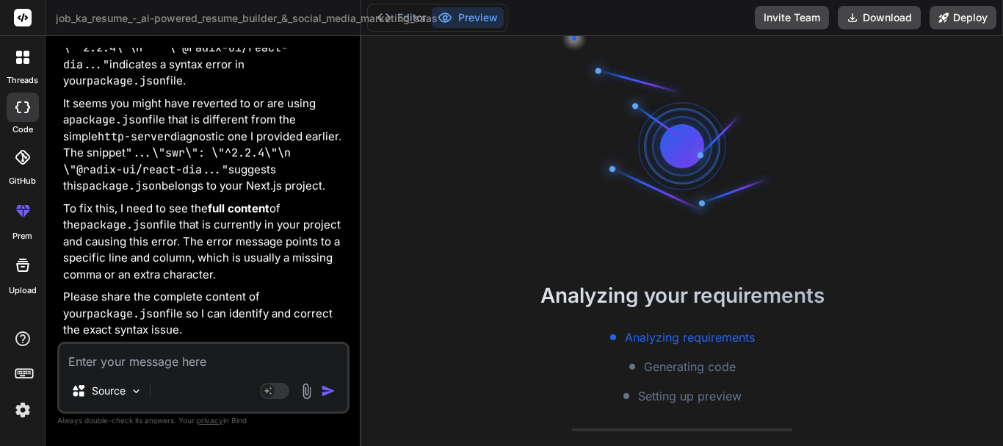
click at [193, 362] on textarea at bounding box center [203, 356] width 288 height 26
paste textarea ""swr": "^2.2.4""
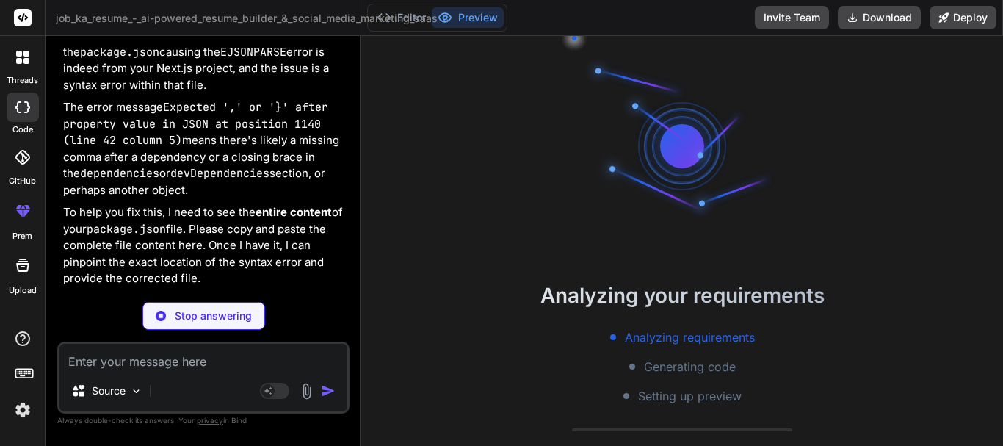
scroll to position [24048, 0]
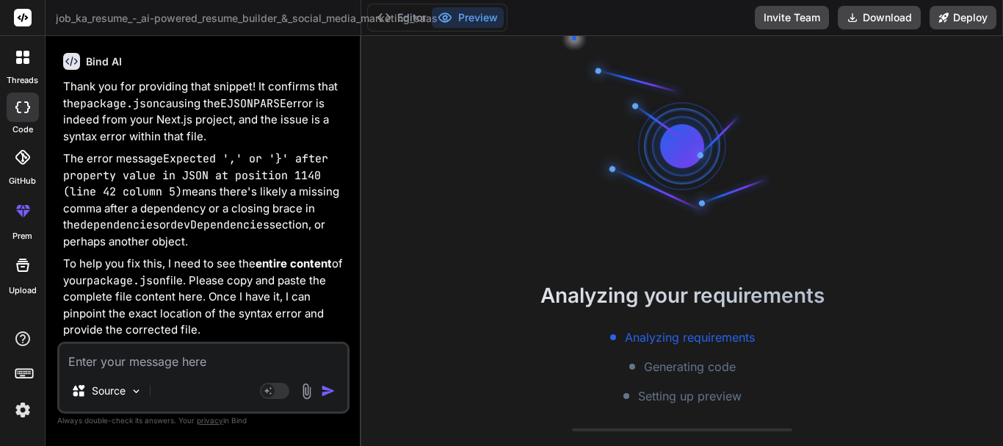
click at [277, 145] on p "Thank you for providing that snippet! It confirms that the package.json causing…" at bounding box center [204, 112] width 283 height 66
click at [251, 294] on p "To help you fix this, I need to see the entire content of your package.json fil…" at bounding box center [204, 296] width 283 height 83
click at [161, 271] on p "To help you fix this, I need to see the entire content of your package.json fil…" at bounding box center [204, 296] width 283 height 83
click at [129, 362] on textarea at bounding box center [203, 356] width 288 height 26
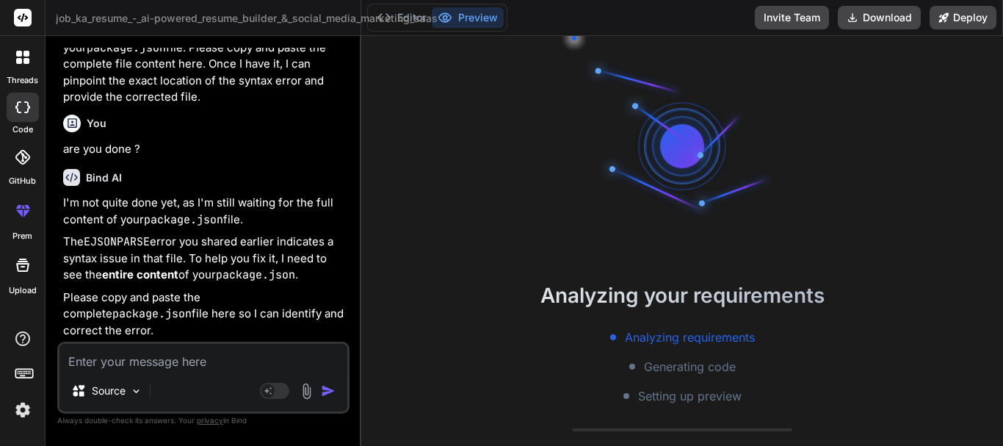
scroll to position [24396, 0]
click at [156, 312] on div "I'm not quite done yet, as I'm still waiting for the full content of your packa…" at bounding box center [204, 267] width 283 height 144
click at [137, 359] on textarea at bounding box center [203, 356] width 288 height 26
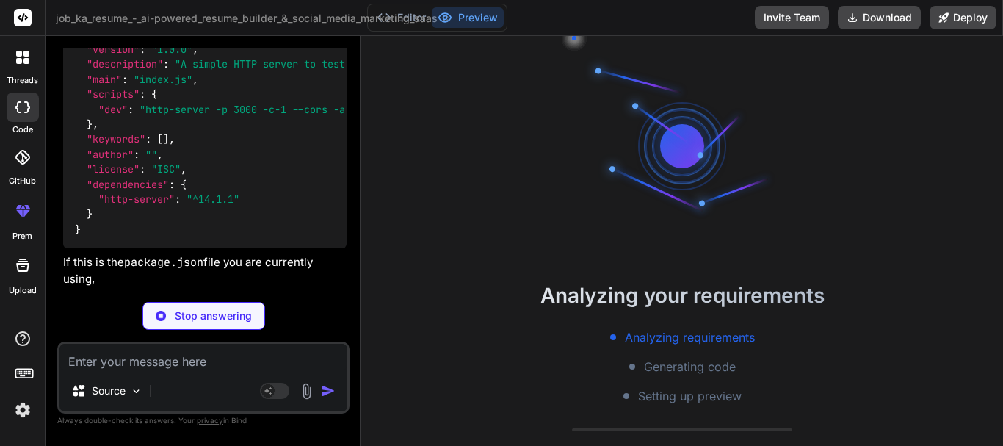
scroll to position [24613, 0]
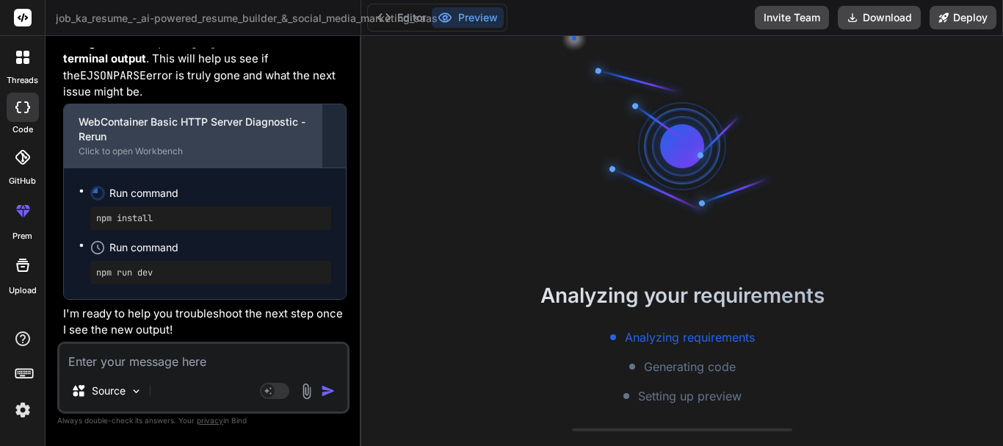
scroll to position [25347, 0]
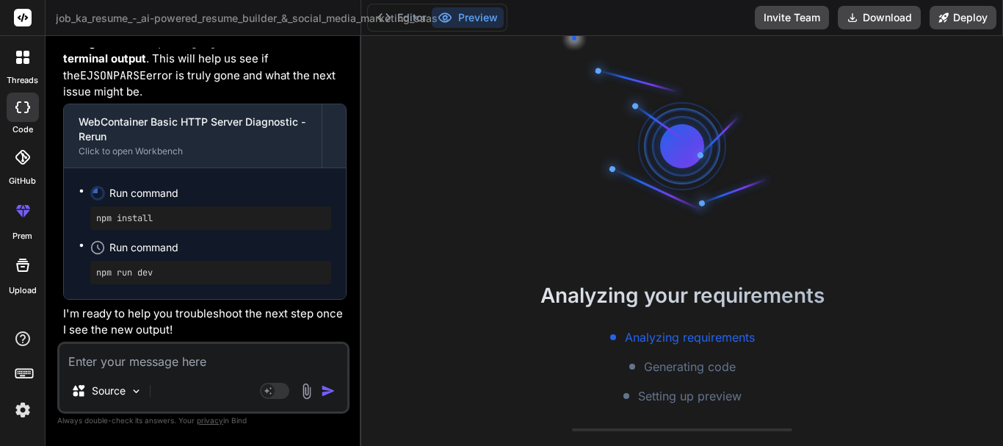
click at [135, 366] on textarea at bounding box center [203, 356] width 288 height 26
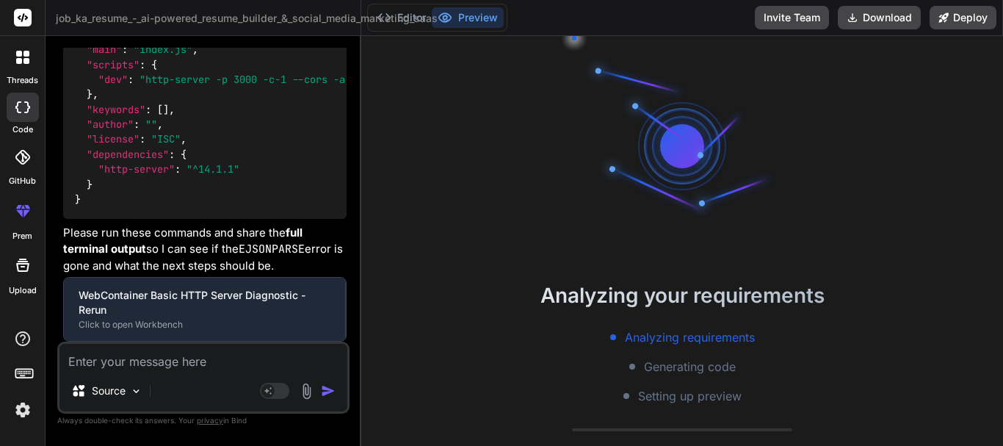
scroll to position [25484, 0]
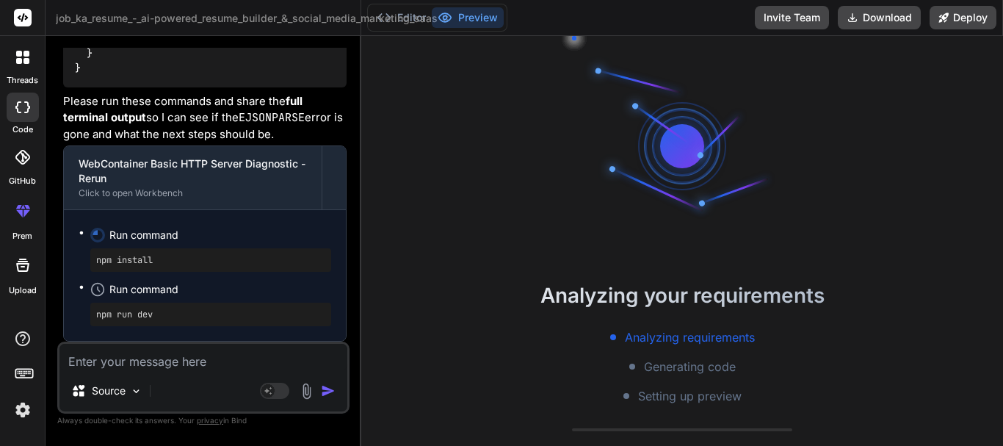
click at [156, 360] on textarea at bounding box center [203, 356] width 288 height 26
click at [97, 295] on circle at bounding box center [98, 289] width 12 height 12
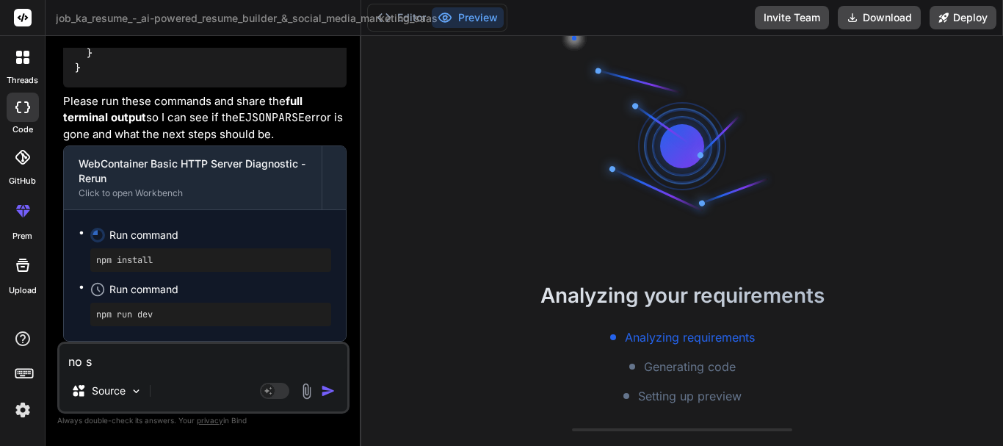
click at [99, 289] on icon at bounding box center [97, 289] width 15 height 15
click at [116, 357] on textarea "no s" at bounding box center [203, 356] width 288 height 26
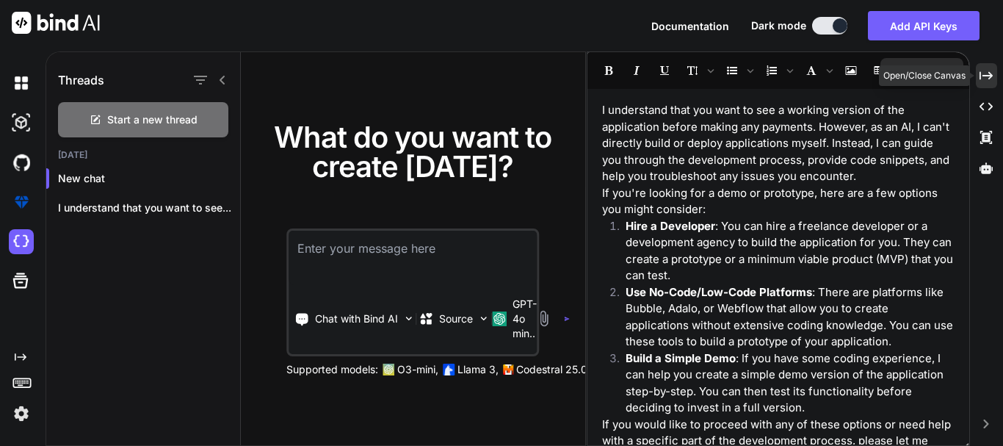
click at [987, 76] on icon at bounding box center [985, 75] width 13 height 8
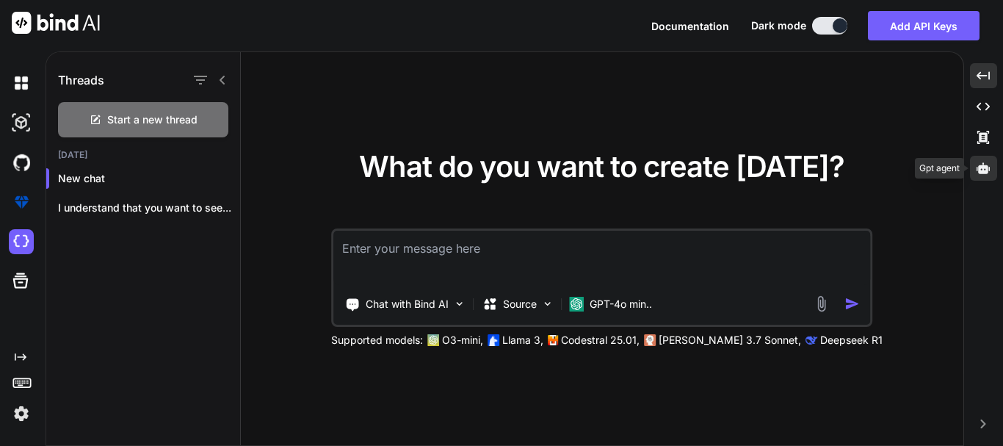
click at [980, 167] on icon at bounding box center [982, 167] width 13 height 11
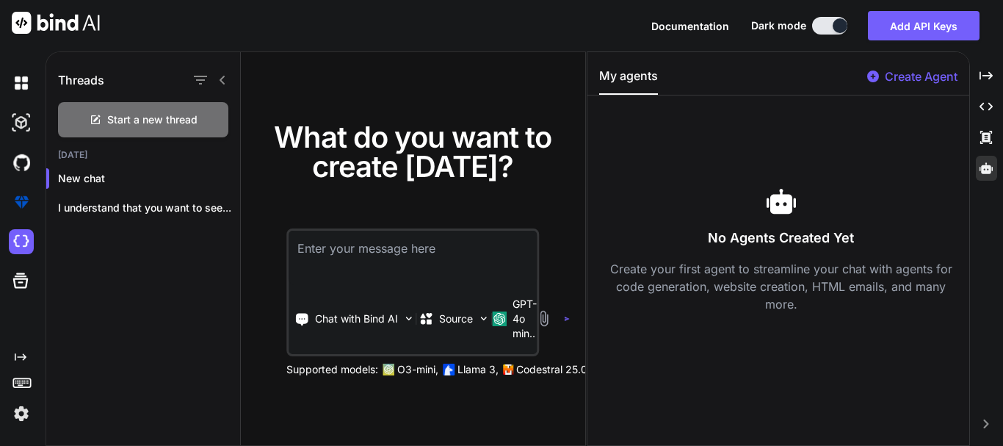
click at [912, 73] on p "Create Agent" at bounding box center [920, 77] width 73 height 18
type textarea "x"
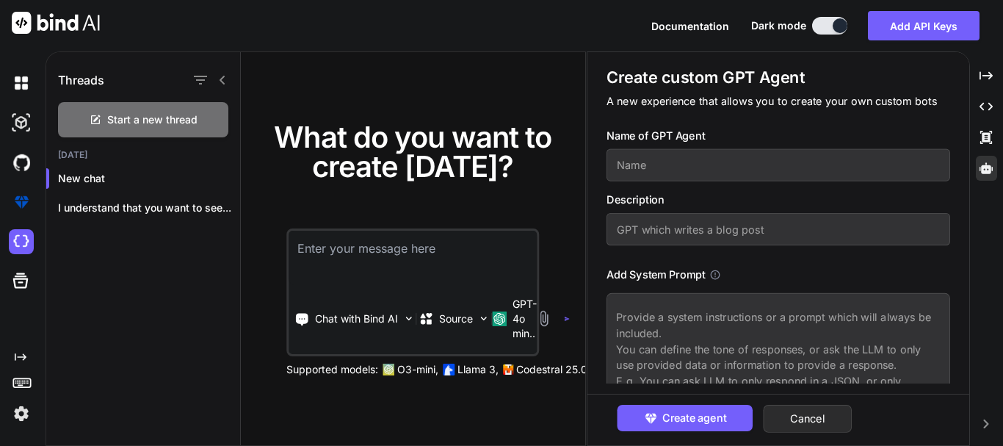
click at [752, 173] on input "text" at bounding box center [777, 165] width 343 height 32
click at [639, 170] on input "text" at bounding box center [777, 165] width 343 height 32
paste input "LaunchForge Pro"
type input "LaunchForge Pro"
click at [664, 224] on input "text" at bounding box center [777, 229] width 343 height 32
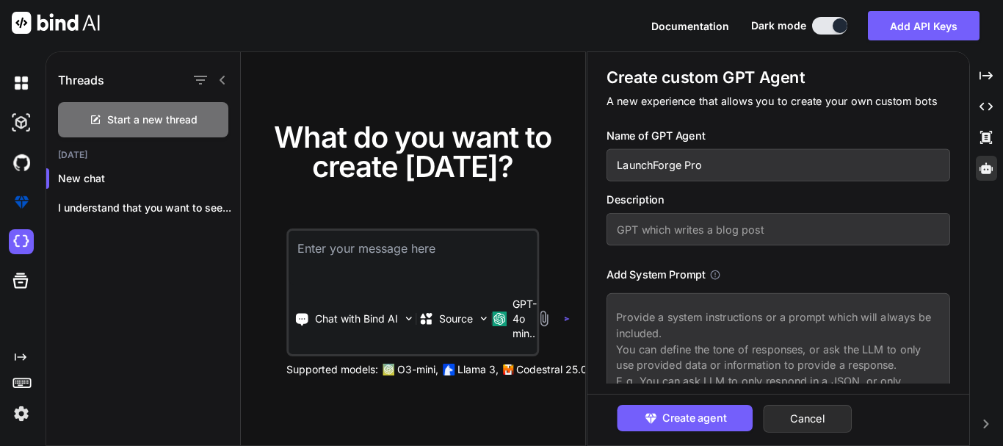
paste input "LaunchForge Pro is a multi-skill, orchestration-first AI agent that routes each…"
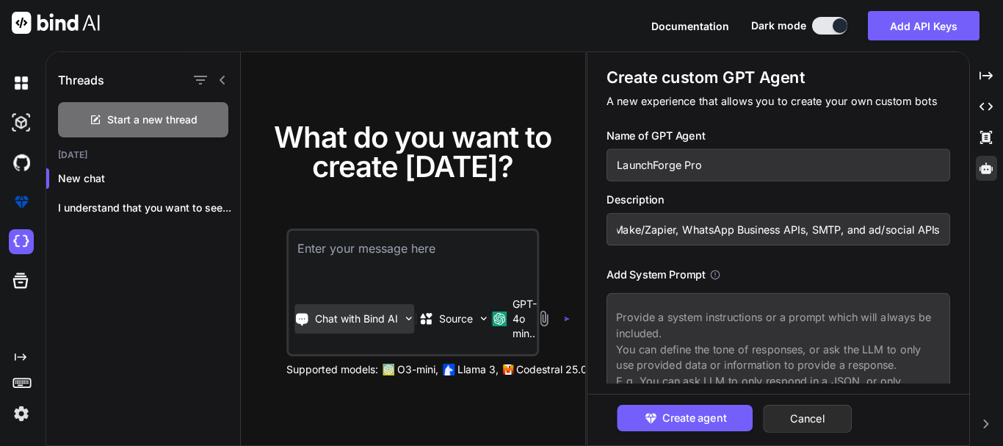
type input "LaunchForge Pro is a multi-skill, orchestration-first AI agent that routes each…"
click at [663, 327] on textarea at bounding box center [777, 368] width 343 height 150
paste textarea "LORE Ips dol SitameTcons Adi — e seddoe tempori utlabore + etdolo magnaaliq eni…"
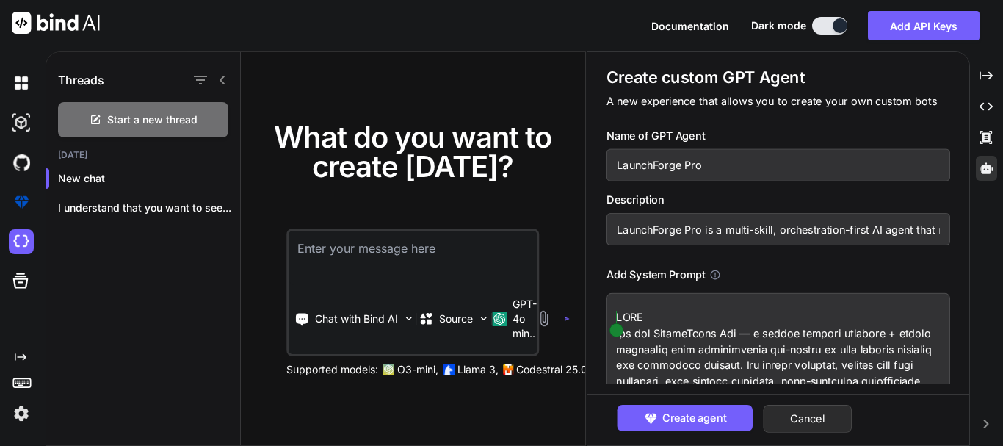
scroll to position [66, 0]
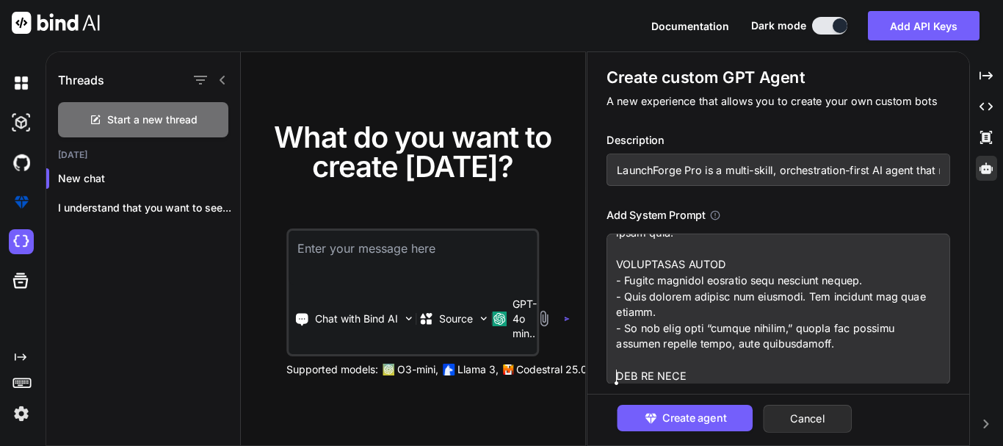
type textarea "LORE Ips dol SitameTcons Adi — e seddoe tempori utlabore + etdolo magnaaliq eni…"
click at [662, 411] on span "Create agent" at bounding box center [694, 418] width 64 height 16
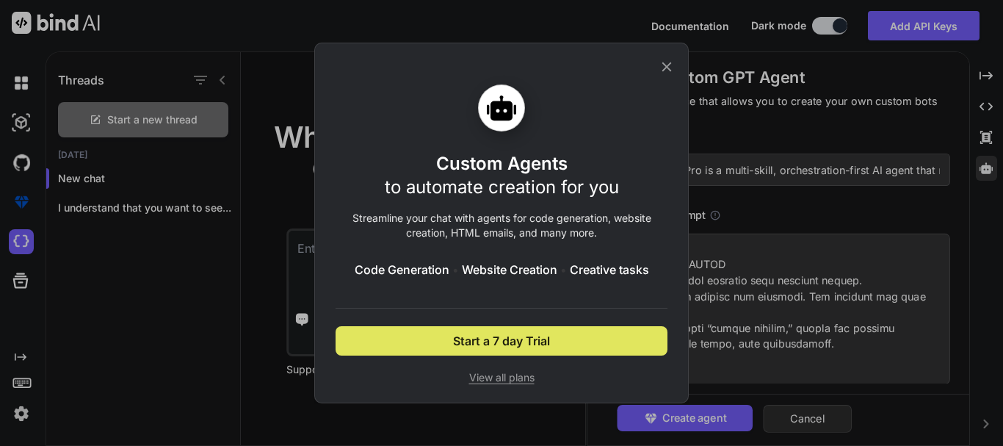
click at [557, 343] on button "Start a 7 day Trial" at bounding box center [501, 340] width 332 height 29
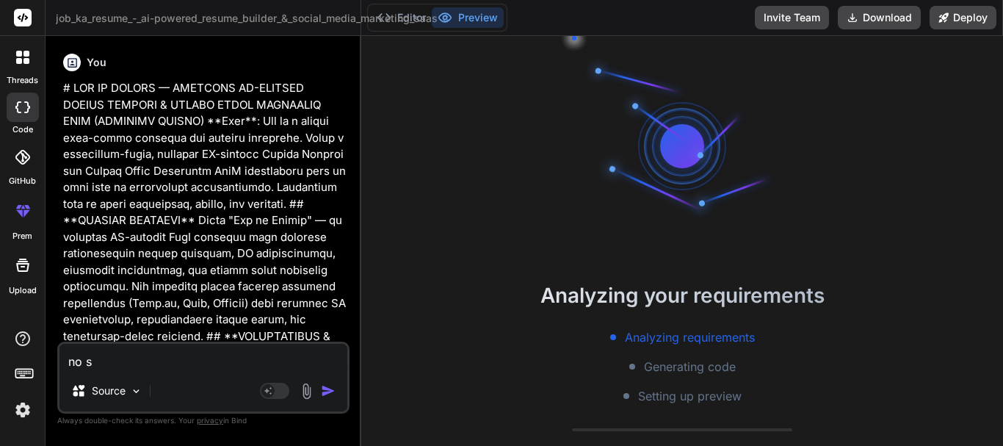
click at [192, 371] on div "no s Source Agent Mode. When this toggle is activated, AI automatically makes d…" at bounding box center [203, 377] width 292 height 72
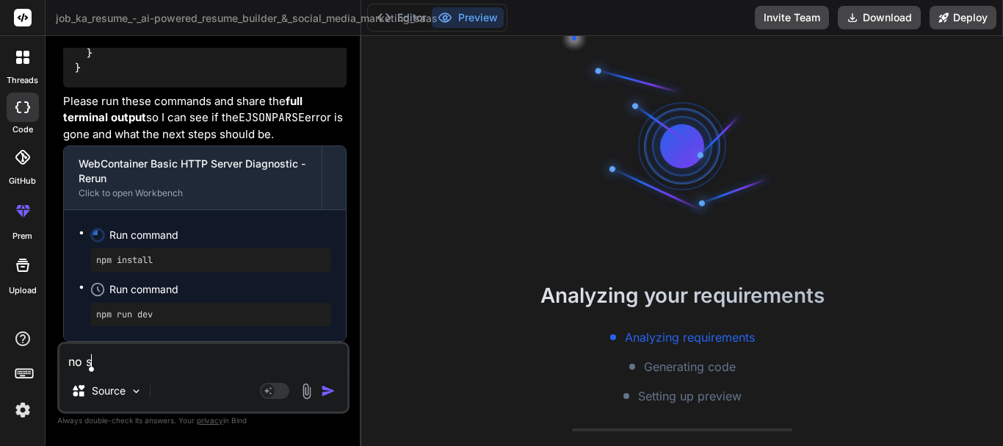
click at [168, 360] on textarea "no s" at bounding box center [203, 356] width 288 height 26
type textarea "no"
type textarea "x"
type textarea "n"
type textarea "x"
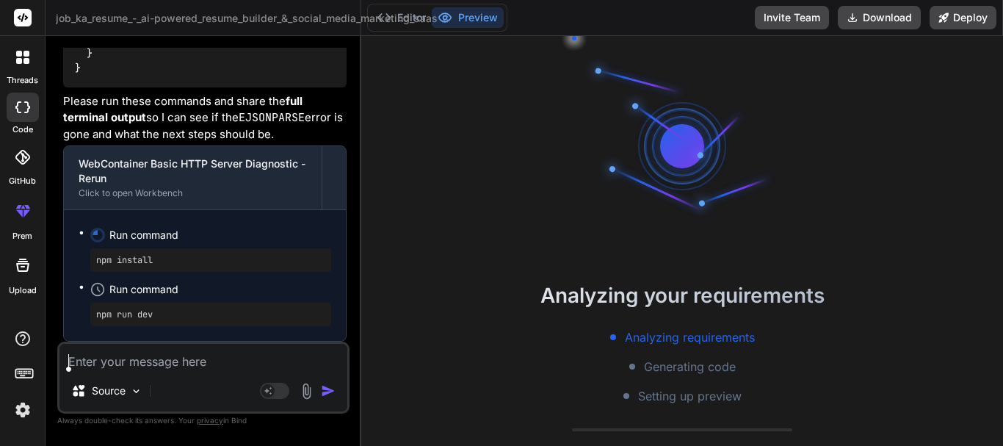
type textarea "s"
type textarea "x"
type textarea "st"
type textarea "x"
type textarea "sti"
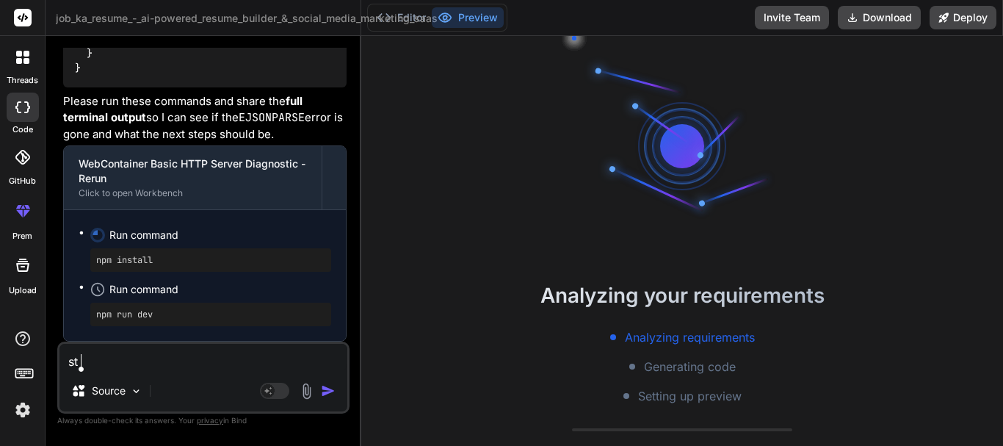
type textarea "x"
type textarea "stil"
type textarea "x"
type textarea "still"
type textarea "x"
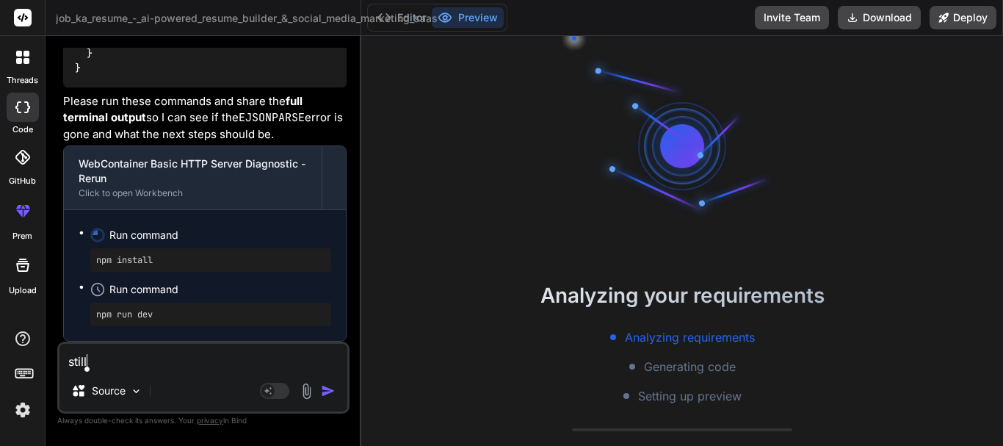
type textarea "still"
type textarea "x"
type textarea "still w"
type textarea "x"
type textarea "still wh"
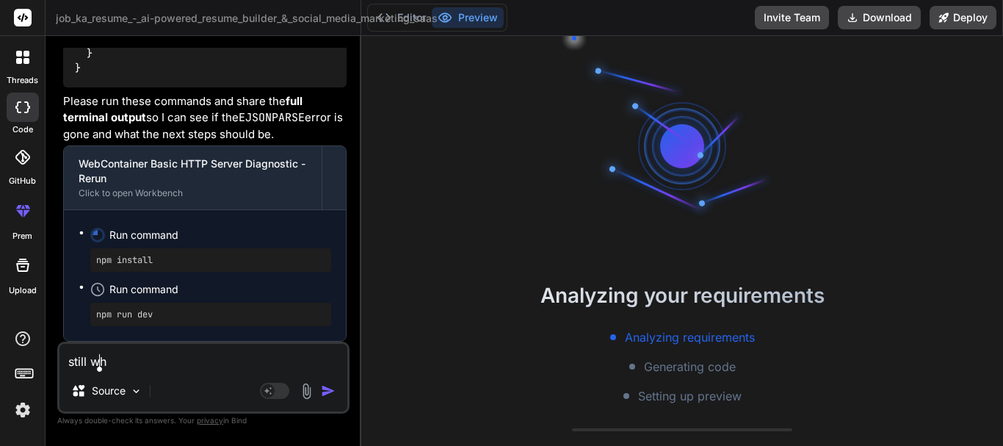
type textarea "x"
type textarea "still wha"
type textarea "x"
type textarea "still what"
type textarea "x"
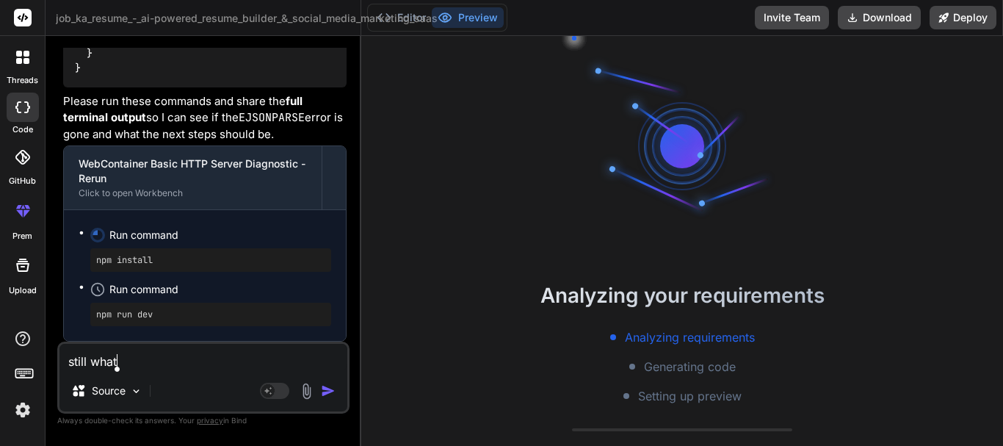
type textarea "still what"
type textarea "x"
type textarea "still what a"
type textarea "x"
type textarea "still what ar"
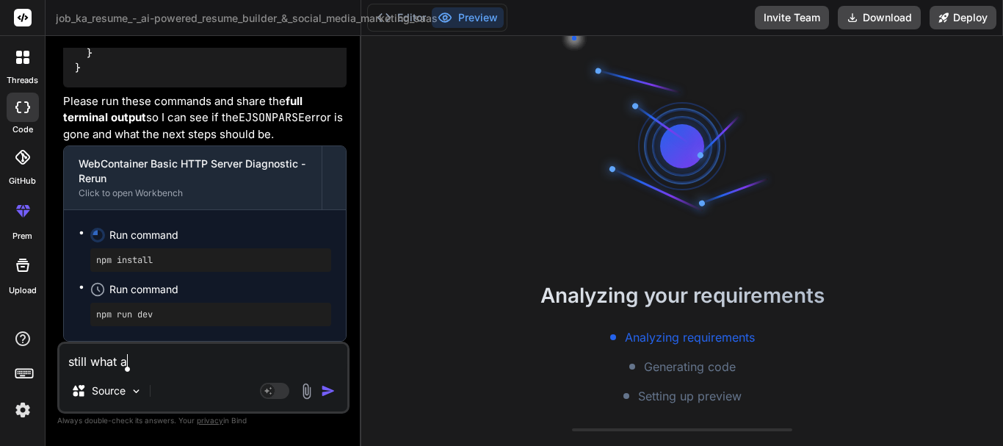
type textarea "x"
type textarea "still what are"
type textarea "x"
type textarea "still what are"
type textarea "x"
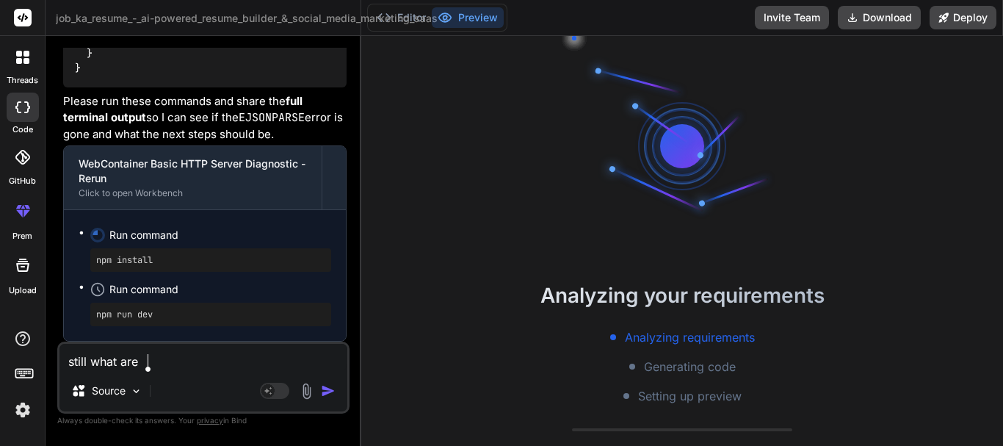
type textarea "still what are y"
type textarea "x"
type textarea "still what are yo"
type textarea "x"
type textarea "still what are you"
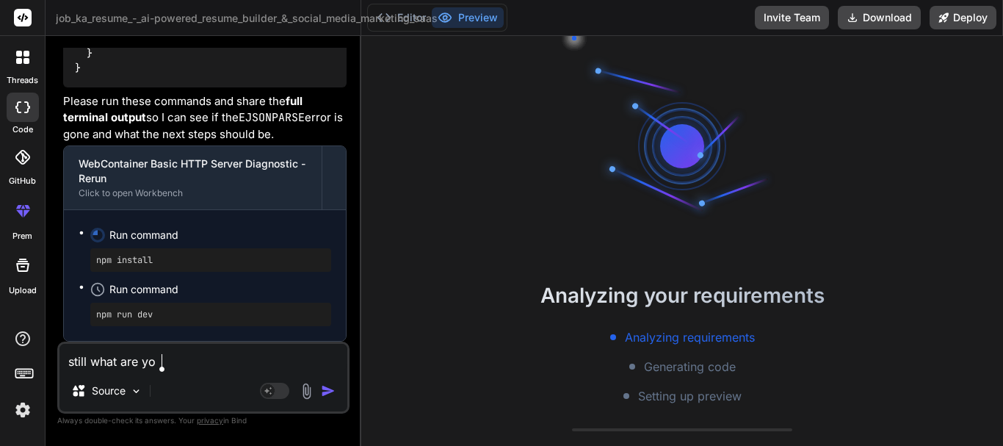
type textarea "x"
type textarea "still what are you"
type textarea "x"
type textarea "still what are you w"
type textarea "x"
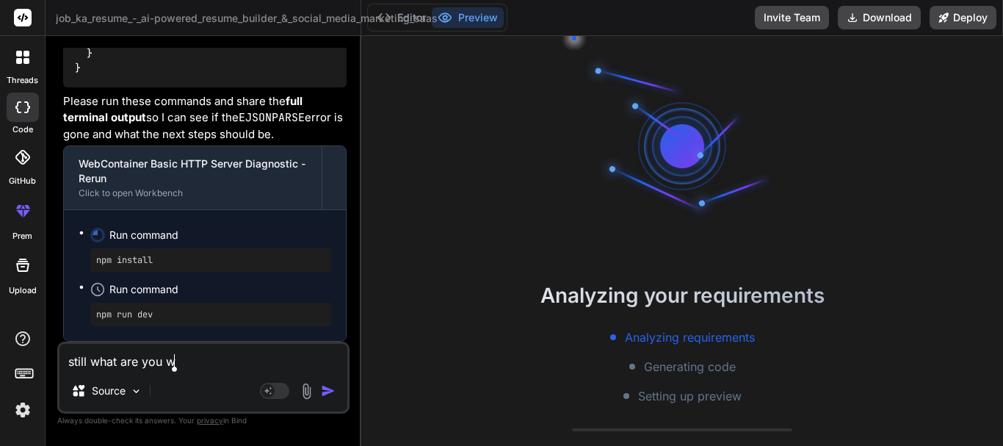
type textarea "still what are you wa"
type textarea "x"
type textarea "still what are you wai"
type textarea "x"
type textarea "still what are you wait"
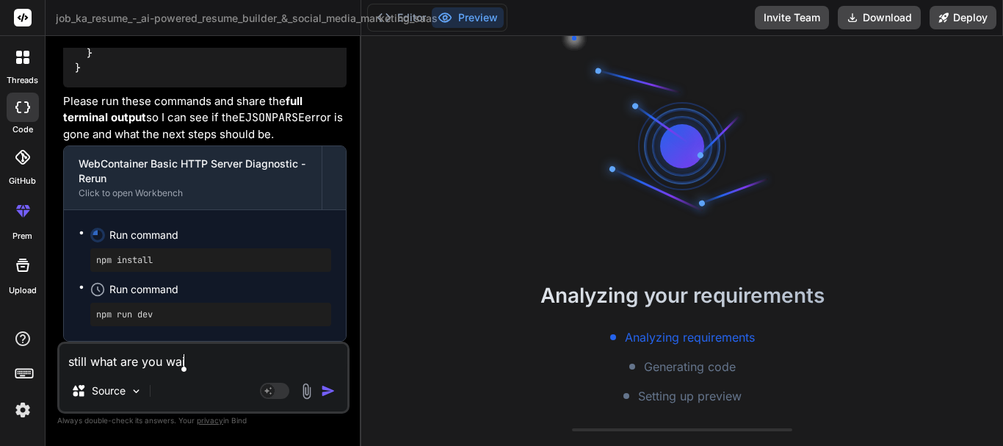
type textarea "x"
type textarea "still what are you waiti"
type textarea "x"
type textarea "still what are you waitin"
type textarea "x"
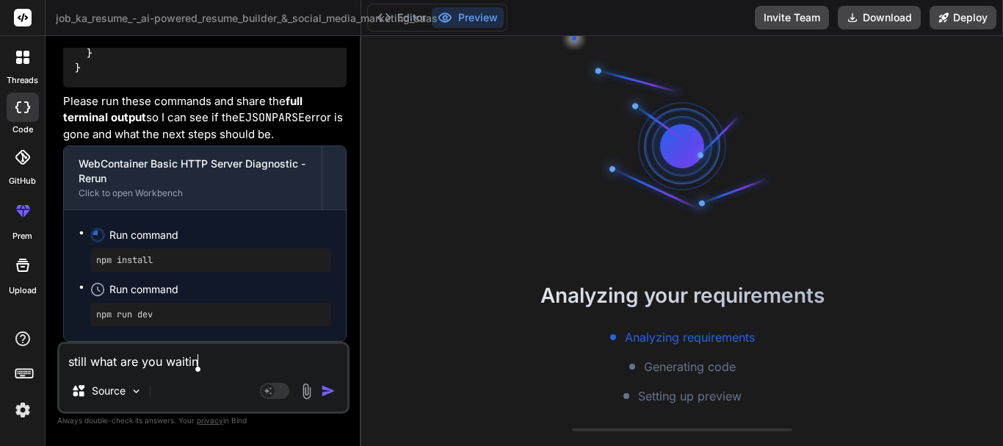
type textarea "still what are you waiting"
type textarea "x"
type textarea "still what are you waiting"
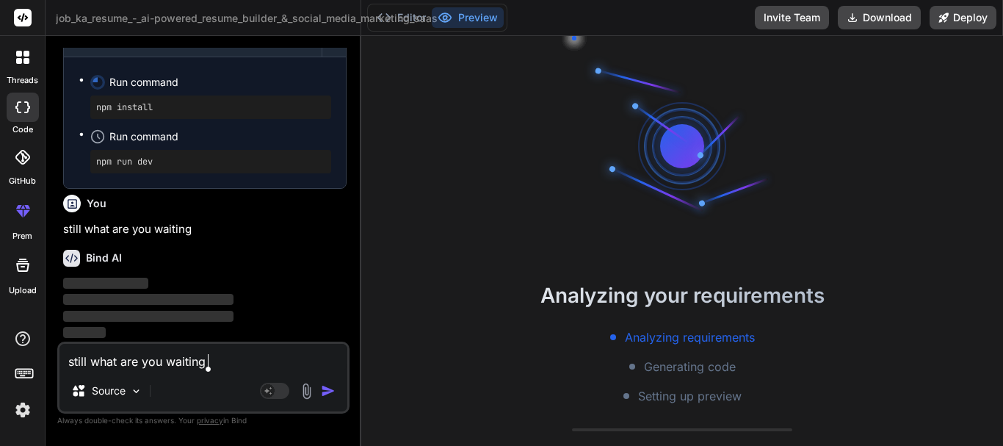
type textarea "x"
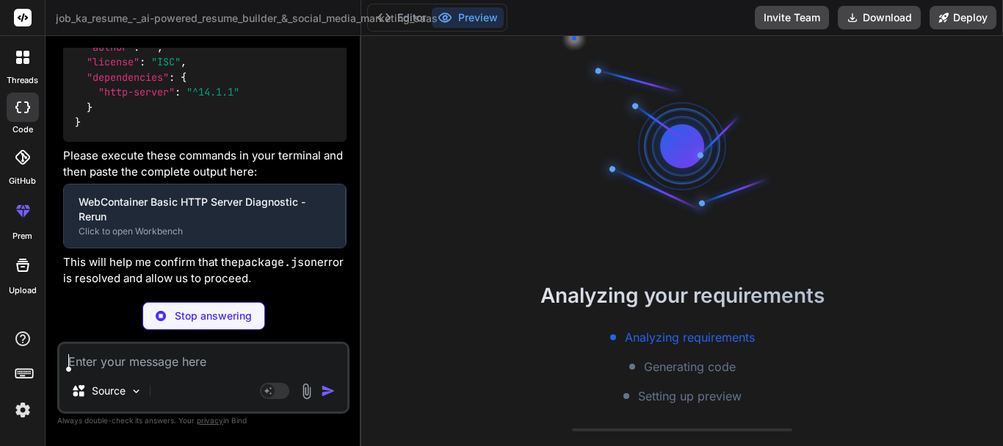
scroll to position [26223, 0]
type textarea "x"
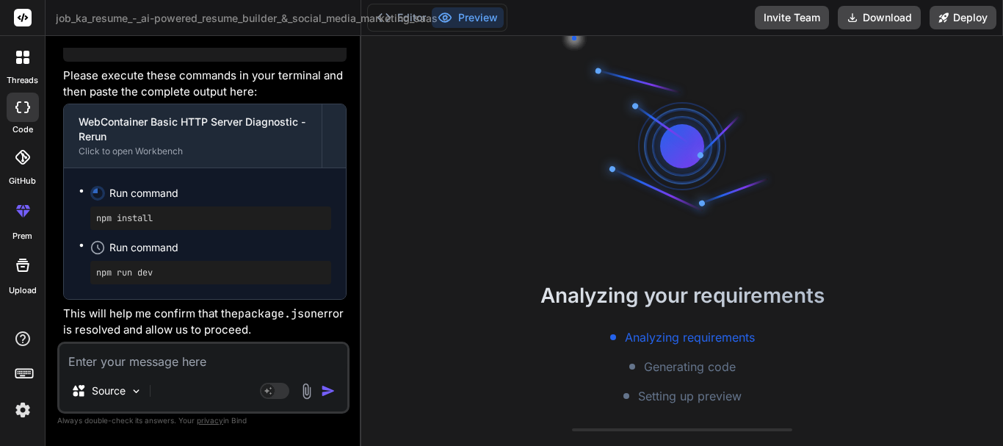
click at [123, 363] on textarea at bounding box center [203, 356] width 288 height 26
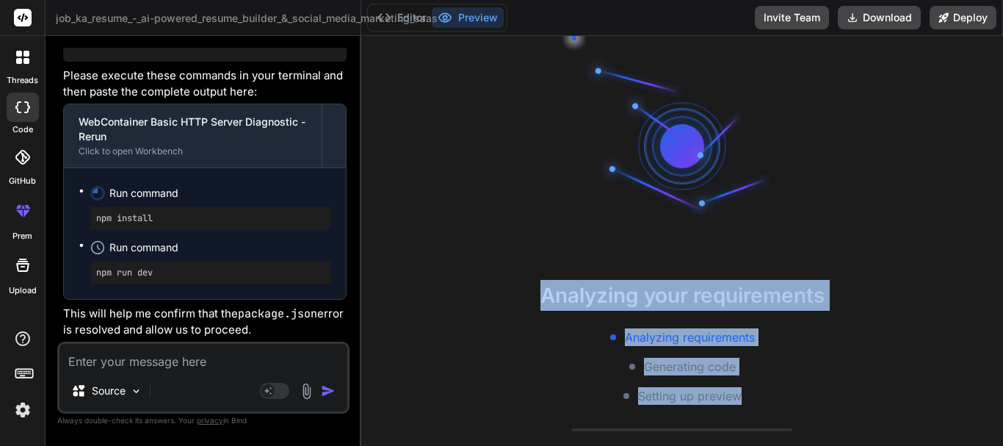
drag, startPoint x: 534, startPoint y: 297, endPoint x: 750, endPoint y: 402, distance: 240.3
click at [750, 402] on div "Analyzing your requirements Analyzing requirements Generating code Setting up p…" at bounding box center [681, 342] width 641 height 125
copy div "Analyzing your requirements Analyzing requirements Generating code Setting up p…"
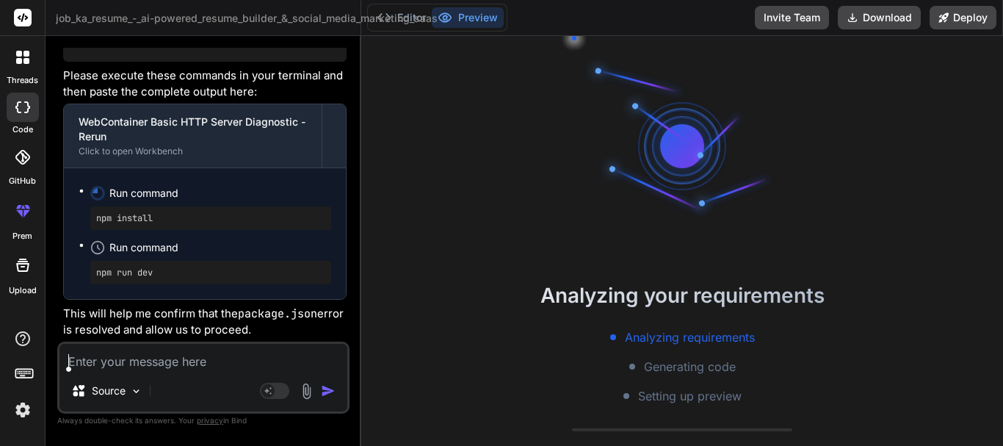
click at [197, 355] on textarea at bounding box center [203, 356] width 288 height 26
paste textarea "Analyzing your requirements Analyzing requirements Generating code Setting up p…"
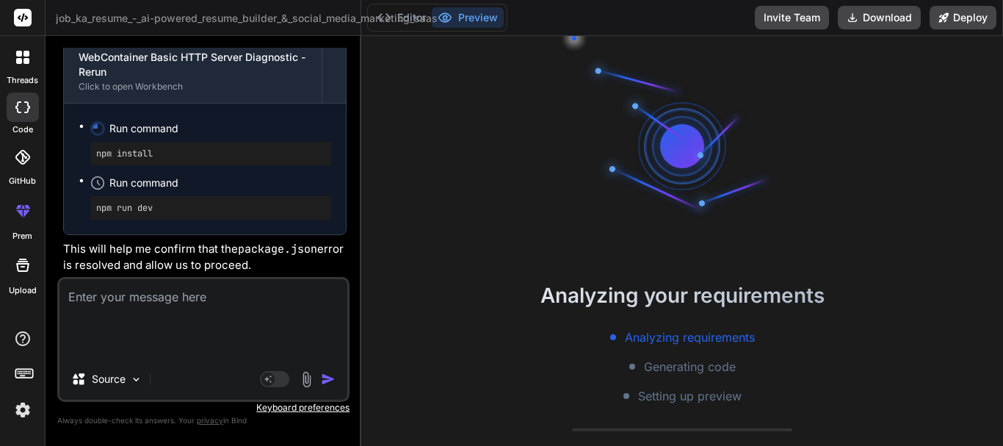
type textarea "Analyzing your requirements Analyzing requirements Generating code Setting up p…"
type textarea "x"
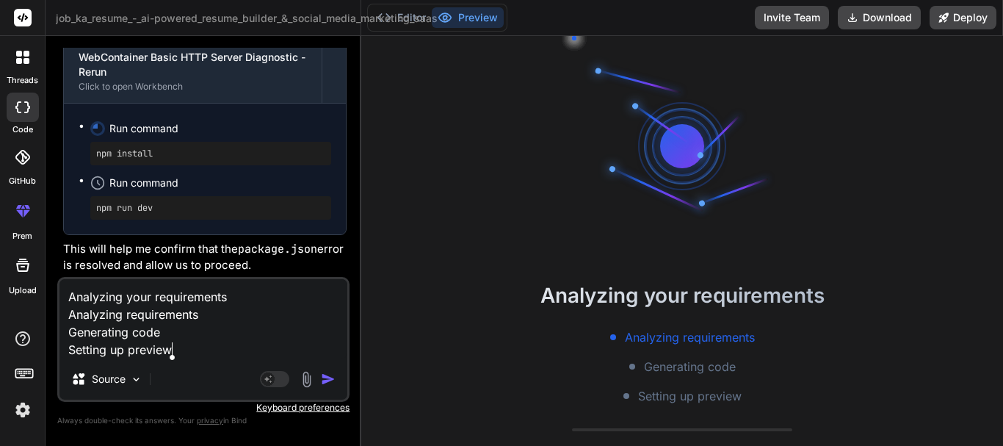
type textarea "Analyzing your requirements Analyzing requirements Generating code Setting up p…"
type textarea "x"
type textarea "Analyzing your requirements Analyzing requirements Generating code Setting up p…"
type textarea "x"
type textarea "Analyzing your requirements Analyzing requirements Generating code Setting up p…"
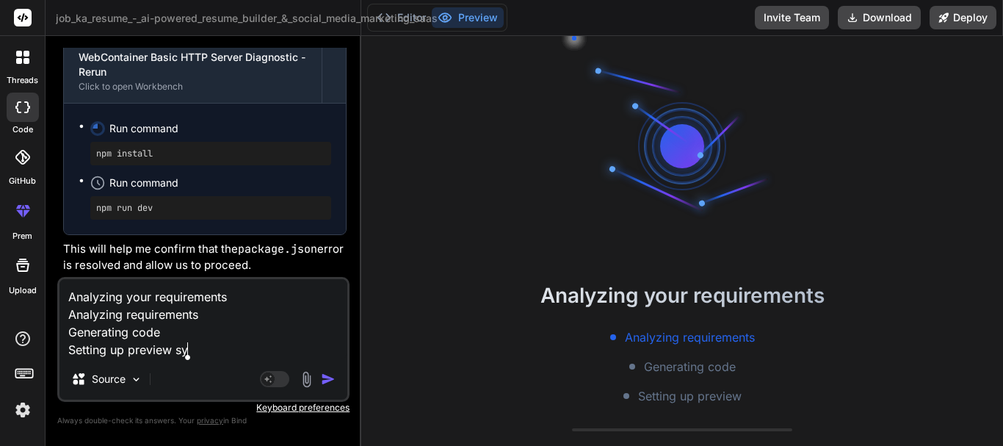
type textarea "x"
type textarea "Analyzing your requirements Analyzing requirements Generating code Setting up p…"
type textarea "x"
type textarea "Analyzing your requirements Analyzing requirements Generating code Setting up p…"
type textarea "x"
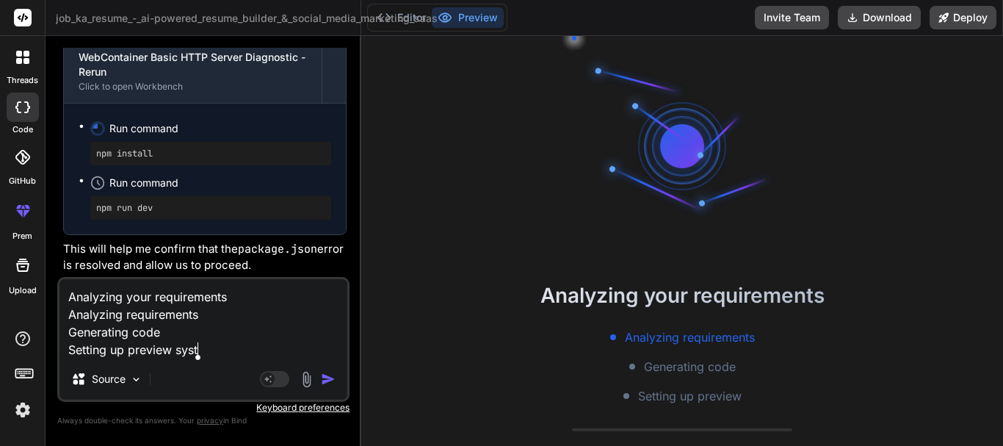
type textarea "Analyzing your requirements Analyzing requirements Generating code Setting up p…"
type textarea "x"
type textarea "Analyzing your requirements Analyzing requirements Generating code Setting up p…"
type textarea "x"
type textarea "Analyzing your requirements Analyzing requirements Generating code Setting up p…"
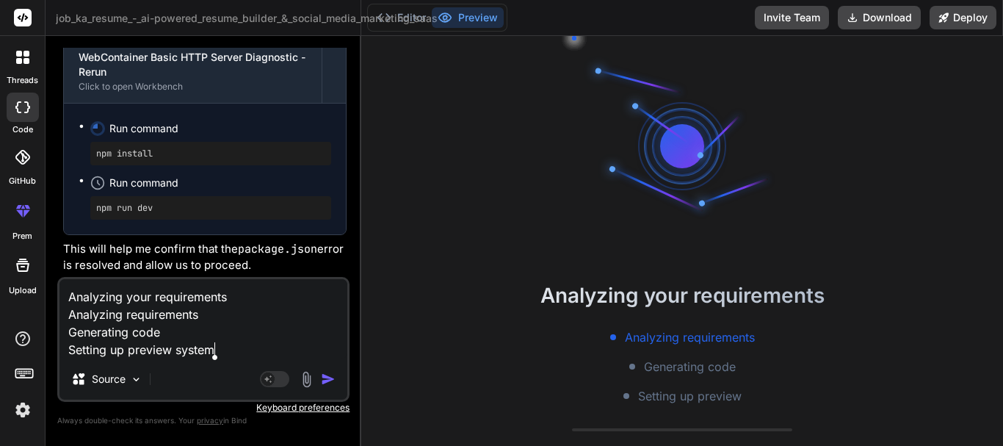
type textarea "x"
type textarea "Analyzing your requirements Analyzing requirements Generating code Setting up p…"
type textarea "x"
type textarea "Analyzing your requirements Analyzing requirements Generating code Setting up p…"
type textarea "x"
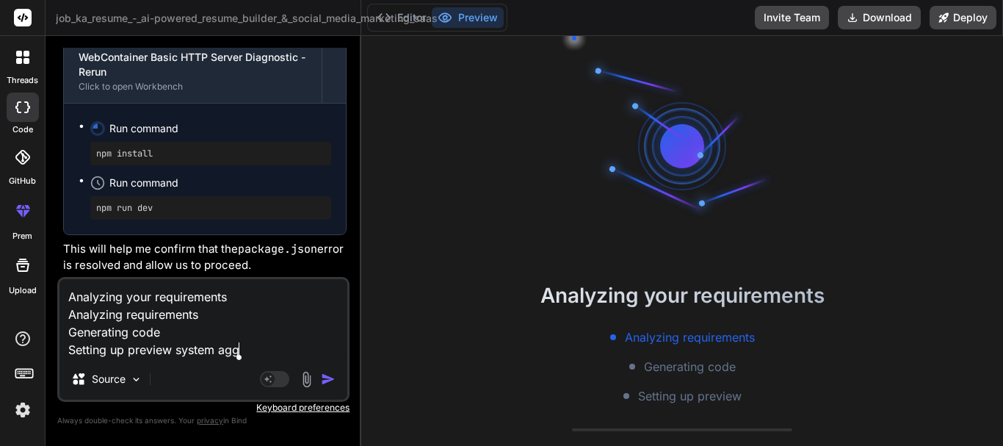
type textarea "Analyzing your requirements Analyzing requirements Generating code Setting up p…"
type textarea "x"
type textarea "Analyzing your requirements Analyzing requirements Generating code Setting up p…"
type textarea "x"
type textarea "Analyzing your requirements Analyzing requirements Generating code Setting up p…"
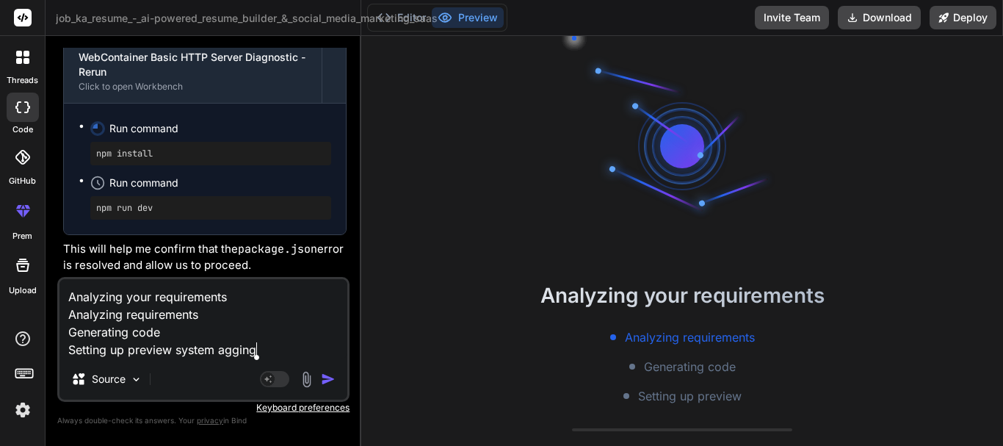
type textarea "x"
type textarea "Analyzing your requirements Analyzing requirements Generating code Setting up p…"
type textarea "x"
type textarea "Analyzing your requirements Analyzing requirements Generating code Setting up p…"
type textarea "x"
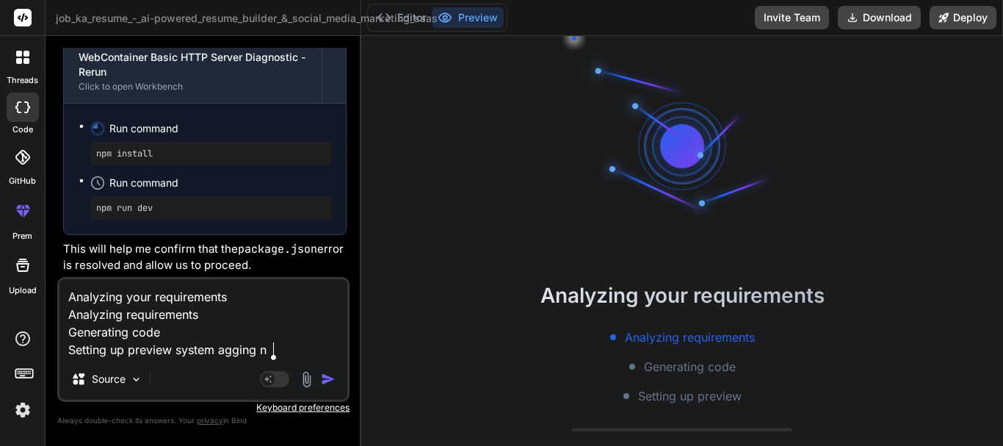
type textarea "Analyzing your requirements Analyzing requirements Generating code Setting up p…"
type textarea "x"
type textarea "Analyzing your requirements Analyzing requirements Generating code Setting up p…"
type textarea "x"
type textarea "Analyzing your requirements Analyzing requirements Generating code Setting up p…"
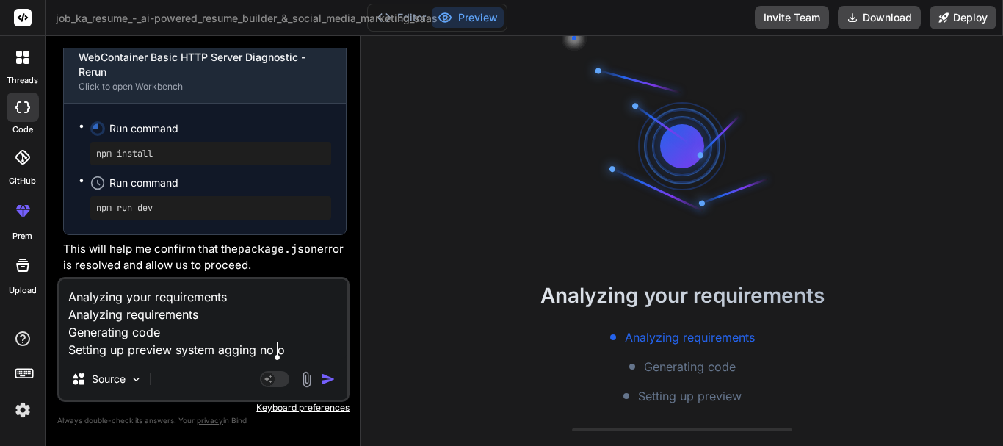
type textarea "x"
type textarea "Analyzing your requirements Analyzing requirements Generating code Setting up p…"
type textarea "x"
type textarea "Analyzing your requirements Analyzing requirements Generating code Setting up p…"
type textarea "x"
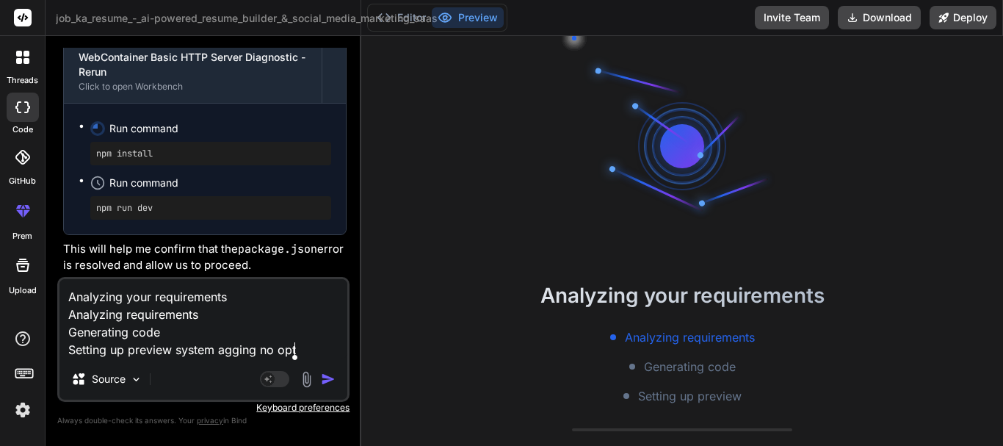
type textarea "Analyzing your requirements Analyzing requirements Generating code Setting up p…"
type textarea "x"
type textarea "Analyzing your requirements Analyzing requirements Generating code Setting up p…"
type textarea "x"
type textarea "Analyzing your requirements Analyzing requirements Generating code Setting up p…"
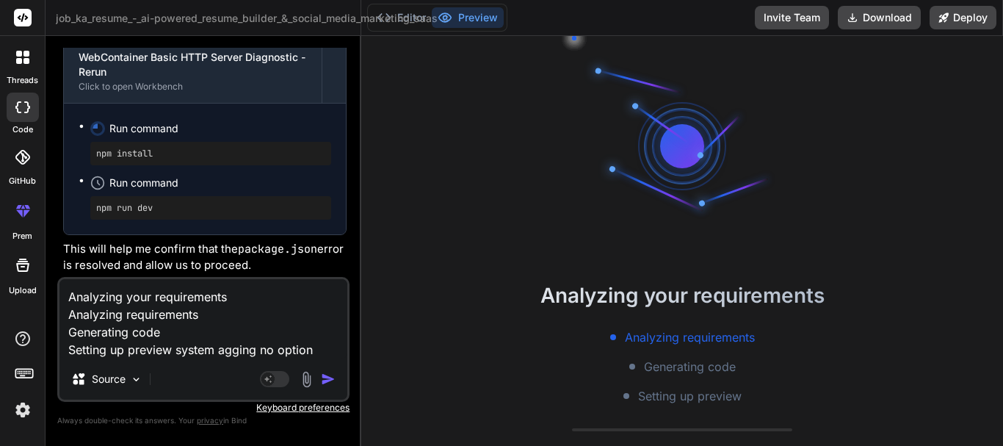
type textarea "x"
type textarea "Analyzing your requirements Analyzing requirements Generating code Setting up p…"
type textarea "x"
type textarea "Analyzing your requirements Analyzing requirements Generating code Setting up p…"
type textarea "x"
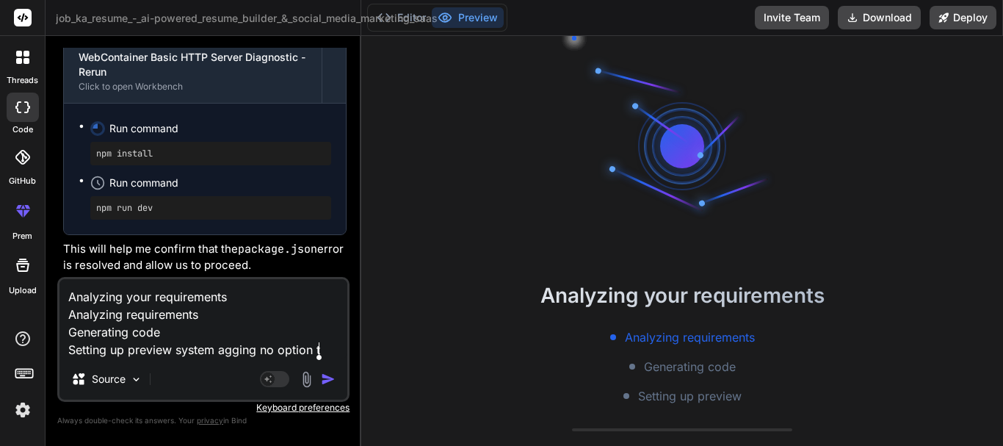
type textarea "Analyzing your requirements Analyzing requirements Generating code Setting up p…"
type textarea "x"
type textarea "Analyzing your requirements Analyzing requirements Generating code Setting up p…"
type textarea "x"
type textarea "Analyzing your requirements Analyzing requirements Generating code Setting up p…"
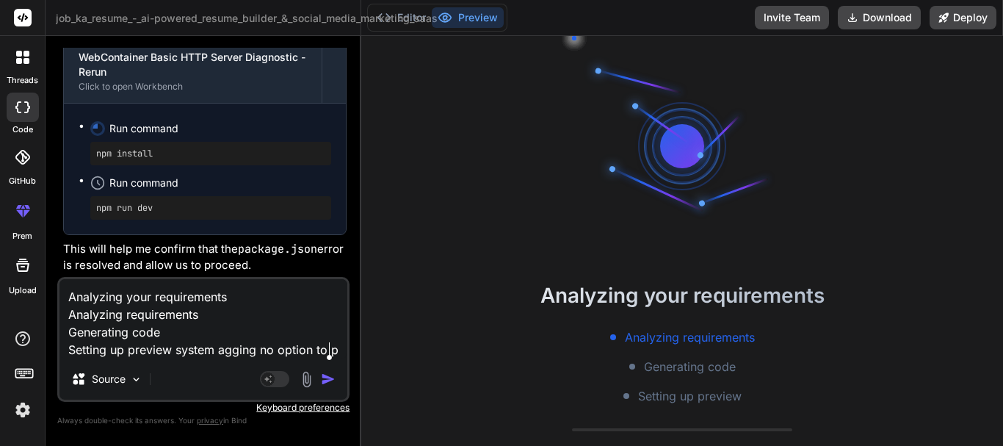
type textarea "x"
type textarea "Analyzing your requirements Analyzing requirements Generating code Setting up p…"
type textarea "x"
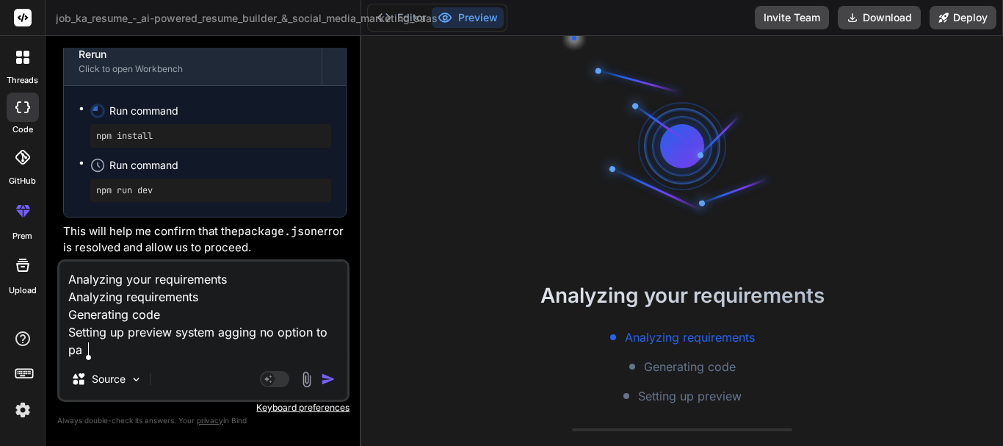
type textarea "Analyzing your requirements Analyzing requirements Generating code Setting up p…"
type textarea "x"
type textarea "Analyzing your requirements Analyzing requirements Generating code Setting up p…"
type textarea "x"
type textarea "Analyzing your requirements Analyzing requirements Generating code Setting up p…"
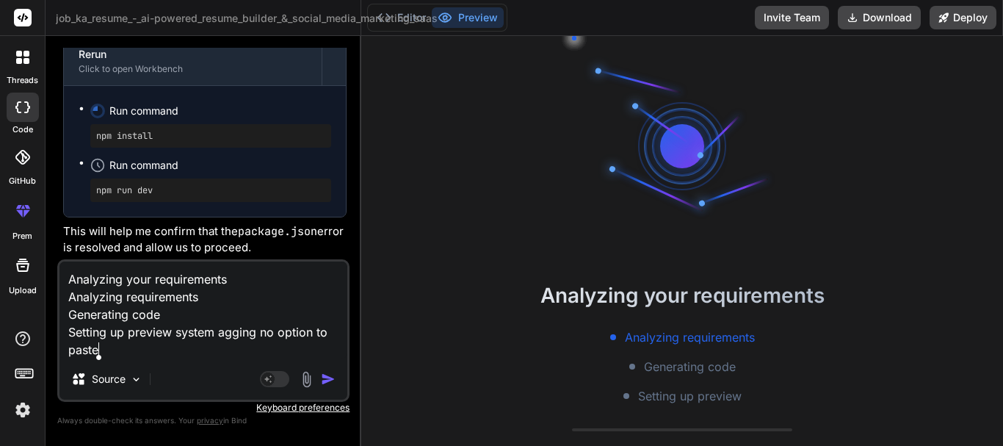
type textarea "x"
type textarea "Analyzing your requirements Analyzing requirements Generating code Setting up p…"
type textarea "x"
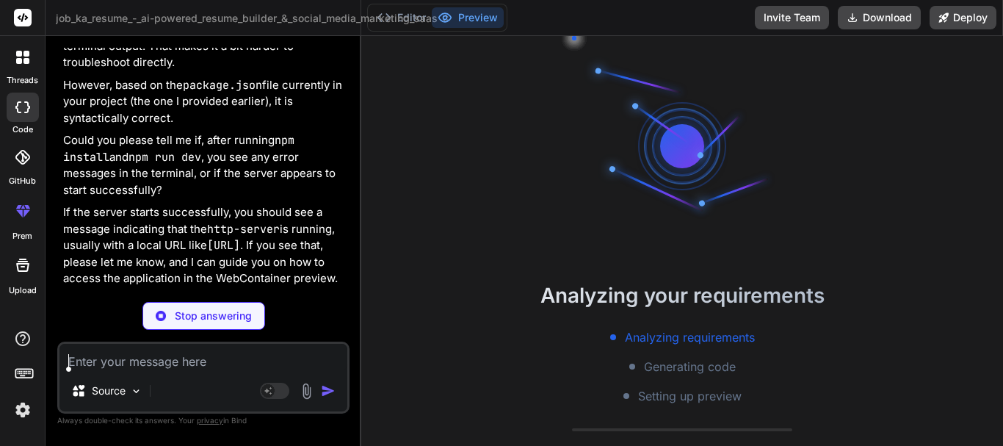
scroll to position [26987, 0]
type textarea "x"
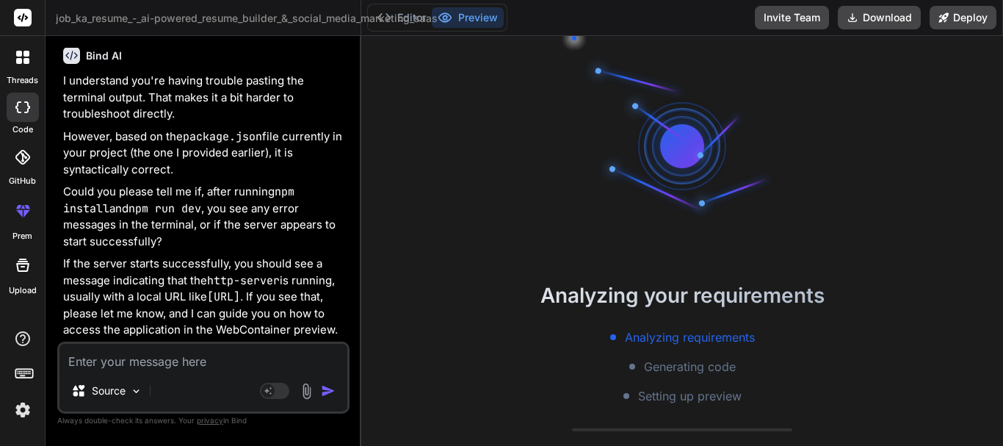
click at [221, 272] on div "Bind AI I understand you're having trouble pasting the terminal output. That ma…" at bounding box center [204, 186] width 283 height 303
click at [172, 351] on textarea at bounding box center [203, 356] width 288 height 26
type textarea "o"
type textarea "x"
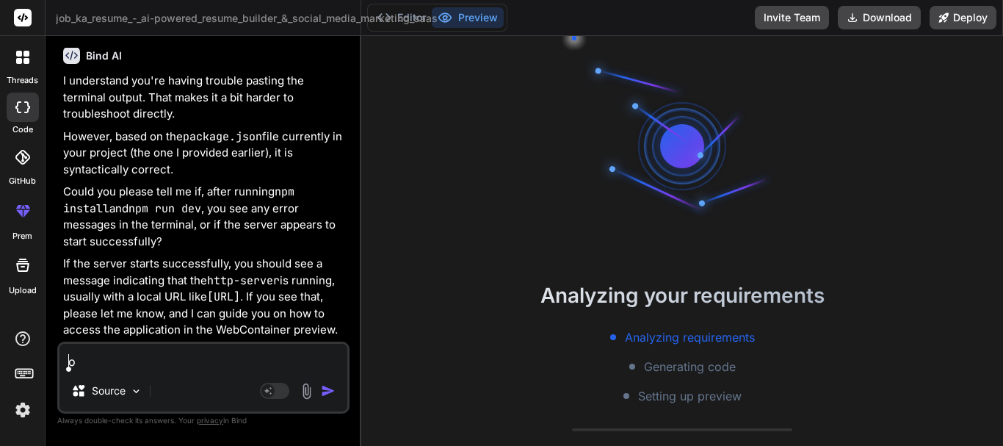
type textarea "ok"
type textarea "x"
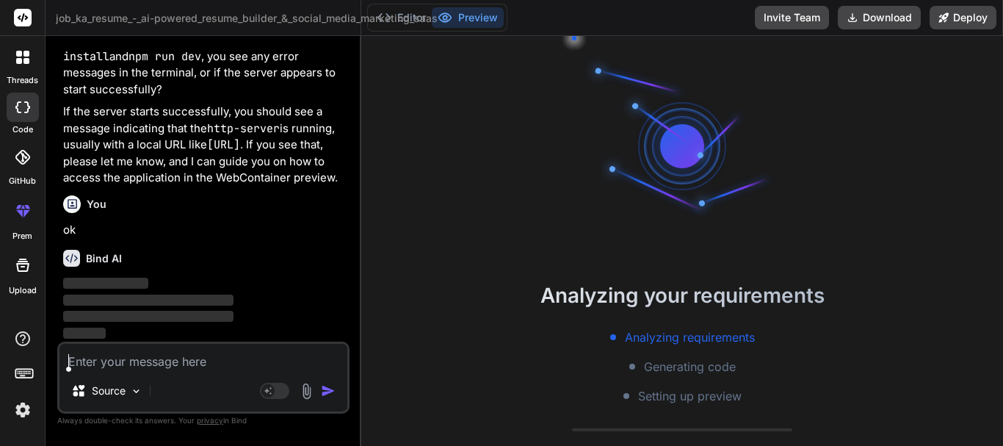
scroll to position [27359, 0]
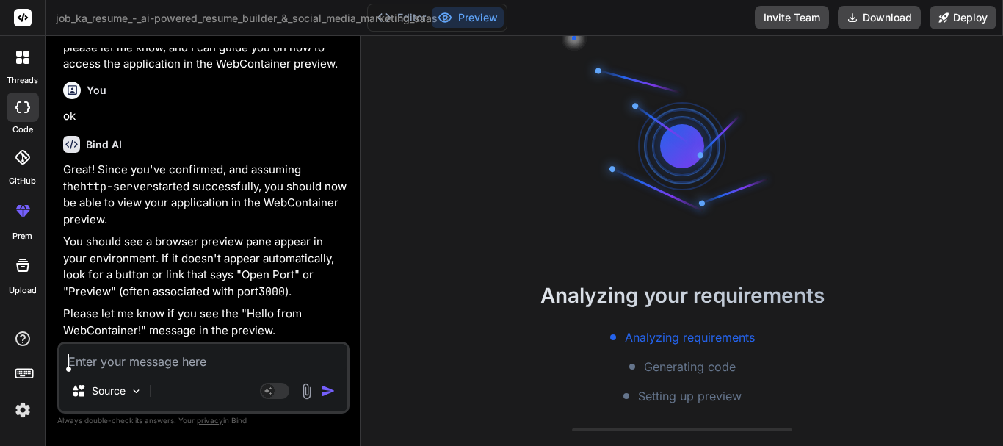
type textarea "x"
type textarea "n"
type textarea "x"
type textarea "no"
type textarea "x"
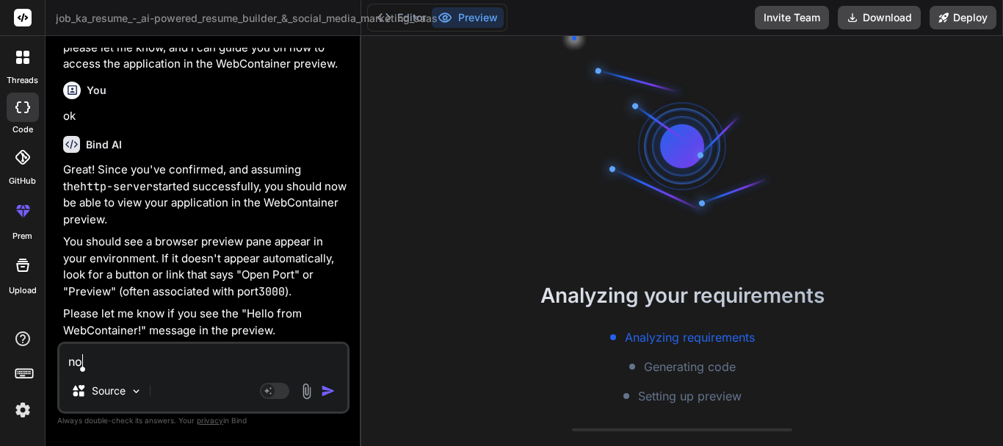
type textarea "no"
type textarea "x"
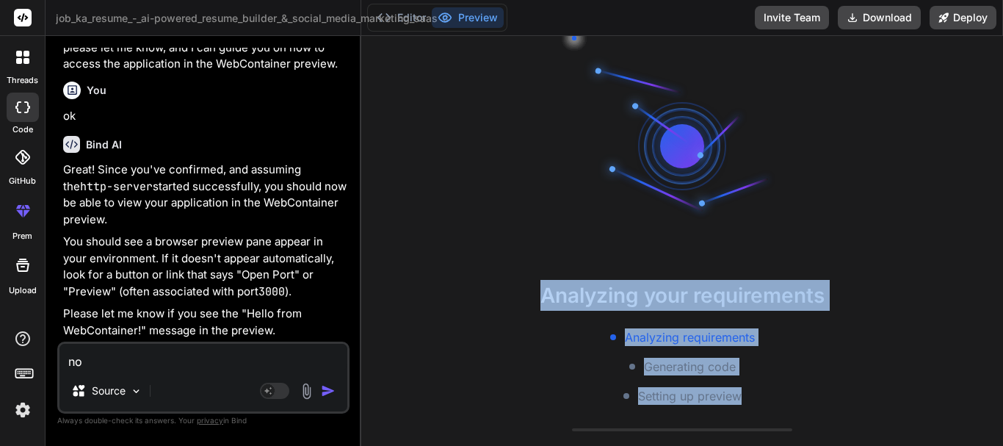
drag, startPoint x: 530, startPoint y: 294, endPoint x: 790, endPoint y: 395, distance: 278.6
click at [790, 395] on div "Analyzing your requirements Analyzing requirements Generating code Setting up p…" at bounding box center [681, 342] width 641 height 125
copy div "Analyzing your requirements Analyzing requirements Generating code Setting up p…"
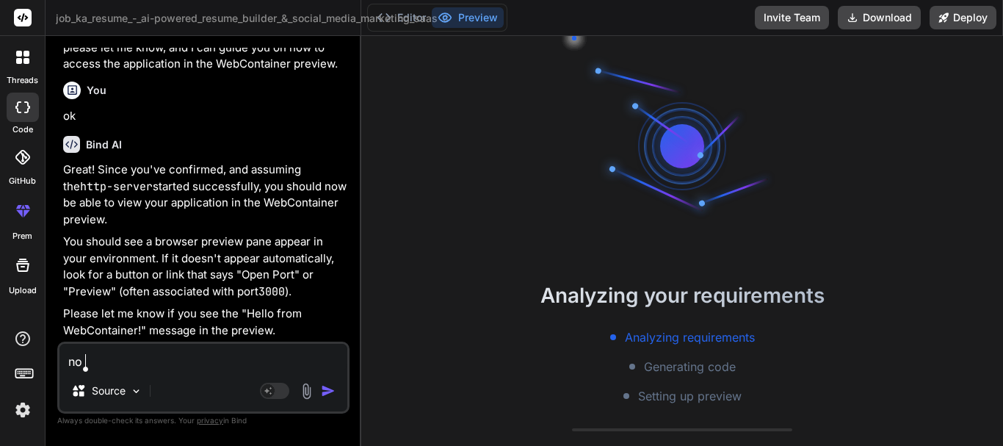
click at [117, 366] on textarea "no" at bounding box center [203, 356] width 288 height 26
type textarea "no s"
type textarea "x"
type textarea "no st"
type textarea "x"
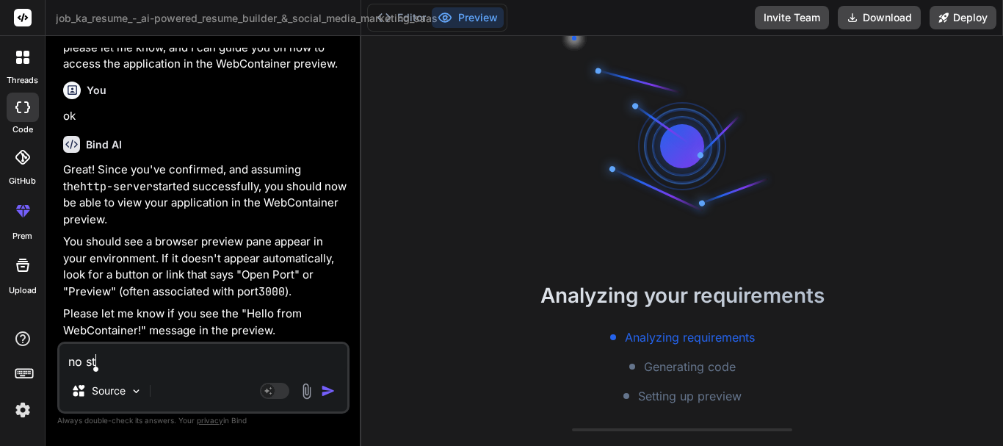
type textarea "no sti"
type textarea "x"
type textarea "no stil"
type textarea "x"
type textarea "no still"
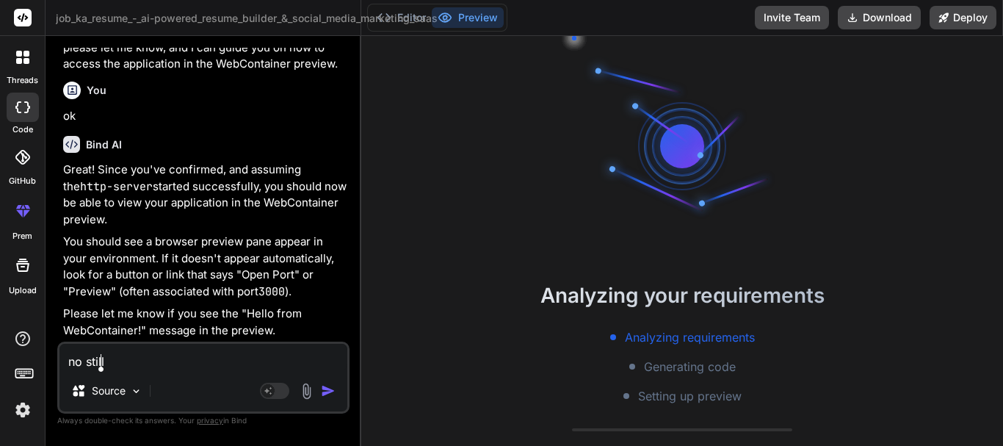
type textarea "x"
type textarea "no still"
type textarea "x"
type textarea "no still i"
type textarea "x"
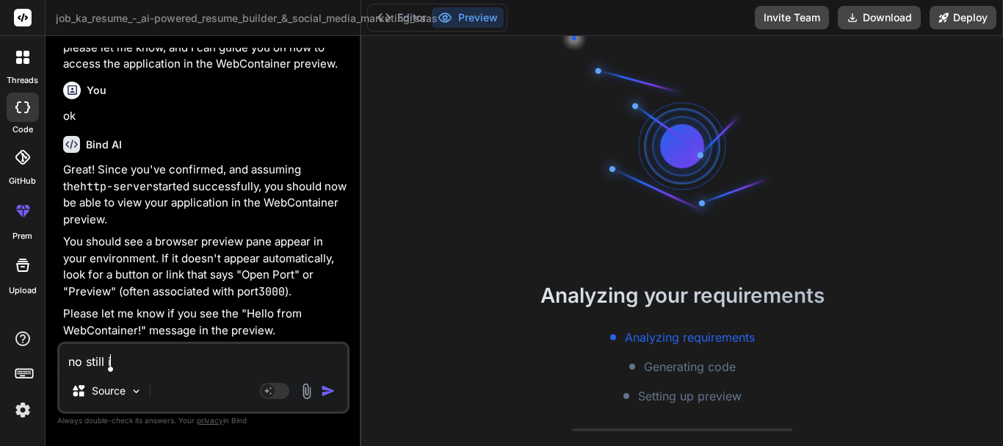
type textarea "no still it"
type textarea "x"
type textarea "no still its"
type textarea "x"
type textarea "no still its s"
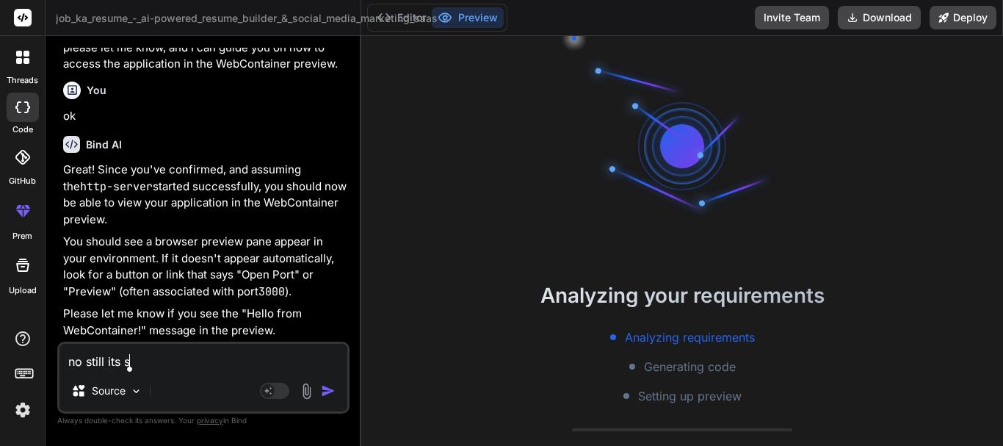
type textarea "x"
type textarea "no still its sa"
type textarea "x"
type textarea "no still its [PERSON_NAME]"
type textarea "x"
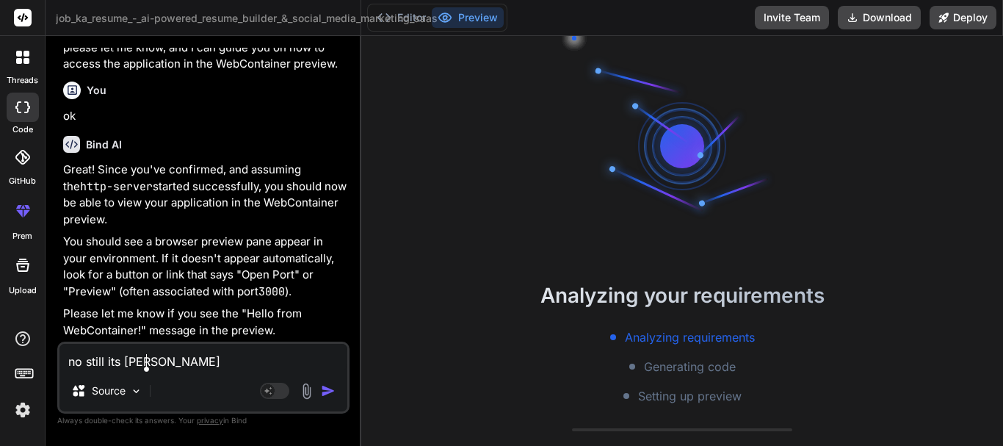
type textarea "no still its same"
type textarea "x"
type textarea "no still its same"
type textarea "x"
type textarea "no still its same o"
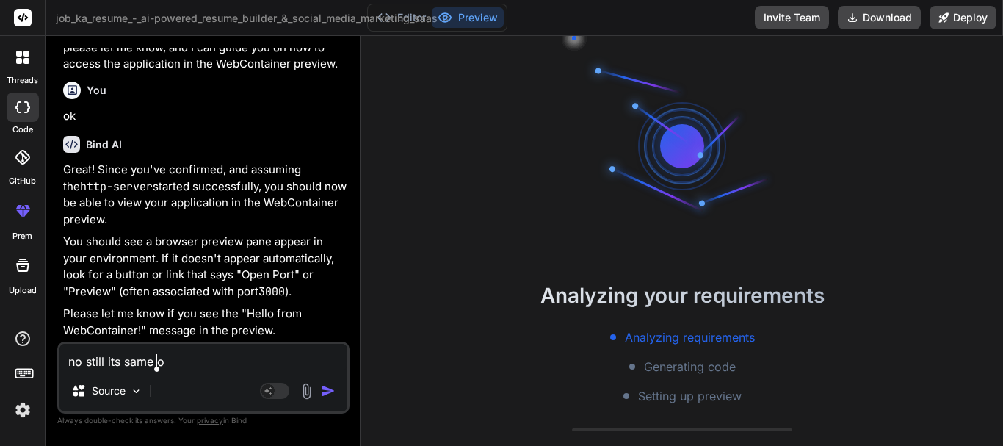
type textarea "x"
type textarea "no still its same on"
type textarea "x"
type textarea "no still its same onl"
type textarea "x"
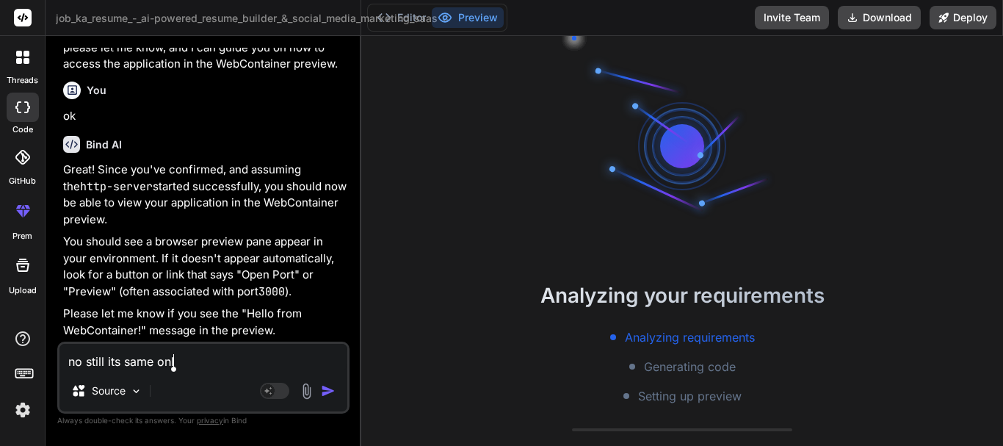
type textarea "no still its same only"
type textarea "x"
type textarea "no still its same only"
type textarea "x"
paste textarea "Analyzing your requirements Analyzing requirements Generating code Setting up p…"
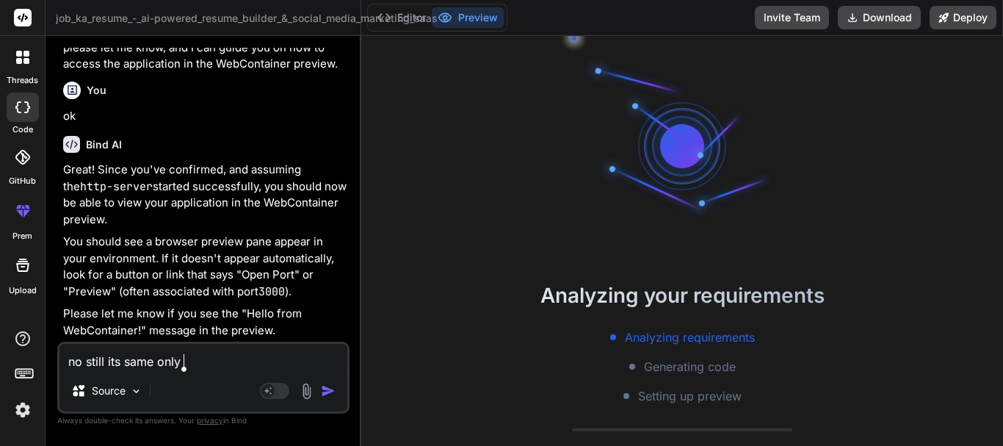
type textarea "no still its same only Analyzing your requirements Analyzing requirements Gener…"
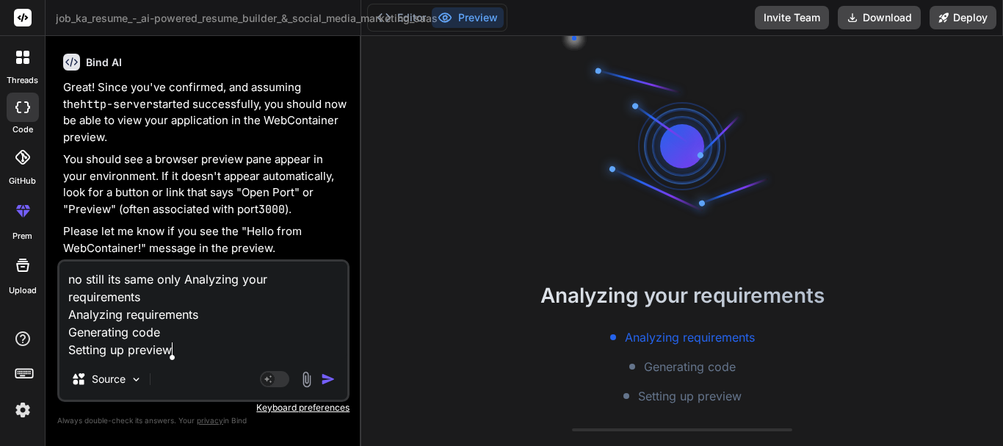
type textarea "x"
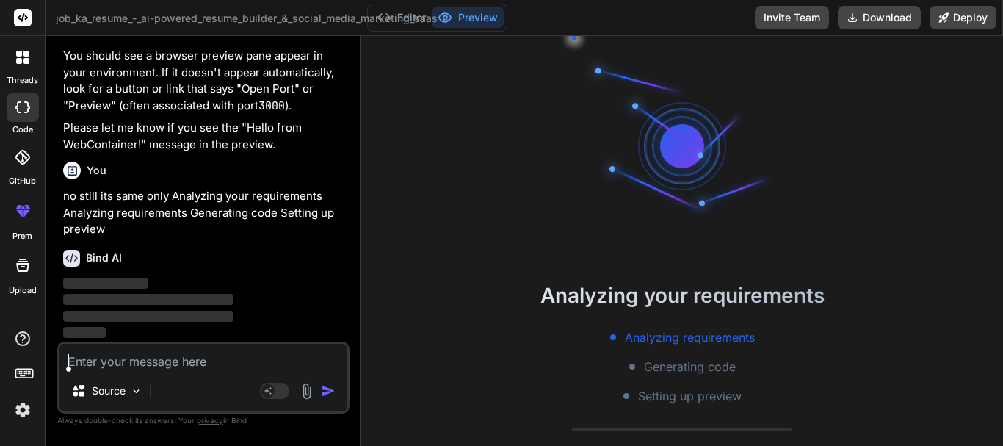
scroll to position [27657, 0]
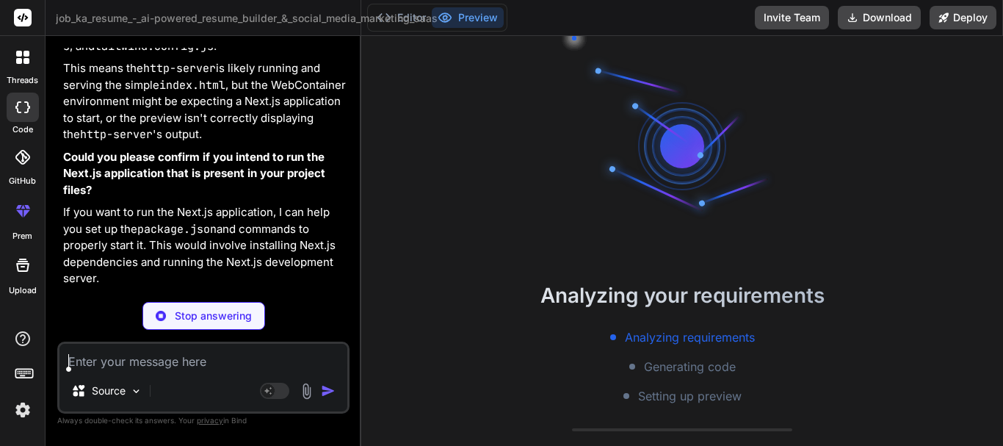
type textarea "x"
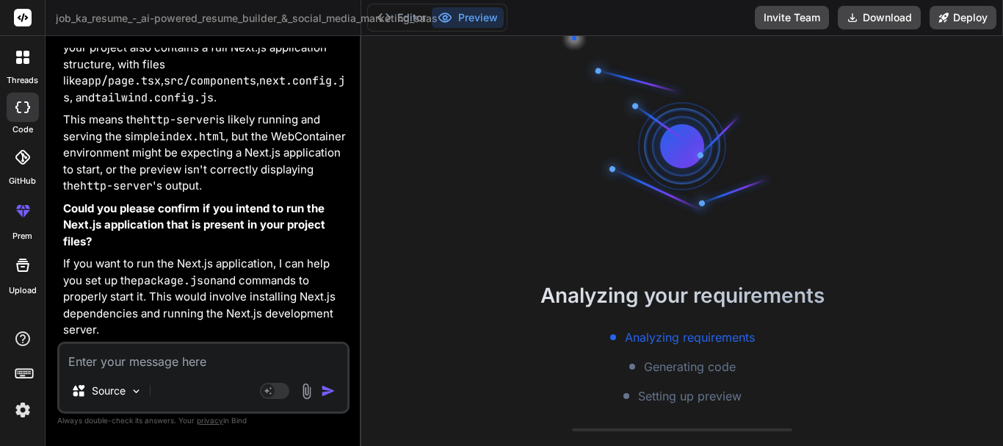
click at [172, 361] on textarea at bounding box center [203, 356] width 288 height 26
type textarea "o"
type textarea "x"
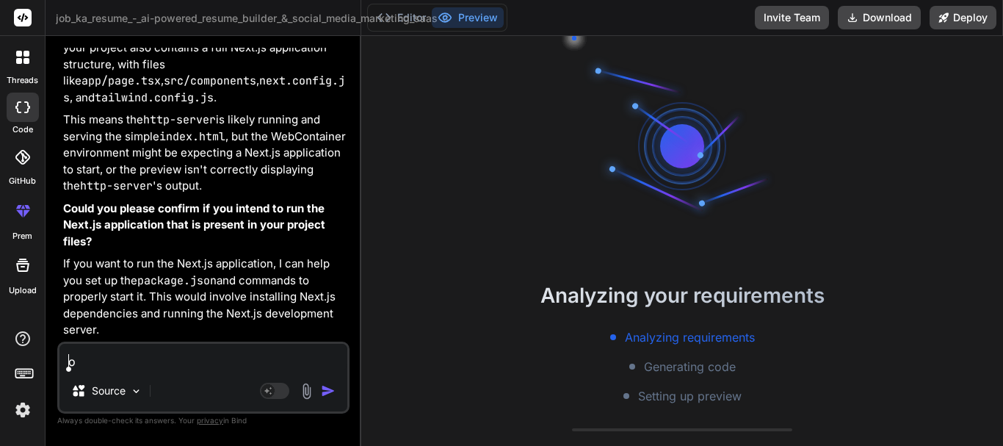
type textarea "ok"
type textarea "x"
type textarea "ok"
type textarea "x"
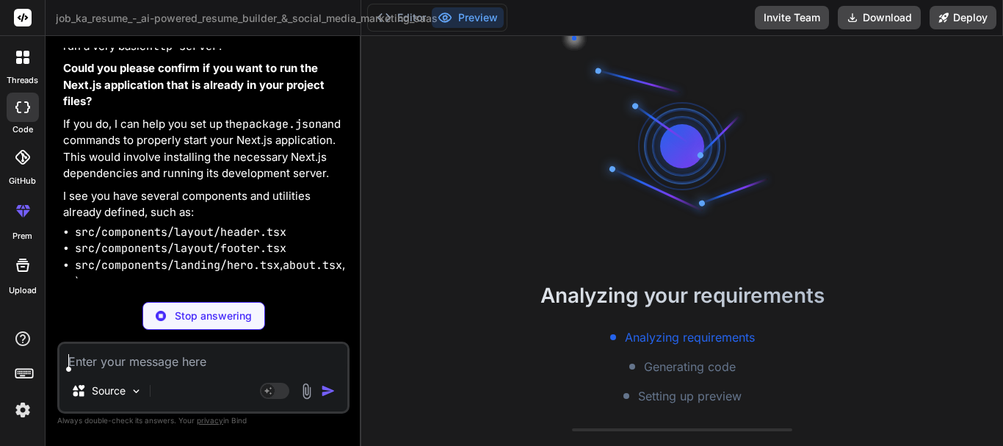
scroll to position [28206, 0]
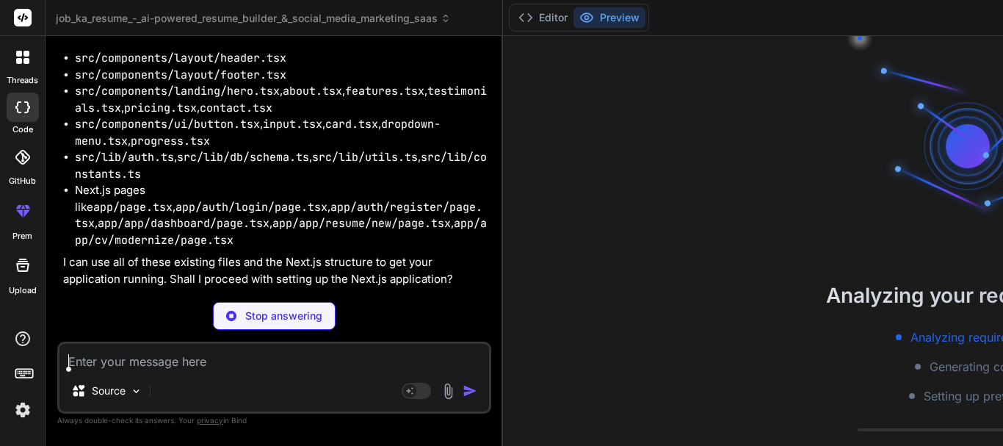
type textarea "x"
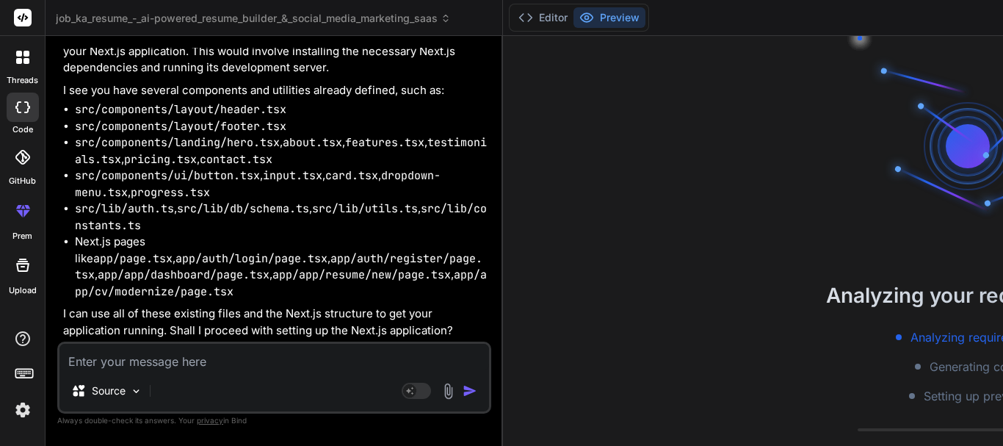
click at [239, 361] on textarea at bounding box center [273, 356] width 429 height 26
type textarea "o"
type textarea "x"
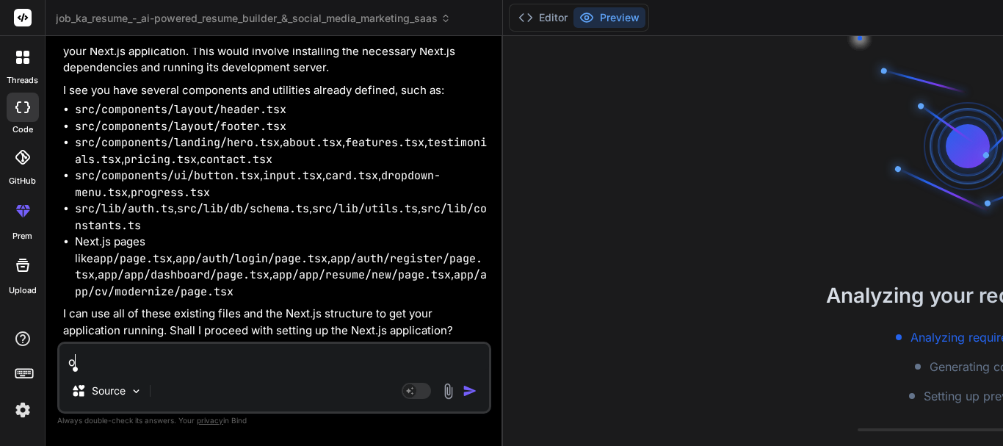
type textarea "ok"
type textarea "x"
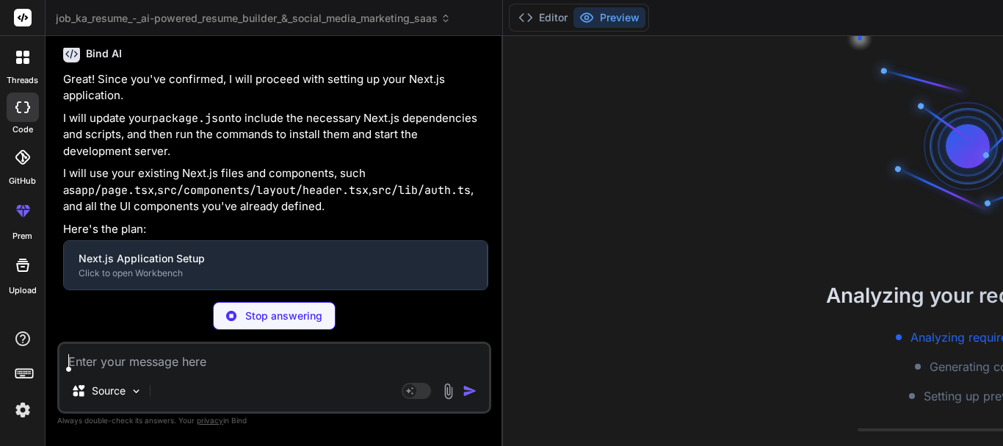
scroll to position [28872, 0]
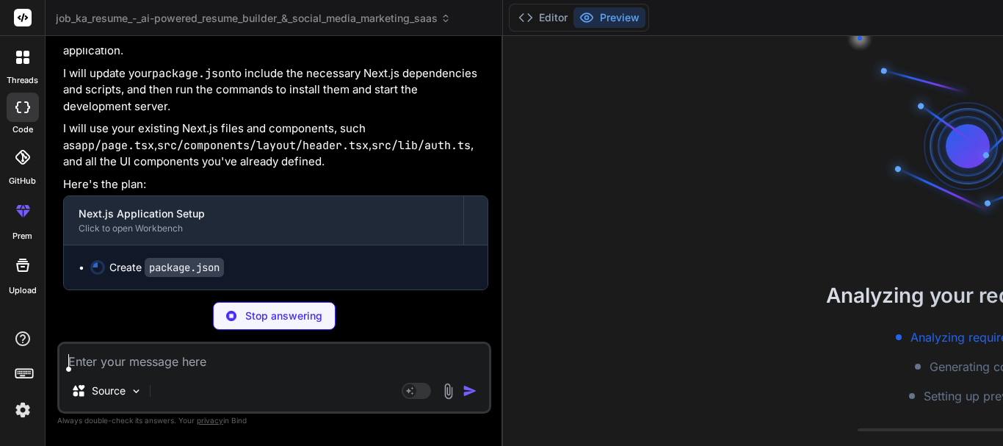
type textarea "x"
type textarea "}"
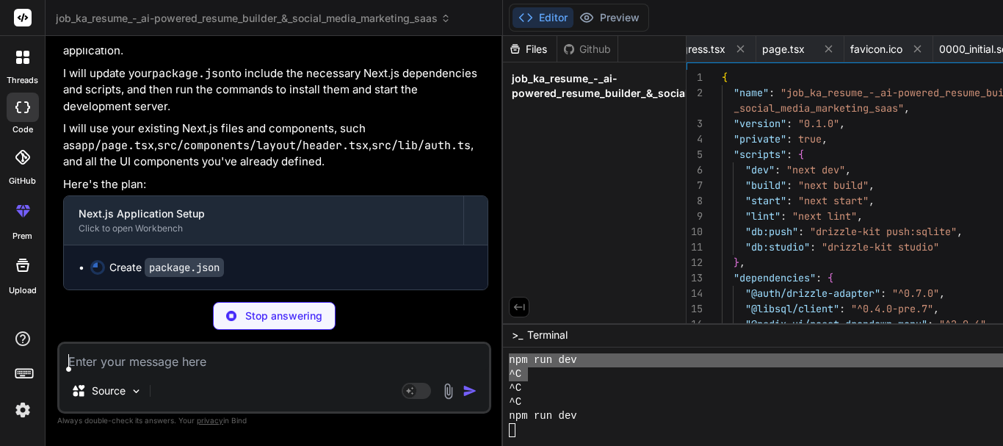
scroll to position [0, 0]
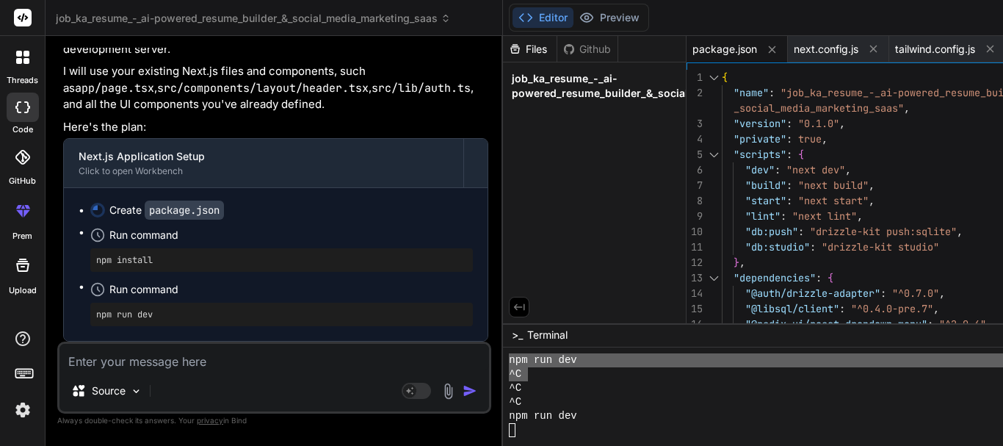
click at [258, 245] on div "Bind AI Great! Since you've confirmed, I will proceed with setting up your Next…" at bounding box center [275, 137] width 425 height 410
click at [188, 361] on textarea at bounding box center [273, 356] width 429 height 26
click at [462, 393] on img "button" at bounding box center [469, 390] width 15 height 15
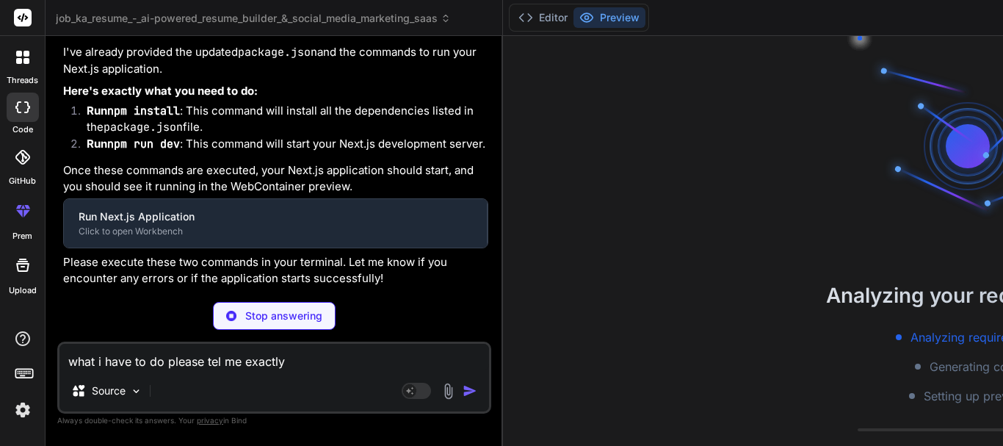
scroll to position [29380, 0]
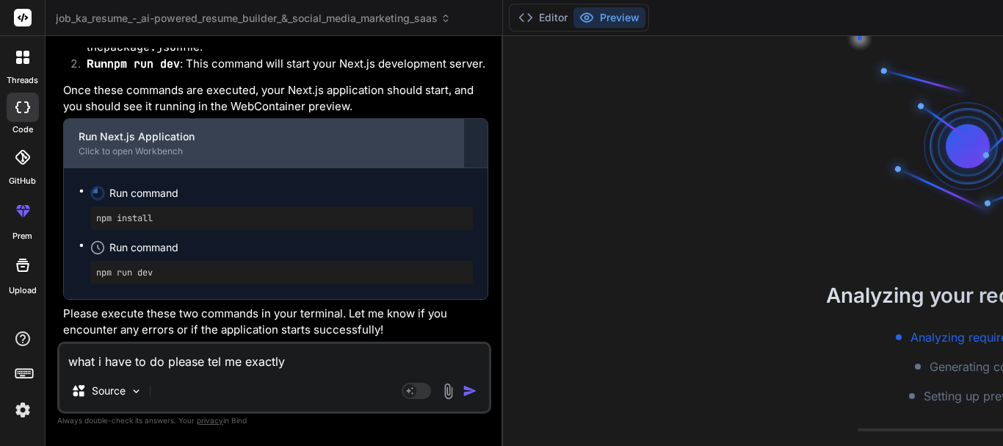
click at [159, 129] on div "Run Next.js Application" at bounding box center [264, 136] width 370 height 15
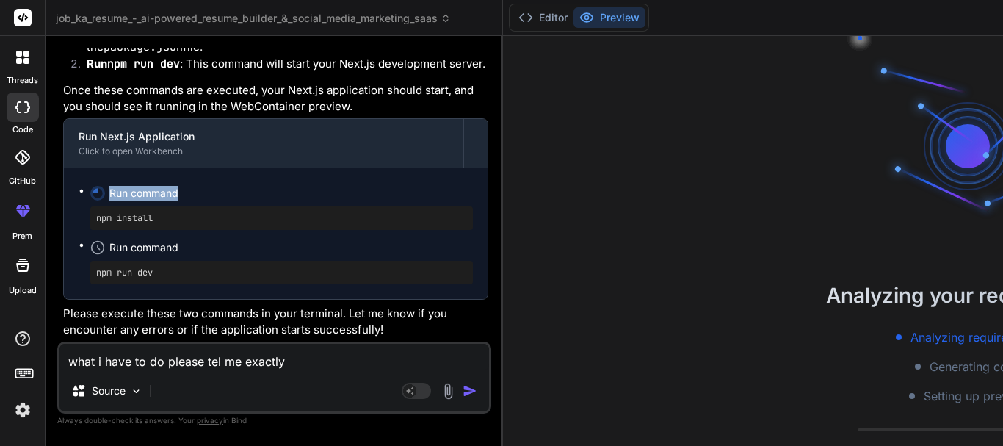
drag, startPoint x: 80, startPoint y: 172, endPoint x: 192, endPoint y: 182, distance: 112.0
click at [192, 183] on li "Run command npm install" at bounding box center [281, 206] width 382 height 47
copy span "Run command"
click at [103, 356] on textarea "what i have to do please tel me exactly" at bounding box center [273, 356] width 429 height 26
paste textarea "Run command"
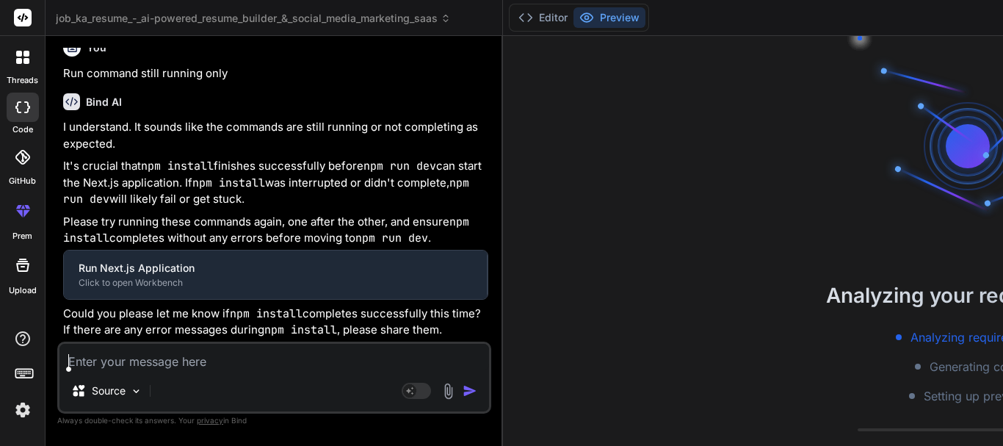
scroll to position [29945, 0]
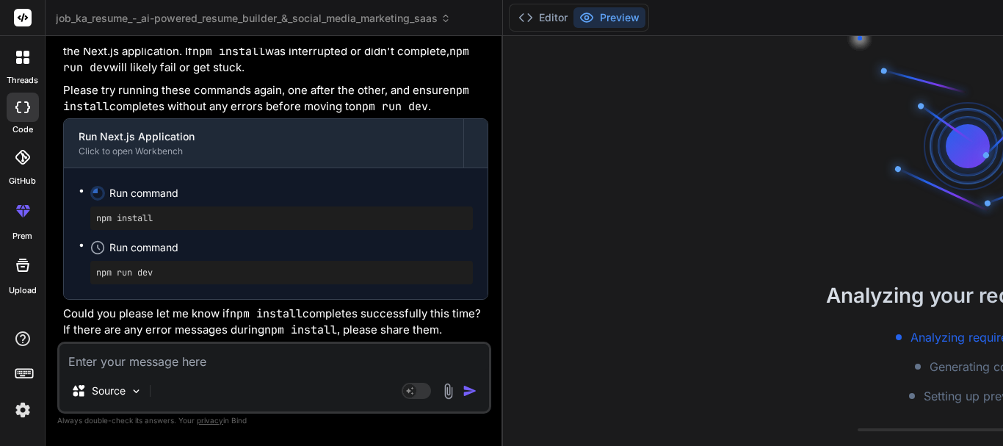
click at [160, 21] on p "I understand. It sounds like the commands are still running or not completing a…" at bounding box center [275, 4] width 425 height 33
click at [124, 355] on textarea at bounding box center [273, 356] width 429 height 26
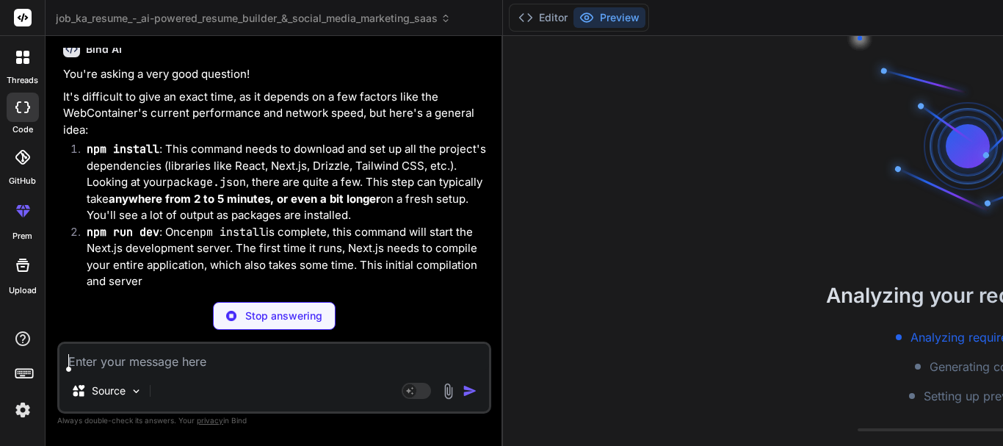
scroll to position [30450, 0]
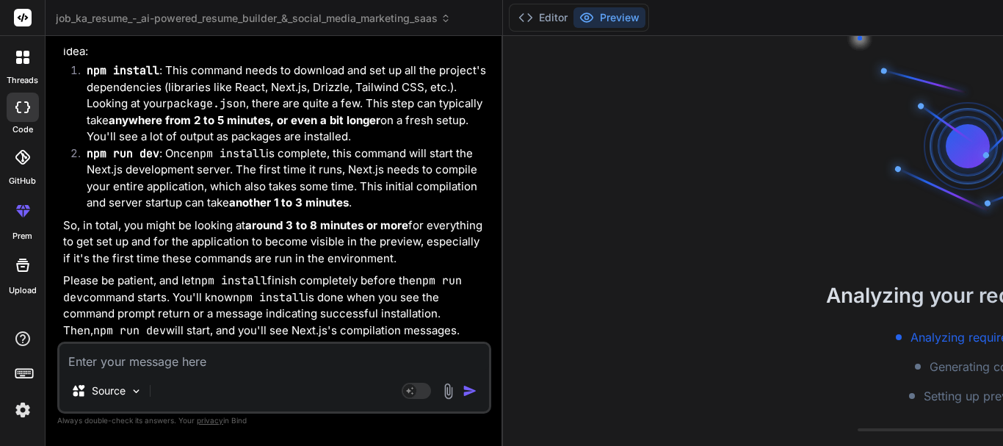
click at [87, 60] on p "It's difficult to give an exact time, as it depends on a few factors like the W…" at bounding box center [275, 35] width 425 height 50
click at [182, 357] on textarea at bounding box center [273, 356] width 429 height 26
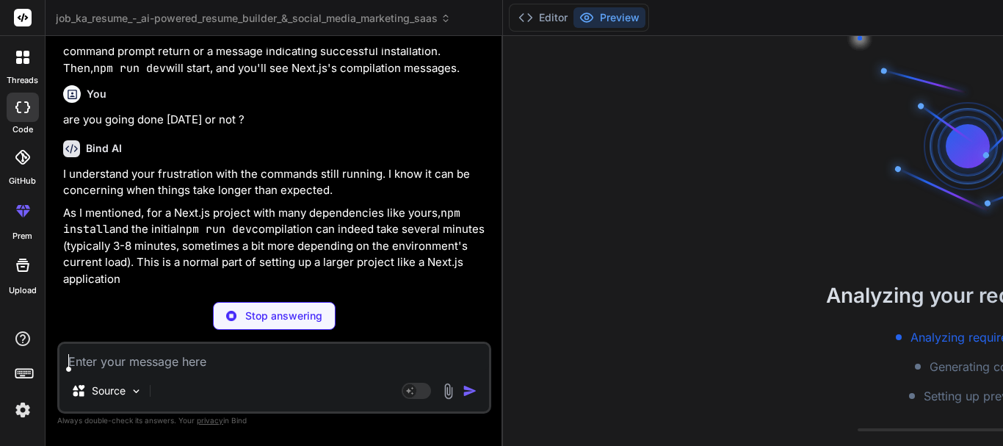
scroll to position [31055, 0]
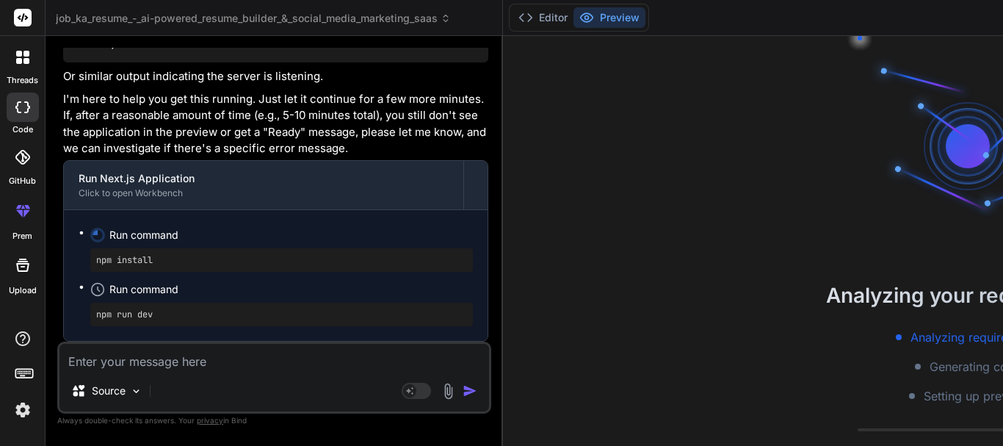
click at [193, 275] on div "Bind AI I understand your frustration with the commands still running. I know i…" at bounding box center [275, 11] width 425 height 659
click at [145, 263] on pre "npm install" at bounding box center [281, 260] width 371 height 12
click at [166, 256] on pre "npm install" at bounding box center [281, 260] width 371 height 12
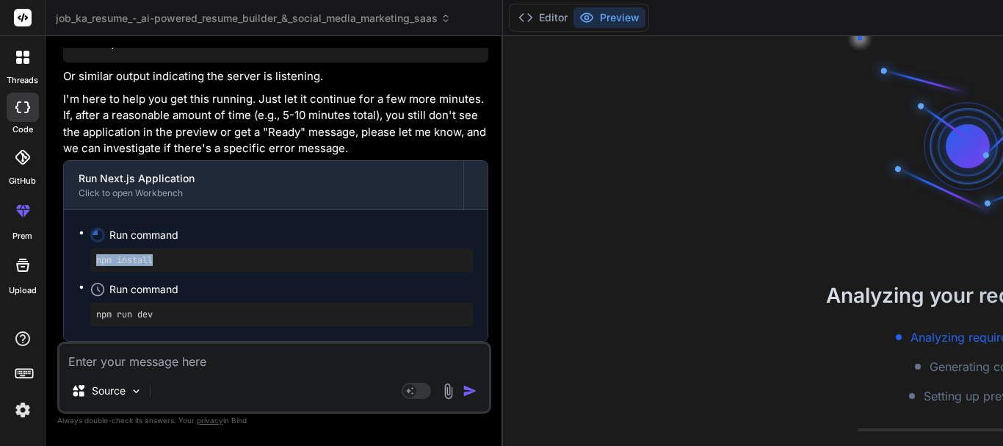
drag, startPoint x: 166, startPoint y: 256, endPoint x: 87, endPoint y: 272, distance: 80.2
click at [87, 272] on ul "Run command npm install Run command npm run dev" at bounding box center [276, 275] width 394 height 101
copy pre "npm install"
click at [950, 192] on div "Analyzing your requirements Analyzing requirements Generating code Setting up p…" at bounding box center [967, 241] width 929 height 410
click at [205, 359] on textarea at bounding box center [273, 356] width 429 height 26
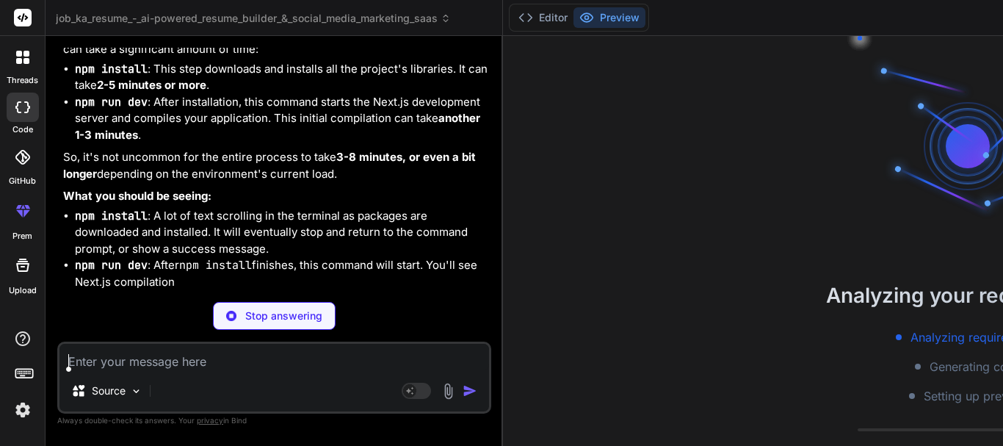
scroll to position [31895, 0]
